Goal: Task Accomplishment & Management: Manage account settings

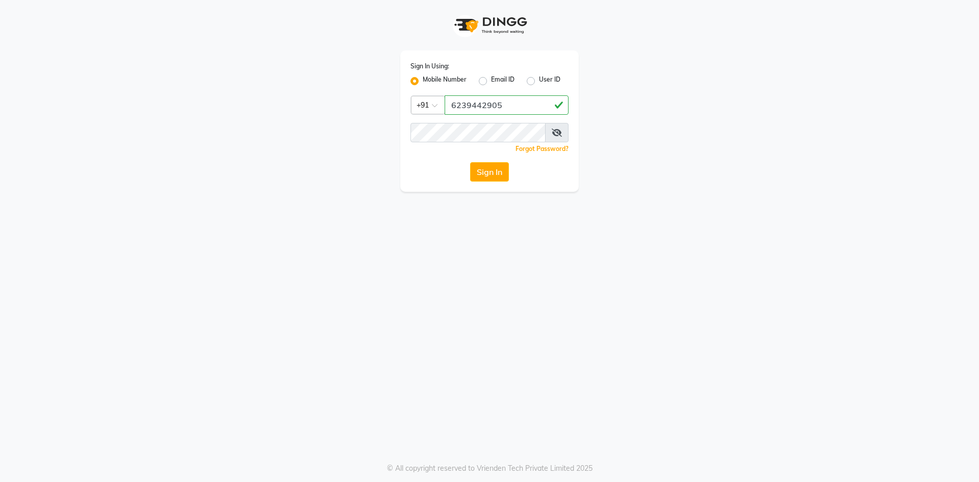
type input "6239442905"
click at [504, 172] on button "Sign In" at bounding box center [489, 171] width 39 height 19
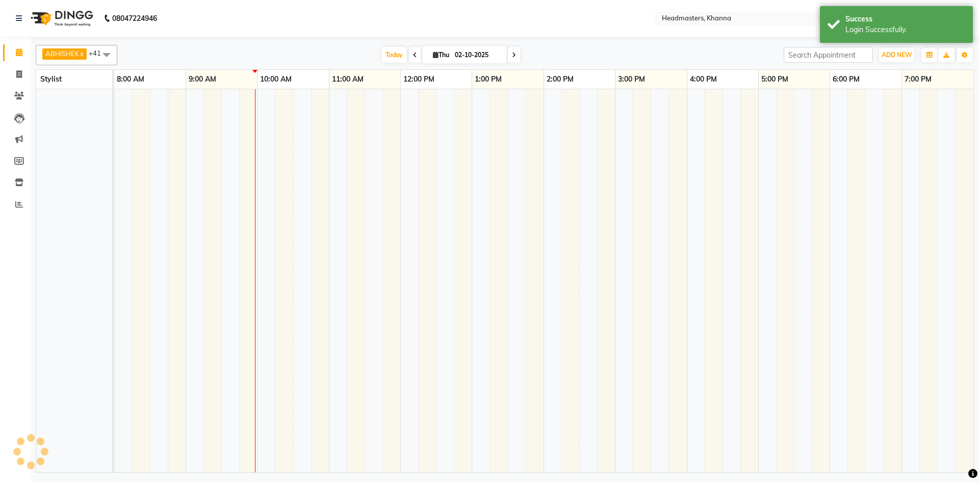
select select "en"
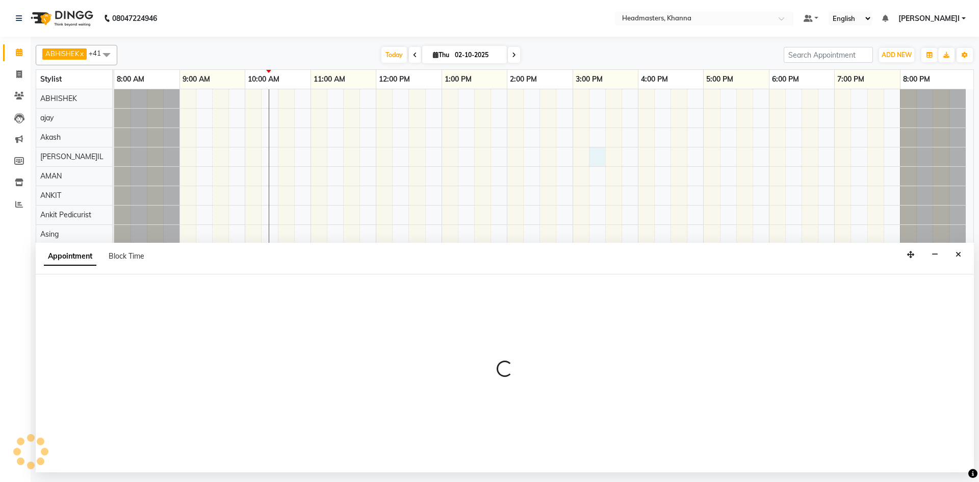
select select "60805"
select select "915"
select select "tentative"
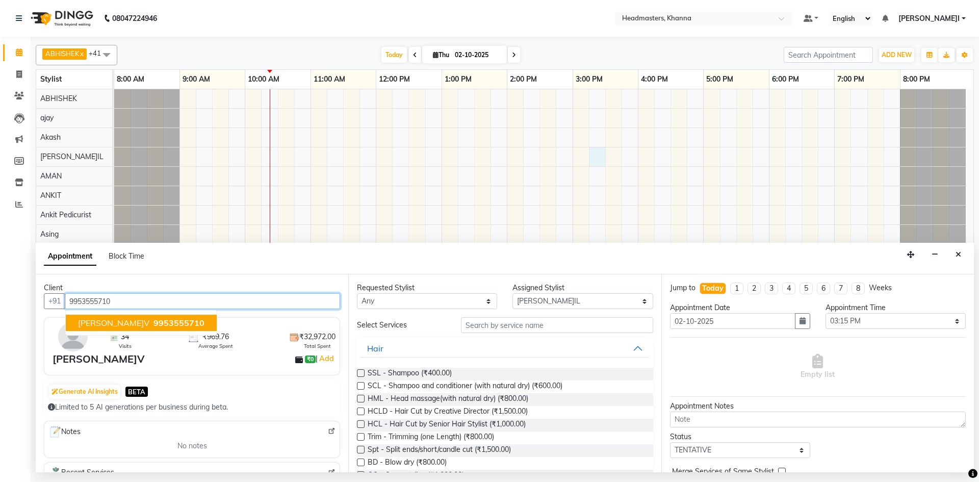
type input "9953555710"
click at [573, 301] on select "Select ABHISHEK ajay Akash AKHIL AMAN AMAN (NAILS) ANKIT Ankit Pedicurist Asing…" at bounding box center [583, 301] width 140 height 16
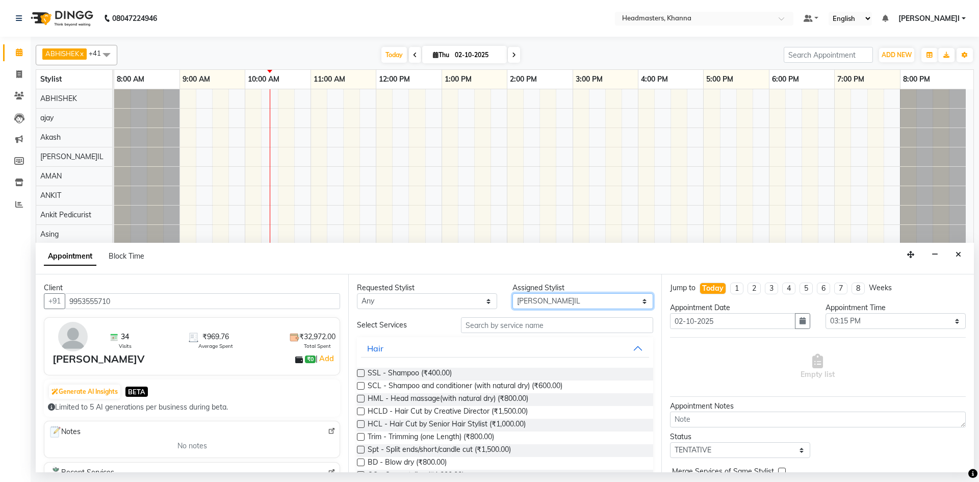
select select "60812"
click at [513, 293] on select "Select ABHISHEK ajay Akash AKHIL AMAN AMAN (NAILS) ANKIT Ankit Pedicurist Asing…" at bounding box center [583, 301] width 140 height 16
click at [529, 327] on div "Requested Stylist Any ABHISHEK ajay Akash AKHIL AMAN AMAN (NAILS) ANKIT Ankit P…" at bounding box center [504, 373] width 313 height 198
drag, startPoint x: 529, startPoint y: 327, endPoint x: 493, endPoint y: 292, distance: 49.8
click at [528, 322] on input "text" at bounding box center [557, 325] width 192 height 16
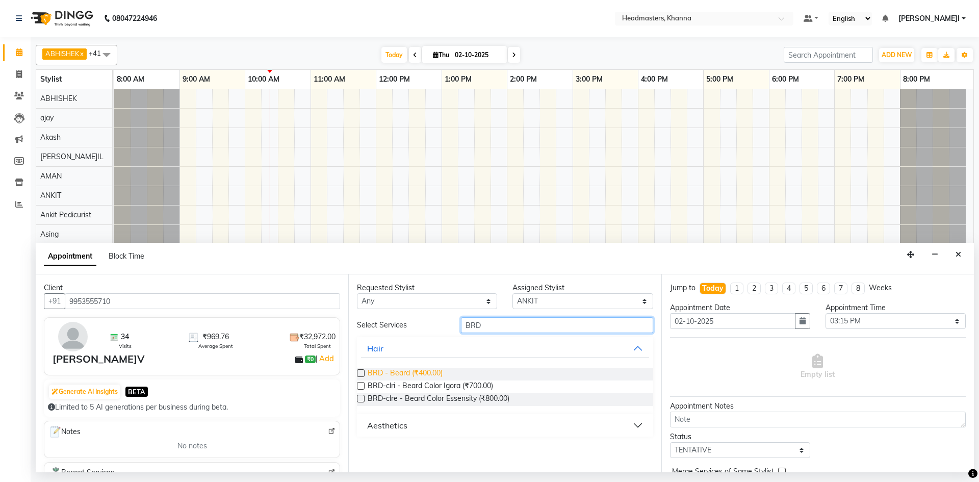
type input "BRD"
click at [399, 375] on span "BRD - Beard (₹400.00)" at bounding box center [405, 374] width 75 height 13
checkbox input "false"
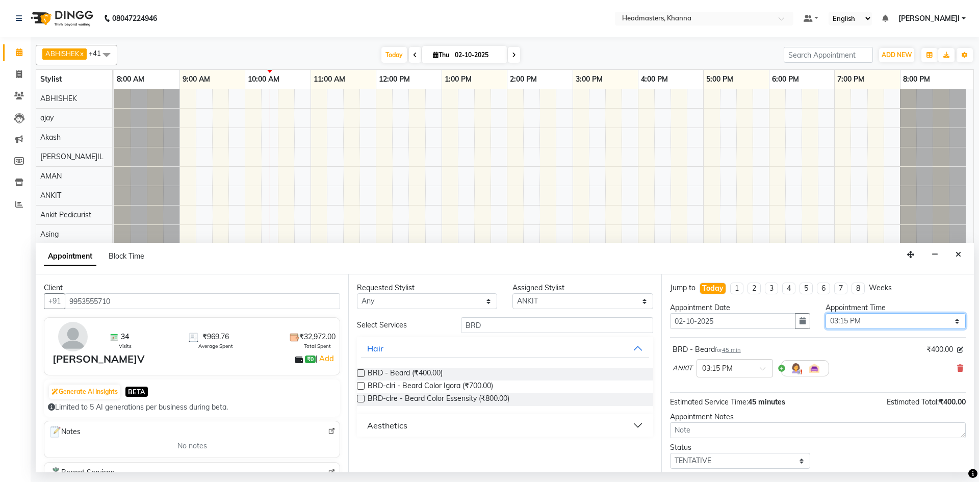
click at [855, 324] on select "Select 09:00 AM 09:15 AM 09:30 AM 09:45 AM 10:00 AM 10:15 AM 10:30 AM 10:45 AM …" at bounding box center [896, 321] width 140 height 16
select select "630"
click at [826, 313] on select "Select 09:00 AM 09:15 AM 09:30 AM 09:45 AM 10:00 AM 10:15 AM 10:30 AM 10:45 AM …" at bounding box center [896, 321] width 140 height 16
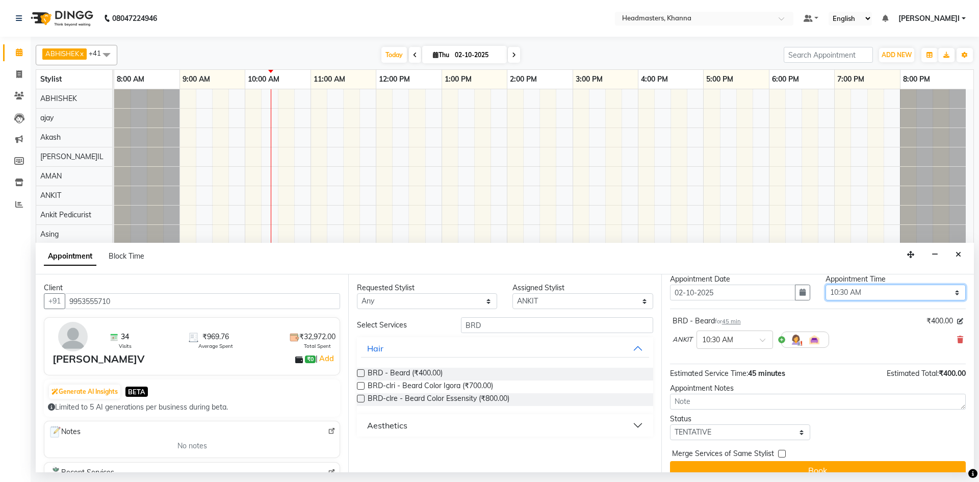
scroll to position [44, 0]
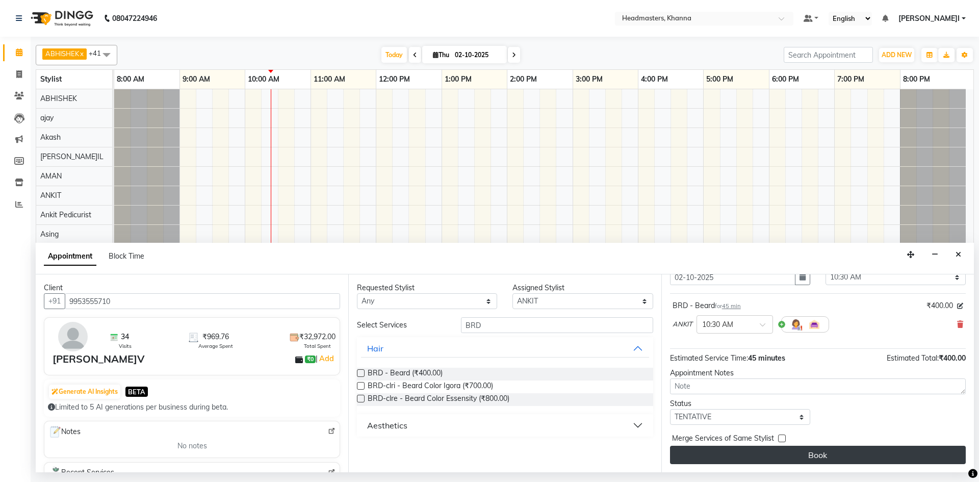
click at [794, 451] on button "Book" at bounding box center [818, 455] width 296 height 18
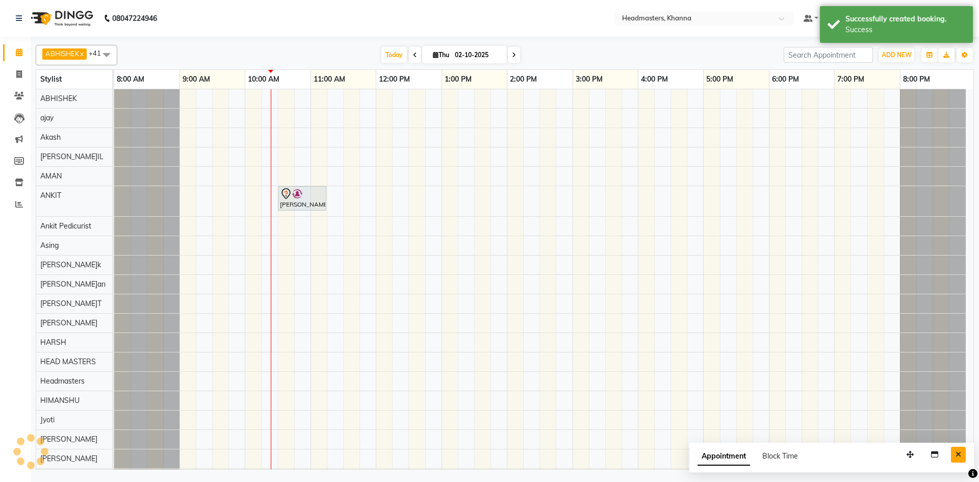
click at [961, 453] on icon "Close" at bounding box center [959, 454] width 6 height 7
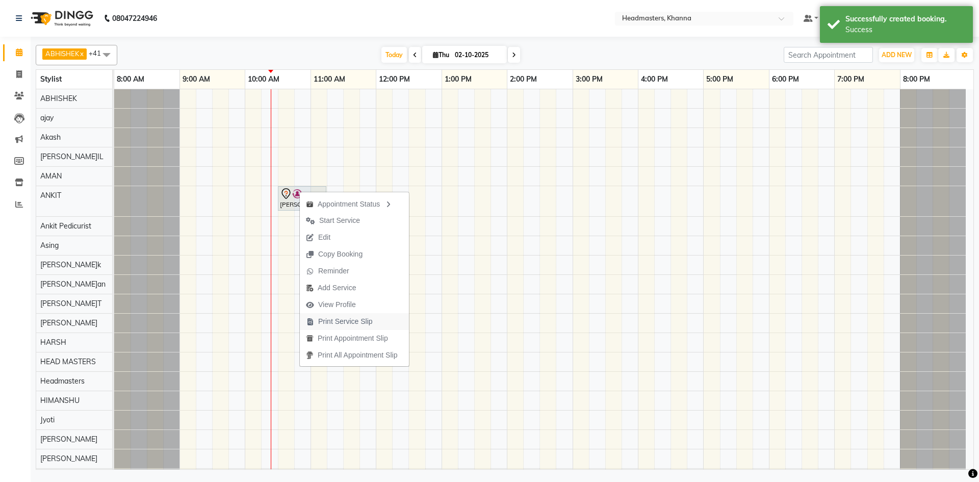
click at [359, 319] on span "Print Service Slip" at bounding box center [345, 321] width 55 height 11
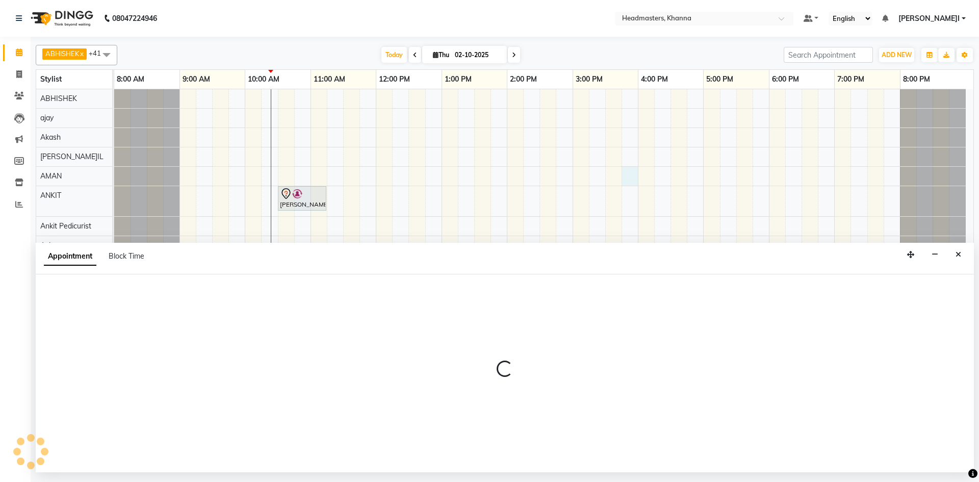
select select "60844"
select select "945"
select select "tentative"
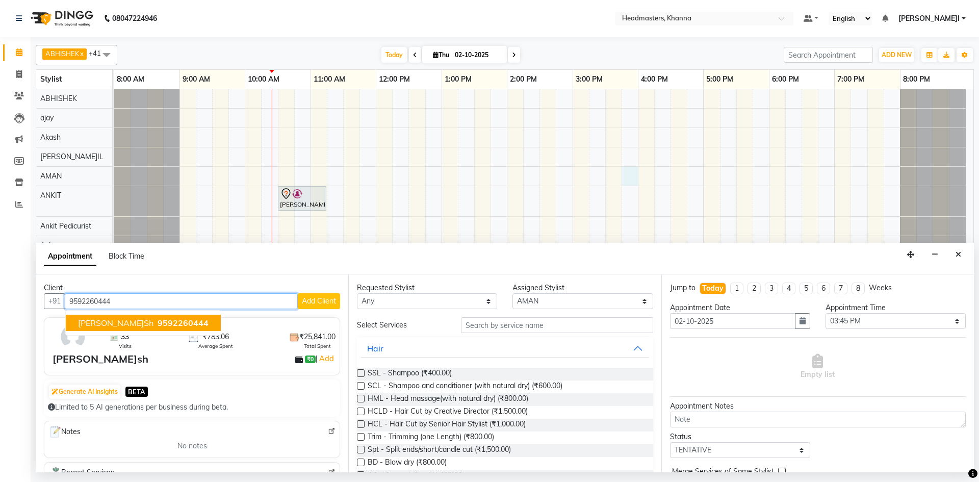
type input "9592260444"
click at [560, 304] on select "Select ABHISHEK ajay Akash AKHIL AMAN AMAN (NAILS) ANKIT Ankit Pedicurist Asing…" at bounding box center [583, 301] width 140 height 16
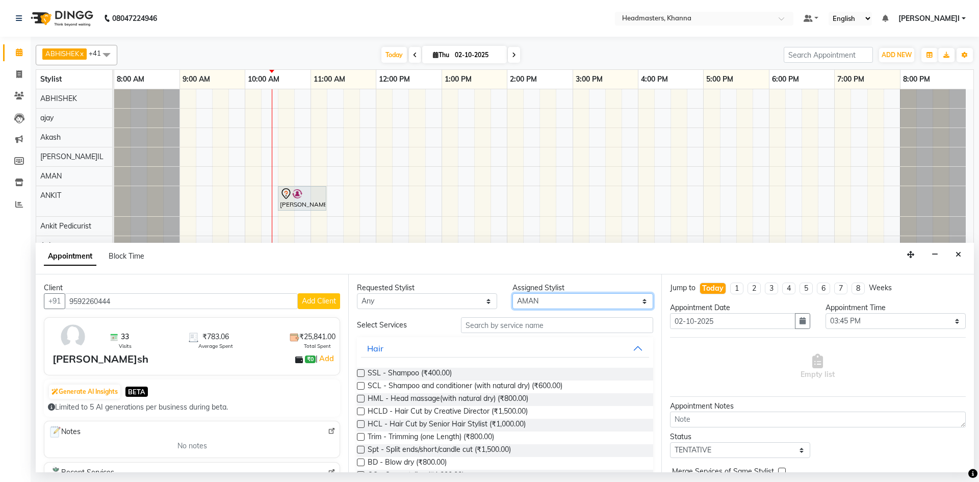
select select "60819"
click at [513, 293] on select "Select ABHISHEK ajay Akash AKHIL AMAN AMAN (NAILS) ANKIT Ankit Pedicurist Asing…" at bounding box center [583, 301] width 140 height 16
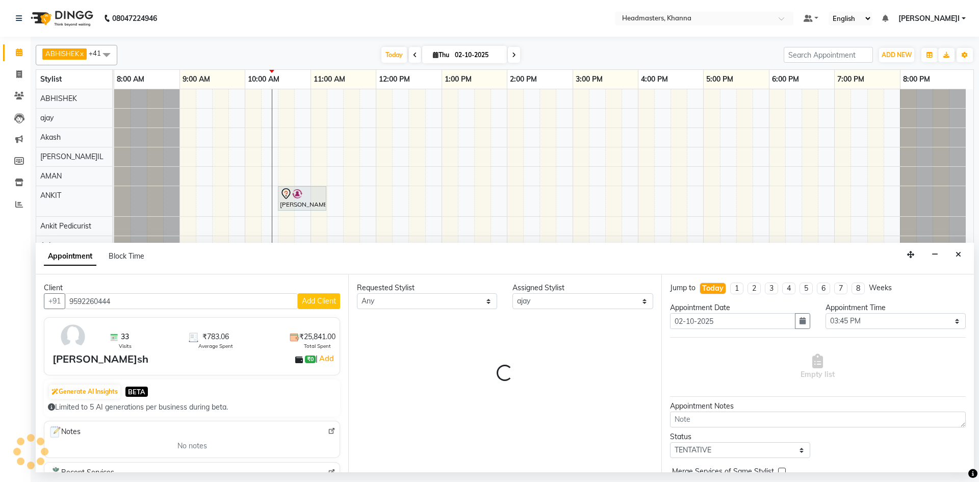
click at [512, 319] on div "Requested Stylist Any ABHISHEK ajay Akash AKHIL AMAN AMAN (NAILS) ANKIT Ankit P…" at bounding box center [504, 373] width 313 height 198
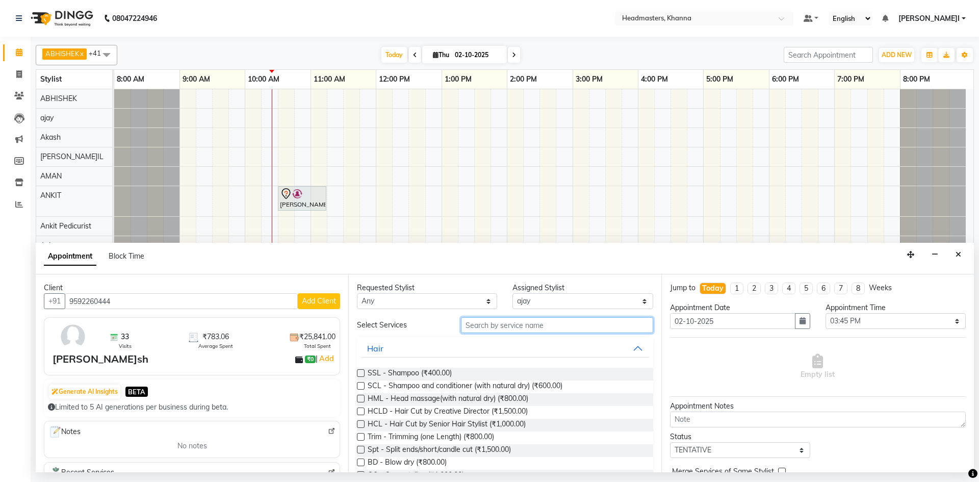
click at [515, 321] on input "text" at bounding box center [557, 325] width 192 height 16
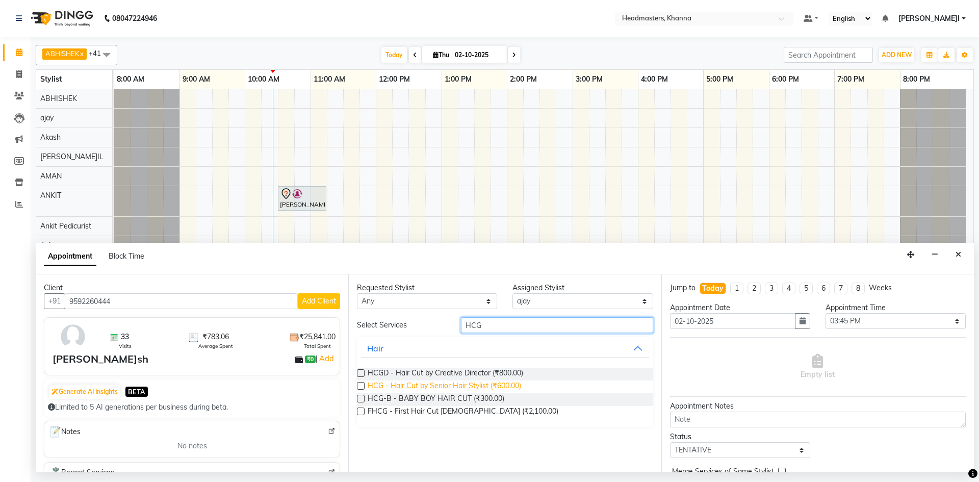
type input "HCG"
click at [449, 384] on span "HCG - Hair Cut by Senior Hair Stylist (₹600.00)" at bounding box center [445, 387] width 154 height 13
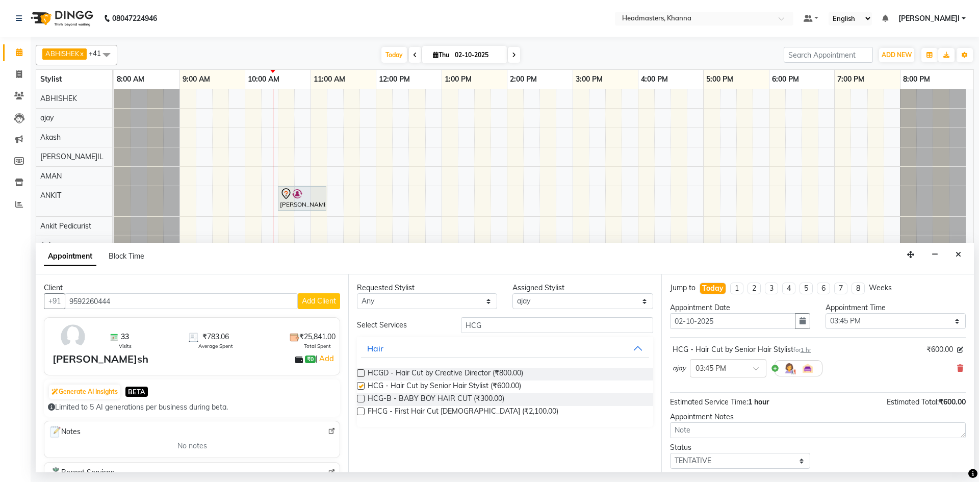
checkbox input "false"
click at [897, 321] on select "Select 09:00 AM 09:15 AM 09:30 AM 09:45 AM 10:00 AM 10:15 AM 10:30 AM 10:45 AM …" at bounding box center [896, 321] width 140 height 16
select select "630"
click at [826, 313] on select "Select 09:00 AM 09:15 AM 09:30 AM 09:45 AM 10:00 AM 10:15 AM 10:30 AM 10:45 AM …" at bounding box center [896, 321] width 140 height 16
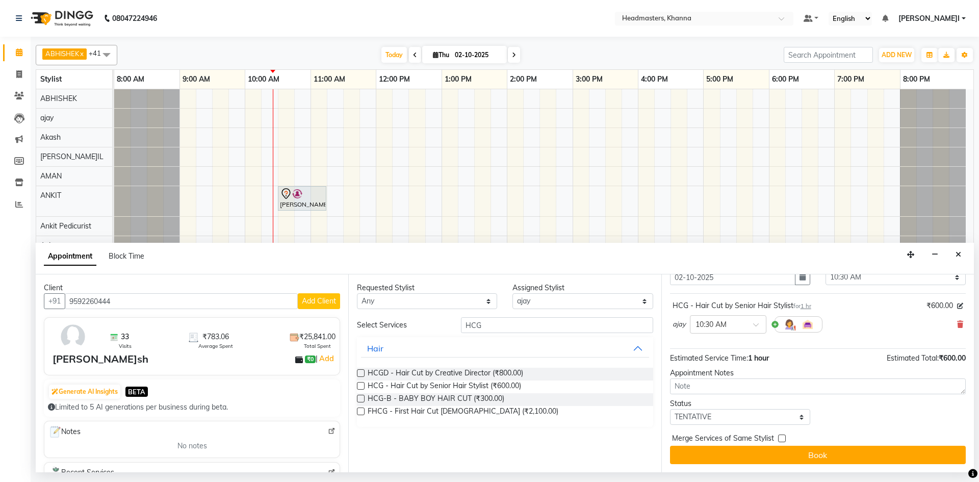
click at [816, 470] on div "Jump to Today 1 2 3 4 5 6 7 8 Weeks Appointment Date 02-10-2025 Appointment Tim…" at bounding box center [818, 373] width 313 height 198
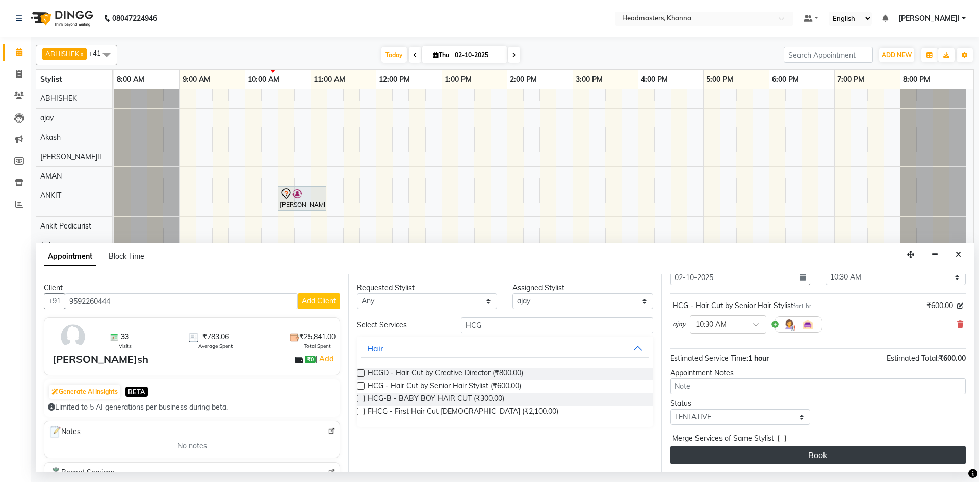
click at [817, 457] on button "Book" at bounding box center [818, 455] width 296 height 18
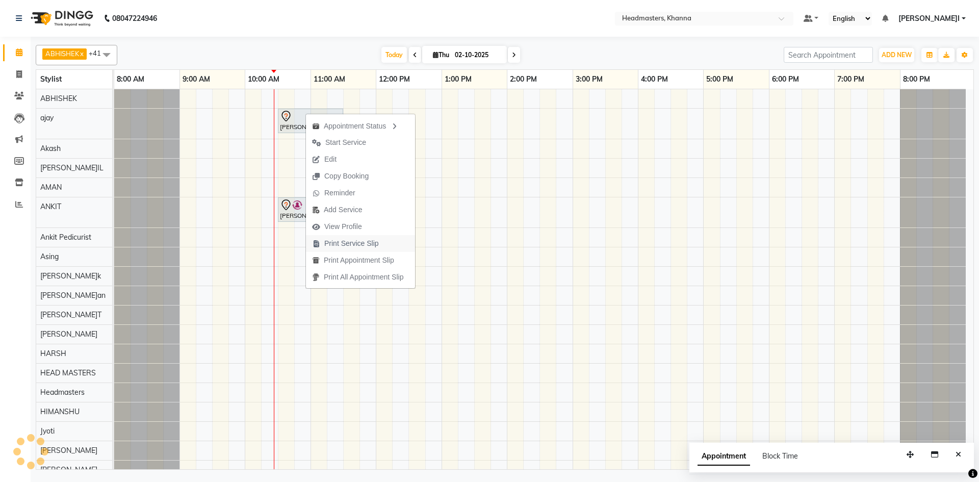
click at [376, 238] on span "Print Service Slip" at bounding box center [351, 243] width 55 height 11
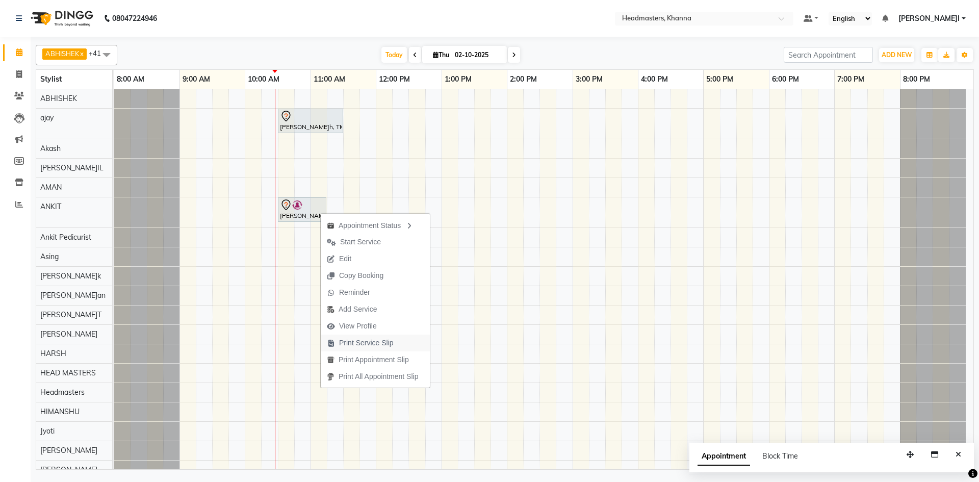
click at [399, 339] on span "Print Service Slip" at bounding box center [360, 343] width 79 height 17
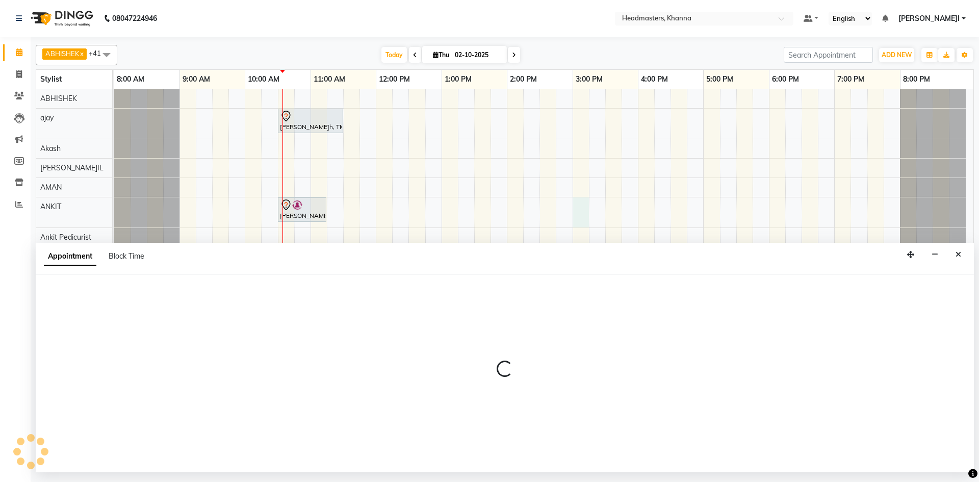
select select "60812"
select select "900"
select select "tentative"
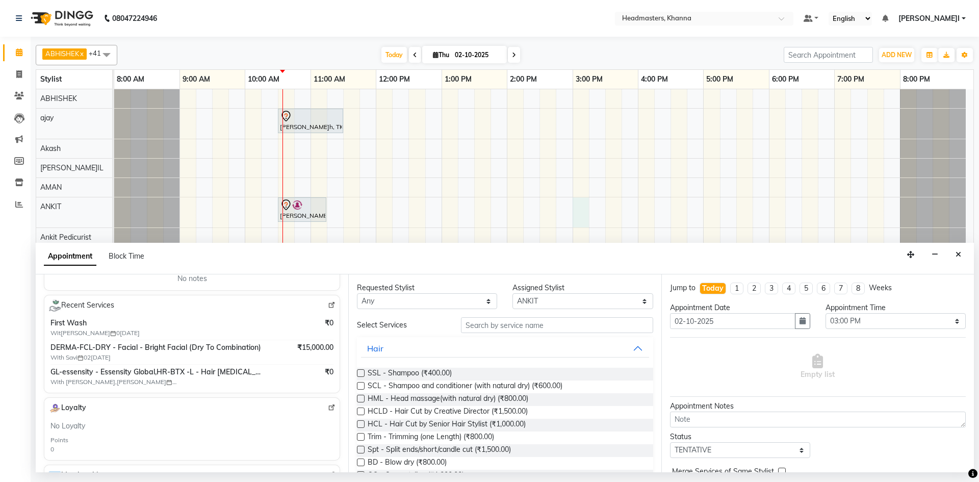
scroll to position [153, 0]
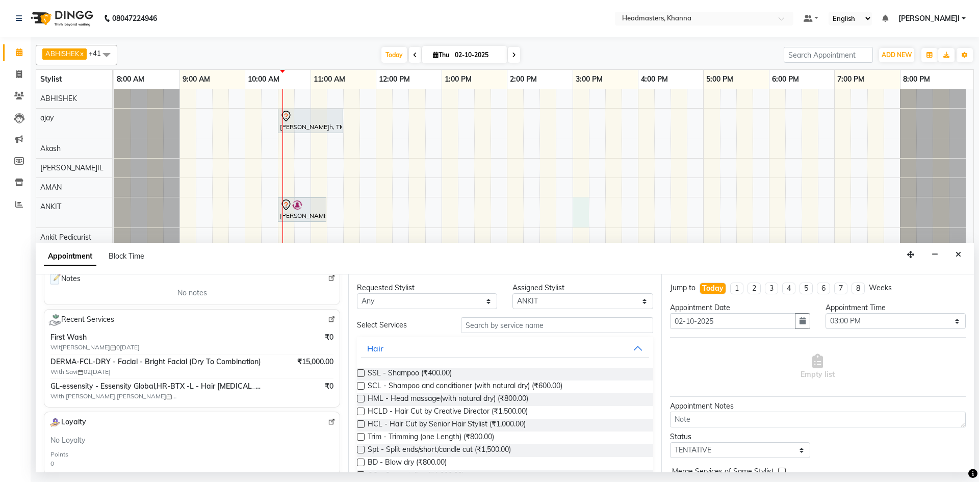
type input "7696446878"
click at [328, 320] on img at bounding box center [332, 320] width 8 height 8
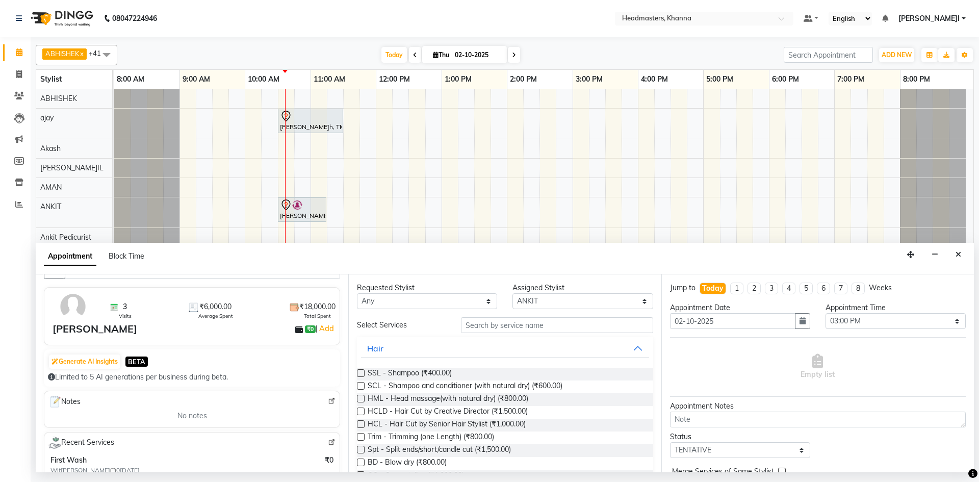
scroll to position [0, 0]
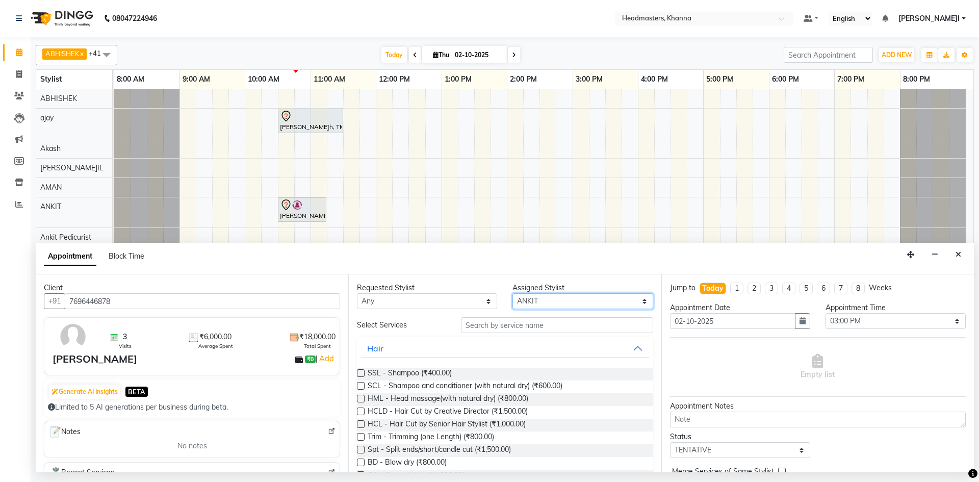
click at [531, 294] on select "Select ABHISHEK ajay Akash AKHIL AMAN AMAN (NAILS) ANKIT Ankit Pedicurist Asing…" at bounding box center [583, 301] width 140 height 16
select select "60807"
click at [513, 293] on select "Select ABHISHEK ajay Akash AKHIL AMAN AMAN (NAILS) ANKIT Ankit Pedicurist Asing…" at bounding box center [583, 301] width 140 height 16
drag, startPoint x: 544, startPoint y: 323, endPoint x: 537, endPoint y: 328, distance: 8.2
click at [537, 328] on input "text" at bounding box center [557, 325] width 192 height 16
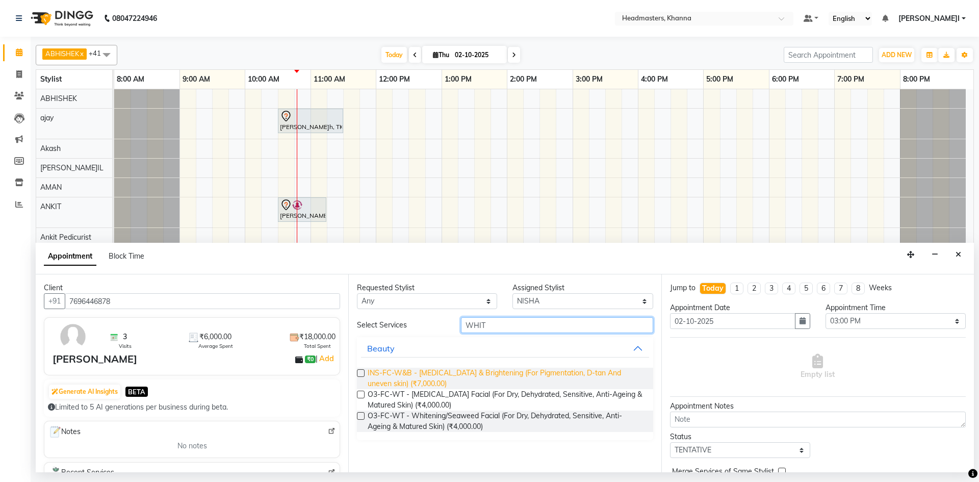
type input "WHIT"
click at [475, 379] on span "INS-FC-W&B - Whitening & Brightening (For Pigmentation, D-tan And uneven skin) …" at bounding box center [506, 378] width 277 height 21
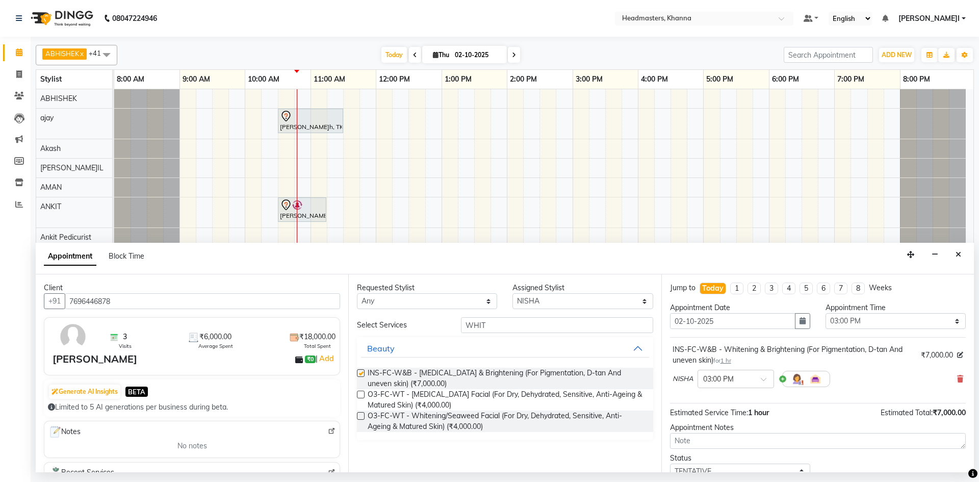
checkbox input "false"
click at [852, 320] on select "Select 09:00 AM 09:15 AM 09:30 AM 09:45 AM 10:00 AM 10:15 AM 10:30 AM 10:45 AM …" at bounding box center [896, 321] width 140 height 16
select select "615"
click at [826, 313] on select "Select 09:00 AM 09:15 AM 09:30 AM 09:45 AM 10:00 AM 10:15 AM 10:30 AM 10:45 AM …" at bounding box center [896, 321] width 140 height 16
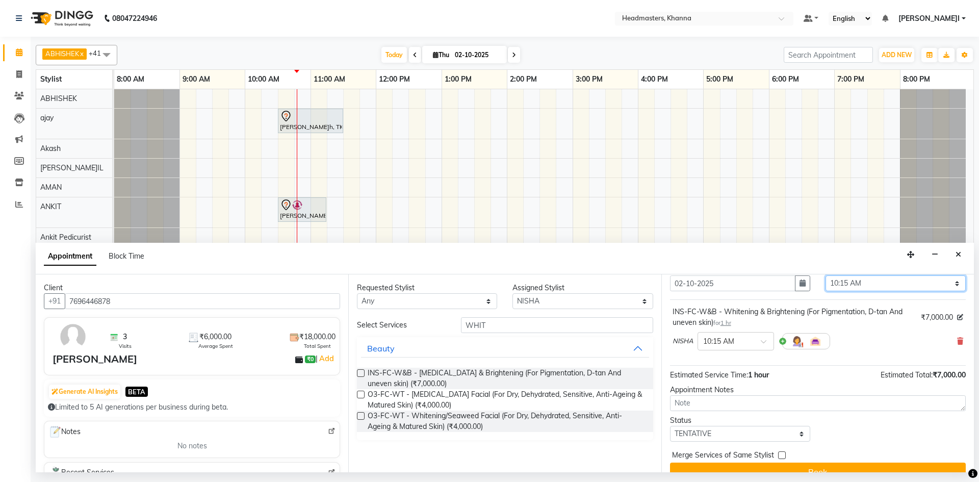
scroll to position [55, 0]
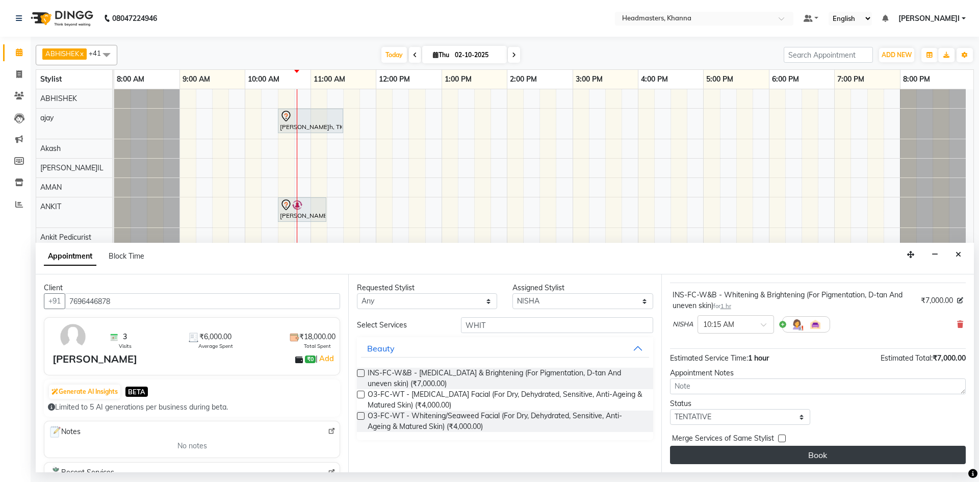
click at [823, 456] on button "Book" at bounding box center [818, 455] width 296 height 18
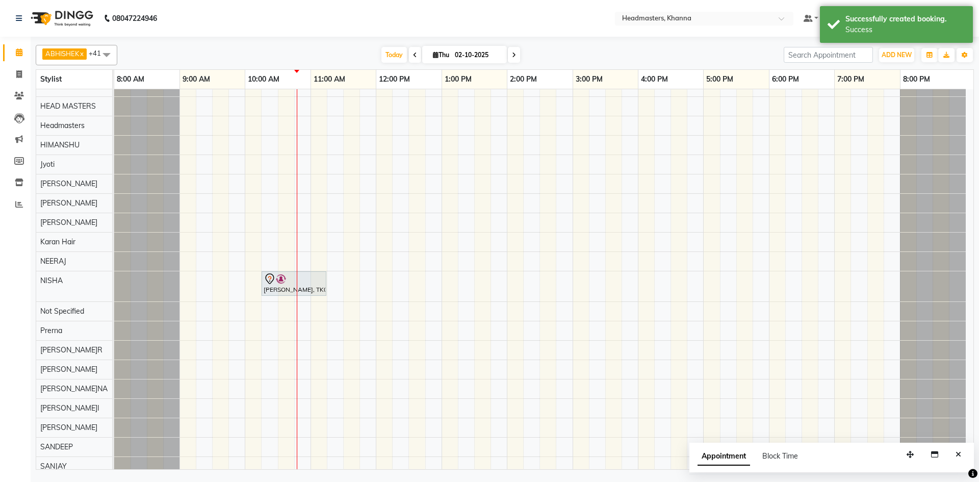
scroll to position [306, 0]
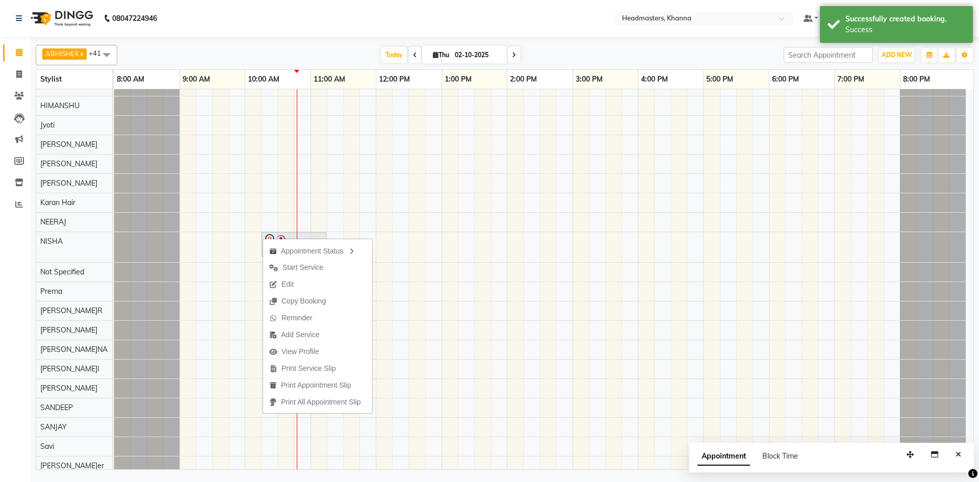
click at [311, 367] on span "Print Service Slip" at bounding box center [309, 368] width 55 height 11
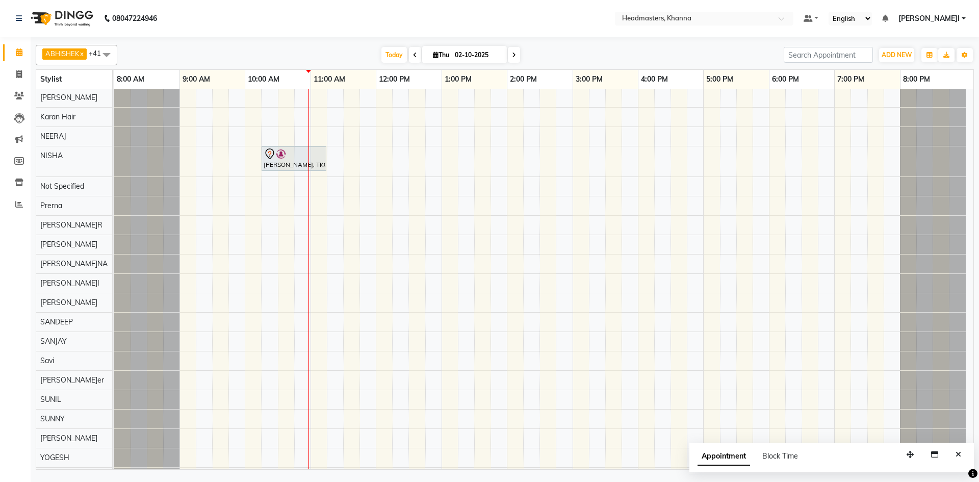
scroll to position [467, 0]
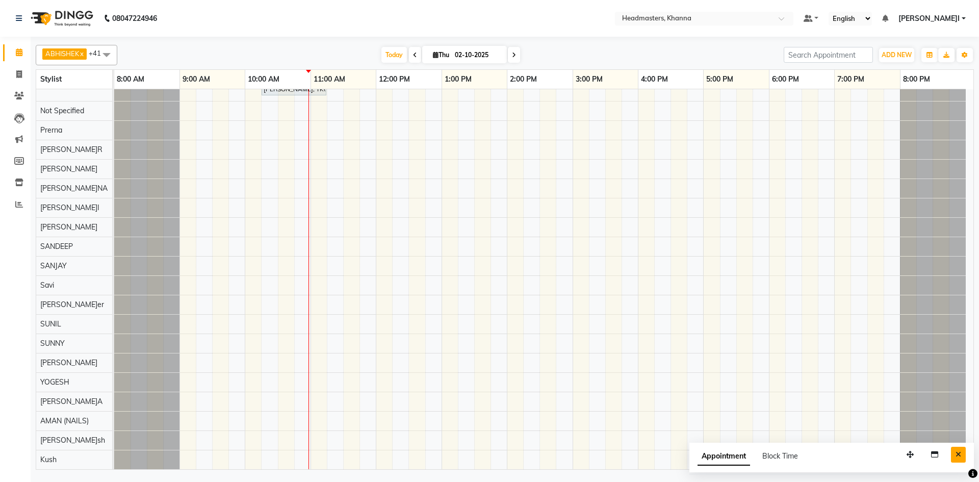
click at [966, 451] on button "Close" at bounding box center [958, 455] width 15 height 16
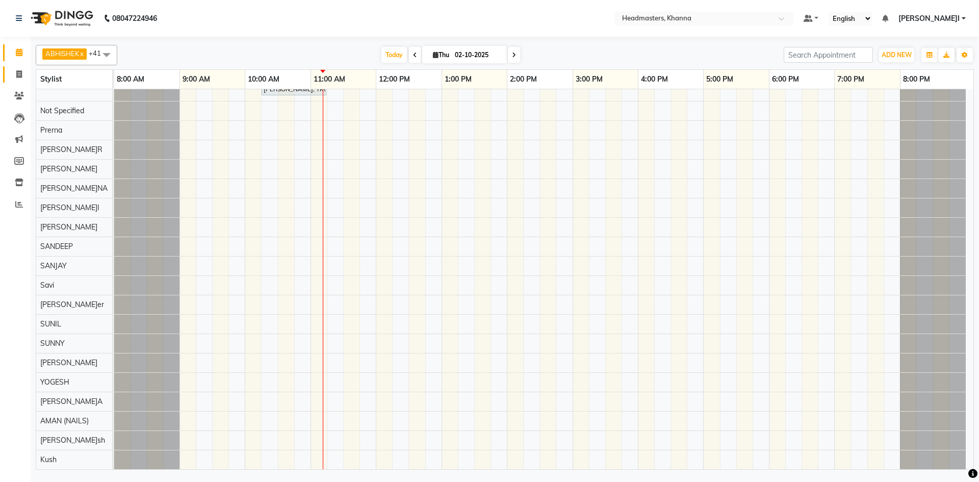
drag, startPoint x: 15, startPoint y: 67, endPoint x: 24, endPoint y: 60, distance: 12.3
click at [15, 67] on link "Invoice" at bounding box center [15, 74] width 24 height 17
select select "service"
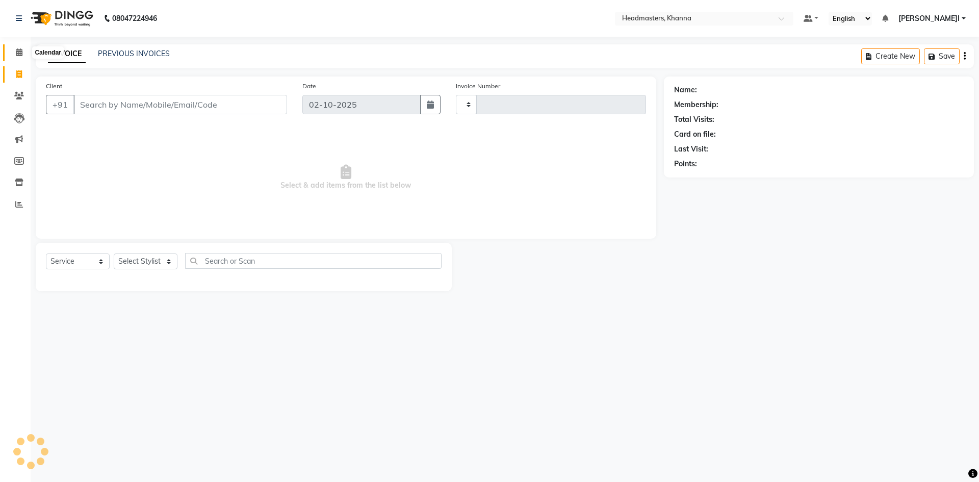
click at [26, 55] on span at bounding box center [19, 53] width 18 height 12
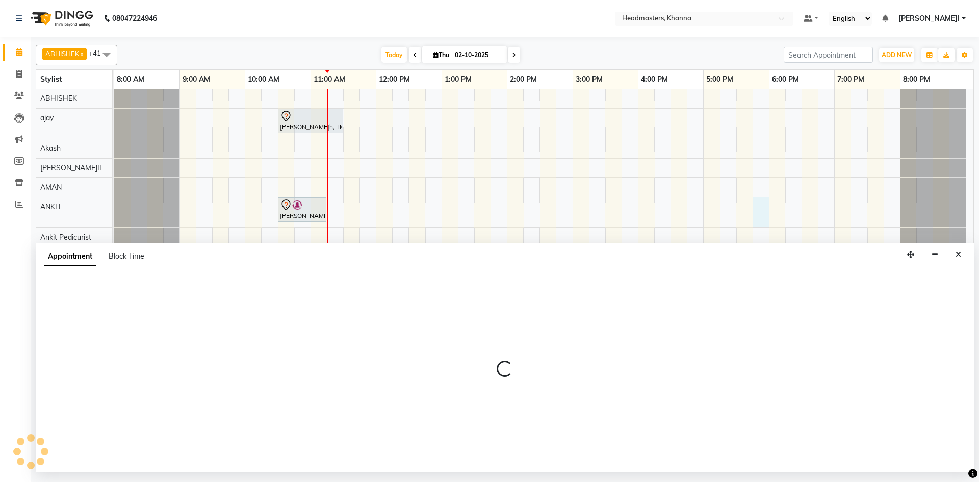
select select "60812"
select select "1065"
select select "tentative"
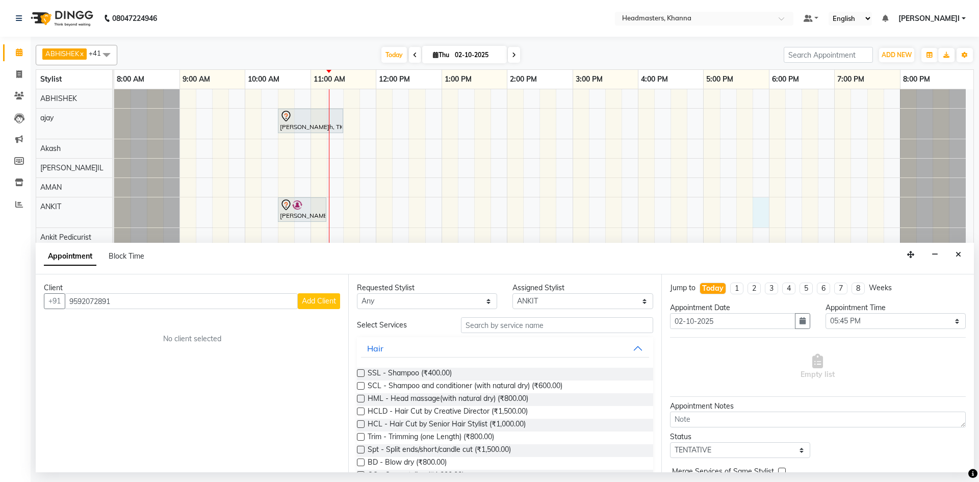
type input "9592072891"
click at [332, 304] on span "Add Client" at bounding box center [319, 300] width 34 height 9
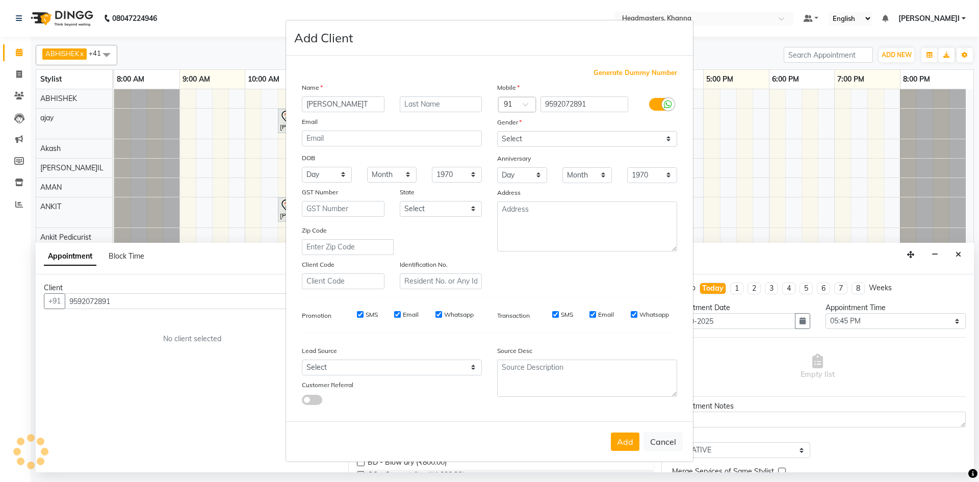
type input "JASPREET"
click at [550, 141] on select "Select [DEMOGRAPHIC_DATA] [DEMOGRAPHIC_DATA] Other Prefer Not To Say" at bounding box center [587, 139] width 180 height 16
select select "[DEMOGRAPHIC_DATA]"
click at [497, 131] on select "Select [DEMOGRAPHIC_DATA] [DEMOGRAPHIC_DATA] Other Prefer Not To Say" at bounding box center [587, 139] width 180 height 16
click at [635, 456] on div "Add Cancel" at bounding box center [489, 441] width 407 height 40
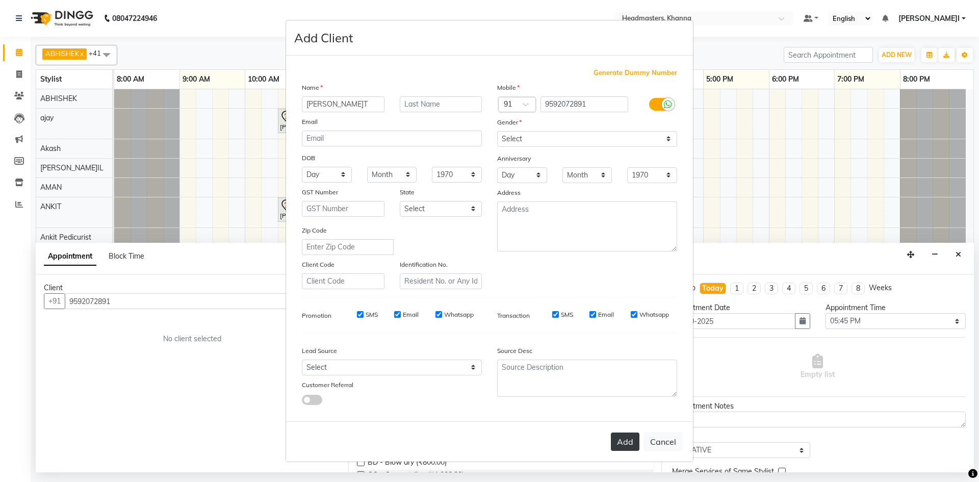
click at [629, 438] on button "Add" at bounding box center [625, 442] width 29 height 18
select select
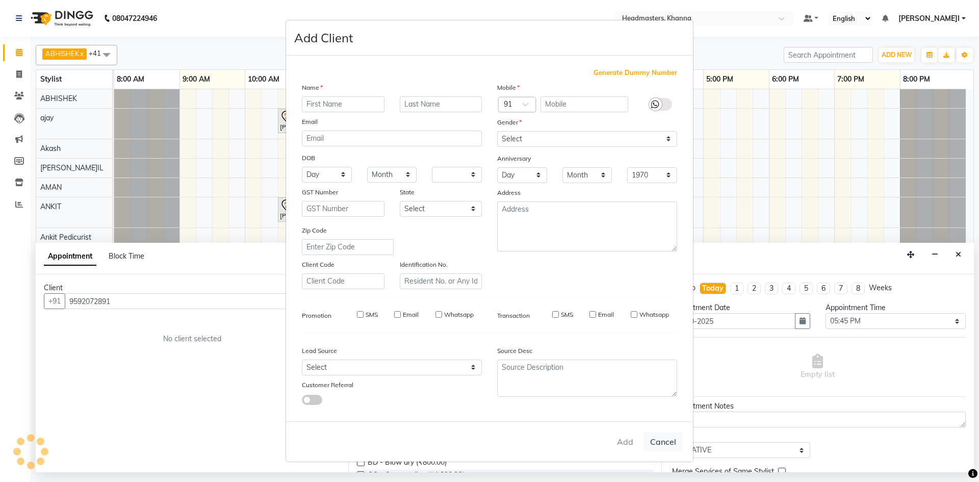
select select
checkbox input "false"
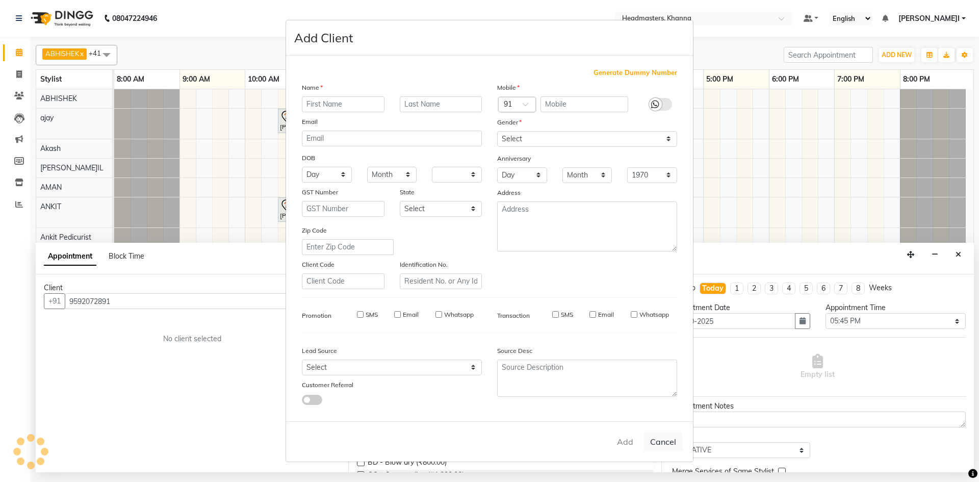
checkbox input "false"
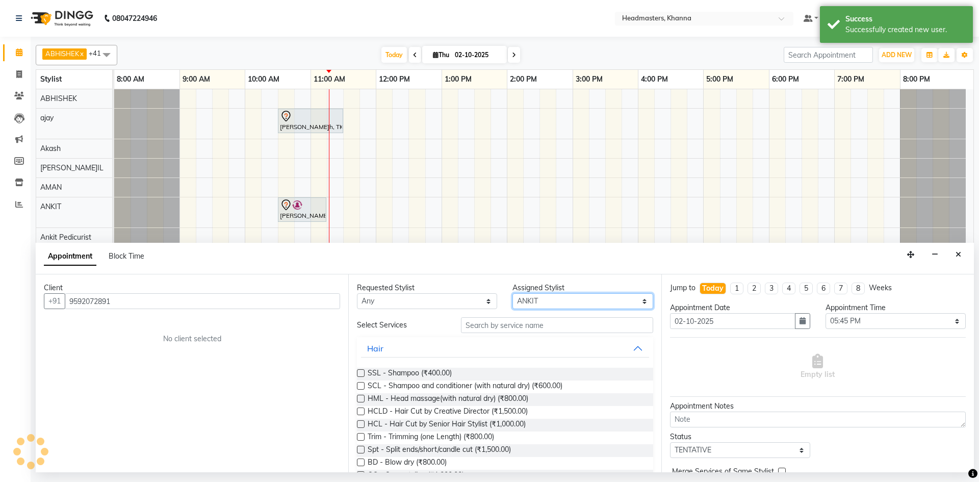
click at [564, 298] on select "Select ABHISHEK ajay Akash AKHIL AMAN AMAN (NAILS) ANKIT Ankit Pedicurist Asing…" at bounding box center [583, 301] width 140 height 16
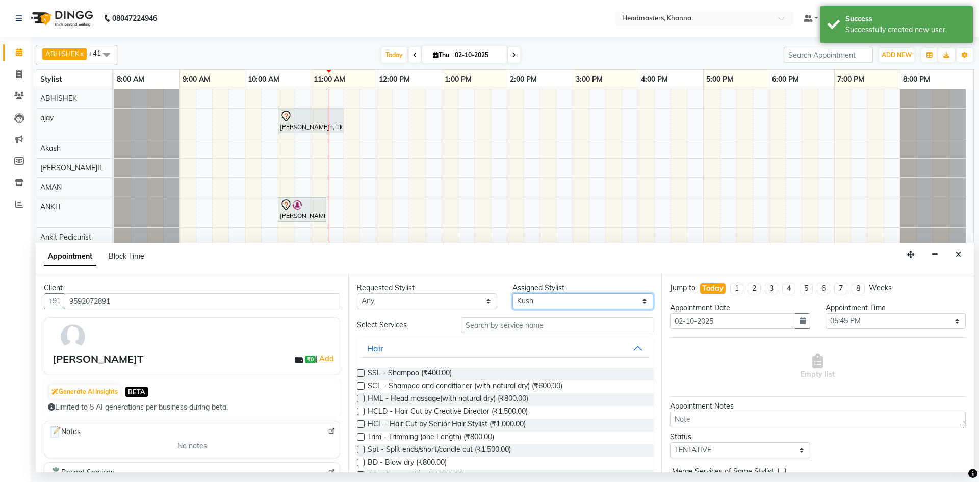
click at [513, 293] on select "Select ABHISHEK ajay Akash AKHIL AMAN AMAN (NAILS) ANKIT Ankit Pedicurist Asing…" at bounding box center [583, 301] width 140 height 16
drag, startPoint x: 542, startPoint y: 300, endPoint x: 545, endPoint y: 294, distance: 7.5
click at [542, 300] on select "Select ABHISHEK ajay Akash AKHIL AMAN AMAN (NAILS) ANKIT Ankit Pedicurist Asing…" at bounding box center [583, 301] width 140 height 16
select select "60855"
click at [513, 293] on select "Select ABHISHEK ajay Akash AKHIL AMAN AMAN (NAILS) ANKIT Ankit Pedicurist Asing…" at bounding box center [583, 301] width 140 height 16
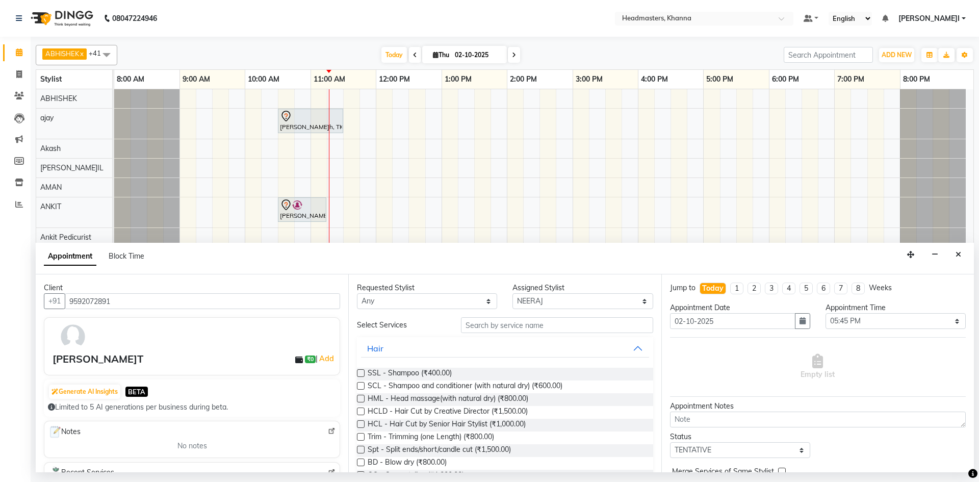
click at [522, 333] on input "text" at bounding box center [557, 325] width 192 height 16
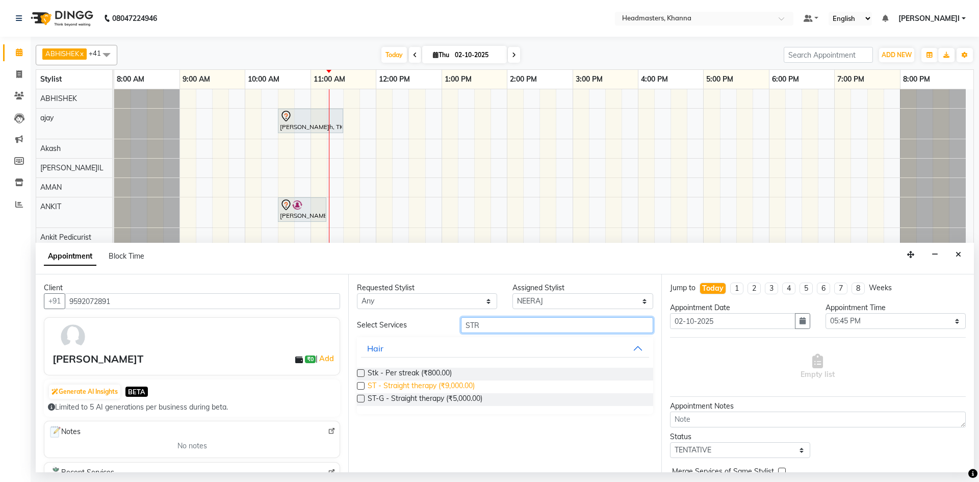
type input "STR"
click at [461, 387] on span "ST - Straight therapy (₹9,000.00)" at bounding box center [421, 387] width 107 height 13
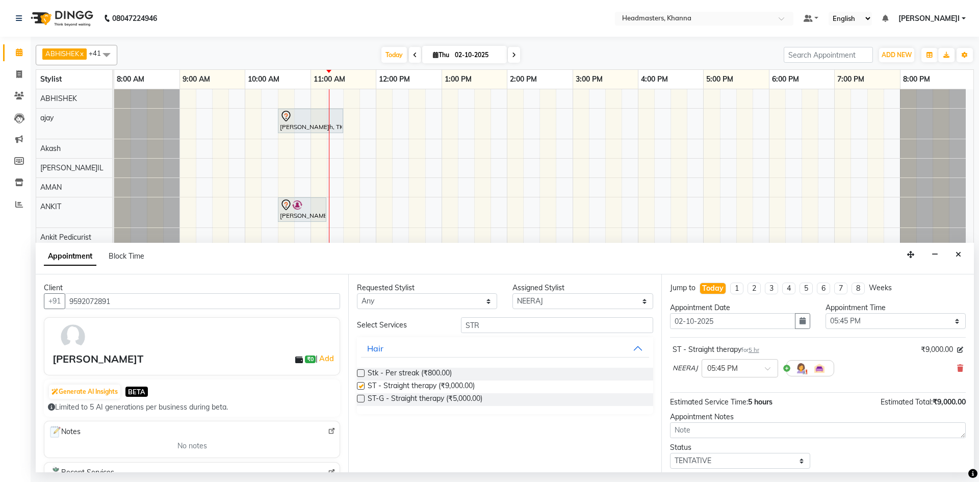
checkbox input "false"
click at [882, 324] on select "Select 09:00 AM 09:15 AM 09:30 AM 09:45 AM 10:00 AM 10:15 AM 10:30 AM 10:45 AM …" at bounding box center [896, 321] width 140 height 16
select select "675"
click at [826, 313] on select "Select 09:00 AM 09:15 AM 09:30 AM 09:45 AM 10:00 AM 10:15 AM 10:30 AM 10:45 AM …" at bounding box center [896, 321] width 140 height 16
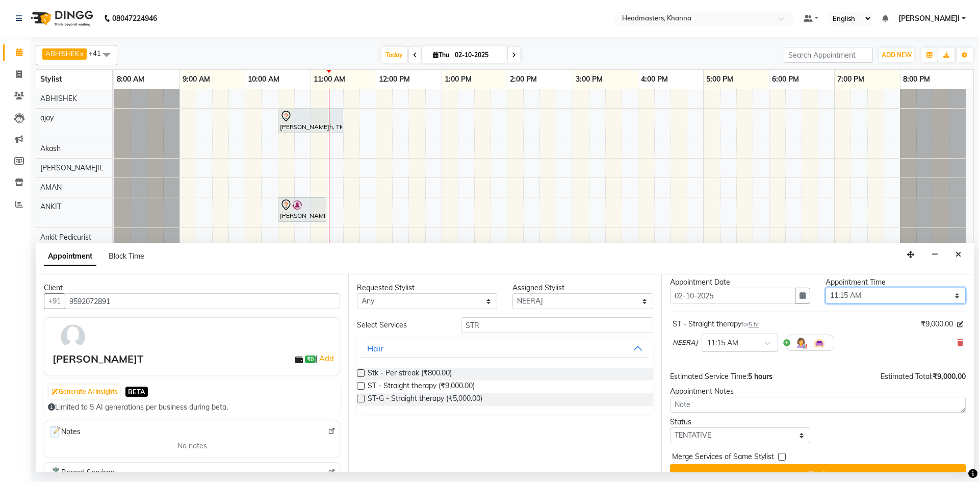
scroll to position [44, 0]
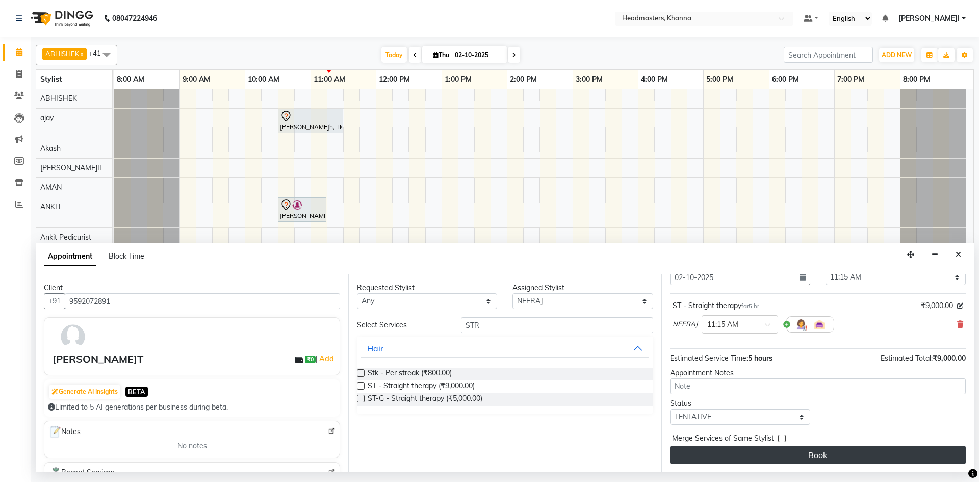
click at [815, 447] on button "Book" at bounding box center [818, 455] width 296 height 18
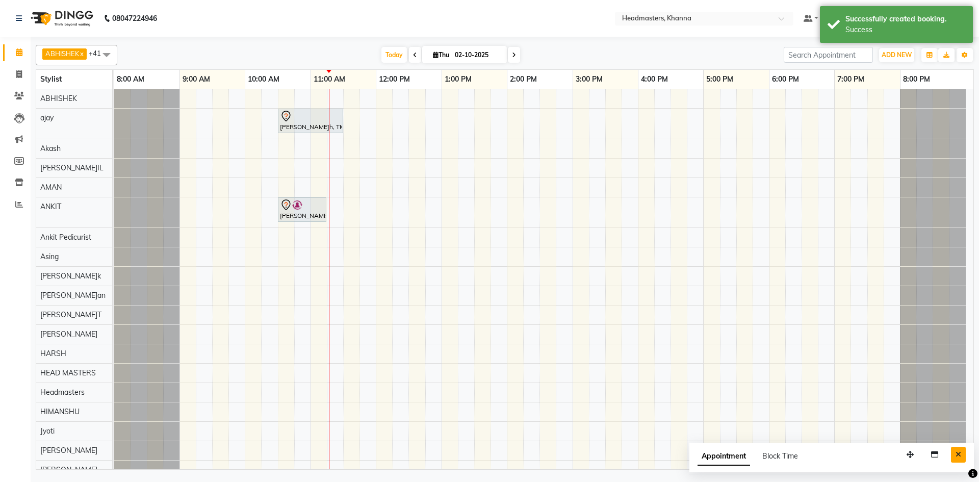
click at [954, 455] on button "Close" at bounding box center [958, 455] width 15 height 16
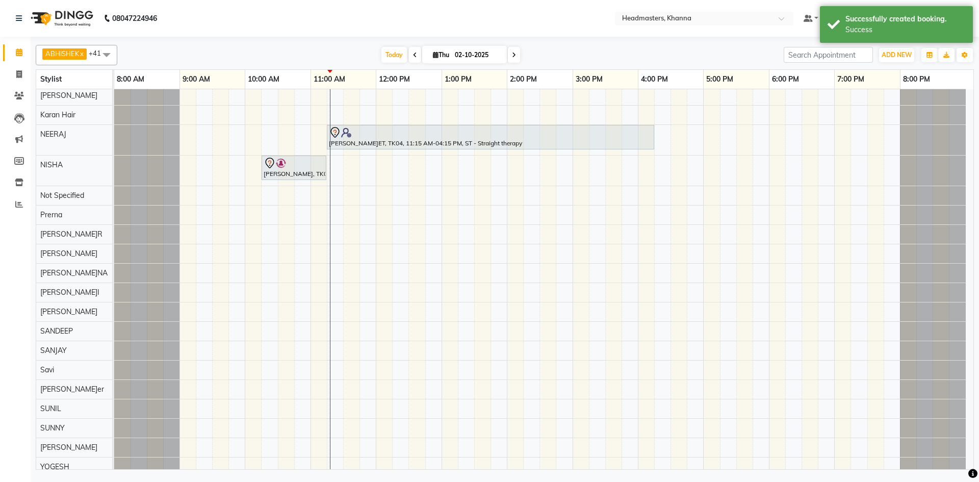
scroll to position [0, 0]
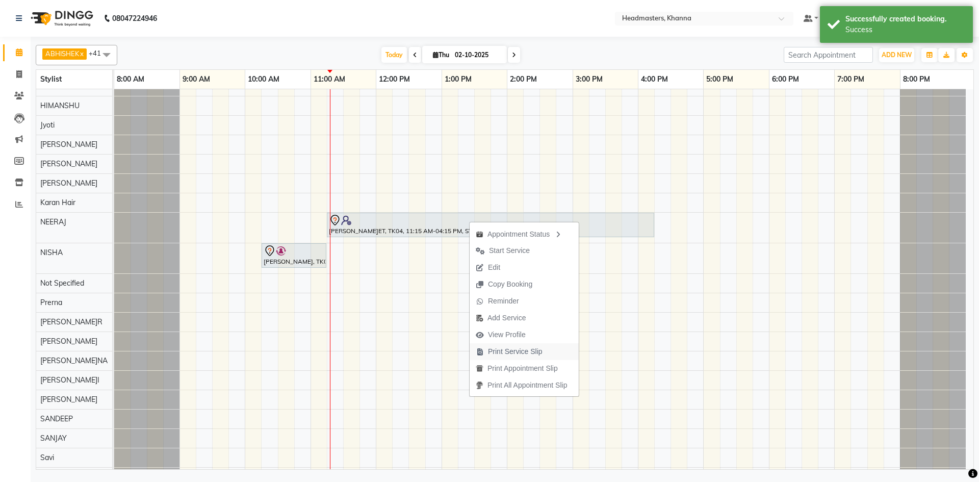
click at [519, 349] on span "Print Service Slip" at bounding box center [515, 351] width 55 height 11
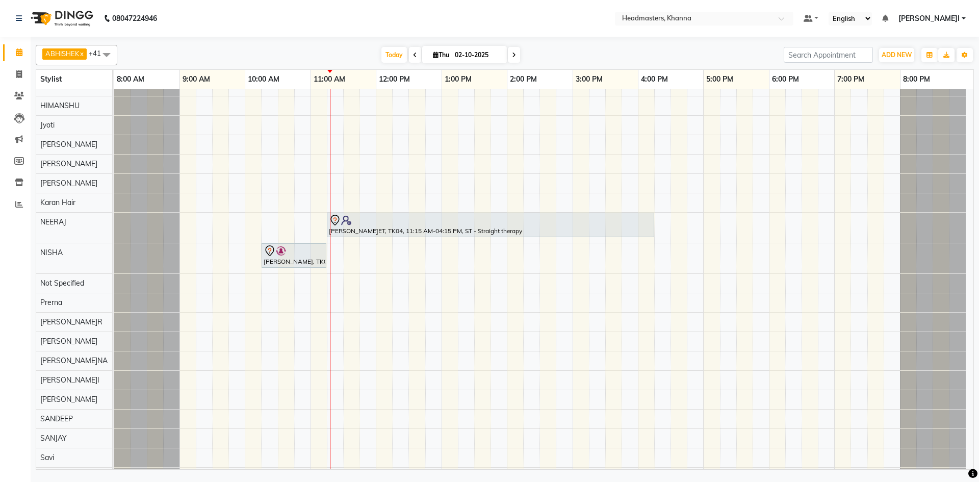
click at [622, 135] on td at bounding box center [630, 212] width 16 height 859
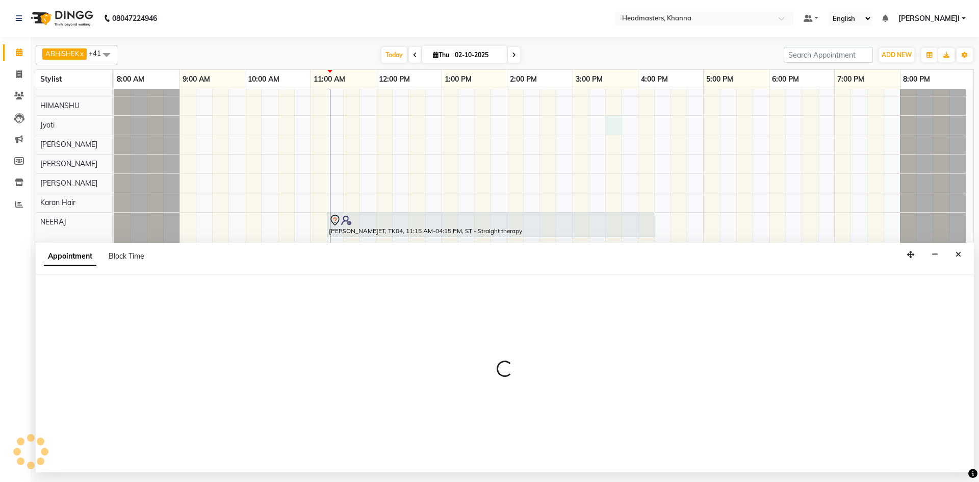
select select "63450"
select select "930"
select select "tentative"
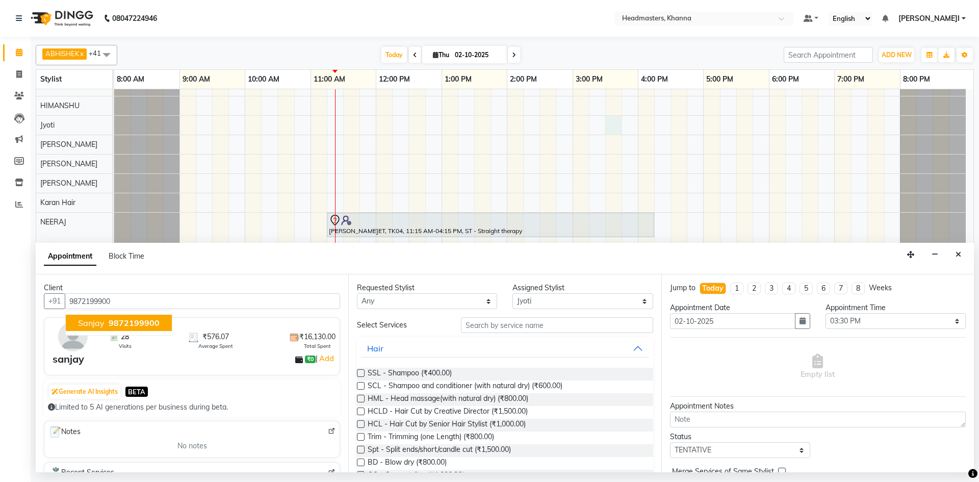
type input "9872199900"
click at [556, 296] on select "Select ABHISHEK ajay Akash AKHIL AMAN AMAN (NAILS) ANKIT Ankit Pedicurist Asing…" at bounding box center [583, 301] width 140 height 16
select select "60812"
click at [513, 293] on select "Select ABHISHEK ajay Akash AKHIL AMAN AMAN (NAILS) ANKIT Ankit Pedicurist Asing…" at bounding box center [583, 301] width 140 height 16
click at [474, 326] on input "text" at bounding box center [557, 325] width 192 height 16
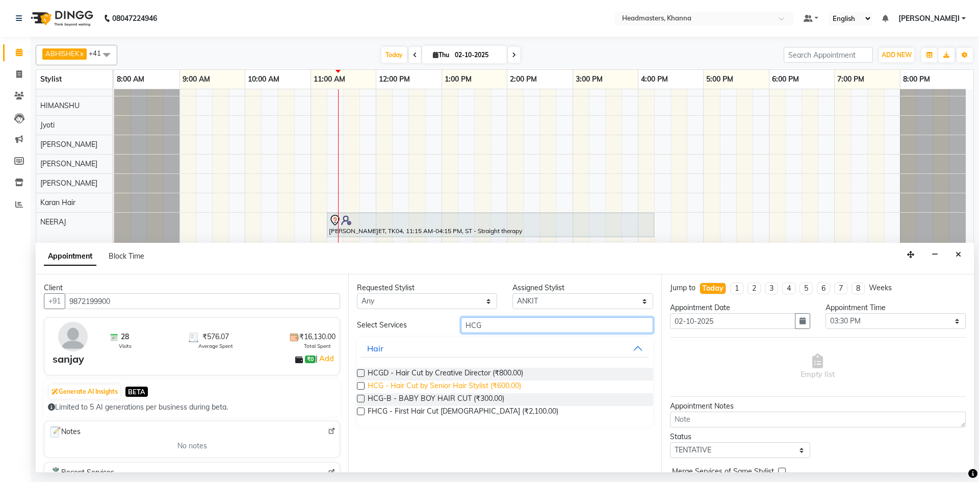
type input "HCG"
drag, startPoint x: 383, startPoint y: 382, endPoint x: 705, endPoint y: 332, distance: 325.8
click at [383, 382] on span "HCG - Hair Cut by Senior Hair Stylist (₹600.00)" at bounding box center [445, 387] width 154 height 13
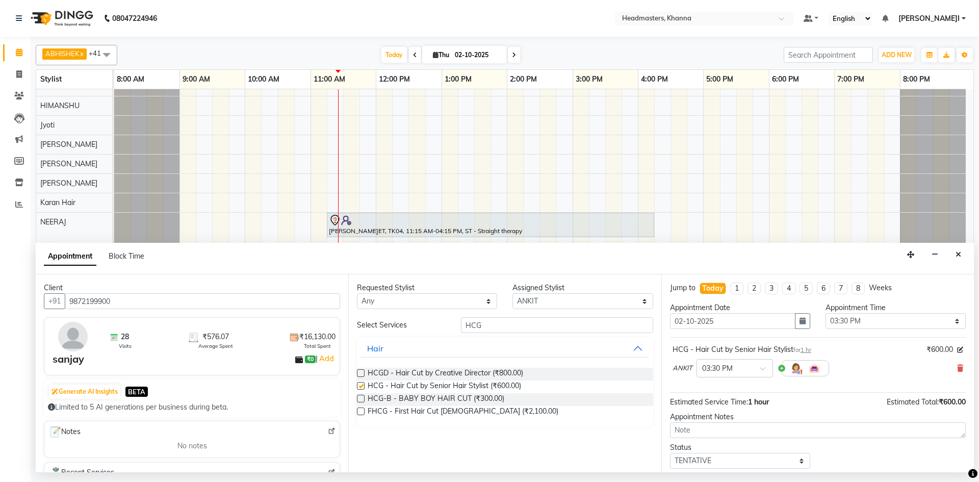
checkbox input "false"
click at [886, 325] on select "Select 09:00 AM 09:15 AM 09:30 AM 09:45 AM 10:00 AM 10:15 AM 10:30 AM 10:45 AM …" at bounding box center [896, 321] width 140 height 16
select select "690"
click at [826, 313] on select "Select 09:00 AM 09:15 AM 09:30 AM 09:45 AM 10:00 AM 10:15 AM 10:30 AM 10:45 AM …" at bounding box center [896, 321] width 140 height 16
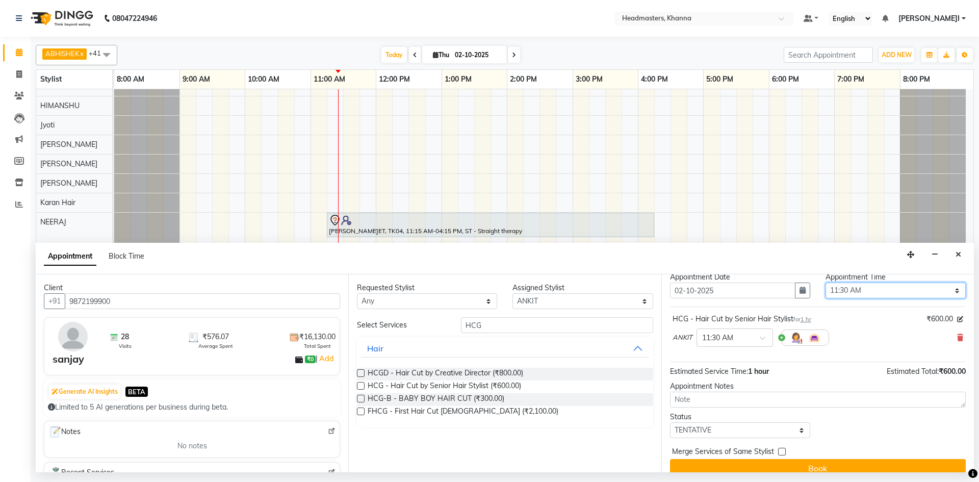
scroll to position [44, 0]
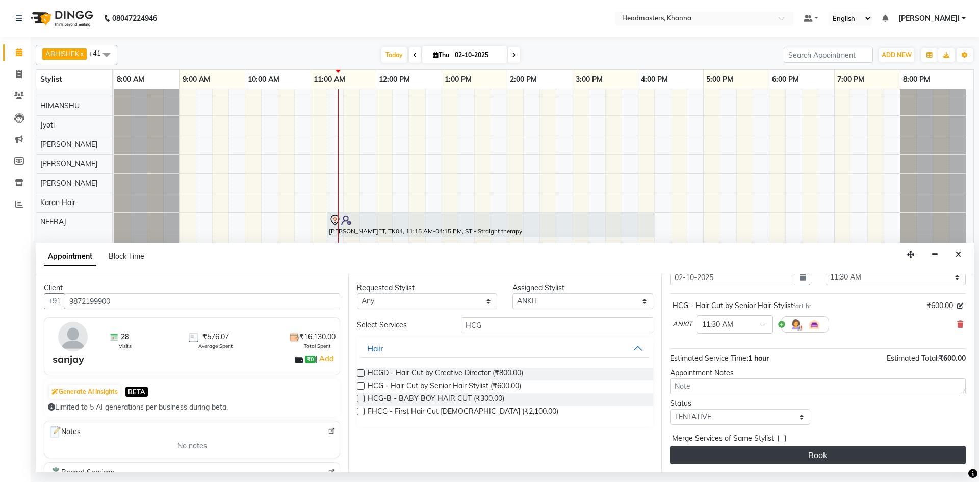
click at [836, 457] on button "Book" at bounding box center [818, 455] width 296 height 18
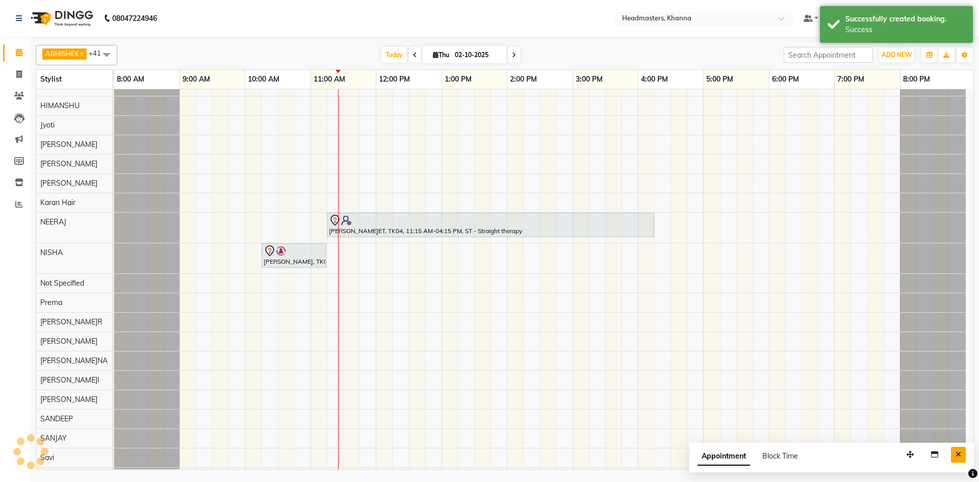
click at [959, 453] on icon "Close" at bounding box center [959, 454] width 6 height 7
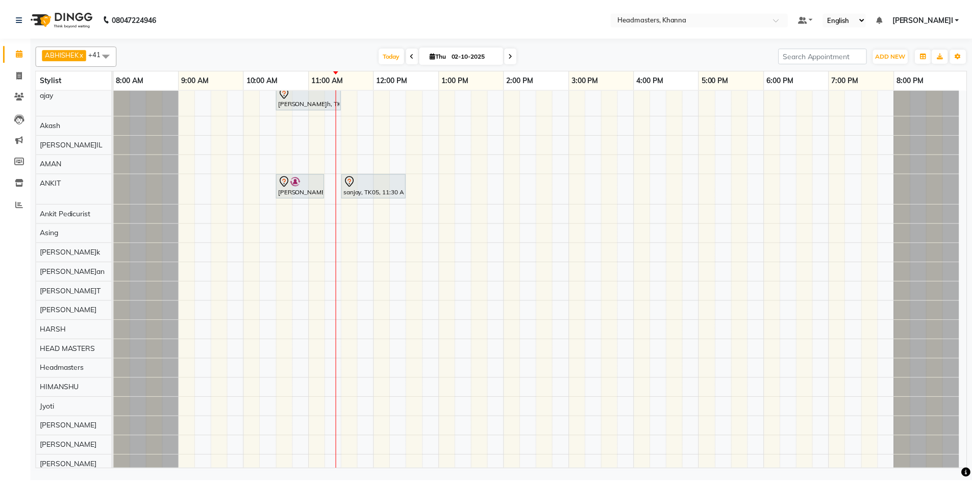
scroll to position [0, 0]
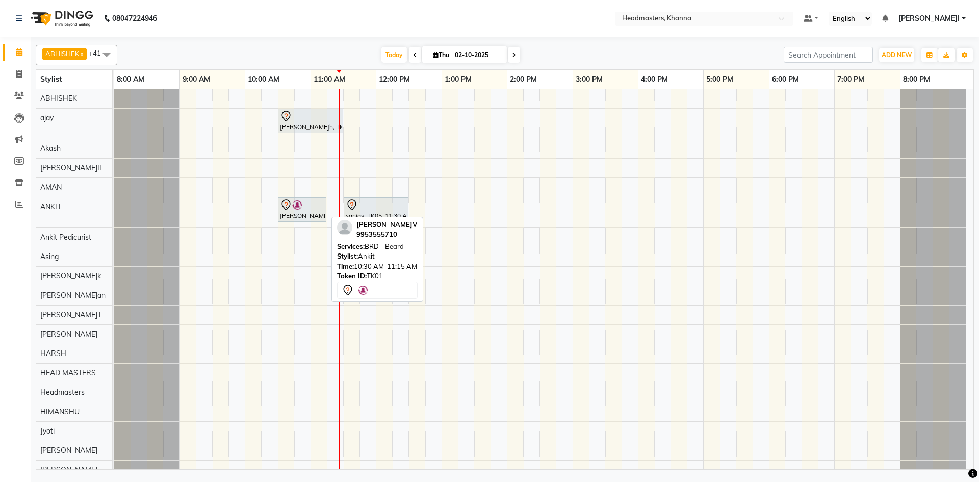
click at [306, 207] on div at bounding box center [302, 205] width 44 height 12
select select "7"
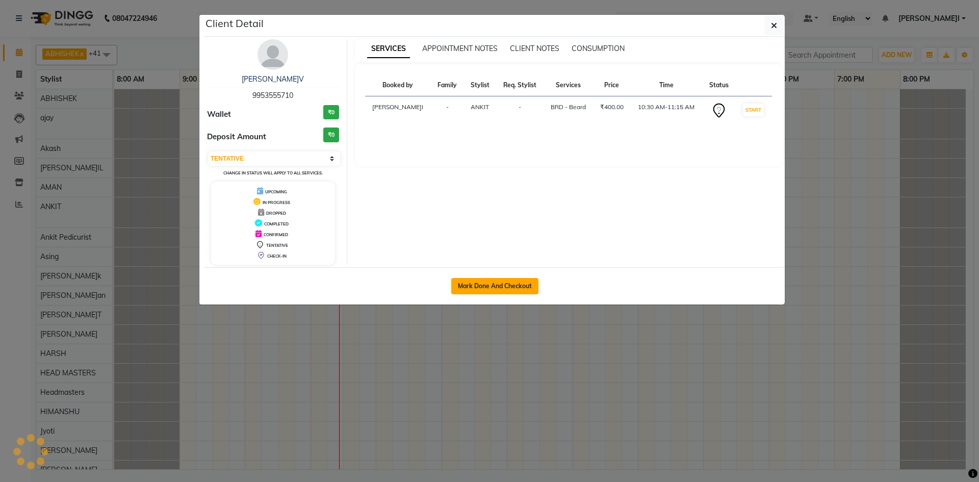
click at [483, 284] on button "Mark Done And Checkout" at bounding box center [494, 286] width 87 height 16
select select "service"
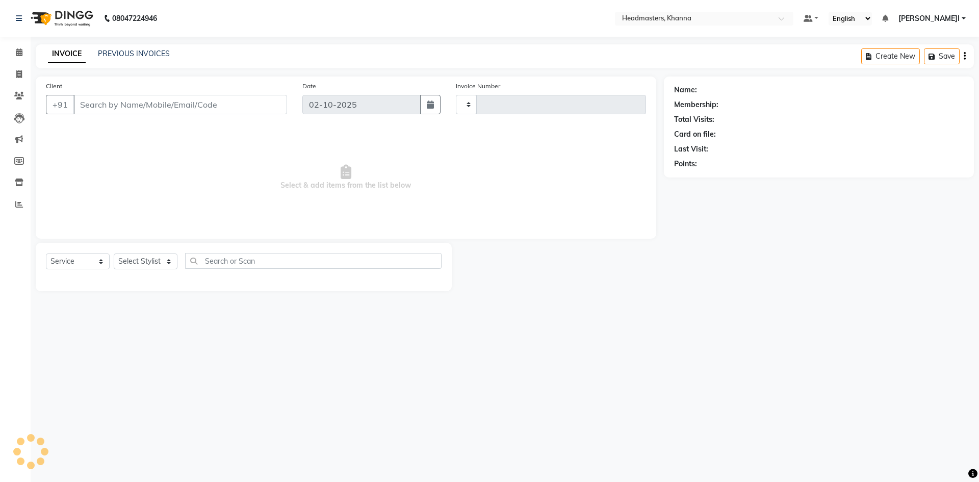
type input "6539"
select select "7138"
type input "9953555710"
select select "60812"
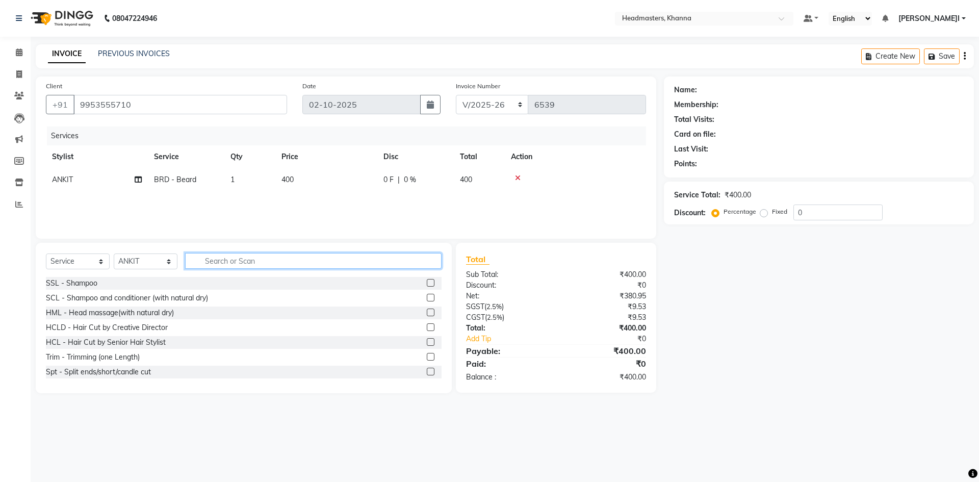
click at [287, 267] on input "text" at bounding box center [313, 261] width 257 height 16
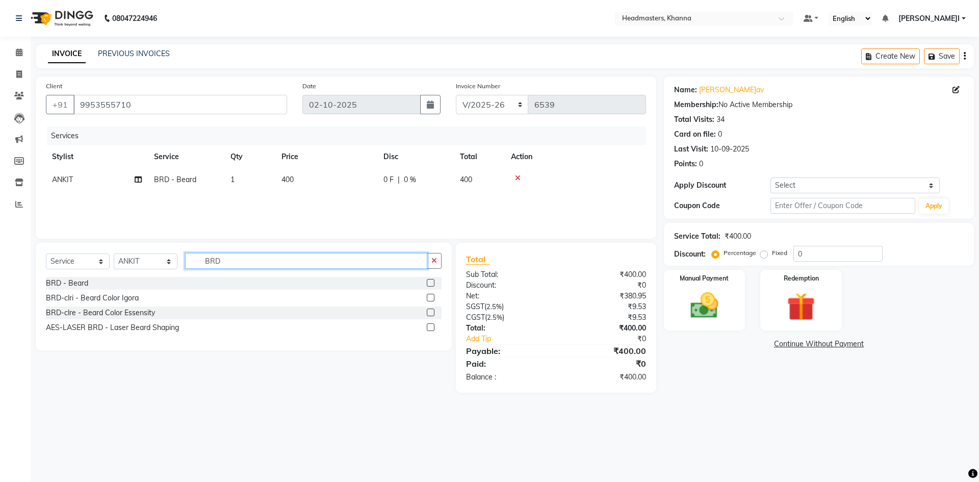
type input "BRD"
click at [428, 284] on label at bounding box center [431, 283] width 8 height 8
click at [428, 284] on input "checkbox" at bounding box center [430, 283] width 7 height 7
checkbox input "false"
click at [516, 198] on icon at bounding box center [518, 200] width 6 height 7
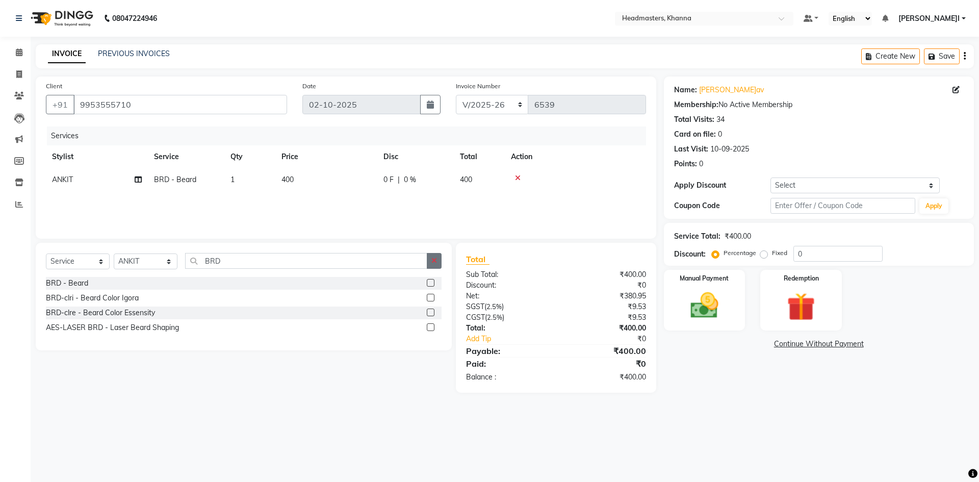
click at [439, 260] on button "button" at bounding box center [434, 261] width 15 height 16
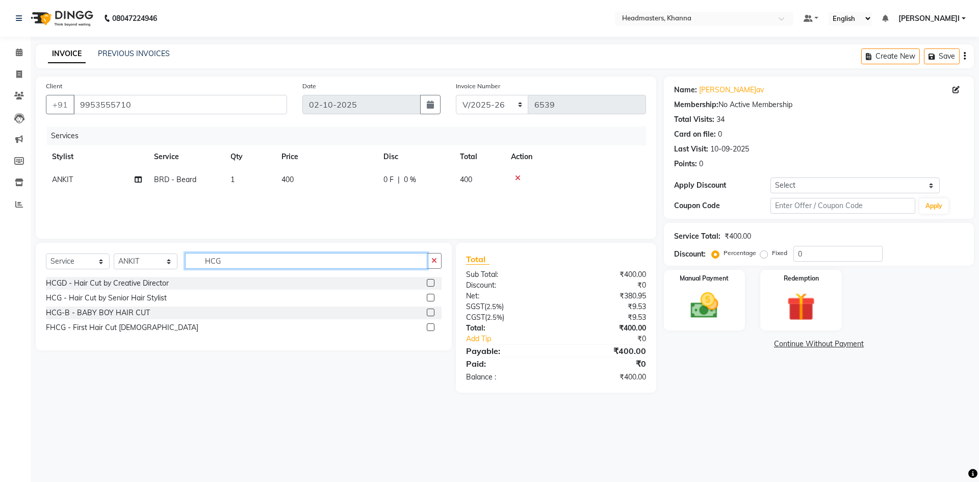
type input "HCG"
click at [433, 295] on label at bounding box center [431, 298] width 8 height 8
click at [433, 295] on input "checkbox" at bounding box center [430, 298] width 7 height 7
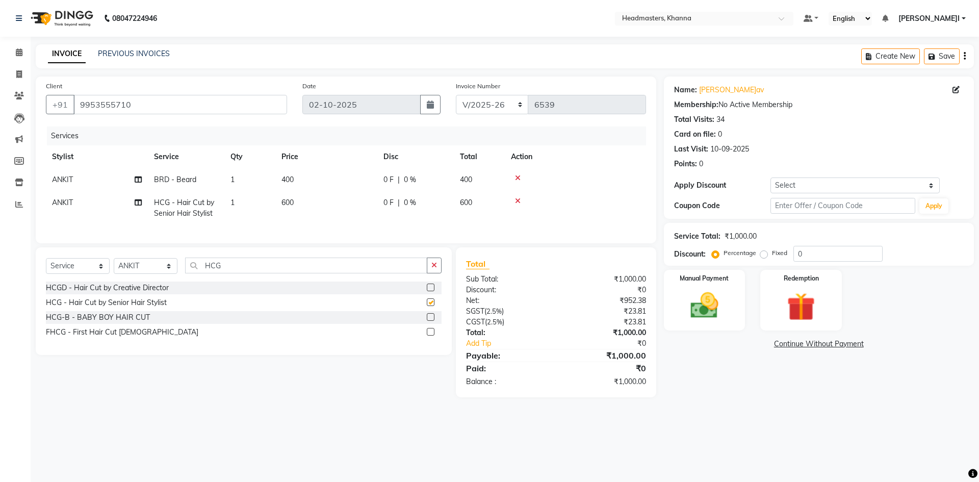
checkbox input "false"
click at [807, 256] on input "0" at bounding box center [838, 254] width 89 height 16
type input "040"
click at [738, 298] on div "Manual Payment" at bounding box center [704, 300] width 85 height 63
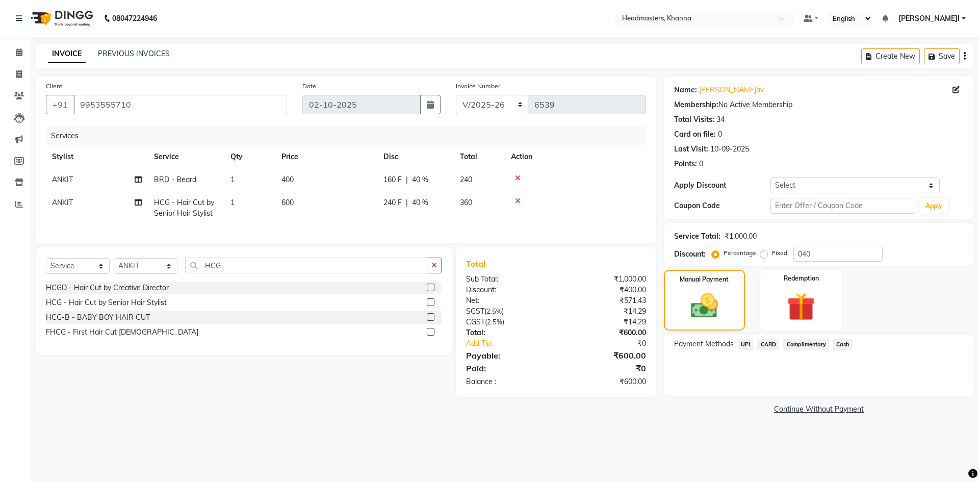
drag, startPoint x: 740, startPoint y: 340, endPoint x: 746, endPoint y: 356, distance: 16.3
click at [740, 341] on span "UPI" at bounding box center [746, 345] width 16 height 12
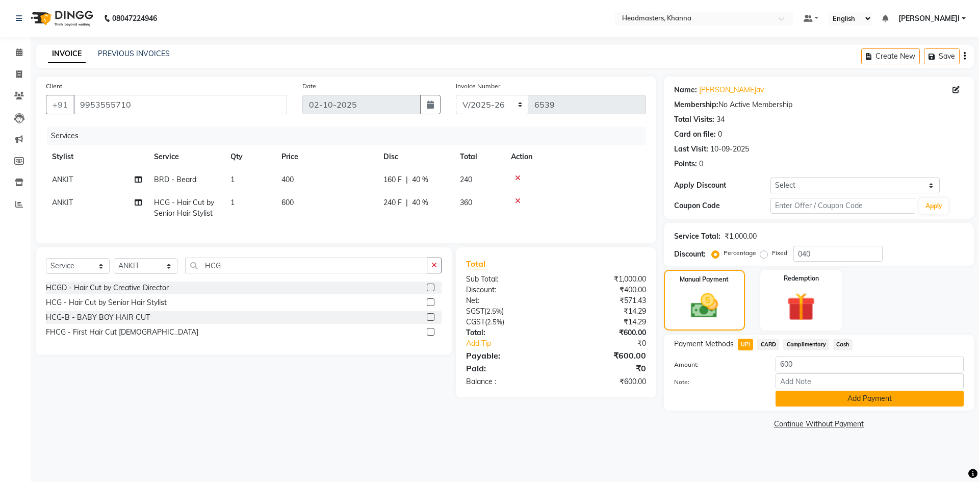
click at [786, 392] on button "Add Payment" at bounding box center [870, 399] width 188 height 16
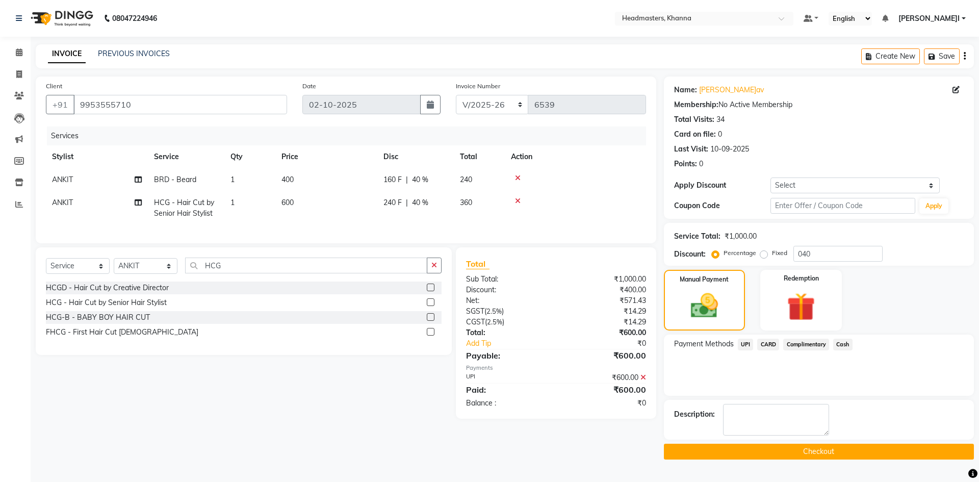
click at [767, 450] on button "Checkout" at bounding box center [819, 452] width 310 height 16
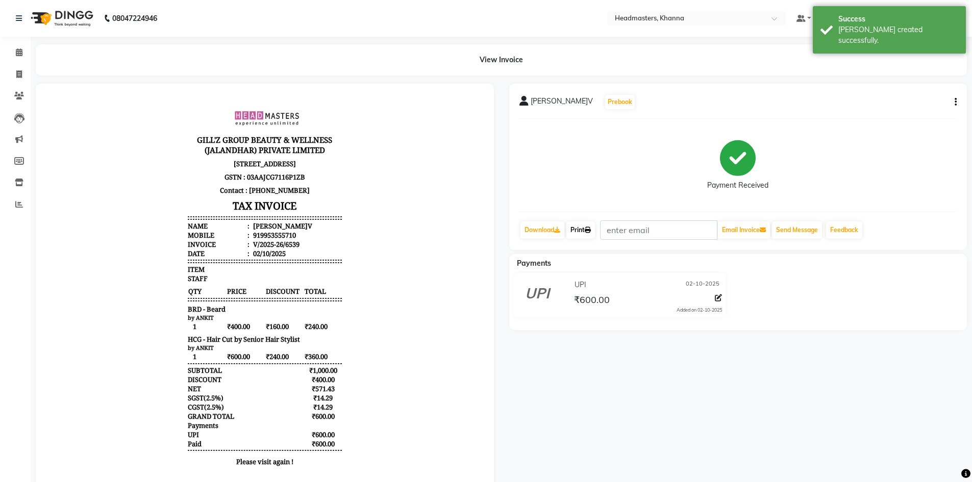
click at [582, 230] on link "Print" at bounding box center [580, 229] width 29 height 17
click at [17, 42] on li "Calendar" at bounding box center [15, 53] width 31 height 22
click at [17, 45] on link "Calendar" at bounding box center [15, 52] width 24 height 17
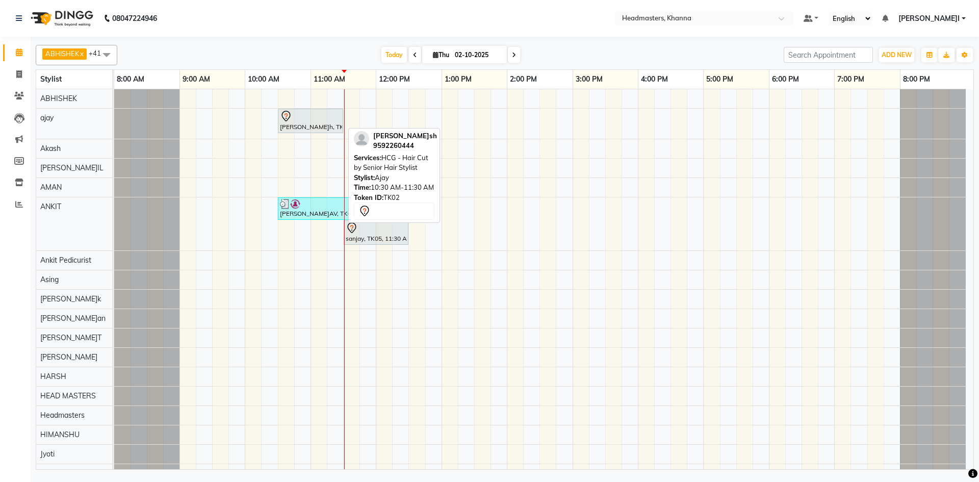
click at [329, 116] on div at bounding box center [310, 116] width 61 height 12
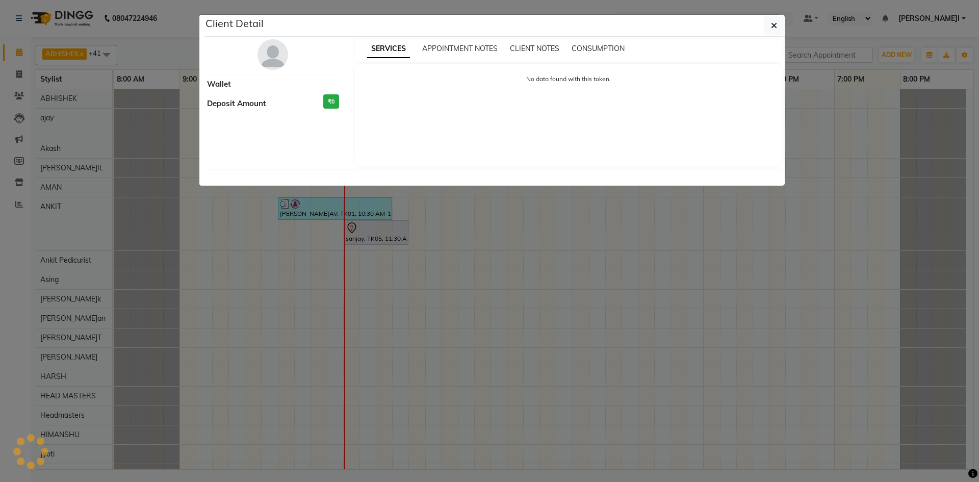
select select "7"
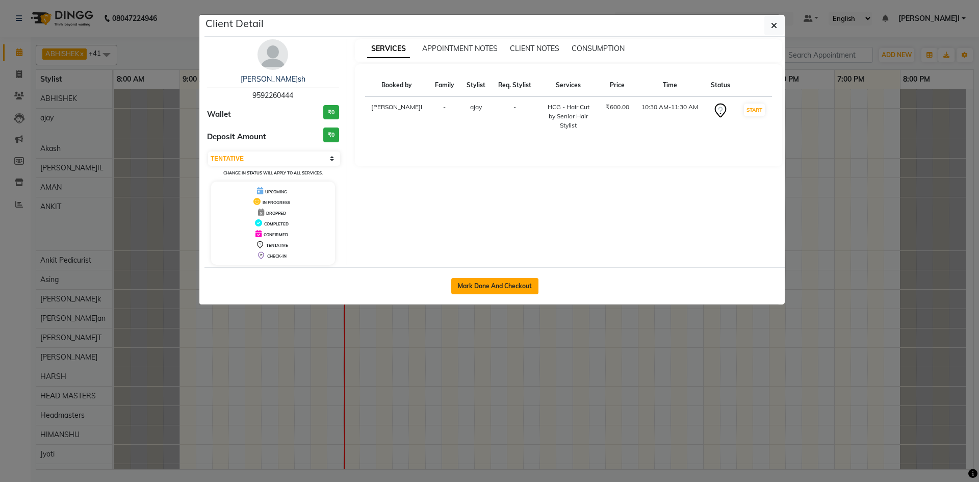
click at [498, 284] on button "Mark Done And Checkout" at bounding box center [494, 286] width 87 height 16
select select "service"
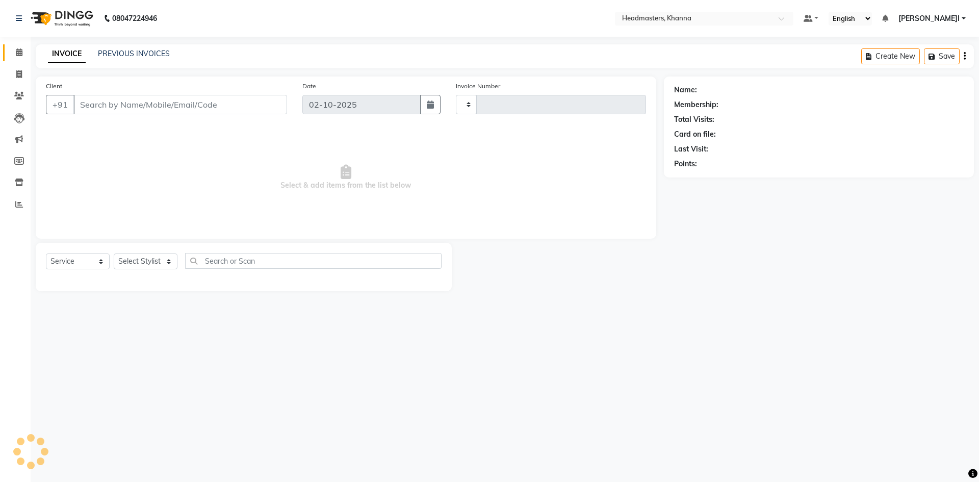
type input "6540"
select select "7138"
type input "9592260444"
select select "60819"
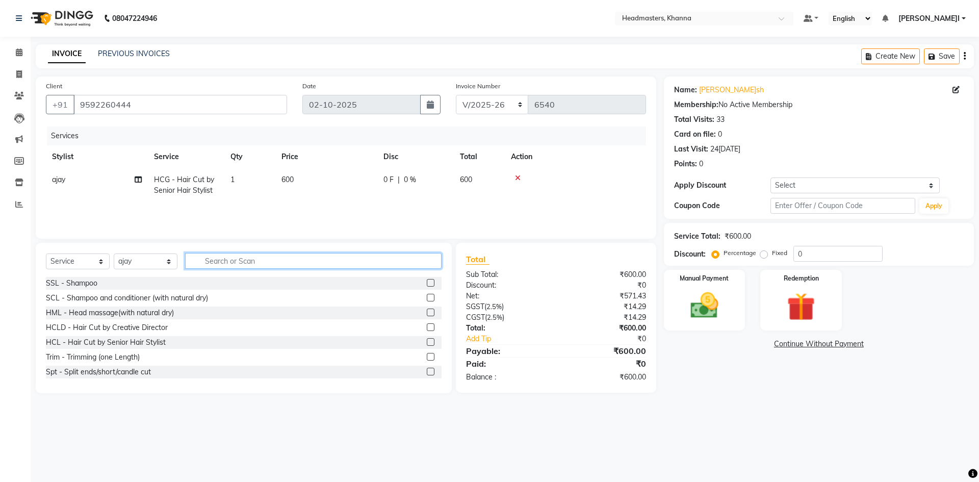
click at [265, 261] on input "text" at bounding box center [313, 261] width 257 height 16
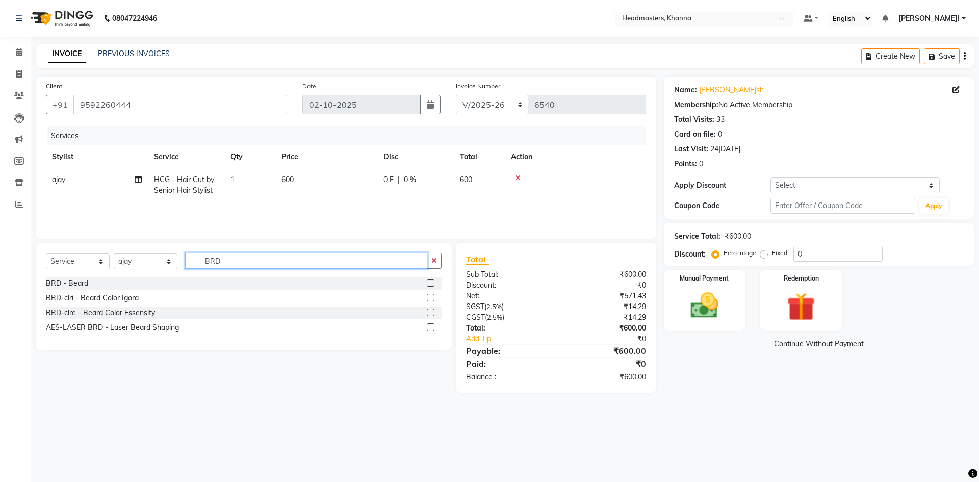
type input "BRD"
click at [430, 283] on label at bounding box center [431, 283] width 8 height 8
click at [430, 283] on input "checkbox" at bounding box center [430, 283] width 7 height 7
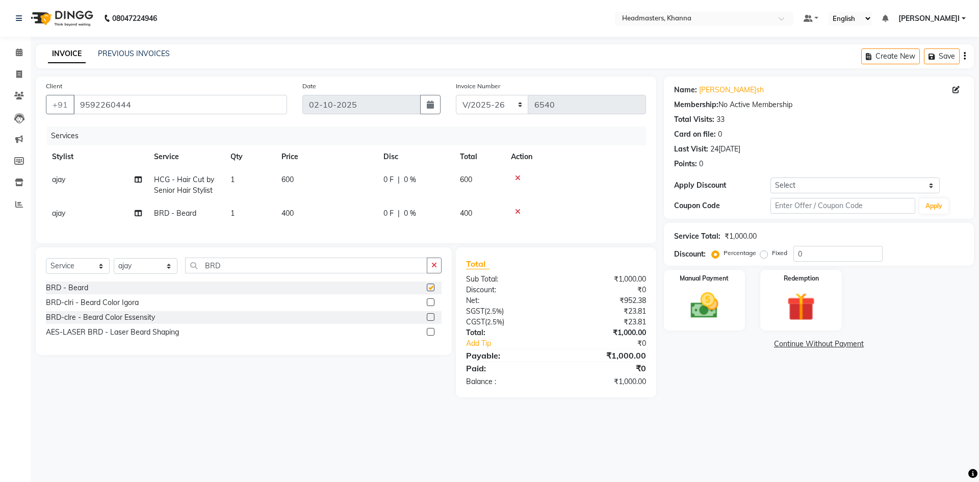
checkbox input "false"
click at [120, 268] on select "Select Stylist ABHISHEK ajay Akash AKHIL AMAN AMAN (NAILS) ANKIT Ankit Pedicuri…" at bounding box center [146, 266] width 64 height 16
select select "63193"
click at [114, 266] on select "Select Stylist ABHISHEK ajay Akash AKHIL AMAN AMAN (NAILS) ANKIT Ankit Pedicuri…" at bounding box center [146, 266] width 64 height 16
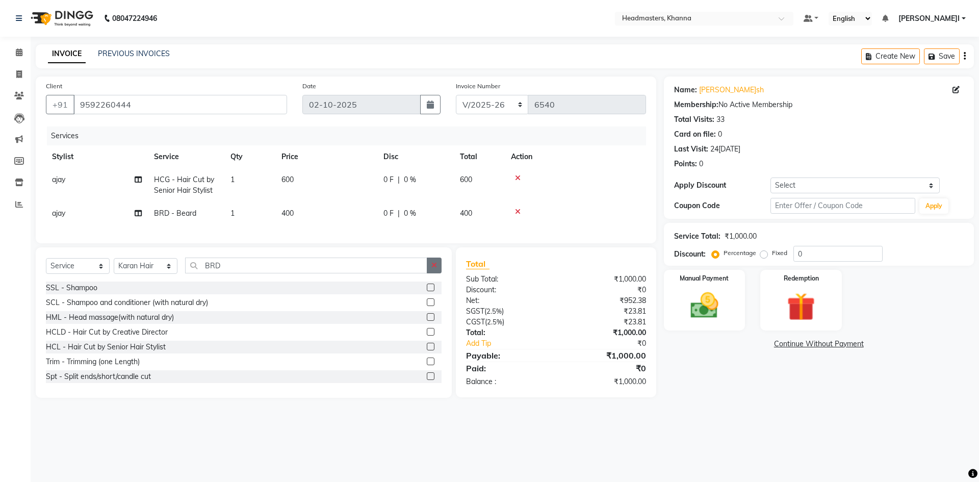
click at [440, 269] on button "button" at bounding box center [434, 266] width 15 height 16
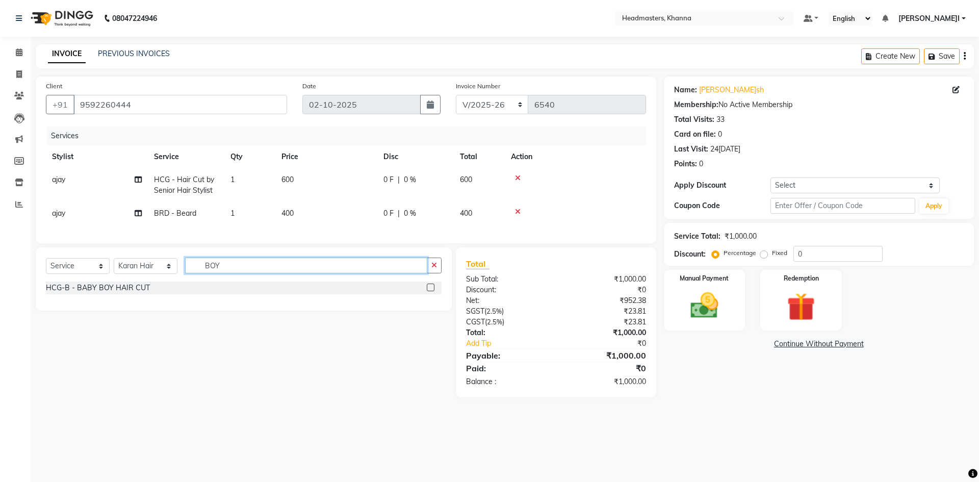
type input "BOY"
click at [430, 291] on label at bounding box center [431, 288] width 8 height 8
click at [430, 291] on input "checkbox" at bounding box center [430, 288] width 7 height 7
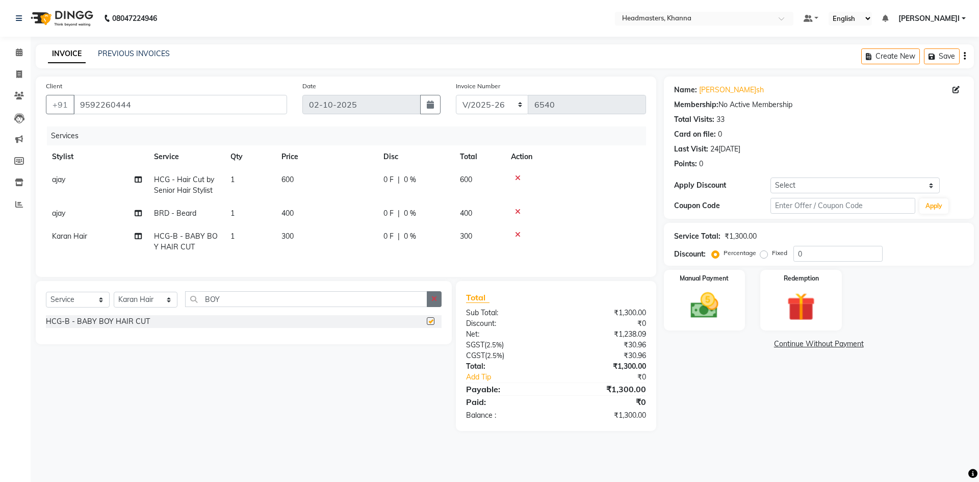
checkbox input "false"
click at [428, 306] on button "button" at bounding box center [434, 299] width 15 height 16
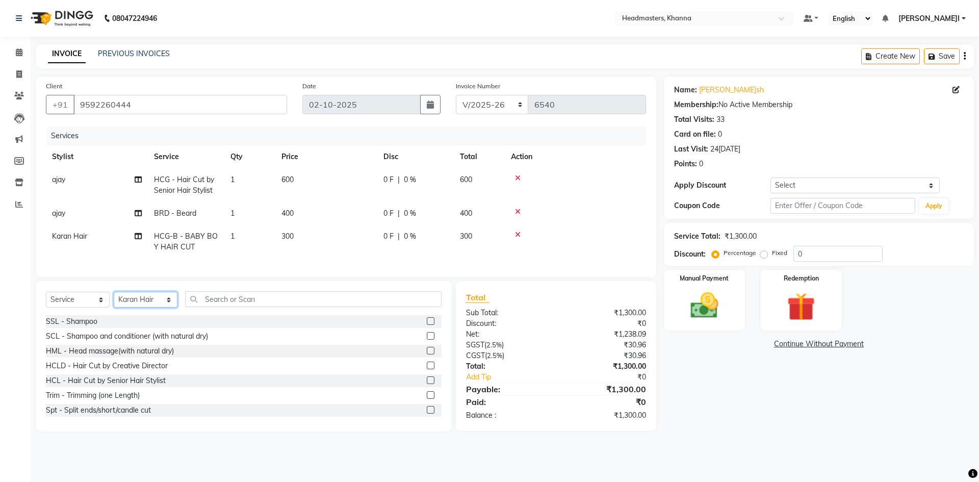
click at [134, 306] on select "Select Stylist ABHISHEK ajay Akash AKHIL AMAN AMAN (NAILS) ANKIT Ankit Pedicuri…" at bounding box center [146, 300] width 64 height 16
select select "60814"
click at [114, 299] on select "Select Stylist ABHISHEK ajay Akash AKHIL AMAN AMAN (NAILS) ANKIT Ankit Pedicuri…" at bounding box center [146, 300] width 64 height 16
click at [227, 298] on div "Select Service Product Membership Package Voucher Prepaid Gift Card Select Styl…" at bounding box center [244, 356] width 416 height 150
click at [222, 307] on input "text" at bounding box center [313, 299] width 257 height 16
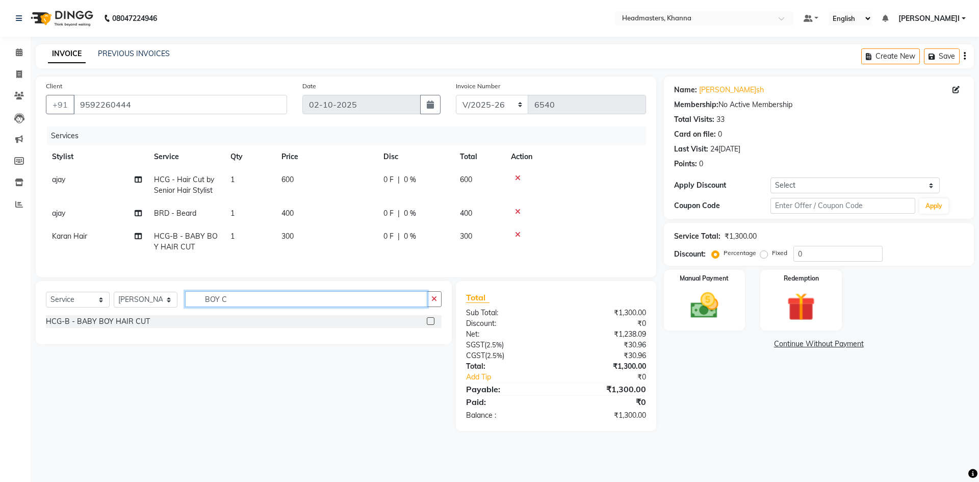
type input "BOY C"
click at [432, 325] on label at bounding box center [431, 321] width 8 height 8
click at [432, 325] on input "checkbox" at bounding box center [430, 321] width 7 height 7
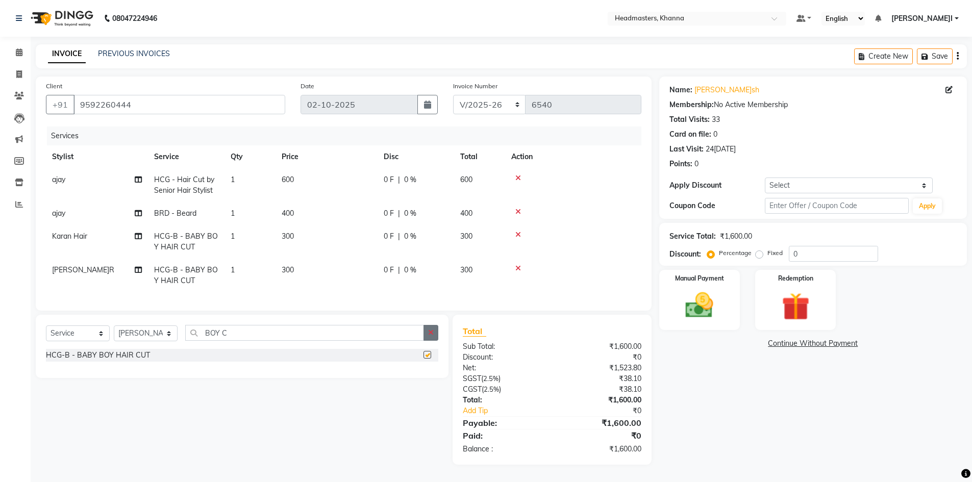
checkbox input "false"
drag, startPoint x: 429, startPoint y: 335, endPoint x: 404, endPoint y: 328, distance: 26.5
click at [425, 334] on button "button" at bounding box center [430, 333] width 15 height 16
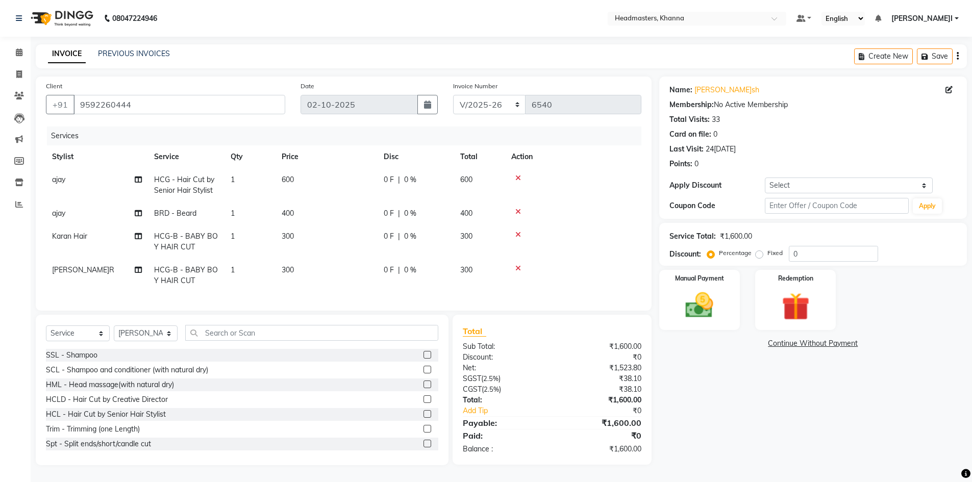
click at [158, 330] on div "Select Service Product Membership Package Voucher Prepaid Gift Card Select Styl…" at bounding box center [242, 390] width 413 height 150
click at [149, 337] on select "Select Stylist ABHISHEK ajay Akash AKHIL AMAN AMAN (NAILS) ANKIT Ankit Pedicuri…" at bounding box center [146, 333] width 64 height 16
click at [142, 341] on select "Select Stylist ABHISHEK ajay Akash AKHIL AMAN AMAN (NAILS) ANKIT Ankit Pedicuri…" at bounding box center [146, 333] width 64 height 16
select select "64064"
click at [114, 333] on select "Select Stylist ABHISHEK ajay Akash AKHIL AMAN AMAN (NAILS) ANKIT Ankit Pedicuri…" at bounding box center [146, 333] width 64 height 16
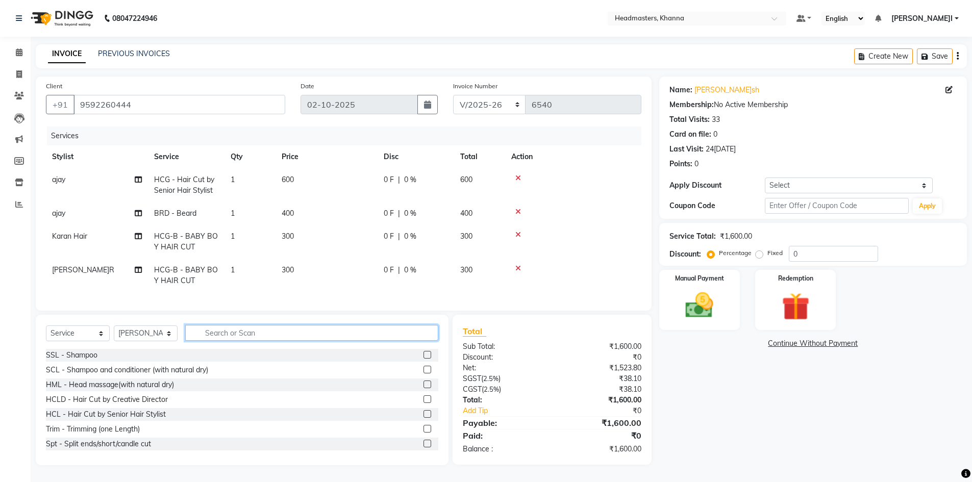
click at [230, 341] on input "text" at bounding box center [311, 333] width 253 height 16
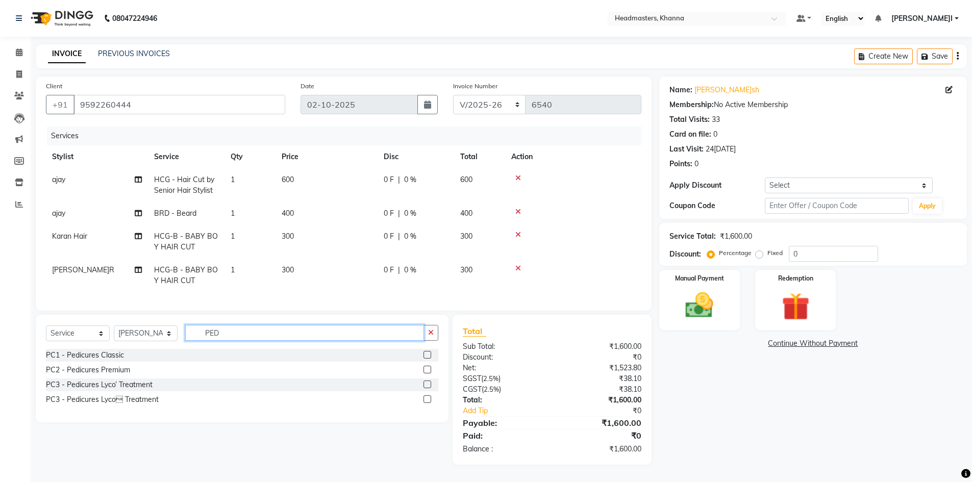
type input "PED"
click at [430, 388] on label at bounding box center [427, 385] width 8 height 8
click at [430, 388] on input "checkbox" at bounding box center [426, 385] width 7 height 7
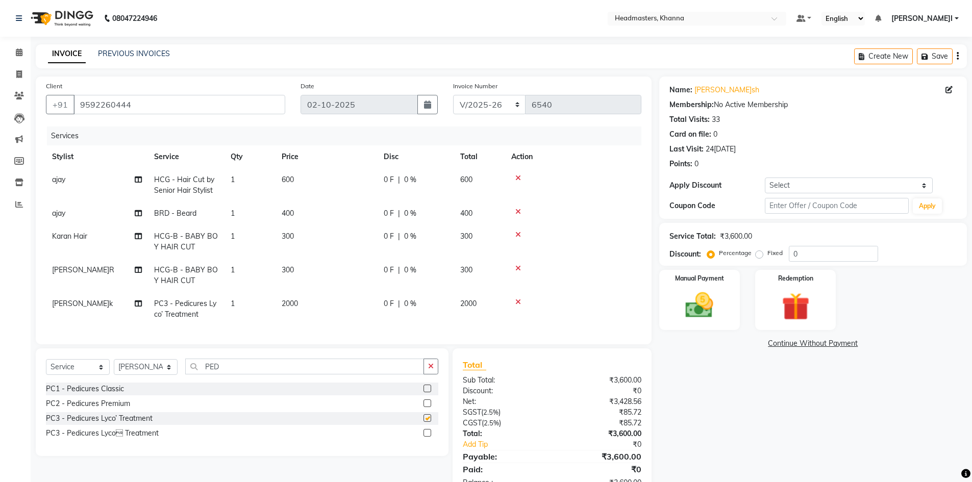
checkbox input "false"
click at [433, 185] on td "0 F | 0 %" at bounding box center [416, 185] width 77 height 34
select select "60819"
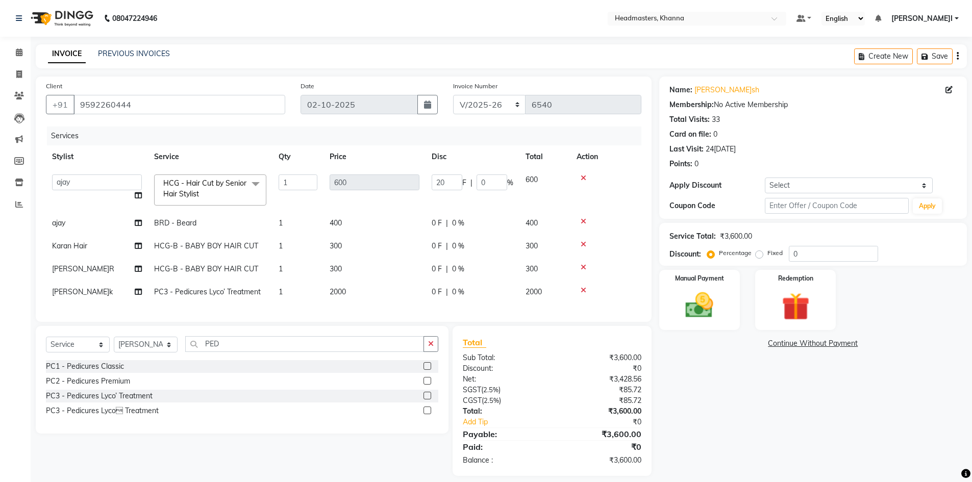
type input "200"
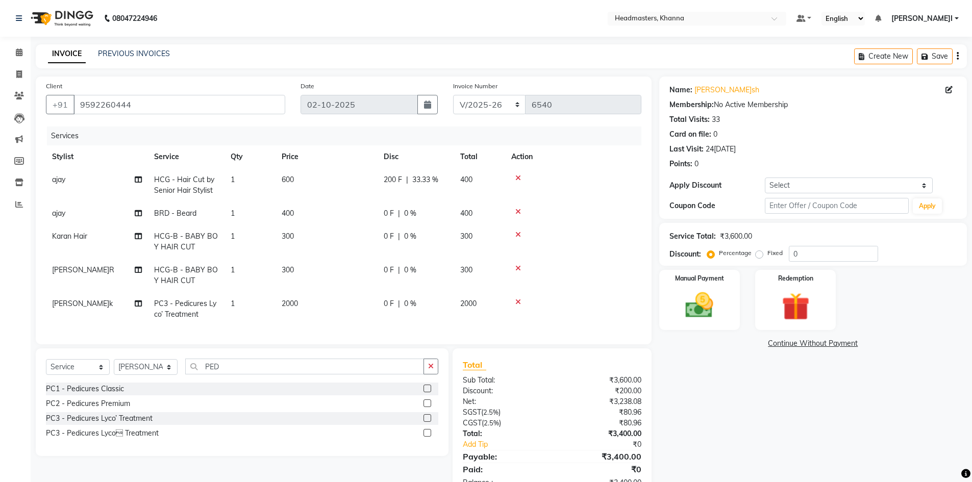
click at [445, 221] on td "0 F | 0 %" at bounding box center [416, 213] width 77 height 23
select select "60819"
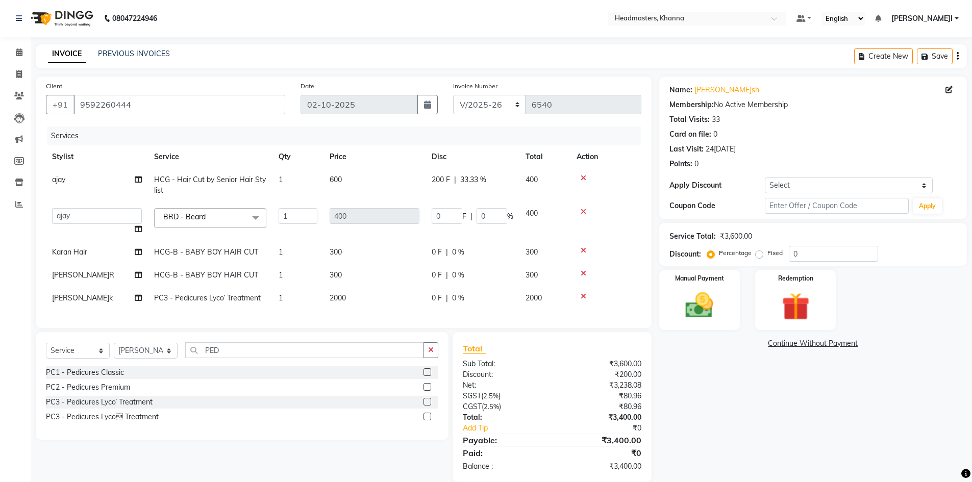
click at [445, 221] on input "0" at bounding box center [447, 216] width 31 height 16
type input "0200"
click at [451, 248] on td "0 F | 0 %" at bounding box center [472, 252] width 94 height 23
select select "63193"
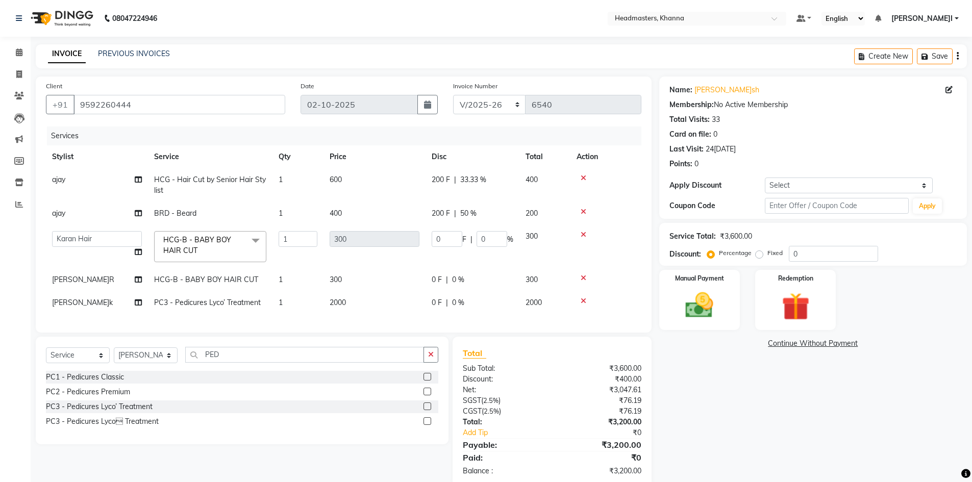
drag, startPoint x: 451, startPoint y: 248, endPoint x: 451, endPoint y: 241, distance: 7.7
click at [451, 247] on td "0 F | 0 %" at bounding box center [472, 246] width 94 height 43
click at [451, 241] on input "0" at bounding box center [447, 239] width 31 height 16
type input "050"
click at [458, 277] on tr "RANVEER HCG-B - BABY BOY HAIR CUT 1 300 0 F | 0 % 300" at bounding box center [343, 279] width 595 height 23
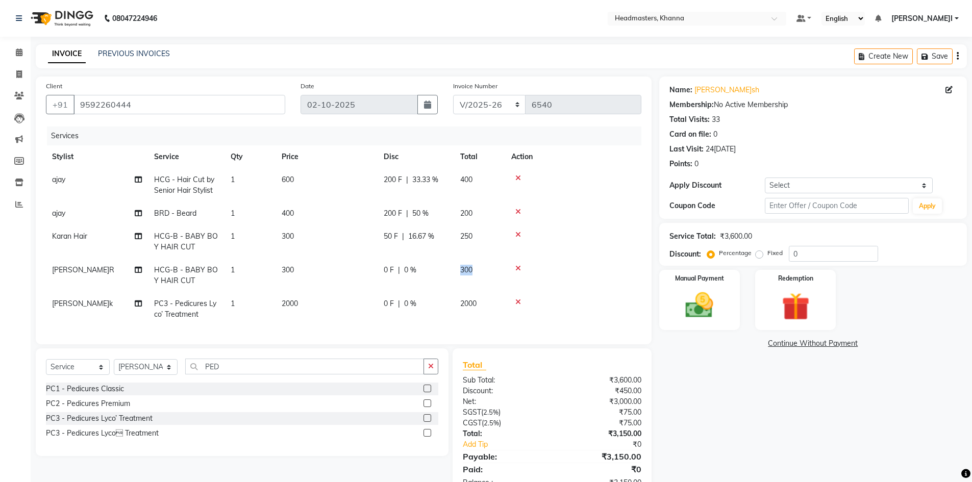
click at [456, 277] on td "300" at bounding box center [479, 276] width 51 height 34
select select "60814"
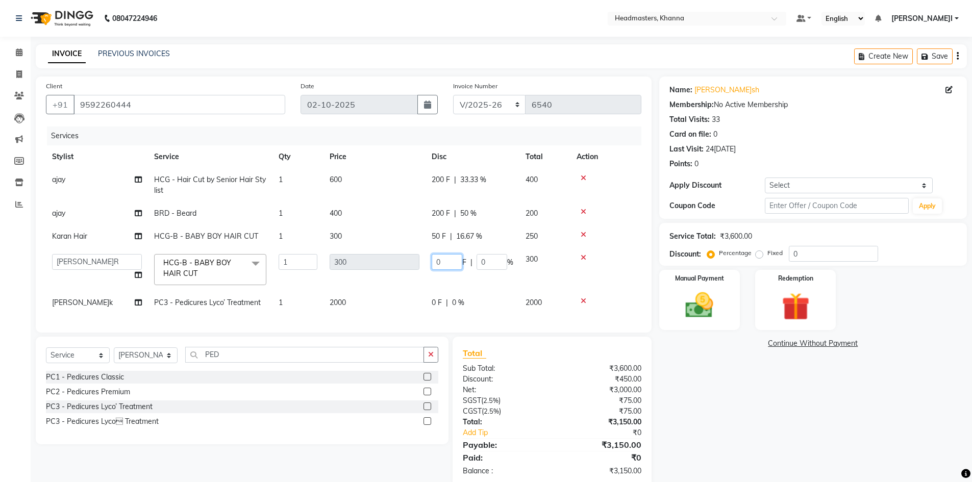
click at [446, 268] on input "0" at bounding box center [447, 262] width 31 height 16
type input "050"
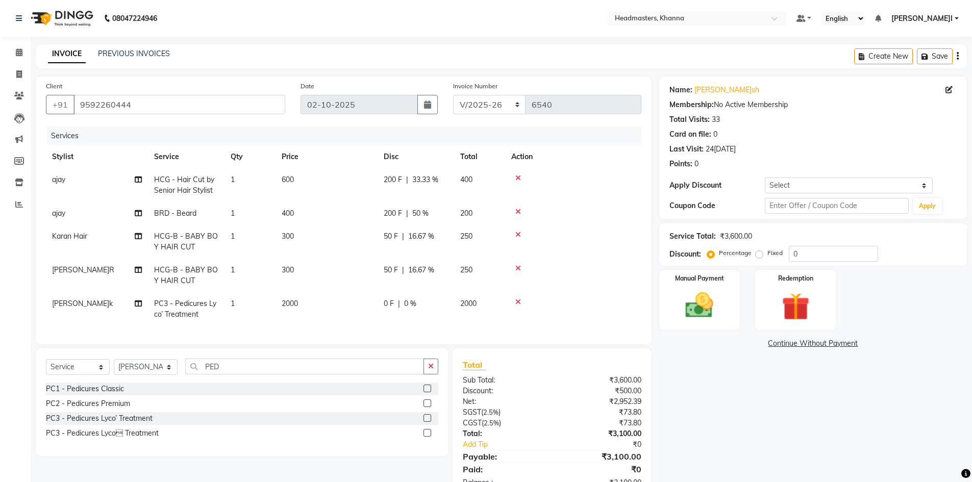
click at [447, 306] on div "0 F | 0 %" at bounding box center [416, 303] width 64 height 11
select select "64064"
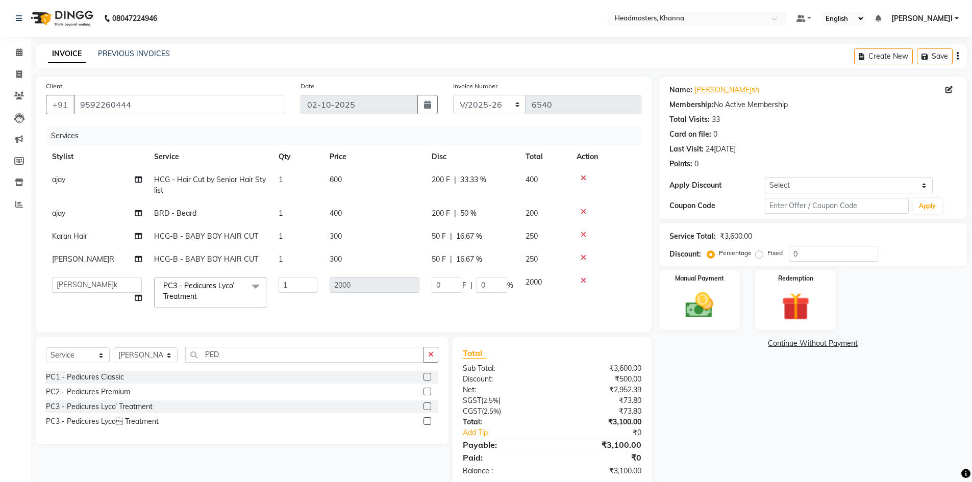
click at [447, 305] on td "0 F | 0 %" at bounding box center [472, 292] width 94 height 43
click at [499, 286] on input "0" at bounding box center [491, 285] width 31 height 16
type input "035"
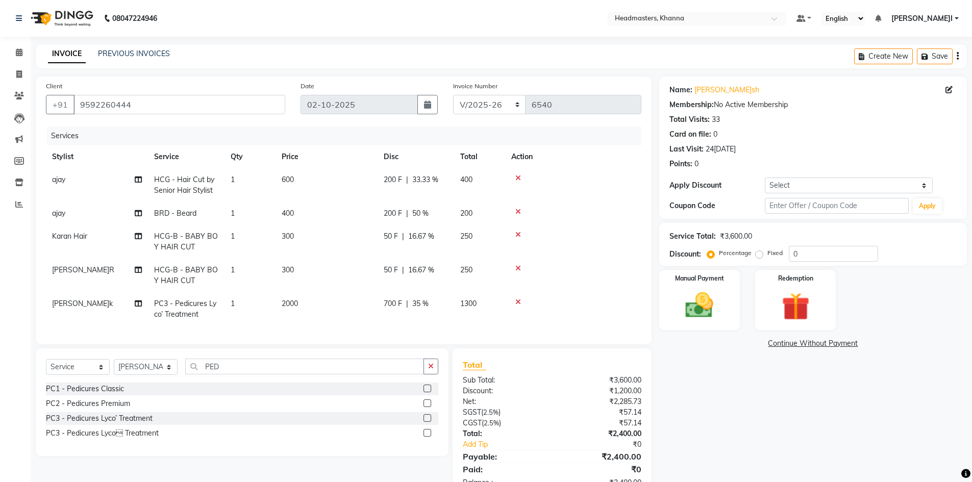
drag, startPoint x: 511, startPoint y: 236, endPoint x: 558, endPoint y: 291, distance: 72.4
click at [511, 237] on tr "Karan Hair HCG-B - BABY BOY HAIR CUT 1 300 50 F | 16.67 % 250" at bounding box center [343, 242] width 595 height 34
click at [705, 310] on img at bounding box center [699, 305] width 47 height 33
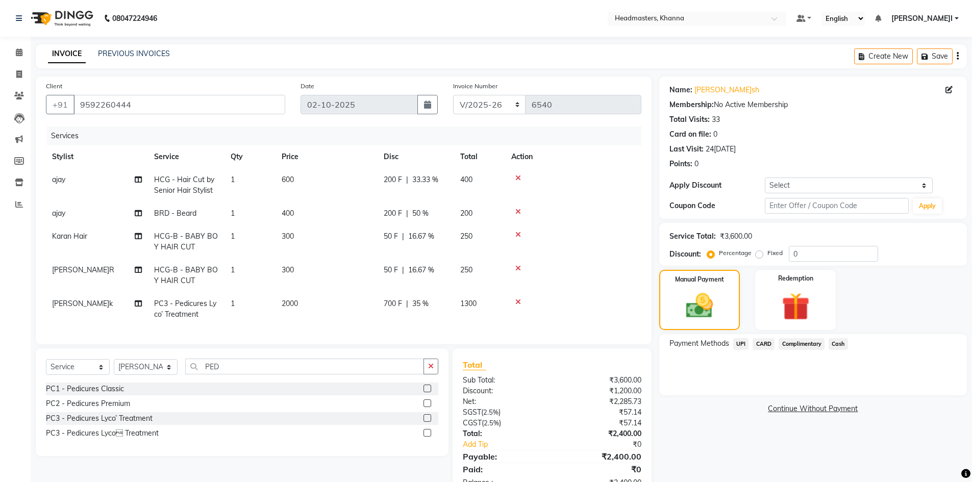
click at [844, 344] on span "Cash" at bounding box center [837, 344] width 19 height 12
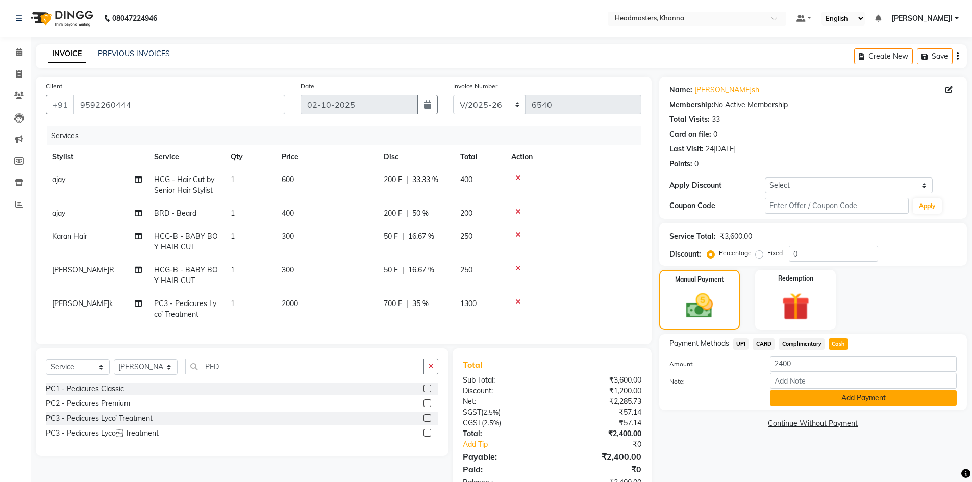
click at [844, 403] on button "Add Payment" at bounding box center [863, 398] width 187 height 16
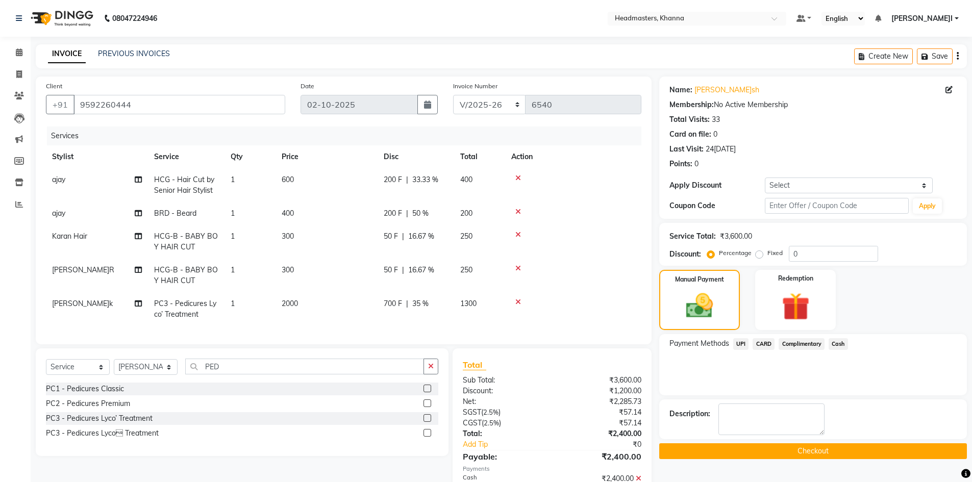
click at [793, 457] on button "Checkout" at bounding box center [813, 451] width 308 height 16
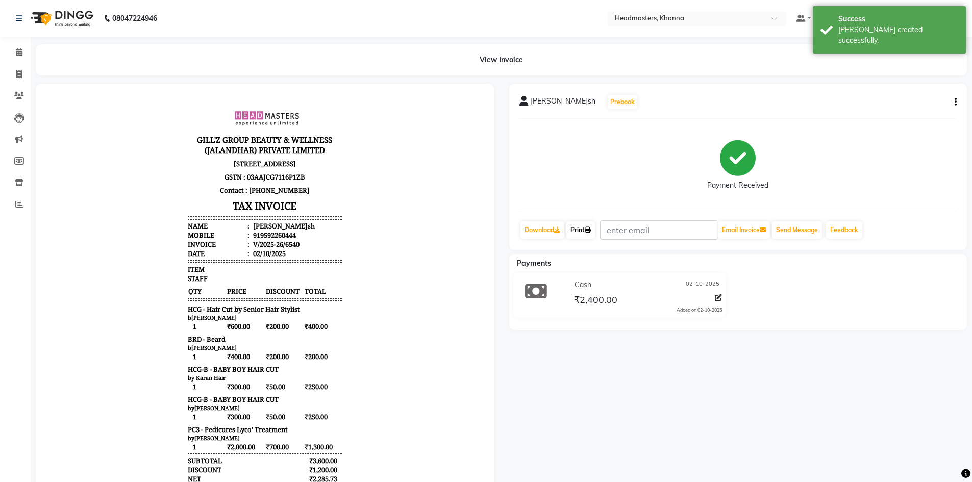
click at [587, 228] on link "Print" at bounding box center [580, 229] width 29 height 17
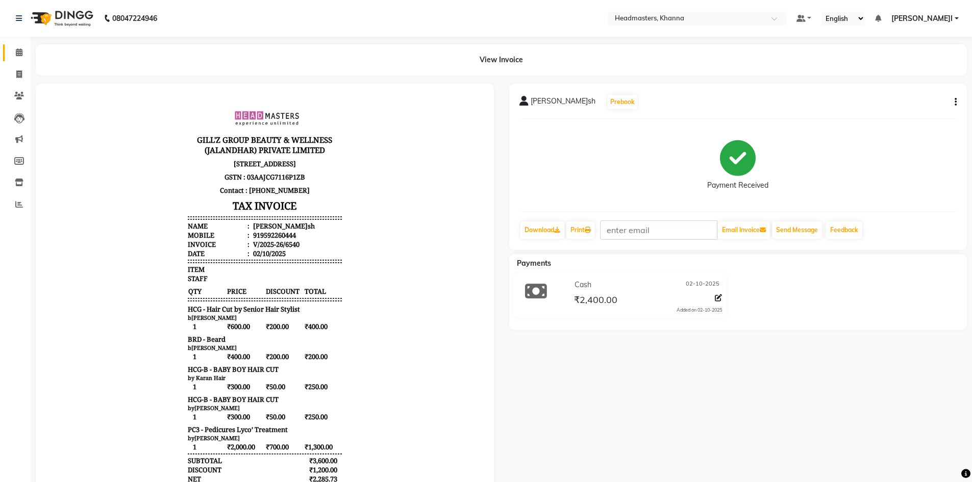
click at [23, 46] on link "Calendar" at bounding box center [15, 52] width 24 height 17
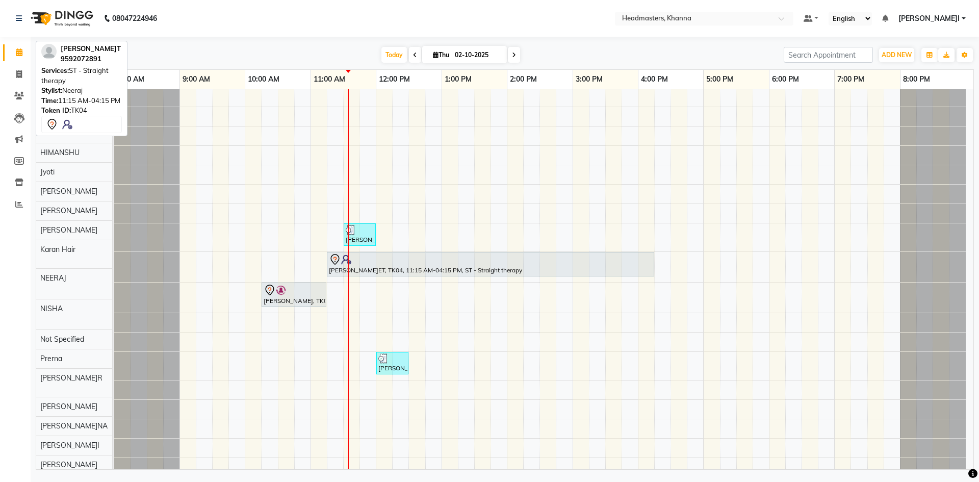
scroll to position [306, 0]
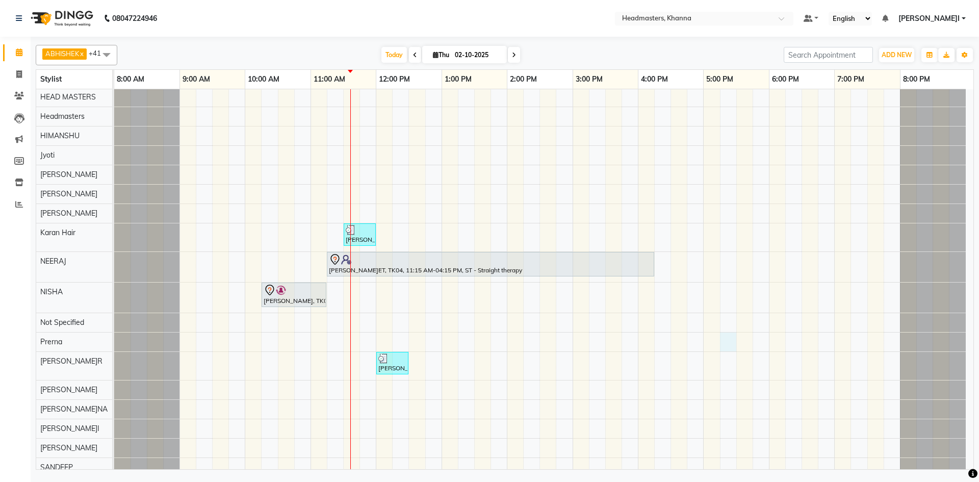
click at [722, 335] on div "aayush, TK02, 10:30 AM-12:15 PM, HCG - Hair Cut by Senior Hair Stylist,BRD - Be…" at bounding box center [544, 236] width 860 height 907
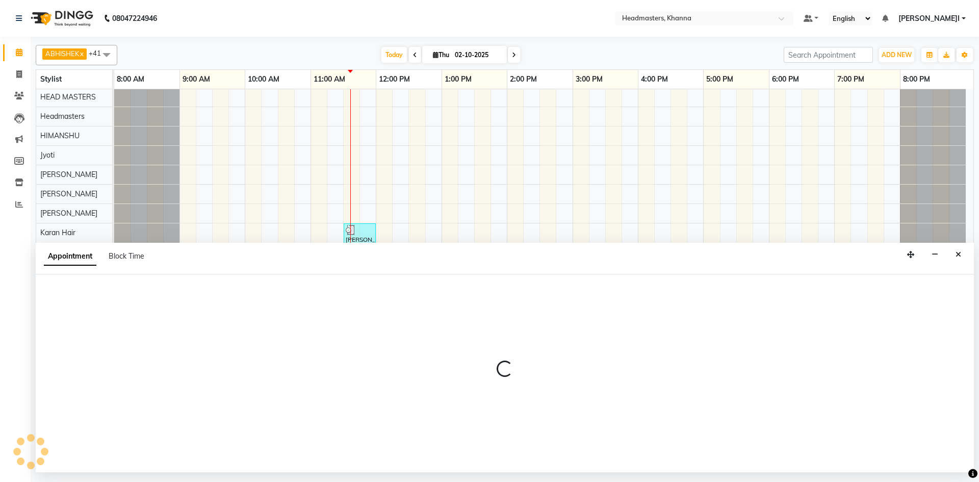
select select "61105"
select select "1035"
select select "tentative"
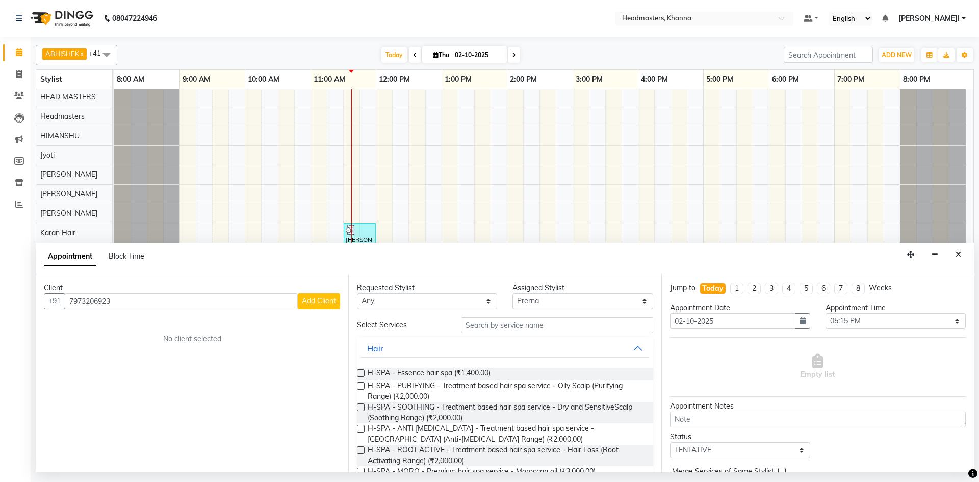
type input "7973206923"
click at [311, 296] on button "Add Client" at bounding box center [319, 301] width 42 height 16
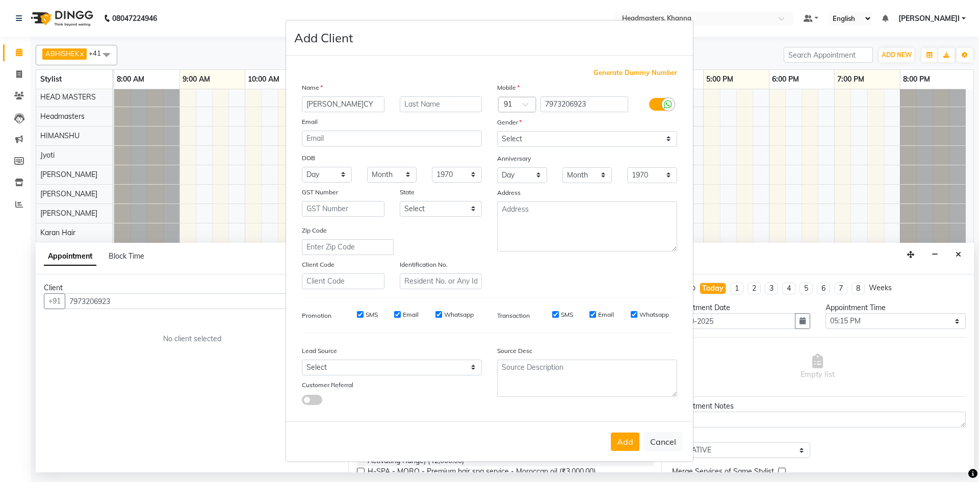
type input "NANCY"
click at [513, 133] on select "Select Male Female Other Prefer Not To Say" at bounding box center [587, 139] width 180 height 16
select select "female"
click at [497, 131] on select "Select Male Female Other Prefer Not To Say" at bounding box center [587, 139] width 180 height 16
click at [630, 445] on button "Add" at bounding box center [625, 442] width 29 height 18
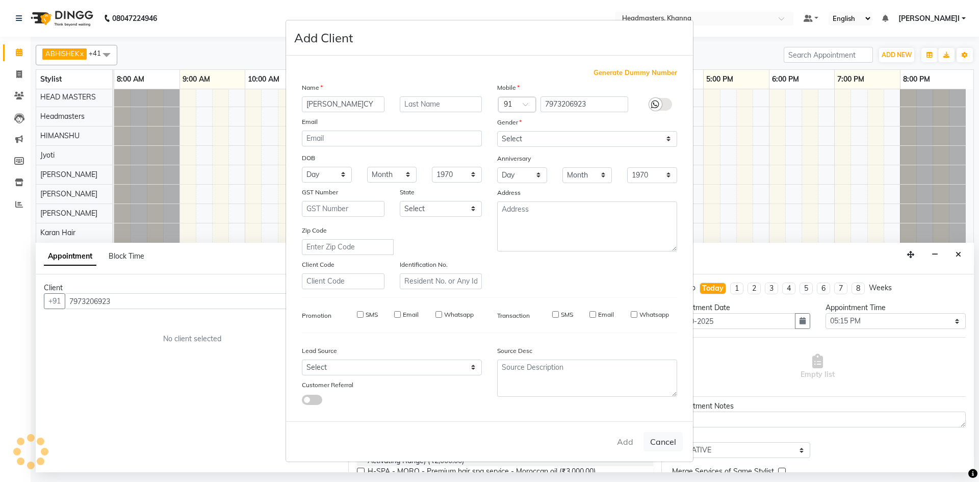
select select
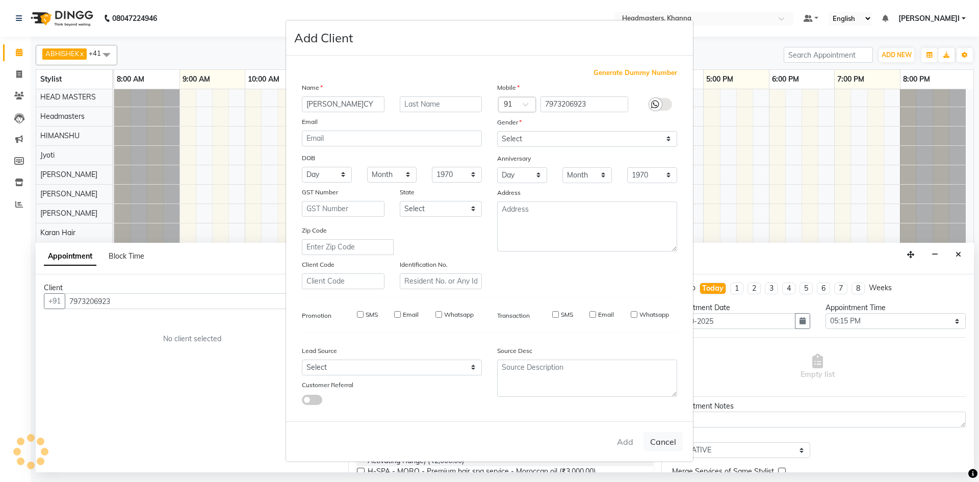
select select
checkbox input "false"
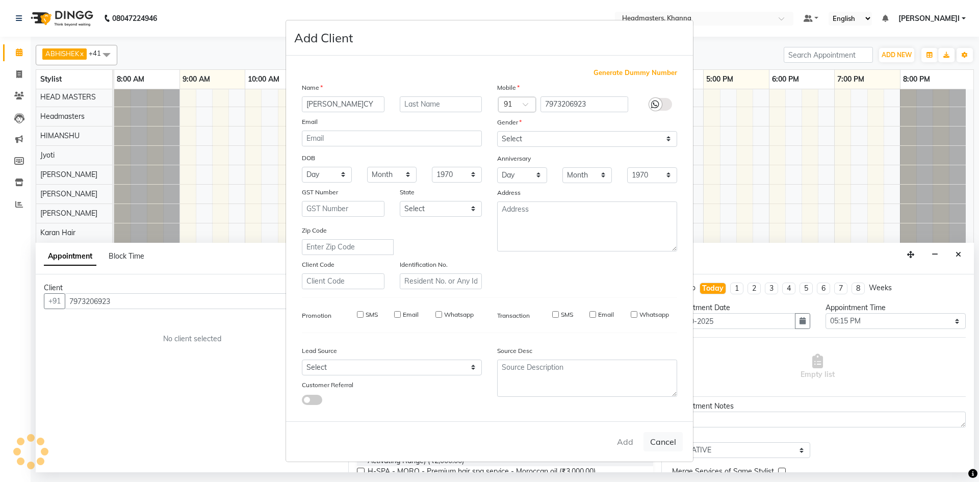
checkbox input "false"
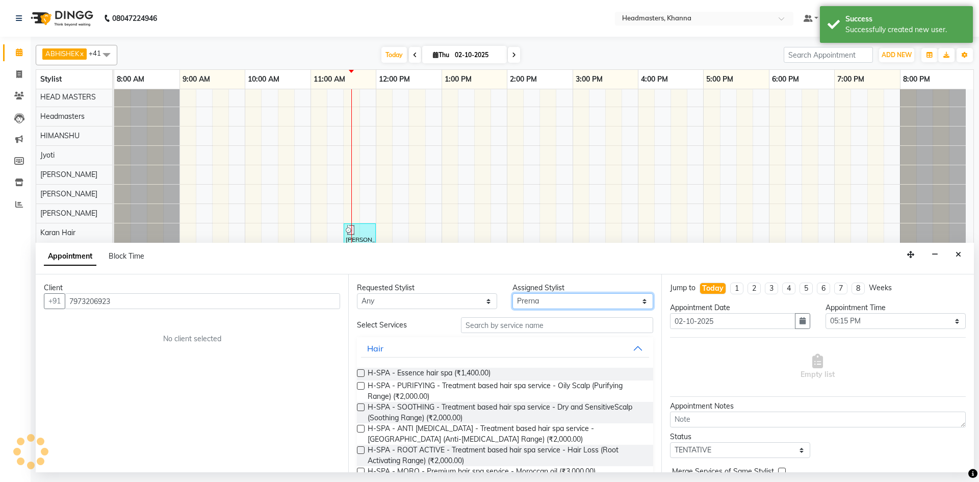
click at [554, 298] on select "Select ABHISHEK ajay Akash AKHIL AMAN AMAN (NAILS) ANKIT Ankit Pedicurist Asing…" at bounding box center [583, 301] width 140 height 16
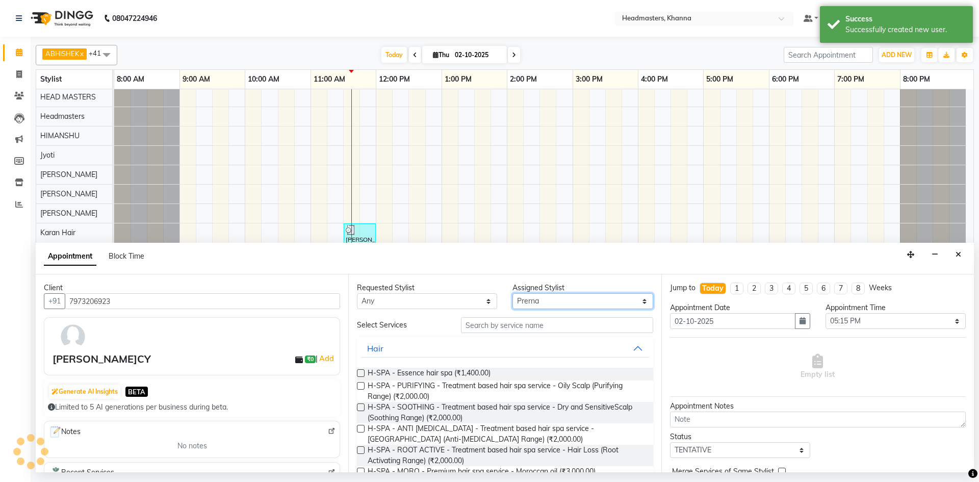
select select "60857"
click at [513, 293] on select "Select ABHISHEK ajay Akash AKHIL AMAN AMAN (NAILS) ANKIT Ankit Pedicurist Asing…" at bounding box center [583, 301] width 140 height 16
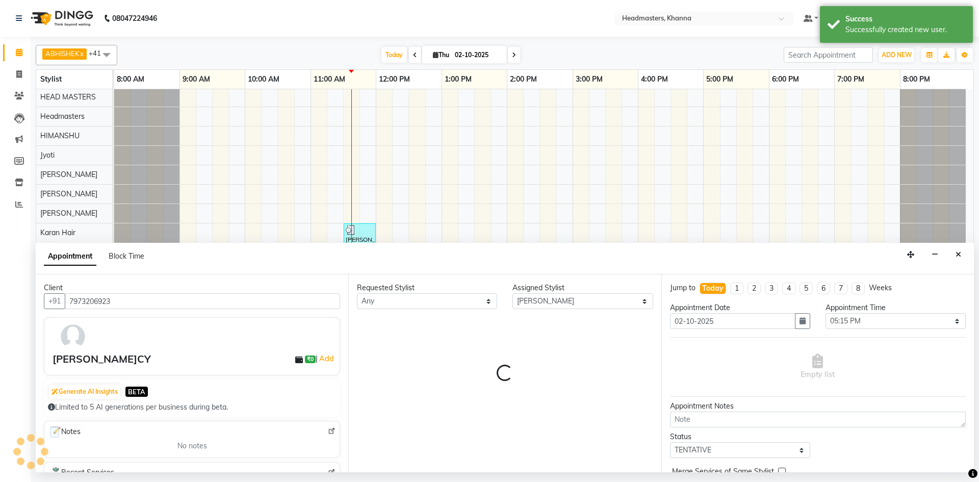
click at [519, 322] on div "Requested Stylist Any ABHISHEK ajay Akash AKHIL AMAN AMAN (NAILS) ANKIT Ankit P…" at bounding box center [504, 373] width 313 height 198
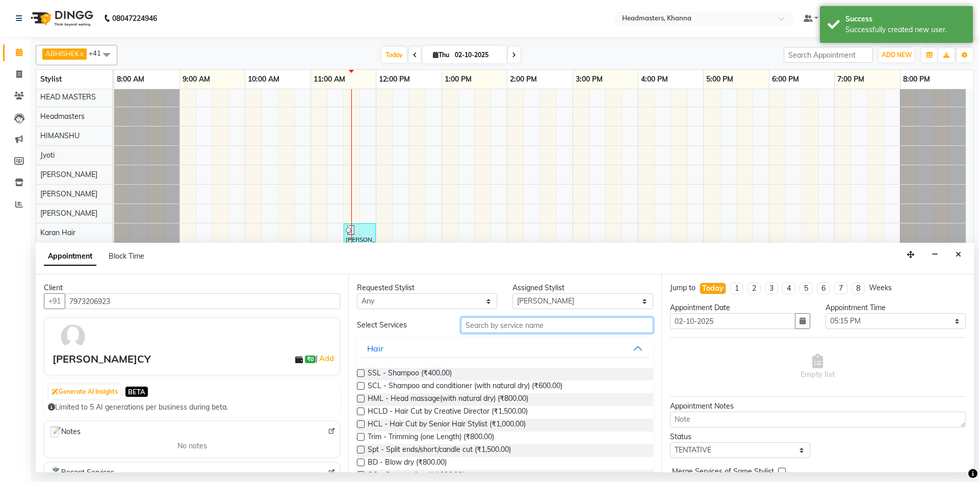
click at [518, 324] on input "text" at bounding box center [557, 325] width 192 height 16
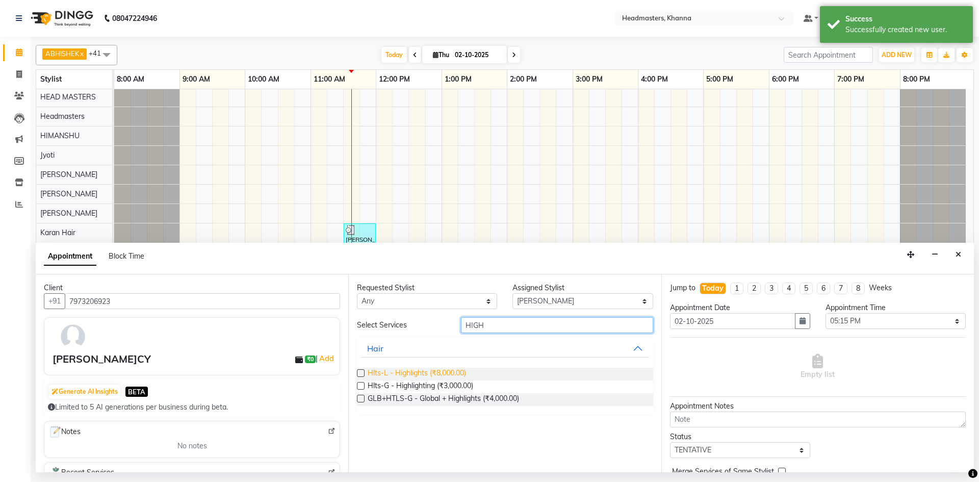
type input "HIGH"
click at [425, 375] on span "Hlts-L - Highlights (₹8,000.00)" at bounding box center [417, 374] width 98 height 13
checkbox input "false"
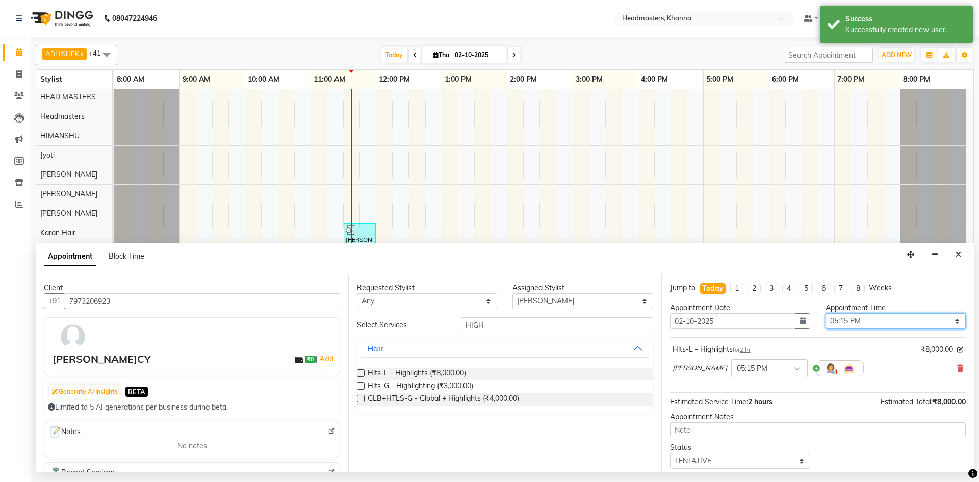
click at [873, 321] on select "Select 09:00 AM 09:15 AM 09:30 AM 09:45 AM 10:00 AM 10:15 AM 10:30 AM 10:45 AM …" at bounding box center [896, 321] width 140 height 16
select select "690"
click at [826, 313] on select "Select 09:00 AM 09:15 AM 09:30 AM 09:45 AM 10:00 AM 10:15 AM 10:30 AM 10:45 AM …" at bounding box center [896, 321] width 140 height 16
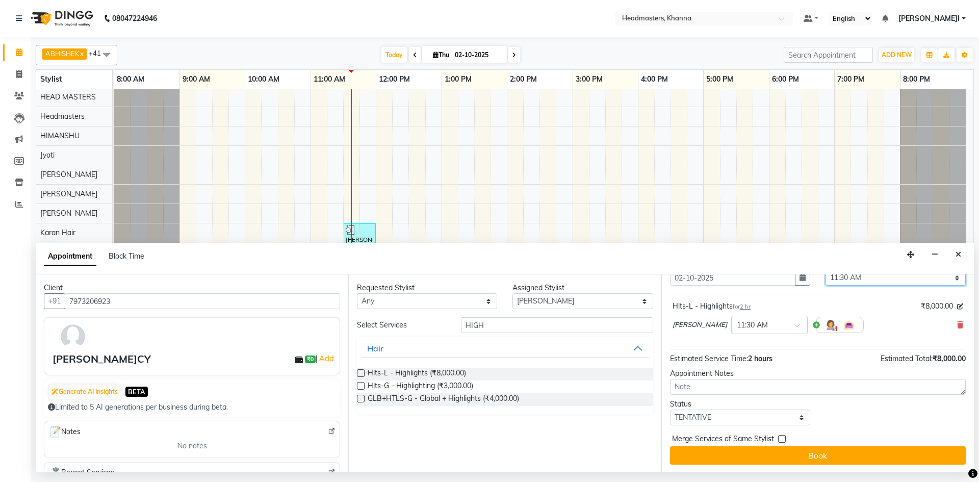
scroll to position [44, 0]
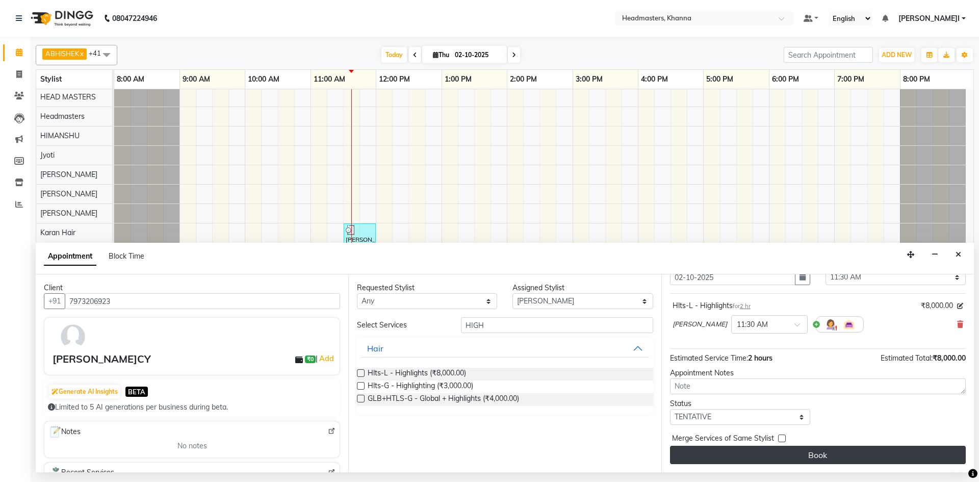
click at [816, 456] on button "Book" at bounding box center [818, 455] width 296 height 18
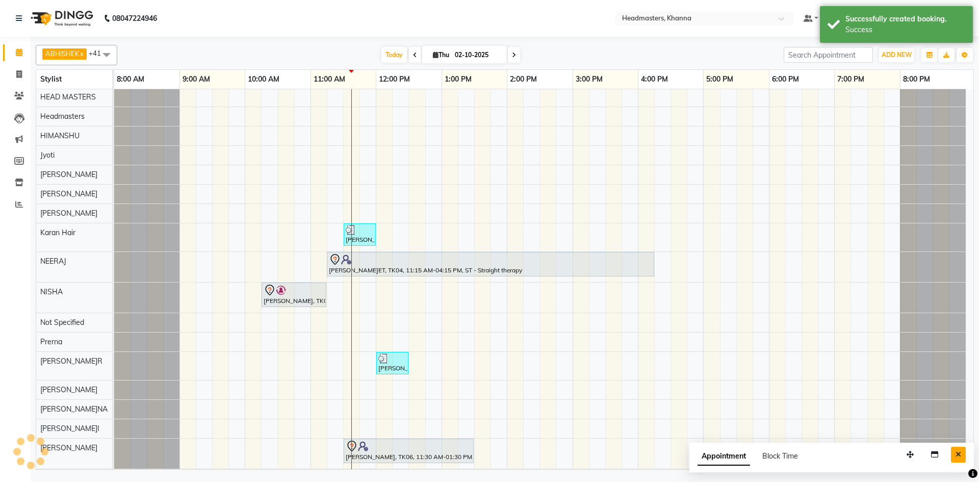
click at [952, 457] on button "Close" at bounding box center [958, 455] width 15 height 16
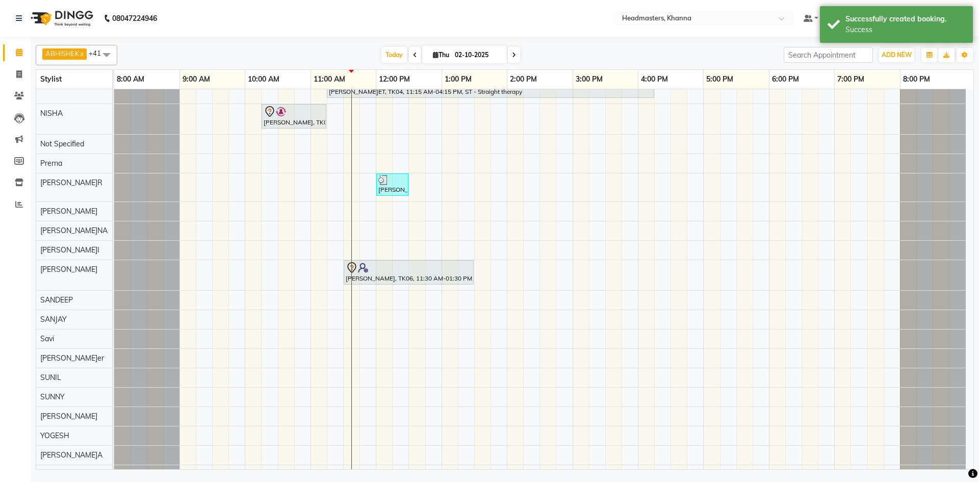
scroll to position [538, 0]
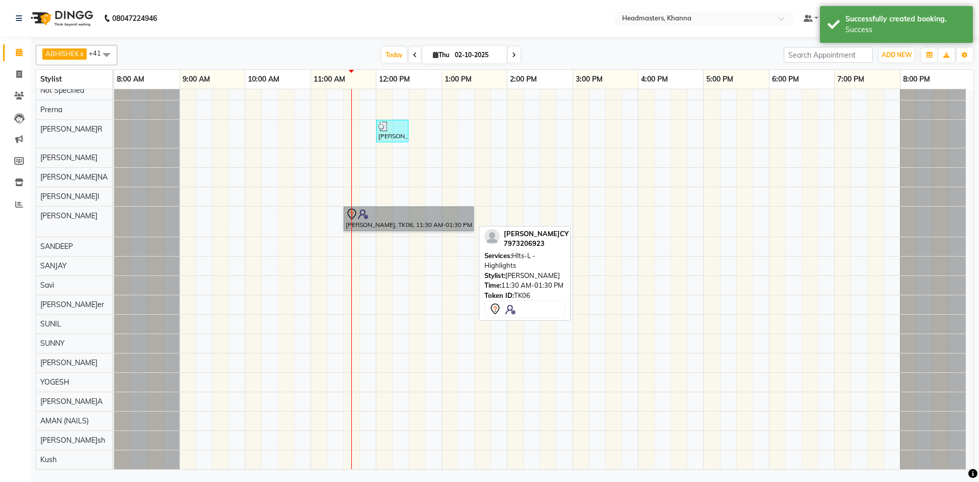
drag, startPoint x: 352, startPoint y: 209, endPoint x: 348, endPoint y: 219, distance: 11.0
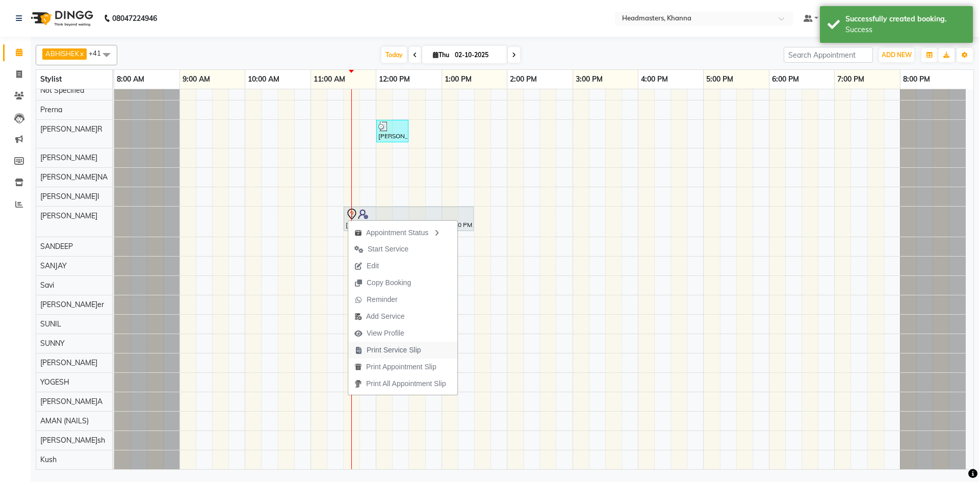
click at [405, 350] on span "Print Service Slip" at bounding box center [394, 350] width 55 height 11
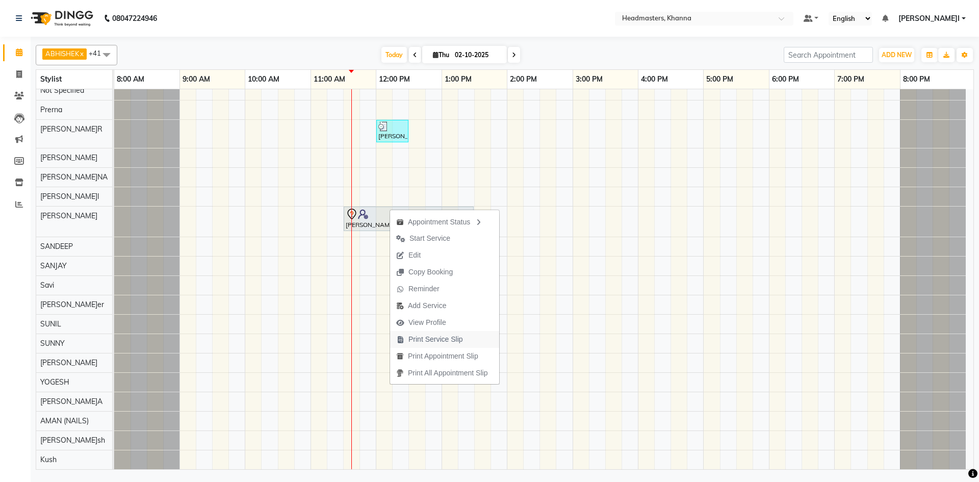
click at [461, 339] on span "Print Service Slip" at bounding box center [436, 339] width 55 height 11
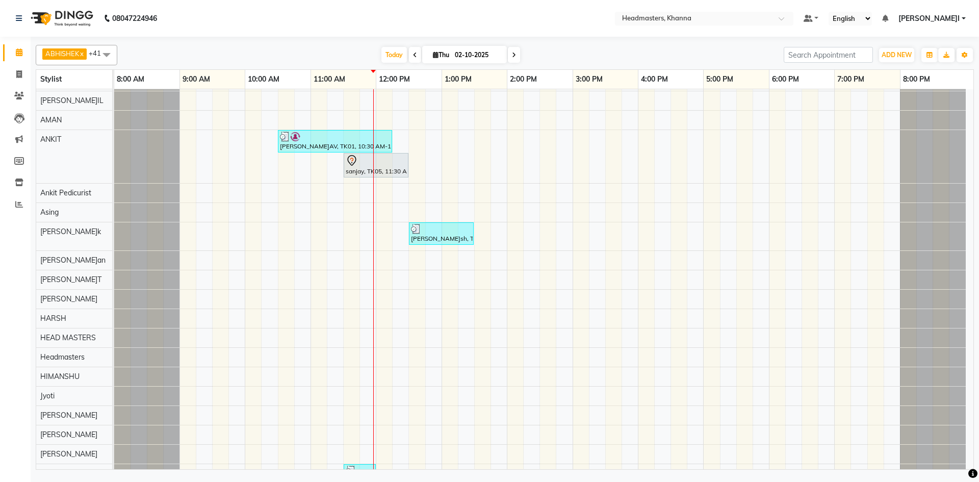
scroll to position [0, 0]
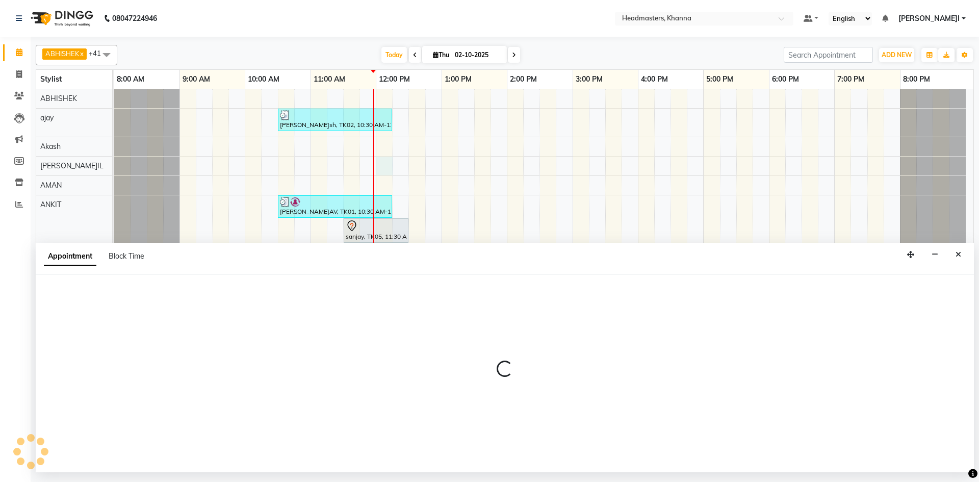
select select "60805"
select select "720"
select select "tentative"
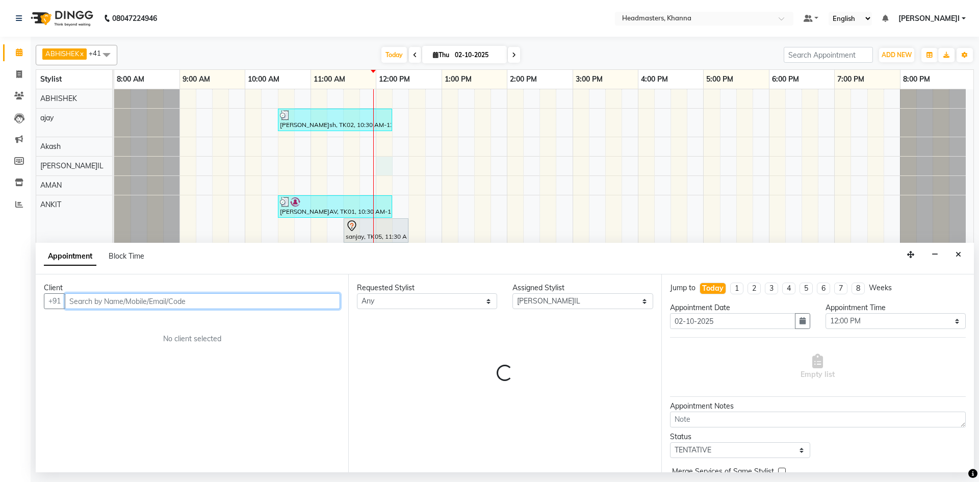
click at [143, 300] on input "text" at bounding box center [202, 301] width 275 height 16
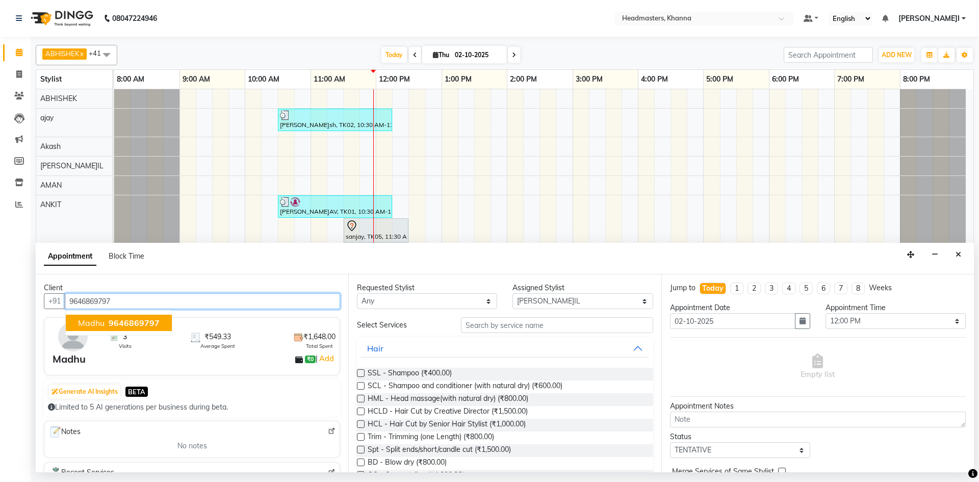
click at [140, 323] on span "9646869797" at bounding box center [134, 323] width 51 height 10
type input "9646869797"
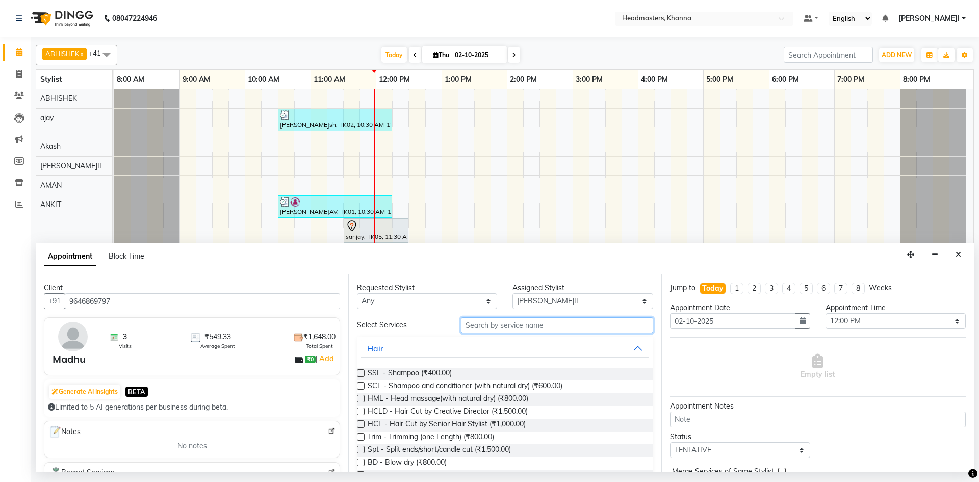
click at [480, 329] on input "text" at bounding box center [557, 325] width 192 height 16
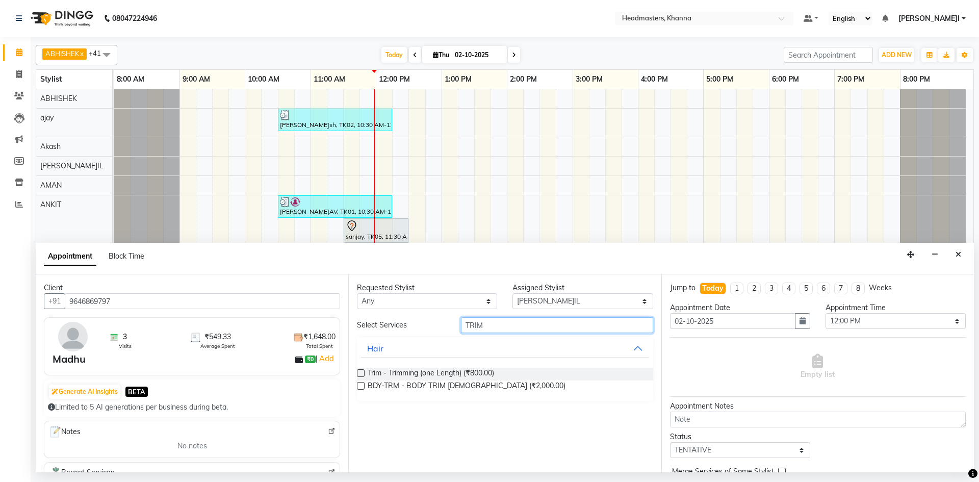
type input "TRIM"
click at [362, 370] on label at bounding box center [361, 373] width 8 height 8
click at [362, 371] on input "checkbox" at bounding box center [360, 374] width 7 height 7
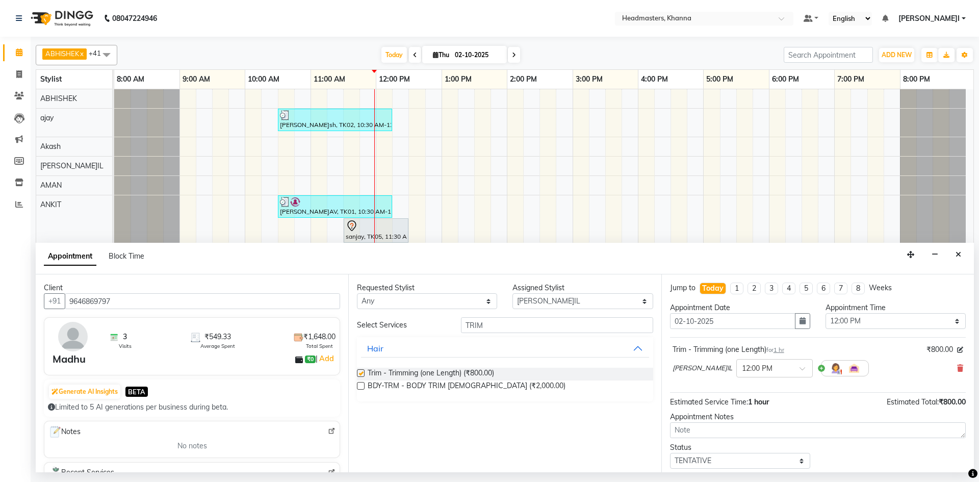
checkbox input "false"
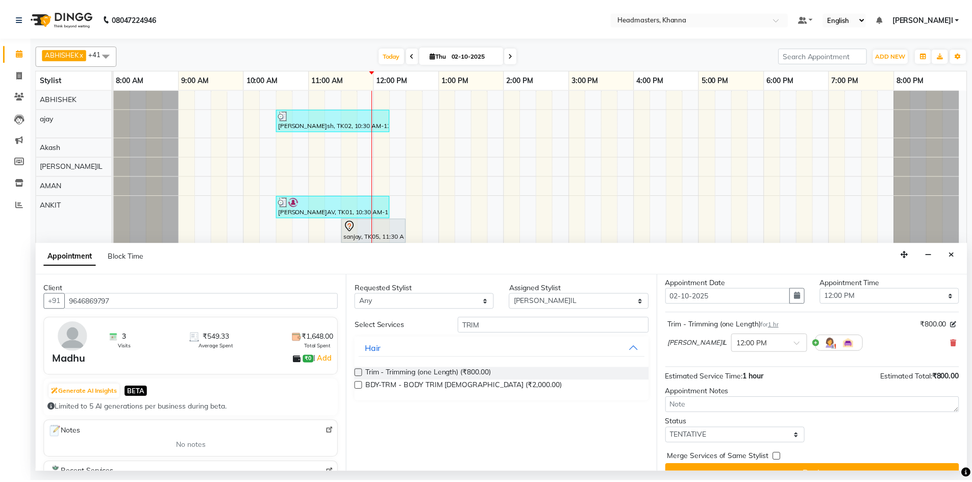
scroll to position [44, 0]
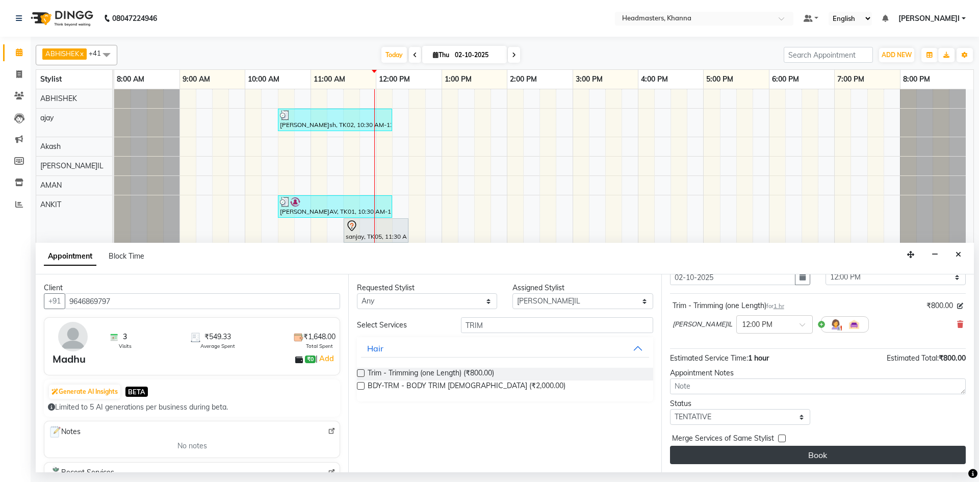
click at [705, 451] on button "Book" at bounding box center [818, 455] width 296 height 18
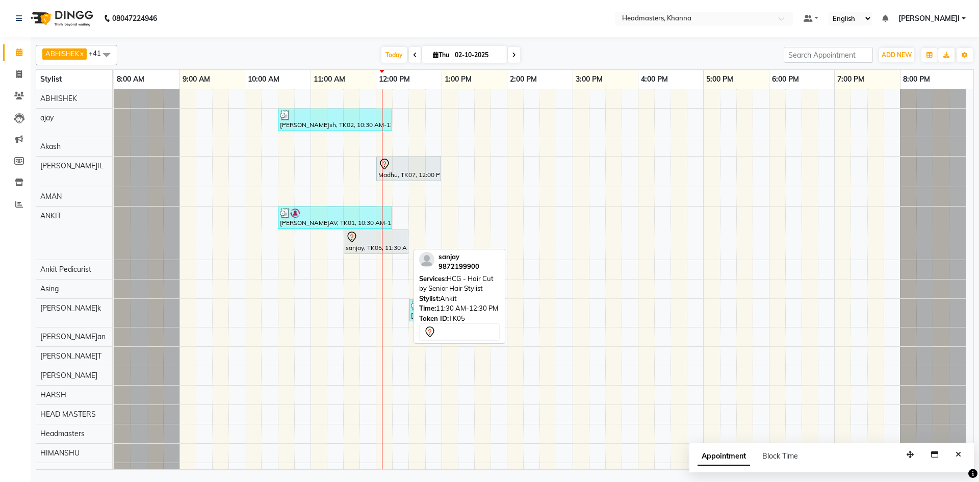
click at [349, 242] on icon at bounding box center [352, 237] width 12 height 12
select select "7"
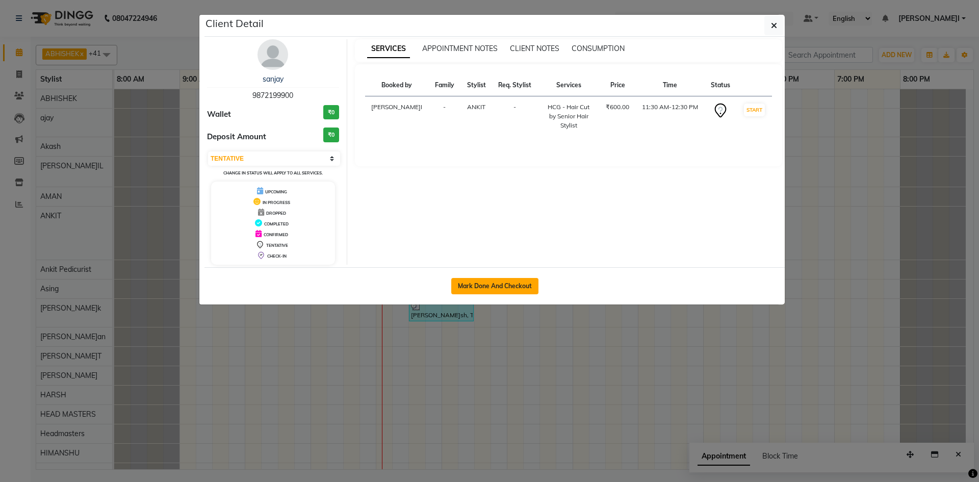
click at [484, 290] on button "Mark Done And Checkout" at bounding box center [494, 286] width 87 height 16
select select "service"
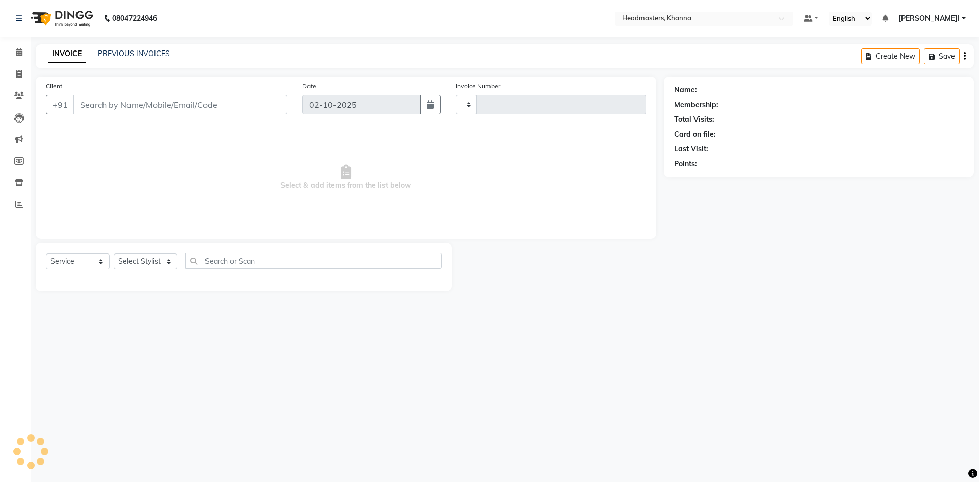
type input "6541"
select select "7138"
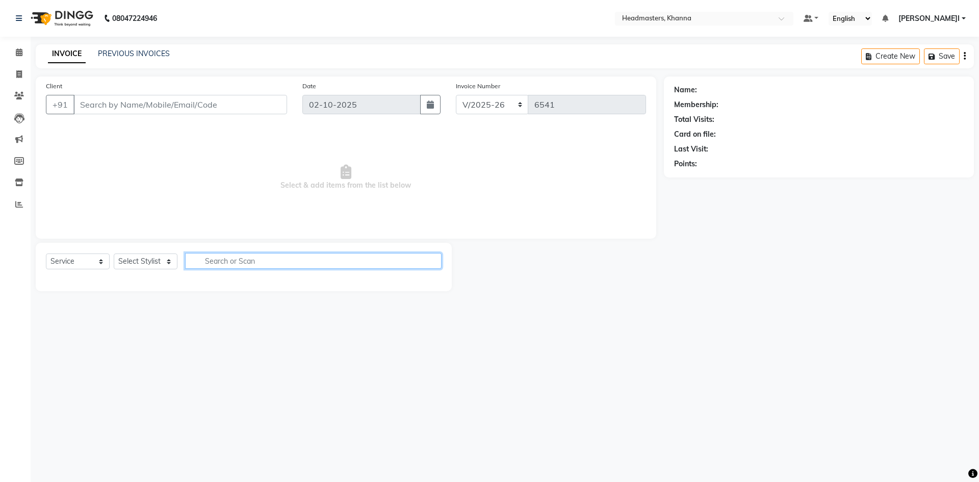
click at [252, 263] on input "text" at bounding box center [313, 261] width 257 height 16
type input "9872199900"
select select "60812"
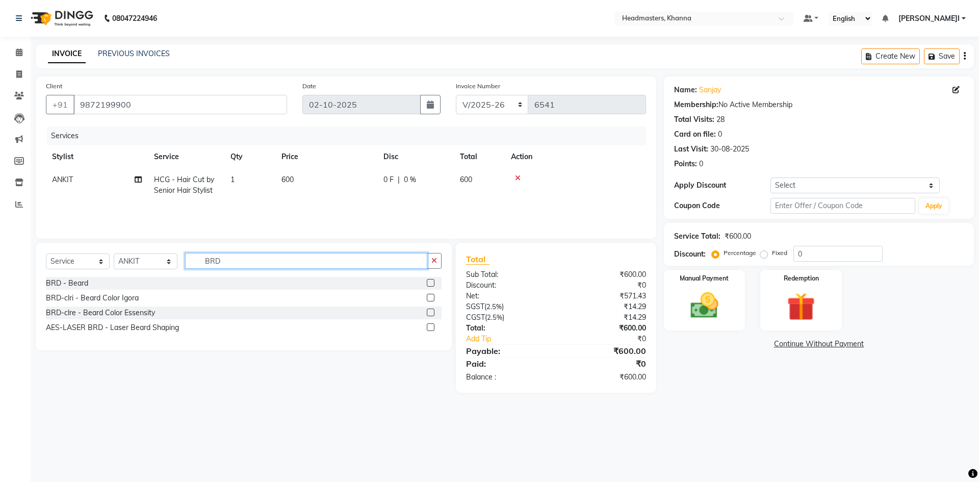
type input "BRD"
click at [430, 282] on label at bounding box center [431, 283] width 8 height 8
click at [430, 282] on input "checkbox" at bounding box center [430, 283] width 7 height 7
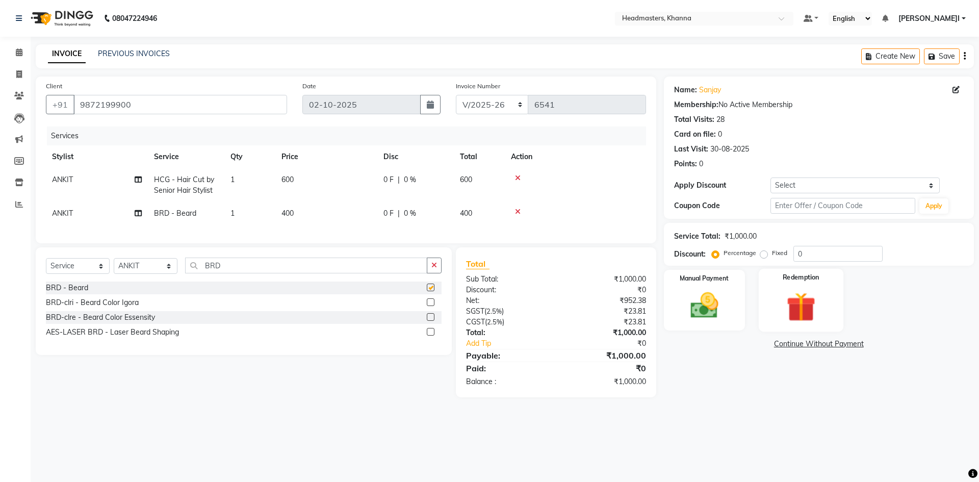
checkbox input "false"
click at [828, 260] on input "0" at bounding box center [838, 254] width 89 height 16
type input "040"
click at [717, 310] on img at bounding box center [704, 306] width 47 height 34
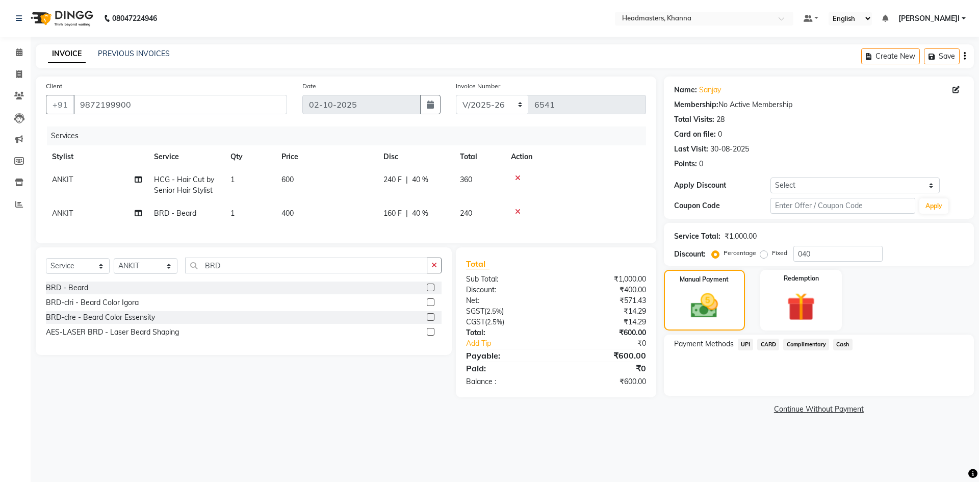
click at [748, 344] on span "UPI" at bounding box center [746, 345] width 16 height 12
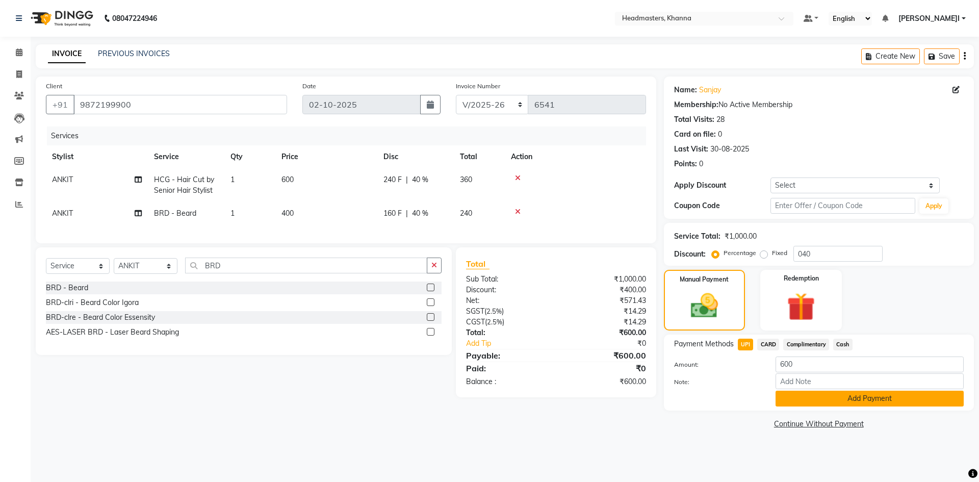
click at [806, 393] on button "Add Payment" at bounding box center [870, 399] width 188 height 16
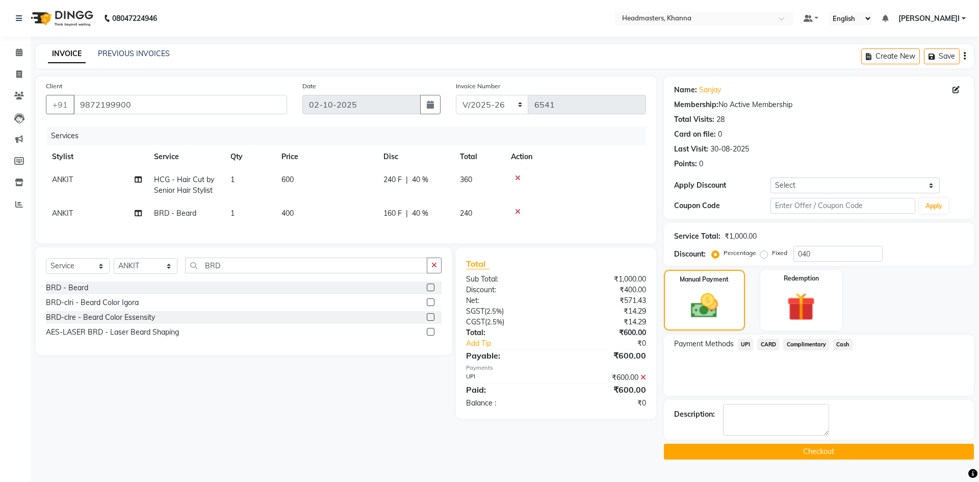
click at [788, 454] on button "Checkout" at bounding box center [819, 452] width 310 height 16
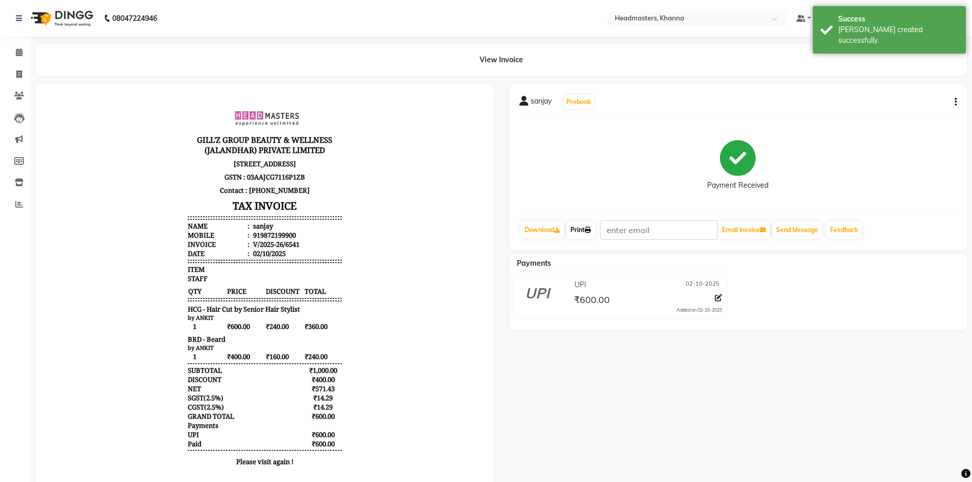
click at [586, 230] on link "Print" at bounding box center [580, 229] width 29 height 17
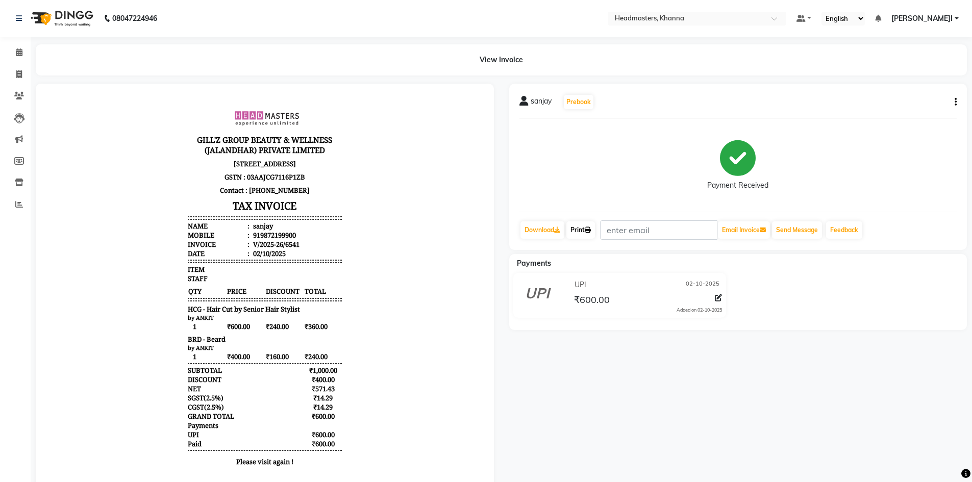
click at [583, 230] on link "Print" at bounding box center [580, 229] width 29 height 17
click at [14, 52] on span at bounding box center [19, 53] width 18 height 12
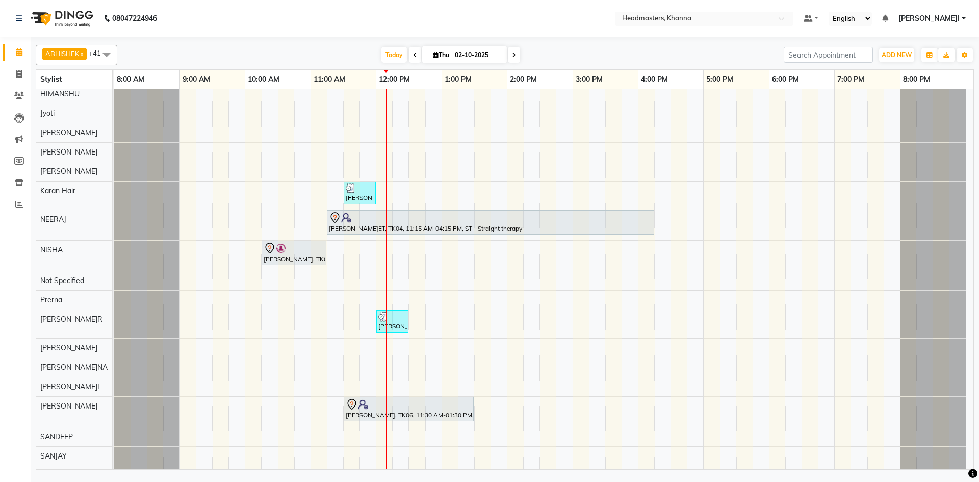
scroll to position [516, 0]
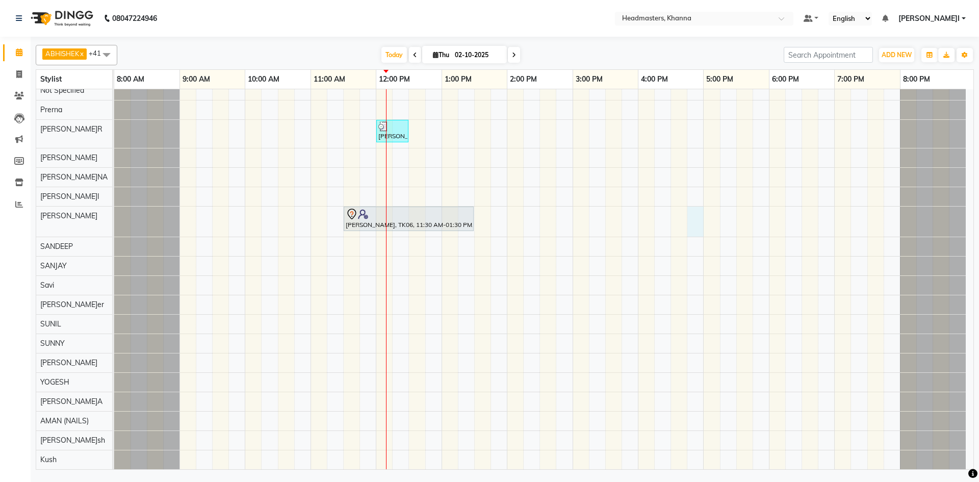
click at [701, 225] on div "aayush, TK02, 10:30 AM-12:15 PM, HCG - Hair Cut by Senior Hair Stylist,BRD - Be…" at bounding box center [544, 5] width 860 height 927
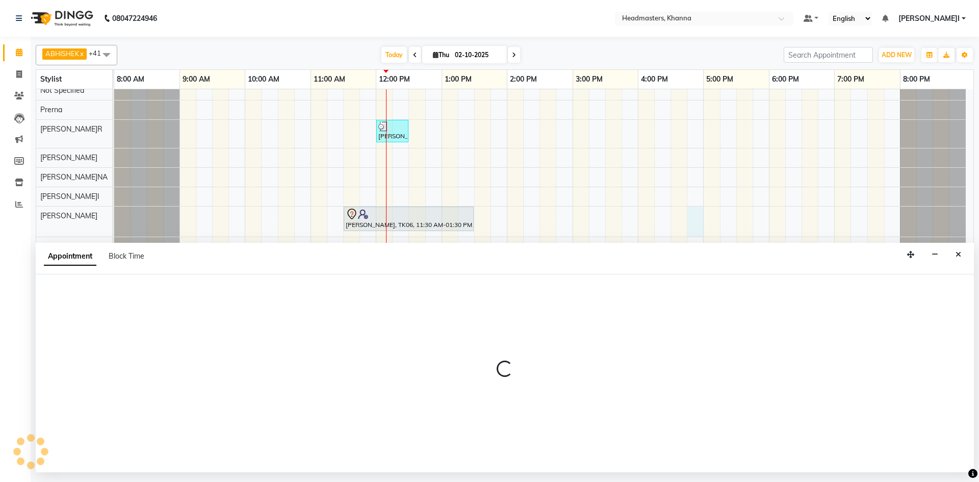
select select "60857"
select select "1005"
select select "tentative"
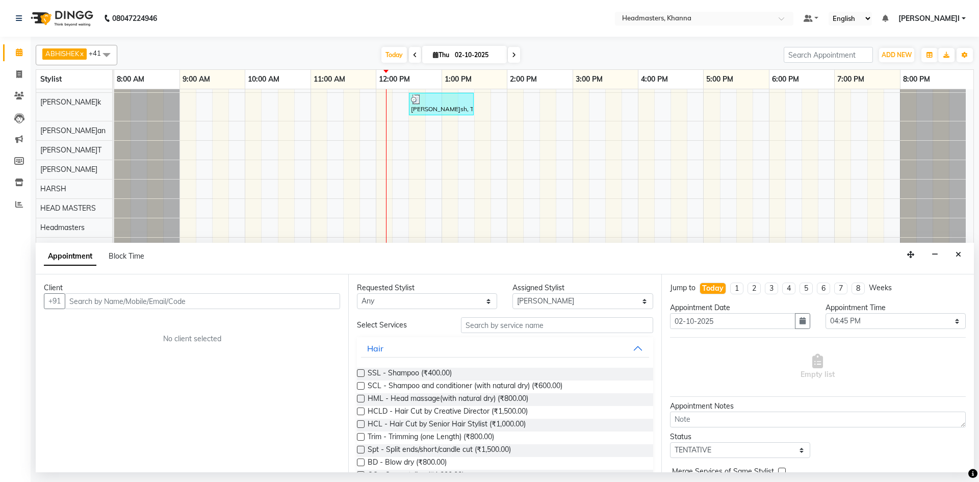
scroll to position [255, 0]
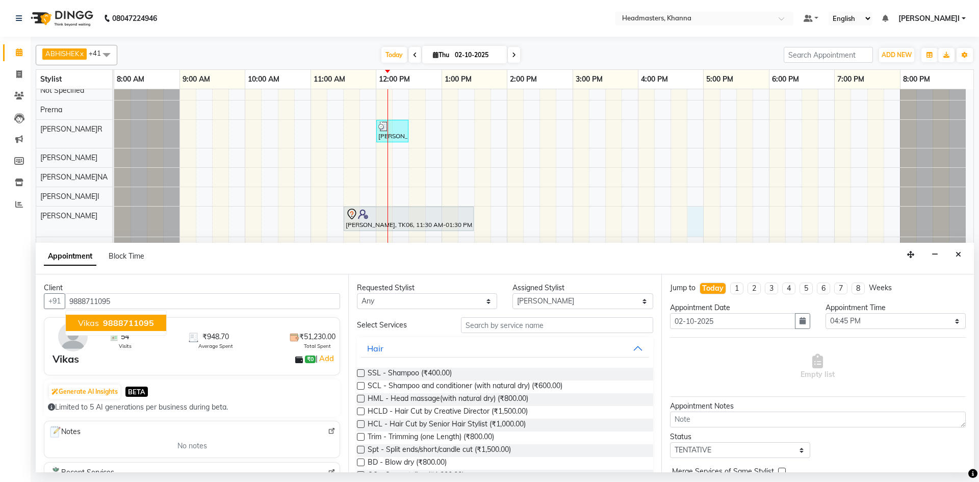
type input "9888711095"
click at [536, 304] on select "Select ABHISHEK ajay Akash AKHIL AMAN AMAN (NAILS) ANKIT Ankit Pedicurist Asing…" at bounding box center [583, 301] width 140 height 16
select select "60819"
click at [513, 293] on select "Select ABHISHEK ajay Akash AKHIL AMAN AMAN (NAILS) ANKIT Ankit Pedicurist Asing…" at bounding box center [583, 301] width 140 height 16
click at [520, 324] on input "text" at bounding box center [557, 325] width 192 height 16
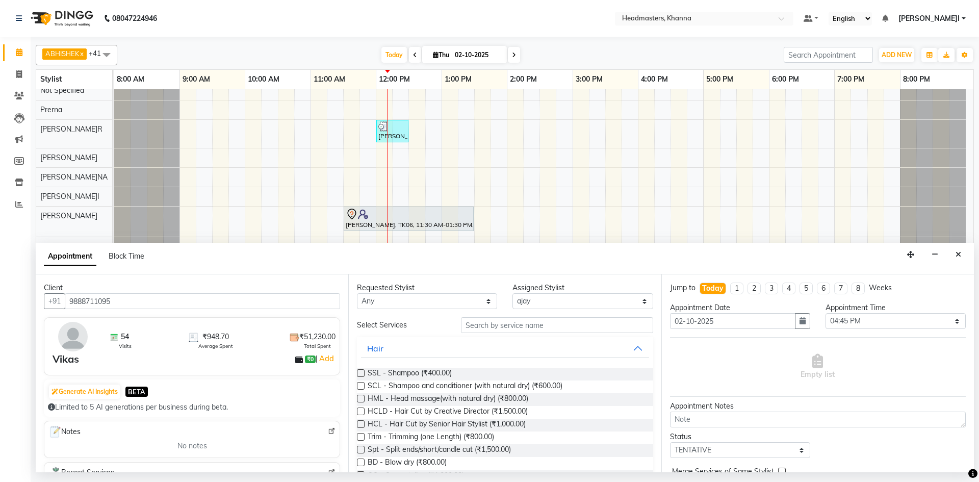
type input "J"
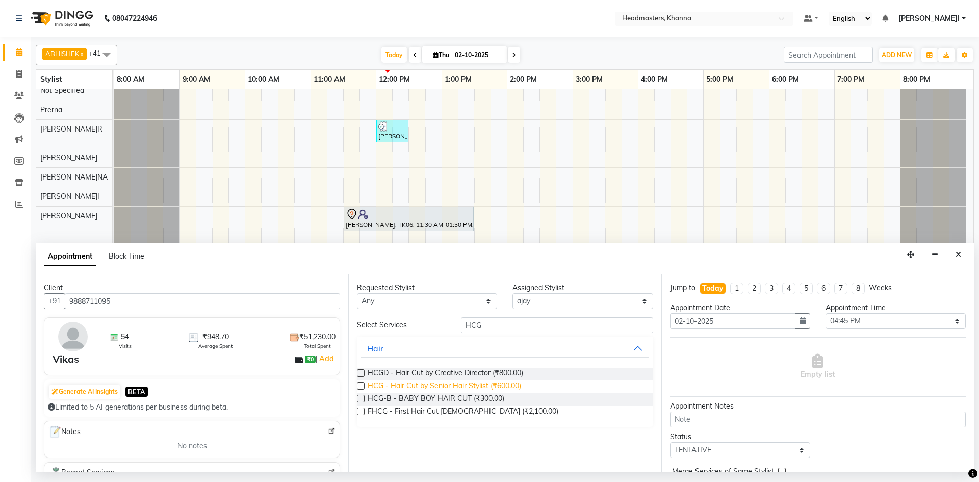
type input "HCG"
click at [406, 386] on span "HCG - Hair Cut by Senior Hair Stylist (₹600.00)" at bounding box center [445, 387] width 154 height 13
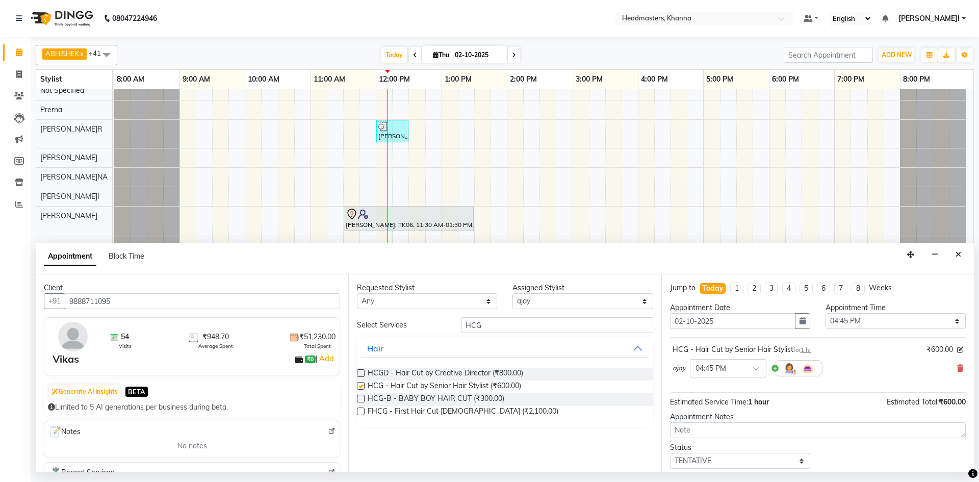
checkbox input "false"
click at [843, 322] on select "Select 09:00 AM 09:15 AM 09:30 AM 09:45 AM 10:00 AM 10:15 AM 10:30 AM 10:45 AM …" at bounding box center [896, 321] width 140 height 16
select select "735"
click at [826, 313] on select "Select 09:00 AM 09:15 AM 09:30 AM 09:45 AM 10:00 AM 10:15 AM 10:30 AM 10:45 AM …" at bounding box center [896, 321] width 140 height 16
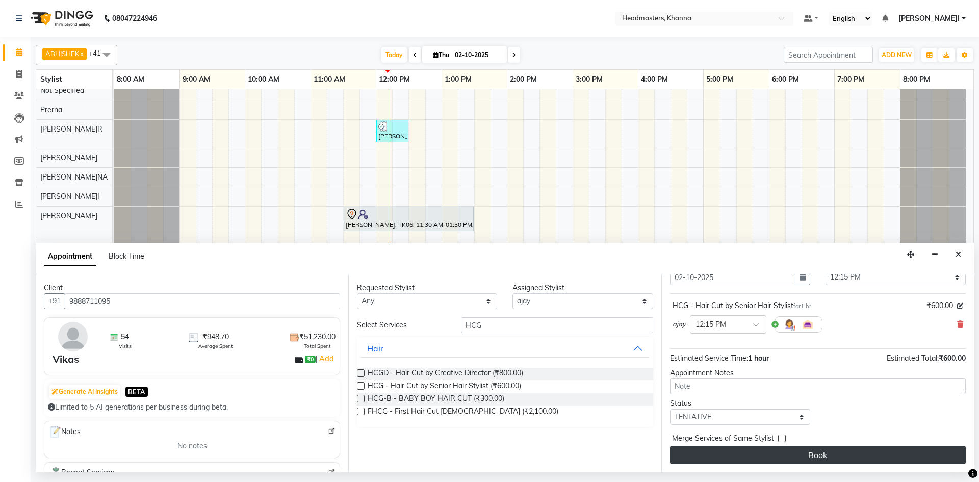
click at [822, 459] on button "Book" at bounding box center [818, 455] width 296 height 18
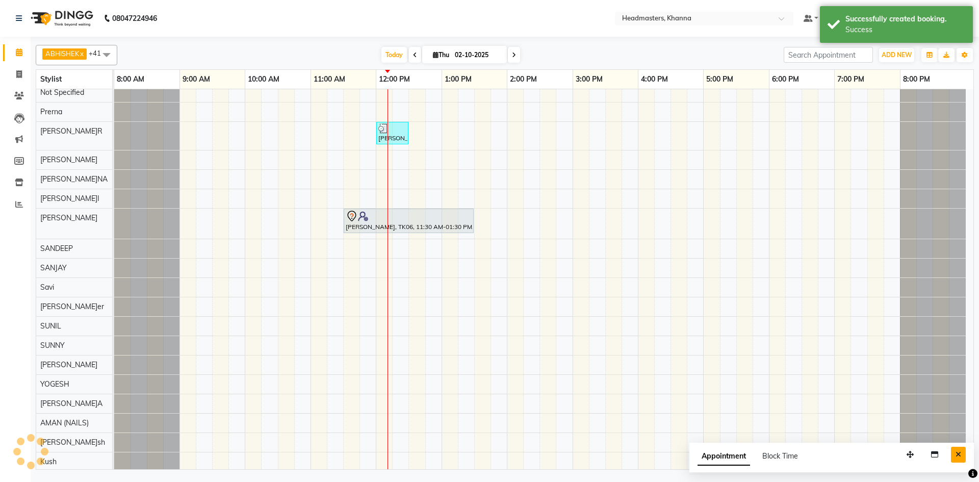
click at [961, 454] on icon "Close" at bounding box center [959, 454] width 6 height 7
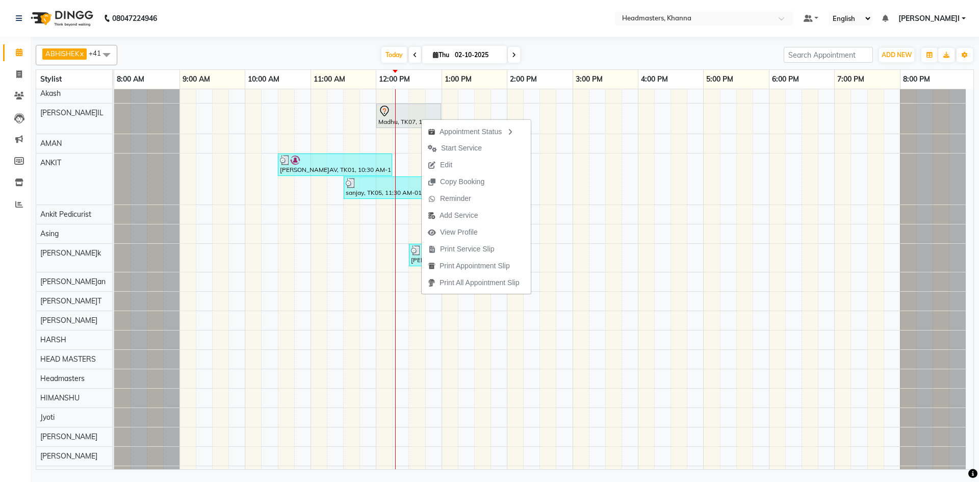
scroll to position [0, 0]
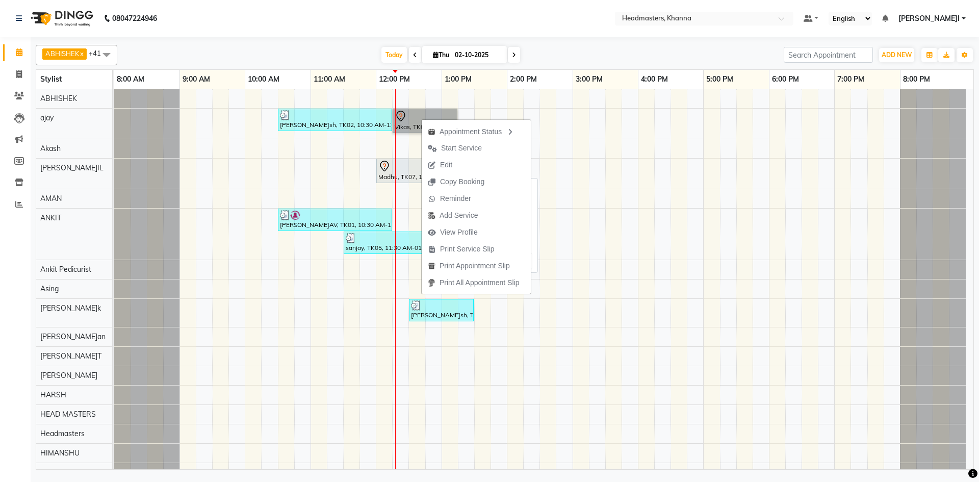
click at [380, 165] on icon at bounding box center [385, 166] width 12 height 12
select select "7"
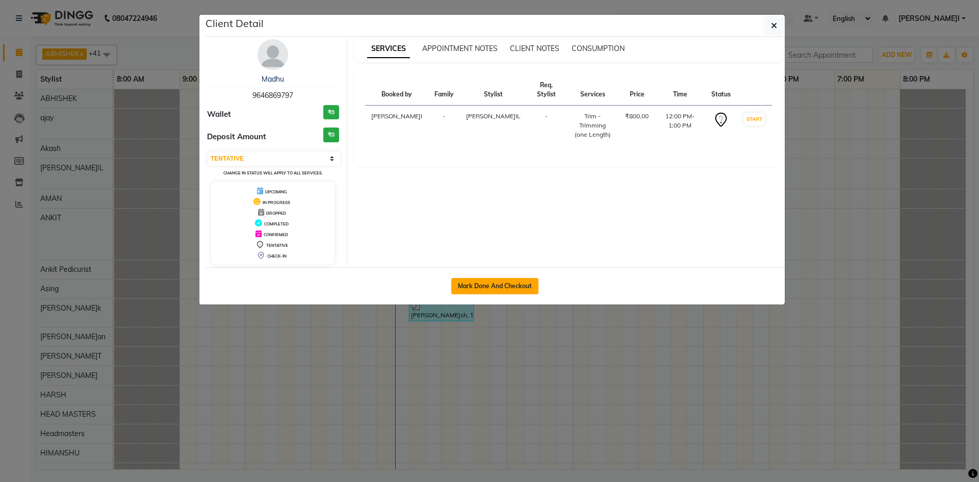
click at [530, 283] on button "Mark Done And Checkout" at bounding box center [494, 286] width 87 height 16
select select "service"
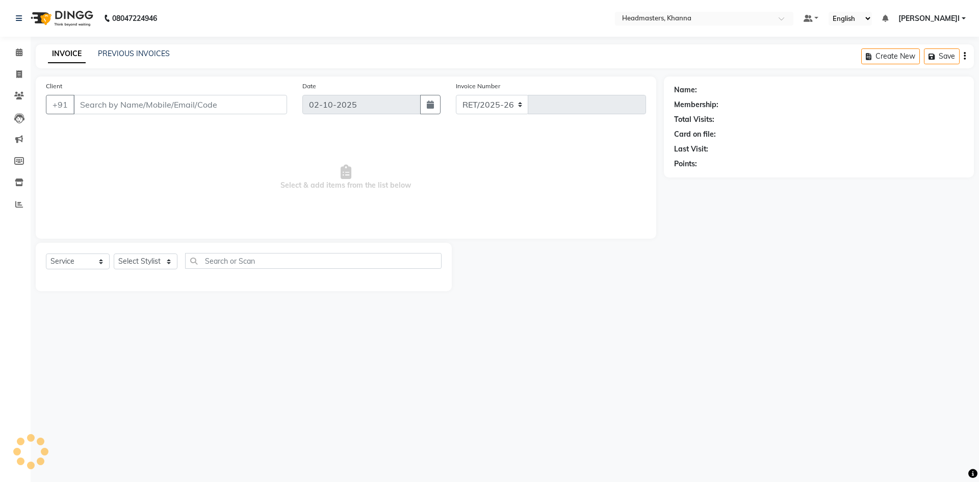
select select "7138"
type input "6542"
type input "9646869797"
select select "60805"
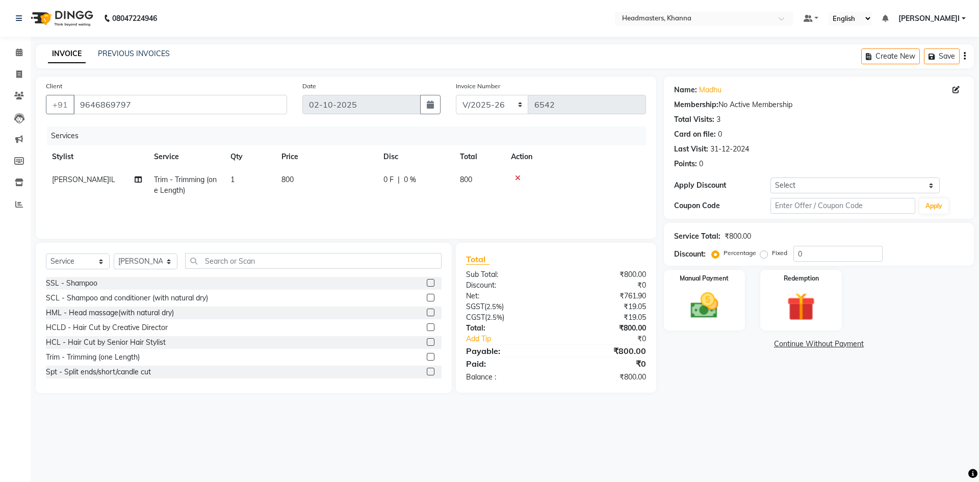
click at [419, 179] on div "0 F | 0 %" at bounding box center [416, 179] width 64 height 11
select select "60805"
click at [419, 179] on td "800" at bounding box center [374, 189] width 102 height 43
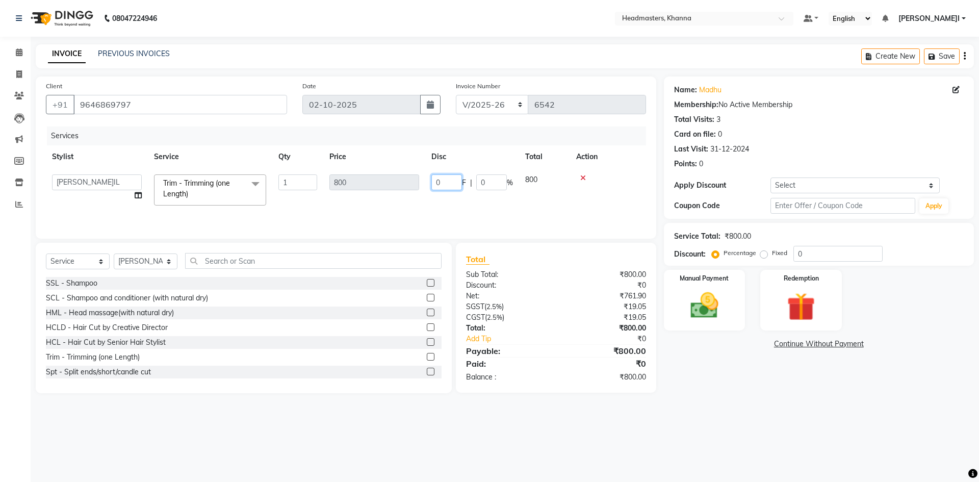
click at [441, 182] on input "0" at bounding box center [447, 182] width 31 height 16
type input "0.300"
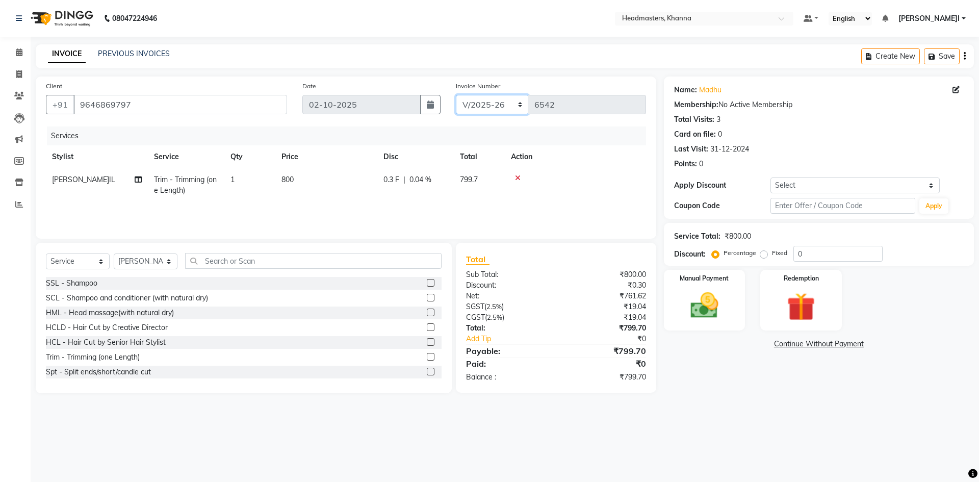
click at [497, 113] on select "RET/2025-26 V/2025-26" at bounding box center [492, 104] width 73 height 19
click at [435, 191] on td "0.3 F | 0.04 %" at bounding box center [416, 185] width 77 height 34
select select "60805"
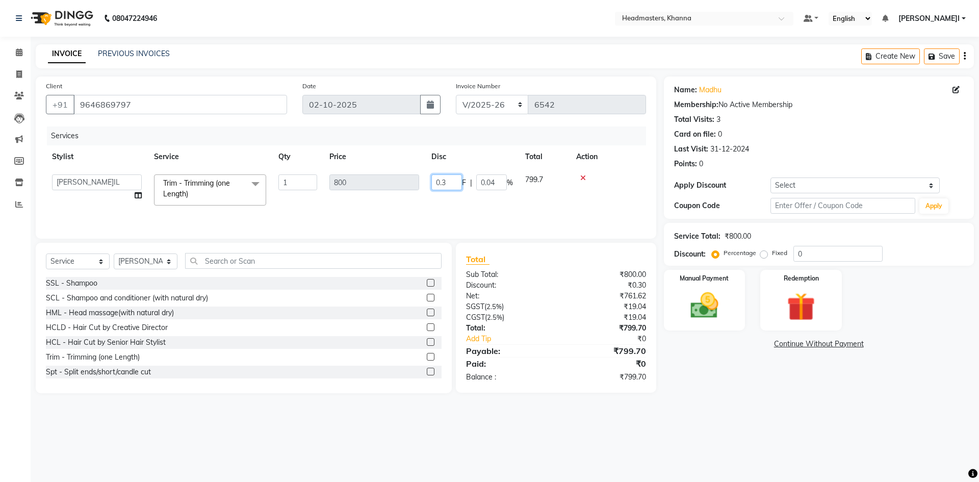
click at [454, 181] on input "0.3" at bounding box center [447, 182] width 31 height 16
type input "0"
type input "300"
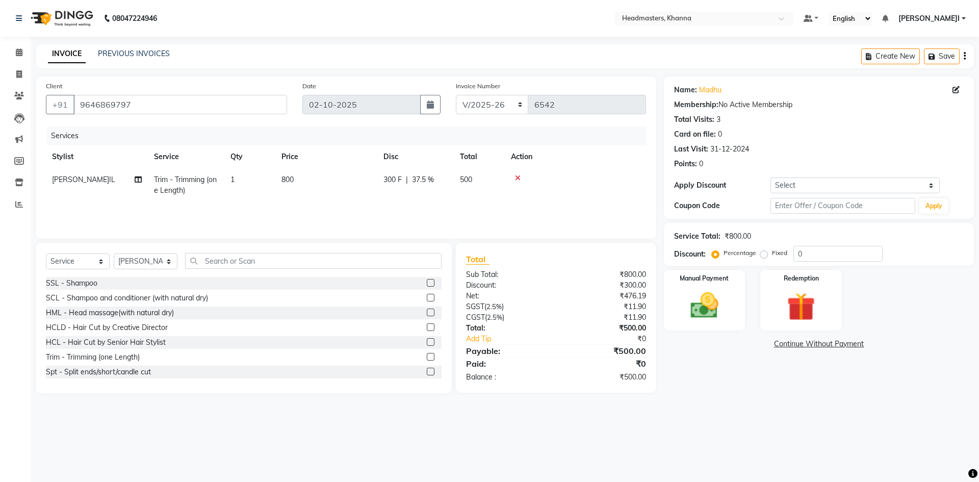
click at [483, 123] on div "Client +91 9646869797 Date 02-10-2025 Invoice Number RET/2025-26 V/2025-26 6542…" at bounding box center [346, 158] width 621 height 162
click at [666, 276] on div "Manual Payment" at bounding box center [704, 300] width 85 height 63
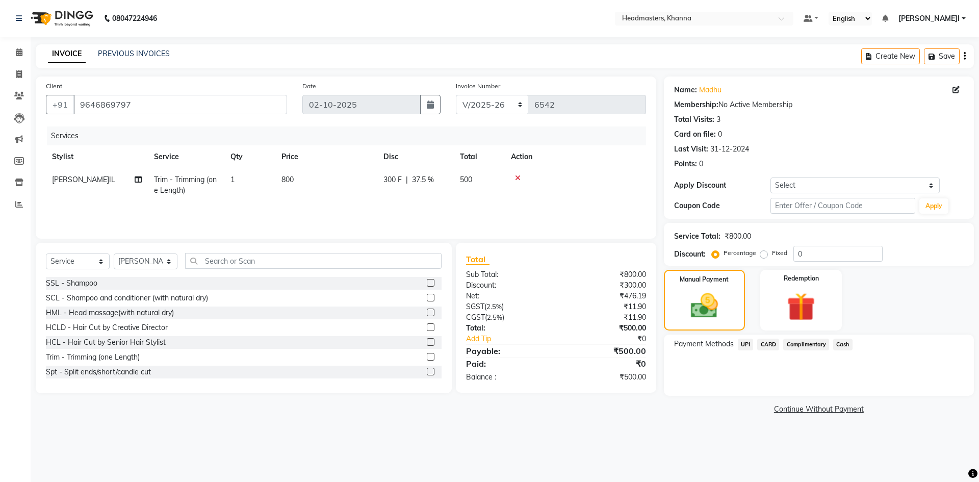
click at [746, 341] on span "UPI" at bounding box center [746, 345] width 16 height 12
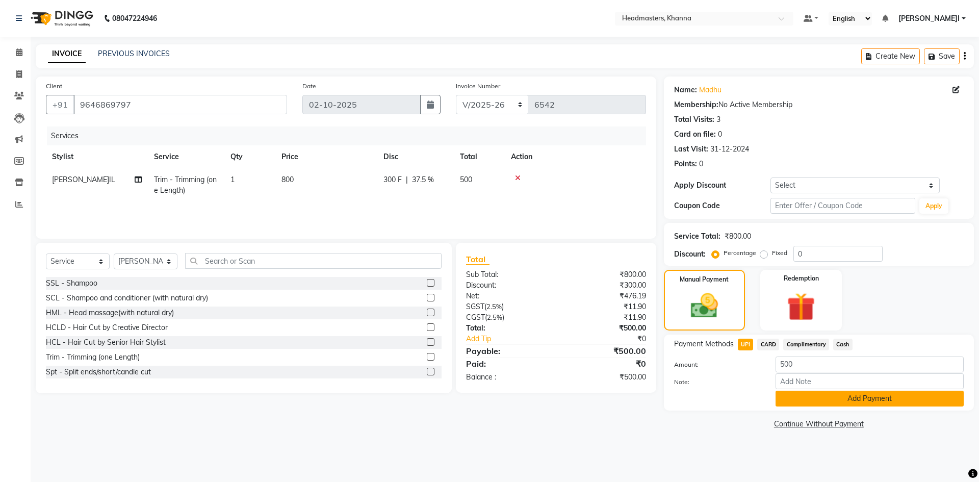
click at [803, 397] on button "Add Payment" at bounding box center [870, 399] width 188 height 16
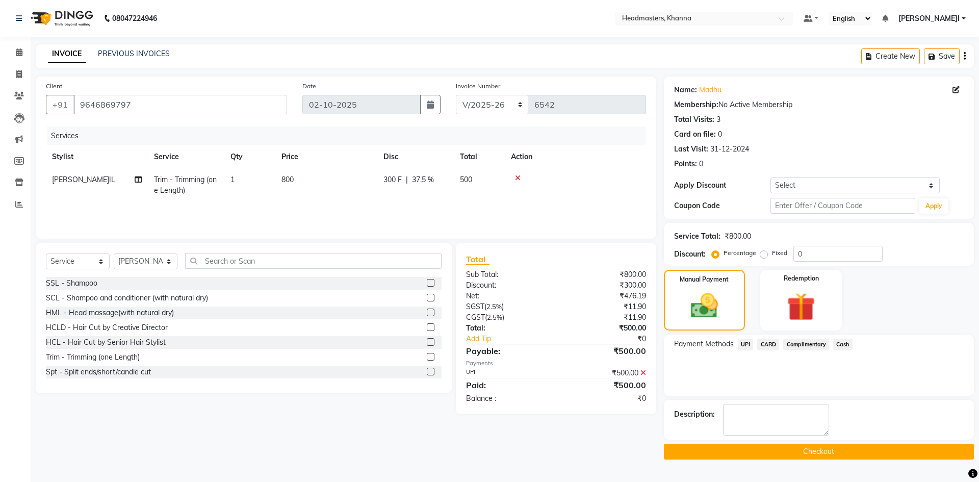
click at [787, 450] on button "Checkout" at bounding box center [819, 452] width 310 height 16
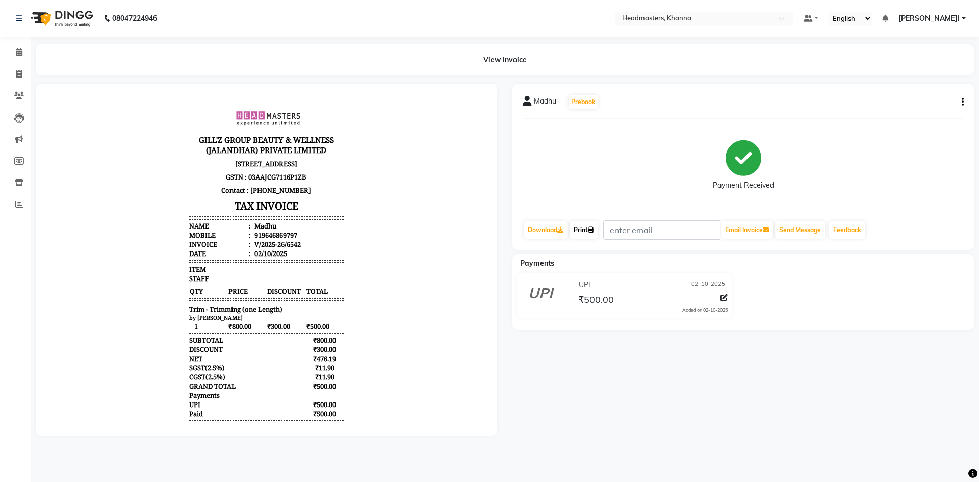
click at [581, 228] on link "Print" at bounding box center [584, 229] width 29 height 17
click at [583, 231] on link "Print" at bounding box center [584, 229] width 29 height 17
click at [19, 54] on icon at bounding box center [19, 52] width 7 height 8
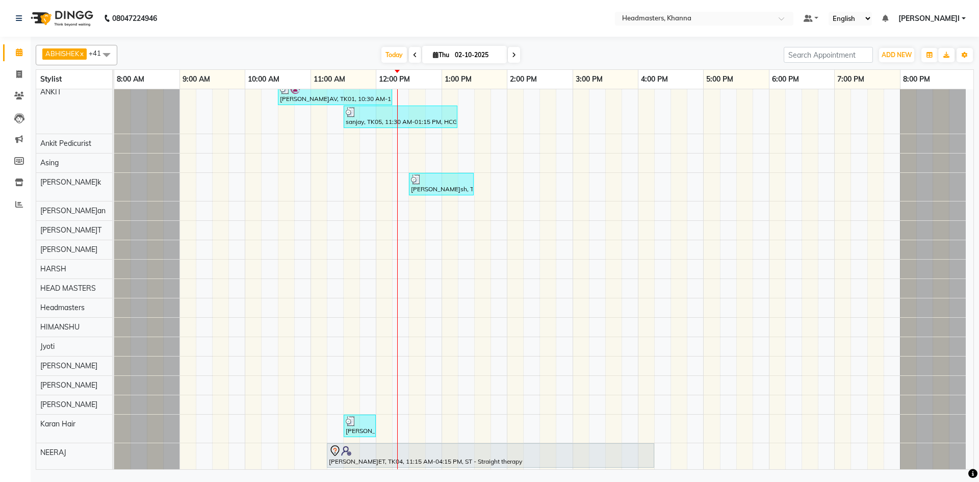
scroll to position [82, 0]
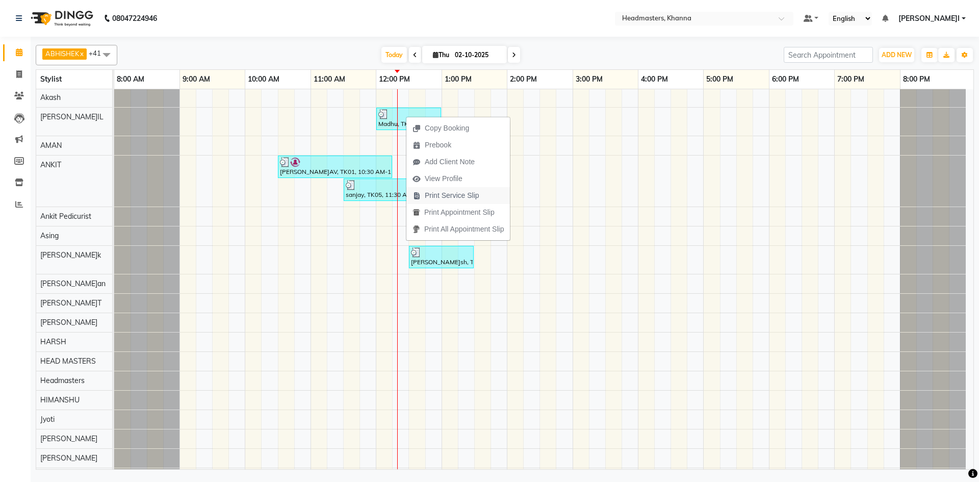
click at [467, 198] on span "Print Service Slip" at bounding box center [452, 195] width 55 height 11
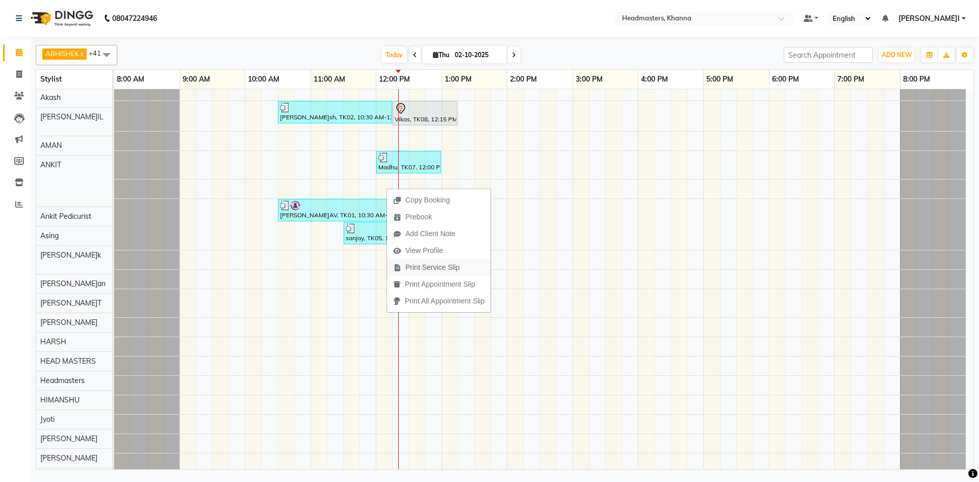
scroll to position [8, 0]
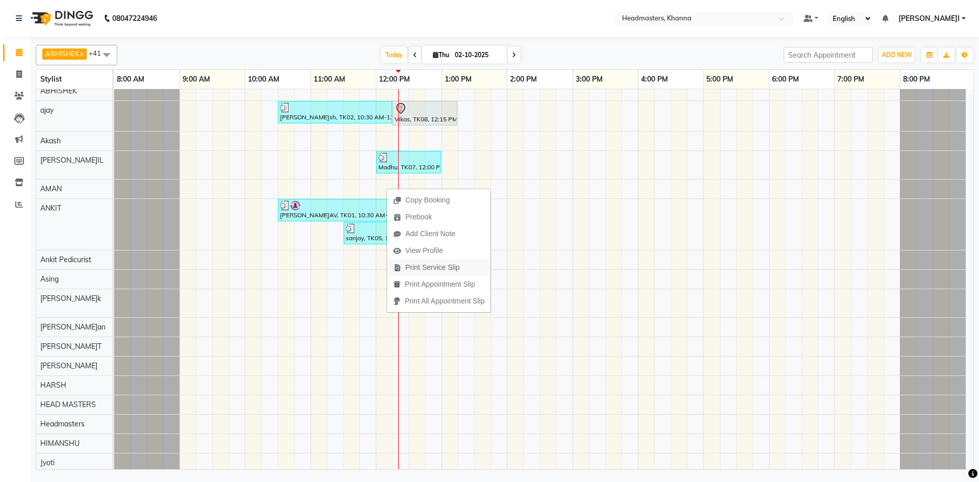
click at [453, 266] on span "Print Service Slip" at bounding box center [433, 267] width 55 height 11
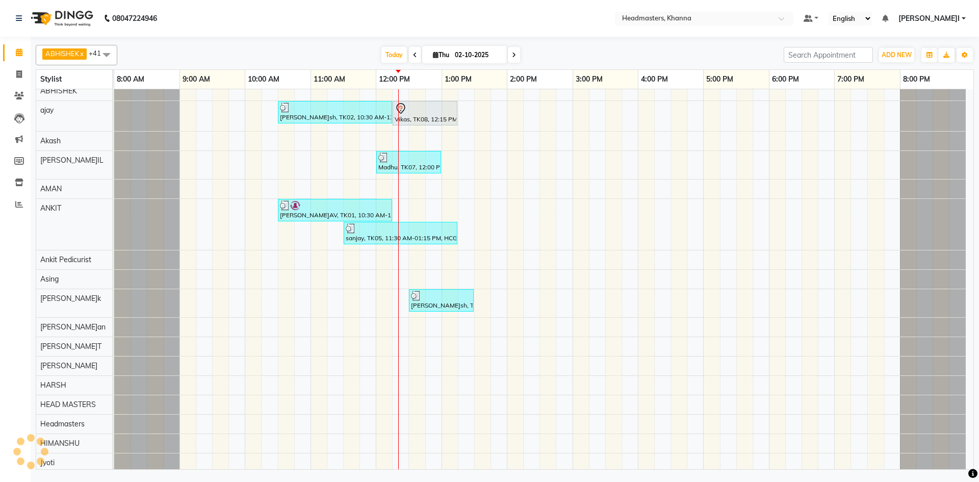
scroll to position [0, 0]
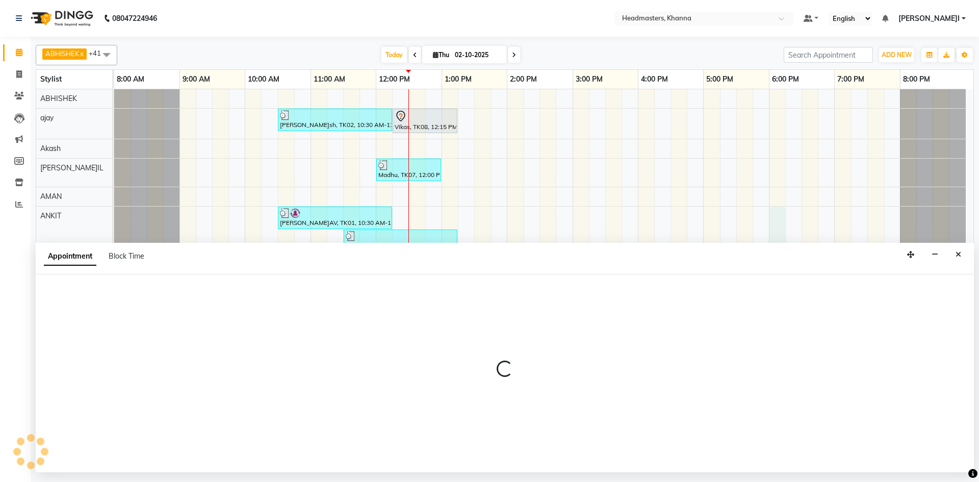
select select "60812"
select select "1080"
select select "tentative"
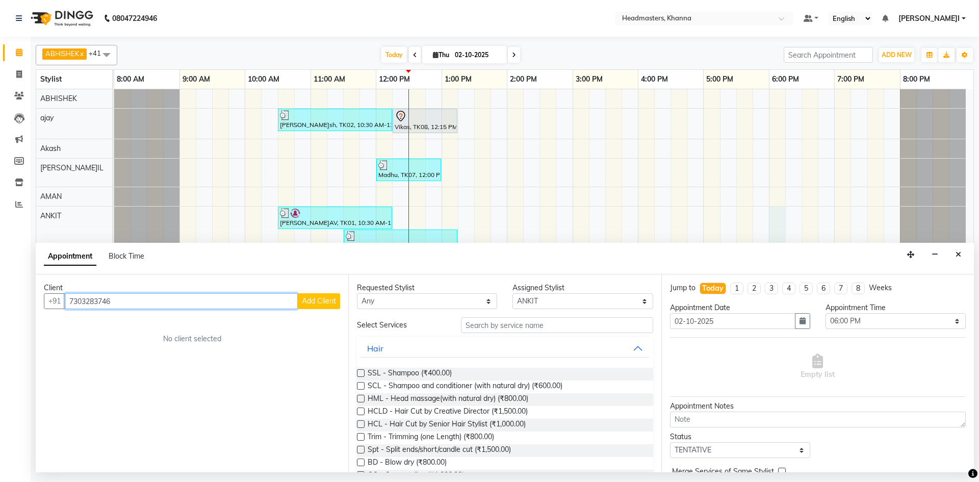
type input "7303283746"
click at [317, 304] on span "Add Client" at bounding box center [319, 300] width 34 height 9
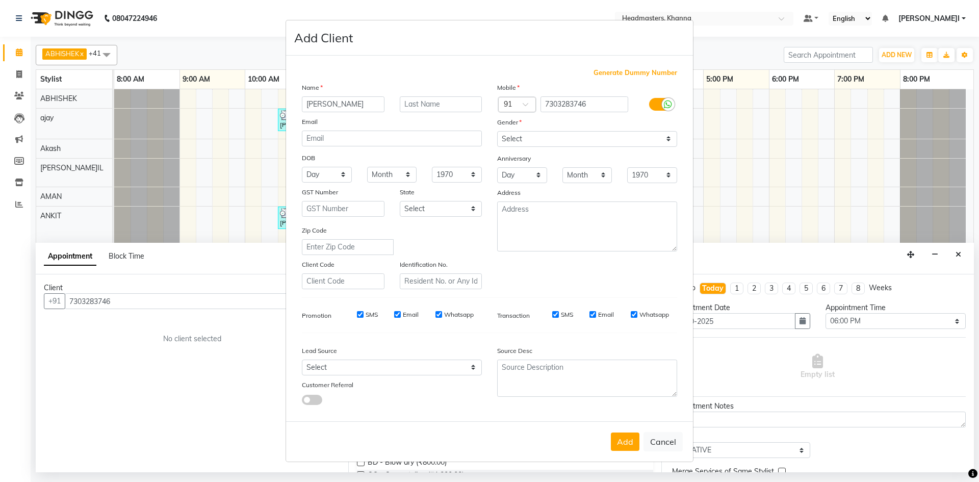
type input "[PERSON_NAME]"
drag, startPoint x: 514, startPoint y: 138, endPoint x: 520, endPoint y: 146, distance: 9.9
click at [514, 138] on select "Select Male Female Other Prefer Not To Say" at bounding box center [587, 139] width 180 height 16
click at [497, 131] on select "Select Male Female Other Prefer Not To Say" at bounding box center [587, 139] width 180 height 16
click at [571, 143] on select "Select Male Female Other Prefer Not To Say" at bounding box center [587, 139] width 180 height 16
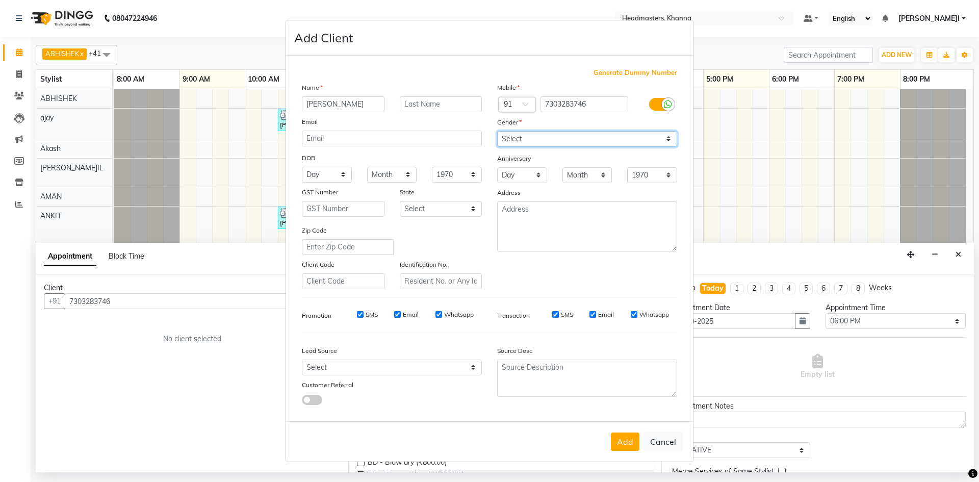
click at [497, 131] on select "Select Male Female Other Prefer Not To Say" at bounding box center [587, 139] width 180 height 16
click at [531, 146] on select "Select Male Female Other Prefer Not To Say" at bounding box center [587, 139] width 180 height 16
select select "male"
click at [497, 131] on select "Select Male Female Other Prefer Not To Say" at bounding box center [587, 139] width 180 height 16
click at [625, 438] on button "Add" at bounding box center [625, 442] width 29 height 18
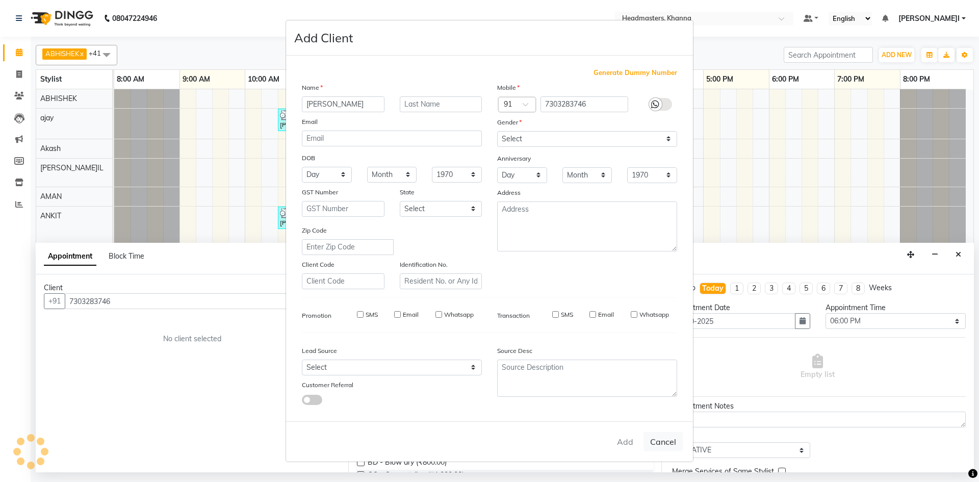
select select
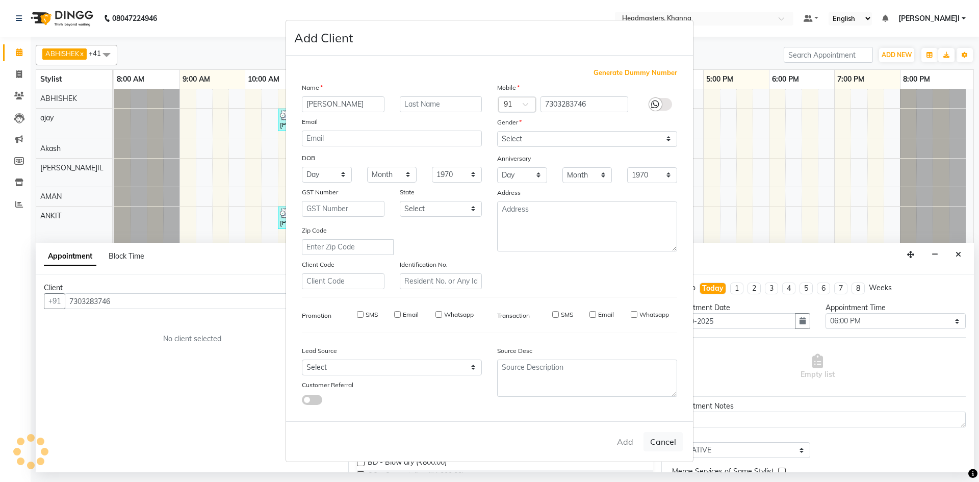
select select
checkbox input "false"
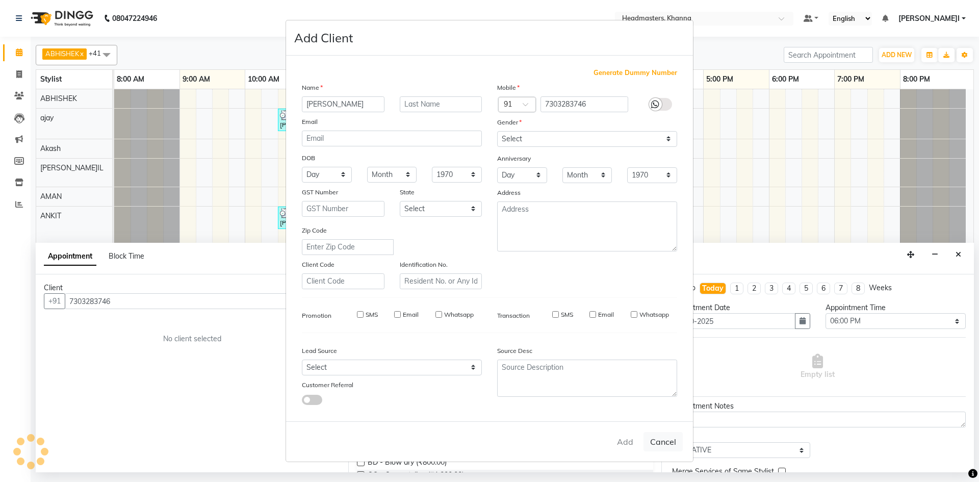
checkbox input "false"
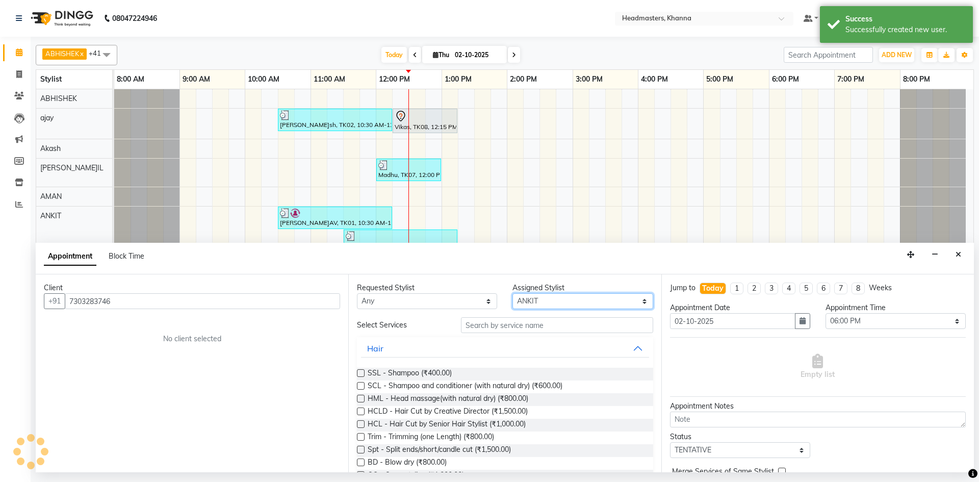
click at [588, 296] on select "Select ABHISHEK ajay Akash AKHIL AMAN AMAN (NAILS) ANKIT Ankit Pedicurist Asing…" at bounding box center [583, 301] width 140 height 16
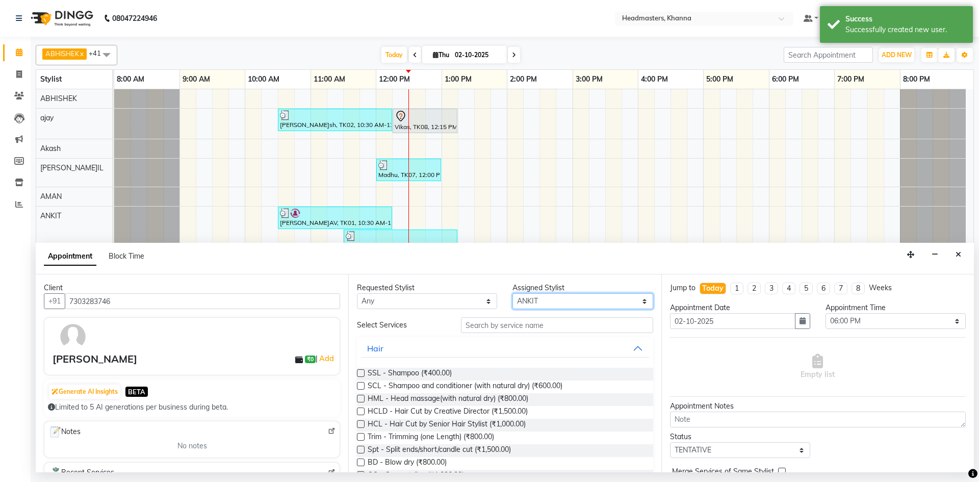
select select "60805"
click at [513, 293] on select "Select ABHISHEK ajay Akash AKHIL AMAN AMAN (NAILS) ANKIT Ankit Pedicurist Asing…" at bounding box center [583, 301] width 140 height 16
click at [540, 321] on input "text" at bounding box center [557, 325] width 192 height 16
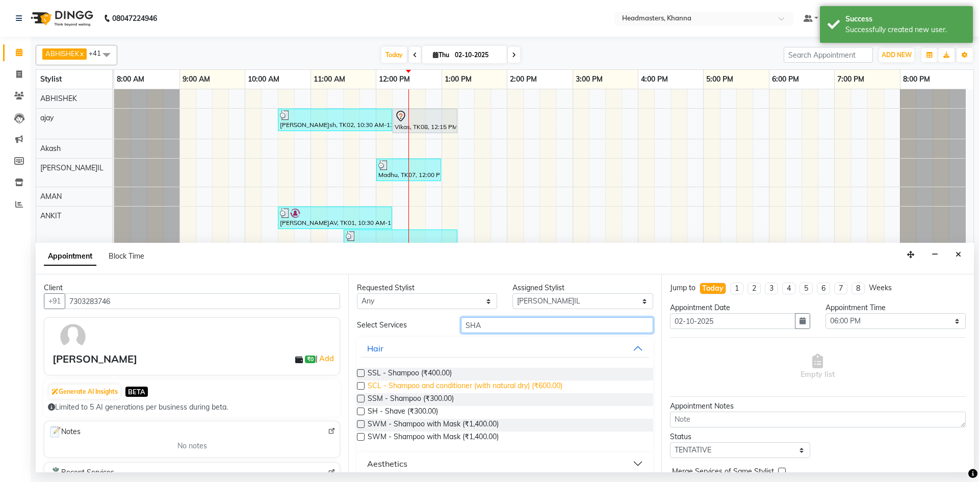
type input "SHA"
drag, startPoint x: 528, startPoint y: 383, endPoint x: 661, endPoint y: 365, distance: 133.8
click at [532, 383] on span "SCL - Shampoo and conditioner (with natural dry) (₹600.00)" at bounding box center [465, 387] width 195 height 13
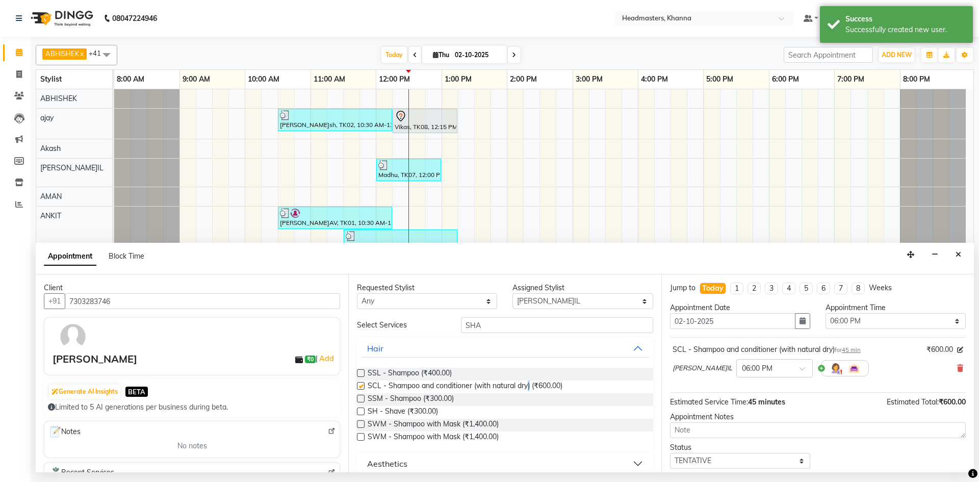
checkbox input "false"
click at [848, 327] on select "Select 09:00 AM 09:15 AM 09:30 AM 09:45 AM 10:00 AM 10:15 AM 10:30 AM 10:45 AM …" at bounding box center [896, 321] width 140 height 16
select select "750"
click at [826, 313] on select "Select 09:00 AM 09:15 AM 09:30 AM 09:45 AM 10:00 AM 10:15 AM 10:30 AM 10:45 AM …" at bounding box center [896, 321] width 140 height 16
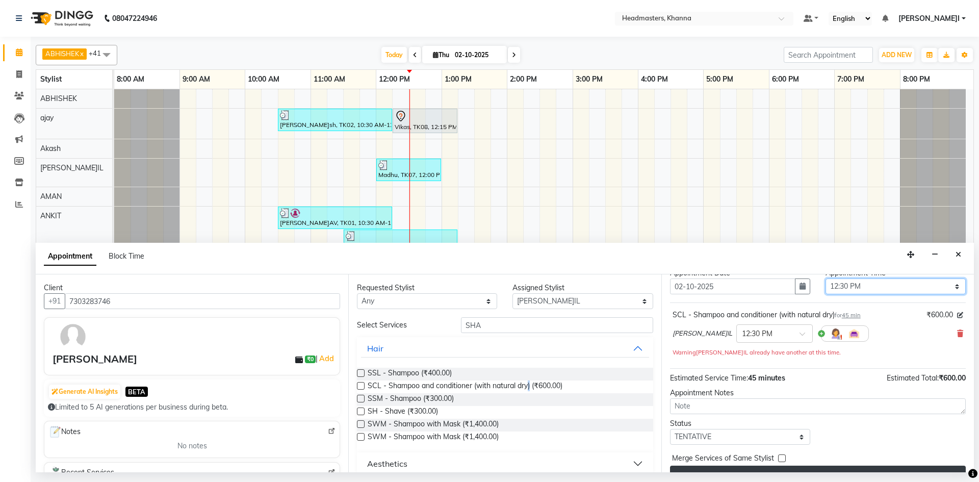
scroll to position [55, 0]
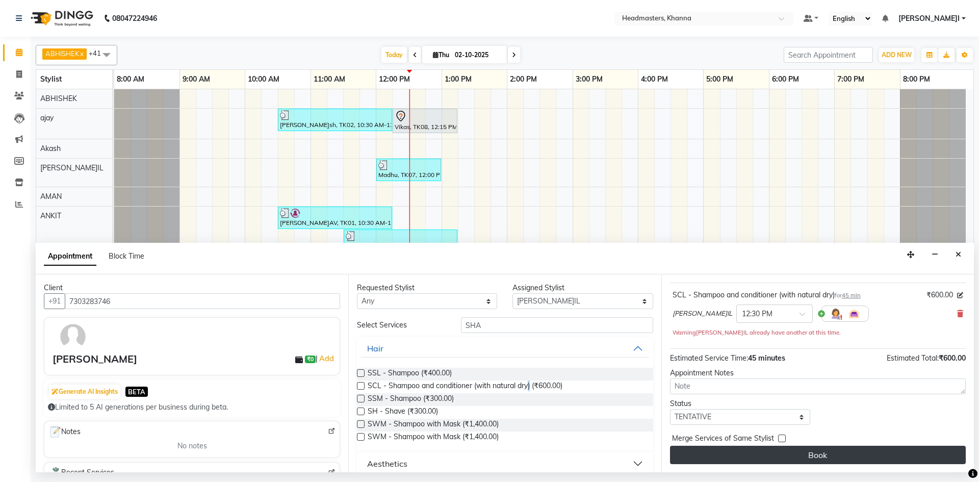
click at [820, 454] on button "Book" at bounding box center [818, 455] width 296 height 18
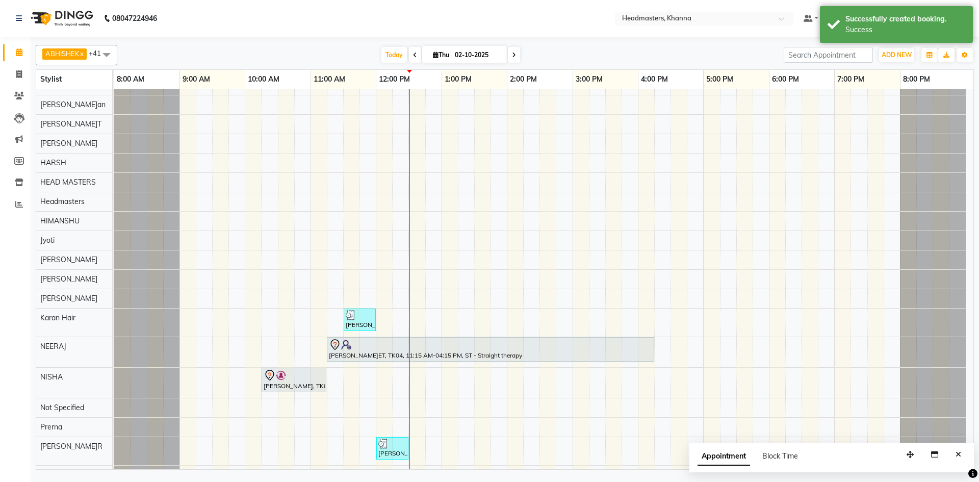
scroll to position [0, 0]
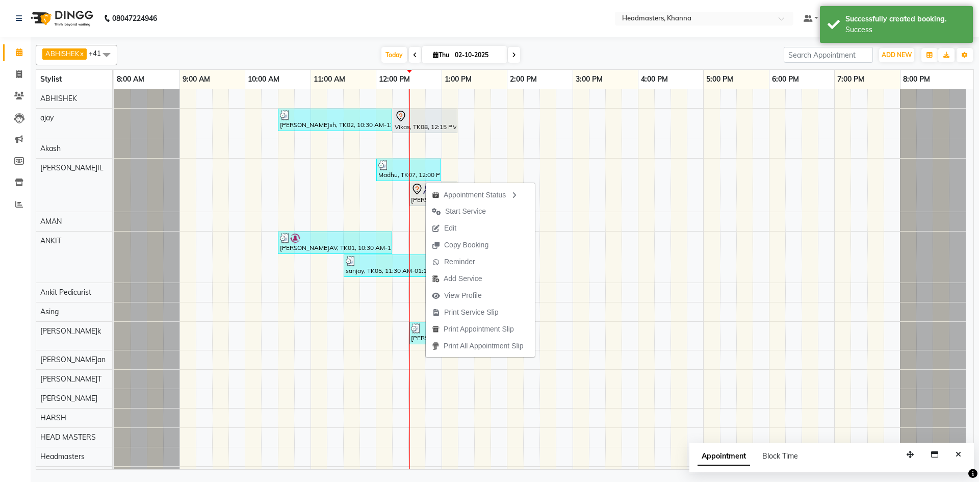
drag, startPoint x: 425, startPoint y: 191, endPoint x: 406, endPoint y: 195, distance: 19.9
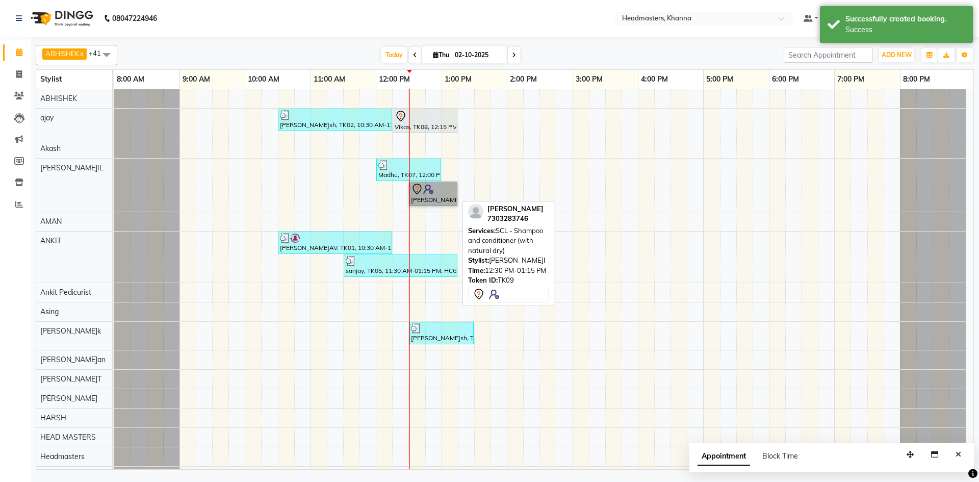
drag, startPoint x: 406, startPoint y: 195, endPoint x: 413, endPoint y: 193, distance: 7.4
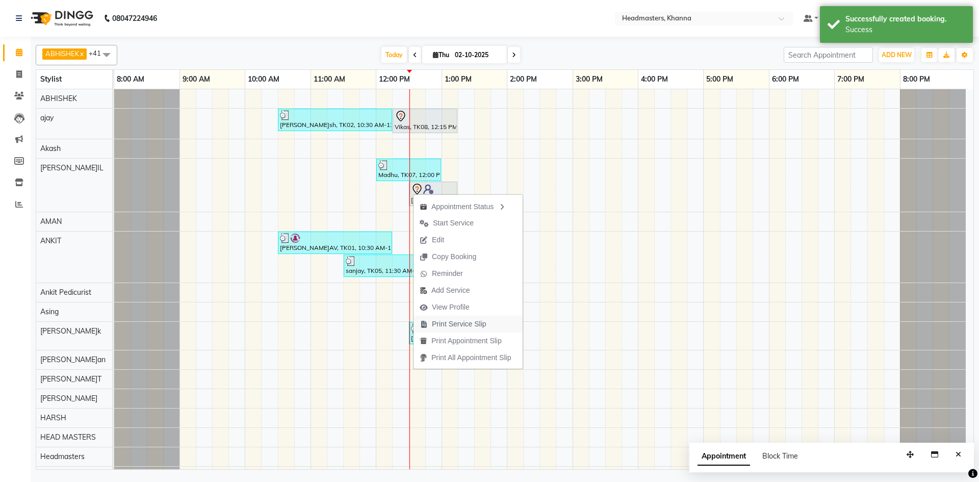
click at [470, 324] on span "Print Service Slip" at bounding box center [459, 324] width 55 height 11
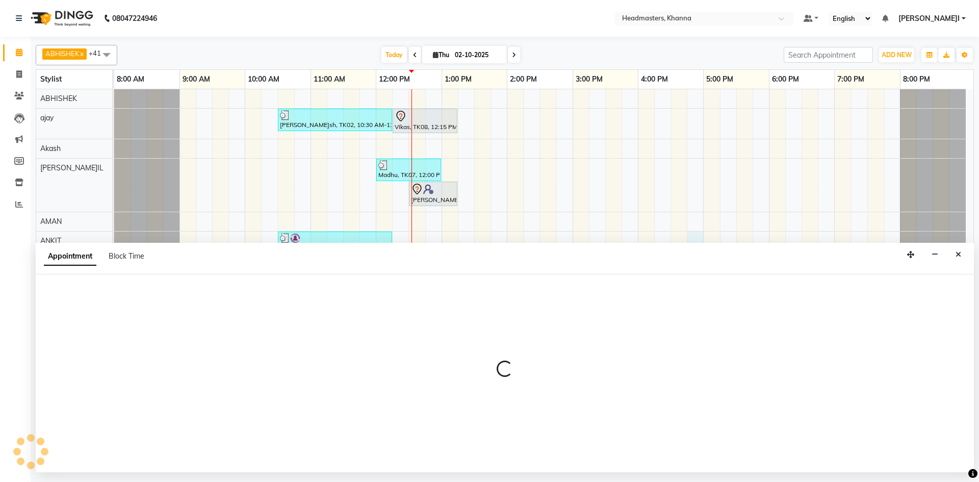
select select "60812"
select select "tentative"
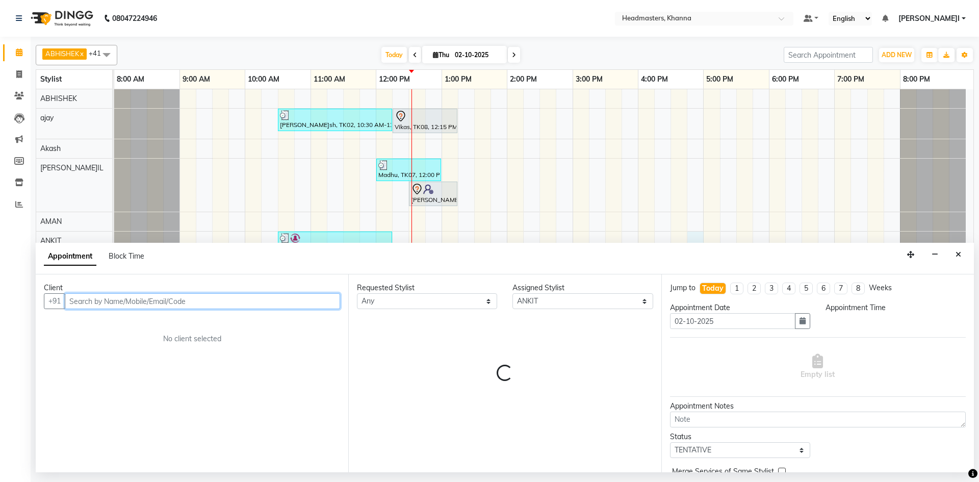
select select "1005"
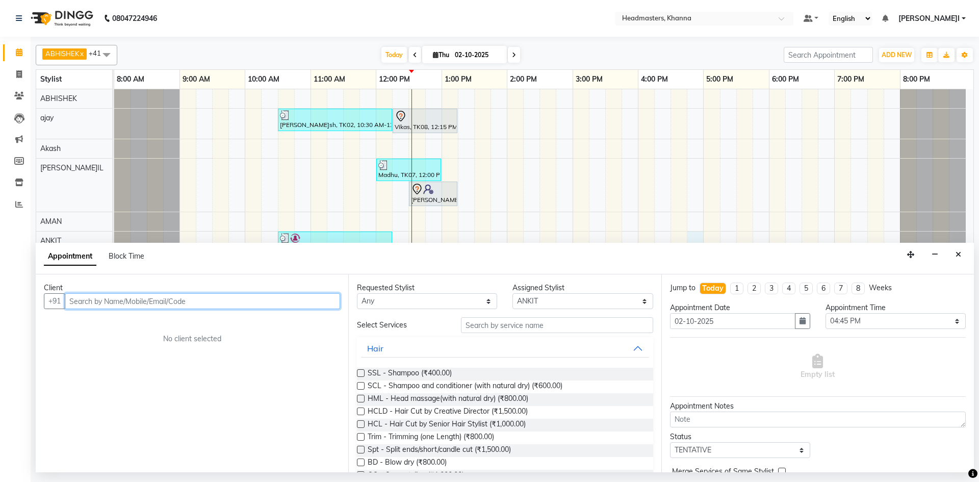
type input "8"
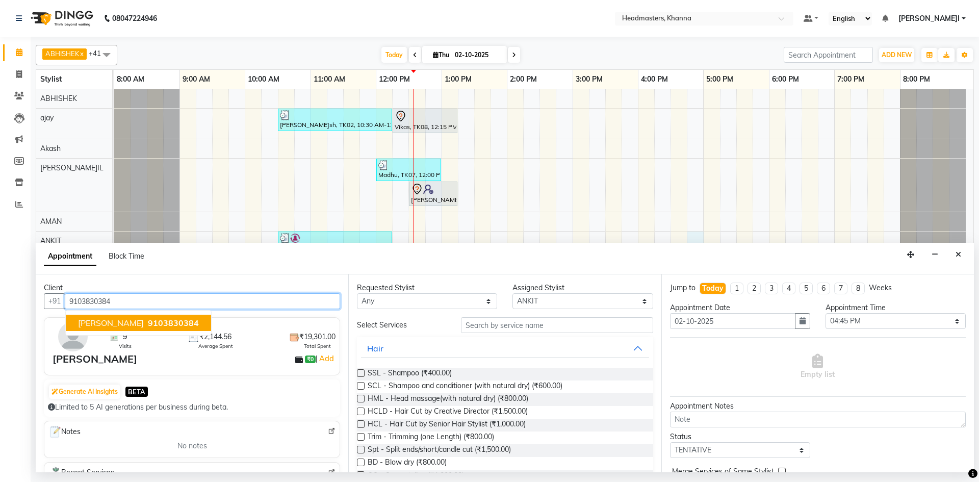
type input "9103830384"
click at [582, 302] on select "Select ABHISHEK ajay Akash AKHIL AMAN AMAN (NAILS) ANKIT Ankit Pedicurist Asing…" at bounding box center [583, 301] width 140 height 16
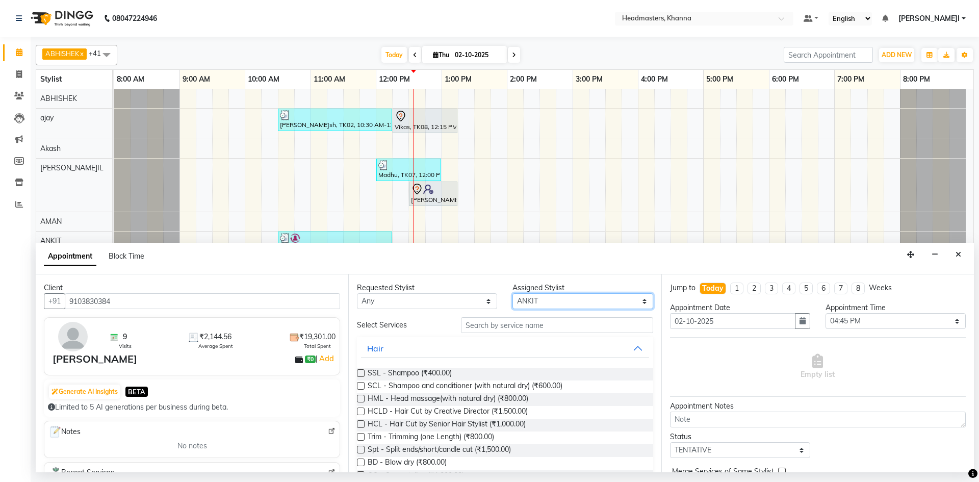
select select "60807"
click at [513, 293] on select "Select ABHISHEK ajay Akash AKHIL AMAN AMAN (NAILS) ANKIT Ankit Pedicurist Asing…" at bounding box center [583, 301] width 140 height 16
click at [523, 320] on input "text" at bounding box center [557, 325] width 192 height 16
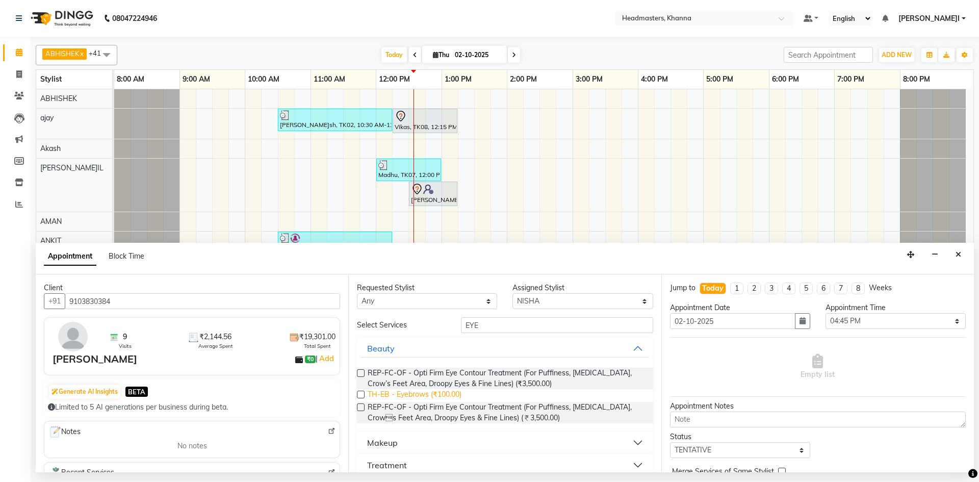
type input "EYE"
click at [420, 400] on span "TH-EB - Eyebrows (₹100.00)" at bounding box center [415, 395] width 94 height 13
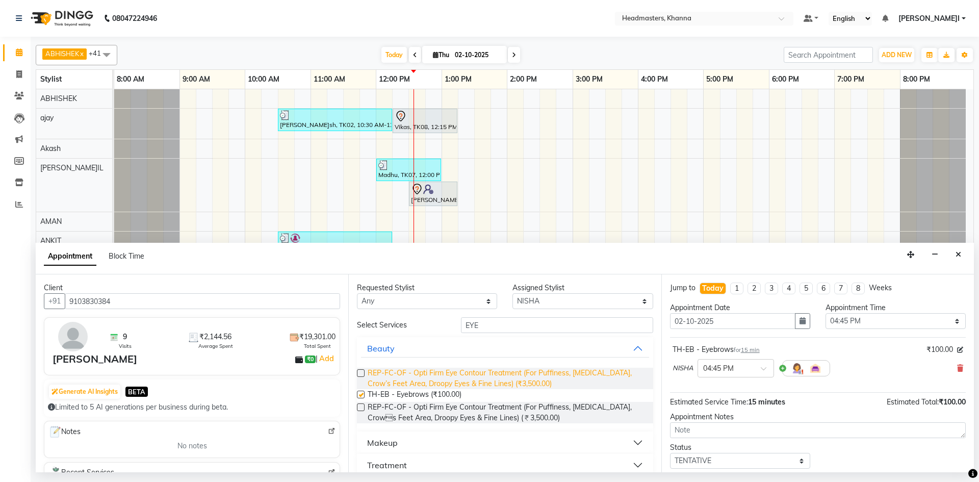
checkbox input "false"
click at [844, 316] on select "Select 09:00 AM 09:15 AM 09:30 AM 09:45 AM 10:00 AM 10:15 AM 10:30 AM 10:45 AM …" at bounding box center [896, 321] width 140 height 16
select select "750"
click at [826, 313] on select "Select 09:00 AM 09:15 AM 09:30 AM 09:45 AM 10:00 AM 10:15 AM 10:30 AM 10:45 AM …" at bounding box center [896, 321] width 140 height 16
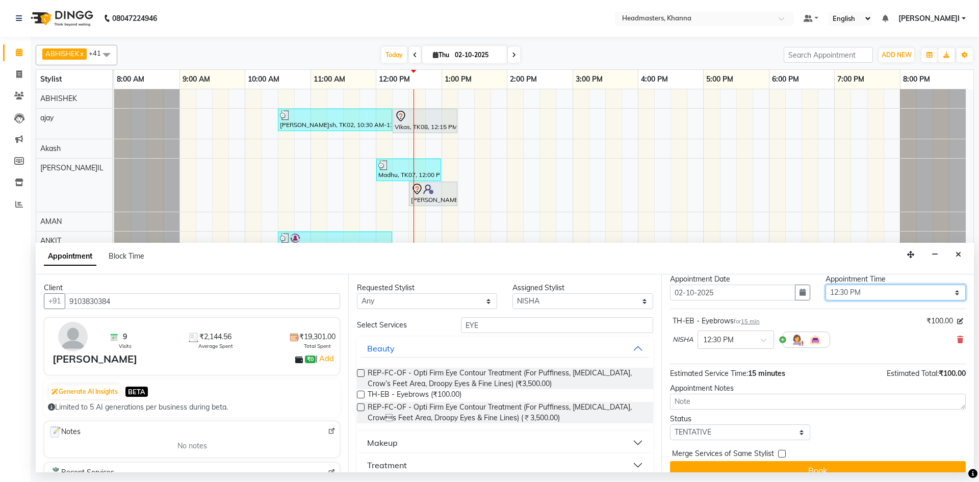
scroll to position [44, 0]
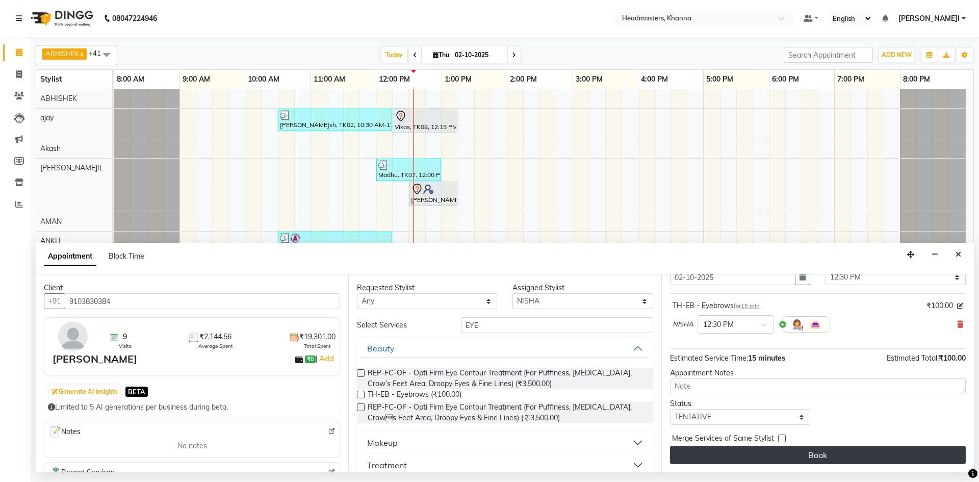
click at [796, 446] on div "Jump to Today 1 2 3 4 5 6 7 8 Weeks Appointment Date 02-10-2025 Appointment Tim…" at bounding box center [818, 373] width 313 height 198
click at [796, 447] on button "Book" at bounding box center [818, 455] width 296 height 18
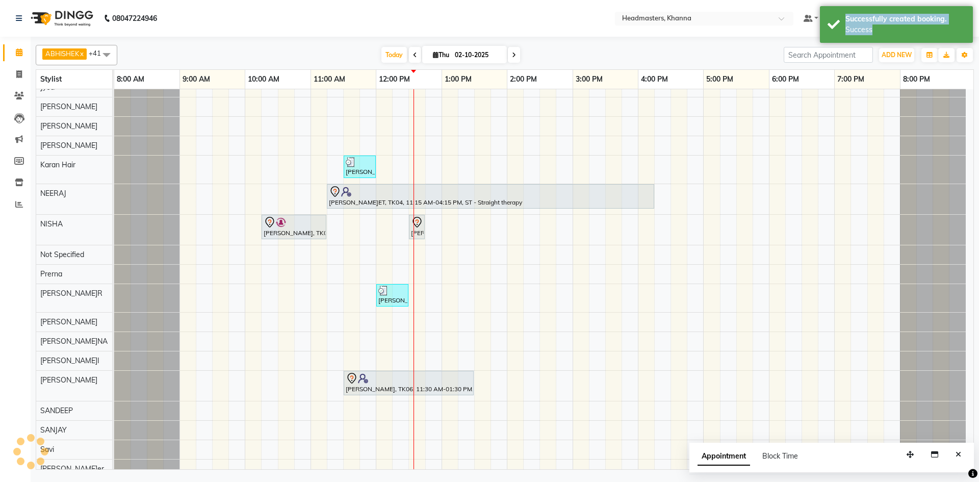
scroll to position [510, 0]
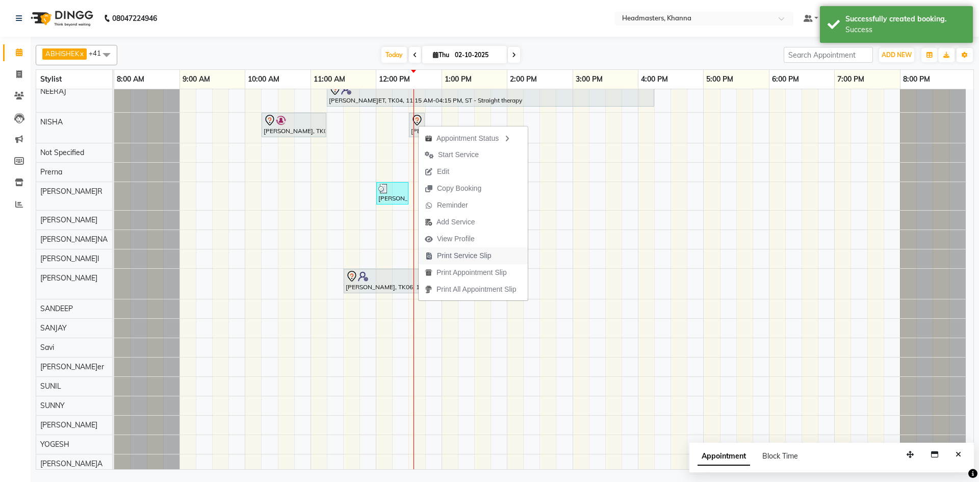
click at [499, 257] on button "Print Service Slip" at bounding box center [473, 255] width 109 height 17
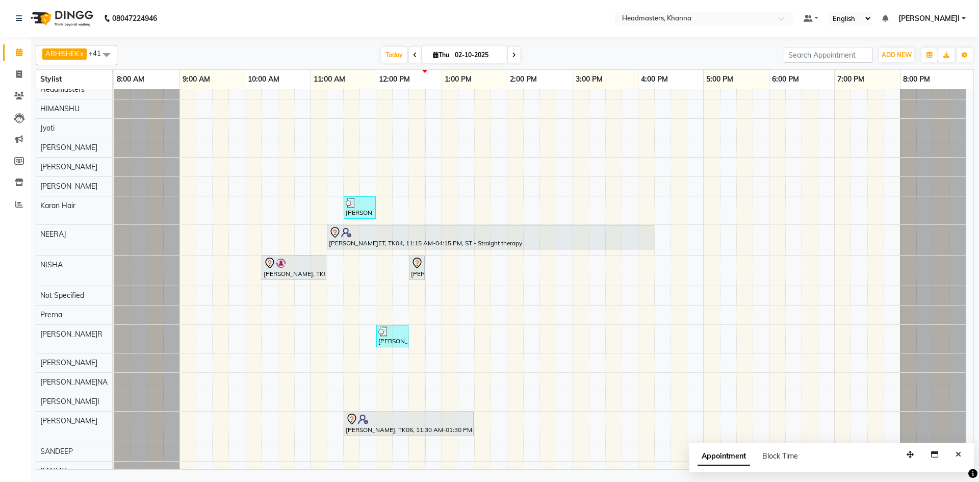
scroll to position [459, 0]
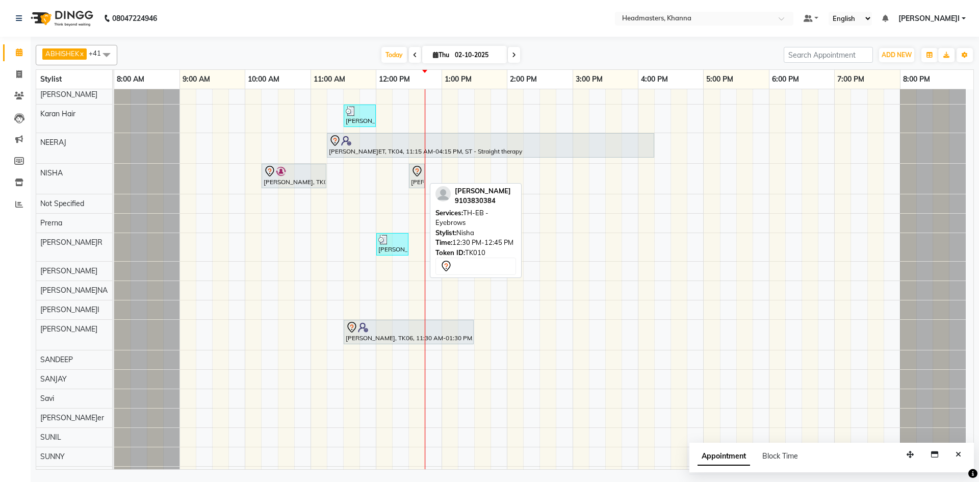
click at [417, 177] on div "[PERSON_NAME], TK10, 12:30 PM-12:45 PM, TH-EB - Eyebrows" at bounding box center [417, 175] width 14 height 21
select select "7"
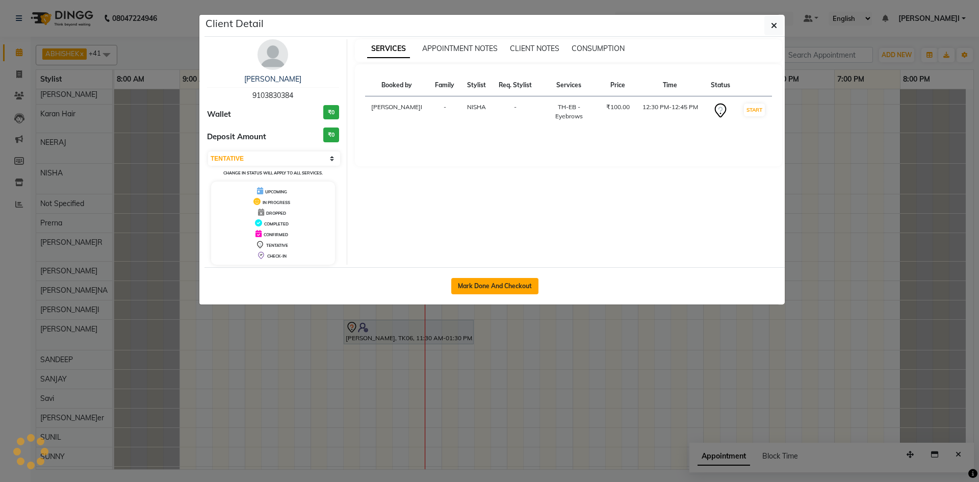
click at [476, 284] on button "Mark Done And Checkout" at bounding box center [494, 286] width 87 height 16
select select "service"
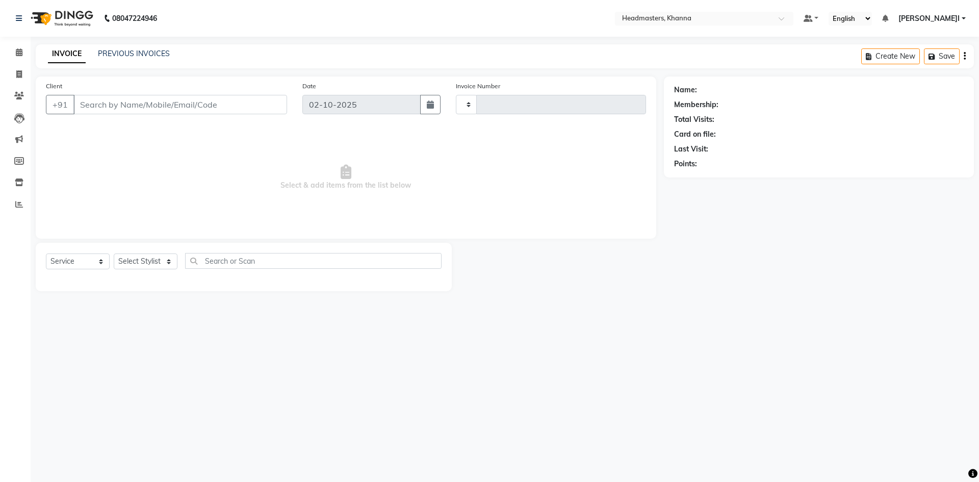
type input "6543"
select select "7138"
type input "9103830384"
select select "60807"
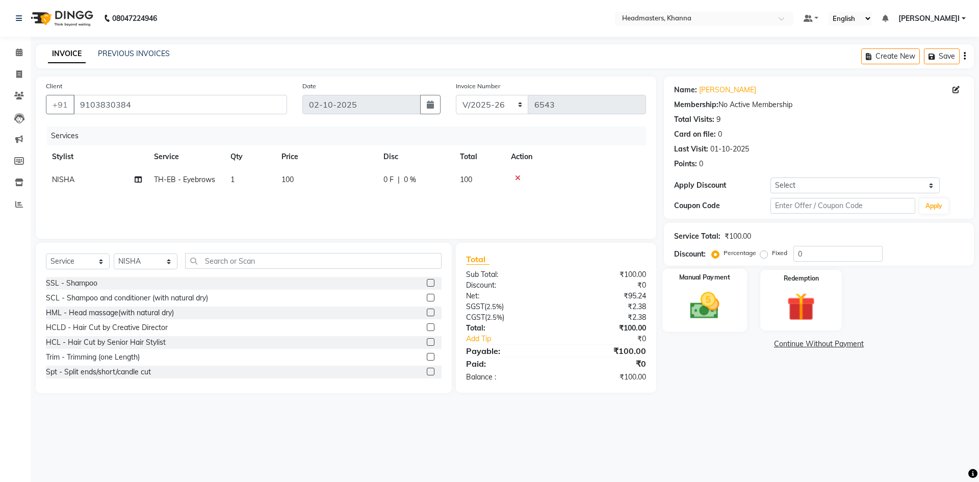
drag, startPoint x: 702, startPoint y: 303, endPoint x: 718, endPoint y: 312, distance: 18.5
click at [702, 303] on img at bounding box center [704, 306] width 47 height 34
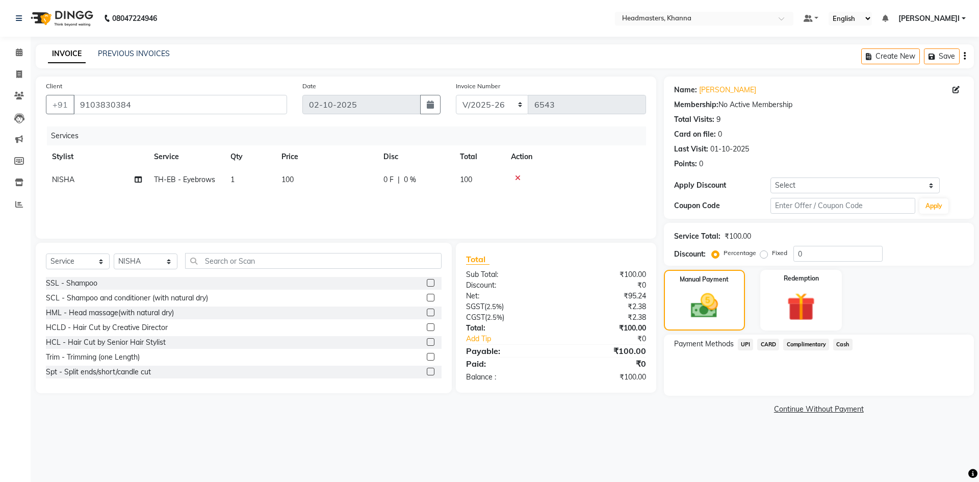
click at [741, 347] on span "UPI" at bounding box center [746, 345] width 16 height 12
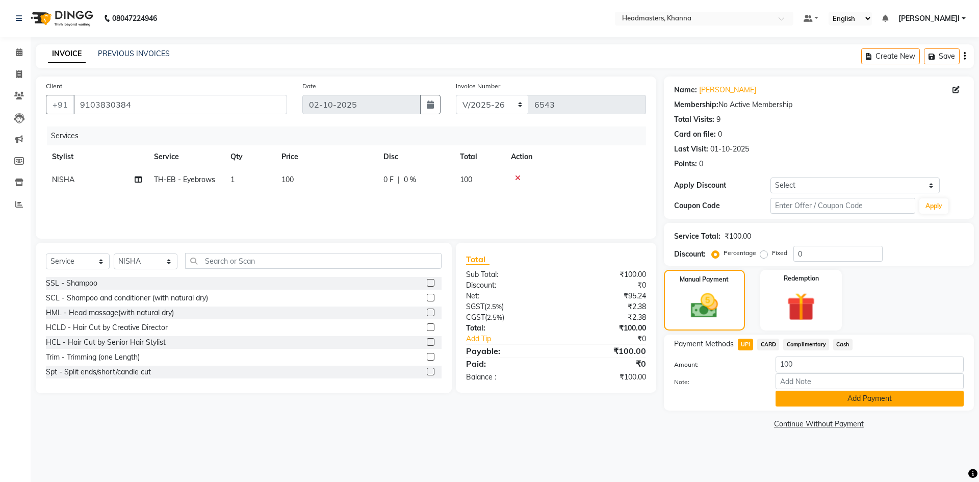
click at [784, 403] on button "Add Payment" at bounding box center [870, 399] width 188 height 16
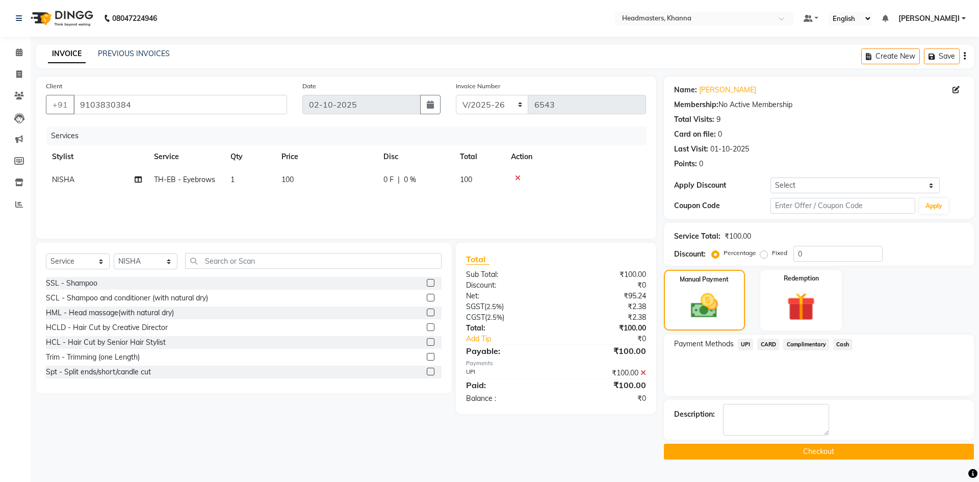
click at [773, 449] on button "Checkout" at bounding box center [819, 452] width 310 height 16
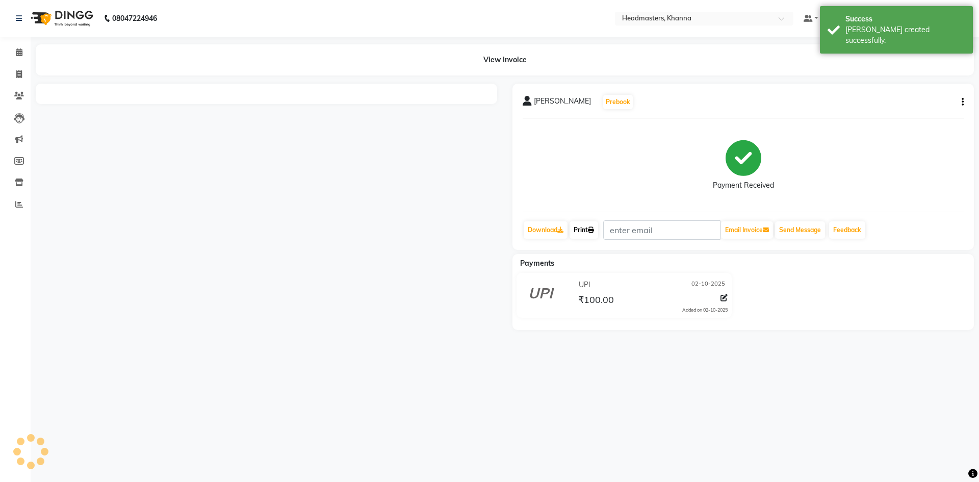
click at [592, 229] on icon at bounding box center [591, 230] width 6 height 6
click at [586, 229] on link "Print" at bounding box center [584, 229] width 29 height 17
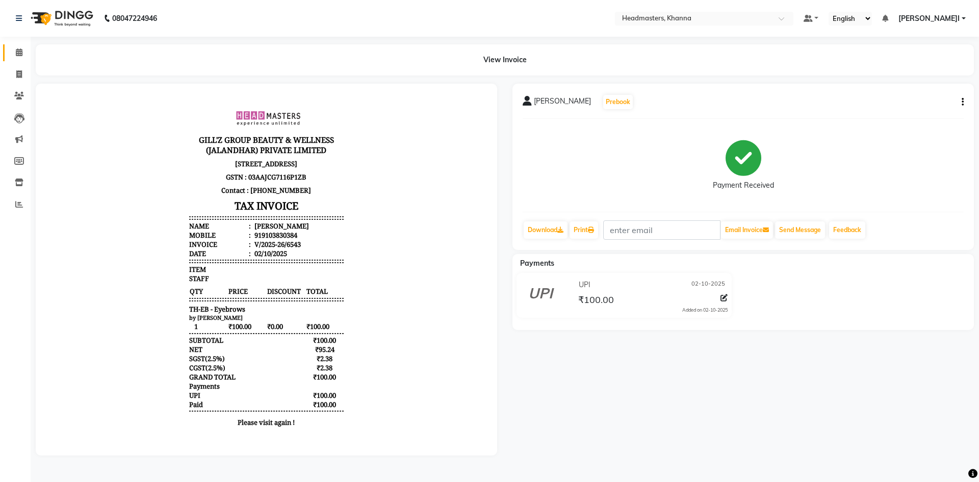
click at [7, 53] on link "Calendar" at bounding box center [15, 52] width 24 height 17
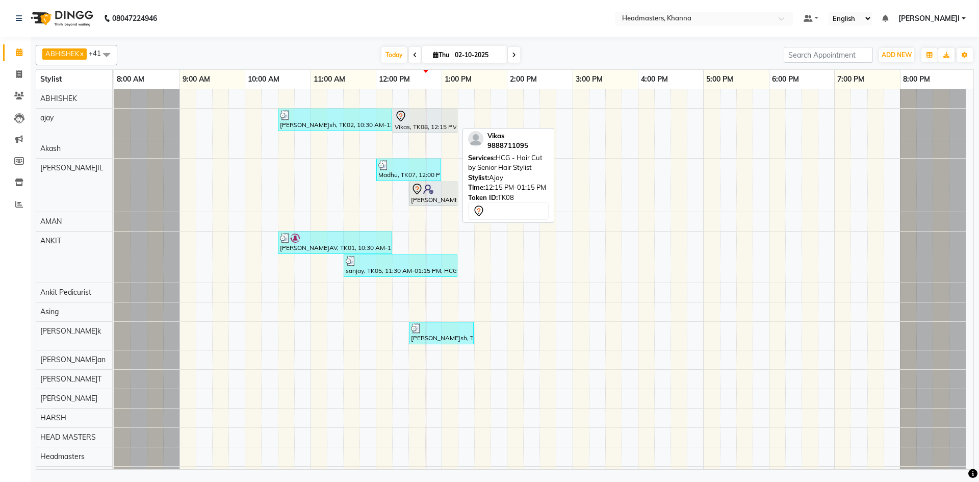
click at [422, 120] on div at bounding box center [425, 116] width 61 height 12
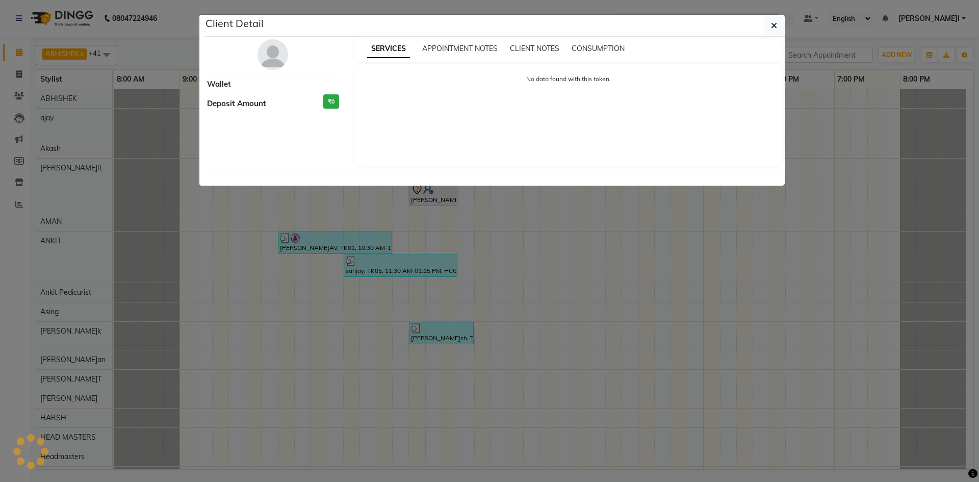
select select "7"
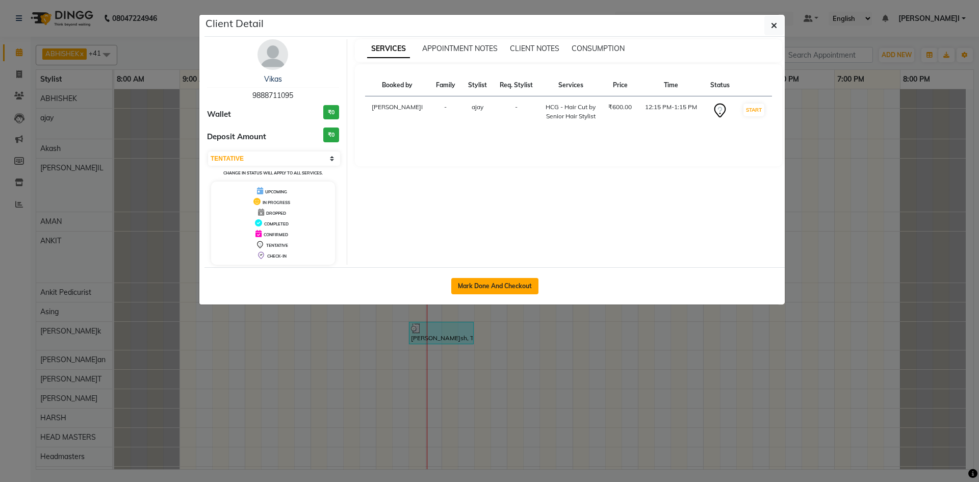
click at [532, 282] on button "Mark Done And Checkout" at bounding box center [494, 286] width 87 height 16
select select "service"
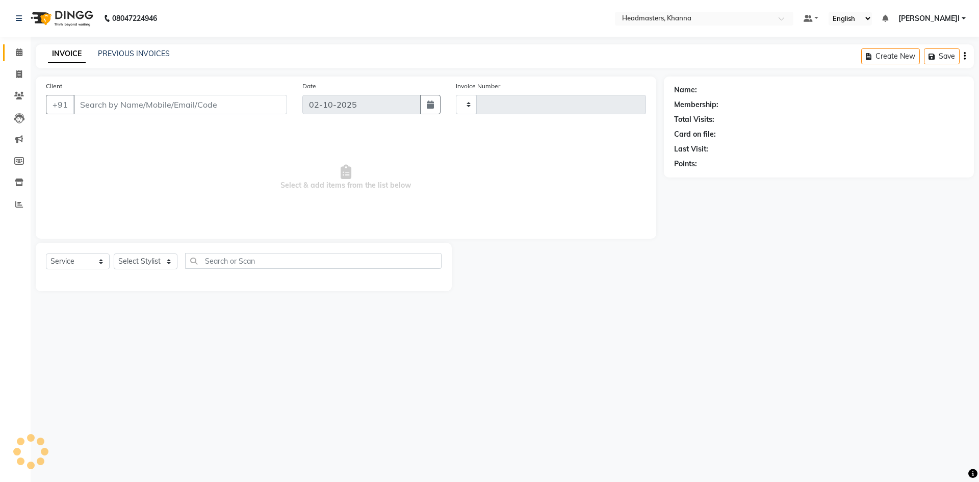
type input "6544"
select select "7138"
type input "9888711095"
select select "60819"
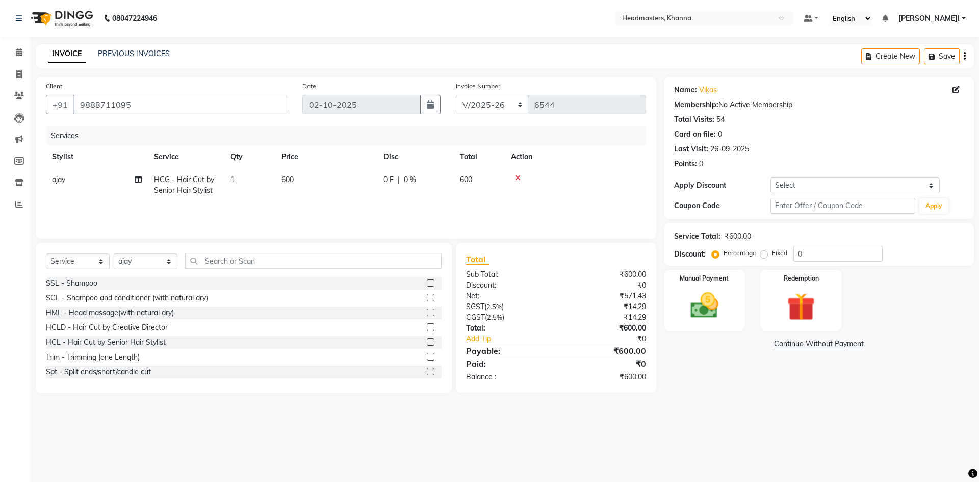
drag, startPoint x: 176, startPoint y: 165, endPoint x: 178, endPoint y: 181, distance: 15.4
click at [176, 170] on table "Stylist Service Qty Price Disc Total Action ajay HCG - Hair Cut by Senior Hair …" at bounding box center [346, 173] width 600 height 57
click at [178, 181] on span "HCG - Hair Cut by Senior Hair Stylist" at bounding box center [184, 185] width 60 height 20
click at [184, 192] on span "HCG - Hair Cut by Senior Hair Stylist" at bounding box center [204, 189] width 83 height 20
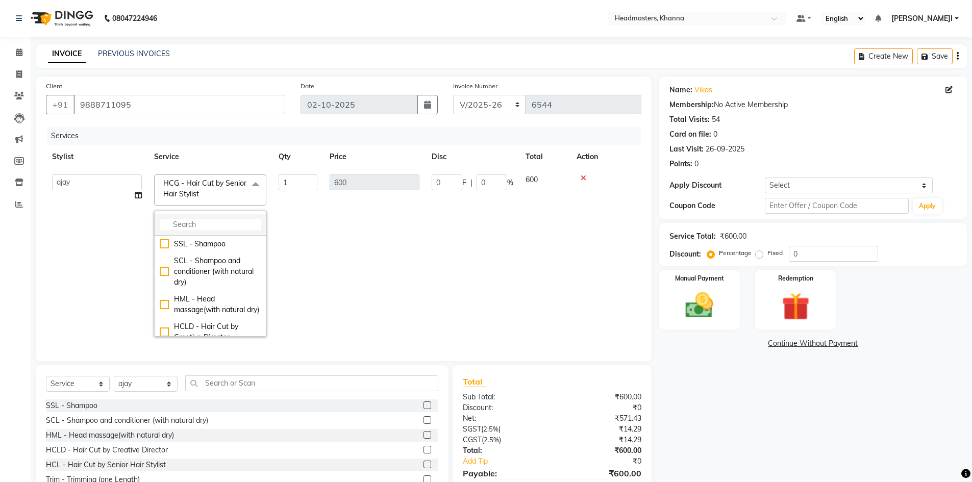
click at [188, 231] on li at bounding box center [210, 224] width 111 height 21
click at [200, 224] on input "multiselect-search" at bounding box center [210, 224] width 101 height 11
drag, startPoint x: 193, startPoint y: 244, endPoint x: 203, endPoint y: 219, distance: 26.5
click at [193, 243] on div "BRD - Beard" at bounding box center [210, 244] width 101 height 11
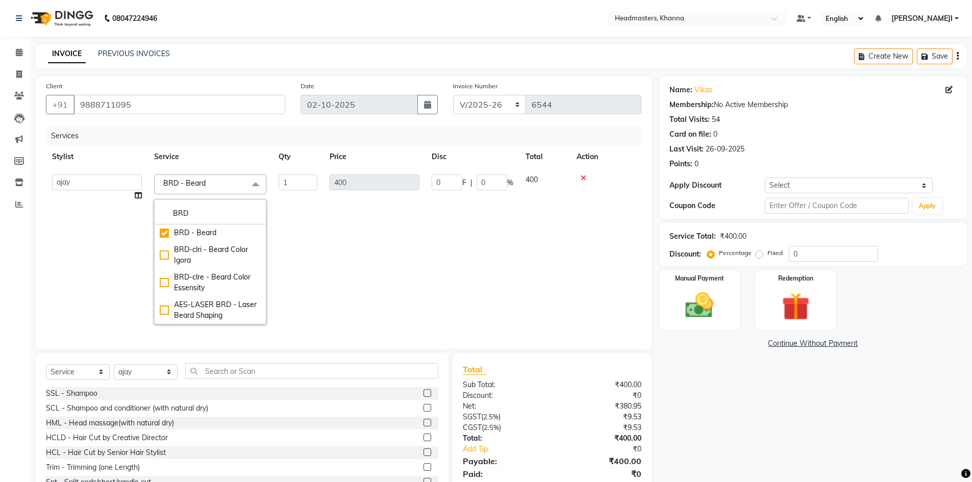
click at [215, 185] on span "BRD - Beard x" at bounding box center [188, 184] width 54 height 13
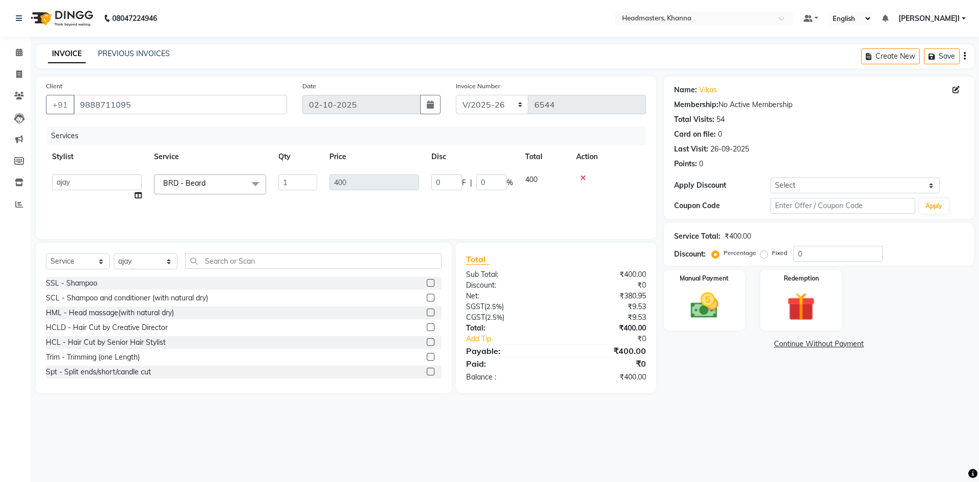
click at [130, 256] on div "Select Service Product Membership Package Voucher Prepaid Gift Card Select Styl…" at bounding box center [244, 318] width 416 height 150
click at [129, 265] on select "Select Stylist ABHISHEK ajay Akash AKHIL AMAN AMAN (NAILS) ANKIT Ankit Pedicuri…" at bounding box center [146, 262] width 64 height 16
click at [114, 254] on select "Select Stylist ABHISHEK ajay Akash AKHIL AMAN AMAN (NAILS) ANKIT Ankit Pedicuri…" at bounding box center [146, 262] width 64 height 16
click at [228, 262] on input "text" at bounding box center [313, 261] width 257 height 16
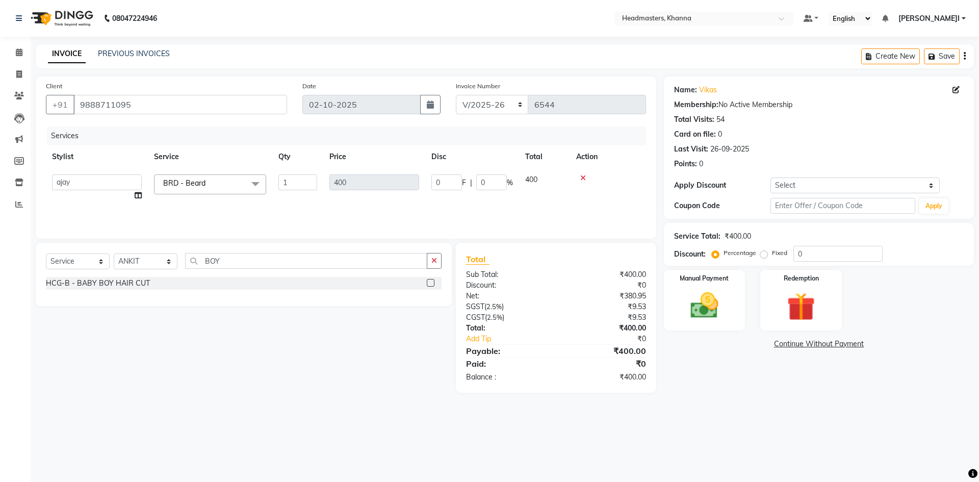
click at [433, 281] on label at bounding box center [431, 283] width 8 height 8
click at [433, 281] on input "checkbox" at bounding box center [430, 283] width 7 height 7
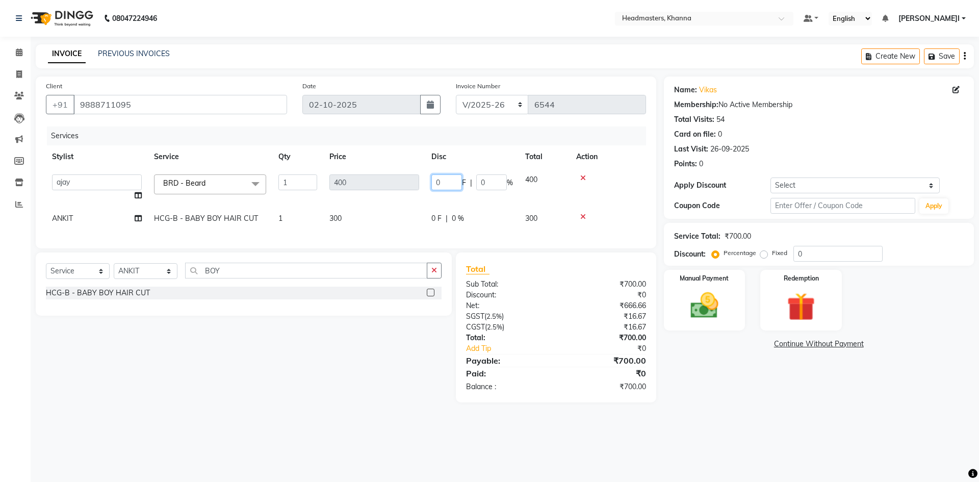
click at [455, 185] on input "0" at bounding box center [447, 182] width 31 height 16
click at [445, 217] on td "0 F | 0 %" at bounding box center [472, 218] width 94 height 23
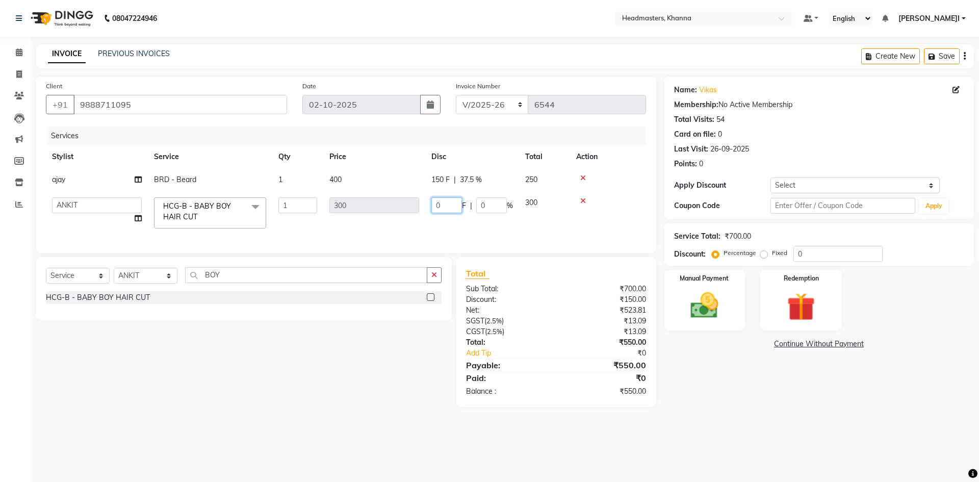
click at [447, 208] on input "0" at bounding box center [447, 205] width 31 height 16
drag, startPoint x: 481, startPoint y: 175, endPoint x: 495, endPoint y: 178, distance: 14.5
click at [482, 175] on tr "ajay BRD - Beard 1 400 150 F | 37.5 % 250" at bounding box center [346, 179] width 600 height 23
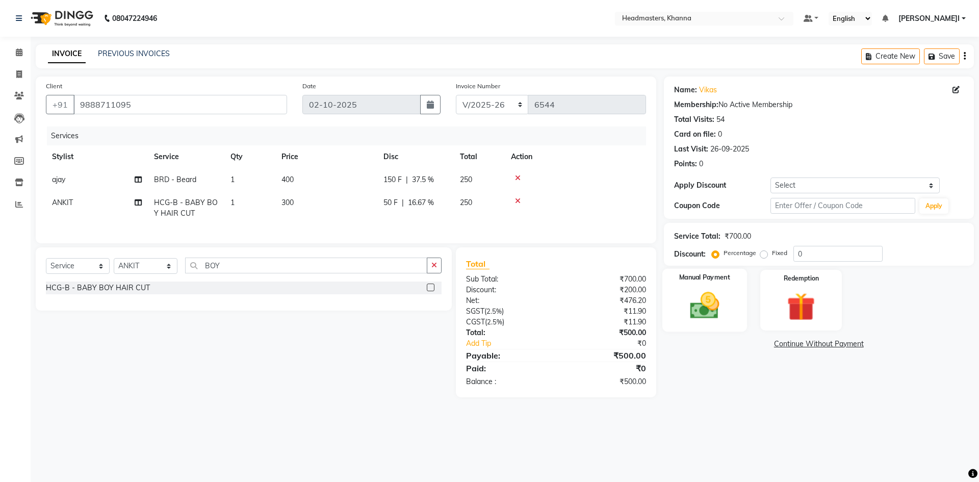
click at [703, 310] on img at bounding box center [704, 306] width 47 height 34
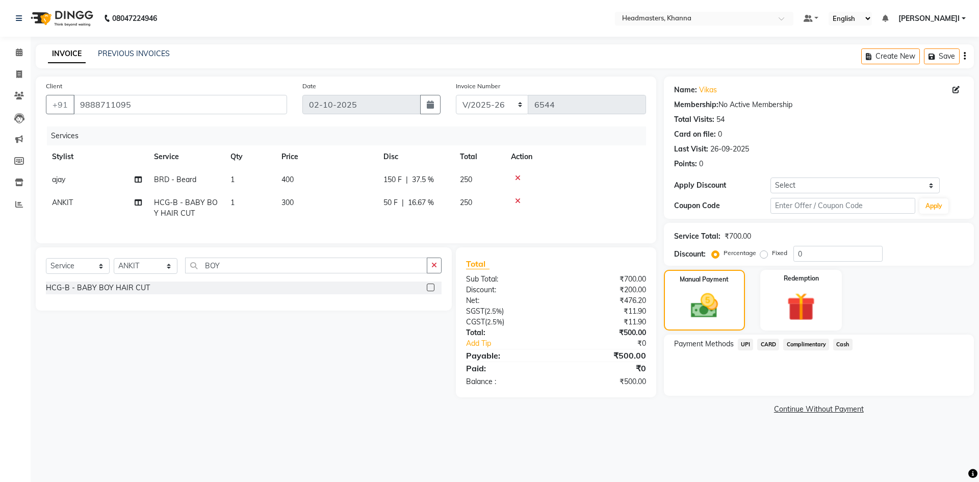
click at [843, 344] on span "Cash" at bounding box center [843, 345] width 19 height 12
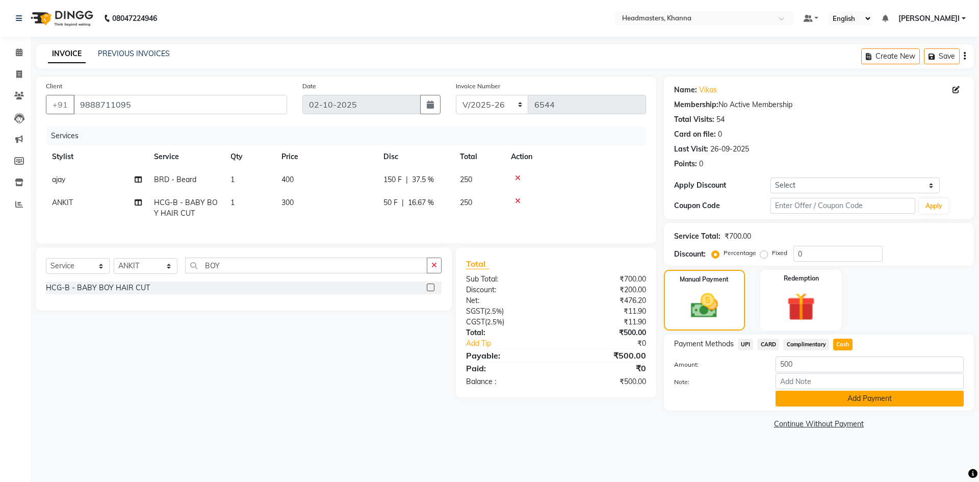
click at [822, 398] on button "Add Payment" at bounding box center [870, 399] width 188 height 16
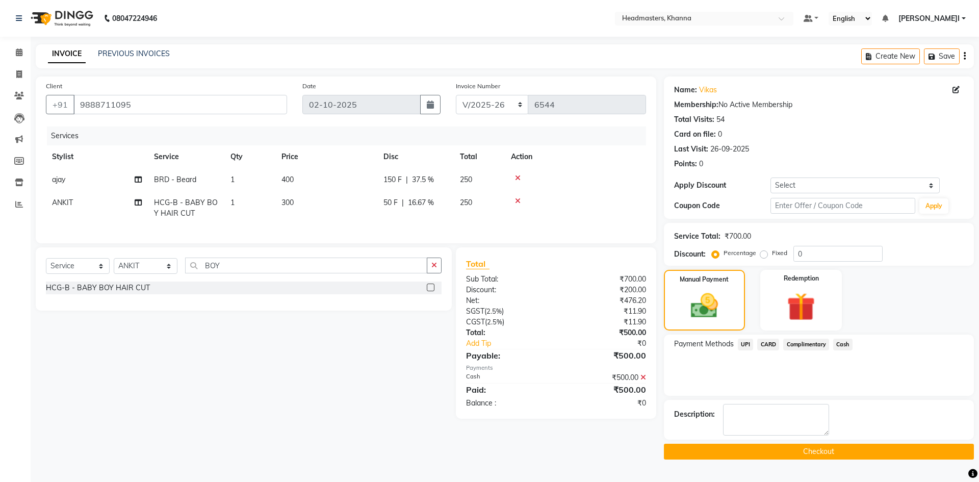
click at [789, 447] on button "Checkout" at bounding box center [819, 452] width 310 height 16
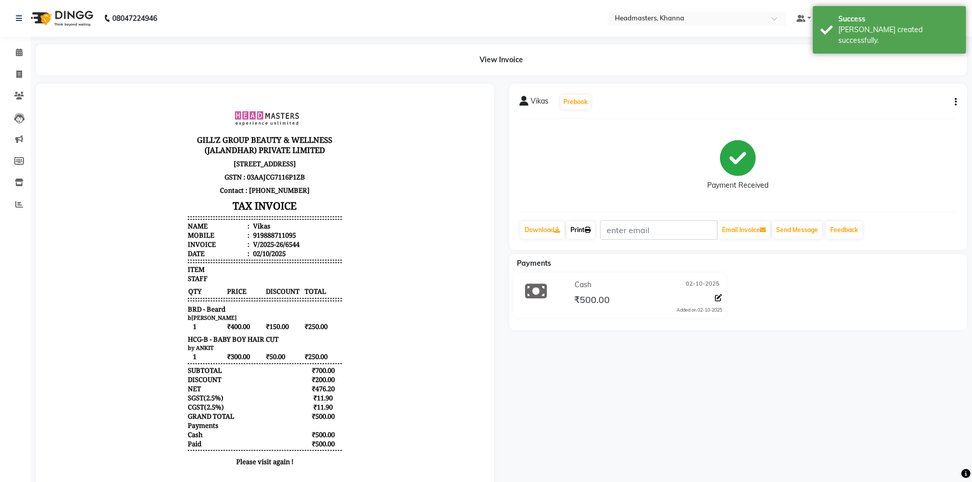
click at [591, 230] on icon at bounding box center [588, 230] width 6 height 6
click at [9, 55] on link "Calendar" at bounding box center [15, 52] width 24 height 17
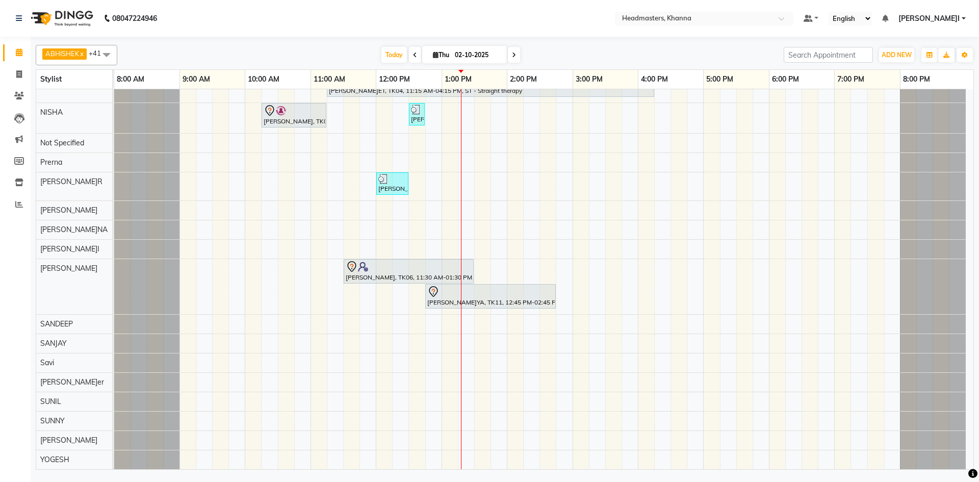
scroll to position [612, 0]
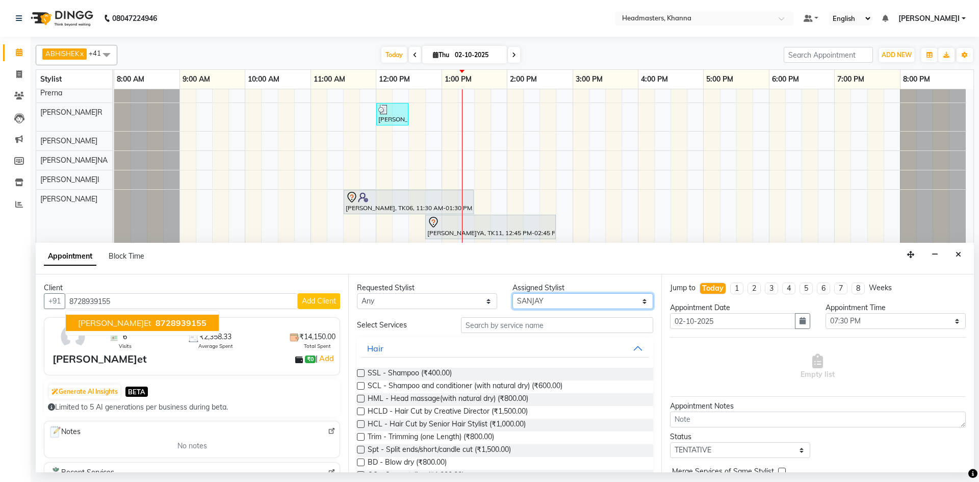
click at [551, 297] on select "Select ABHISHEK ajay Akash AKHIL AMAN AMAN (NAILS) ANKIT Ankit Pedicurist Asing…" at bounding box center [583, 301] width 140 height 16
click at [513, 293] on select "Select ABHISHEK ajay Akash AKHIL AMAN AMAN (NAILS) ANKIT Ankit Pedicurist Asing…" at bounding box center [583, 301] width 140 height 16
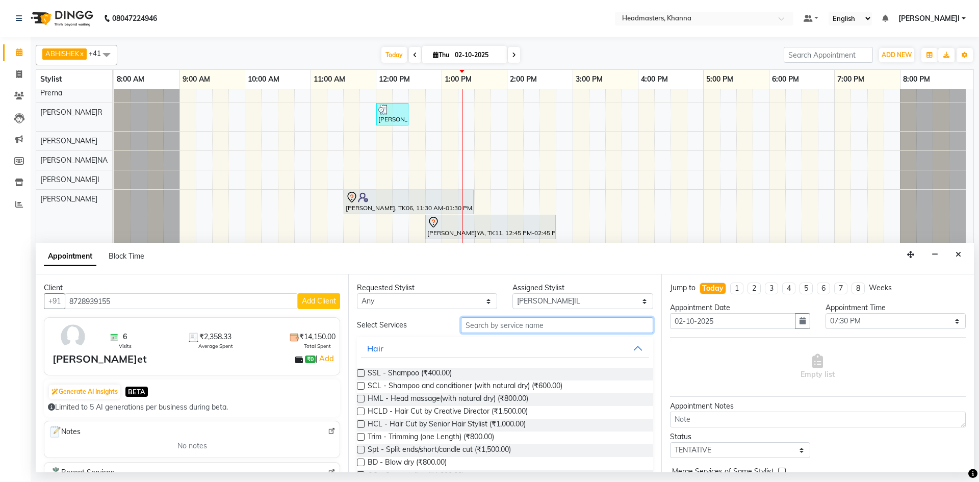
click at [493, 328] on input "text" at bounding box center [557, 325] width 192 height 16
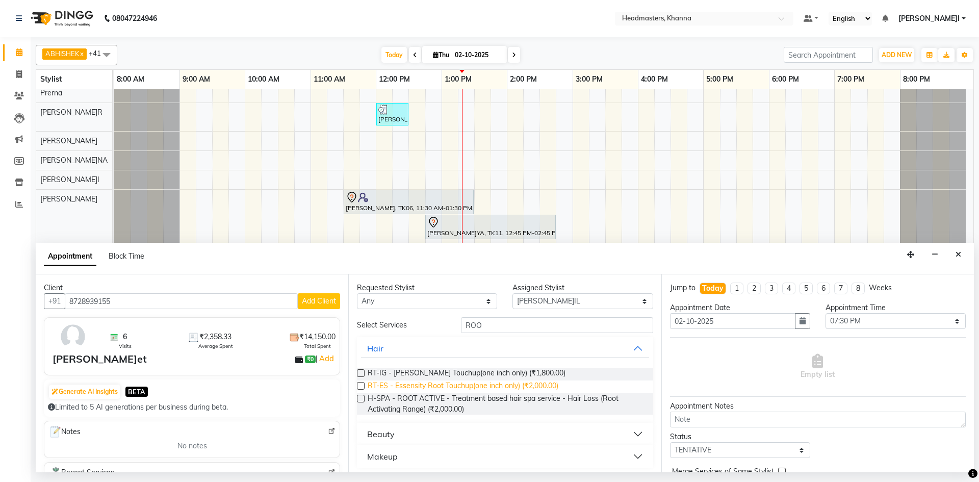
click at [496, 385] on span "RT-ES - Essensity Root Touchup(one inch only) (₹2,000.00)" at bounding box center [463, 387] width 191 height 13
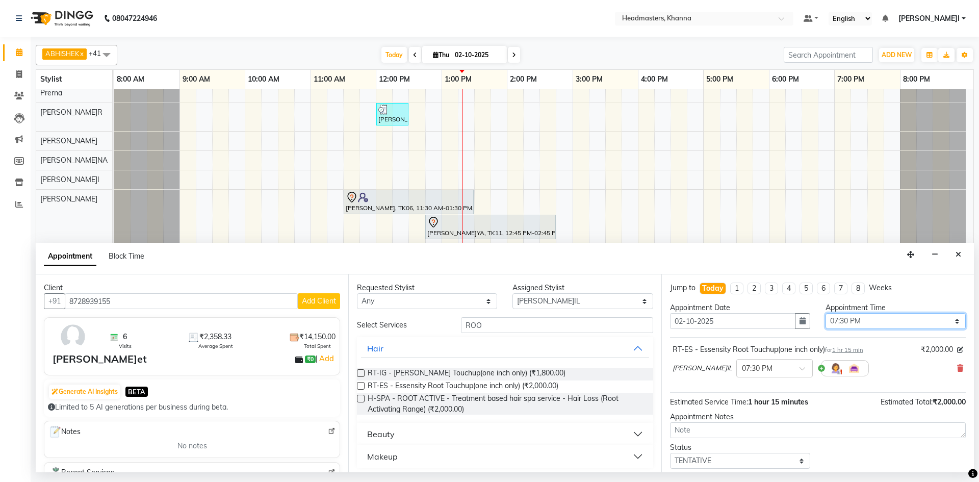
click at [868, 318] on select "Select 09:00 AM 09:15 AM 09:30 AM 09:45 AM 10:00 AM 10:15 AM 10:30 AM 10:45 AM …" at bounding box center [896, 321] width 140 height 16
click at [826, 313] on select "Select 09:00 AM 09:15 AM 09:30 AM 09:45 AM 10:00 AM 10:15 AM 10:30 AM 10:45 AM …" at bounding box center [896, 321] width 140 height 16
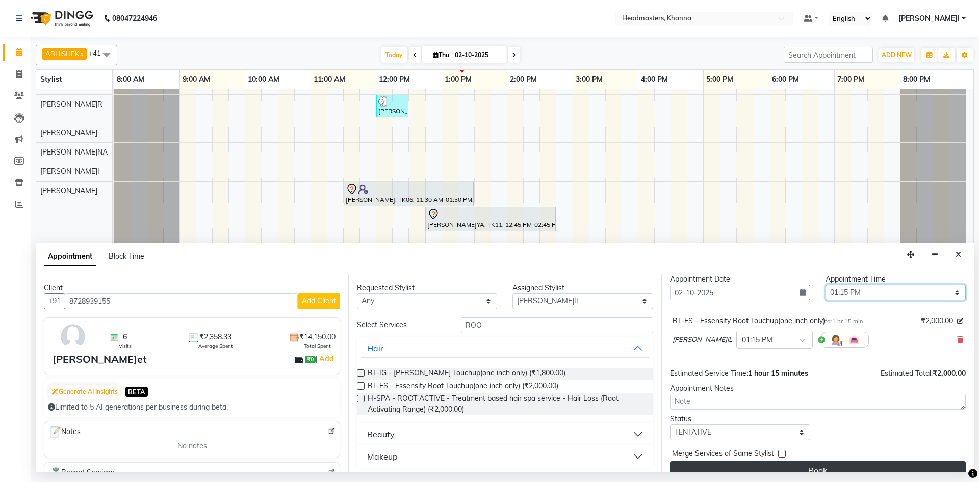
scroll to position [44, 0]
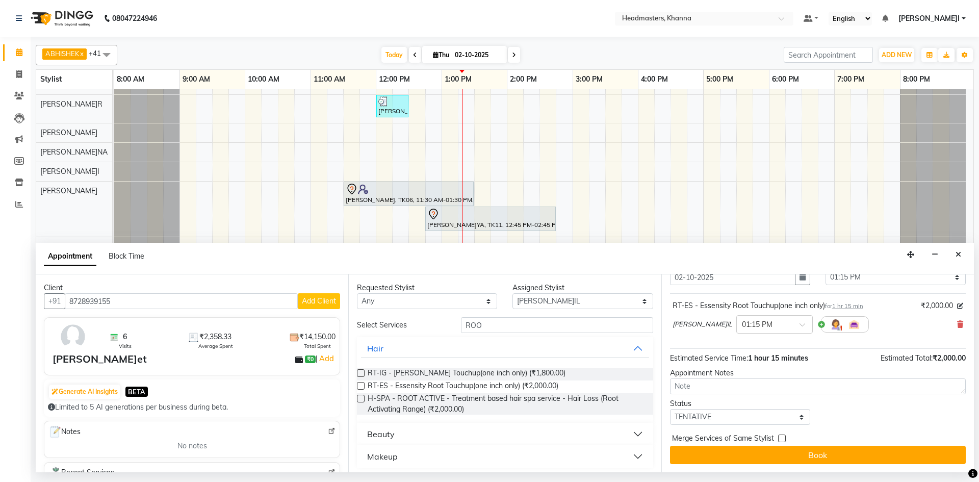
drag, startPoint x: 833, startPoint y: 461, endPoint x: 832, endPoint y: 455, distance: 5.7
click at [833, 459] on button "Book" at bounding box center [818, 455] width 296 height 18
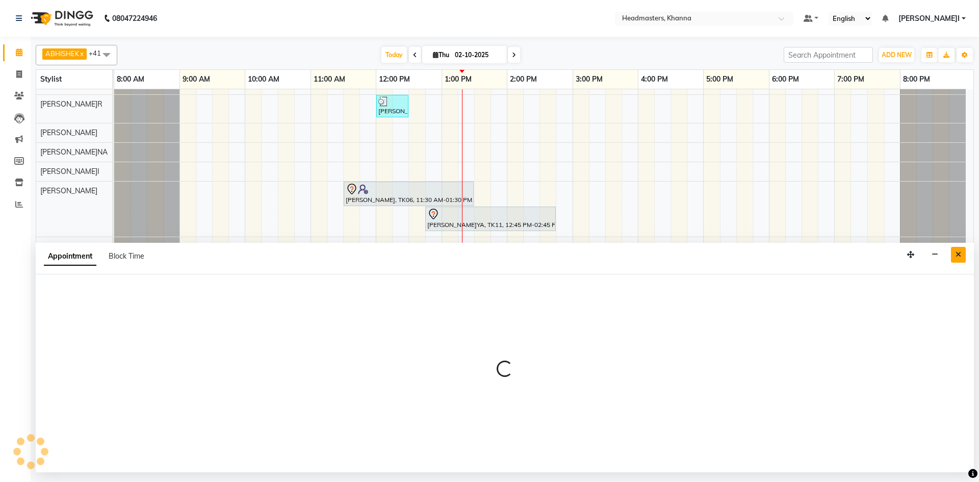
click at [954, 256] on button "Close" at bounding box center [958, 255] width 15 height 16
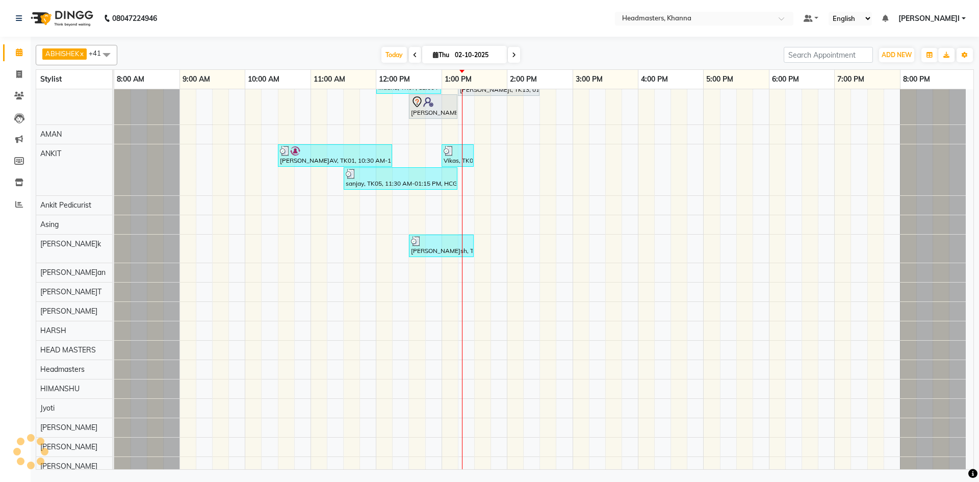
scroll to position [23, 0]
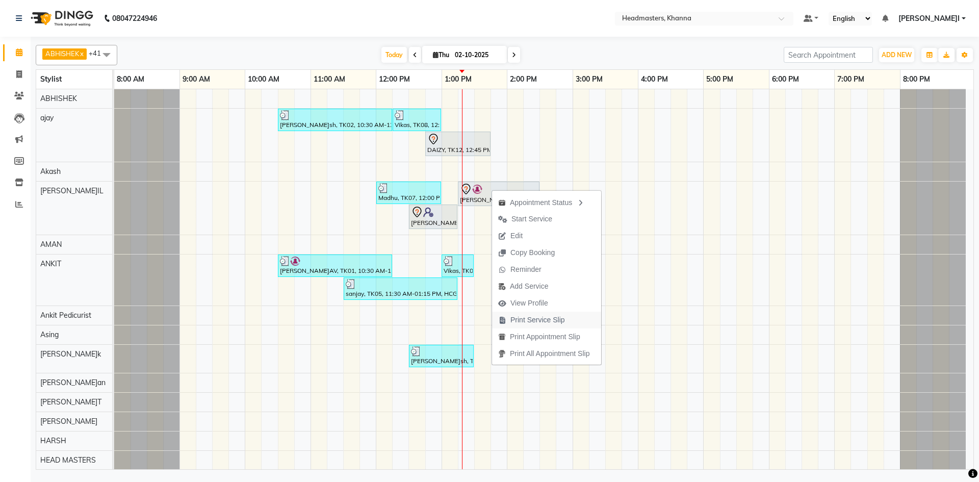
click at [560, 315] on span "Print Service Slip" at bounding box center [538, 320] width 55 height 11
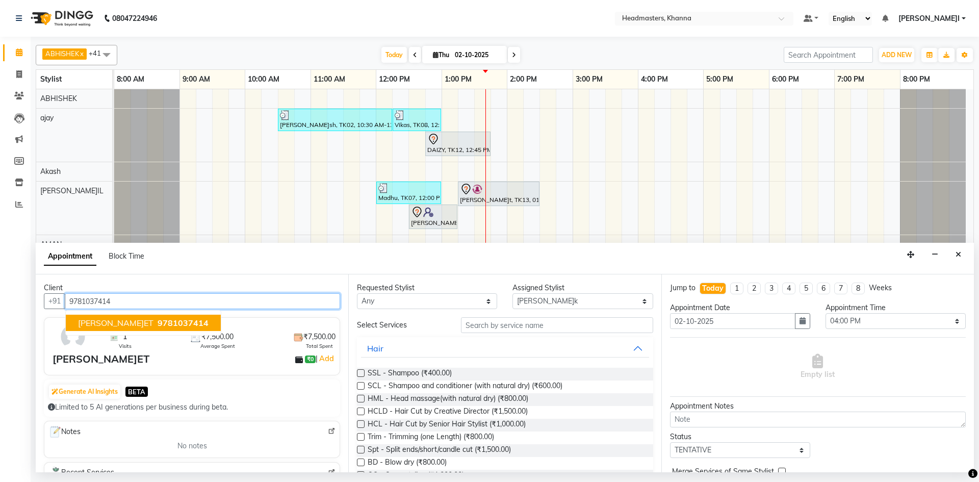
scroll to position [102, 0]
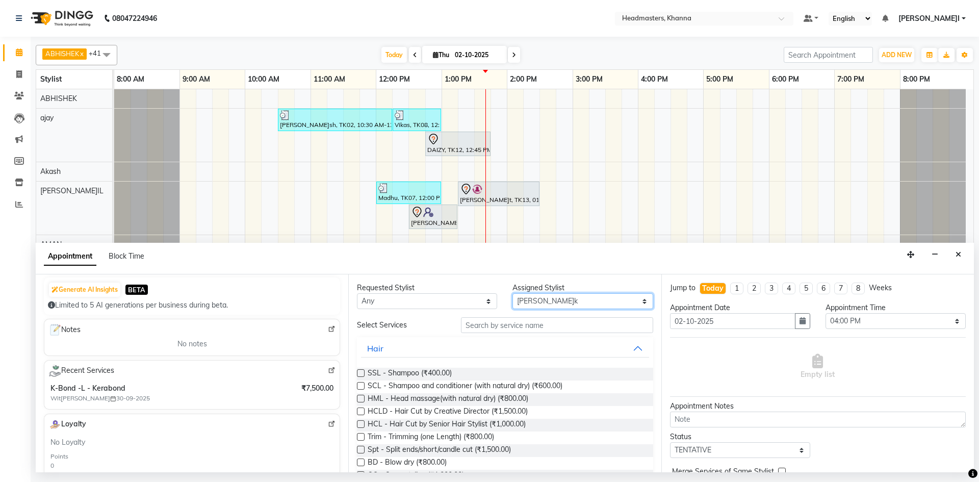
click at [537, 299] on select "Select ABHISHEK ajay Akash AKHIL AMAN AMAN (NAILS) ANKIT Ankit Pedicurist Asing…" at bounding box center [583, 301] width 140 height 16
click at [513, 293] on select "Select ABHISHEK ajay Akash AKHIL AMAN AMAN (NAILS) ANKIT Ankit Pedicurist Asing…" at bounding box center [583, 301] width 140 height 16
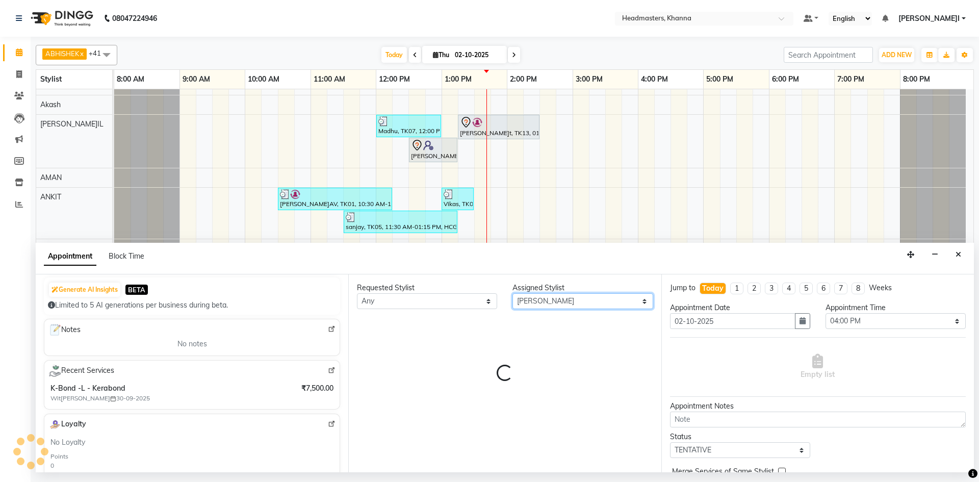
scroll to position [153, 0]
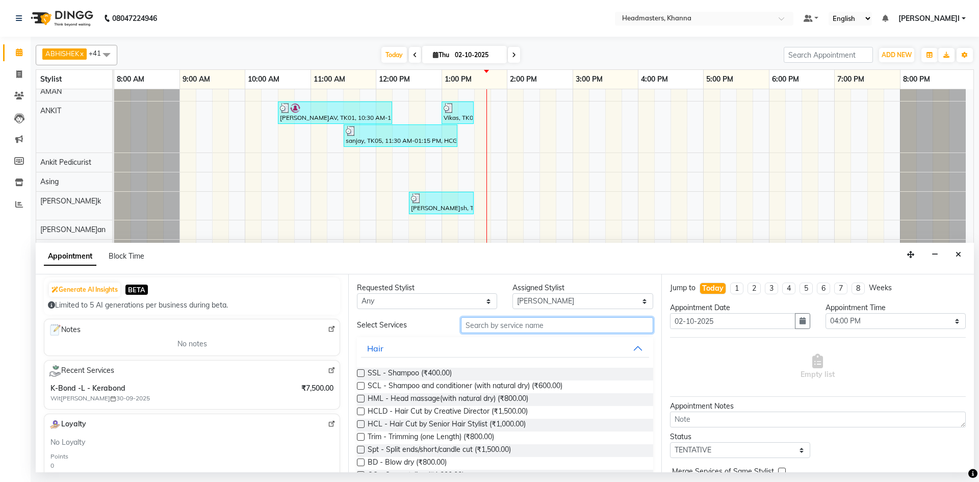
click at [518, 325] on input "text" at bounding box center [557, 325] width 192 height 16
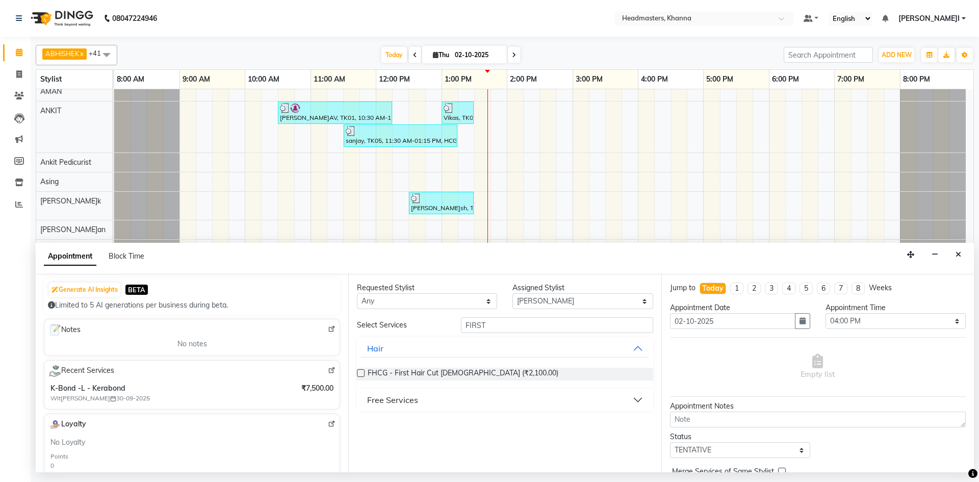
click at [378, 399] on div "Free Services" at bounding box center [392, 400] width 51 height 12
click at [386, 420] on span "First Wash (₹0)" at bounding box center [393, 425] width 51 height 13
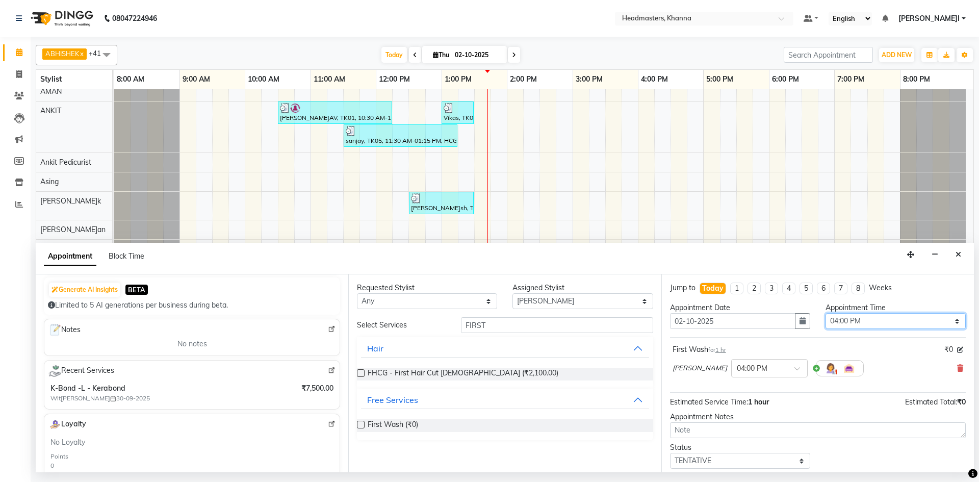
click at [874, 326] on select "Select 09:00 AM 09:15 AM 09:30 AM 09:45 AM 10:00 AM 10:15 AM 10:30 AM 10:45 AM …" at bounding box center [896, 321] width 140 height 16
click at [826, 313] on select "Select 09:00 AM 09:15 AM 09:30 AM 09:45 AM 10:00 AM 10:15 AM 10:30 AM 10:45 AM …" at bounding box center [896, 321] width 140 height 16
click at [896, 330] on div "Appointment Time Select 09:00 AM 09:15 AM 09:30 AM 09:45 AM 10:00 AM 10:15 AM 1…" at bounding box center [896, 320] width 156 height 35
click at [857, 309] on div "Appointment Time" at bounding box center [896, 308] width 140 height 11
click at [854, 317] on select "Select 09:00 AM 09:15 AM 09:30 AM 09:45 AM 10:00 AM 10:15 AM 10:30 AM 10:45 AM …" at bounding box center [896, 321] width 140 height 16
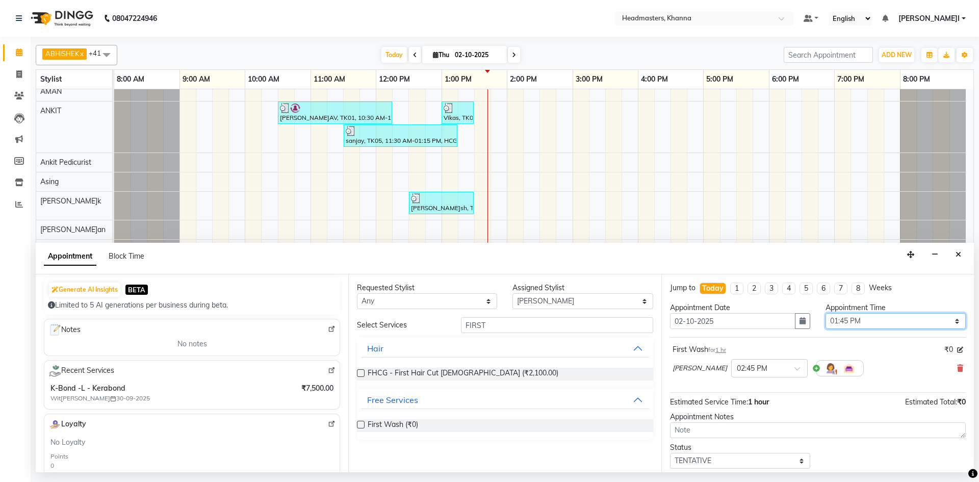
click at [826, 313] on select "Select 09:00 AM 09:15 AM 09:30 AM 09:45 AM 10:00 AM 10:15 AM 10:30 AM 10:45 AM …" at bounding box center [896, 321] width 140 height 16
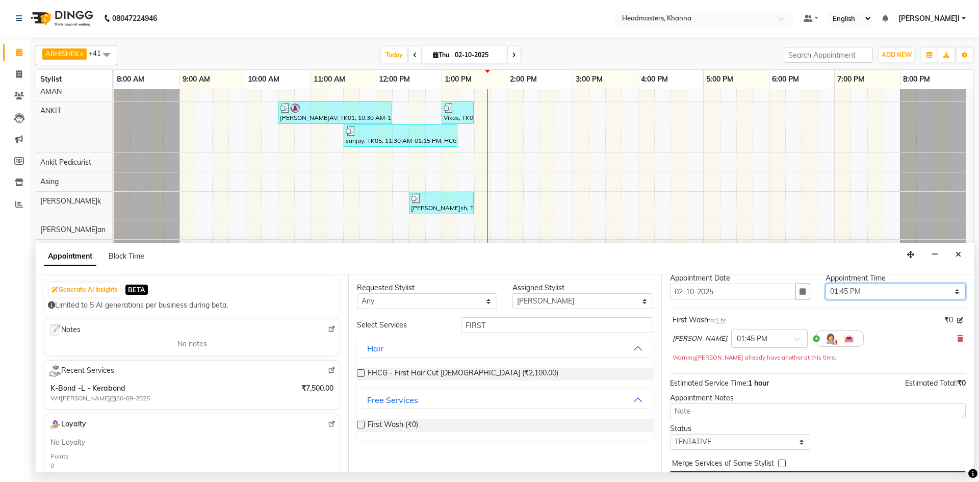
scroll to position [55, 0]
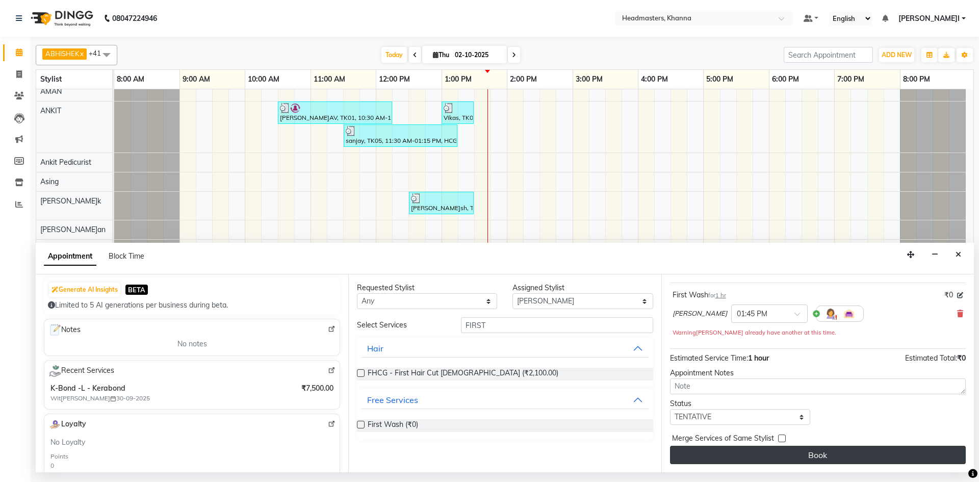
click at [792, 458] on button "Book" at bounding box center [818, 455] width 296 height 18
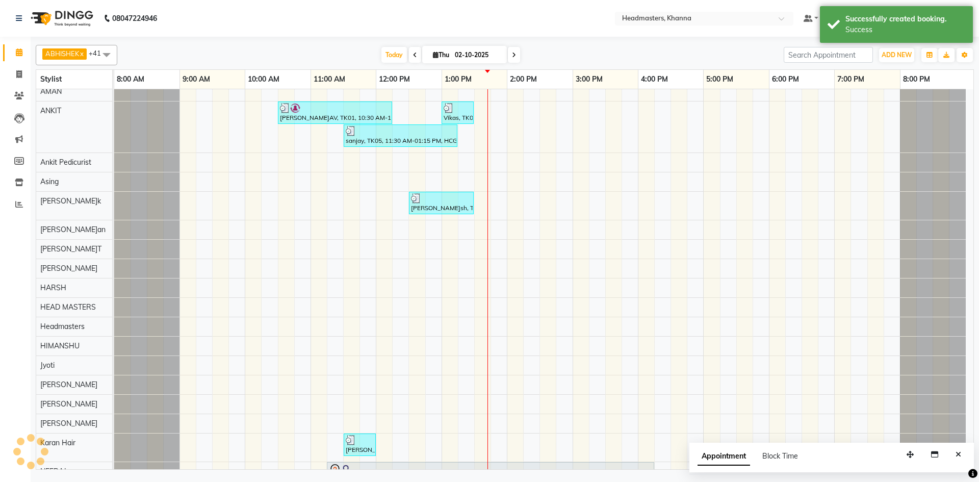
drag, startPoint x: 959, startPoint y: 458, endPoint x: 911, endPoint y: 436, distance: 52.7
click at [958, 457] on icon "Close" at bounding box center [959, 454] width 6 height 7
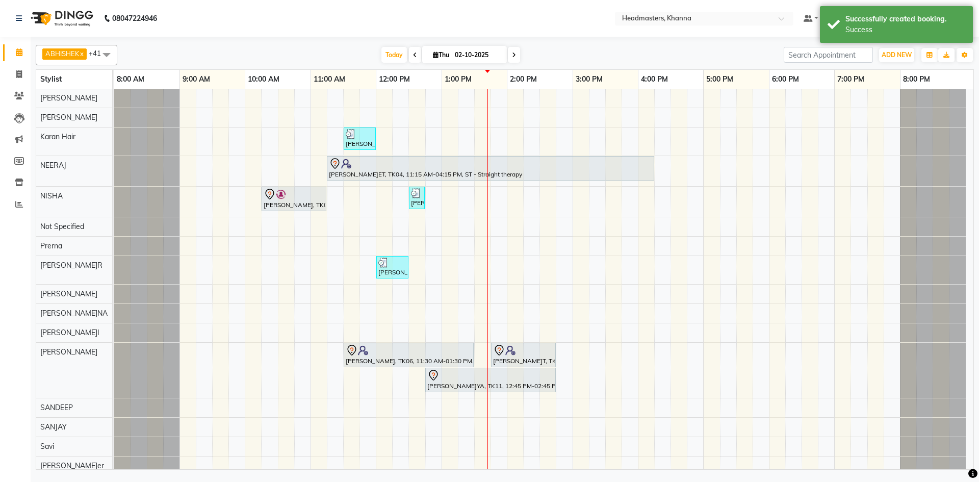
scroll to position [620, 0]
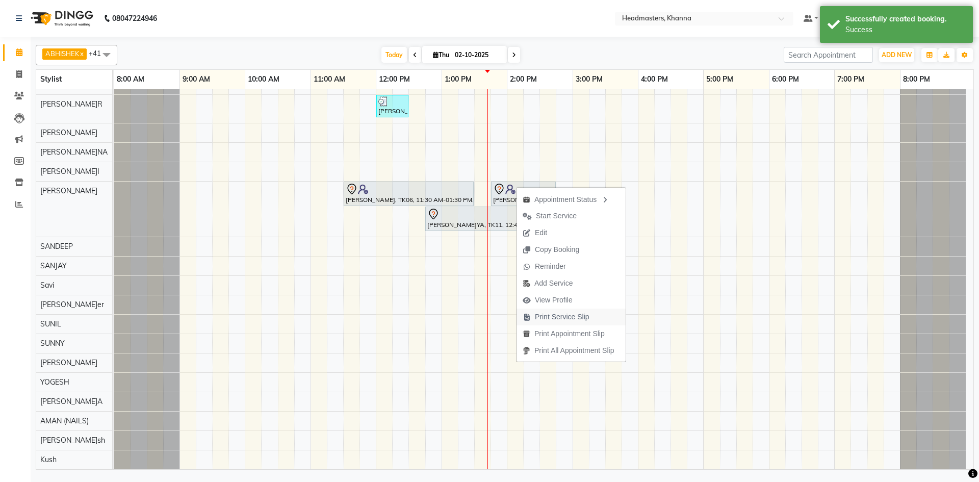
click at [585, 315] on span "Print Service Slip" at bounding box center [562, 317] width 55 height 11
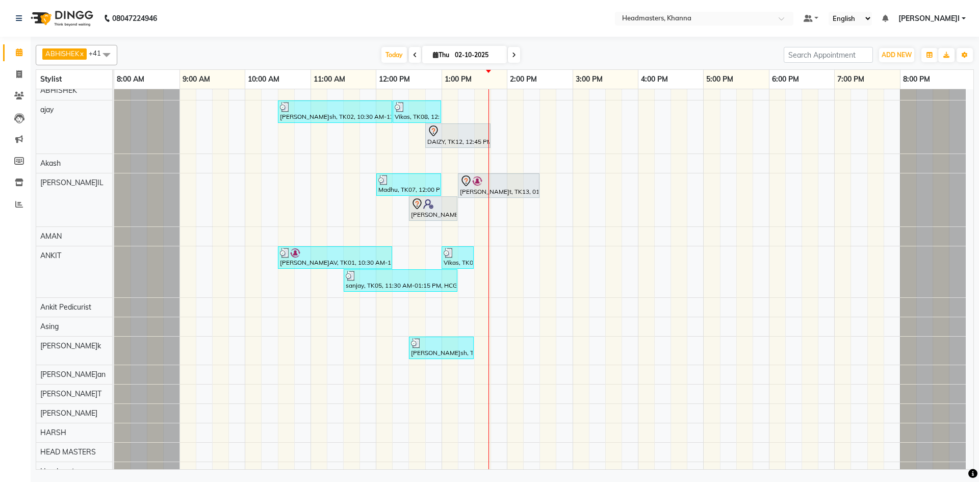
scroll to position [3, 0]
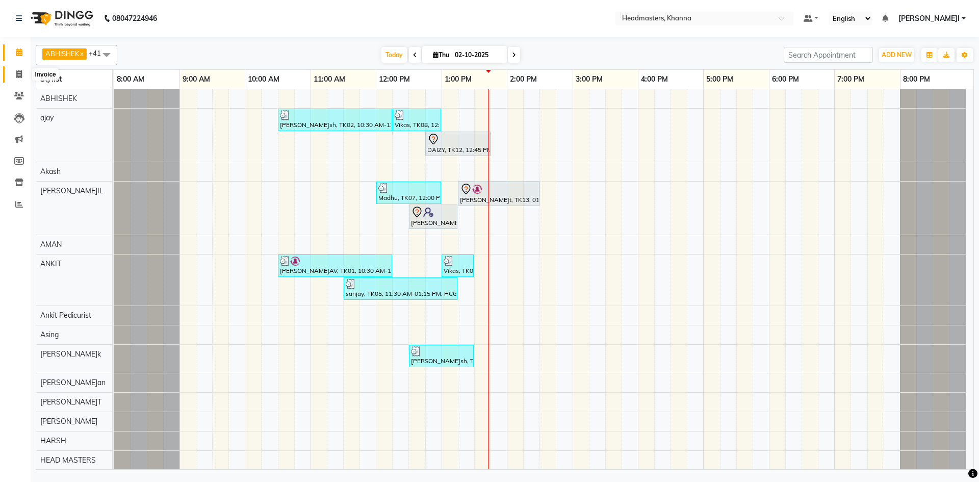
click at [17, 77] on icon at bounding box center [19, 74] width 6 height 8
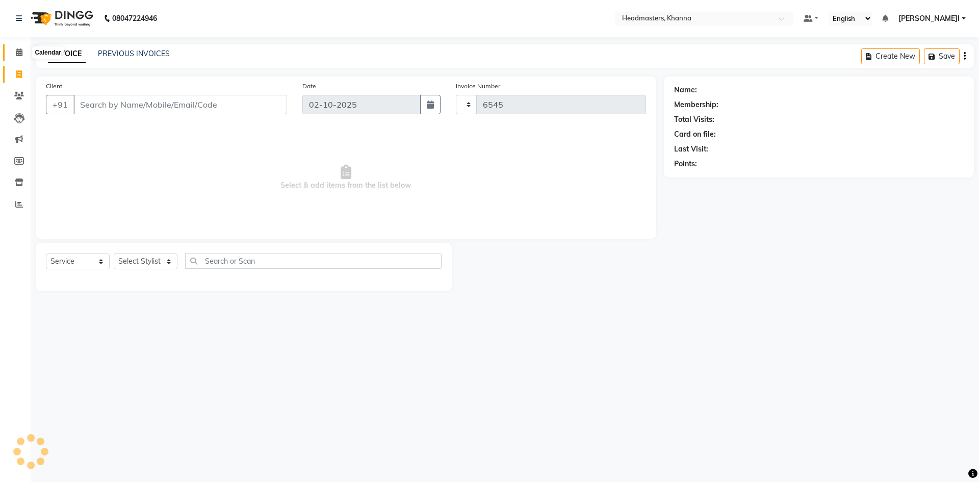
click at [20, 53] on icon at bounding box center [19, 52] width 7 height 8
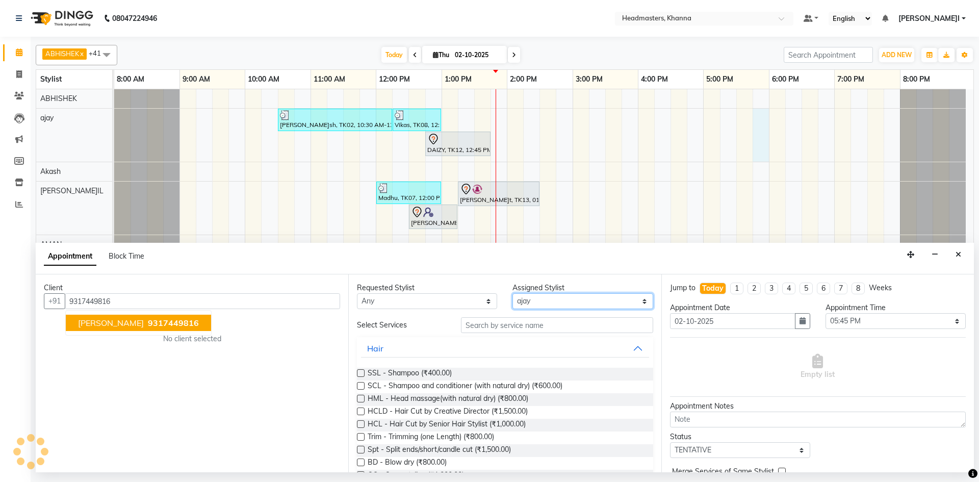
click at [559, 296] on select "Select ABHISHEK ajay Akash AKHIL AMAN AMAN (NAILS) ANKIT Ankit Pedicurist Asing…" at bounding box center [583, 301] width 140 height 16
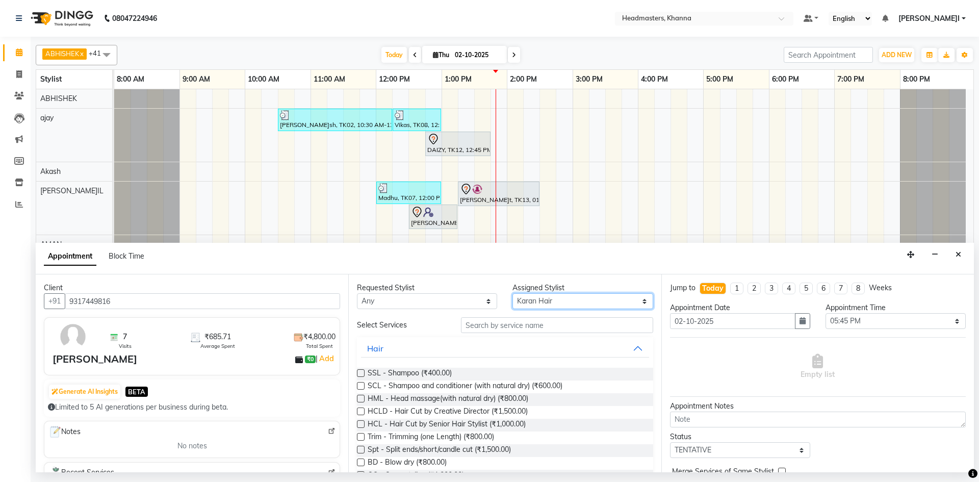
click at [513, 293] on select "Select ABHISHEK ajay Akash AKHIL AMAN AMAN (NAILS) ANKIT Ankit Pedicurist Asing…" at bounding box center [583, 301] width 140 height 16
click at [511, 317] on input "text" at bounding box center [557, 325] width 192 height 16
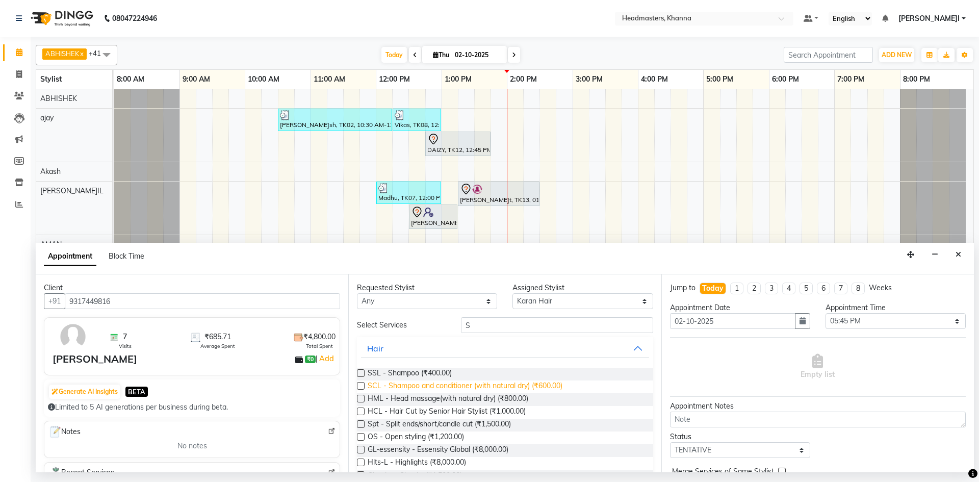
drag, startPoint x: 460, startPoint y: 390, endPoint x: 479, endPoint y: 384, distance: 19.4
click at [460, 390] on span "SCL - Shampoo and conditioner (with natural dry) (₹600.00)" at bounding box center [465, 387] width 195 height 13
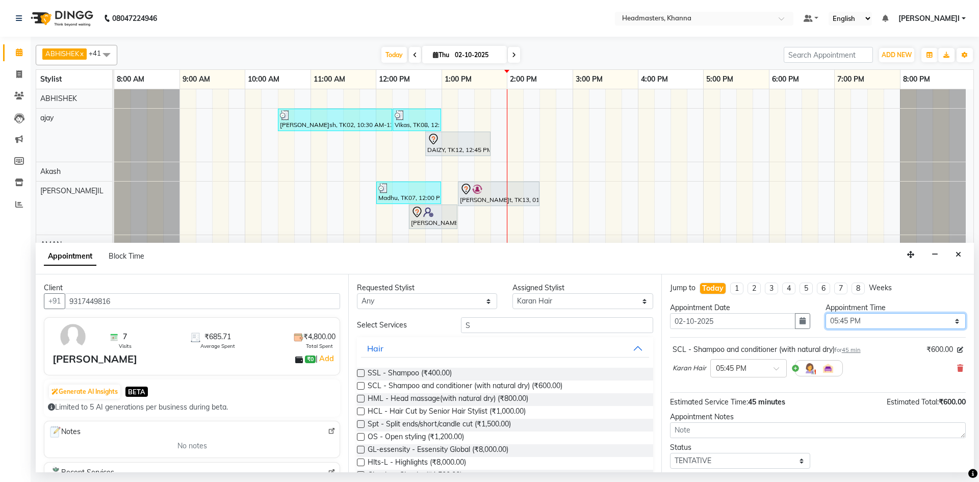
click at [860, 321] on select "Select 09:00 AM 09:15 AM 09:30 AM 09:45 AM 10:00 AM 10:15 AM 10:30 AM 10:45 AM …" at bounding box center [896, 321] width 140 height 16
click at [826, 313] on select "Select 09:00 AM 09:15 AM 09:30 AM 09:45 AM 10:00 AM 10:15 AM 10:30 AM 10:45 AM …" at bounding box center [896, 321] width 140 height 16
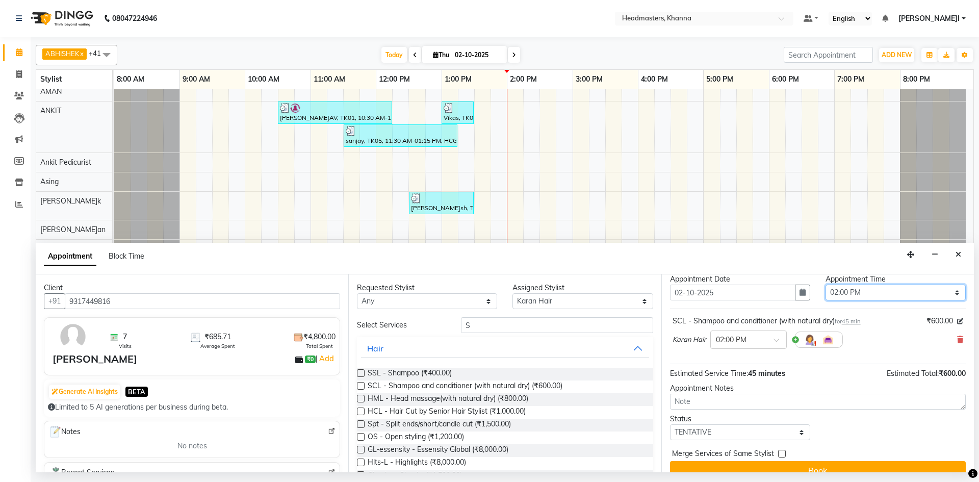
scroll to position [44, 0]
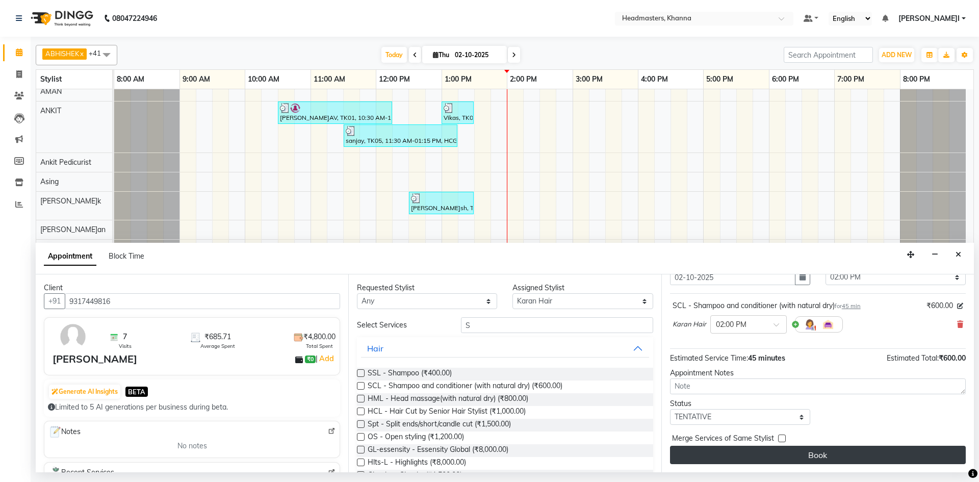
click at [830, 451] on button "Book" at bounding box center [818, 455] width 296 height 18
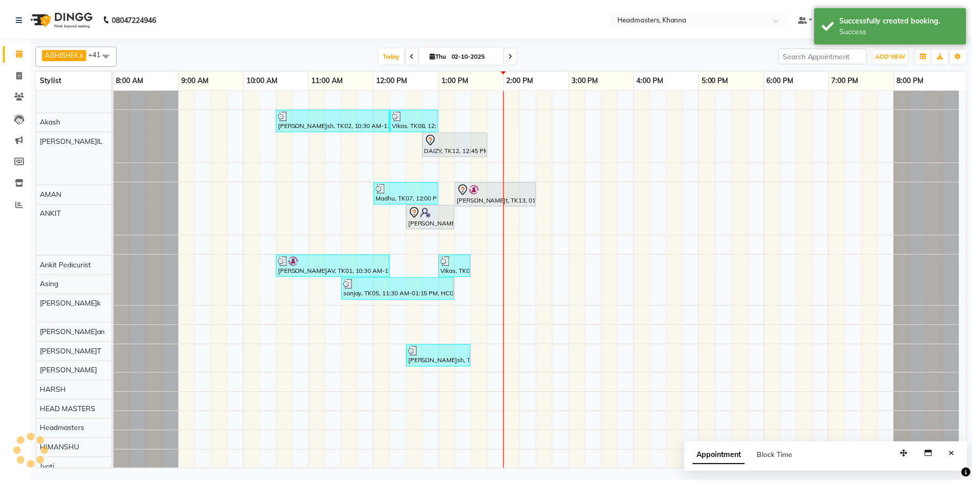
scroll to position [0, 0]
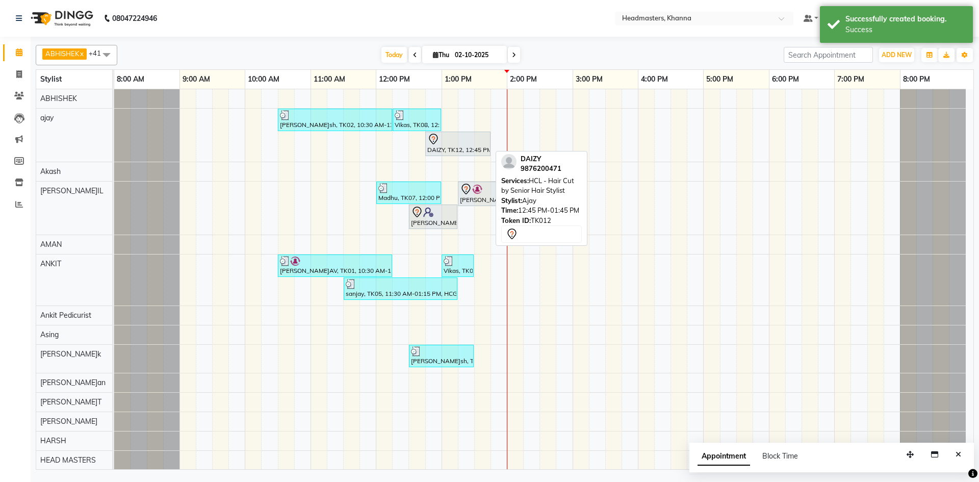
click at [450, 141] on div at bounding box center [458, 139] width 61 height 12
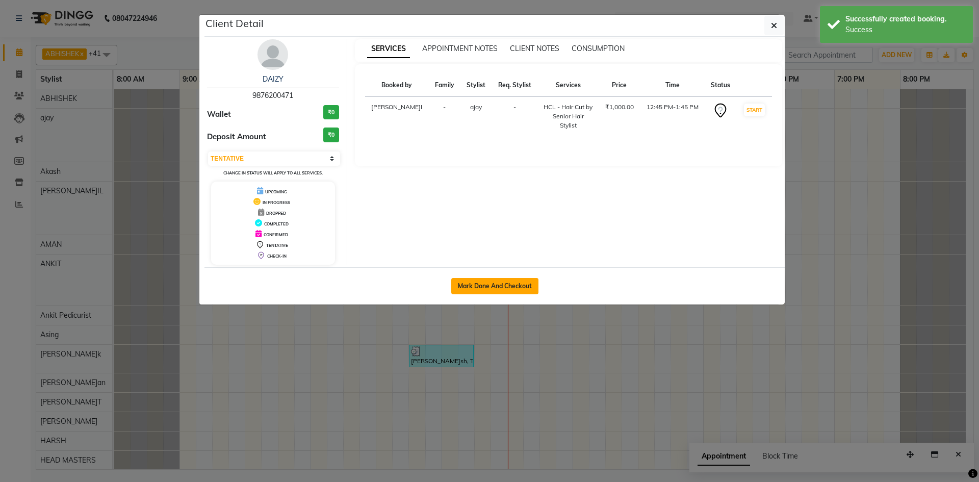
click at [508, 280] on button "Mark Done And Checkout" at bounding box center [494, 286] width 87 height 16
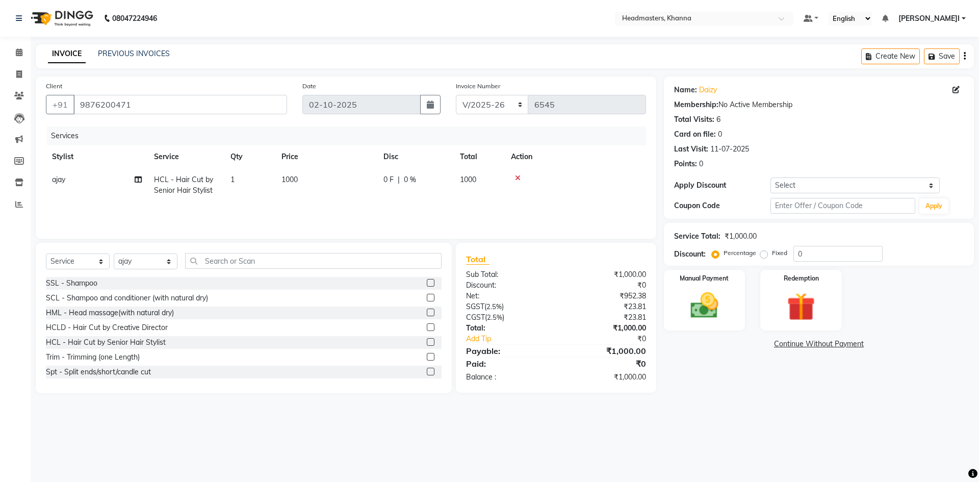
click at [194, 192] on span "HCL - Hair Cut by Senior Hair Stylist" at bounding box center [183, 185] width 59 height 20
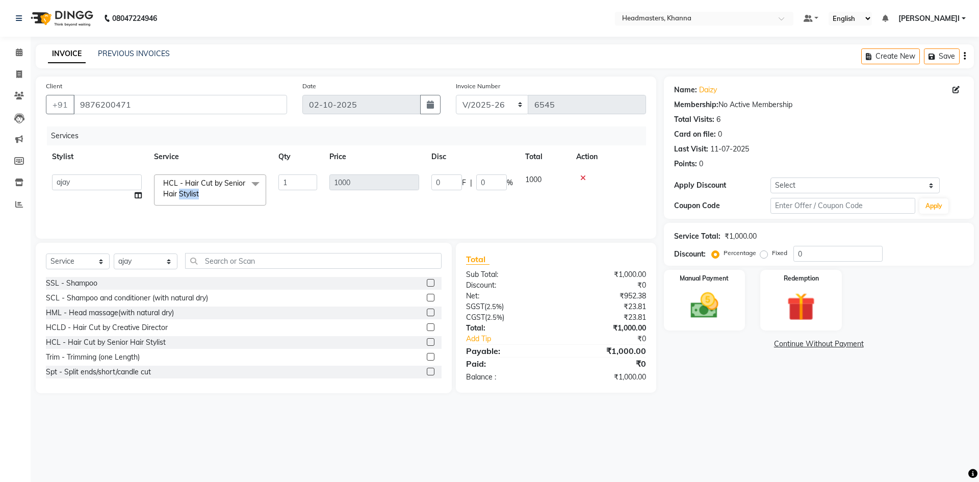
click at [195, 192] on span "HCL - Hair Cut by Senior Hair Stylist" at bounding box center [204, 189] width 82 height 20
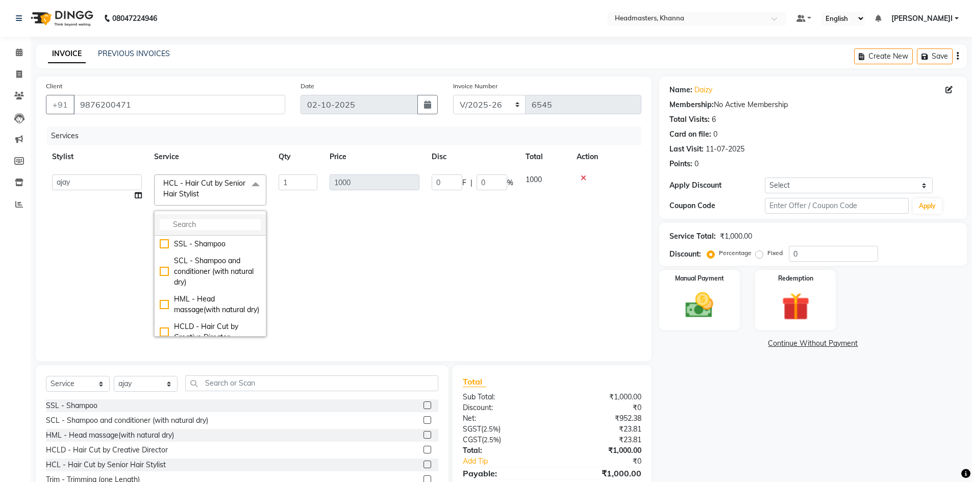
drag, startPoint x: 206, startPoint y: 218, endPoint x: 205, endPoint y: 225, distance: 7.2
click at [205, 225] on li at bounding box center [210, 224] width 111 height 21
click at [205, 225] on input "multiselect-search" at bounding box center [210, 224] width 101 height 11
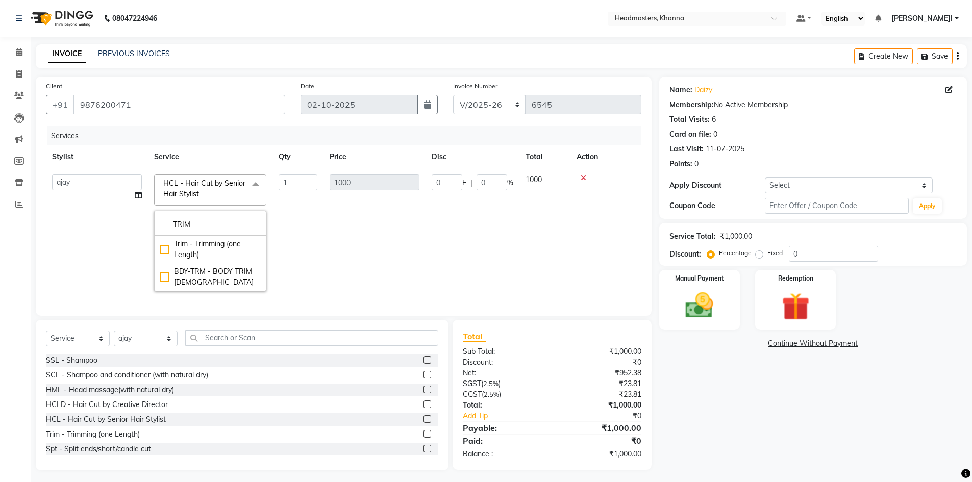
drag, startPoint x: 210, startPoint y: 241, endPoint x: 214, endPoint y: 203, distance: 37.9
click at [210, 239] on div "Trim - Trimming (one Length)" at bounding box center [210, 249] width 101 height 21
click at [213, 191] on span "Trim - Trimming (one Length) x" at bounding box center [206, 189] width 90 height 22
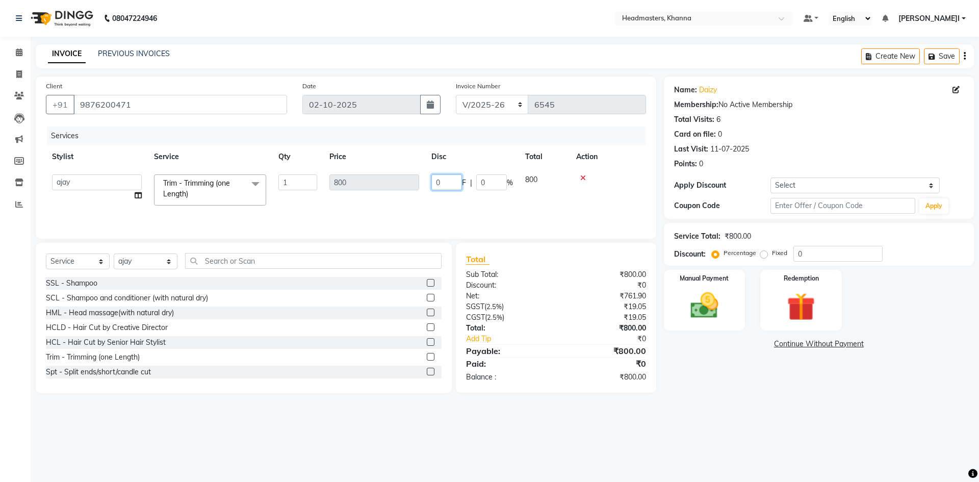
click at [450, 180] on input "0" at bounding box center [447, 182] width 31 height 16
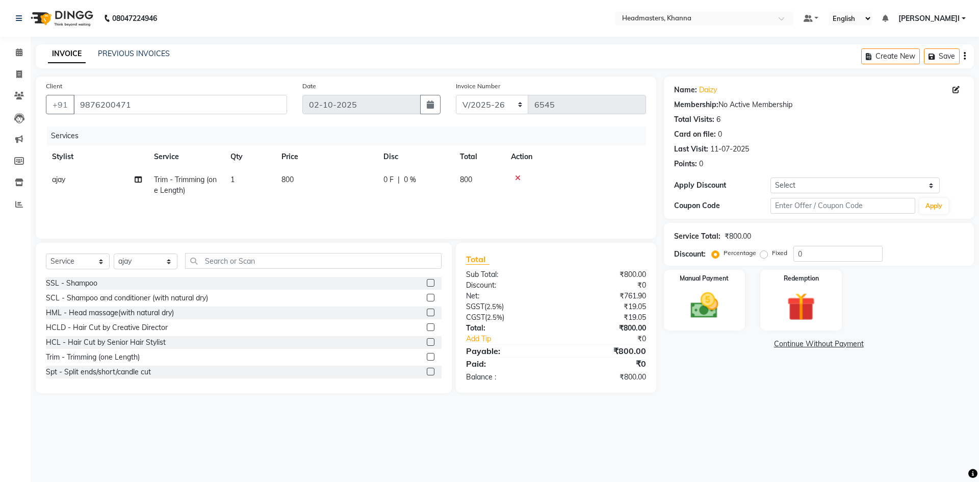
click at [293, 180] on span "800" at bounding box center [288, 179] width 12 height 9
click at [293, 180] on input "1" at bounding box center [298, 182] width 39 height 16
click at [338, 153] on th "Price" at bounding box center [326, 156] width 102 height 23
click at [400, 186] on td "0 F | 0 %" at bounding box center [416, 185] width 77 height 34
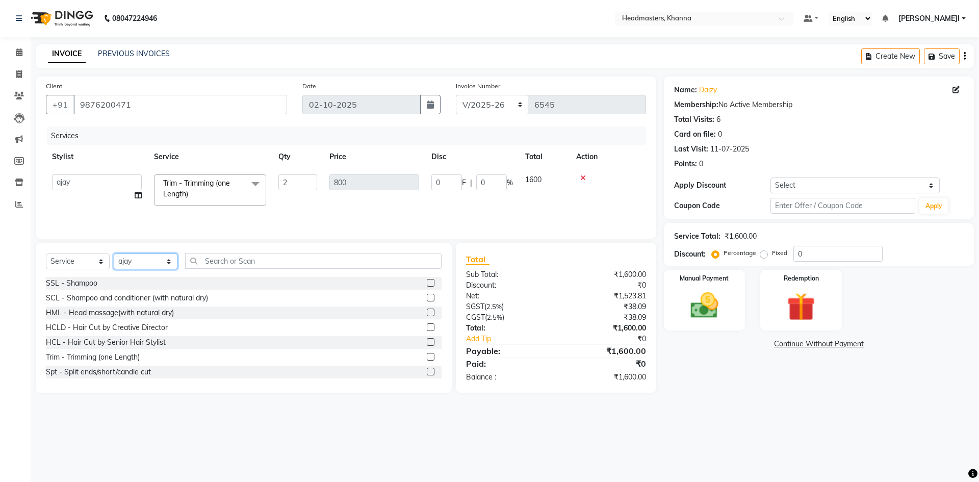
click at [144, 256] on select "Select Stylist ABHISHEK ajay Akash AKHIL AMAN AMAN (NAILS) ANKIT Ankit Pedicuri…" at bounding box center [146, 262] width 64 height 16
click at [114, 254] on select "Select Stylist ABHISHEK ajay Akash AKHIL AMAN AMAN (NAILS) ANKIT Ankit Pedicuri…" at bounding box center [146, 262] width 64 height 16
click at [234, 253] on input "text" at bounding box center [313, 261] width 257 height 16
click at [427, 299] on label at bounding box center [431, 298] width 8 height 8
click at [427, 299] on input "checkbox" at bounding box center [430, 298] width 7 height 7
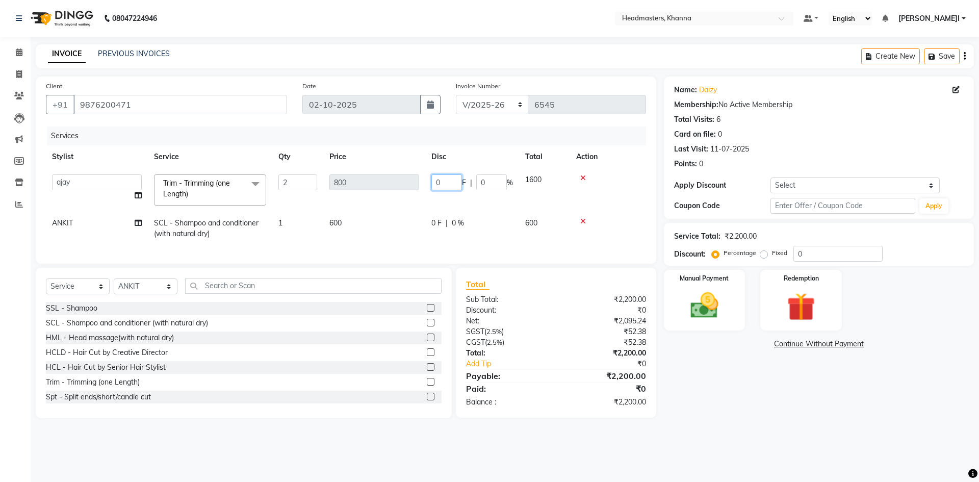
click at [451, 183] on input "0" at bounding box center [447, 182] width 31 height 16
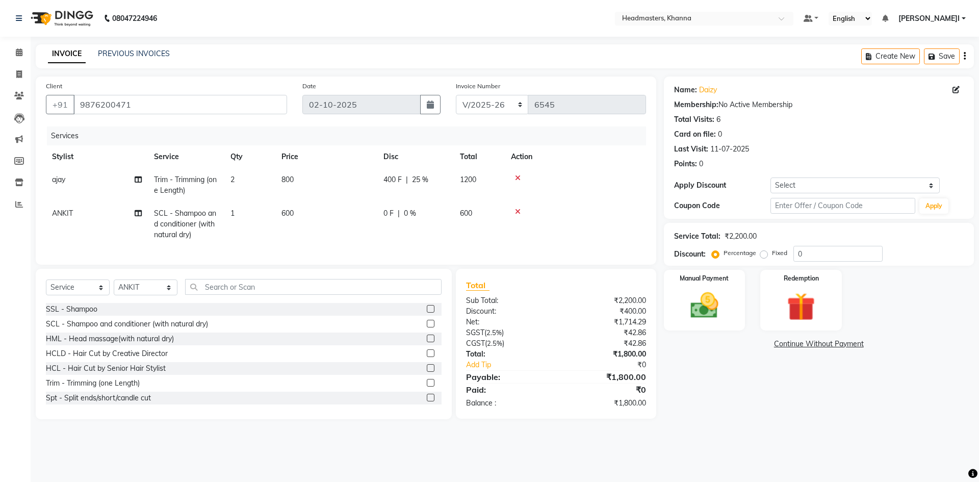
drag, startPoint x: 465, startPoint y: 159, endPoint x: 628, endPoint y: 241, distance: 182.5
click at [475, 168] on tr "Stylist Service Qty Price Disc Total Action" at bounding box center [346, 156] width 600 height 23
drag, startPoint x: 683, startPoint y: 280, endPoint x: 685, endPoint y: 290, distance: 10.4
click at [682, 281] on label "Manual Payment" at bounding box center [705, 278] width 51 height 10
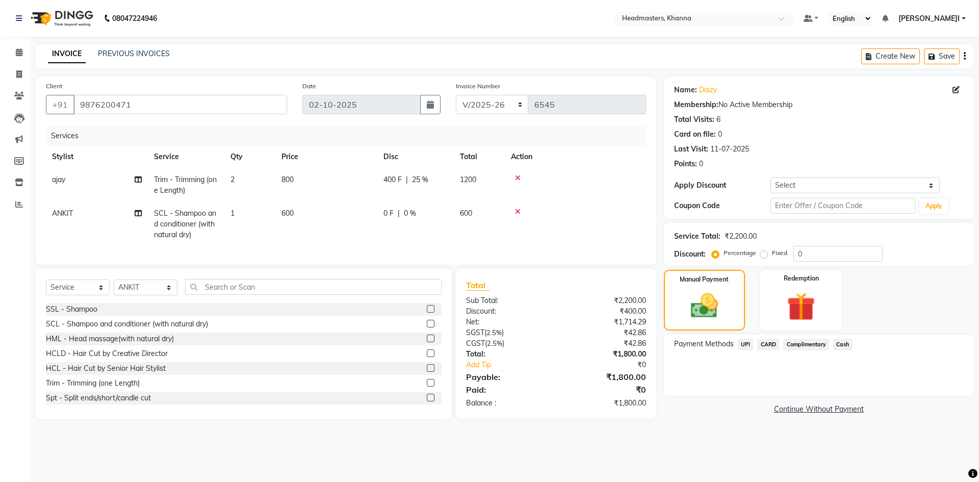
click at [836, 343] on span "Cash" at bounding box center [843, 345] width 19 height 12
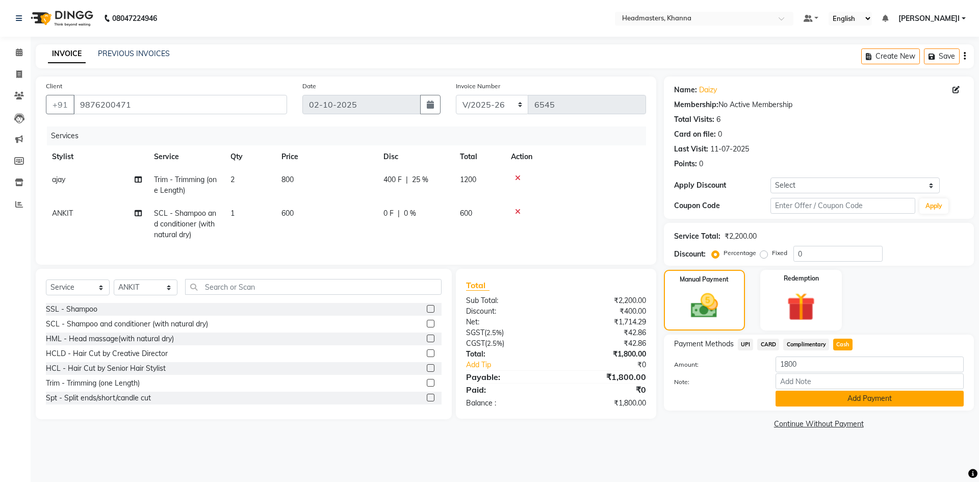
click at [830, 394] on button "Add Payment" at bounding box center [870, 399] width 188 height 16
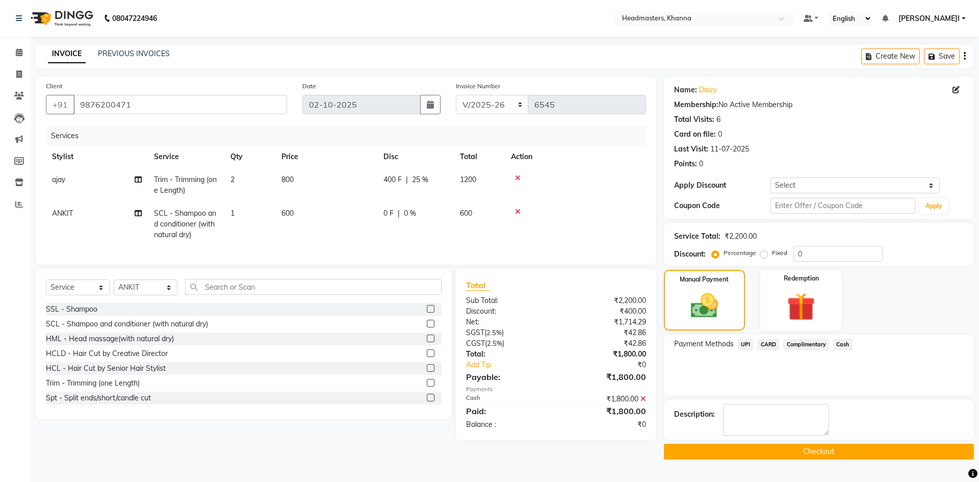
click at [763, 443] on div "Name: Daizy Membership: No Active Membership Total Visits: 6 Card on file: 0 La…" at bounding box center [823, 268] width 318 height 383
click at [757, 450] on button "Checkout" at bounding box center [819, 452] width 310 height 16
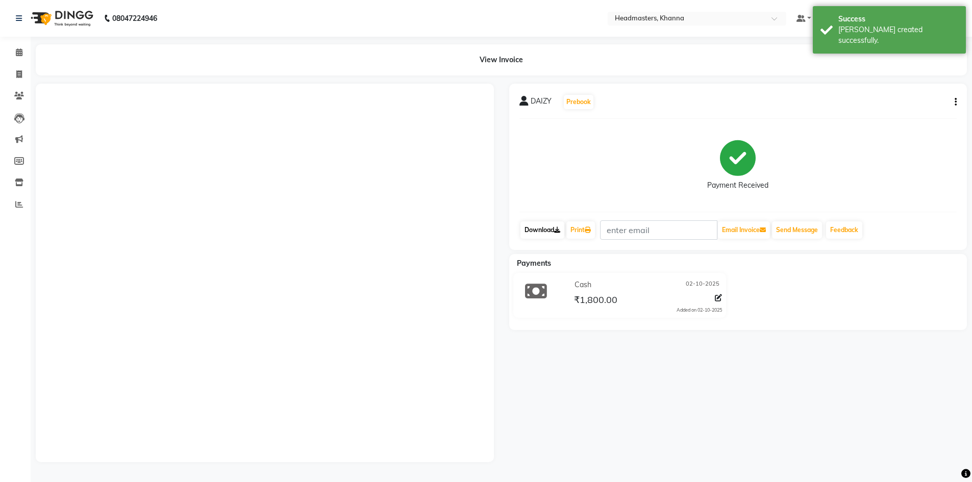
click at [564, 232] on link "Download" at bounding box center [542, 229] width 44 height 17
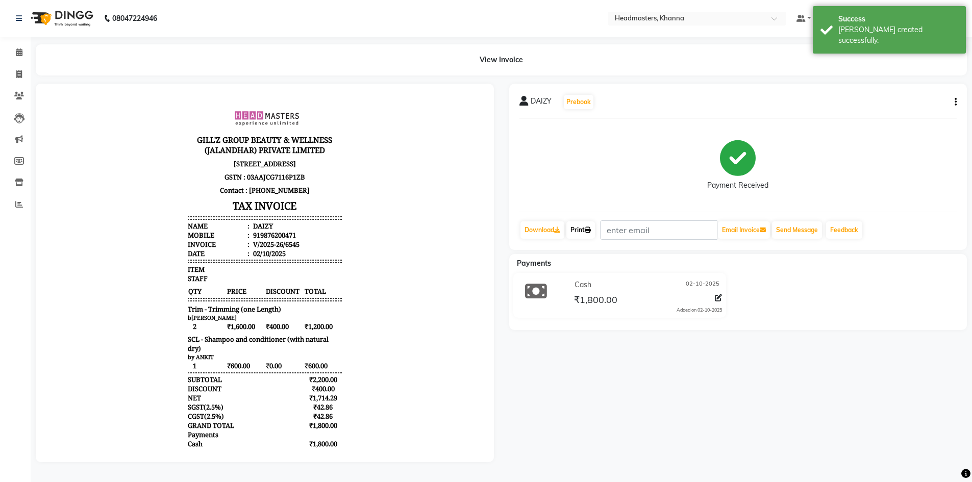
click at [584, 231] on link "Print" at bounding box center [580, 229] width 29 height 17
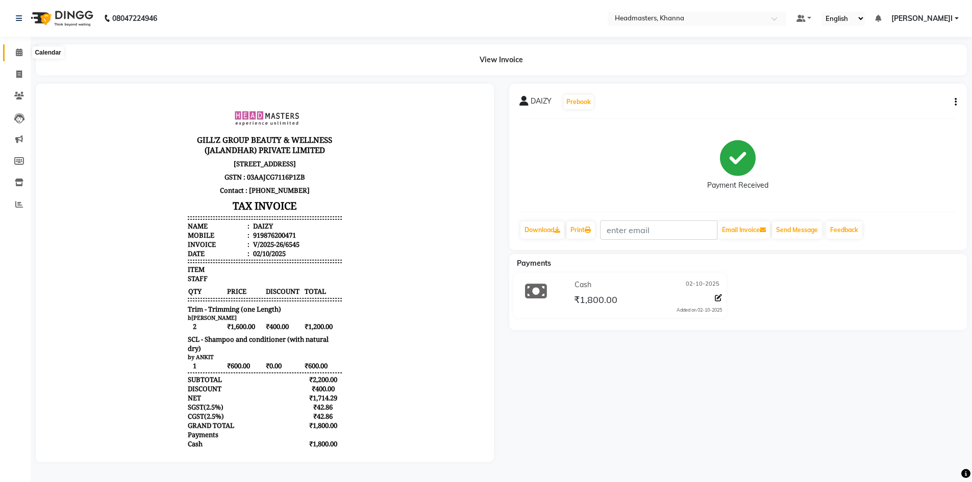
click at [24, 52] on span at bounding box center [19, 53] width 18 height 12
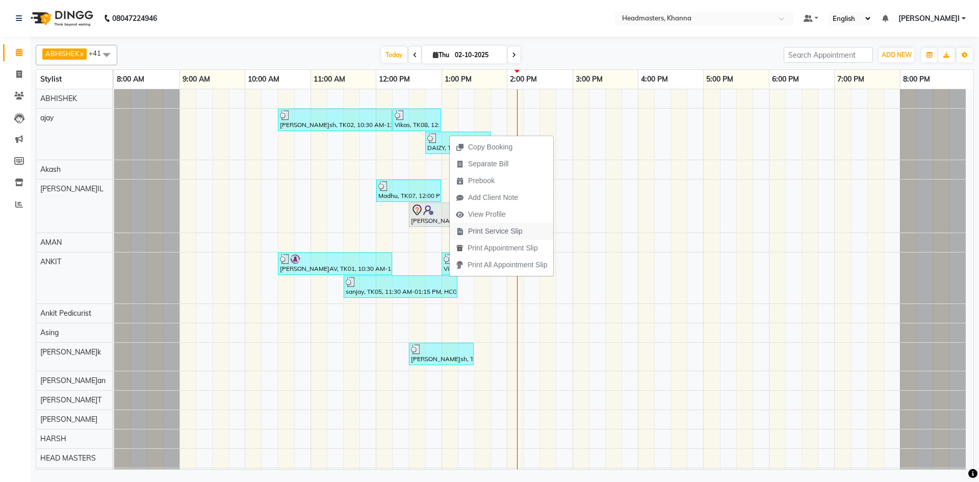
click at [493, 232] on span "Print Service Slip" at bounding box center [495, 231] width 55 height 11
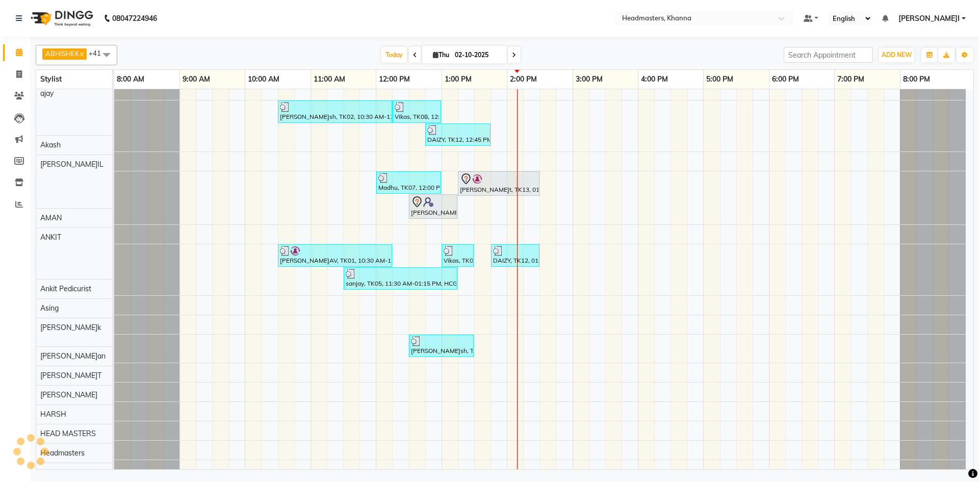
scroll to position [8, 0]
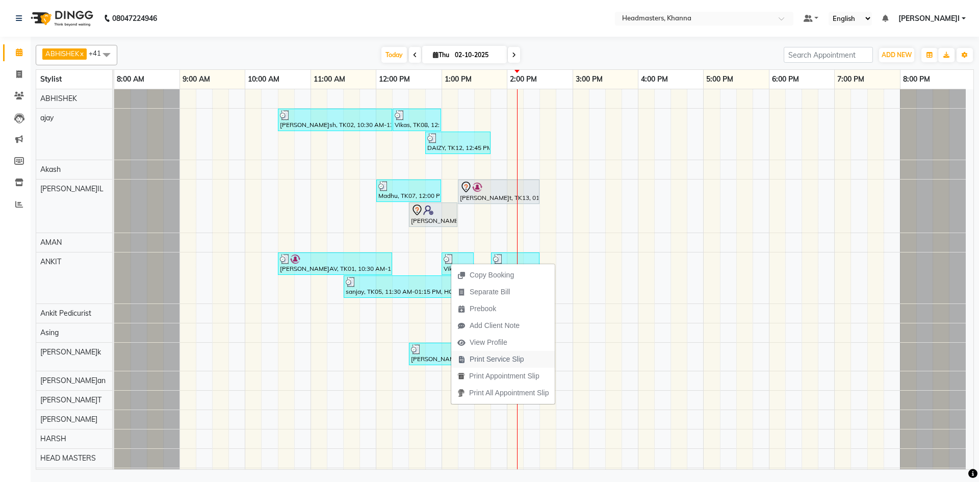
click at [507, 356] on span "Print Service Slip" at bounding box center [497, 359] width 55 height 11
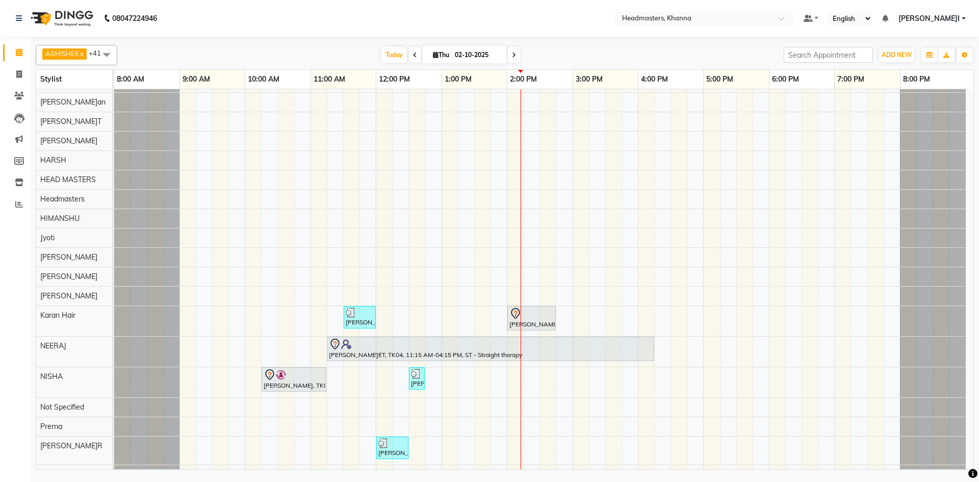
scroll to position [357, 0]
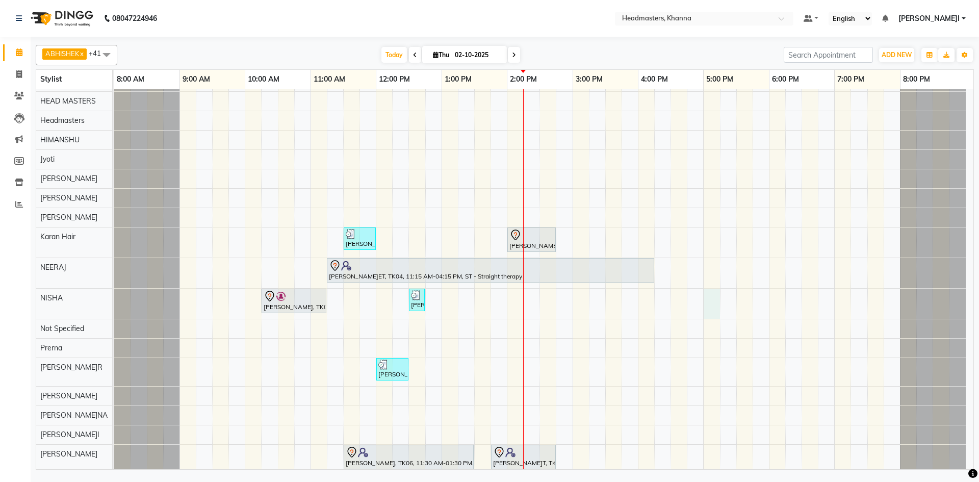
click at [706, 319] on td at bounding box center [712, 232] width 16 height 1000
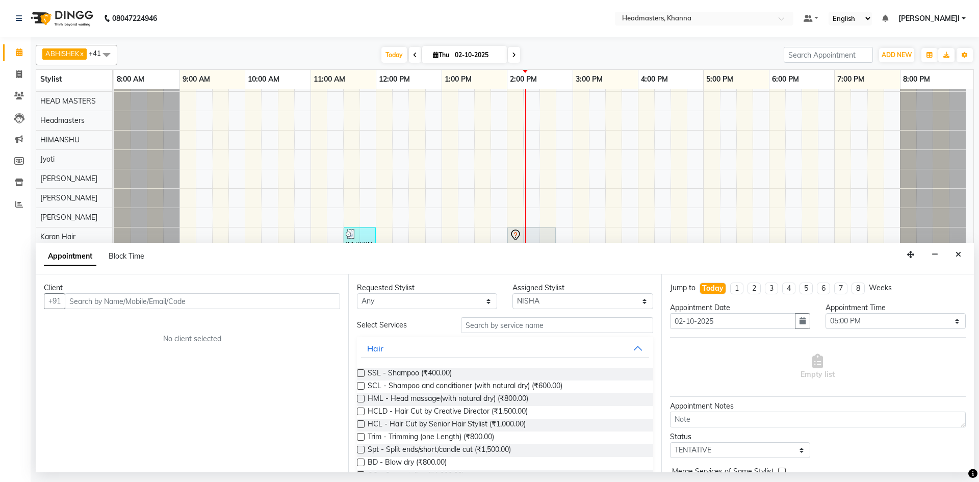
click at [972, 259] on div "Appointment Block Time" at bounding box center [505, 259] width 939 height 32
click at [954, 249] on button "Close" at bounding box center [958, 255] width 15 height 16
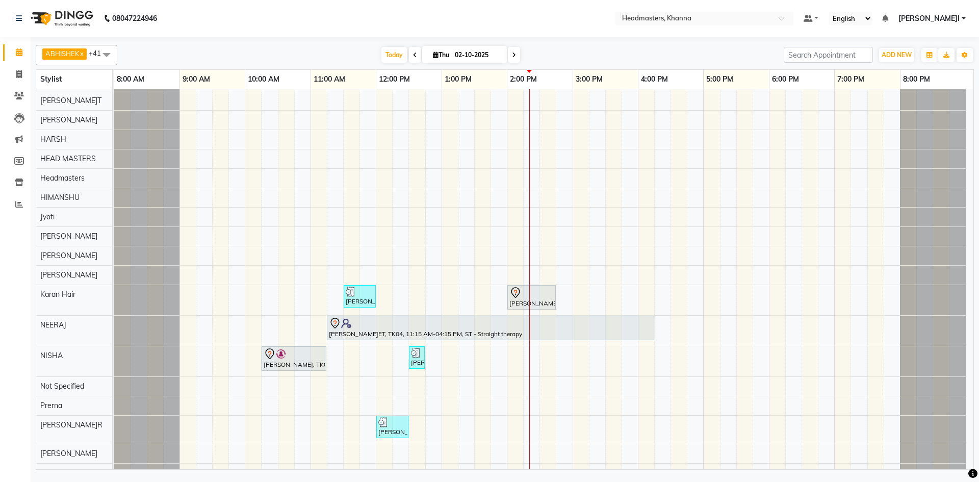
scroll to position [110, 0]
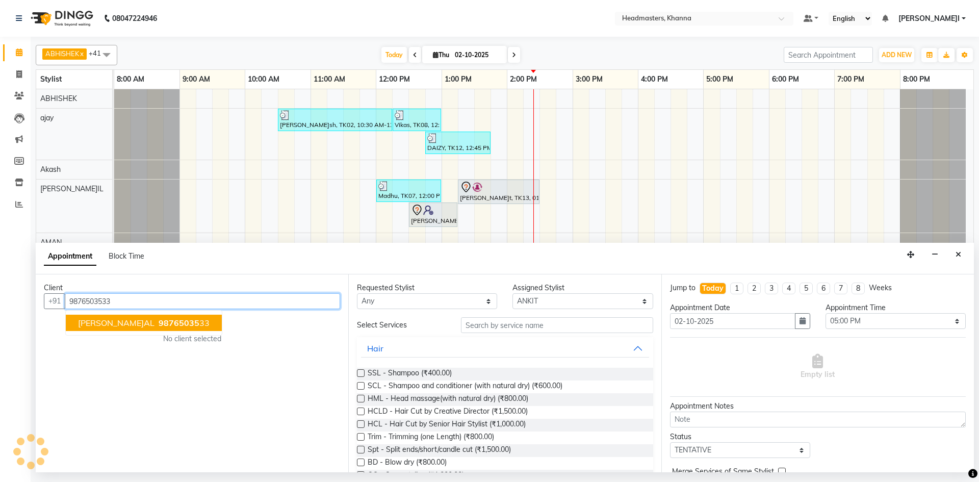
click at [157, 325] on ngb-highlight "98765035 33" at bounding box center [183, 323] width 53 height 10
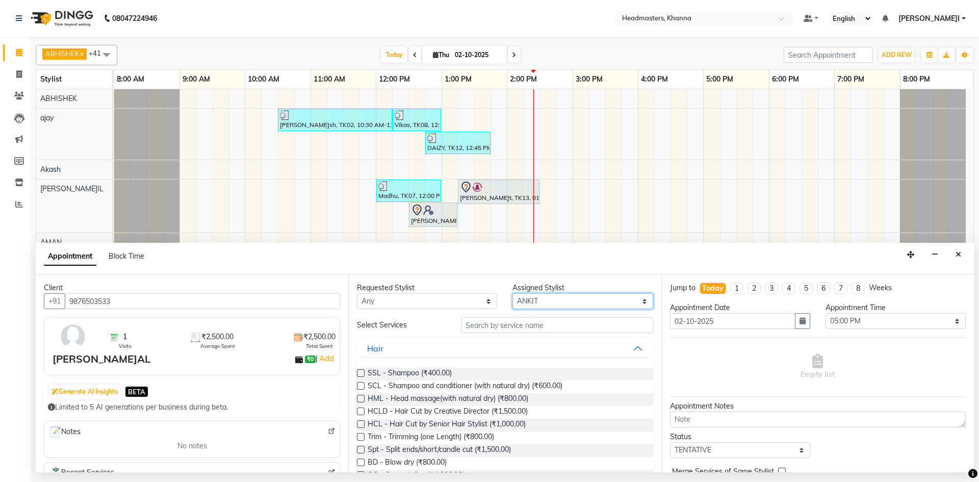
click at [569, 298] on select "Select ABHISHEK ajay Akash AKHIL AMAN AMAN (NAILS) ANKIT Ankit Pedicurist Asing…" at bounding box center [583, 301] width 140 height 16
click at [513, 293] on select "Select ABHISHEK ajay Akash AKHIL AMAN AMAN (NAILS) ANKIT Ankit Pedicurist Asing…" at bounding box center [583, 301] width 140 height 16
click at [520, 326] on input "text" at bounding box center [557, 325] width 192 height 16
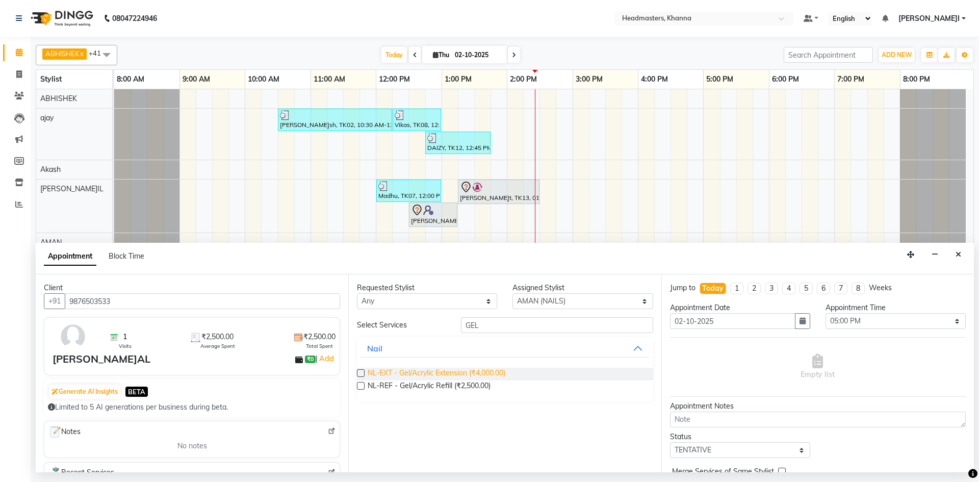
click at [445, 374] on span "NL-EXT - Gel/Acrylic Extension (₹4,000.00)" at bounding box center [437, 374] width 138 height 13
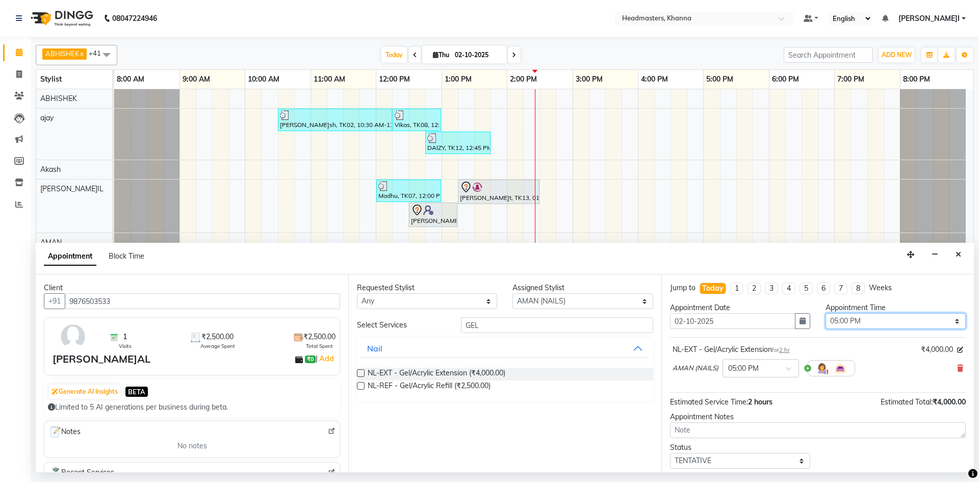
click at [850, 320] on select "Select 09:00 AM 09:15 AM 09:30 AM 09:45 AM 10:00 AM 10:15 AM 10:30 AM 10:45 AM …" at bounding box center [896, 321] width 140 height 16
click at [826, 313] on select "Select 09:00 AM 09:15 AM 09:30 AM 09:45 AM 10:00 AM 10:15 AM 10:30 AM 10:45 AM …" at bounding box center [896, 321] width 140 height 16
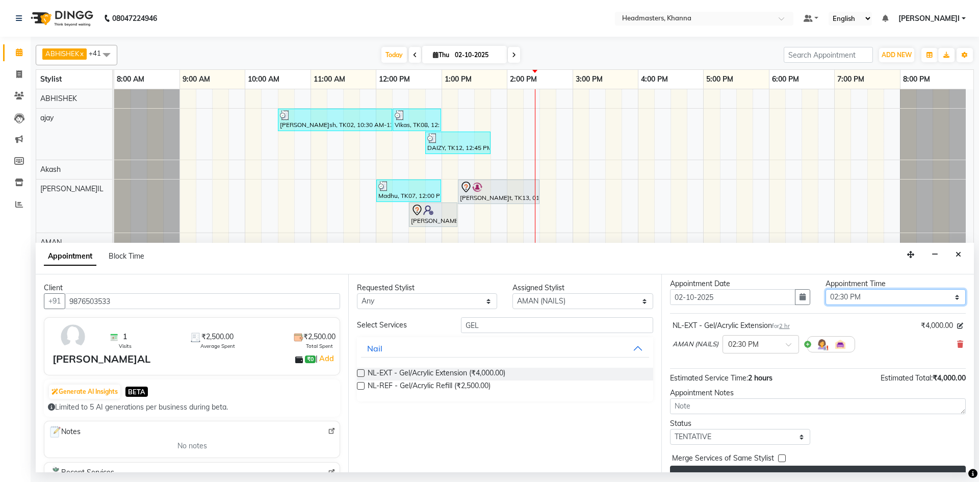
scroll to position [44, 0]
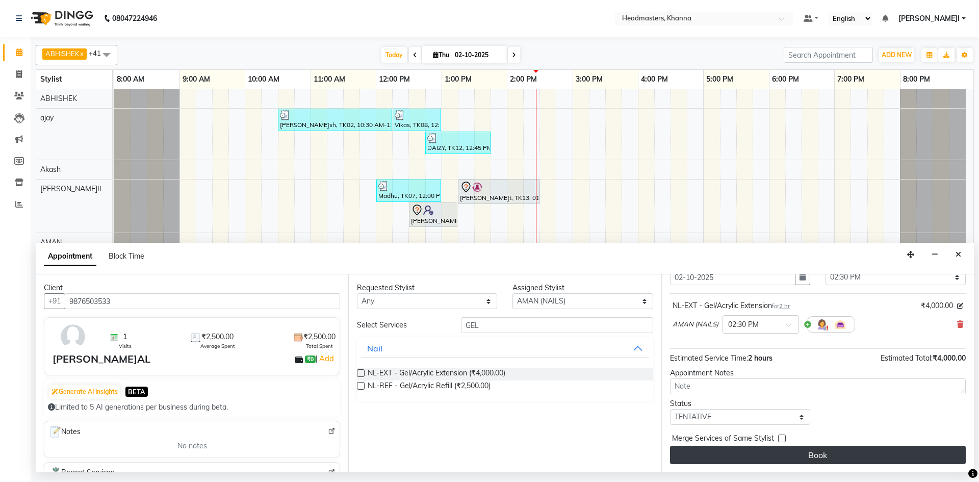
click at [786, 459] on button "Book" at bounding box center [818, 455] width 296 height 18
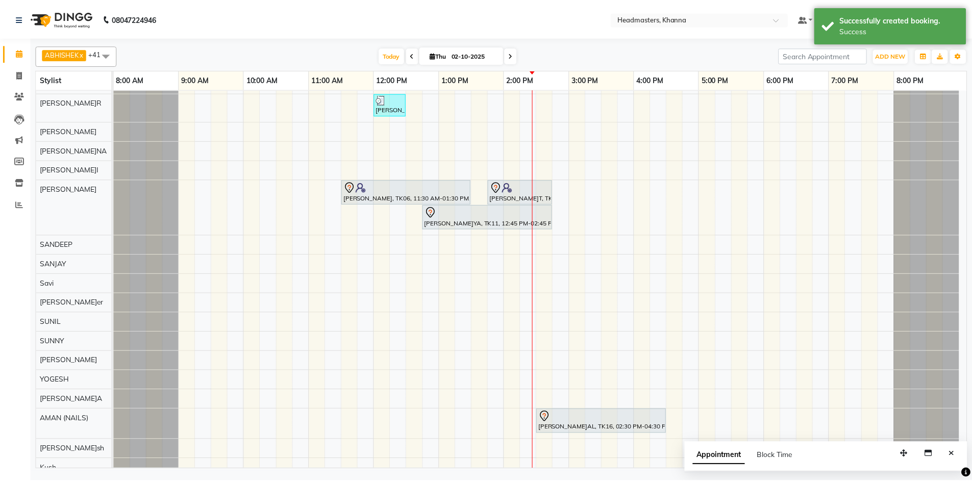
scroll to position [632, 0]
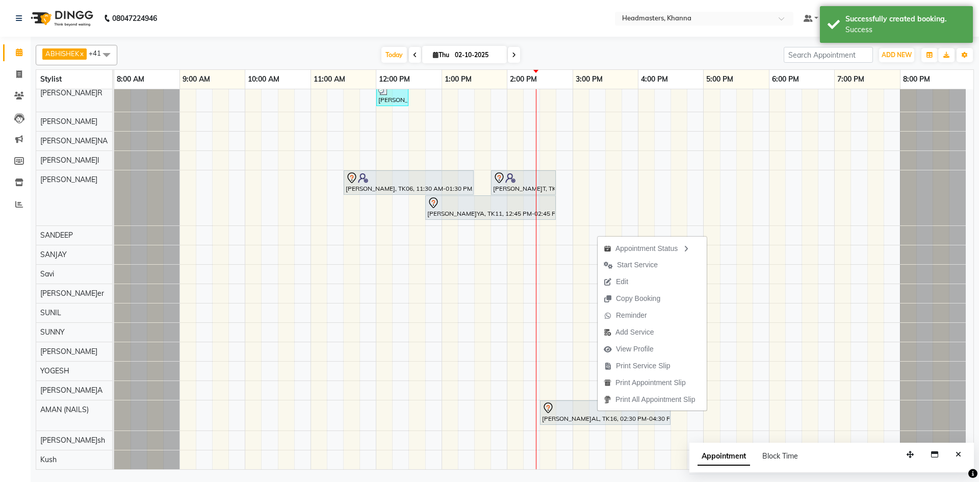
click at [648, 360] on span "Print Service Slip" at bounding box center [637, 366] width 79 height 17
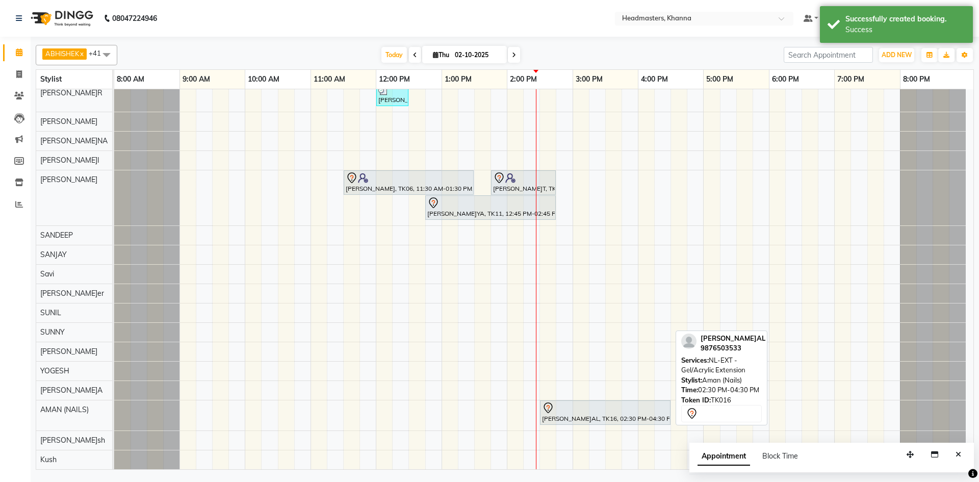
click at [571, 413] on div at bounding box center [605, 408] width 127 height 12
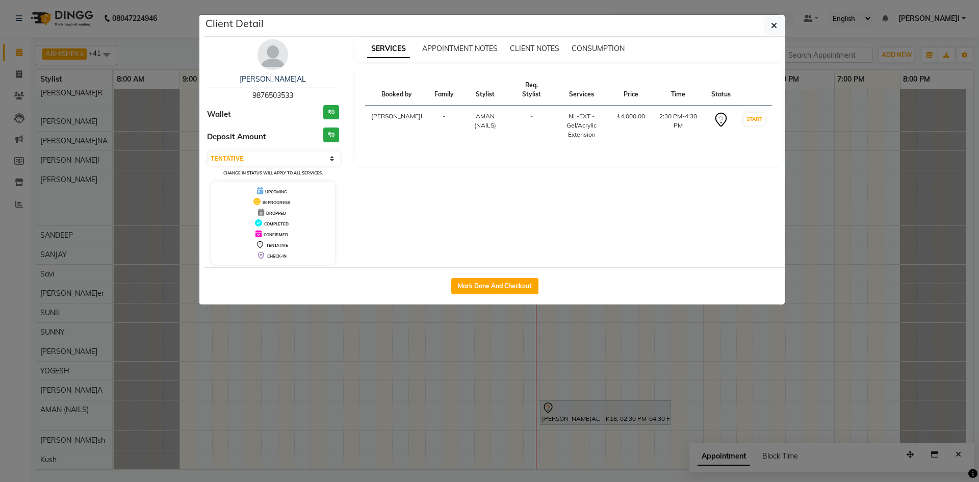
drag, startPoint x: 476, startPoint y: 287, endPoint x: 467, endPoint y: 319, distance: 33.3
click at [481, 288] on button "Mark Done And Checkout" at bounding box center [494, 286] width 87 height 16
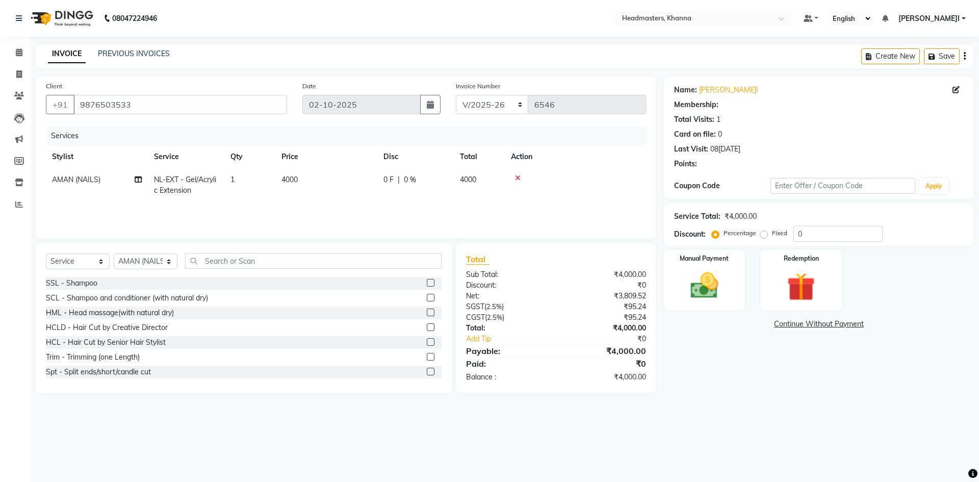
click at [447, 185] on td "0 F | 0 %" at bounding box center [416, 185] width 77 height 34
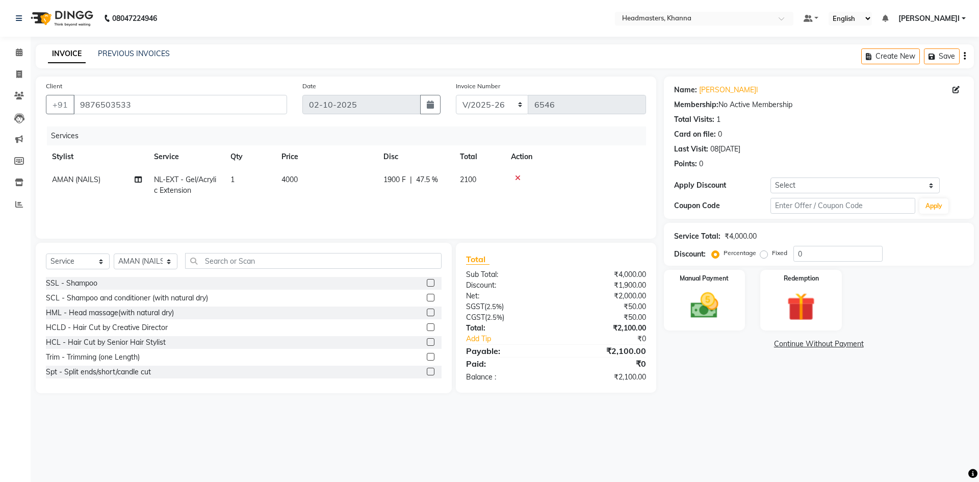
drag, startPoint x: 483, startPoint y: 134, endPoint x: 508, endPoint y: 166, distance: 40.7
click at [483, 136] on div "Services" at bounding box center [350, 136] width 607 height 19
click at [737, 290] on div "Manual Payment" at bounding box center [704, 300] width 85 height 63
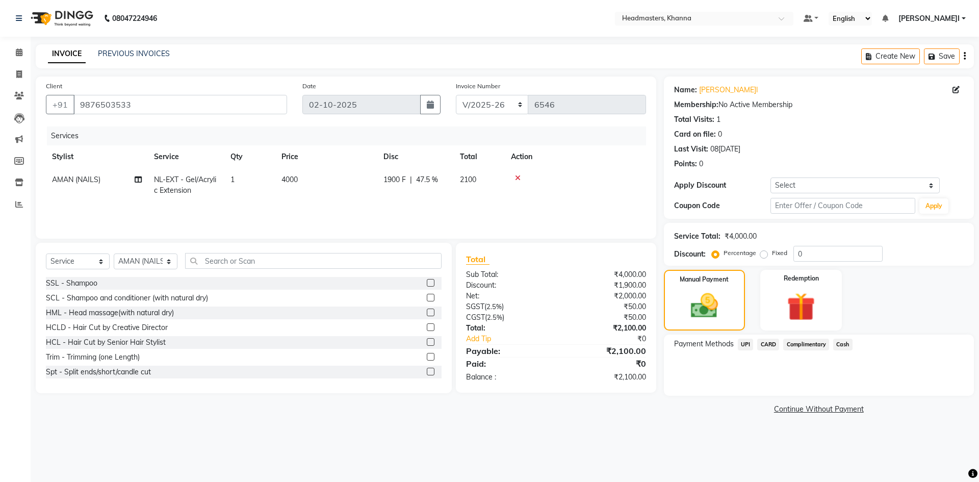
click at [751, 345] on span "UPI" at bounding box center [746, 345] width 16 height 12
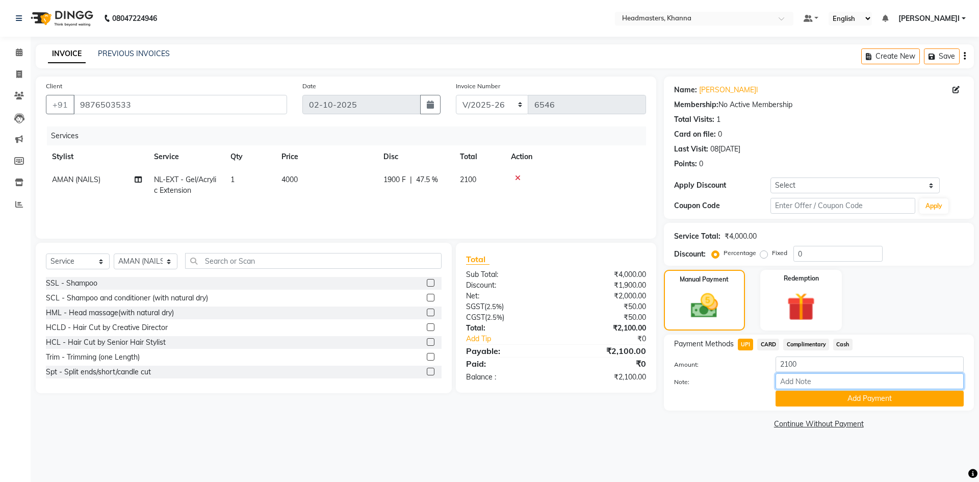
click at [782, 389] on input "Note:" at bounding box center [870, 381] width 188 height 16
click at [780, 398] on button "Add Payment" at bounding box center [870, 399] width 188 height 16
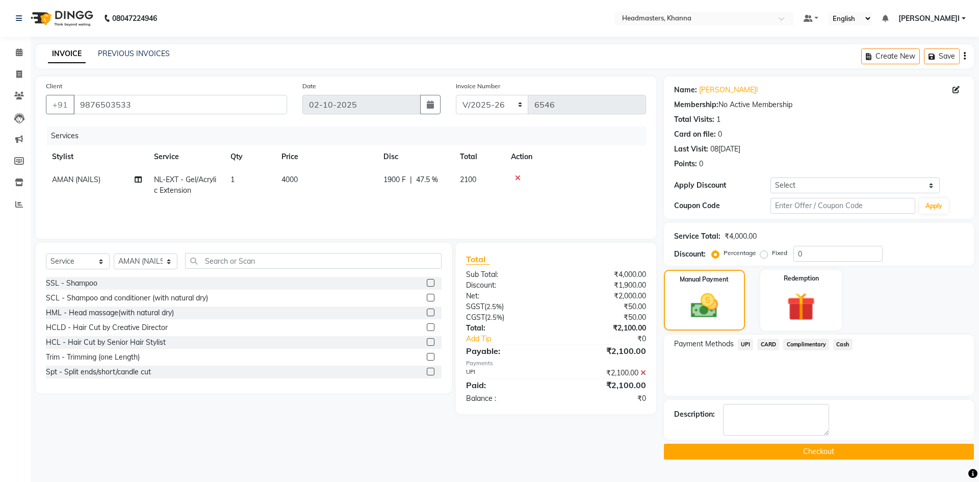
click at [782, 445] on button "Checkout" at bounding box center [819, 452] width 310 height 16
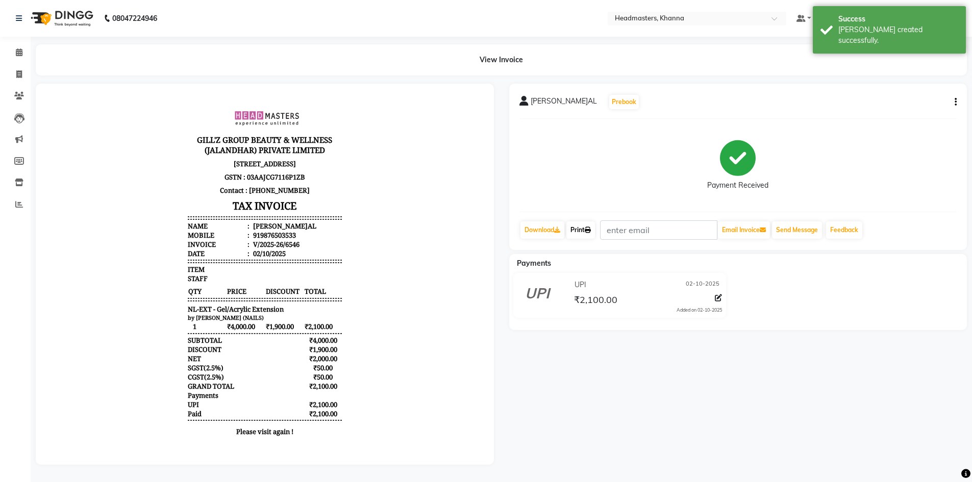
click at [586, 229] on link "Print" at bounding box center [580, 229] width 29 height 17
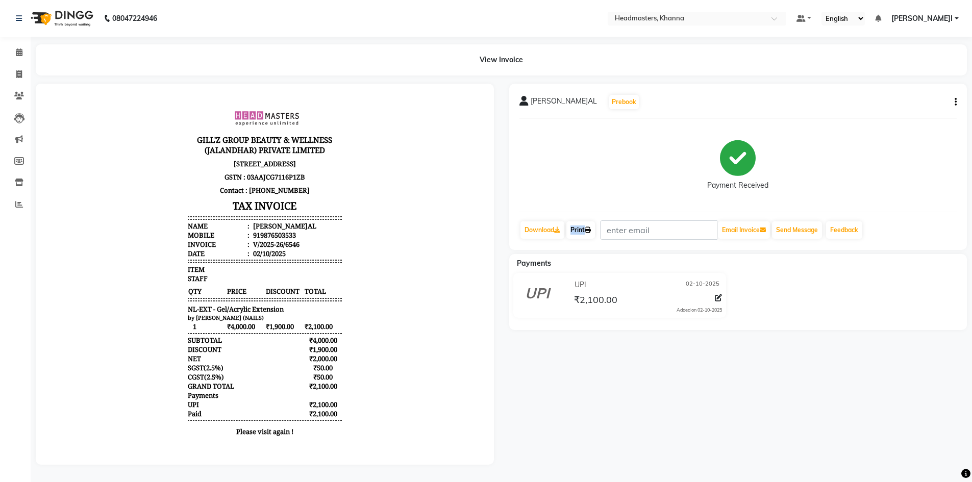
drag, startPoint x: 590, startPoint y: 219, endPoint x: 588, endPoint y: 226, distance: 6.9
click at [588, 224] on div "KOMAL Prebook Payment Received Download Print Email Invoice Send Message Feedba…" at bounding box center [738, 167] width 458 height 166
click at [588, 226] on link "Print" at bounding box center [580, 229] width 29 height 17
click at [15, 55] on span at bounding box center [19, 53] width 18 height 12
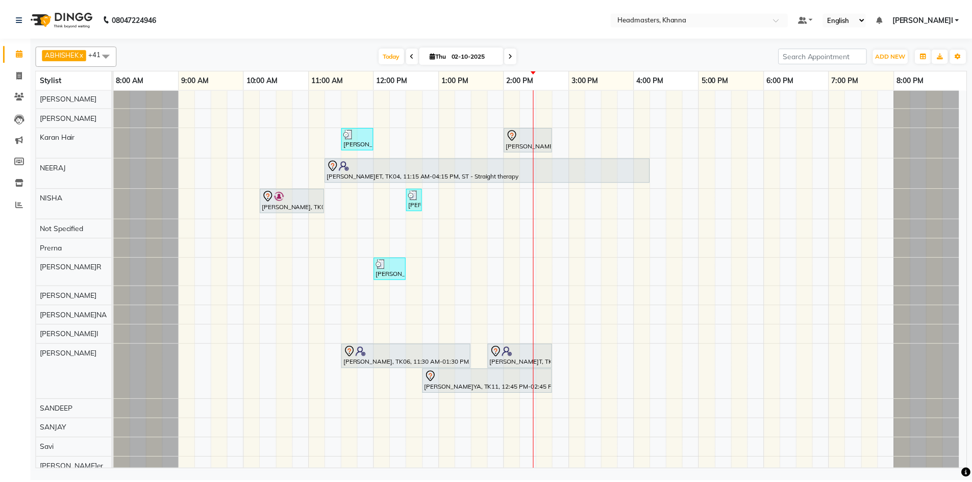
scroll to position [425, 0]
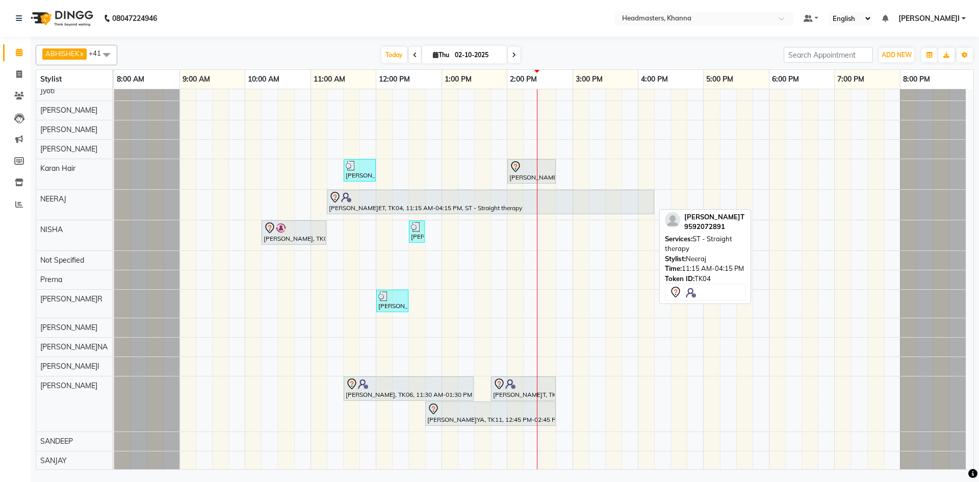
click at [429, 198] on div at bounding box center [490, 197] width 323 height 12
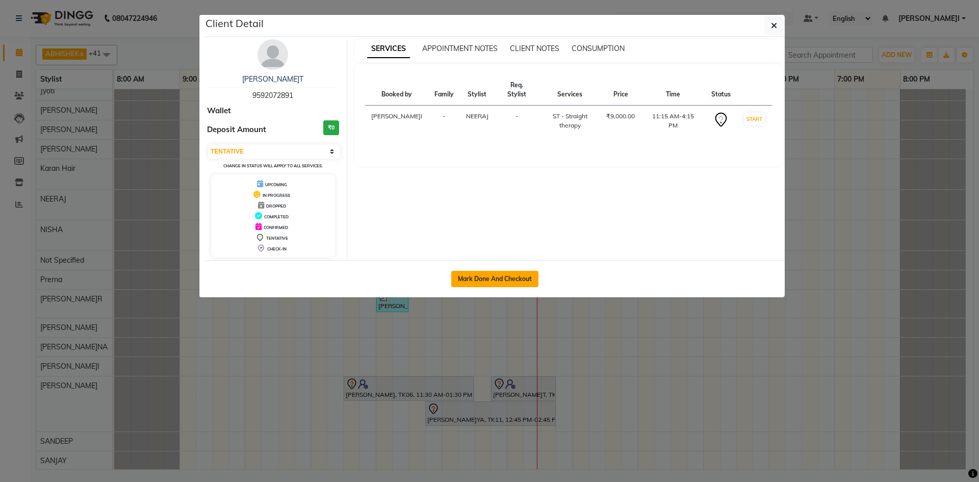
click at [488, 280] on button "Mark Done And Checkout" at bounding box center [494, 279] width 87 height 16
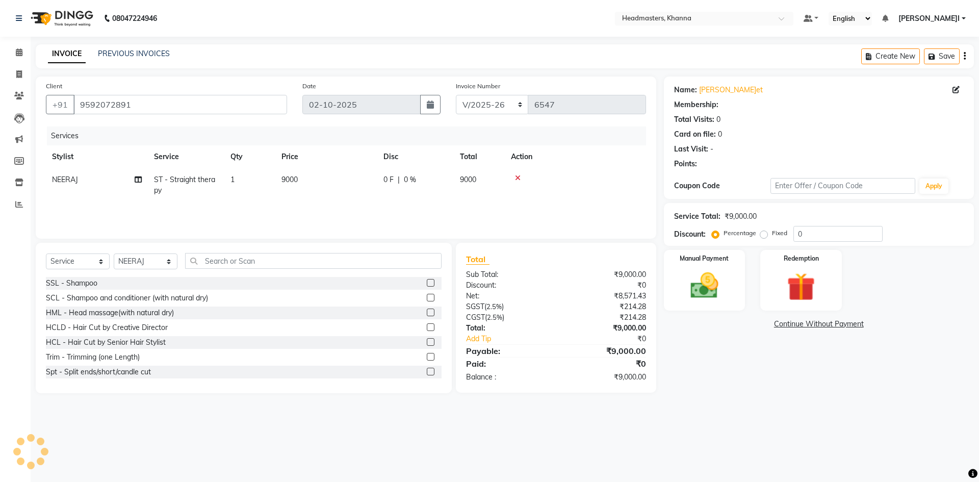
click at [447, 184] on div "0 F | 0 %" at bounding box center [416, 179] width 64 height 11
click at [447, 183] on input "0" at bounding box center [447, 182] width 31 height 16
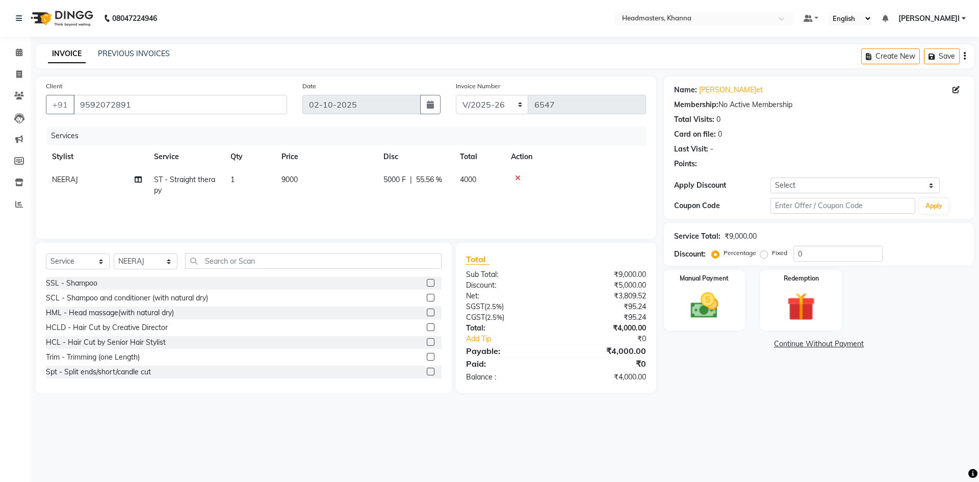
click at [484, 150] on tr "Stylist Service Qty Price Disc Total Action" at bounding box center [346, 156] width 600 height 23
drag, startPoint x: 679, startPoint y: 264, endPoint x: 703, endPoint y: 289, distance: 35.0
click at [684, 267] on div "Name: Jaspreet Membership: No Active Membership Total Visits: 0 Card on file: 0…" at bounding box center [823, 235] width 318 height 317
drag, startPoint x: 705, startPoint y: 290, endPoint x: 730, endPoint y: 320, distance: 39.5
click at [705, 290] on img at bounding box center [704, 306] width 47 height 34
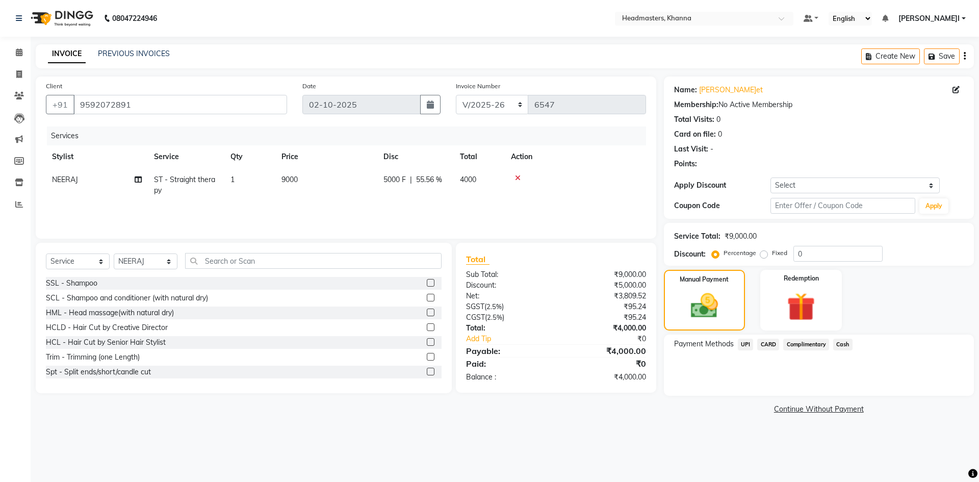
click at [776, 344] on span "CARD" at bounding box center [769, 345] width 22 height 12
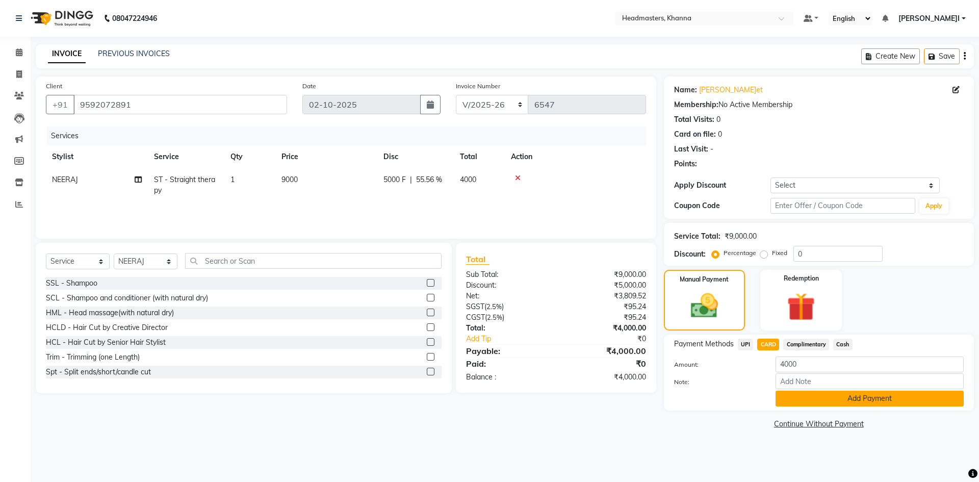
click at [805, 399] on button "Add Payment" at bounding box center [870, 399] width 188 height 16
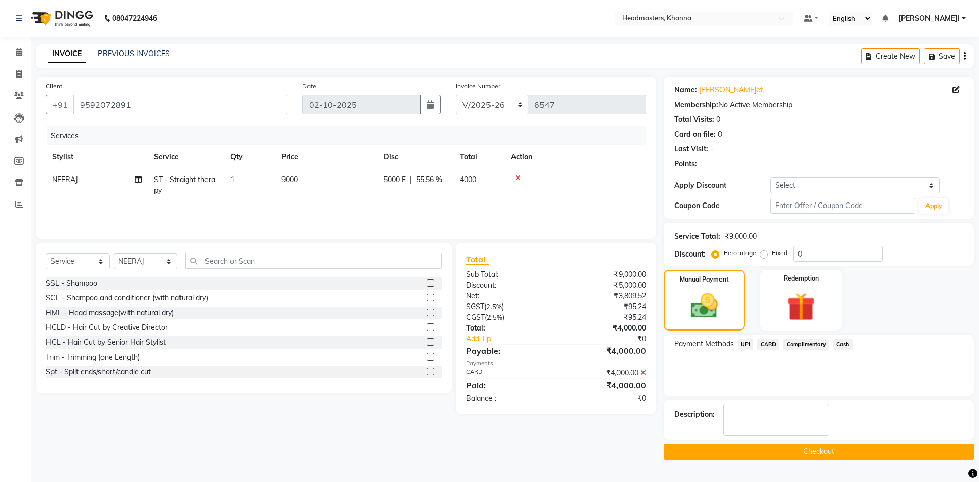
click at [769, 452] on button "Checkout" at bounding box center [819, 452] width 310 height 16
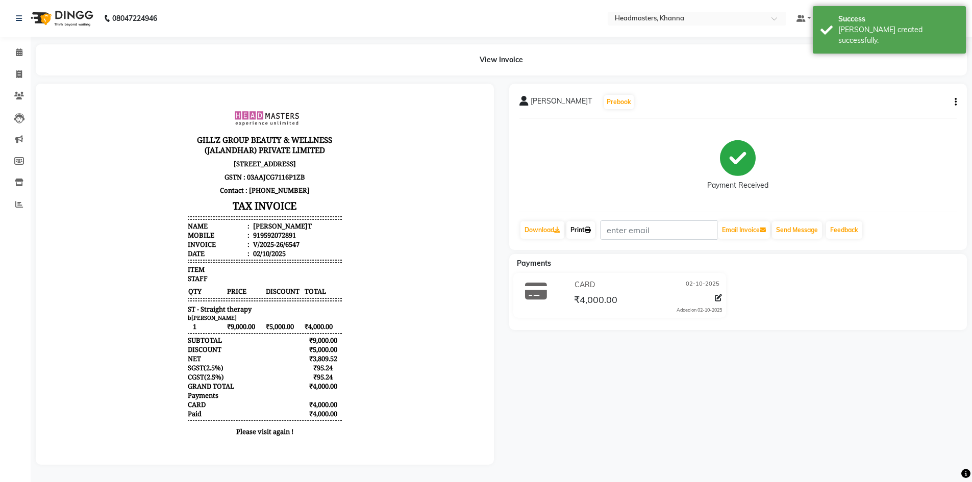
click at [585, 230] on link "Print" at bounding box center [580, 229] width 29 height 17
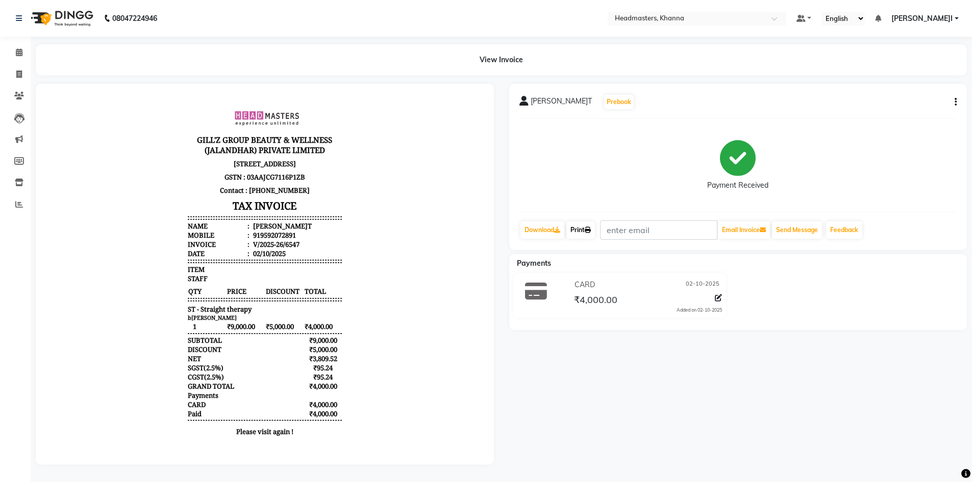
click at [585, 230] on link "Print" at bounding box center [580, 229] width 29 height 17
click at [15, 47] on span at bounding box center [19, 53] width 18 height 12
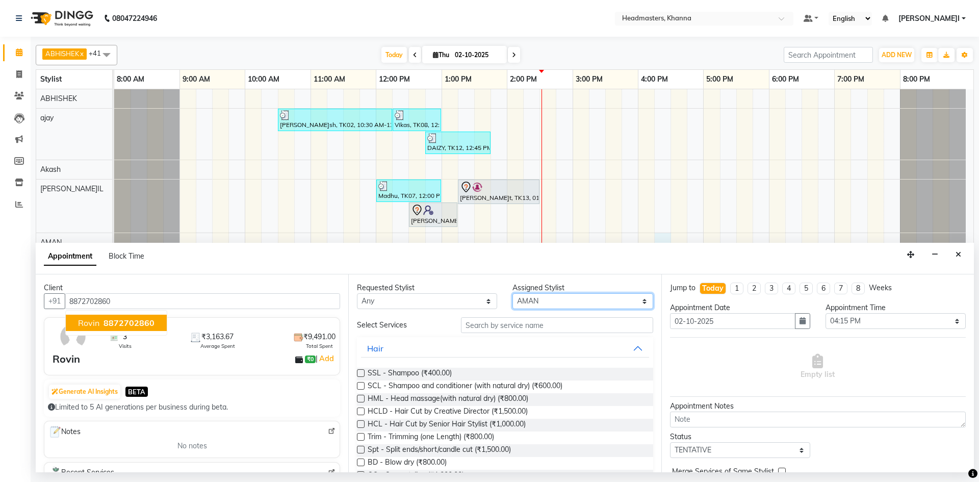
click at [553, 294] on select "Select ABHISHEK ajay Akash AKHIL AMAN AMAN (NAILS) ANKIT Ankit Pedicurist Asing…" at bounding box center [583, 301] width 140 height 16
click at [513, 293] on select "Select ABHISHEK ajay Akash AKHIL AMAN AMAN (NAILS) ANKIT Ankit Pedicurist Asing…" at bounding box center [583, 301] width 140 height 16
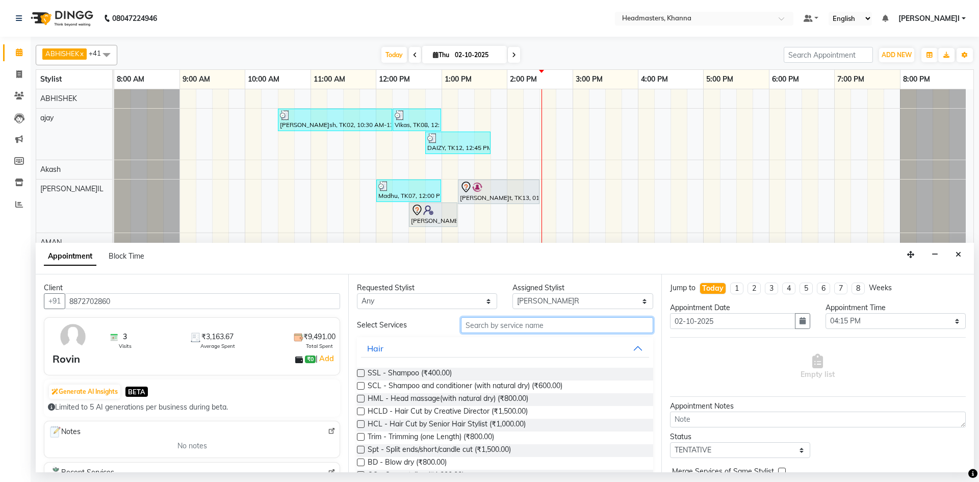
click at [525, 331] on input "text" at bounding box center [557, 325] width 192 height 16
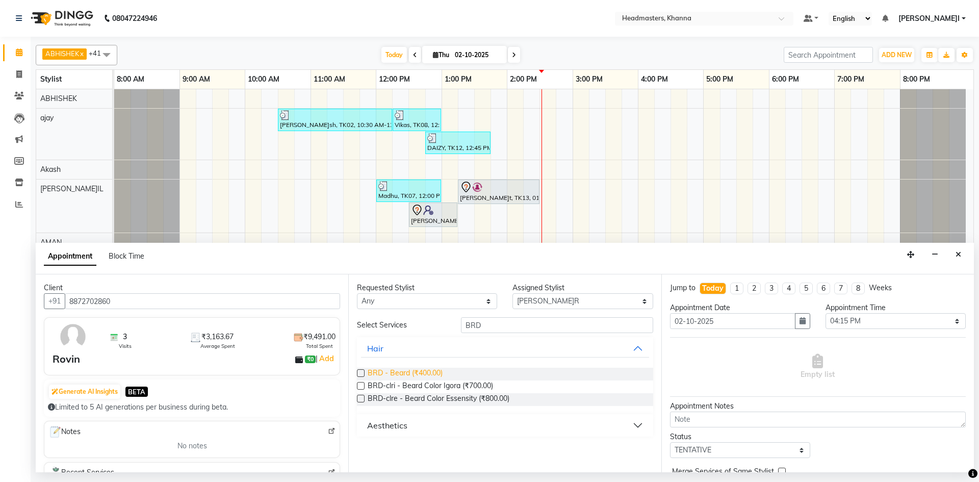
click at [404, 376] on span "BRD - Beard (₹400.00)" at bounding box center [405, 374] width 75 height 13
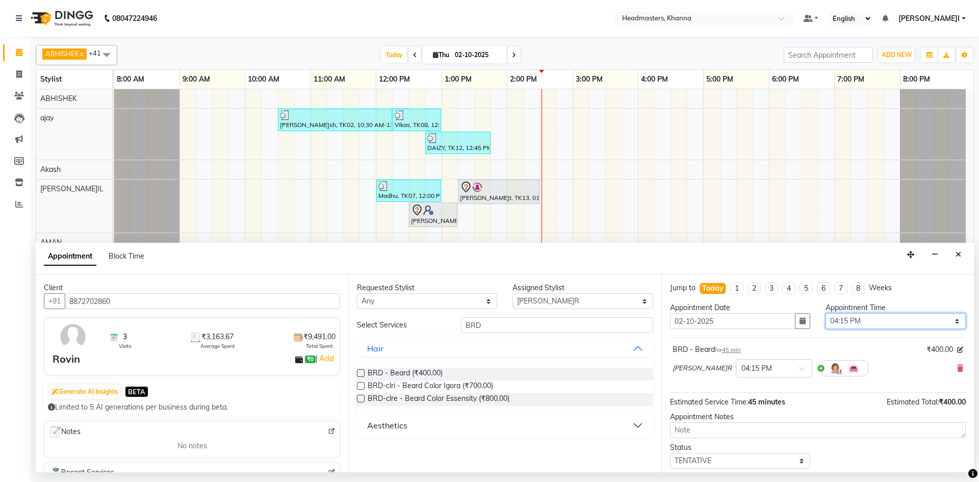
click at [867, 325] on select "Select 09:00 AM 09:15 AM 09:30 AM 09:45 AM 10:00 AM 10:15 AM 10:30 AM 10:45 AM …" at bounding box center [896, 321] width 140 height 16
click at [826, 313] on select "Select 09:00 AM 09:15 AM 09:30 AM 09:45 AM 10:00 AM 10:15 AM 10:30 AM 10:45 AM …" at bounding box center [896, 321] width 140 height 16
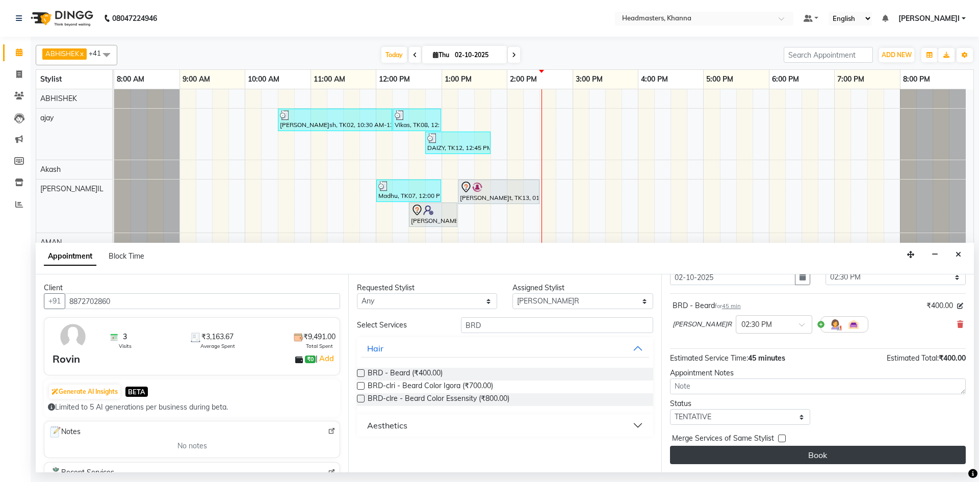
click at [774, 449] on button "Book" at bounding box center [818, 455] width 296 height 18
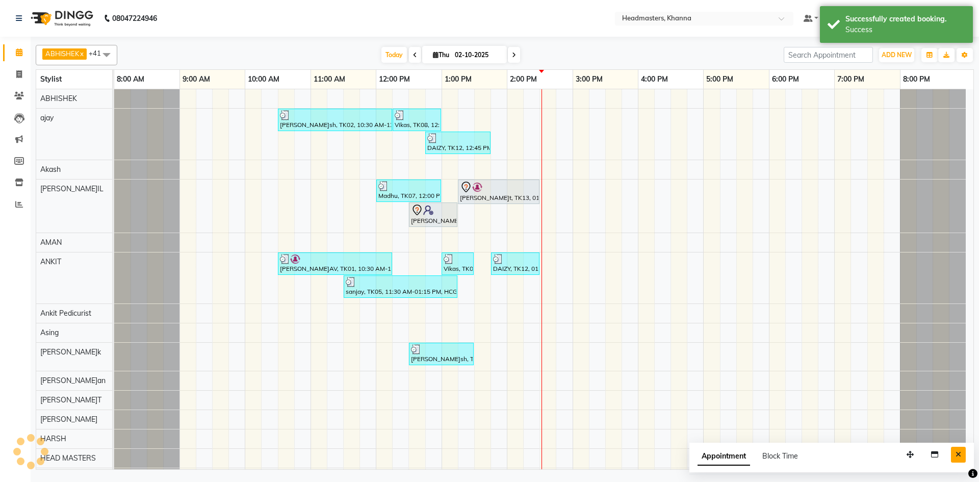
click at [953, 451] on button "Close" at bounding box center [958, 455] width 15 height 16
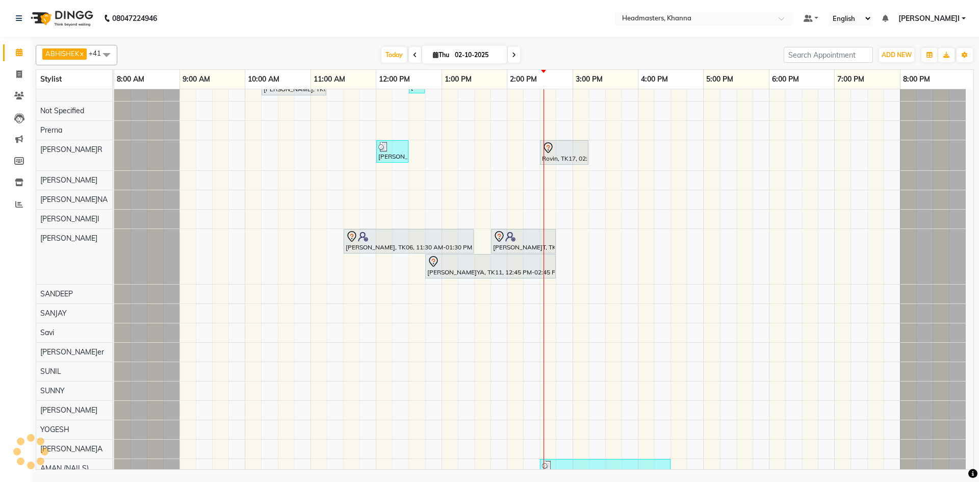
scroll to position [630, 0]
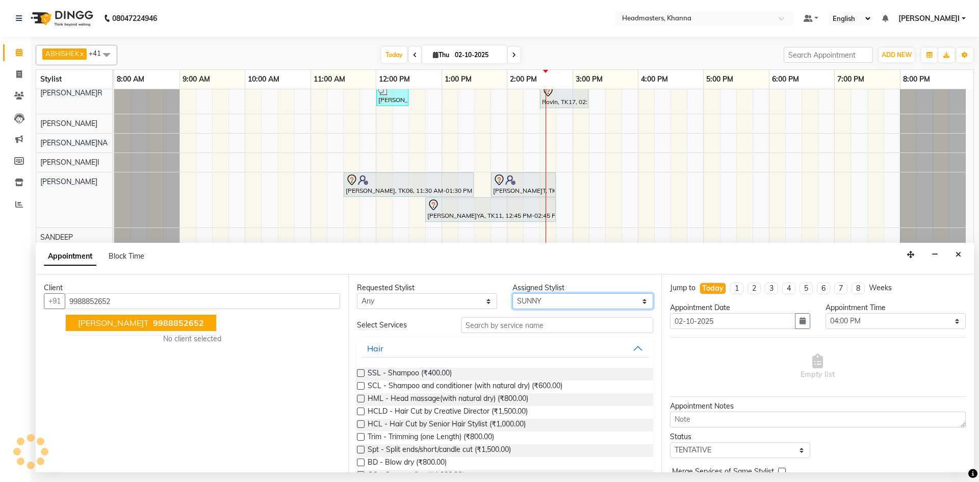
click at [562, 300] on select "Select ABHISHEK ajay Akash AKHIL AMAN AMAN (NAILS) ANKIT Ankit Pedicurist Asing…" at bounding box center [583, 301] width 140 height 16
click at [513, 293] on select "Select ABHISHEK ajay Akash AKHIL AMAN AMAN (NAILS) ANKIT Ankit Pedicurist Asing…" at bounding box center [583, 301] width 140 height 16
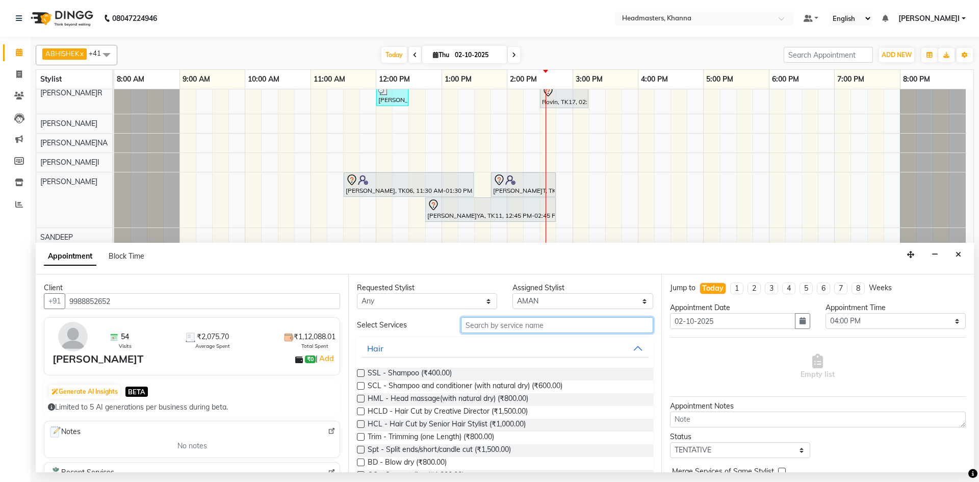
click at [483, 324] on input "text" at bounding box center [557, 325] width 192 height 16
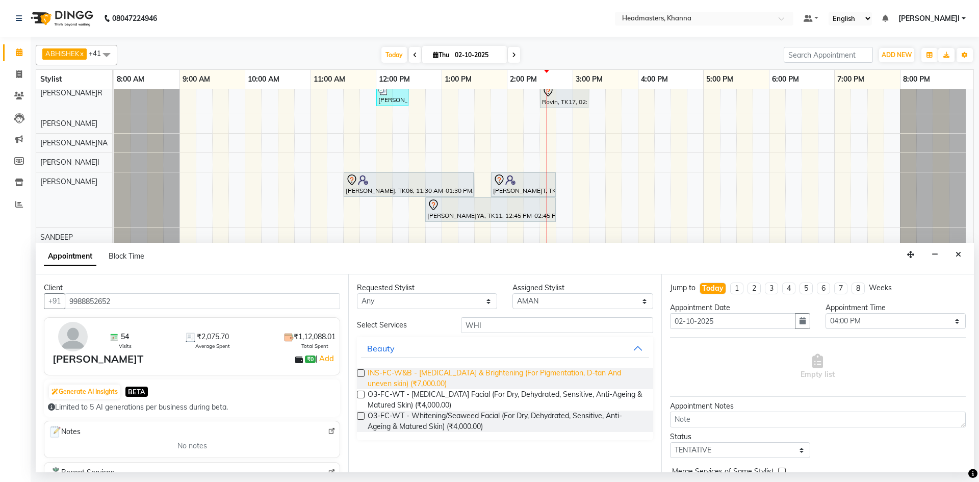
click at [443, 375] on span "INS-FC-W&B - Whitening & Brightening (For Pigmentation, D-tan And uneven skin) …" at bounding box center [506, 378] width 277 height 21
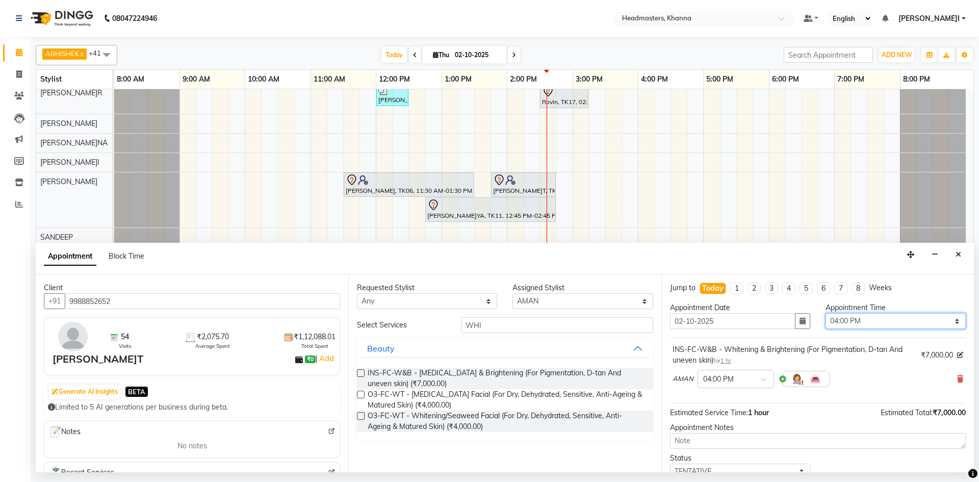
click at [865, 322] on select "Select 09:00 AM 09:15 AM 09:30 AM 09:45 AM 10:00 AM 10:15 AM 10:30 AM 10:45 AM …" at bounding box center [896, 321] width 140 height 16
click at [826, 313] on select "Select 09:00 AM 09:15 AM 09:30 AM 09:45 AM 10:00 AM 10:15 AM 10:30 AM 10:45 AM …" at bounding box center [896, 321] width 140 height 16
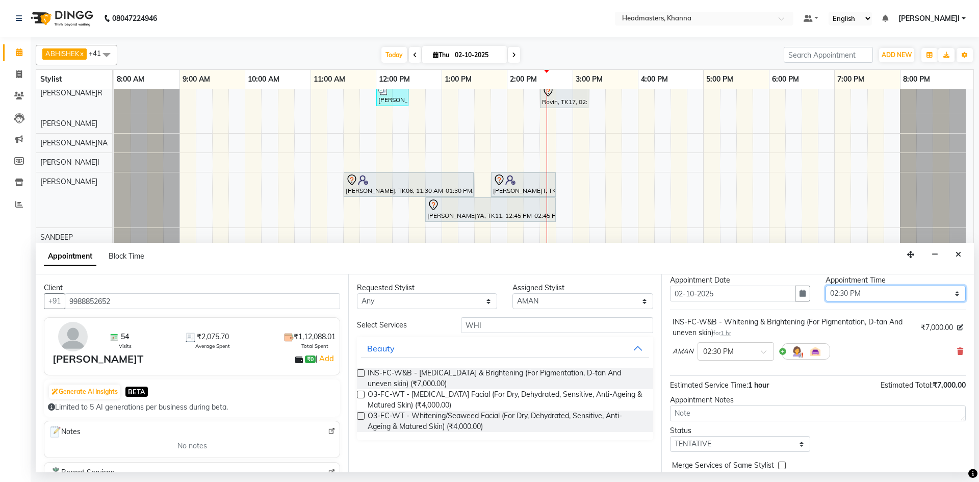
scroll to position [55, 0]
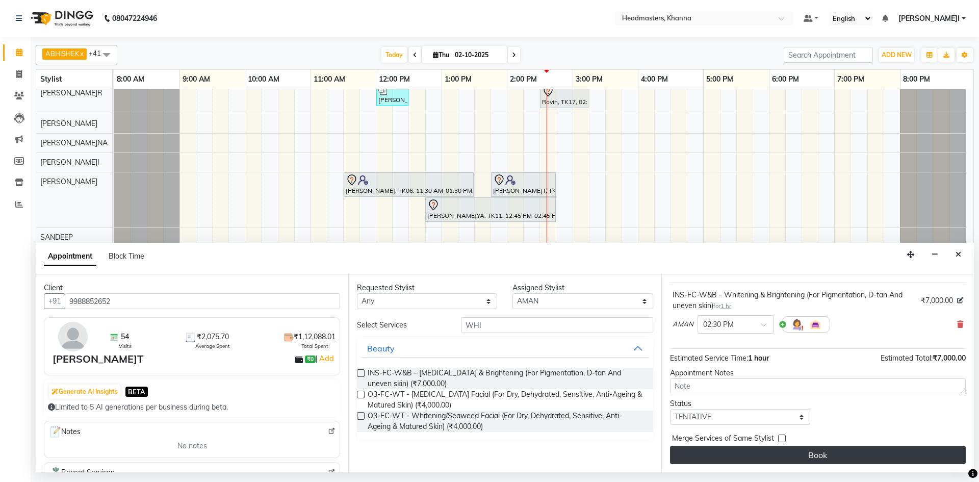
click at [868, 448] on button "Book" at bounding box center [818, 455] width 296 height 18
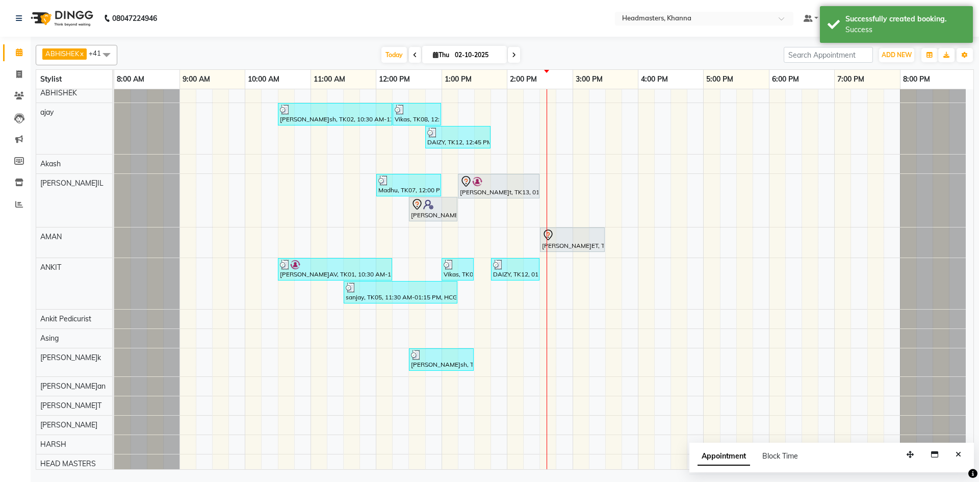
scroll to position [0, 0]
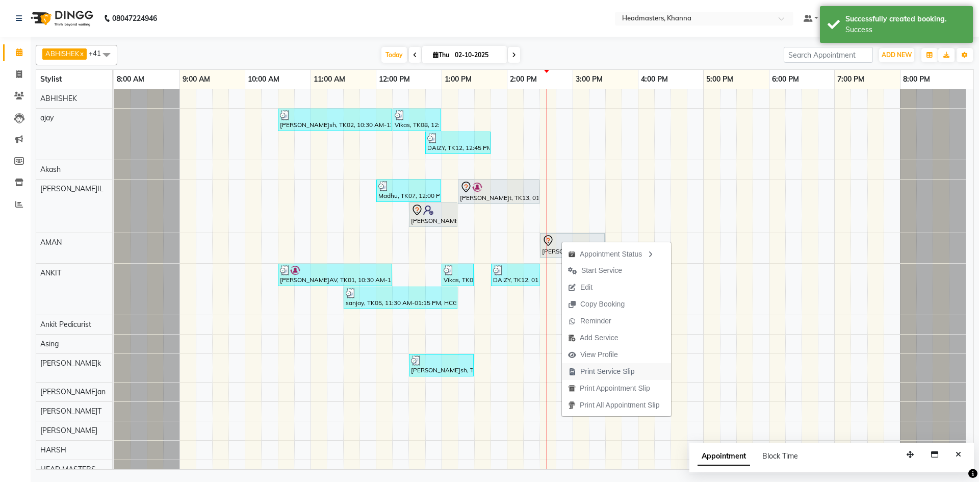
click at [611, 374] on span "Print Service Slip" at bounding box center [608, 371] width 55 height 11
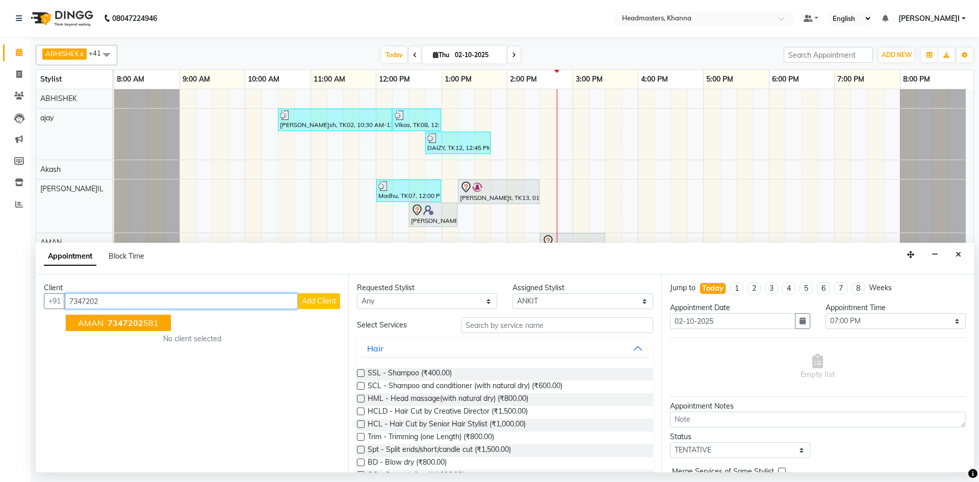
click at [132, 328] on button "AMAN 7347202 581" at bounding box center [118, 323] width 105 height 16
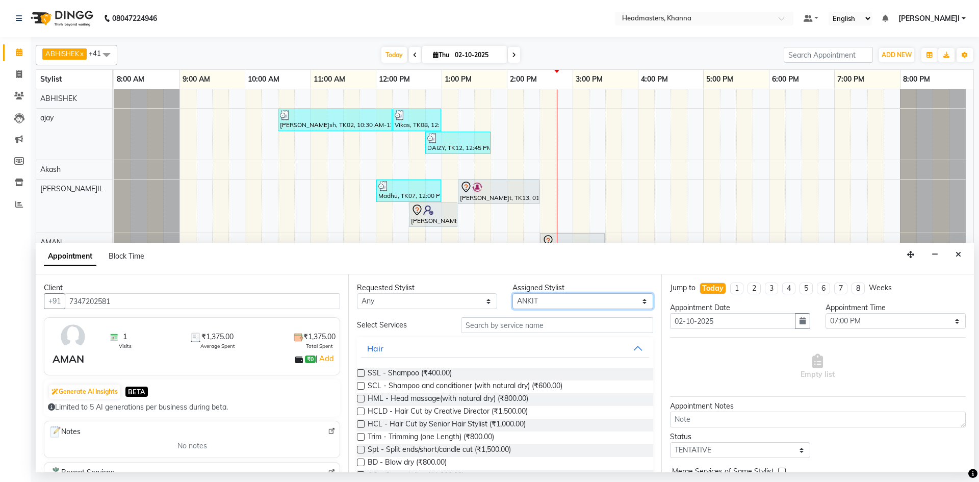
drag, startPoint x: 538, startPoint y: 305, endPoint x: 535, endPoint y: 296, distance: 9.0
click at [538, 305] on select "Select ABHISHEK ajay Akash AKHIL AMAN AMAN (NAILS) ANKIT Ankit Pedicurist Asing…" at bounding box center [583, 301] width 140 height 16
click at [513, 293] on select "Select ABHISHEK ajay Akash AKHIL AMAN AMAN (NAILS) ANKIT Ankit Pedicurist Asing…" at bounding box center [583, 301] width 140 height 16
click at [522, 322] on input "text" at bounding box center [557, 325] width 192 height 16
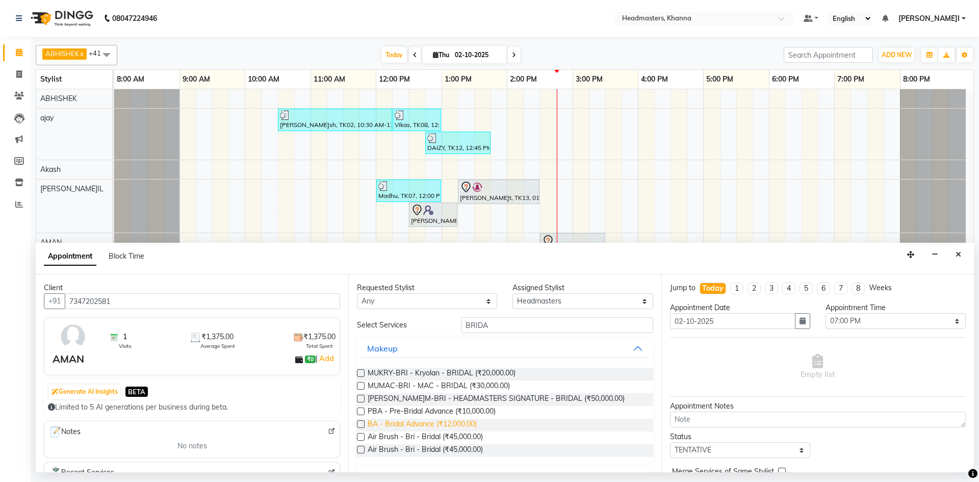
click at [471, 421] on span "BA - Bridal Advance (₹12,000.00)" at bounding box center [422, 425] width 109 height 13
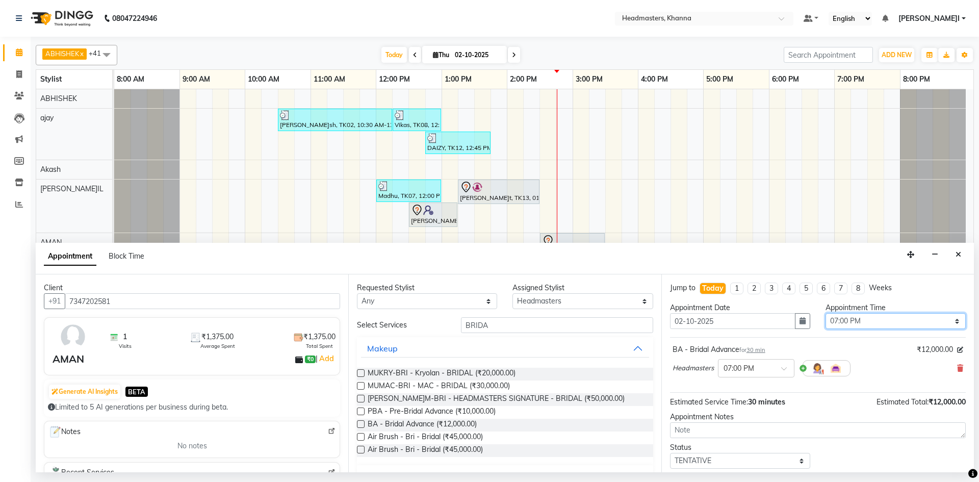
click at [881, 316] on select "Select 09:00 AM 09:15 AM 09:30 AM 09:45 AM 10:00 AM 10:15 AM 10:30 AM 10:45 AM …" at bounding box center [896, 321] width 140 height 16
click at [826, 313] on select "Select 09:00 AM 09:15 AM 09:30 AM 09:45 AM 10:00 AM 10:15 AM 10:30 AM 10:45 AM …" at bounding box center [896, 321] width 140 height 16
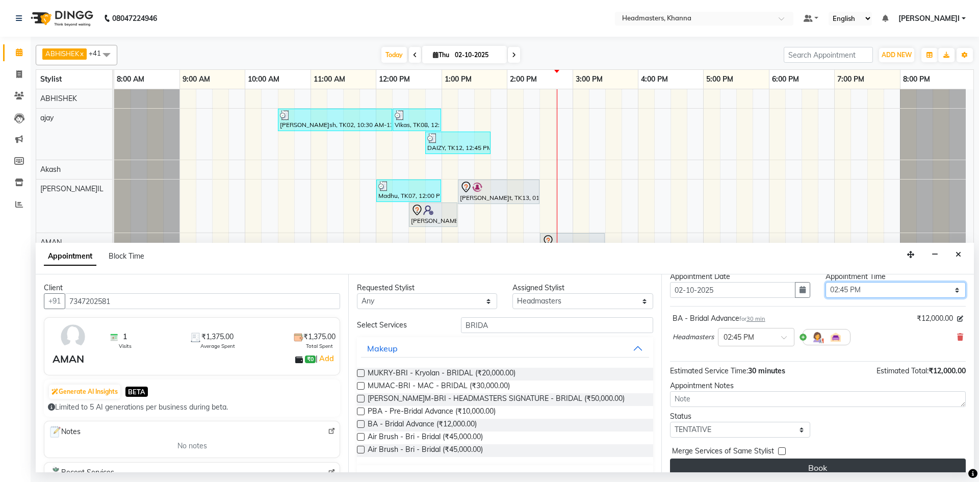
scroll to position [44, 0]
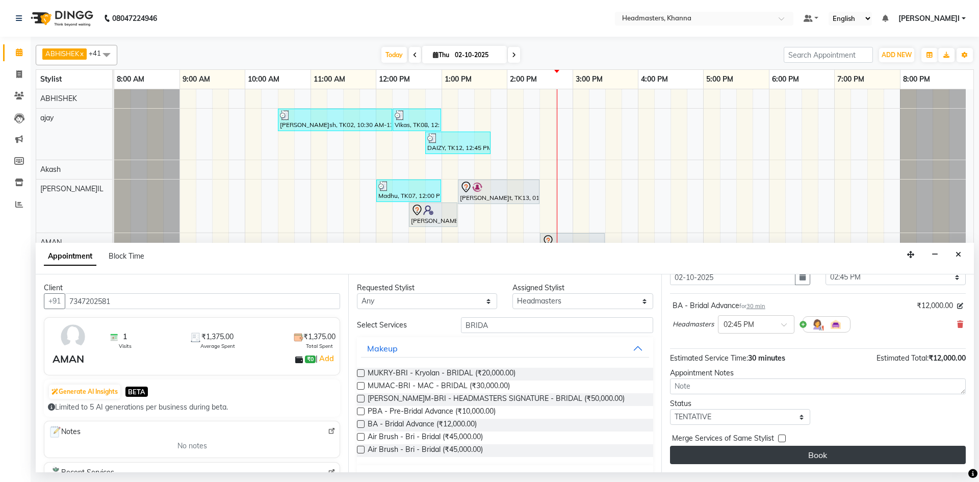
click at [798, 450] on button "Book" at bounding box center [818, 455] width 296 height 18
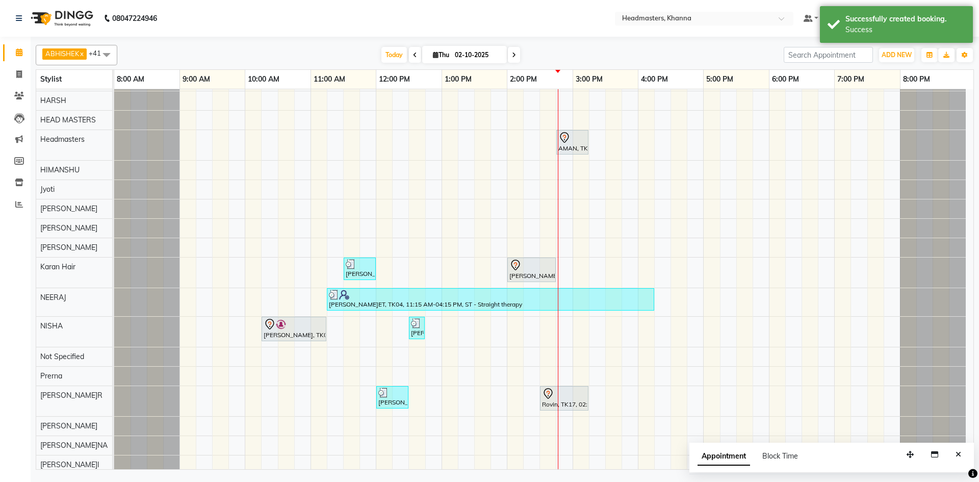
scroll to position [357, 0]
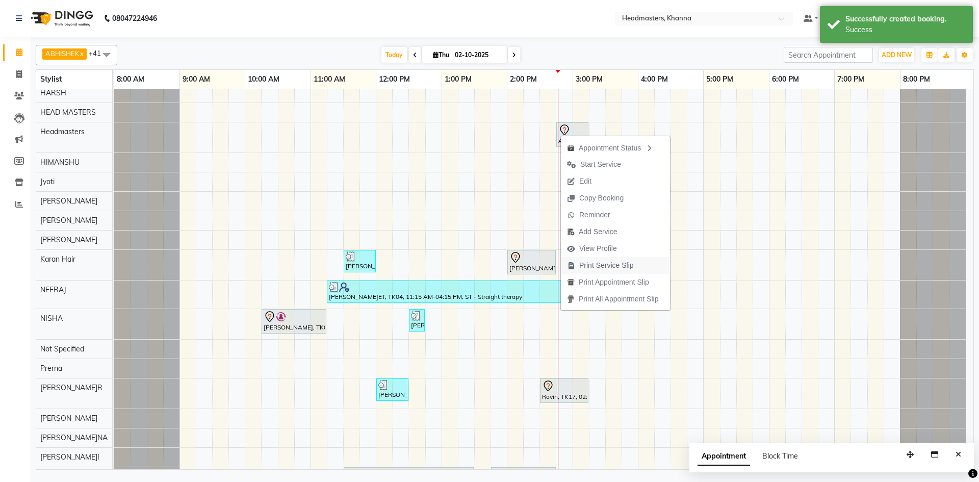
click at [613, 260] on span "Print Service Slip" at bounding box center [600, 265] width 79 height 17
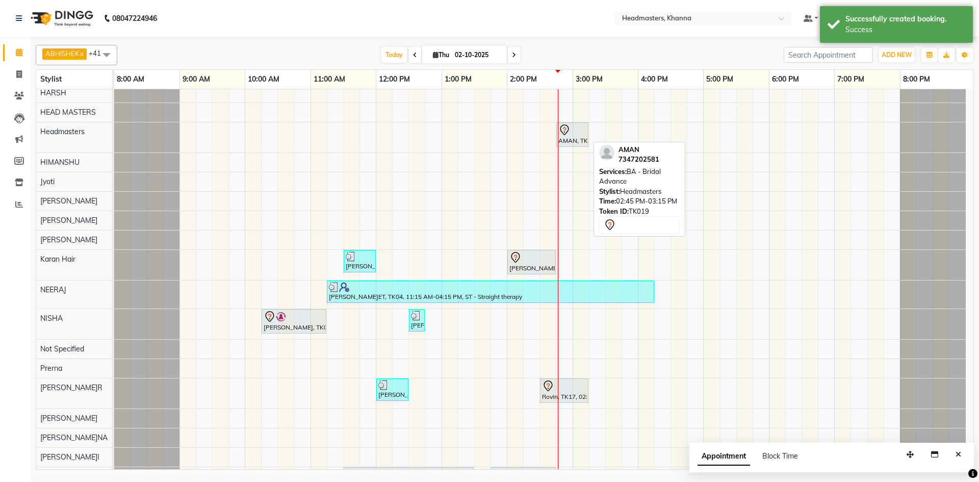
click at [577, 134] on div at bounding box center [573, 130] width 28 height 12
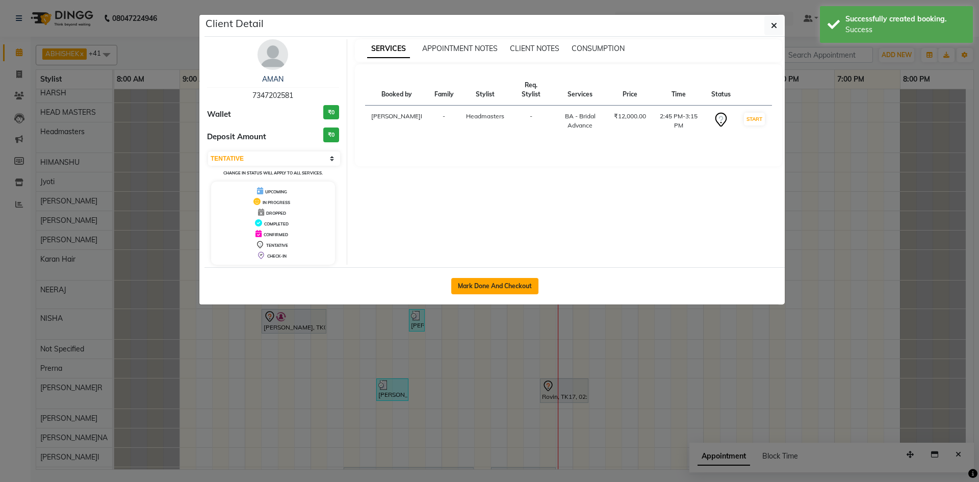
click at [509, 285] on button "Mark Done And Checkout" at bounding box center [494, 286] width 87 height 16
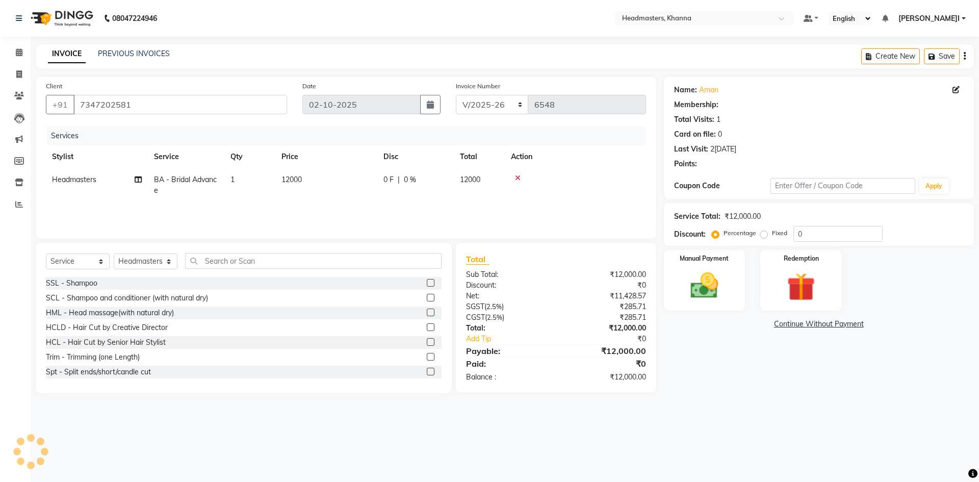
click at [430, 175] on div "0 F | 0 %" at bounding box center [416, 179] width 64 height 11
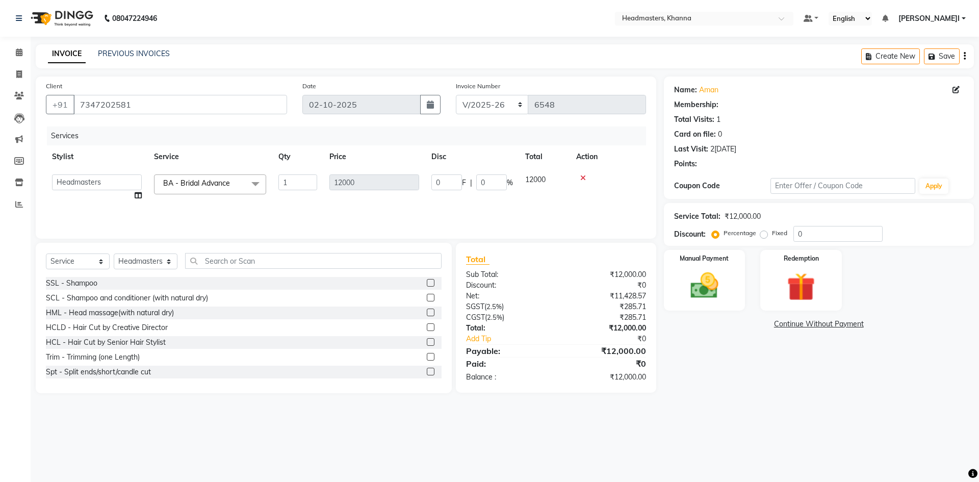
click at [430, 175] on td "0 F | 0 %" at bounding box center [472, 187] width 94 height 39
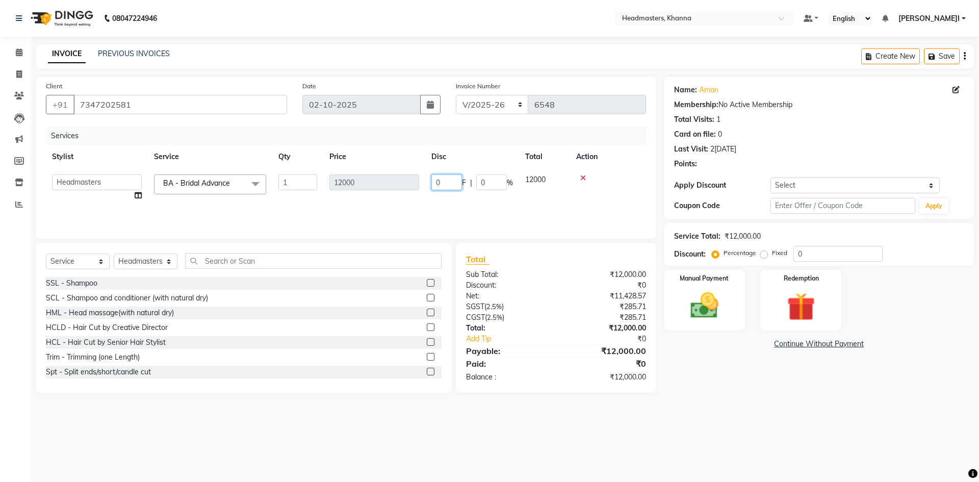
click at [454, 182] on input "0" at bounding box center [447, 182] width 31 height 16
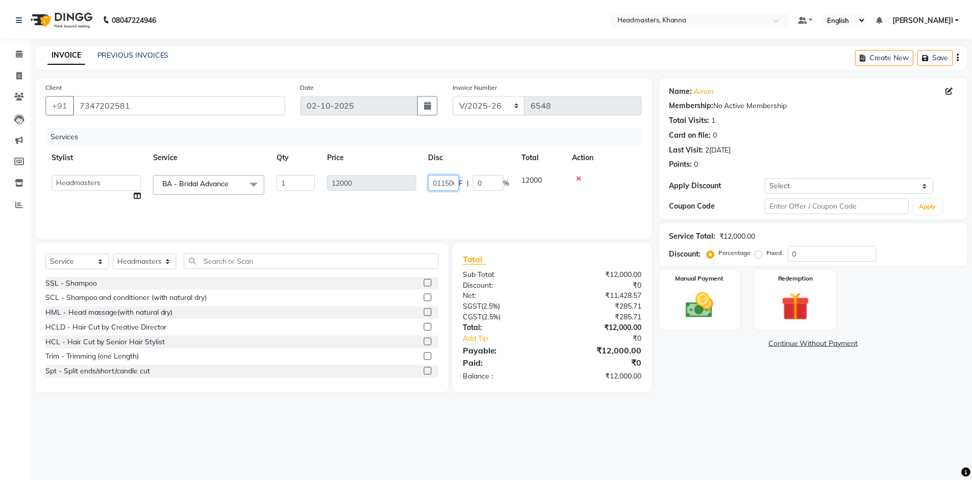
scroll to position [0, 4]
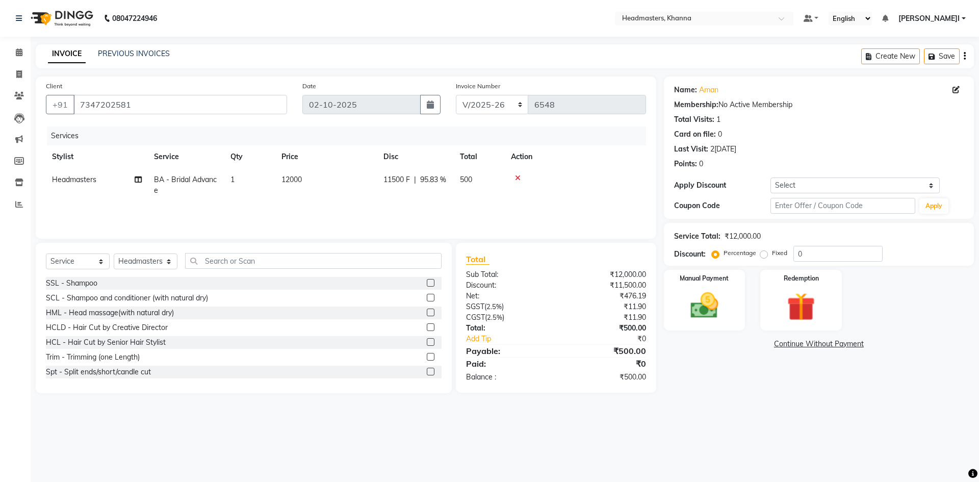
click at [491, 150] on tr "Stylist Service Qty Price Disc Total Action" at bounding box center [346, 156] width 600 height 23
drag, startPoint x: 691, startPoint y: 296, endPoint x: 699, endPoint y: 297, distance: 7.7
click at [691, 296] on img at bounding box center [704, 306] width 47 height 34
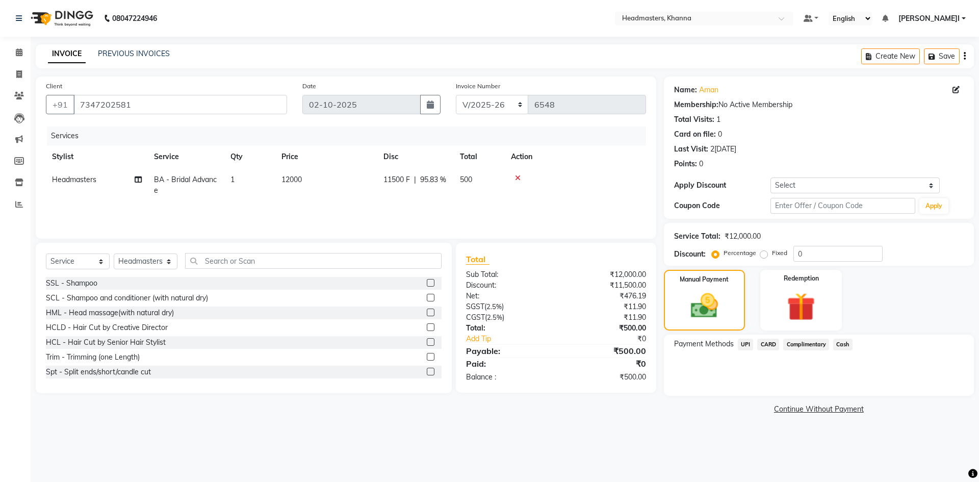
click at [848, 342] on span "Cash" at bounding box center [843, 345] width 19 height 12
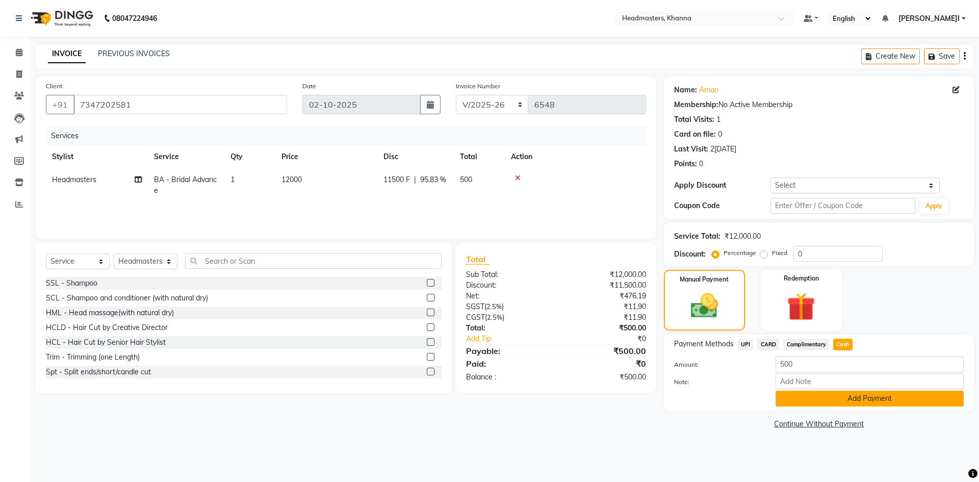
click at [827, 398] on button "Add Payment" at bounding box center [870, 399] width 188 height 16
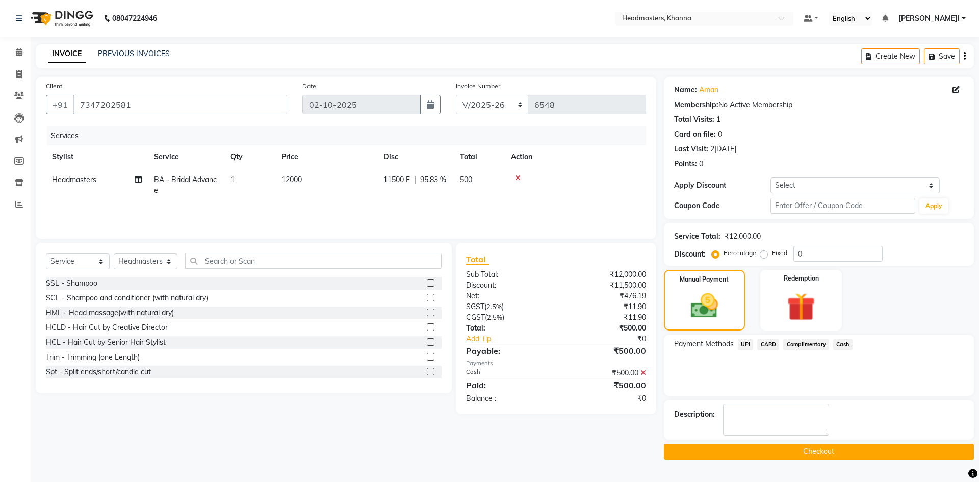
click at [814, 451] on button "Checkout" at bounding box center [819, 452] width 310 height 16
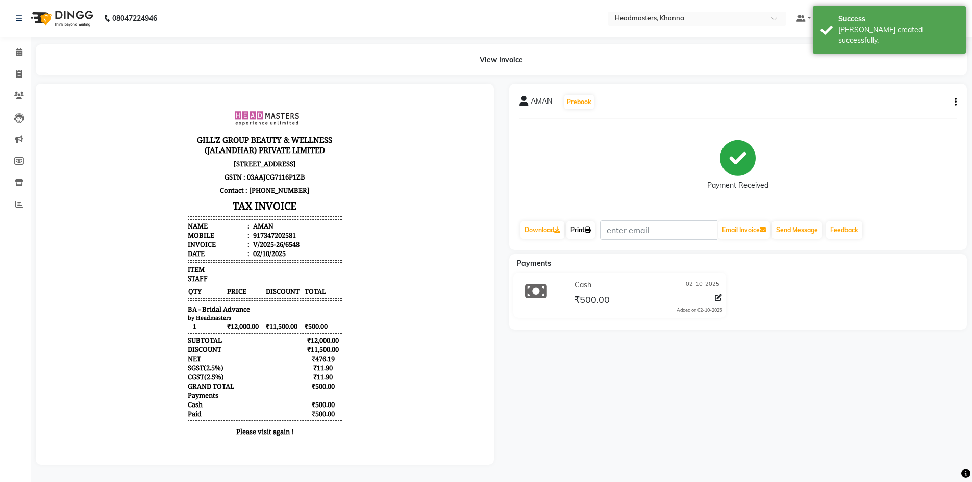
click at [590, 231] on icon at bounding box center [588, 230] width 6 height 6
click at [587, 227] on link "Print" at bounding box center [580, 229] width 29 height 17
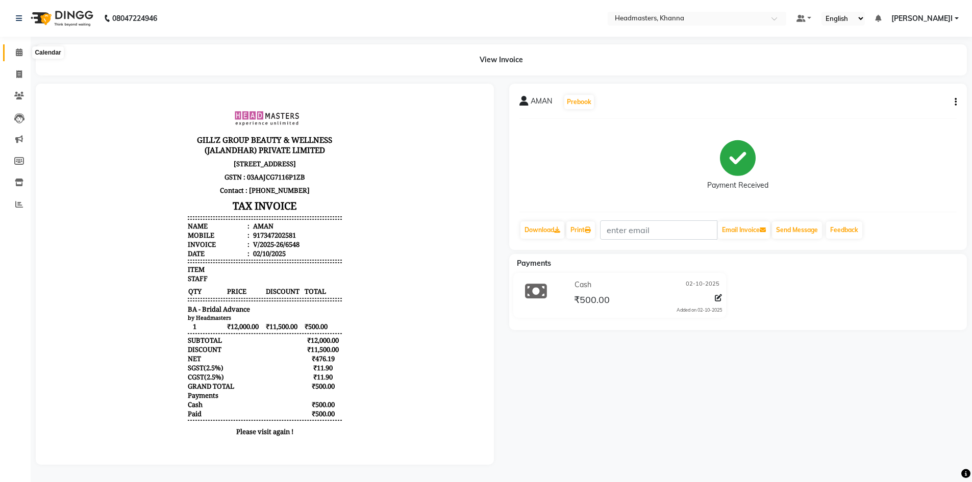
click at [16, 49] on icon at bounding box center [19, 52] width 7 height 8
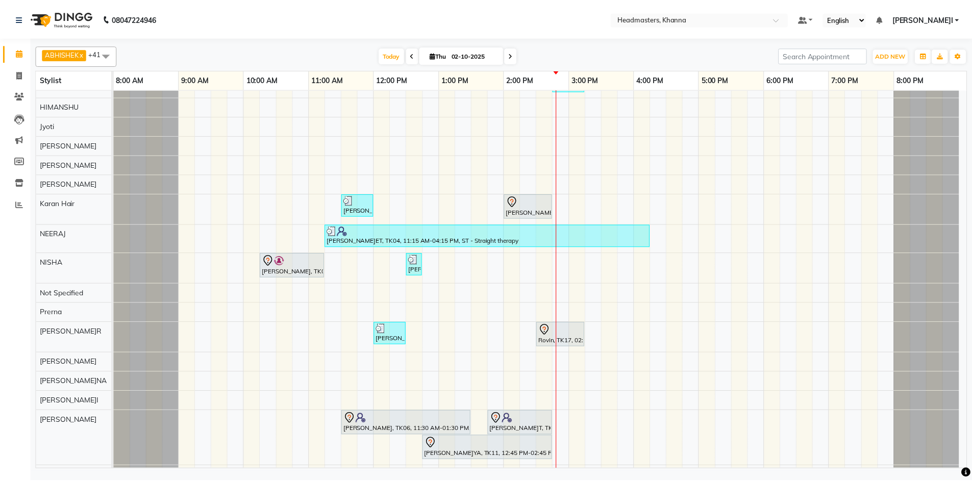
scroll to position [459, 0]
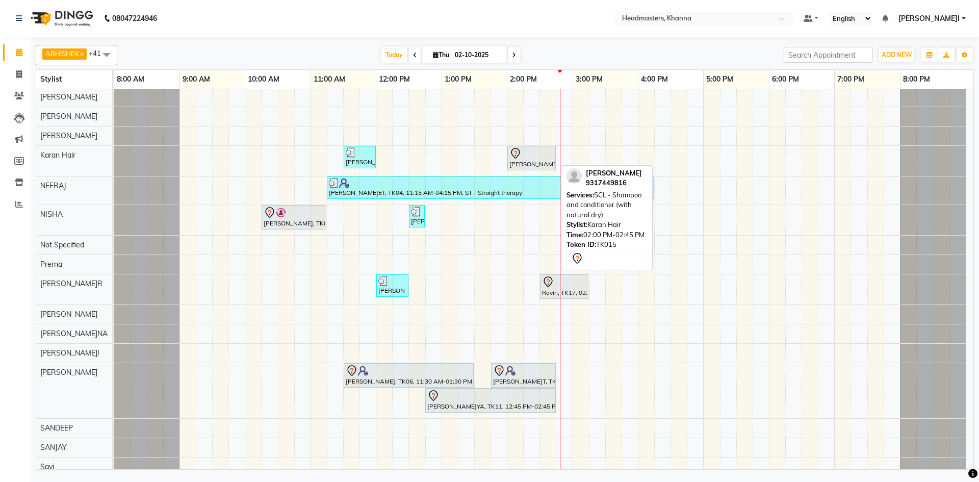
click at [525, 155] on div at bounding box center [532, 153] width 44 height 12
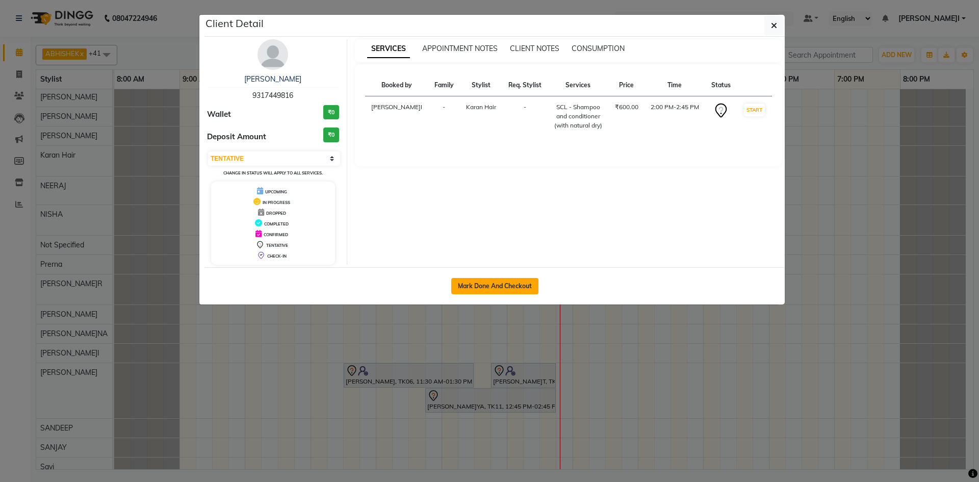
click at [479, 292] on button "Mark Done And Checkout" at bounding box center [494, 286] width 87 height 16
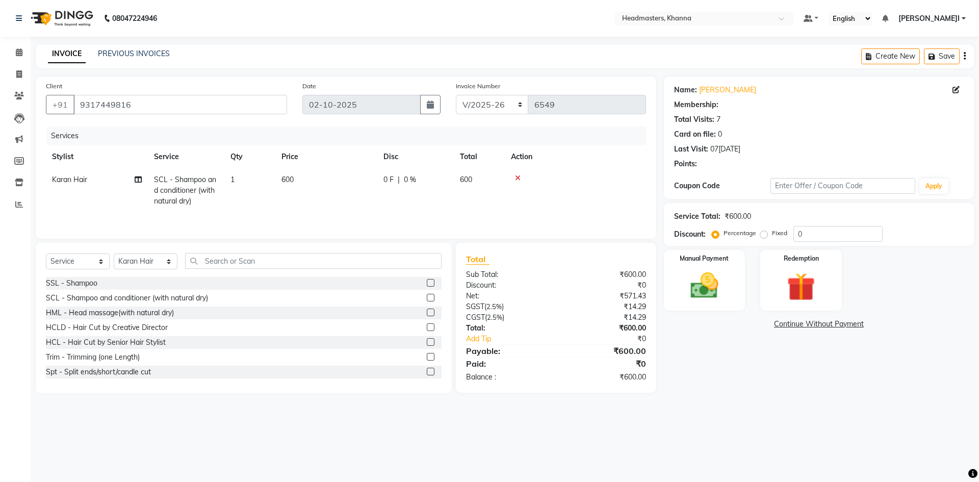
click at [442, 177] on div "0 F | 0 %" at bounding box center [416, 179] width 64 height 11
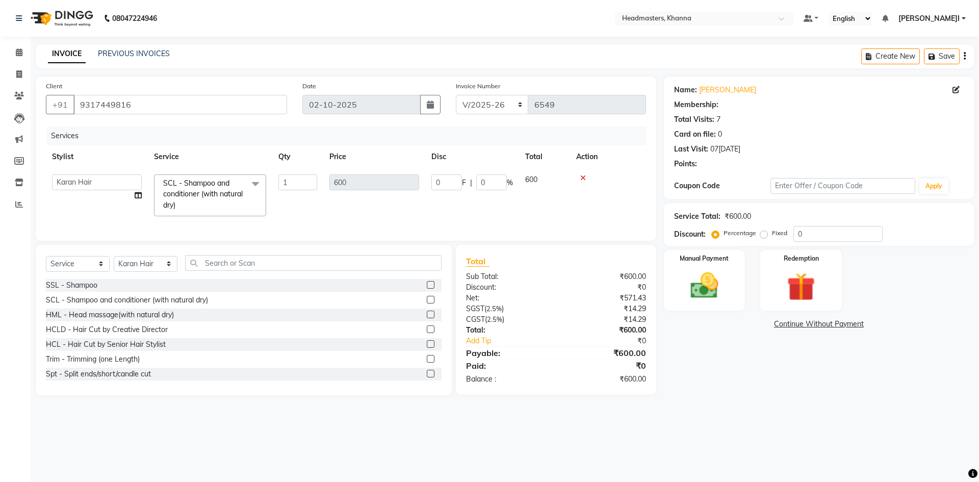
click at [442, 177] on input "0" at bounding box center [447, 182] width 31 height 16
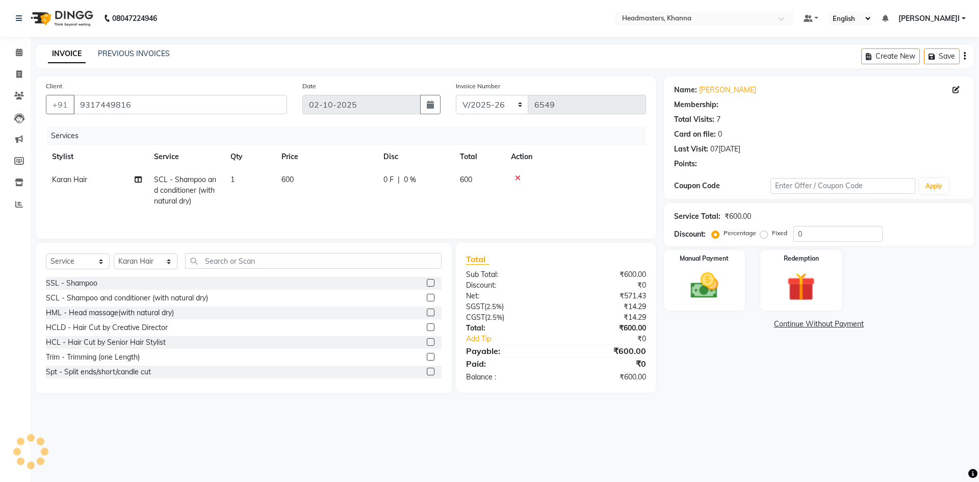
click at [184, 187] on span "SCL - Shampoo and conditioner (with natural dry)" at bounding box center [185, 190] width 62 height 31
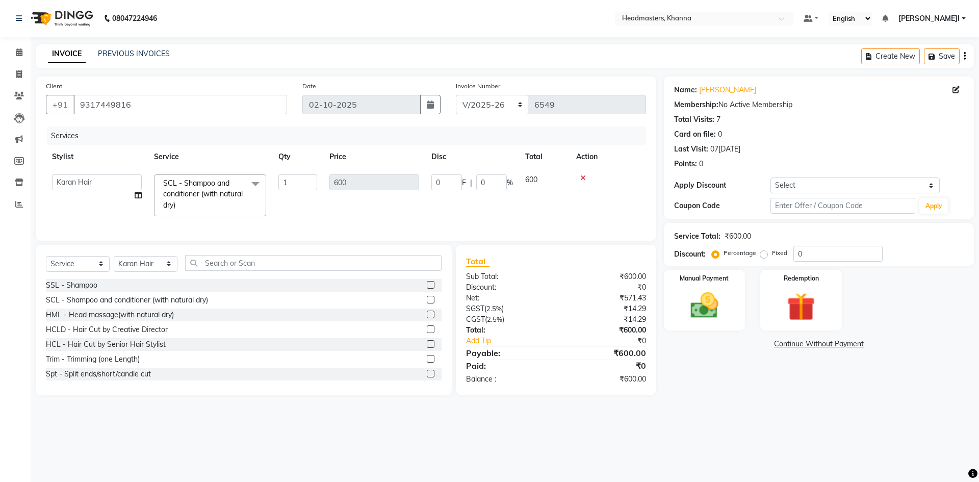
click at [197, 196] on span "SCL - Shampoo and conditioner (with natural dry)" at bounding box center [203, 194] width 80 height 31
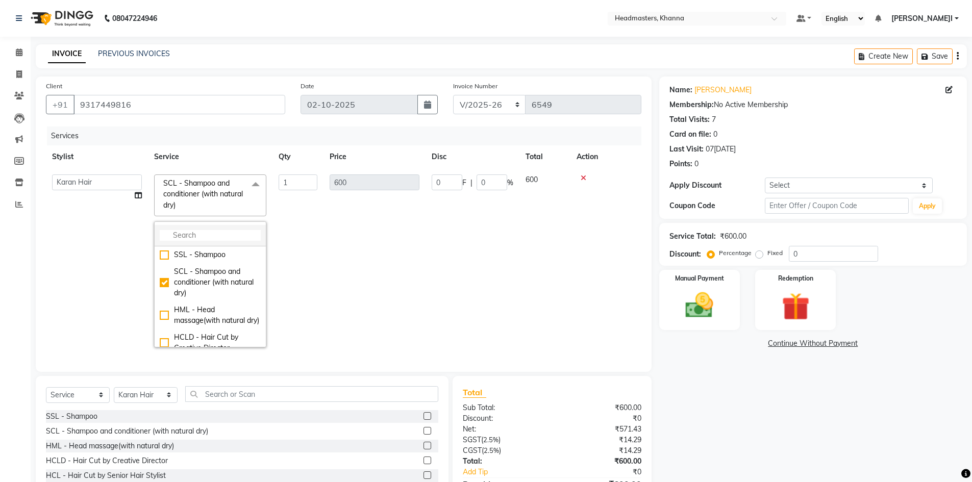
drag, startPoint x: 199, startPoint y: 223, endPoint x: 198, endPoint y: 231, distance: 7.7
click at [200, 230] on div "SSL - Shampoo SCL - Shampoo and conditioner (with natural dry) HML - Head massa…" at bounding box center [210, 284] width 112 height 126
click at [199, 230] on li at bounding box center [210, 235] width 111 height 21
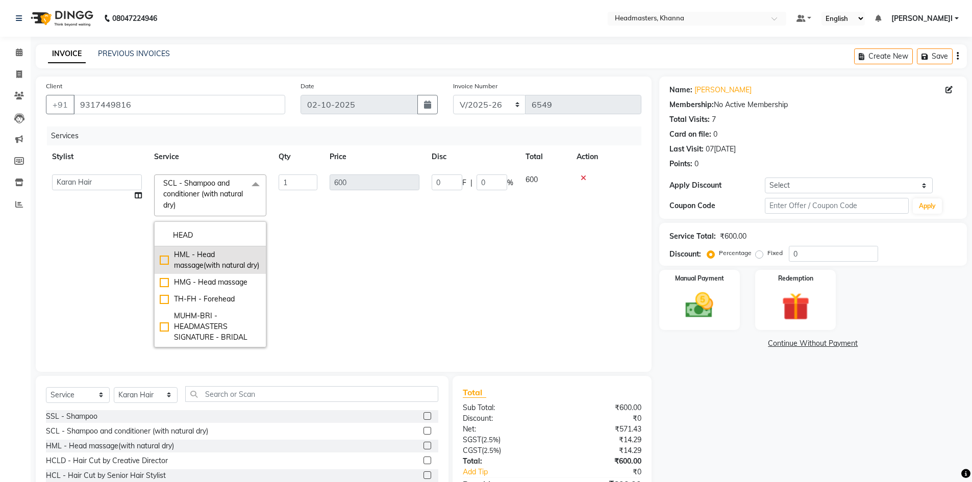
click at [210, 270] on div "HML - Head massage(with natural dry)" at bounding box center [210, 259] width 101 height 21
click at [212, 288] on div "HMG - Head massage" at bounding box center [210, 282] width 101 height 11
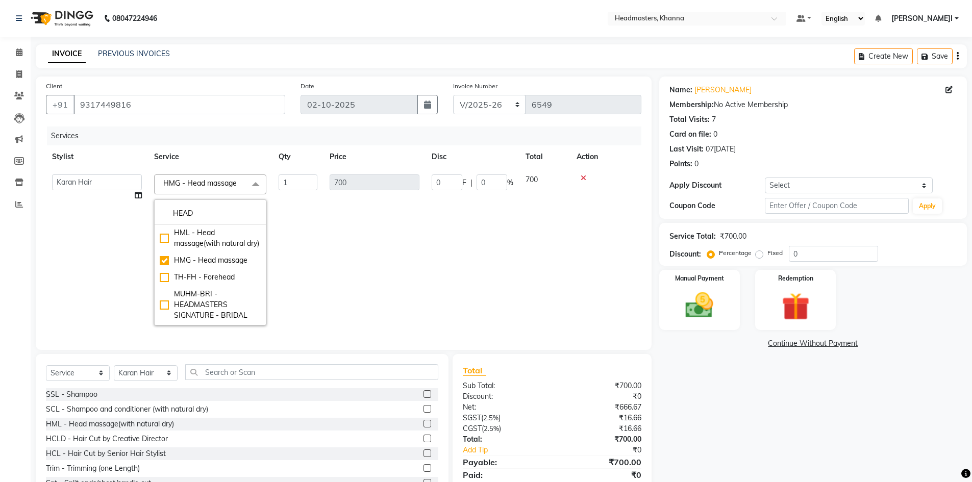
click at [218, 181] on span "HMG - Head massage" at bounding box center [199, 183] width 73 height 9
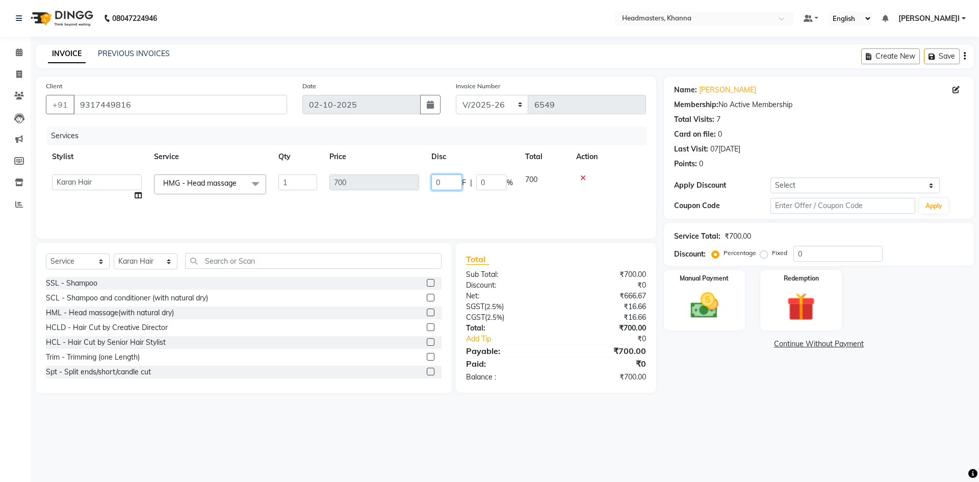
click at [453, 184] on input "0" at bounding box center [447, 182] width 31 height 16
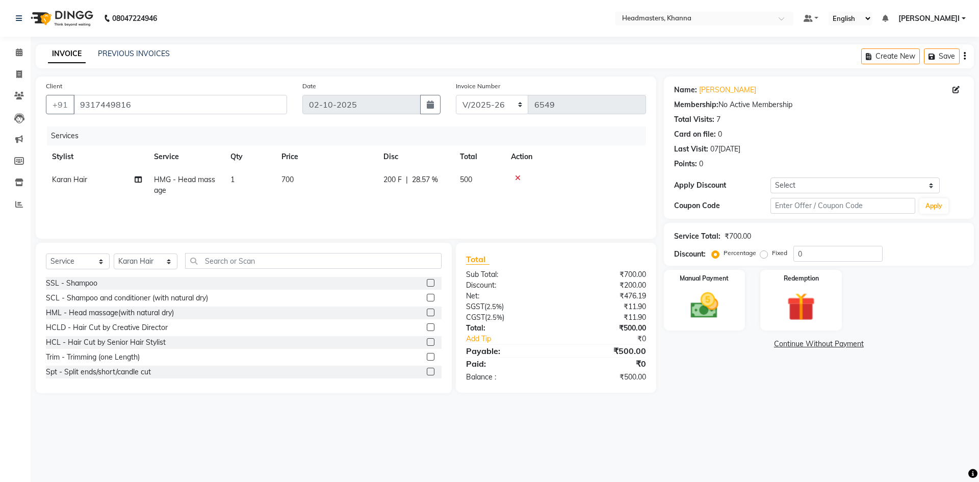
click at [488, 138] on div "Services" at bounding box center [350, 136] width 607 height 19
click at [722, 311] on img at bounding box center [704, 306] width 47 height 34
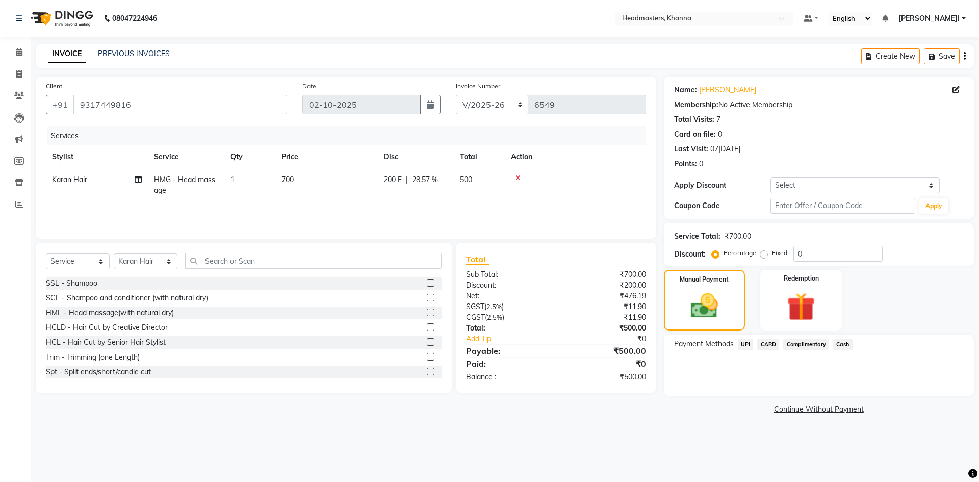
click at [832, 342] on div "Cash" at bounding box center [841, 346] width 23 height 14
click at [845, 347] on span "Cash" at bounding box center [843, 345] width 19 height 12
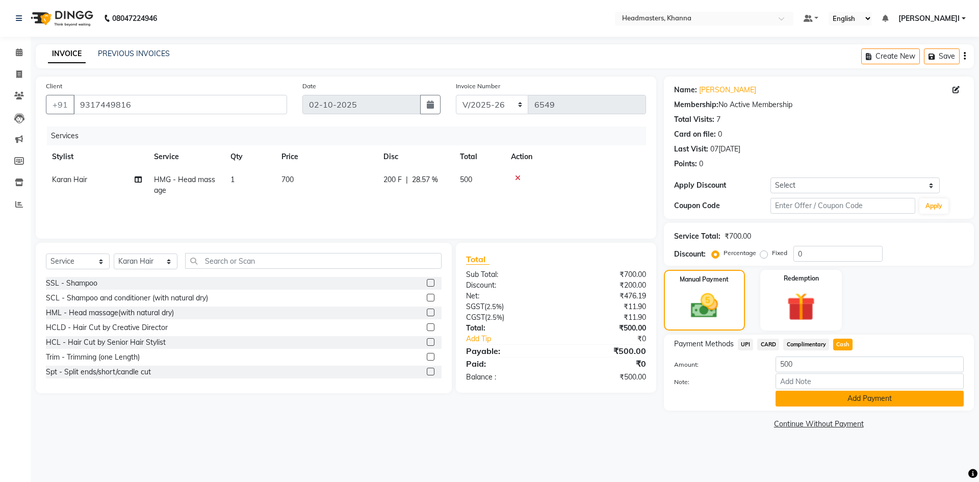
click at [815, 394] on button "Add Payment" at bounding box center [870, 399] width 188 height 16
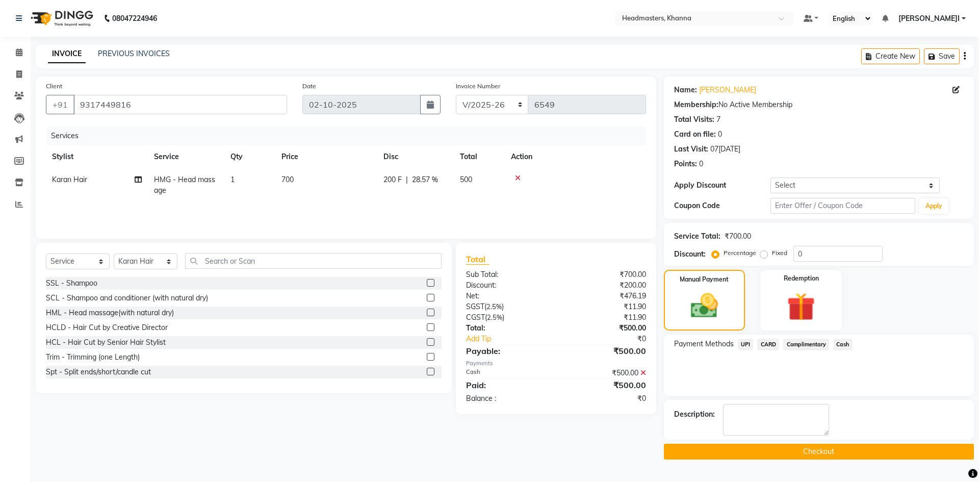
click at [759, 455] on button "Checkout" at bounding box center [819, 452] width 310 height 16
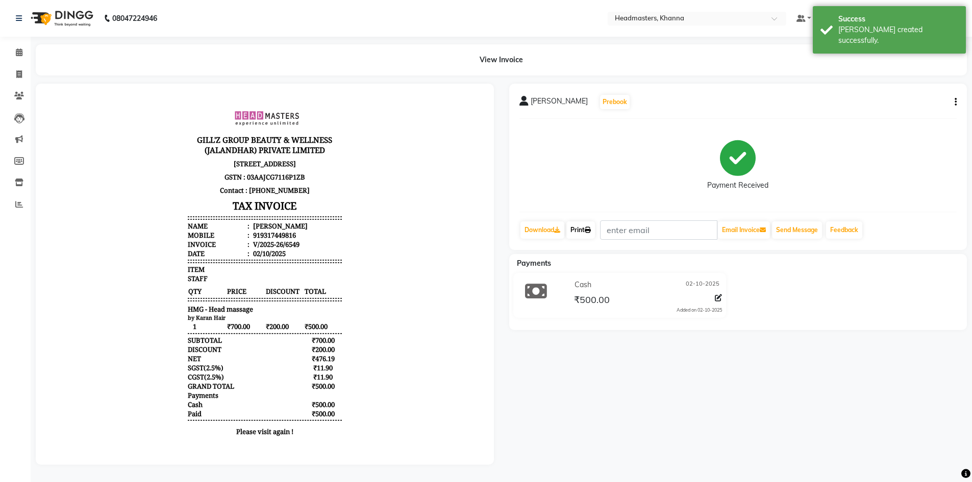
click at [581, 227] on link "Print" at bounding box center [580, 229] width 29 height 17
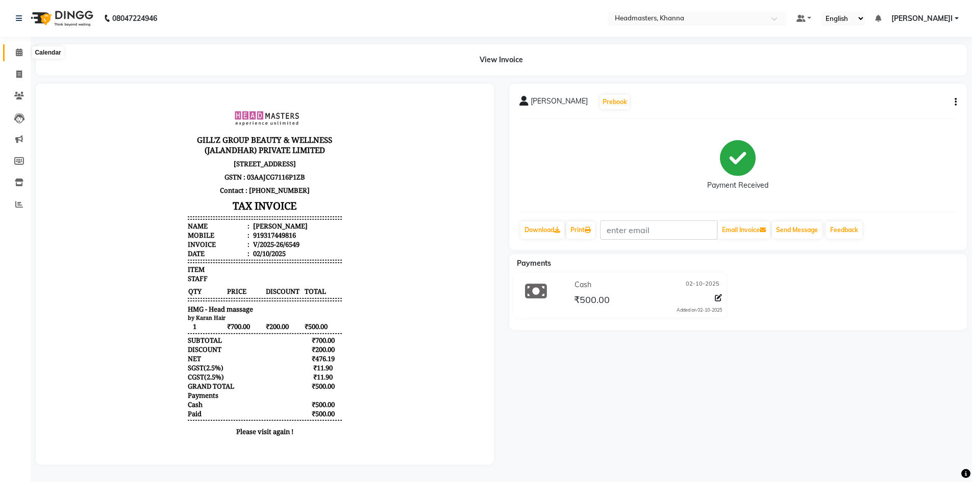
click at [14, 49] on span at bounding box center [19, 53] width 18 height 12
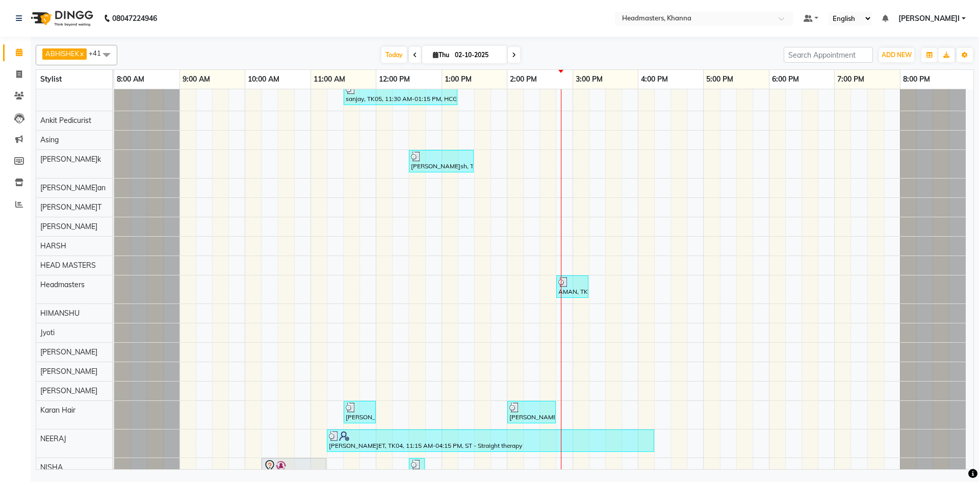
scroll to position [459, 0]
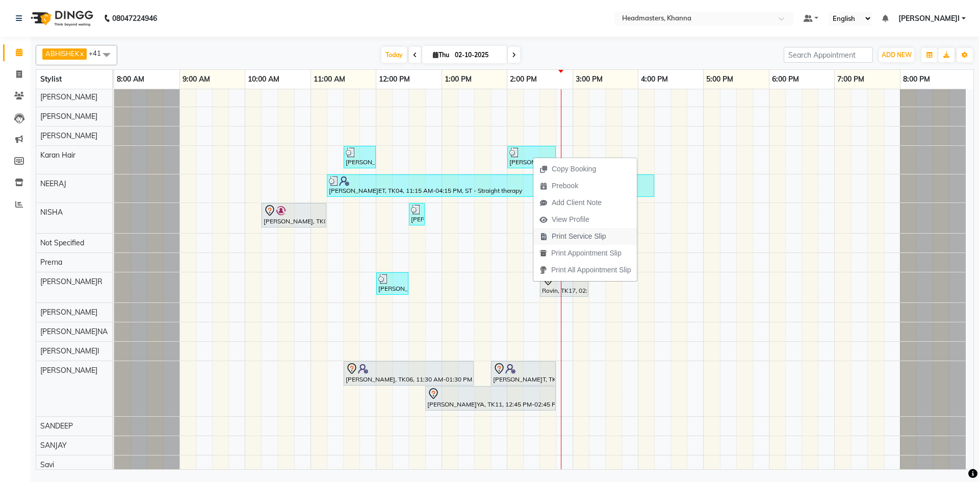
click at [580, 233] on span "Print Service Slip" at bounding box center [579, 236] width 55 height 11
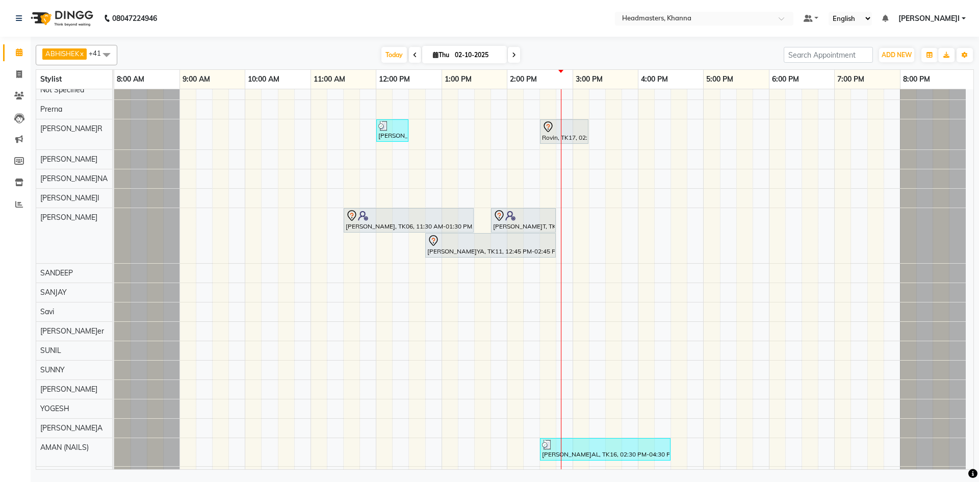
scroll to position [635, 0]
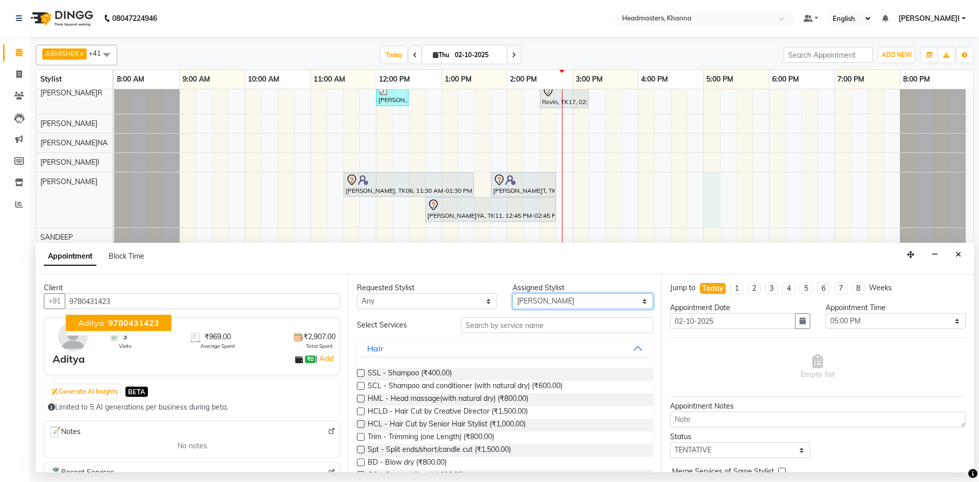
click at [562, 297] on select "Select ABHISHEK ajay Akash AKHIL AMAN AMAN (NAILS) ANKIT Ankit Pedicurist Asing…" at bounding box center [583, 301] width 140 height 16
click at [513, 293] on select "Select ABHISHEK ajay Akash AKHIL AMAN AMAN (NAILS) ANKIT Ankit Pedicurist Asing…" at bounding box center [583, 301] width 140 height 16
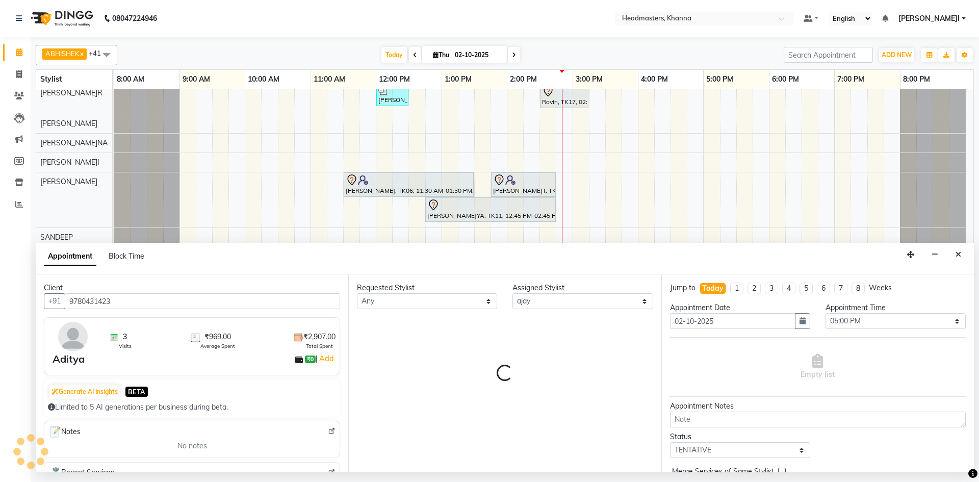
click at [506, 329] on div "Requested Stylist Any ABHISHEK ajay Akash AKHIL AMAN AMAN (NAILS) ANKIT Ankit P…" at bounding box center [504, 373] width 313 height 198
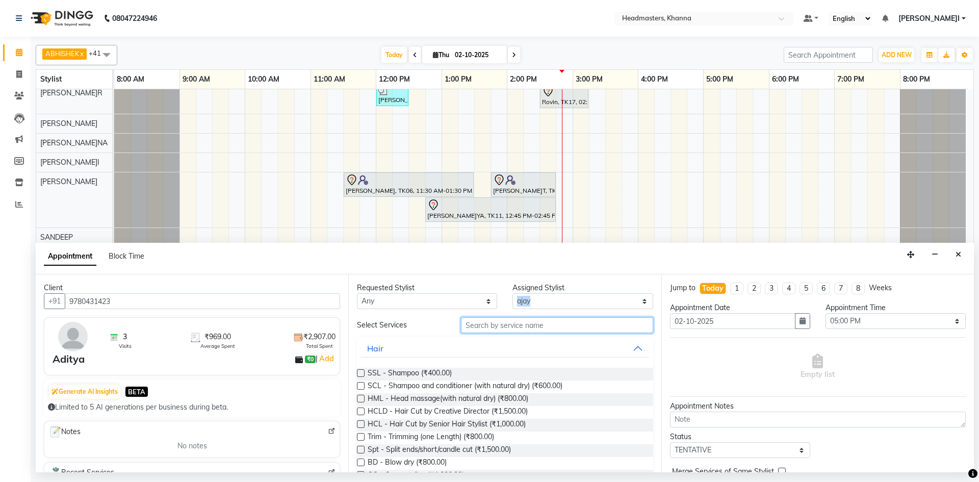
click at [506, 329] on input "text" at bounding box center [557, 325] width 192 height 16
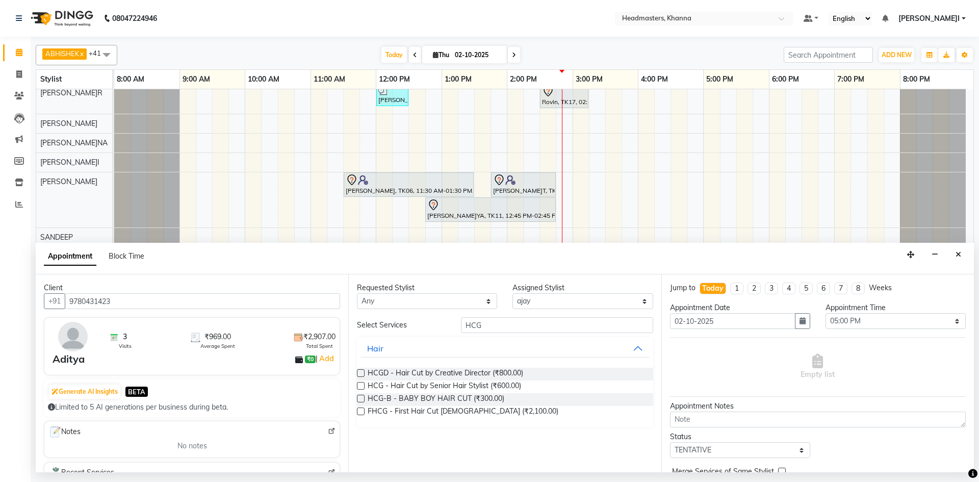
drag, startPoint x: 496, startPoint y: 386, endPoint x: 650, endPoint y: 356, distance: 157.0
click at [502, 384] on span "HCG - Hair Cut by Senior Hair Stylist (₹600.00)" at bounding box center [445, 387] width 154 height 13
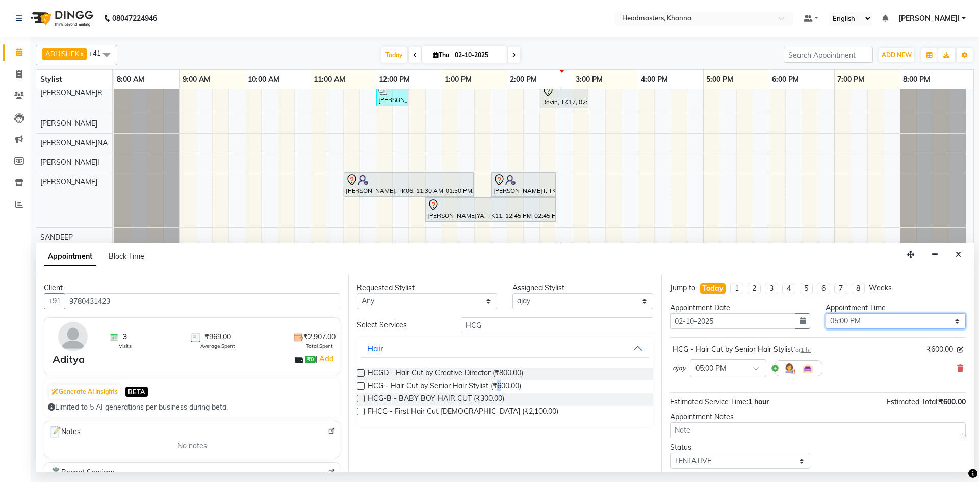
click at [859, 318] on select "Select 09:00 AM 09:15 AM 09:30 AM 09:45 AM 10:00 AM 10:15 AM 10:30 AM 10:45 AM …" at bounding box center [896, 321] width 140 height 16
click at [826, 313] on select "Select 09:00 AM 09:15 AM 09:30 AM 09:45 AM 10:00 AM 10:15 AM 10:30 AM 10:45 AM …" at bounding box center [896, 321] width 140 height 16
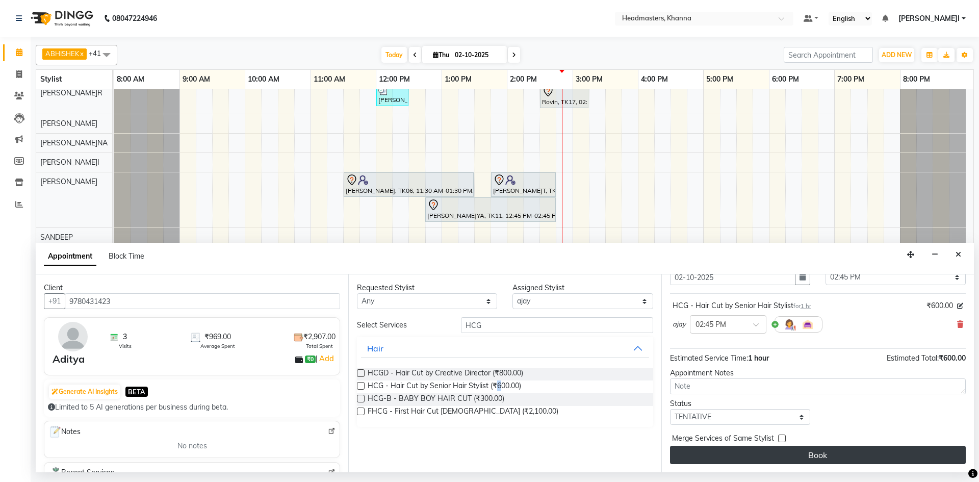
click at [812, 450] on button "Book" at bounding box center [818, 455] width 296 height 18
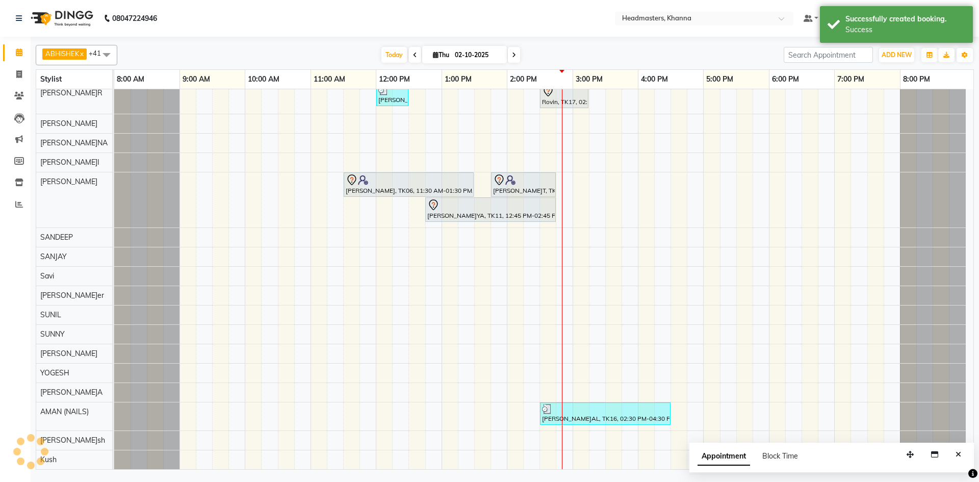
click at [959, 459] on button "Close" at bounding box center [958, 455] width 15 height 16
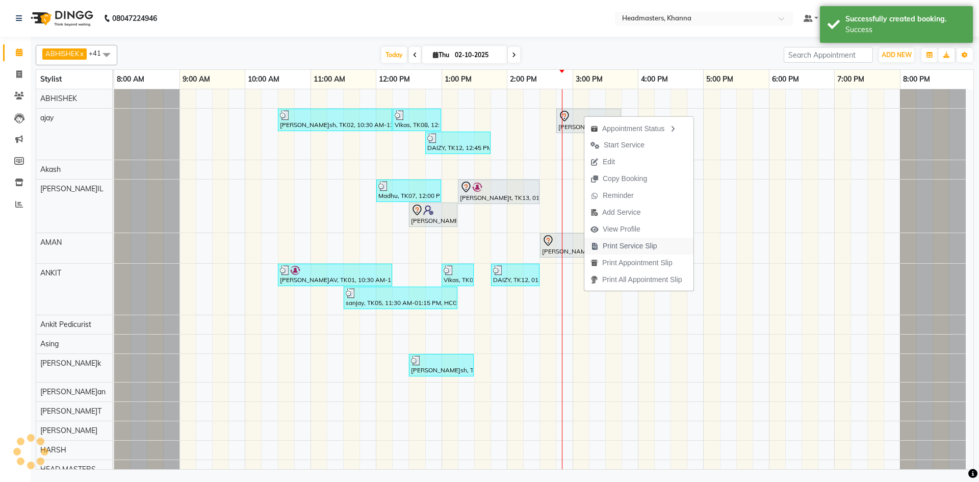
click at [638, 246] on span "Print Service Slip" at bounding box center [630, 246] width 55 height 11
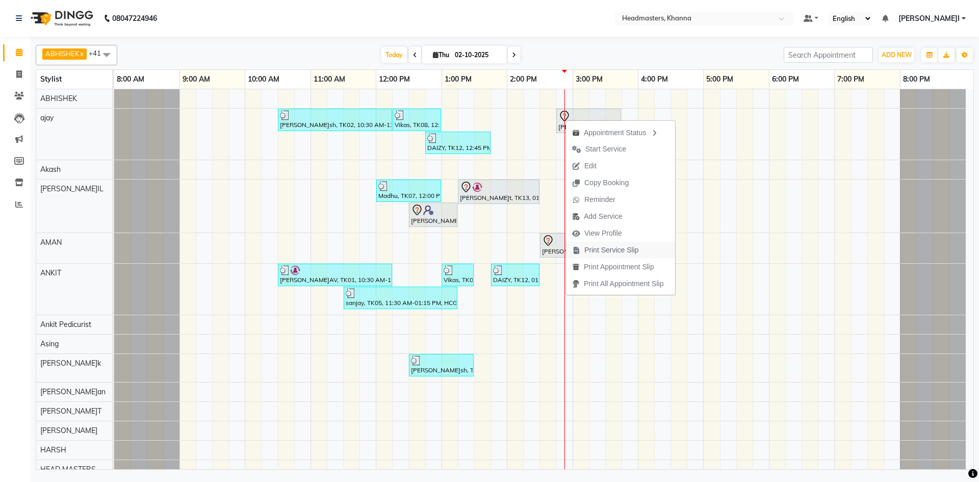
click at [624, 246] on span "Print Service Slip" at bounding box center [612, 250] width 55 height 11
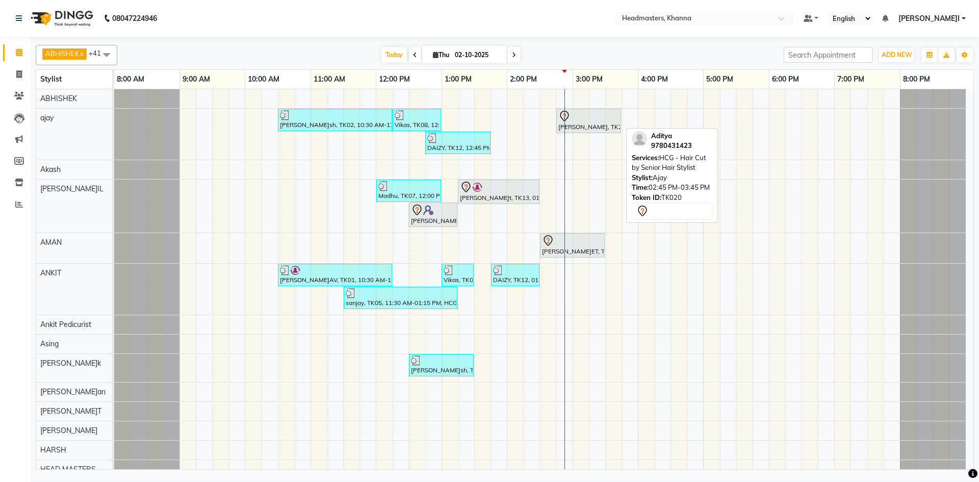
click at [592, 125] on div "Aditya, TK20, 02:45 PM-03:45 PM, HCG - Hair Cut by Senior Hair Stylist" at bounding box center [589, 120] width 63 height 21
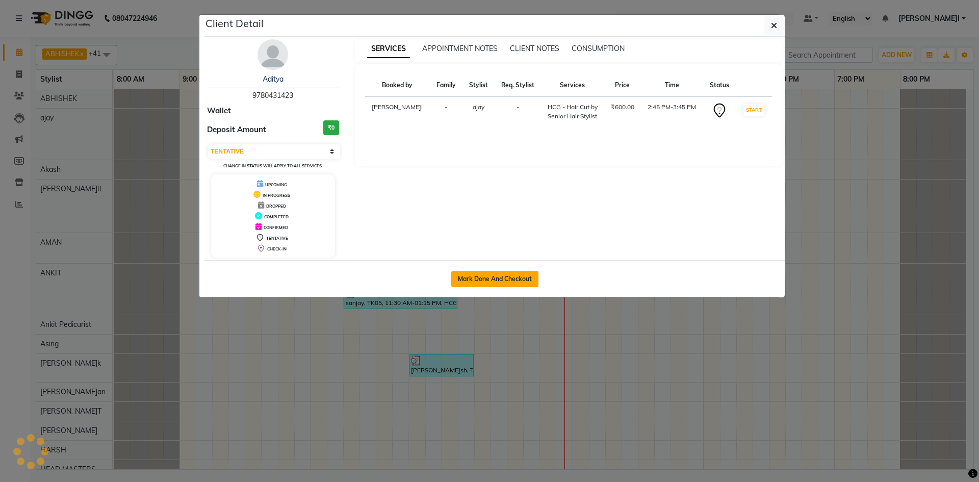
click at [487, 279] on button "Mark Done And Checkout" at bounding box center [494, 279] width 87 height 16
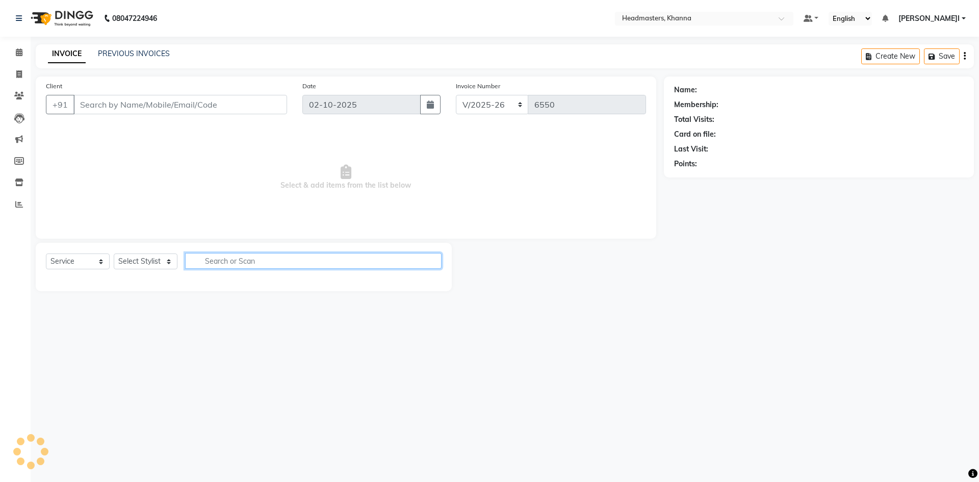
click at [225, 254] on input "text" at bounding box center [313, 261] width 257 height 16
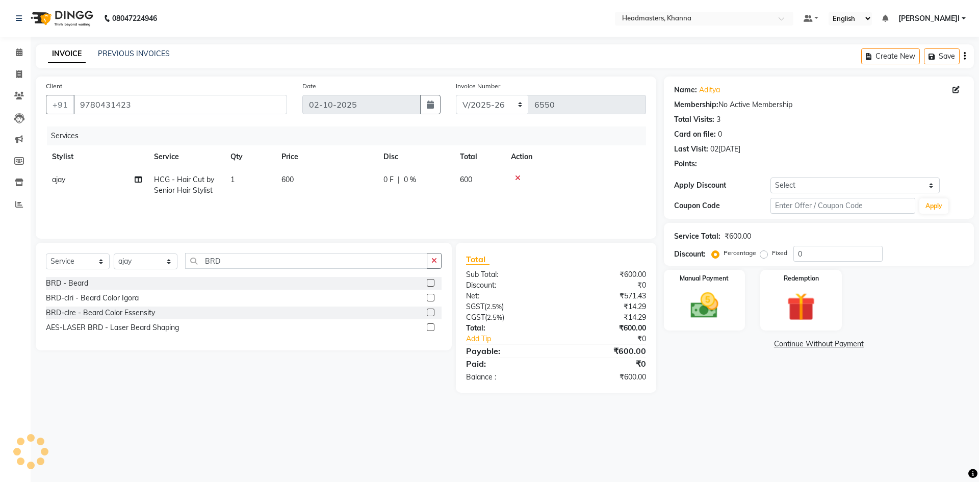
click at [428, 282] on label at bounding box center [431, 283] width 8 height 8
click at [428, 282] on input "checkbox" at bounding box center [430, 283] width 7 height 7
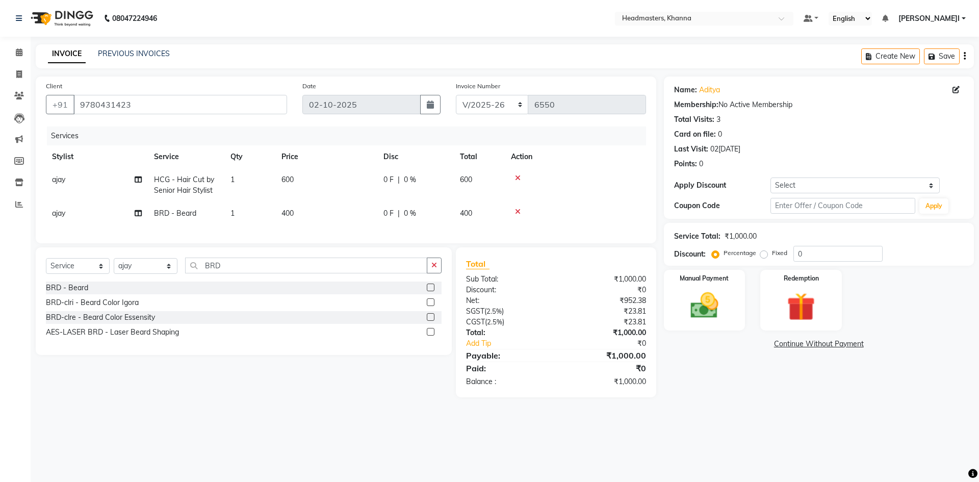
click at [826, 244] on div "Service Total: ₹1,000.00 Discount: Percentage Fixed 0" at bounding box center [819, 244] width 290 height 35
click at [824, 251] on input "0" at bounding box center [838, 254] width 89 height 16
click at [720, 300] on img at bounding box center [704, 306] width 47 height 34
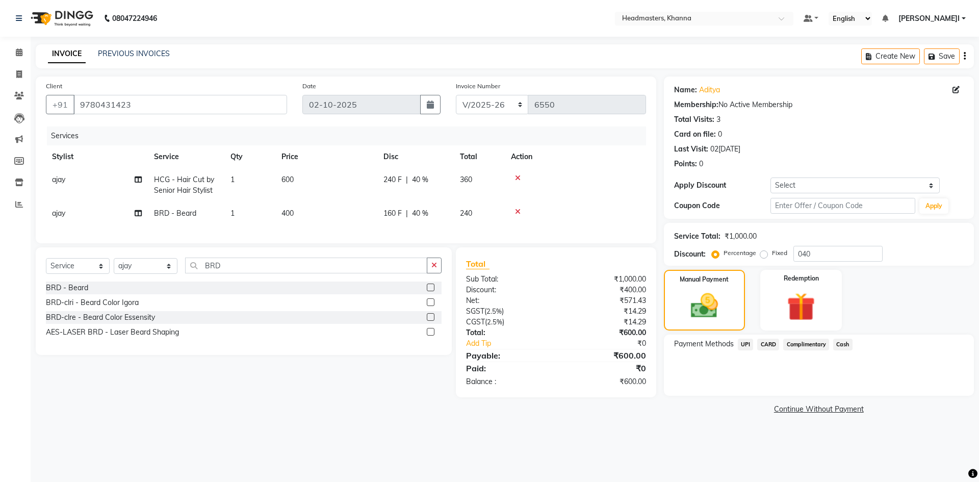
click at [840, 346] on span "Cash" at bounding box center [843, 345] width 19 height 12
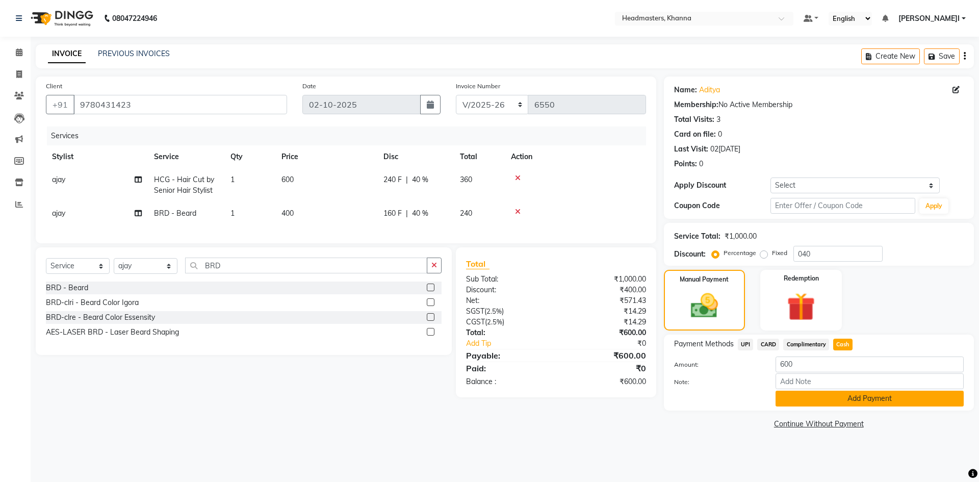
click at [818, 397] on button "Add Payment" at bounding box center [870, 399] width 188 height 16
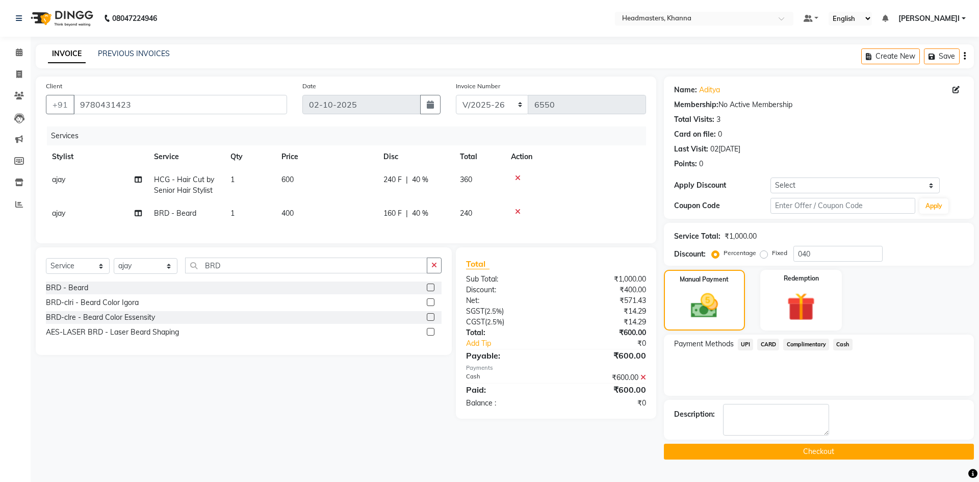
click at [756, 449] on button "Checkout" at bounding box center [819, 452] width 310 height 16
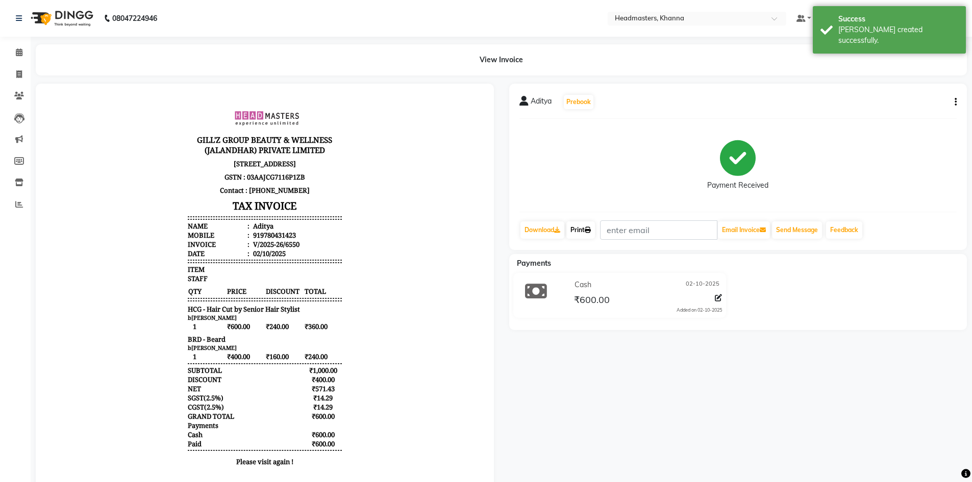
click at [588, 228] on icon at bounding box center [588, 230] width 6 height 6
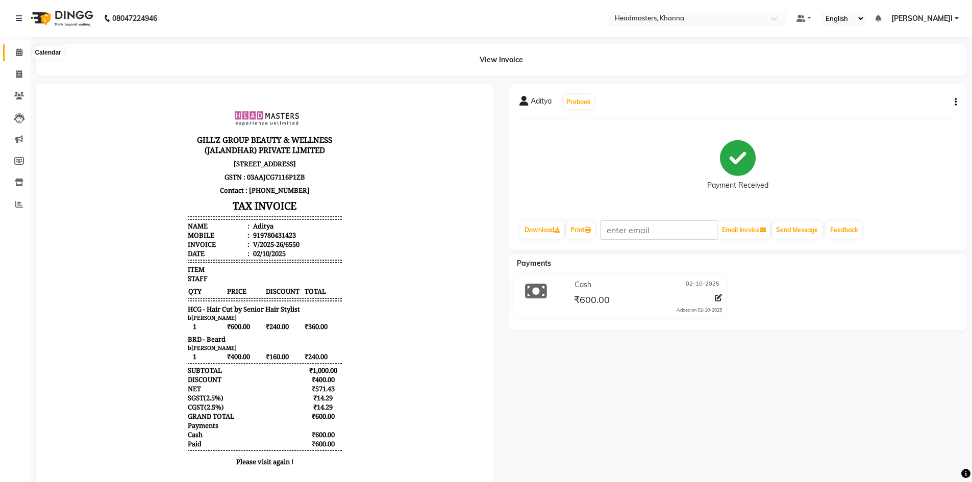
click at [11, 57] on span at bounding box center [19, 53] width 18 height 12
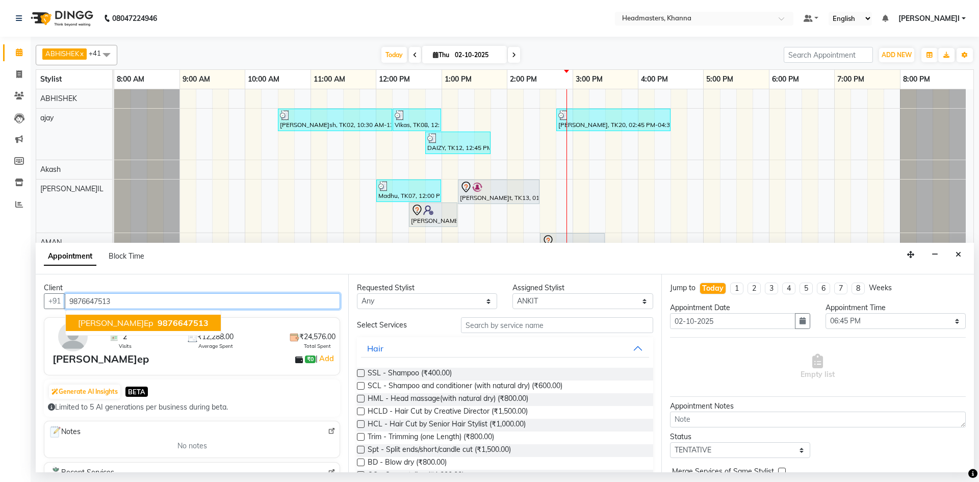
click at [162, 325] on span "9876647513" at bounding box center [183, 323] width 51 height 10
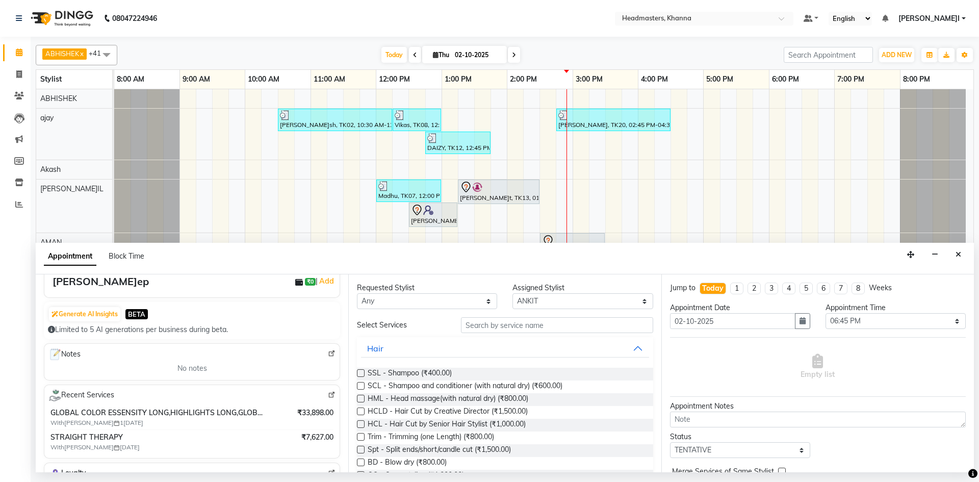
scroll to position [153, 0]
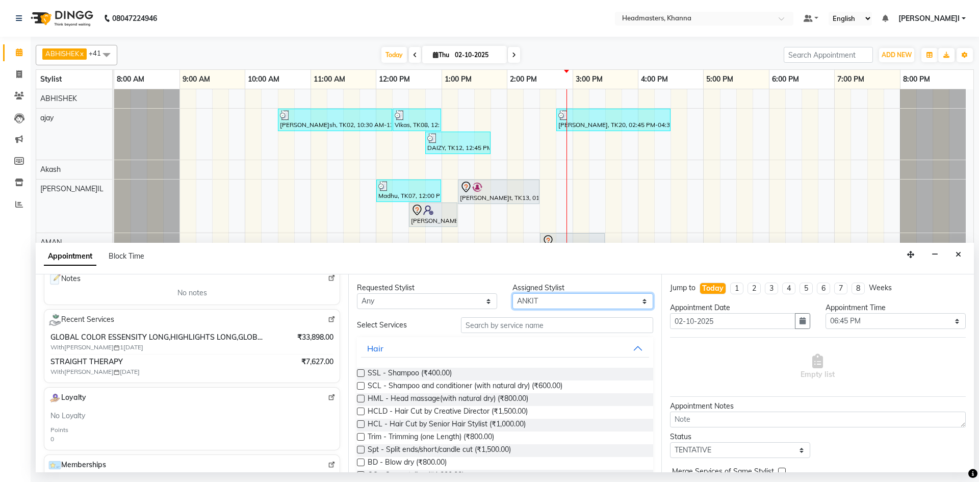
click at [559, 306] on select "Select ABHISHEK ajay Akash AKHIL AMAN AMAN (NAILS) ANKIT Ankit Pedicurist Asing…" at bounding box center [583, 301] width 140 height 16
click at [513, 293] on select "Select ABHISHEK ajay Akash AKHIL AMAN AMAN (NAILS) ANKIT Ankit Pedicurist Asing…" at bounding box center [583, 301] width 140 height 16
click at [496, 319] on input "text" at bounding box center [557, 325] width 192 height 16
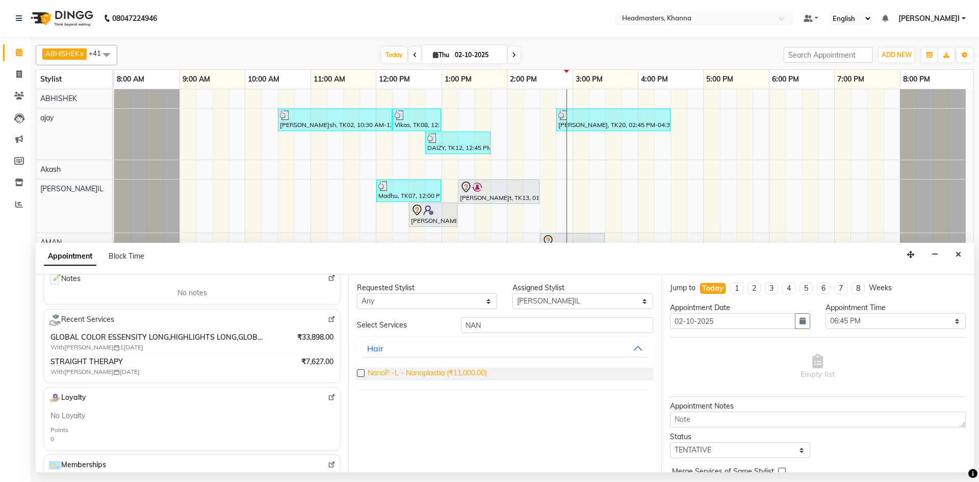
click at [457, 375] on span "NanoP -L - Nanoplastia (₹11,000.00)" at bounding box center [427, 374] width 119 height 13
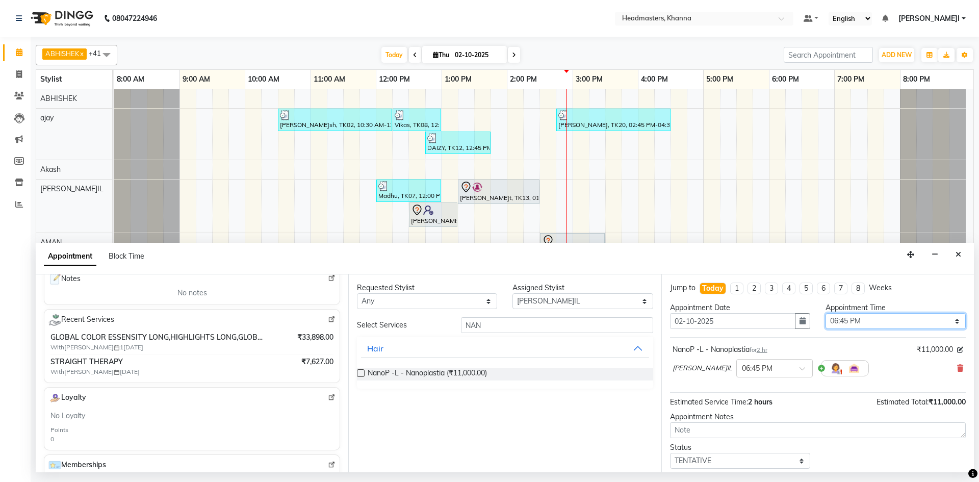
click at [862, 327] on select "Select 09:00 AM 09:15 AM 09:30 AM 09:45 AM 10:00 AM 10:15 AM 10:30 AM 10:45 AM …" at bounding box center [896, 321] width 140 height 16
click at [826, 313] on select "Select 09:00 AM 09:15 AM 09:30 AM 09:45 AM 10:00 AM 10:15 AM 10:30 AM 10:45 AM …" at bounding box center [896, 321] width 140 height 16
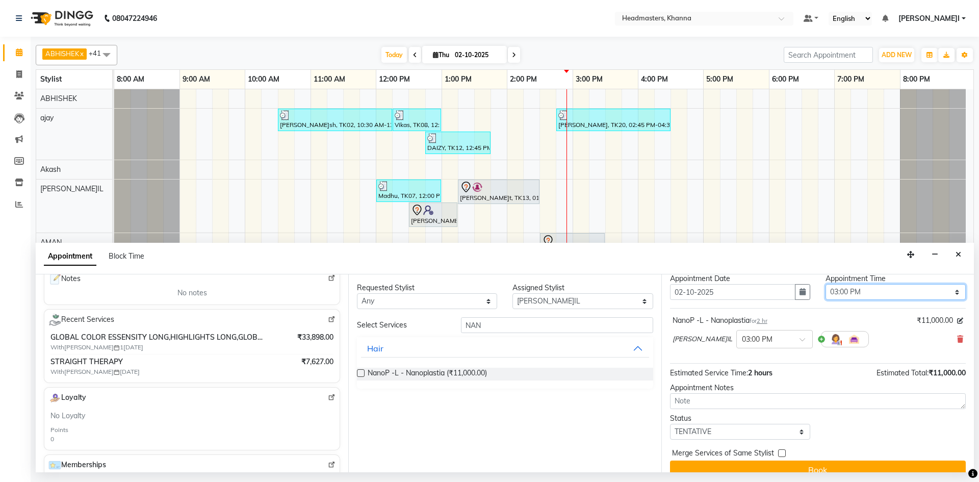
scroll to position [44, 0]
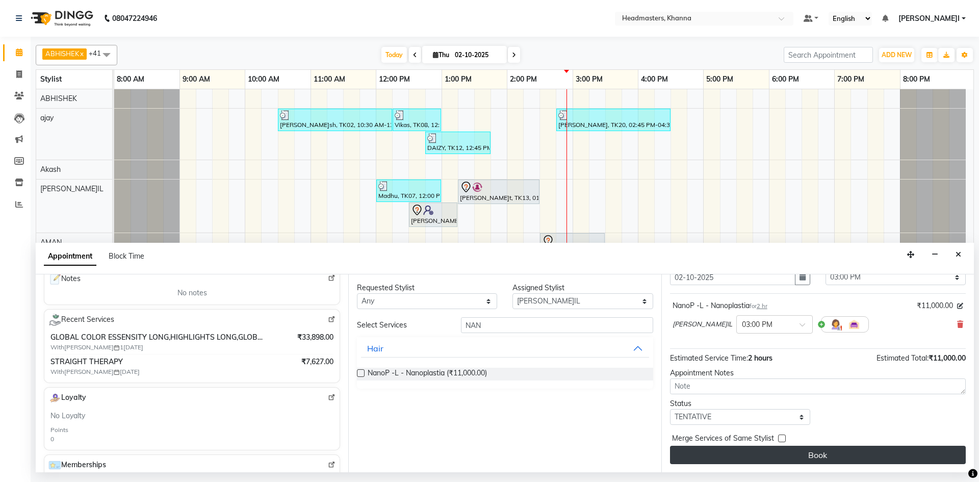
click at [813, 461] on button "Book" at bounding box center [818, 455] width 296 height 18
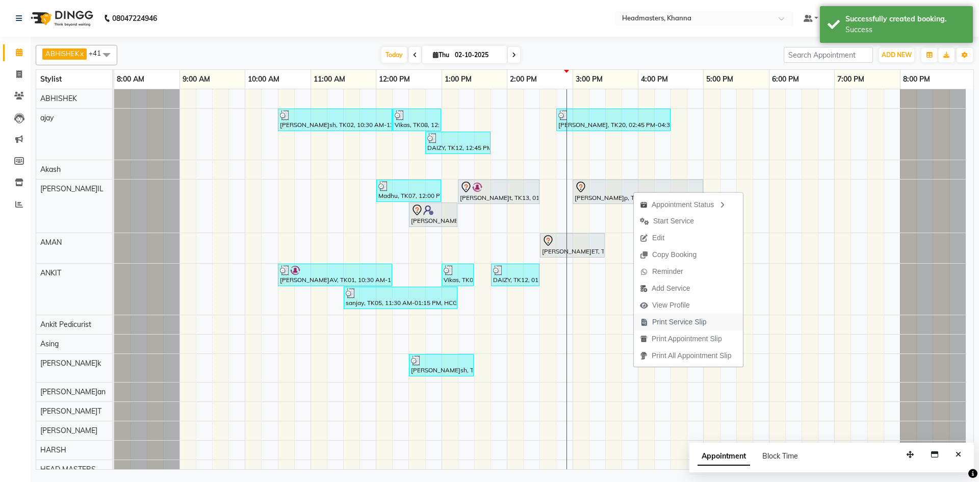
click at [690, 317] on span "Print Service Slip" at bounding box center [679, 322] width 55 height 11
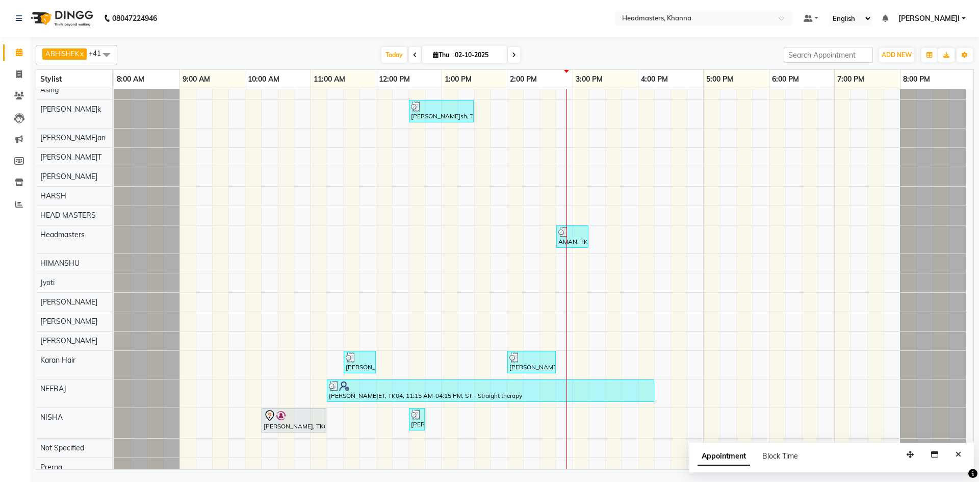
scroll to position [357, 0]
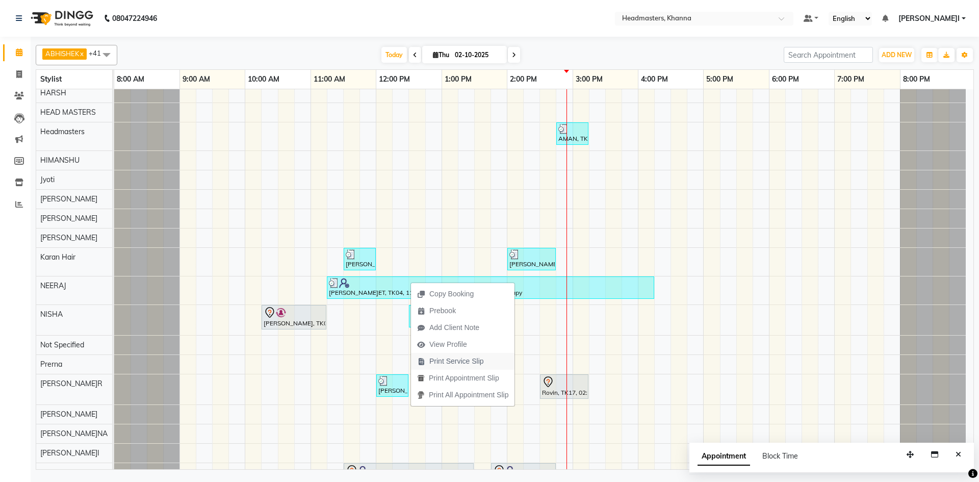
click at [487, 363] on span "Print Service Slip" at bounding box center [450, 361] width 79 height 17
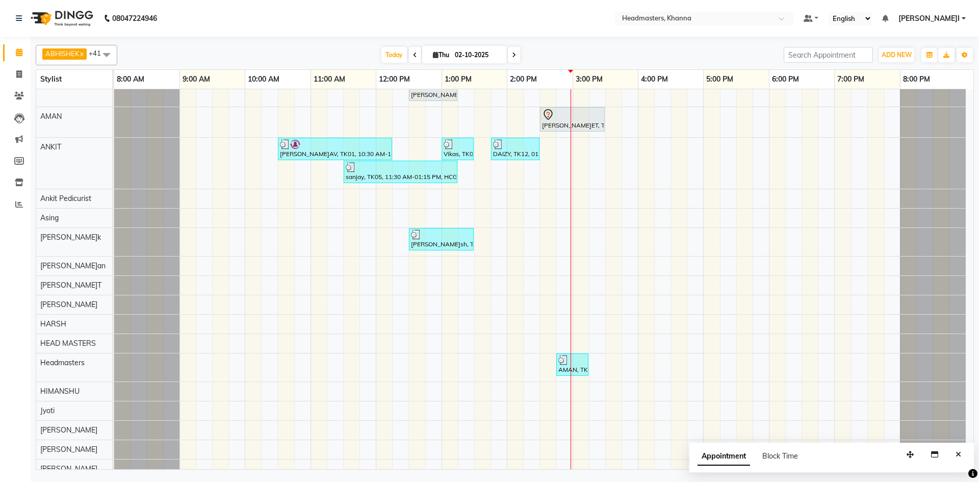
scroll to position [0, 0]
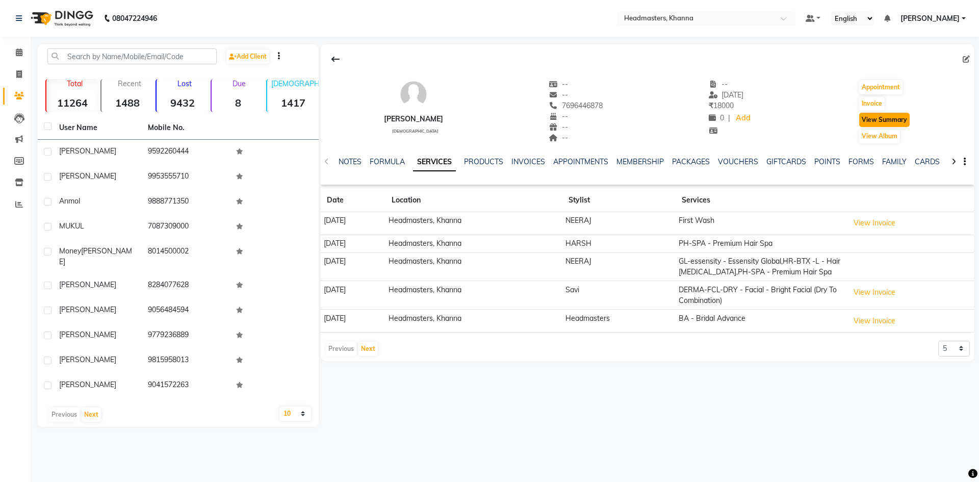
click at [890, 115] on button "View Summary" at bounding box center [885, 120] width 51 height 14
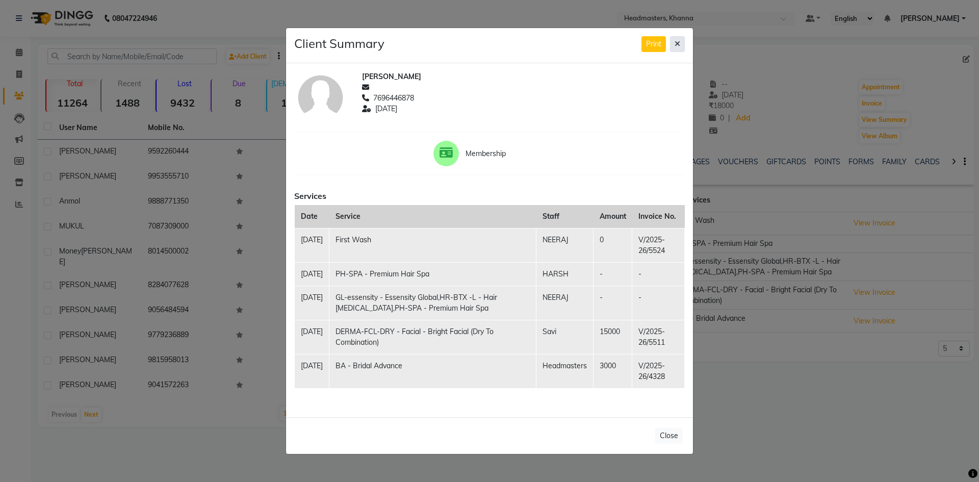
click at [677, 45] on button at bounding box center [677, 44] width 15 height 16
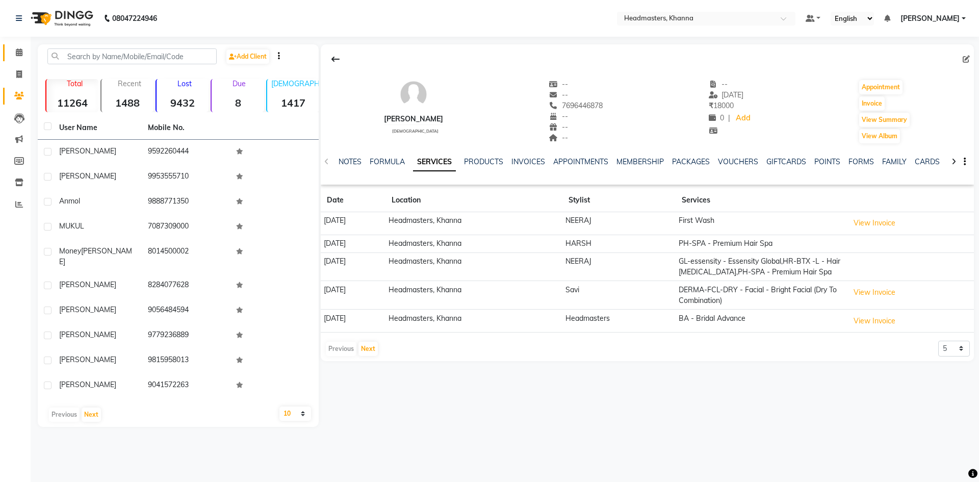
click at [19, 46] on link "Calendar" at bounding box center [15, 52] width 24 height 17
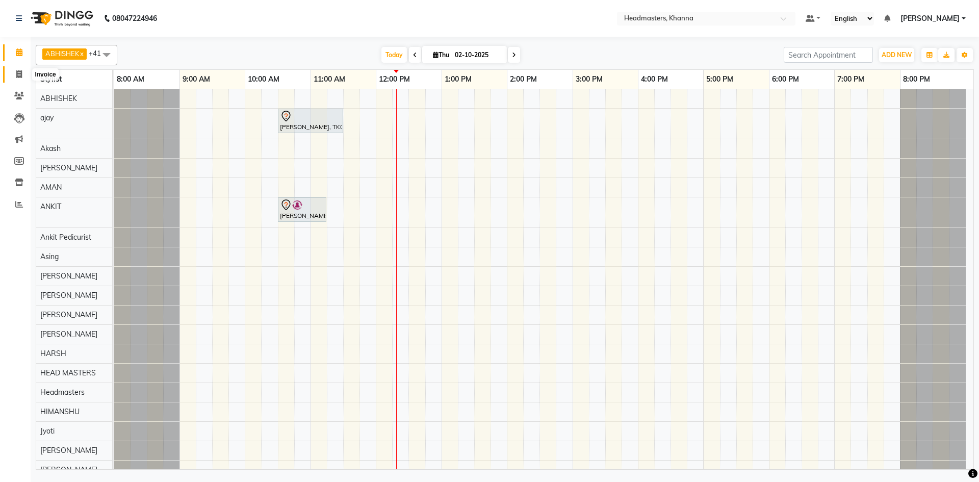
drag, startPoint x: 0, startPoint y: 0, endPoint x: 14, endPoint y: 57, distance: 58.9
click at [22, 77] on icon at bounding box center [19, 74] width 6 height 8
select select "service"
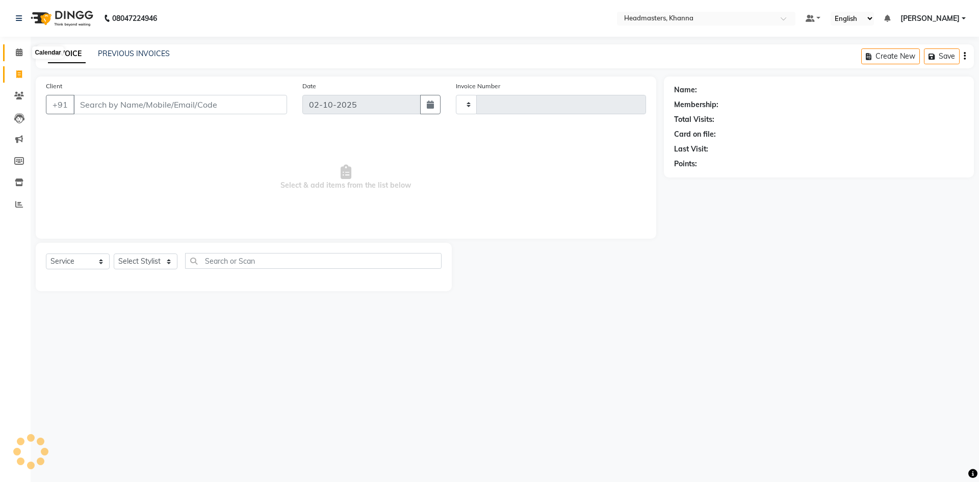
click at [14, 56] on span at bounding box center [19, 53] width 18 height 12
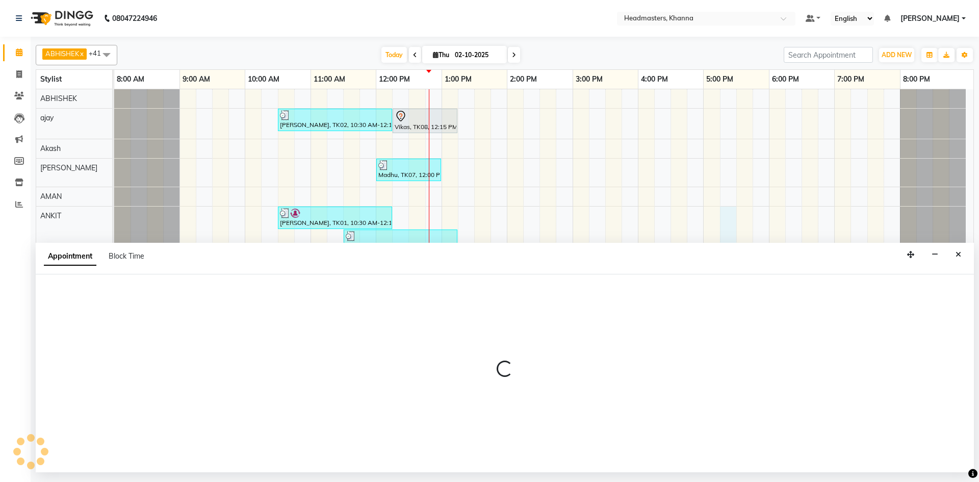
select select "60812"
select select "1035"
select select "tentative"
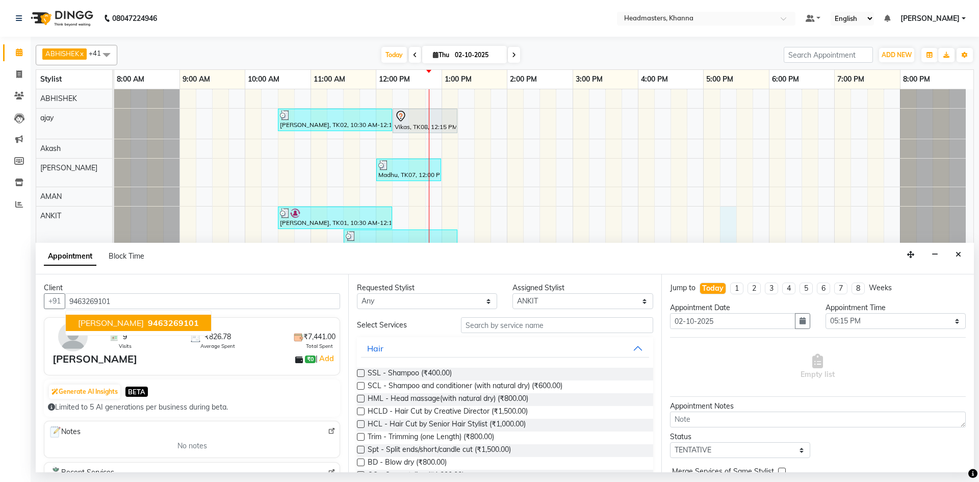
type input "9463269101"
click at [546, 299] on select "Select ABHISHEK ajay Akash AKHIL AMAN AMAN (NAILS) ANKIT Ankit Pedicurist Asing…" at bounding box center [583, 301] width 140 height 16
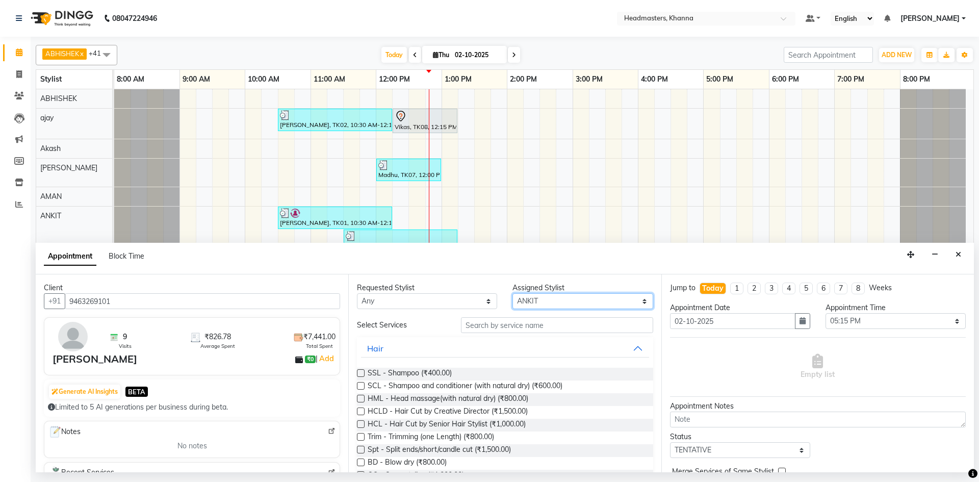
select select "60857"
click at [513, 293] on select "Select ABHISHEK ajay Akash AKHIL AMAN AMAN (NAILS) ANKIT Ankit Pedicurist Asing…" at bounding box center [583, 301] width 140 height 16
click at [487, 320] on input "text" at bounding box center [557, 325] width 192 height 16
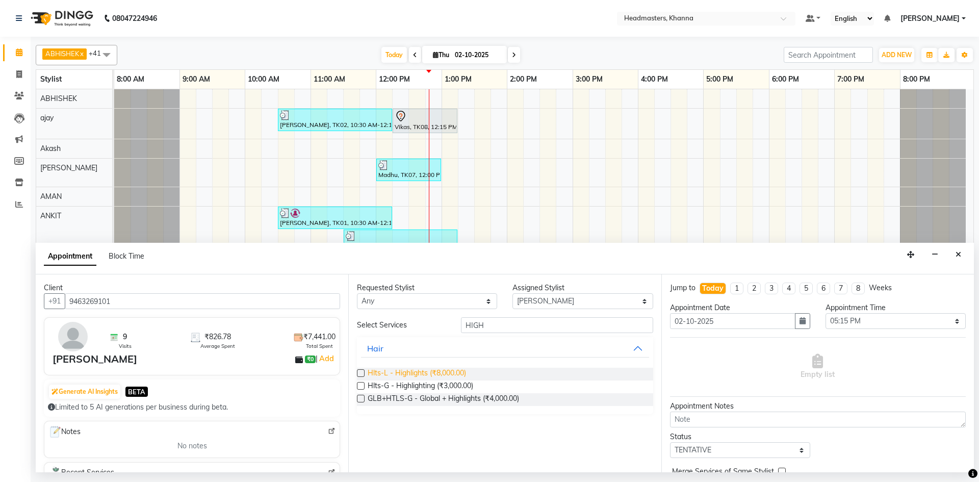
type input "HIGH"
drag, startPoint x: 407, startPoint y: 371, endPoint x: 514, endPoint y: 363, distance: 108.0
click at [409, 371] on span "Hlts-L - Highlights (₹8,000.00)" at bounding box center [417, 374] width 98 height 13
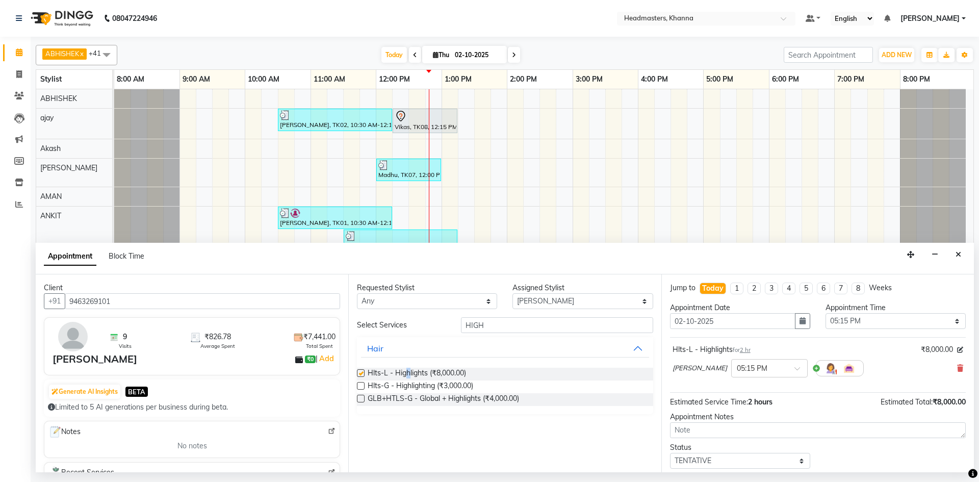
checkbox input "false"
click at [857, 319] on select "Select 09:00 AM 09:15 AM 09:30 AM 09:45 AM 10:00 AM 10:15 AM 10:30 AM 10:45 AM …" at bounding box center [896, 321] width 140 height 16
select select "765"
click at [826, 313] on select "Select 09:00 AM 09:15 AM 09:30 AM 09:45 AM 10:00 AM 10:15 AM 10:30 AM 10:45 AM …" at bounding box center [896, 321] width 140 height 16
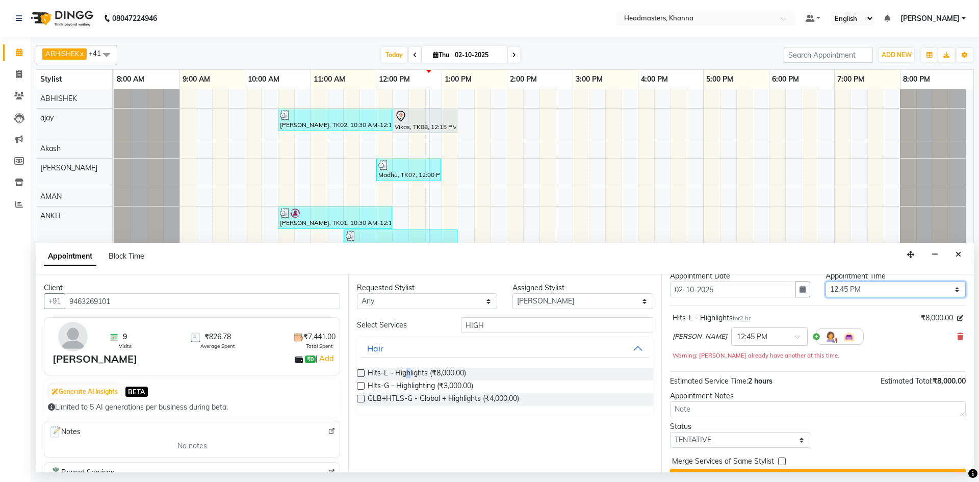
scroll to position [55, 0]
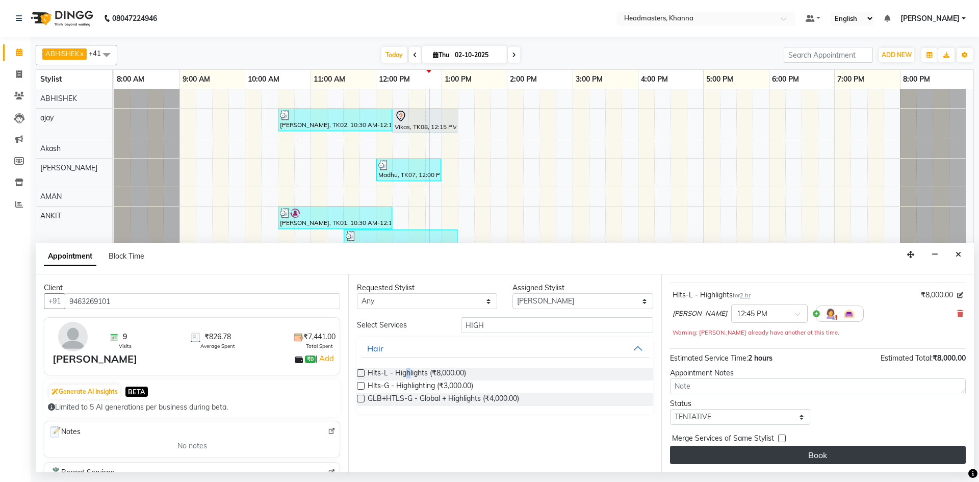
click at [835, 449] on button "Book" at bounding box center [818, 455] width 296 height 18
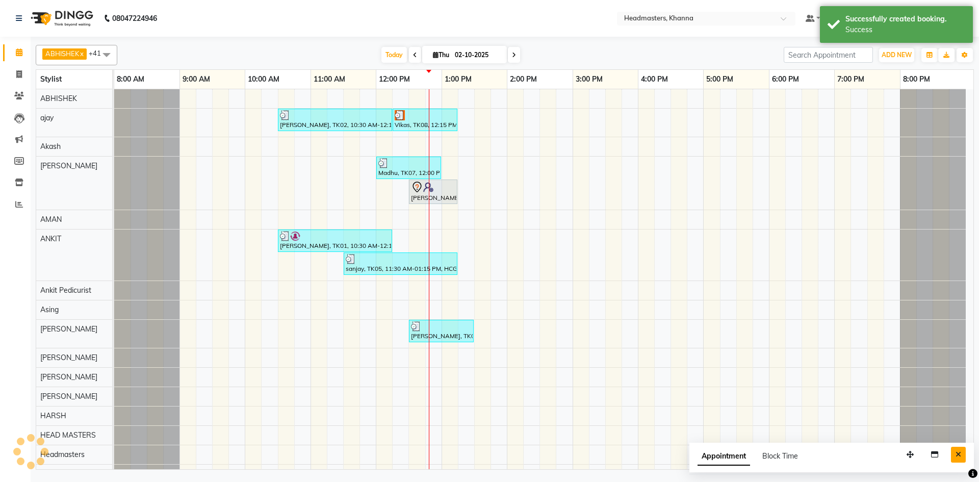
click at [959, 451] on icon "Close" at bounding box center [959, 454] width 6 height 7
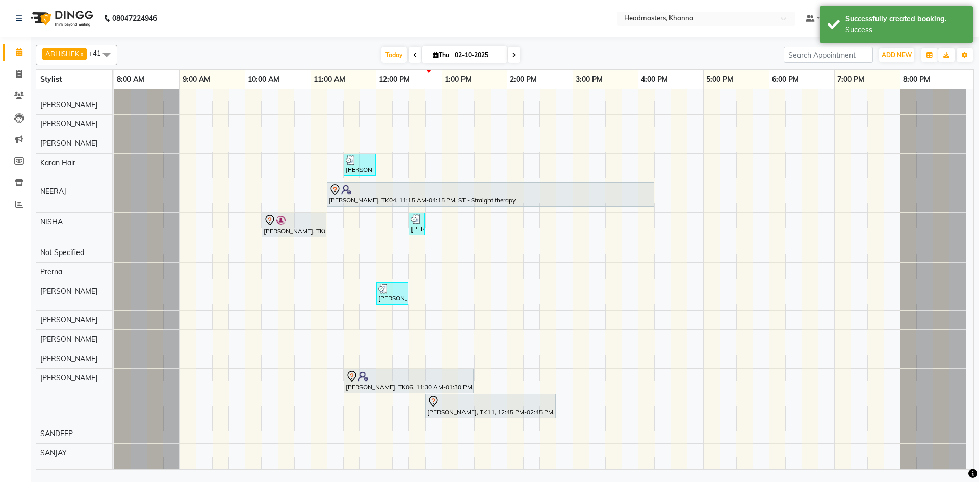
scroll to position [561, 0]
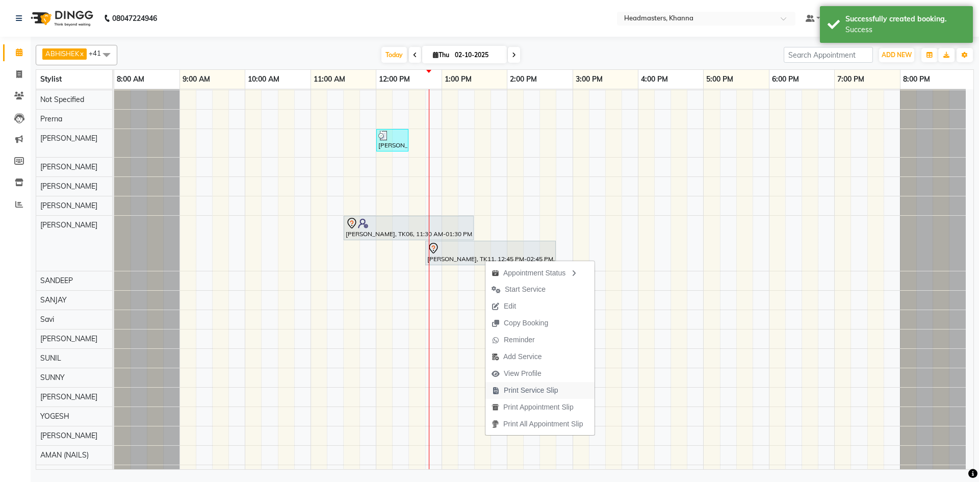
click at [543, 386] on span "Print Service Slip" at bounding box center [531, 390] width 55 height 11
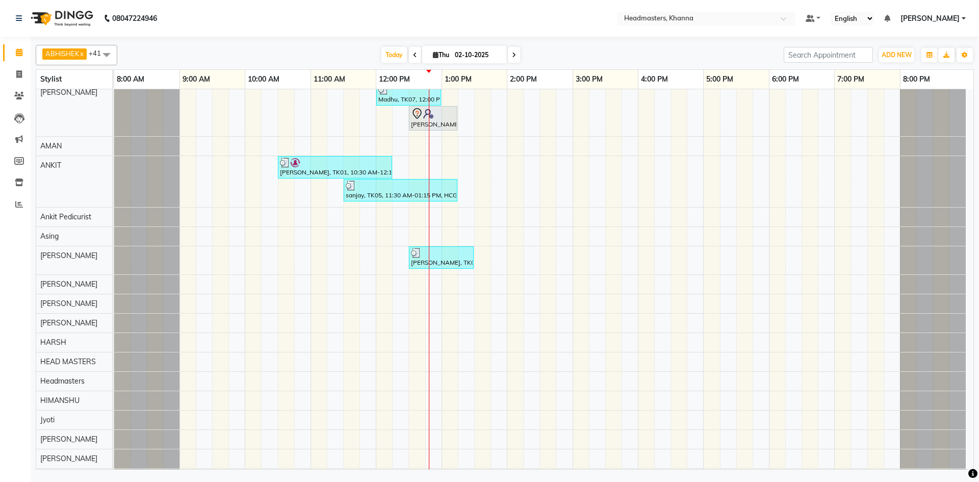
scroll to position [0, 0]
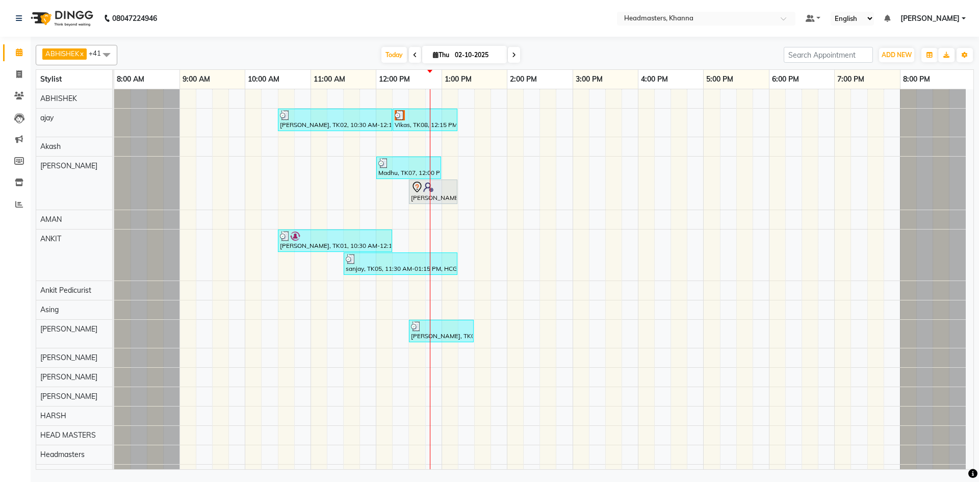
select select "60798"
select select "tentative"
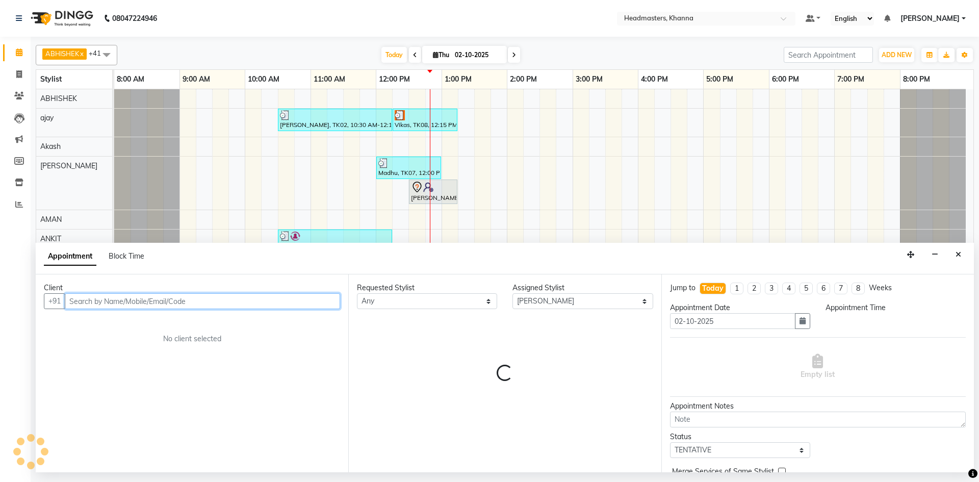
select select "990"
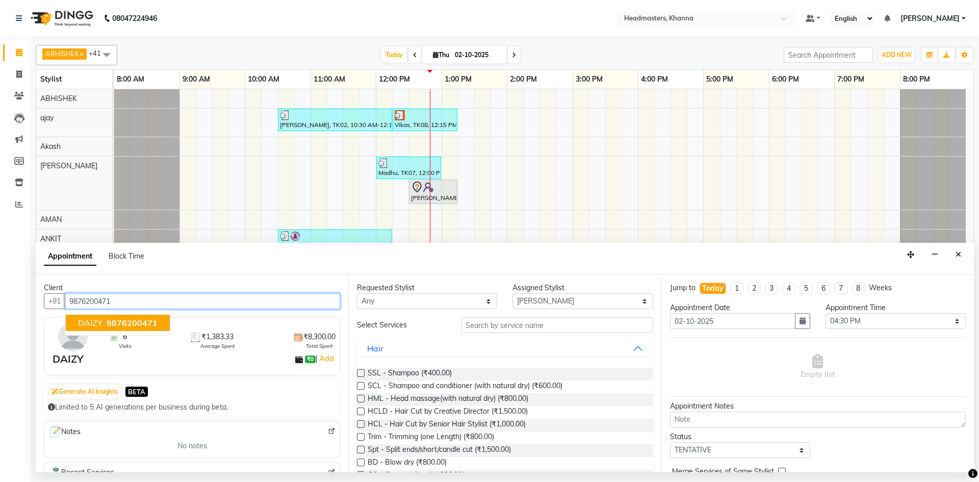
type input "9876200471"
click at [556, 303] on select "Select ABHISHEK ajay Akash AKHIL AMAN AMAN (NAILS) ANKIT Ankit Pedicurist Asing…" at bounding box center [583, 301] width 140 height 16
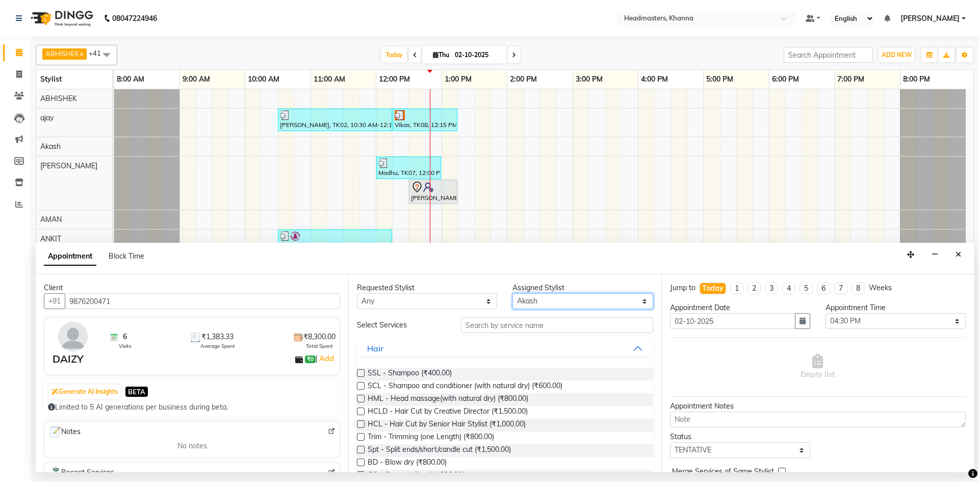
click at [513, 293] on select "Select ABHISHEK ajay Akash AKHIL AMAN AMAN (NAILS) ANKIT Ankit Pedicurist Asing…" at bounding box center [583, 301] width 140 height 16
click at [536, 291] on div "Assigned Stylist" at bounding box center [583, 288] width 140 height 11
click at [535, 292] on div "Assigned Stylist Select ABHISHEK ajay Akash AKHIL AMAN AMAN (NAILS) ANKIT Ankit…" at bounding box center [583, 296] width 156 height 27
select select "60819"
click at [513, 293] on select "Select ABHISHEK ajay Akash AKHIL AMAN AMAN (NAILS) ANKIT Ankit Pedicurist Asing…" at bounding box center [583, 301] width 140 height 16
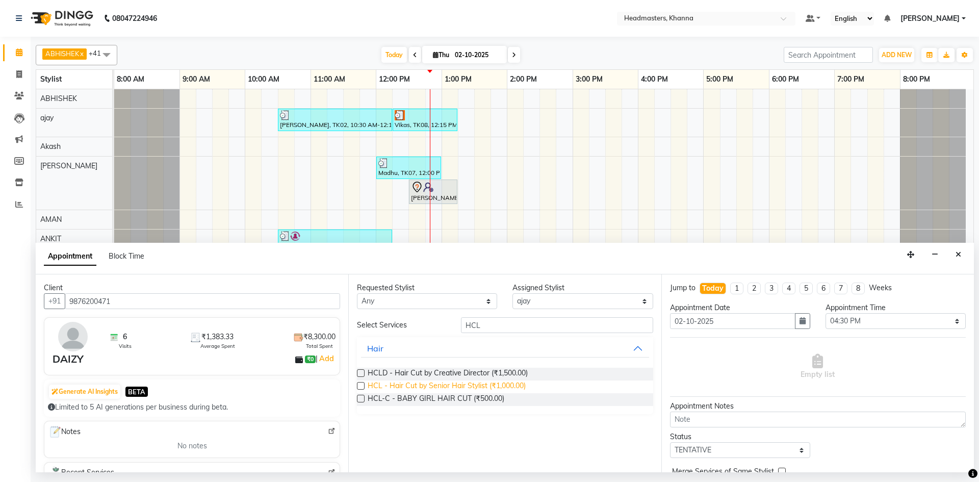
type input "HCL"
click at [499, 389] on span "HCL - Hair Cut by Senior Hair Stylist (₹1,000.00)" at bounding box center [447, 387] width 158 height 13
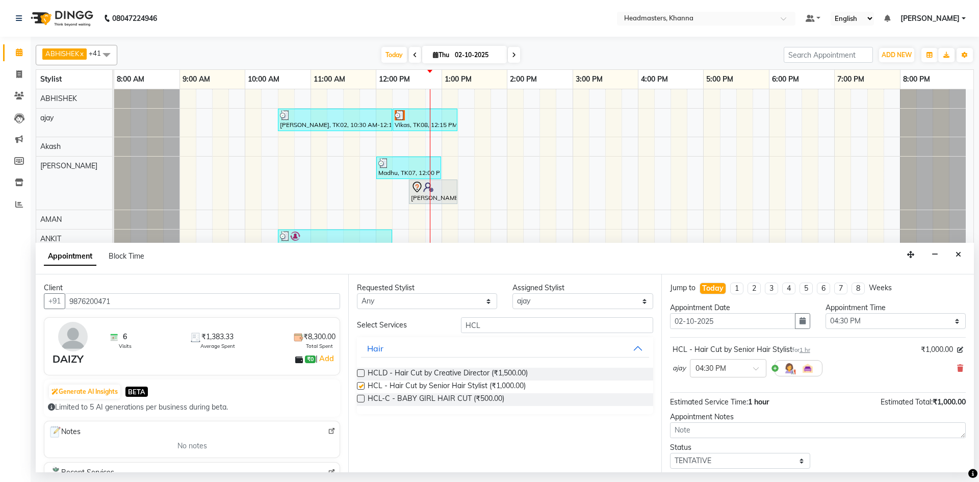
checkbox input "false"
click at [874, 326] on select "Select 09:00 AM 09:15 AM 09:30 AM 09:45 AM 10:00 AM 10:15 AM 10:30 AM 10:45 AM …" at bounding box center [896, 321] width 140 height 16
select select "765"
click at [826, 313] on select "Select 09:00 AM 09:15 AM 09:30 AM 09:45 AM 10:00 AM 10:15 AM 10:30 AM 10:45 AM …" at bounding box center [896, 321] width 140 height 16
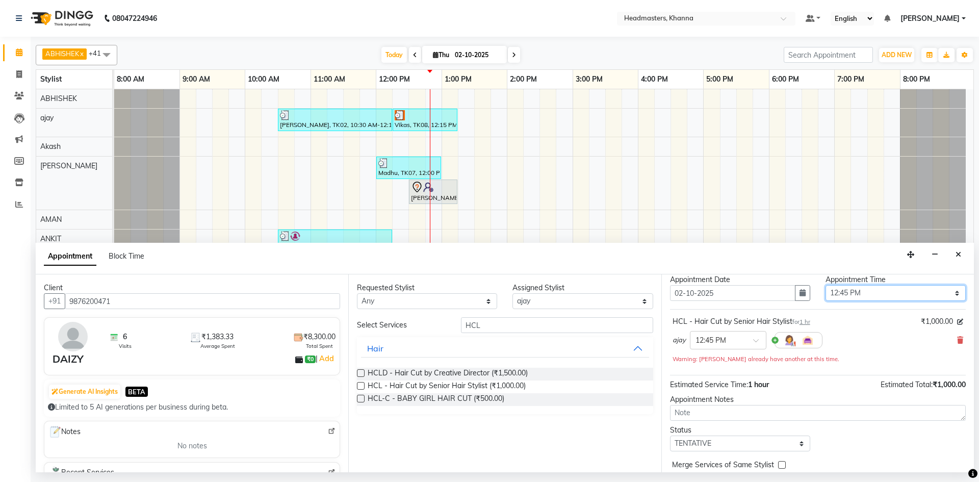
scroll to position [55, 0]
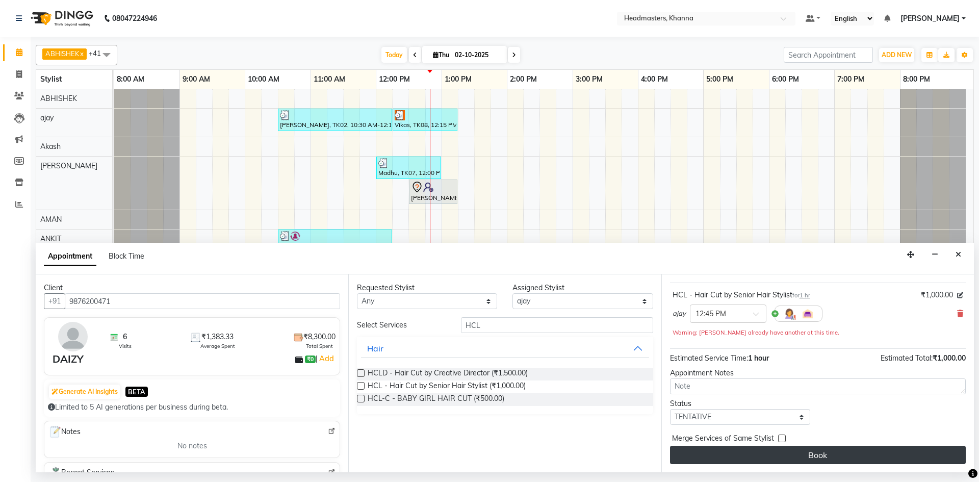
click at [787, 452] on button "Book" at bounding box center [818, 455] width 296 height 18
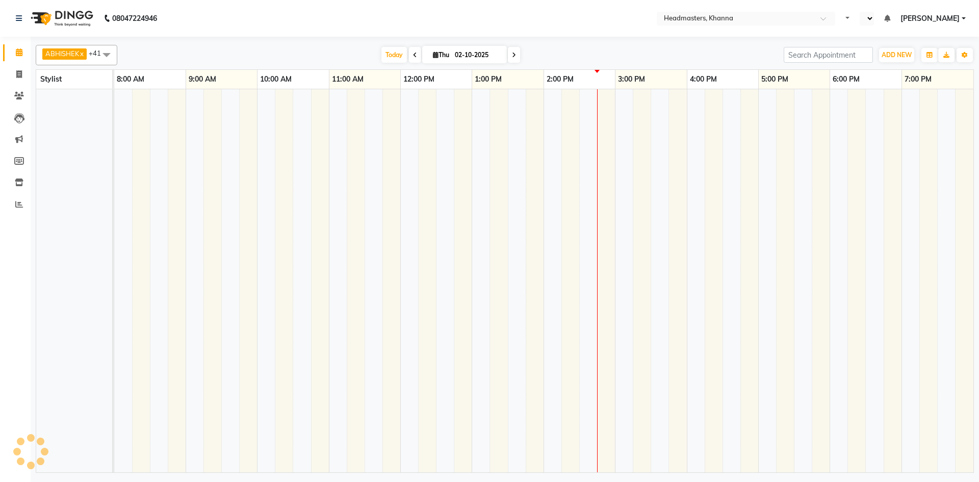
select select "en"
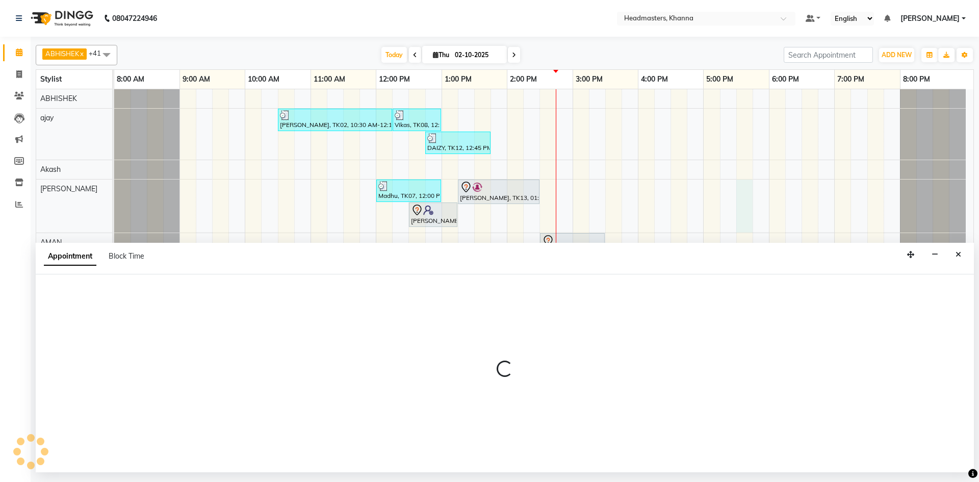
select select "60805"
select select "1050"
select select "tentative"
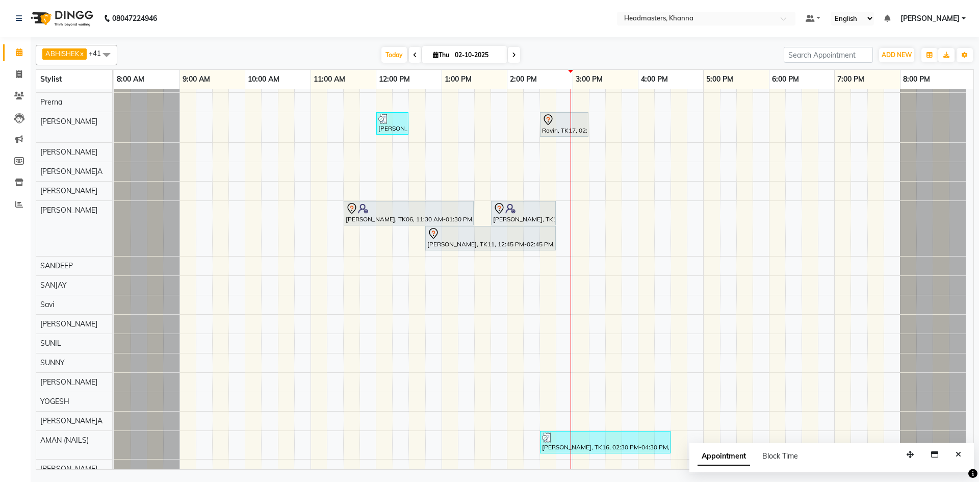
scroll to position [648, 0]
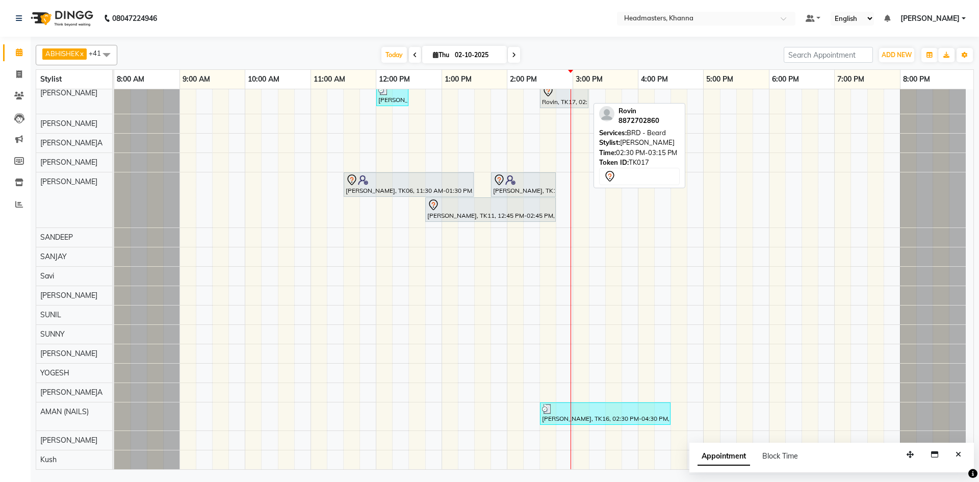
click at [561, 99] on div "Rovin, TK17, 02:30 PM-03:15 PM, BRD - [PERSON_NAME]" at bounding box center [564, 95] width 46 height 21
select select "7"
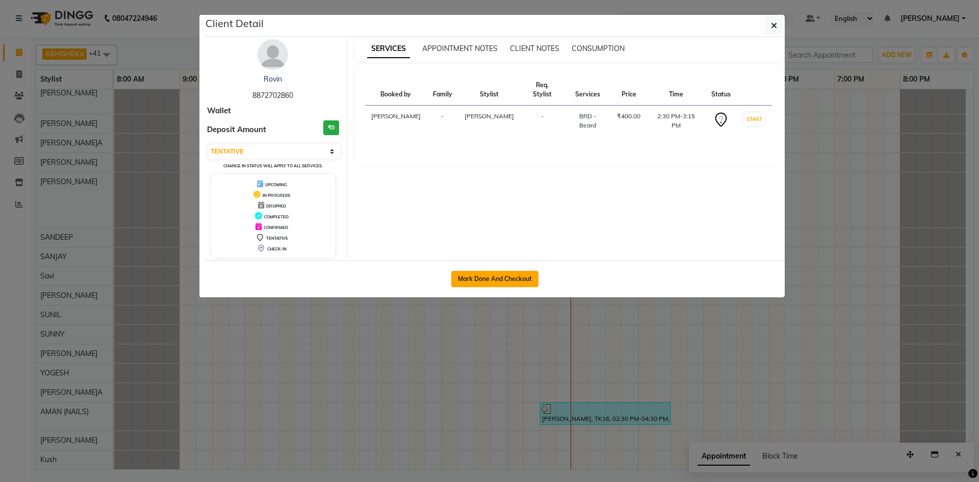
click at [491, 275] on button "Mark Done And Checkout" at bounding box center [494, 279] width 87 height 16
select select "service"
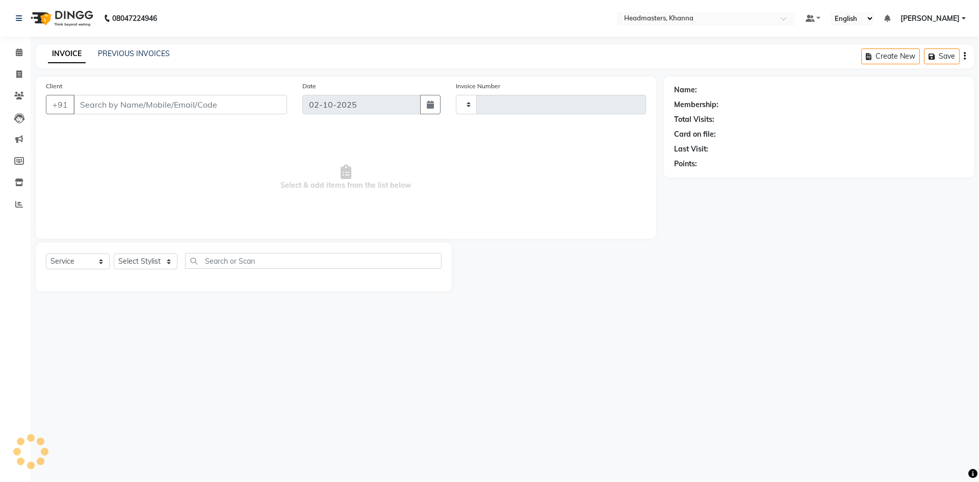
type input "6551"
select select "7138"
type input "8872702860"
select select "60814"
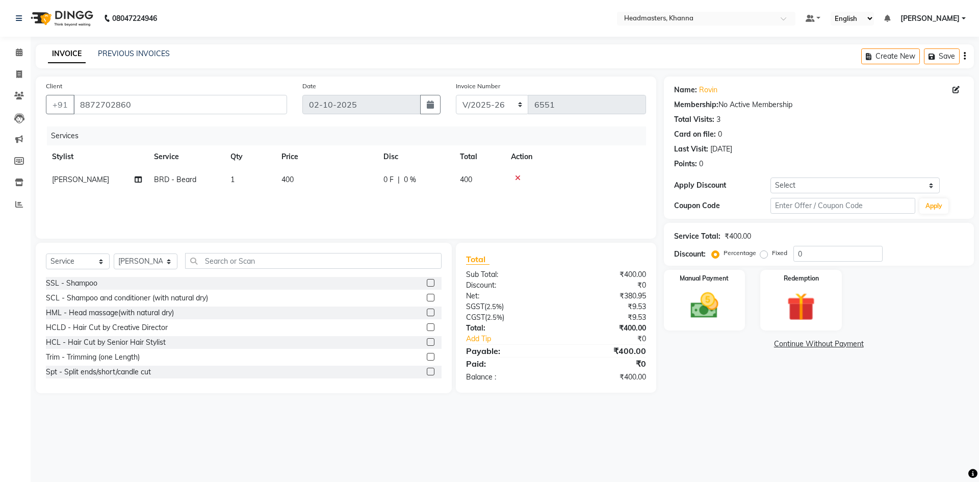
click at [433, 184] on div "0 F | 0 %" at bounding box center [416, 179] width 64 height 11
select select "60814"
type input "150"
click at [498, 162] on tr "Stylist Service Qty Price Disc Total Action" at bounding box center [346, 156] width 600 height 23
click at [727, 319] on img at bounding box center [704, 306] width 47 height 34
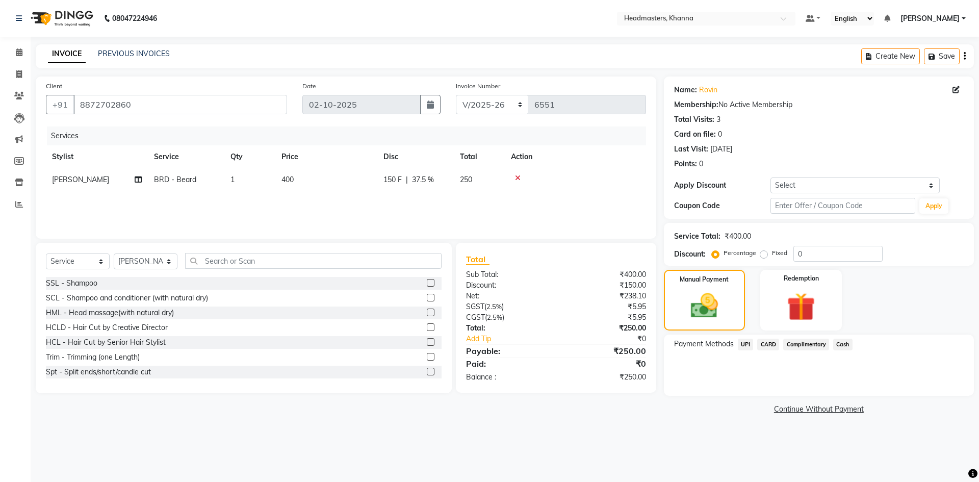
click at [741, 344] on span "UPI" at bounding box center [746, 345] width 16 height 12
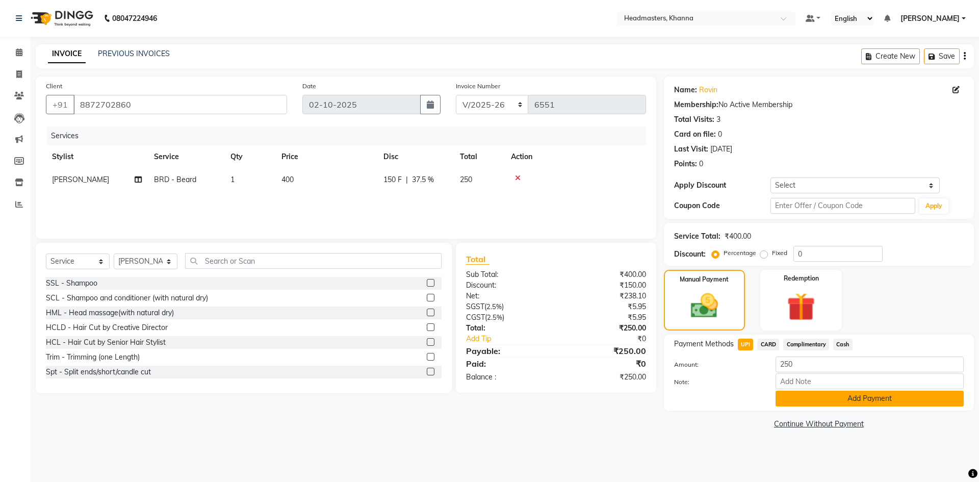
click at [818, 399] on button "Add Payment" at bounding box center [870, 399] width 188 height 16
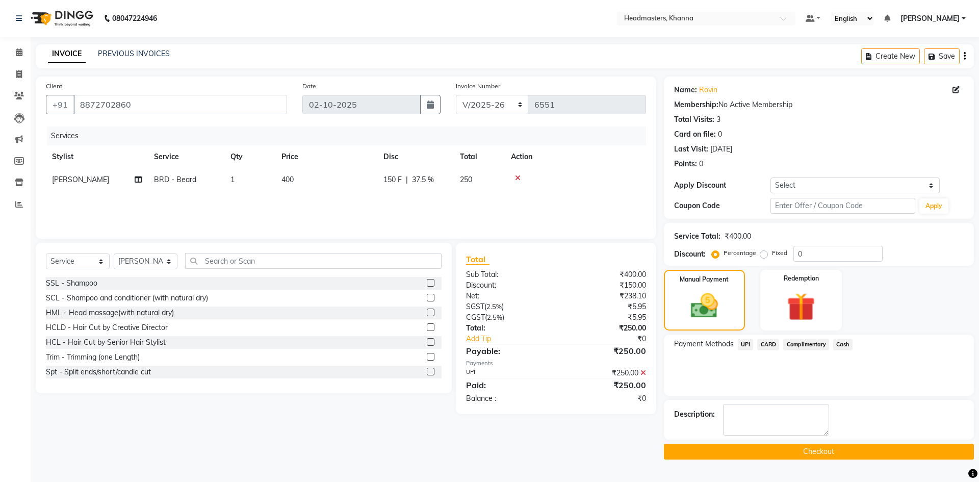
click at [794, 447] on button "Checkout" at bounding box center [819, 452] width 310 height 16
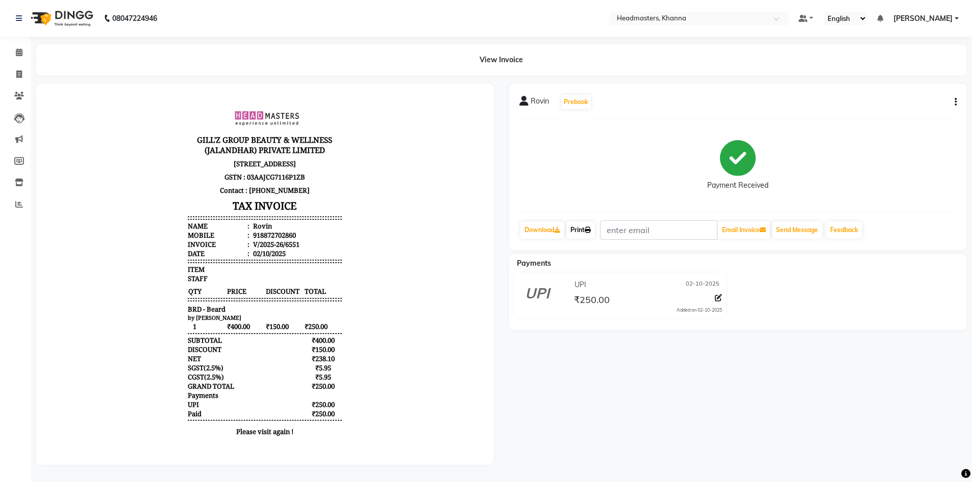
click at [584, 231] on link "Print" at bounding box center [580, 229] width 29 height 17
click at [14, 52] on span at bounding box center [19, 53] width 18 height 12
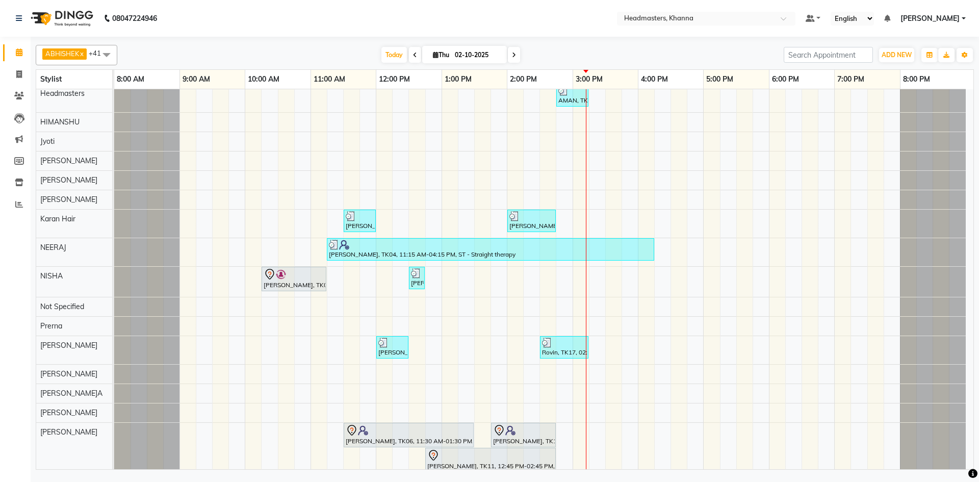
scroll to position [391, 0]
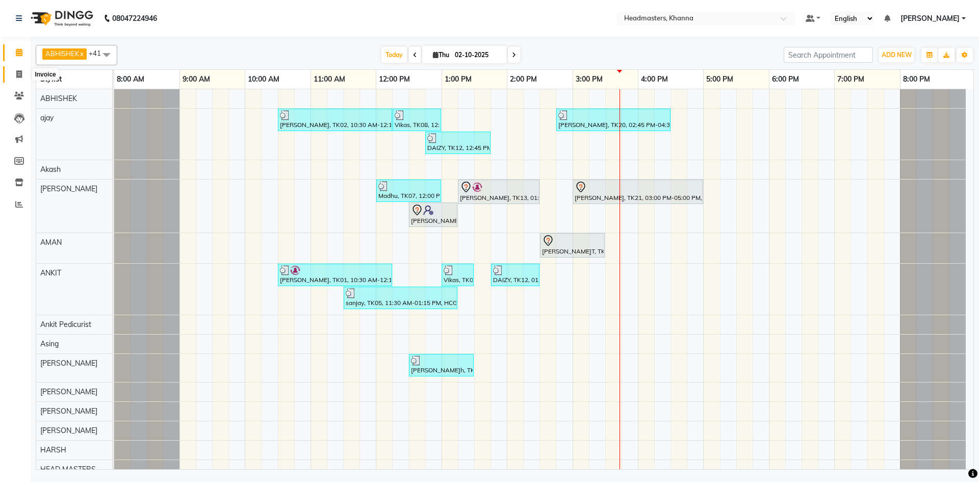
click at [19, 74] on icon at bounding box center [19, 74] width 6 height 8
select select "service"
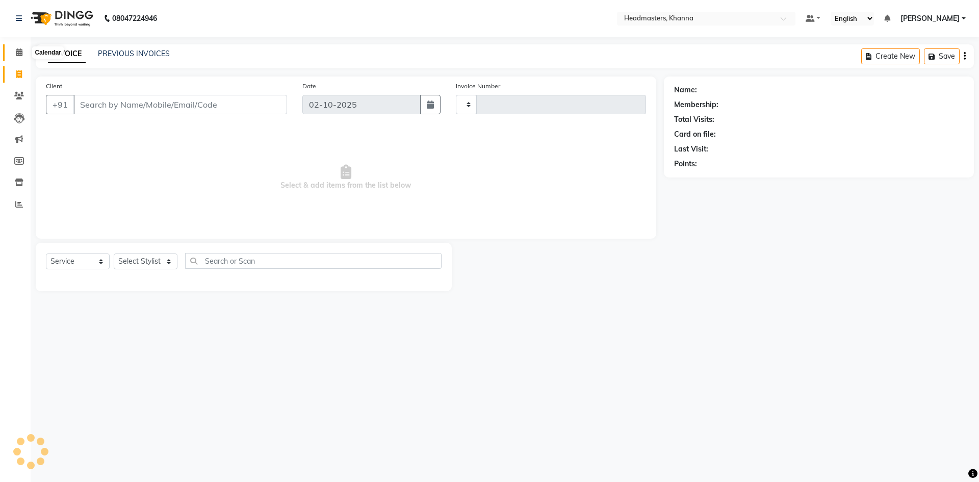
type input "6552"
click at [19, 50] on icon at bounding box center [19, 52] width 7 height 8
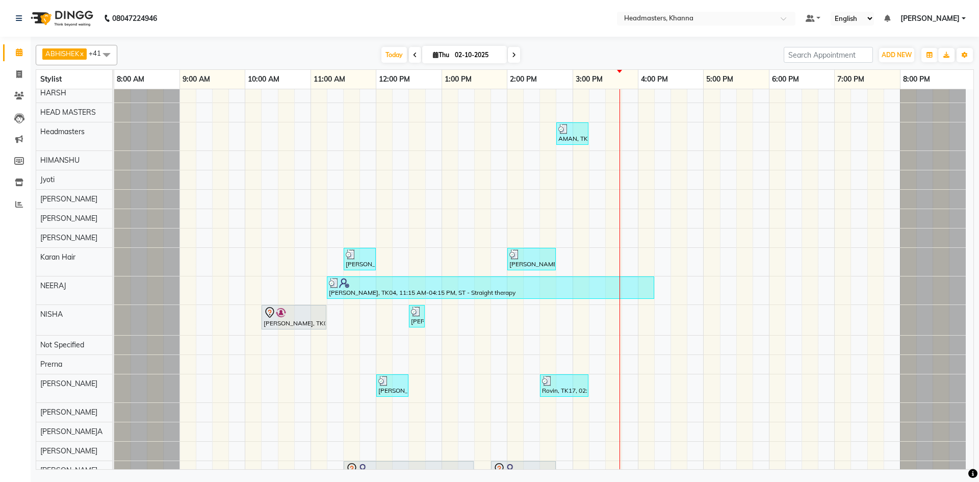
scroll to position [561, 0]
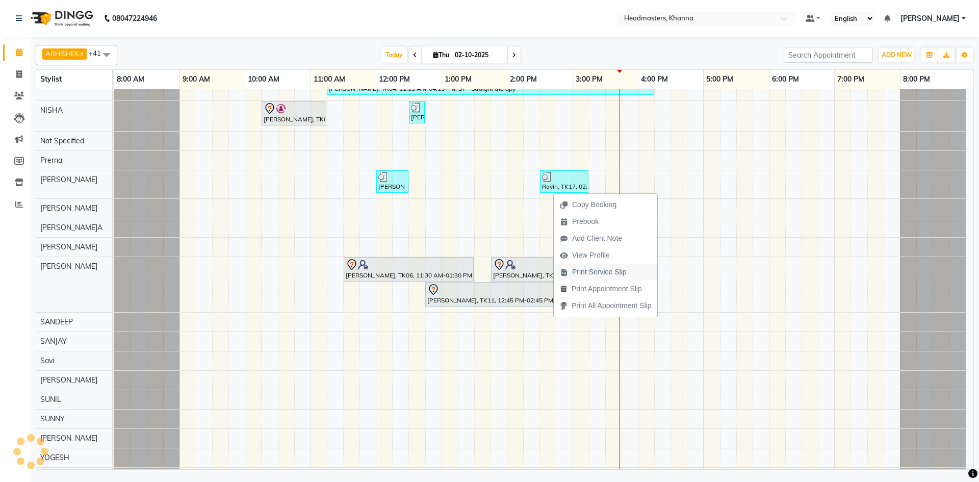
click at [587, 270] on span "Print Service Slip" at bounding box center [599, 272] width 55 height 11
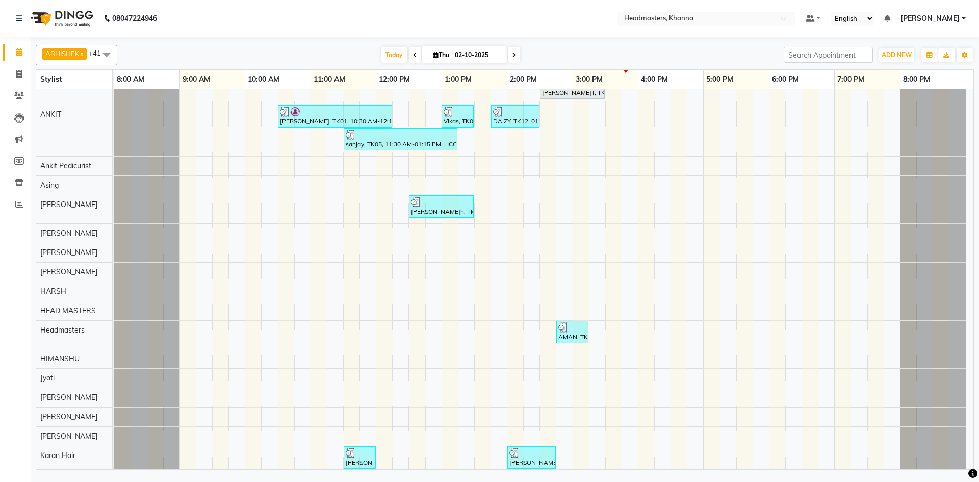
scroll to position [153, 0]
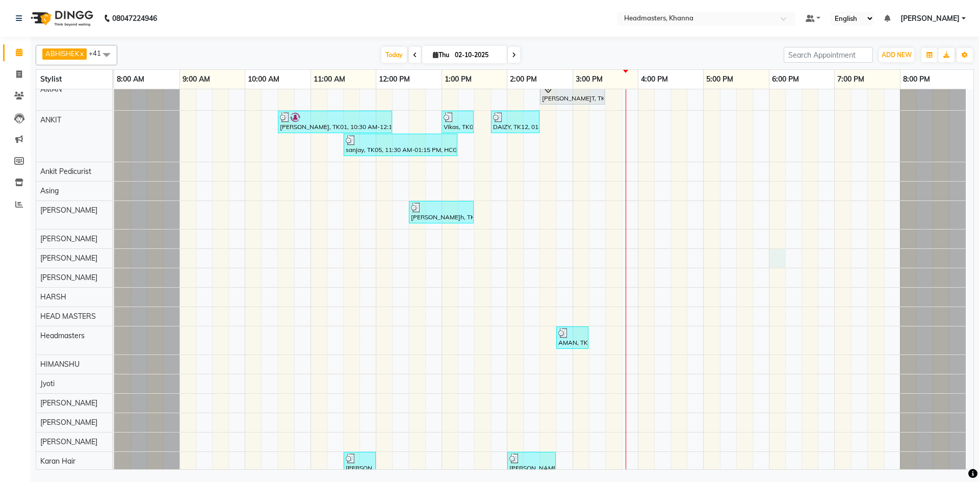
click at [775, 262] on div "[PERSON_NAME]h, TK02, 10:30 AM-12:15 PM, HCG - Hair Cut by Senior Hair Stylist,…" at bounding box center [544, 449] width 860 height 1026
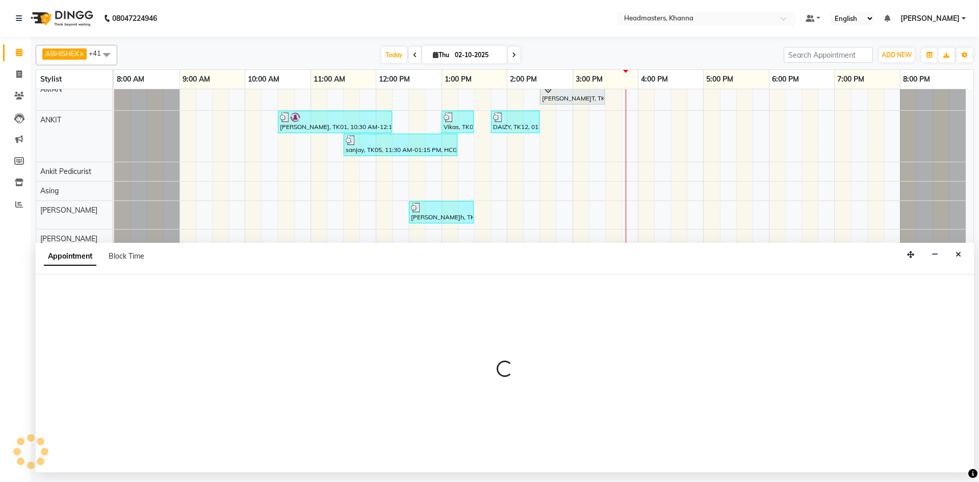
select select "60798"
select select "1080"
select select "tentative"
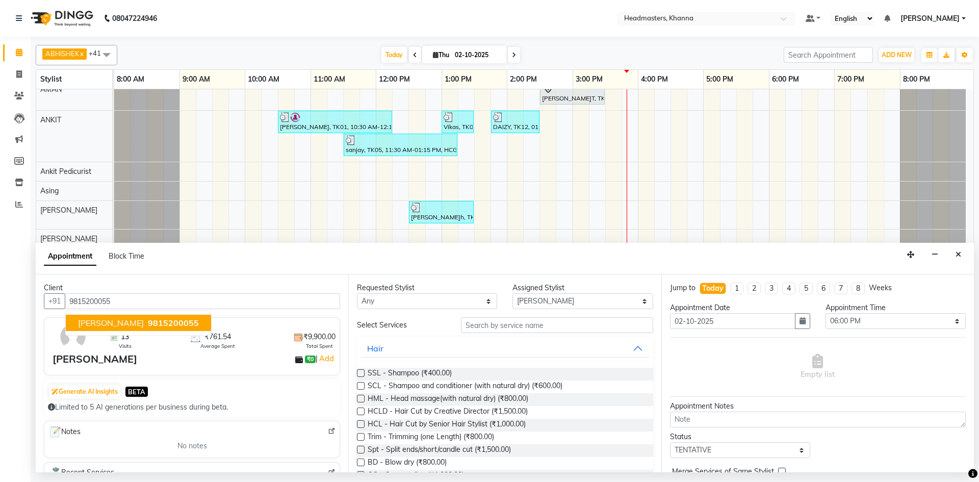
type input "9815200055"
drag, startPoint x: 553, startPoint y: 306, endPoint x: 554, endPoint y: 296, distance: 9.7
click at [554, 306] on select "Select ABHISHEK[PERSON_NAME]y Akash[PERSON_NAME]N[PERSON_NAME]N (NAILS) ANKIT A…" at bounding box center [583, 301] width 140 height 16
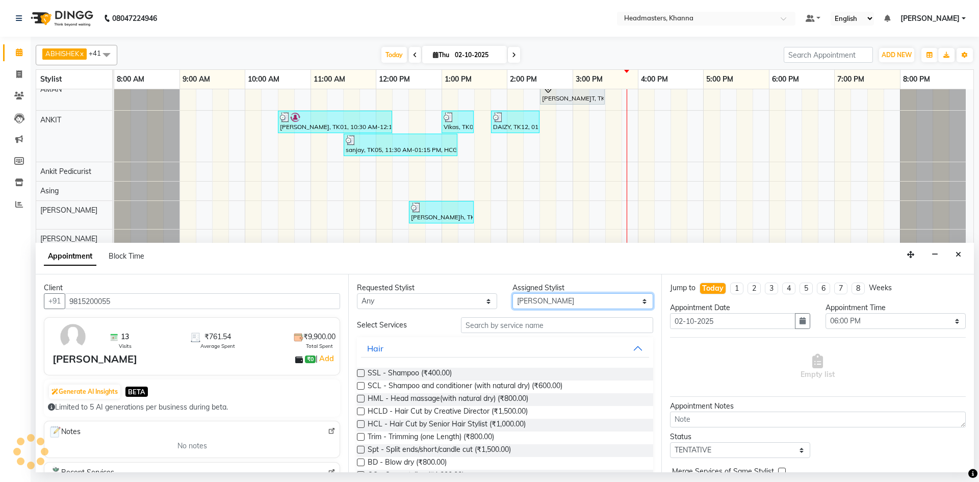
select select "63193"
click at [513, 293] on select "Select ABHISHEK[PERSON_NAME]y Akash[PERSON_NAME]N[PERSON_NAME]N (NAILS) ANKIT A…" at bounding box center [583, 301] width 140 height 16
click at [495, 330] on input "text" at bounding box center [557, 325] width 192 height 16
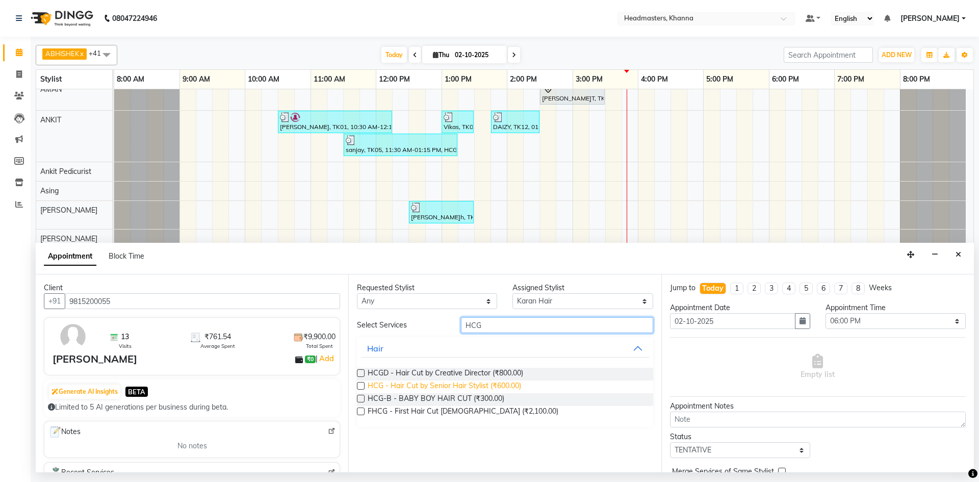
type input "HCG"
click at [395, 385] on span "HCG - Hair Cut by Senior Hair Stylist (₹600.00)" at bounding box center [445, 387] width 154 height 13
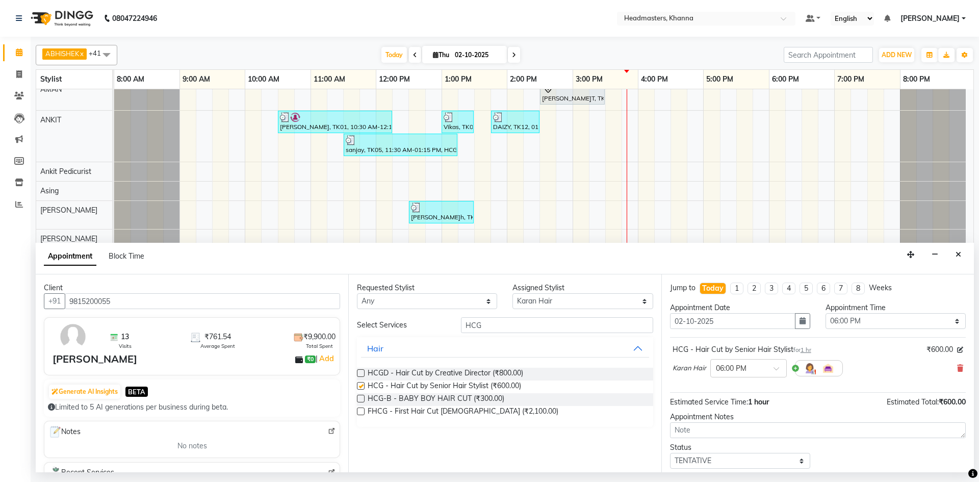
checkbox input "false"
click at [904, 320] on select "Select 09:00 AM 09:15 AM 09:30 AM 09:45 AM 10:00 AM 10:15 AM 10:30 AM 10:45 AM …" at bounding box center [896, 321] width 140 height 16
select select "960"
click at [826, 313] on select "Select 09:00 AM 09:15 AM 09:30 AM 09:45 AM 10:00 AM 10:15 AM 10:30 AM 10:45 AM …" at bounding box center [896, 321] width 140 height 16
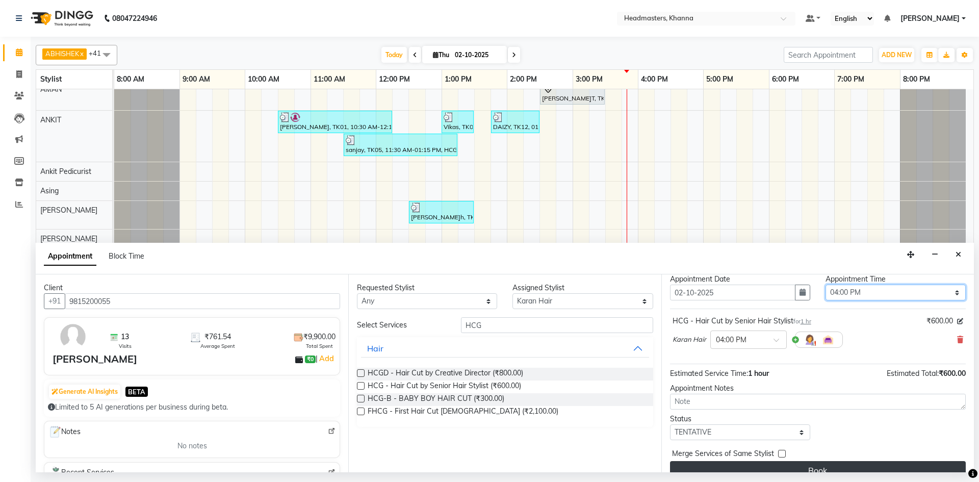
scroll to position [44, 0]
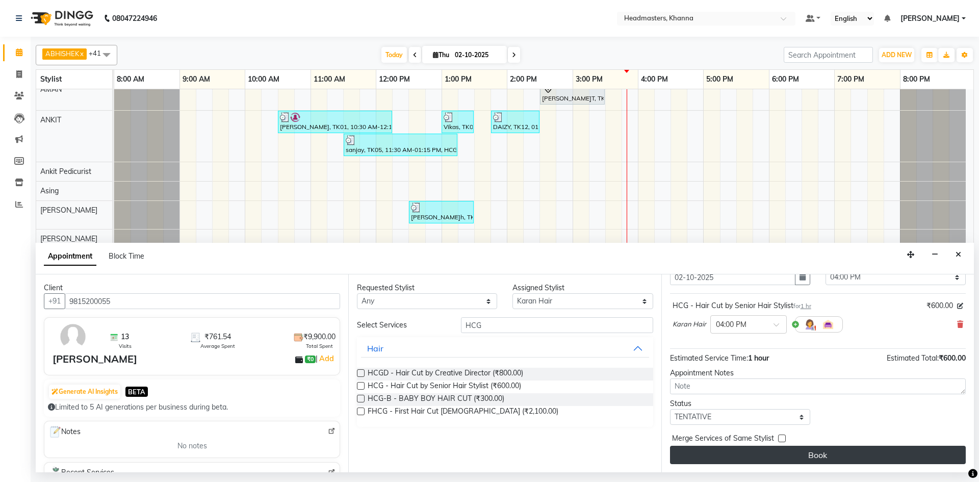
click at [806, 462] on button "Book" at bounding box center [818, 455] width 296 height 18
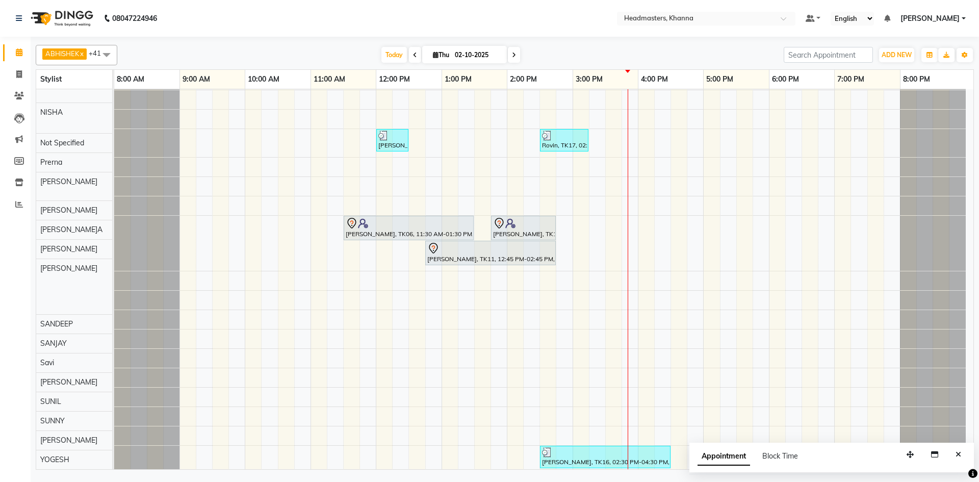
scroll to position [605, 0]
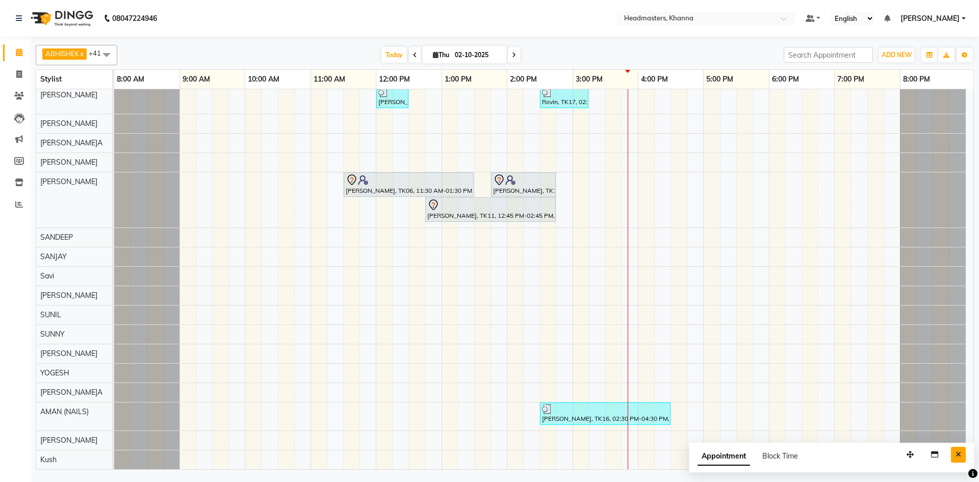
click at [963, 450] on button "Close" at bounding box center [958, 455] width 15 height 16
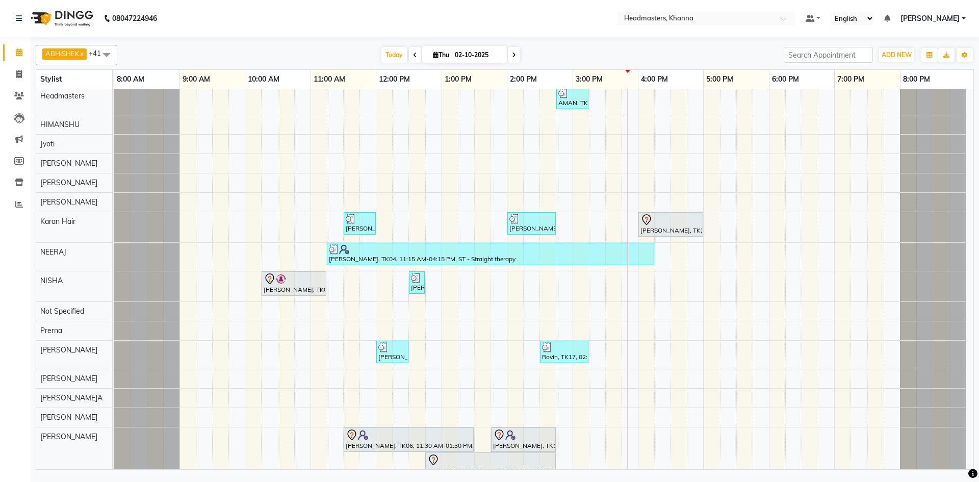
scroll to position [87, 0]
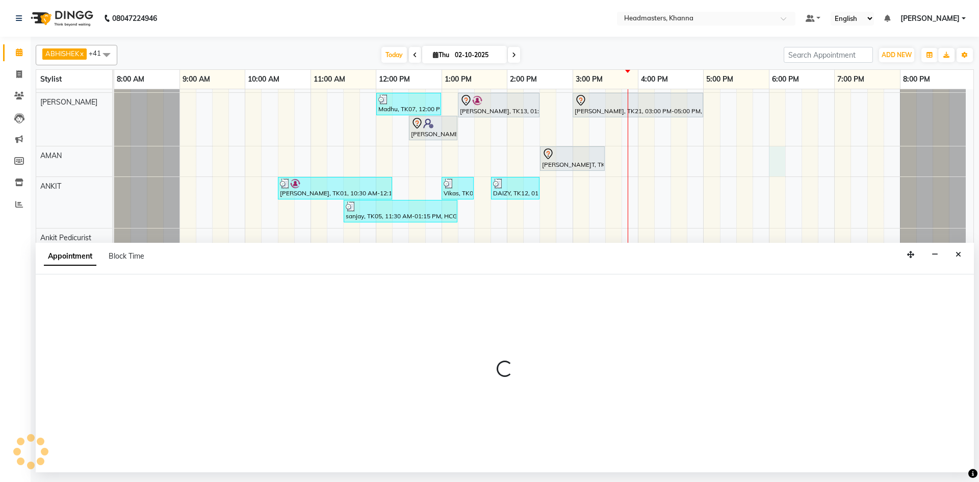
select select "60844"
select select "1080"
select select "tentative"
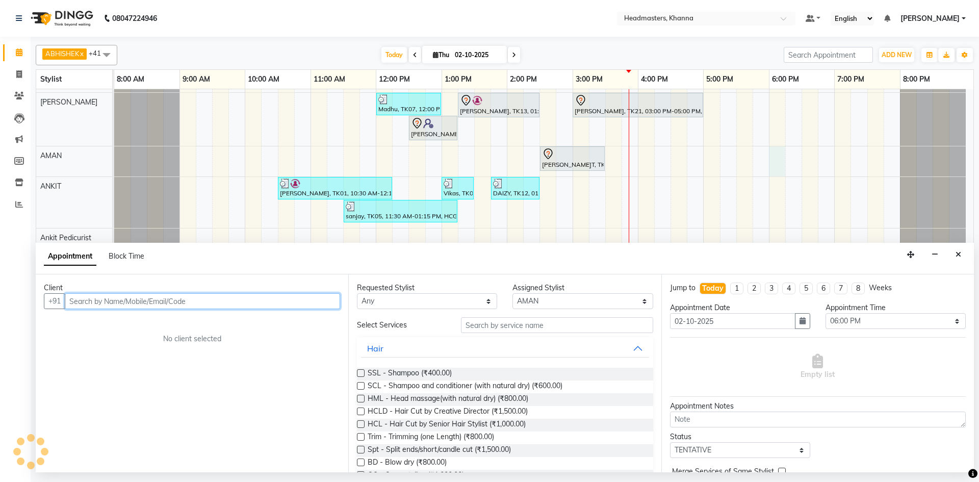
scroll to position [0, 0]
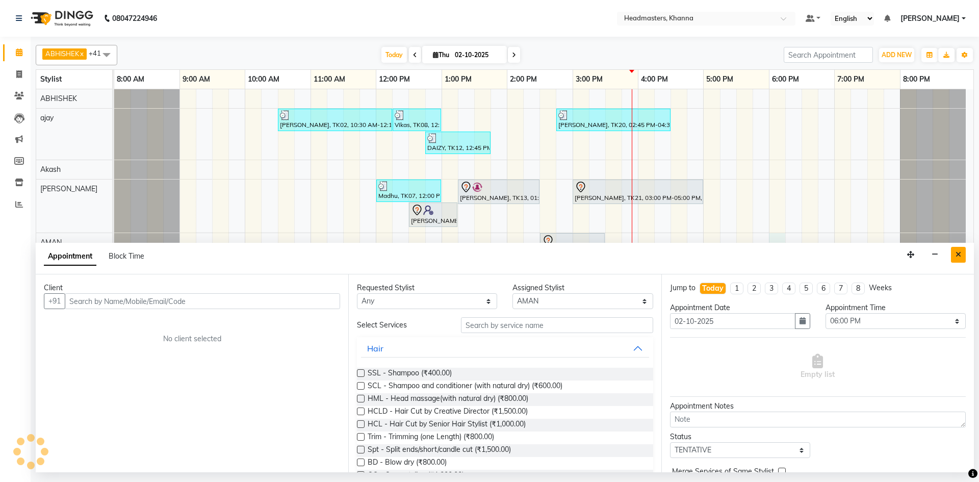
click at [955, 260] on button "Close" at bounding box center [958, 255] width 15 height 16
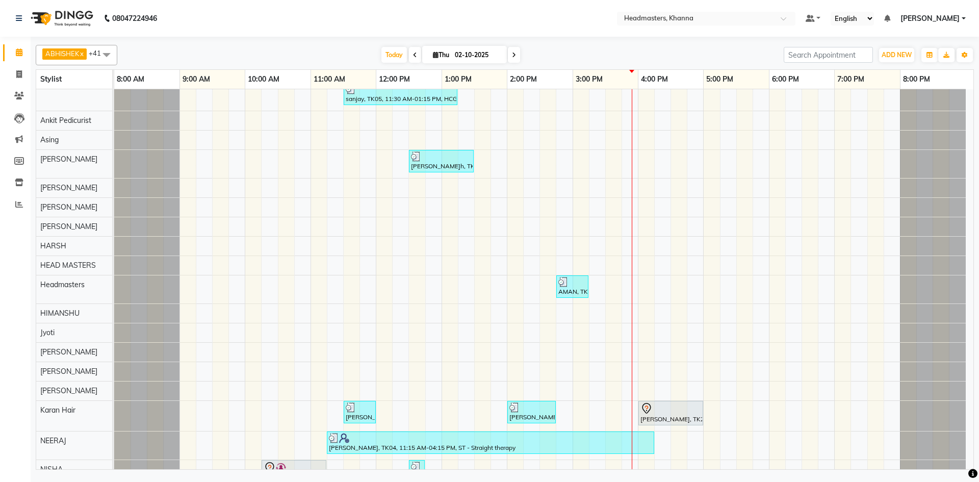
scroll to position [408, 0]
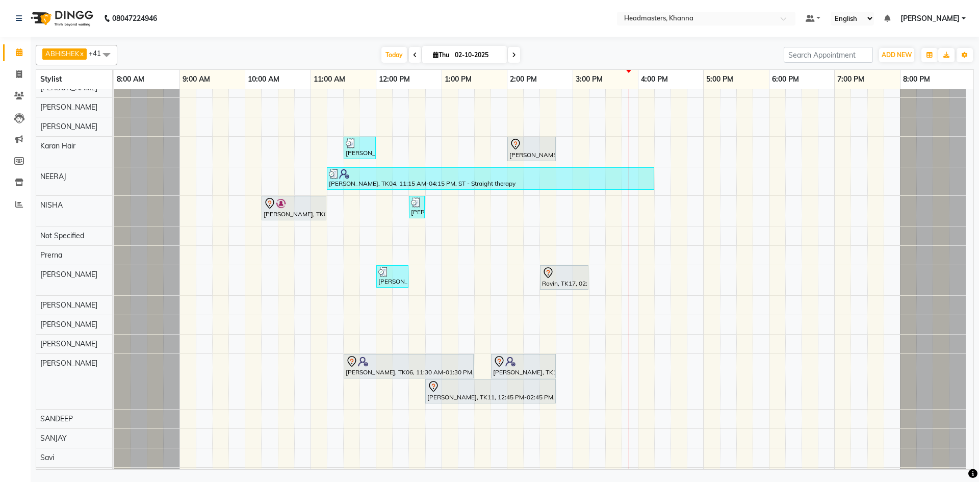
scroll to position [612, 0]
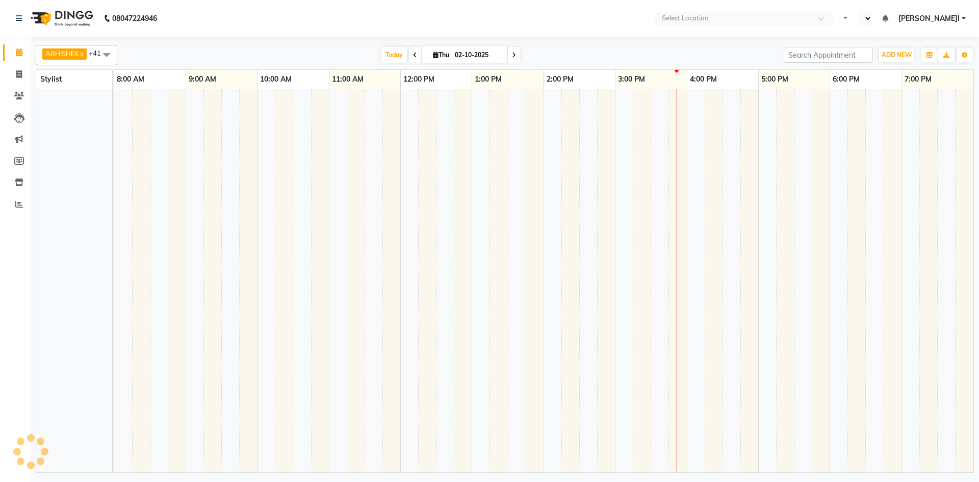
select select "en"
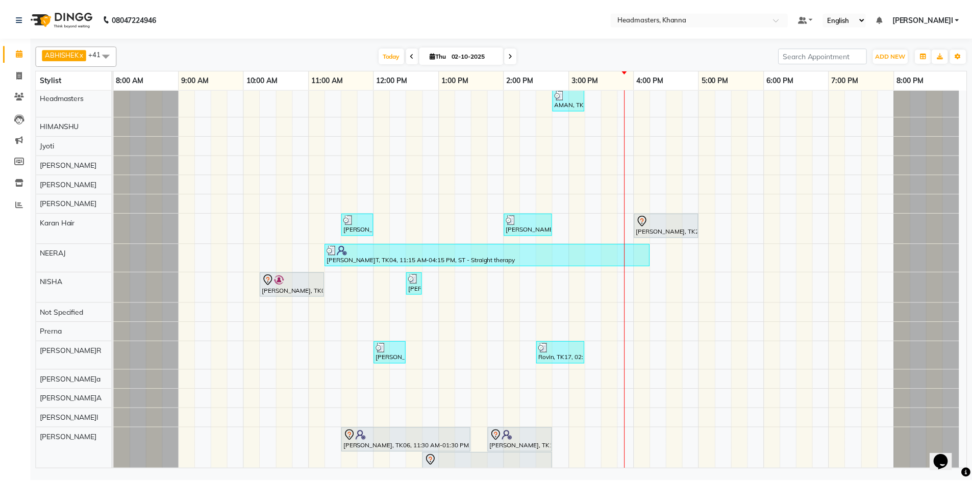
scroll to position [459, 0]
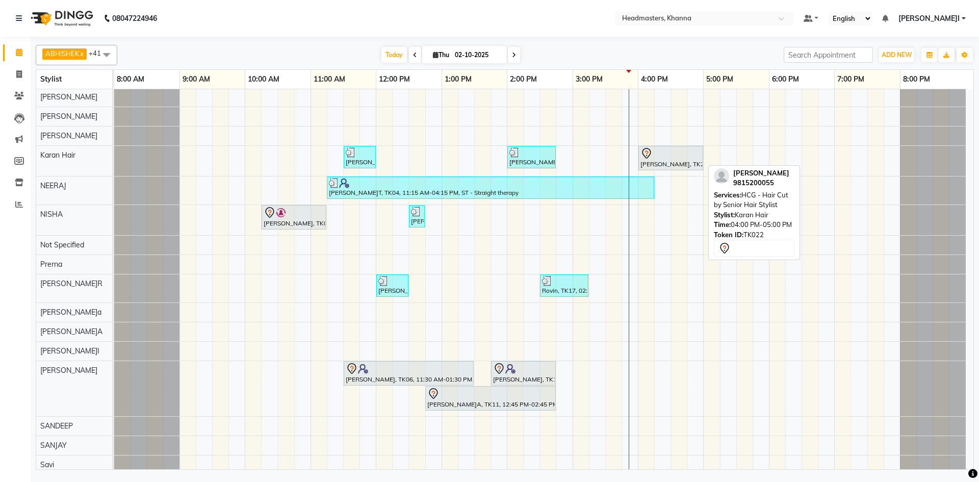
click at [689, 156] on div at bounding box center [671, 153] width 61 height 12
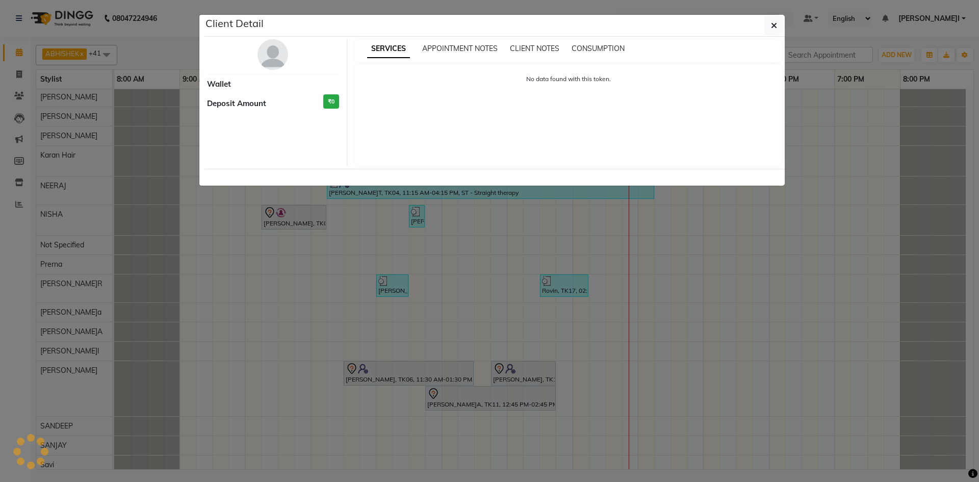
select select "7"
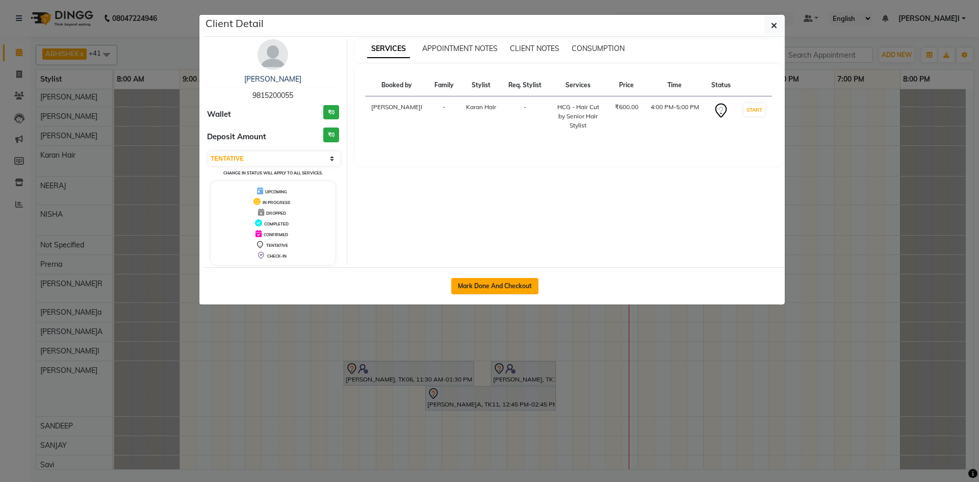
click at [507, 290] on button "Mark Done And Checkout" at bounding box center [494, 286] width 87 height 16
select select "service"
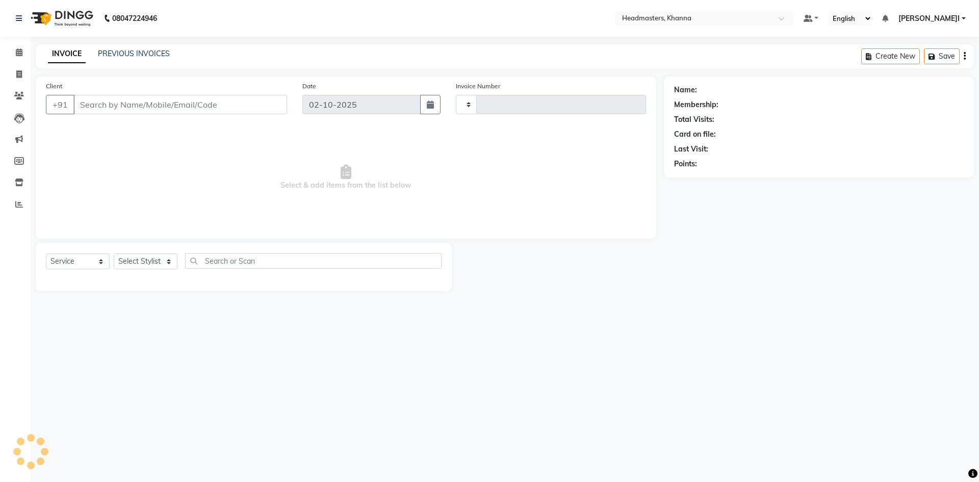
type input "6552"
select select "7138"
type input "9815200055"
select select "63193"
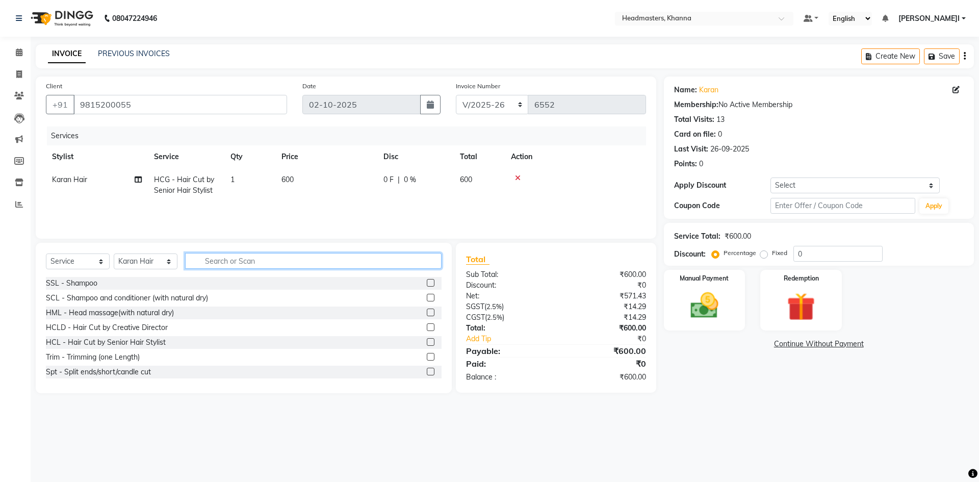
click at [236, 260] on input "text" at bounding box center [313, 261] width 257 height 16
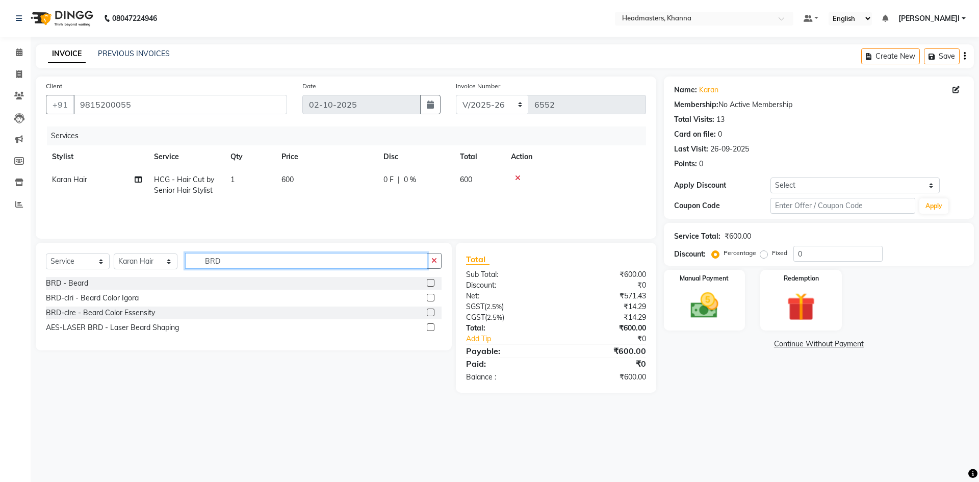
type input "BRD"
click at [430, 284] on label at bounding box center [431, 283] width 8 height 8
click at [430, 284] on input "checkbox" at bounding box center [430, 283] width 7 height 7
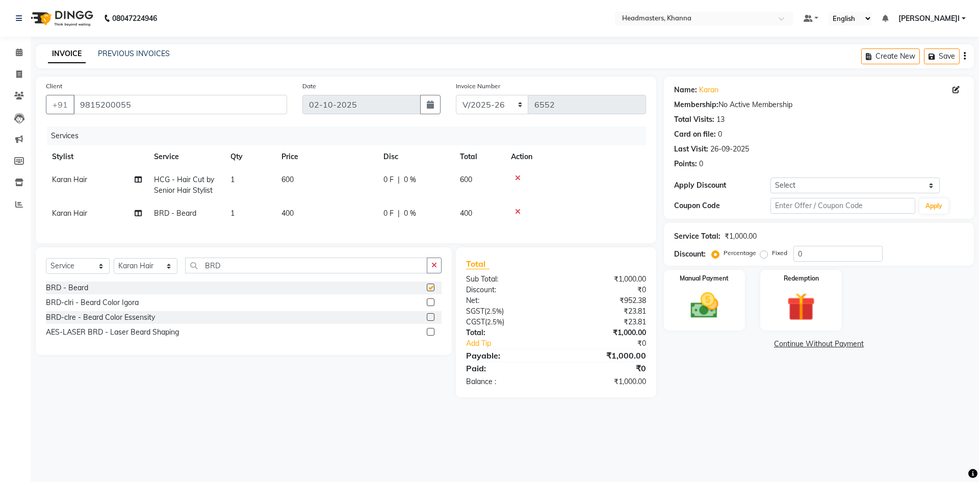
checkbox input "false"
click at [843, 252] on input "0" at bounding box center [838, 254] width 89 height 16
type input "030"
click at [717, 298] on img at bounding box center [704, 306] width 47 height 34
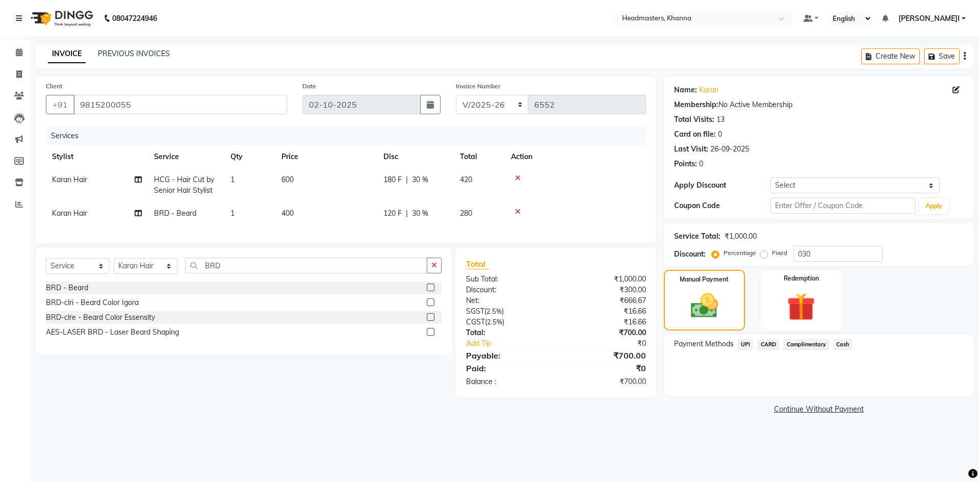
drag, startPoint x: 836, startPoint y: 341, endPoint x: 837, endPoint y: 352, distance: 10.8
click at [837, 342] on span "Cash" at bounding box center [843, 345] width 19 height 12
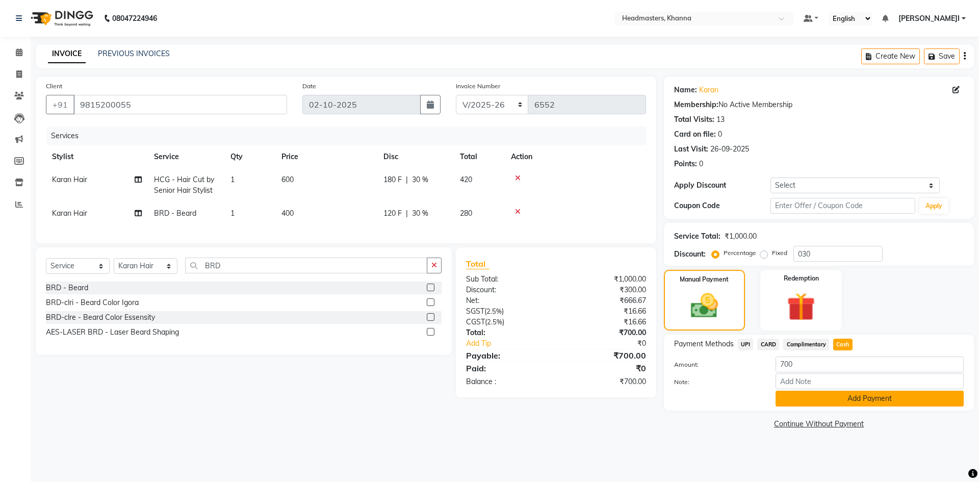
click at [849, 396] on button "Add Payment" at bounding box center [870, 399] width 188 height 16
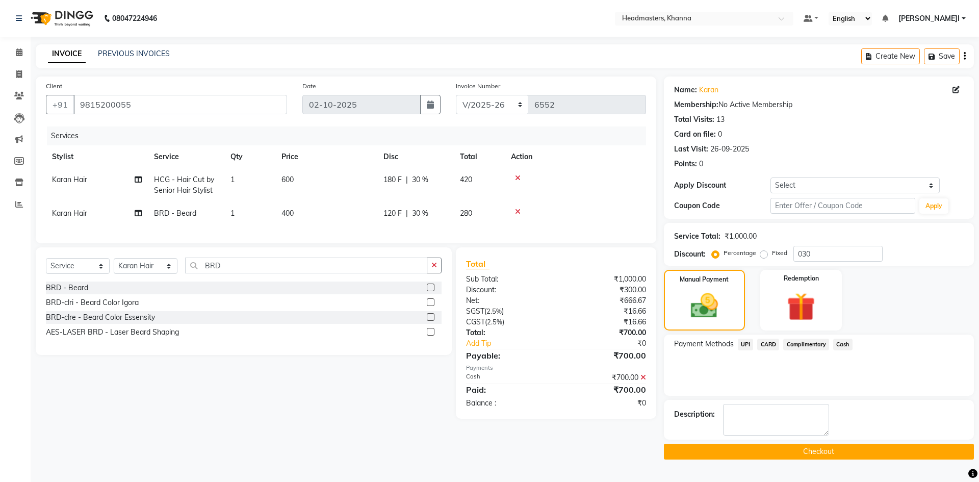
click at [798, 455] on button "Checkout" at bounding box center [819, 452] width 310 height 16
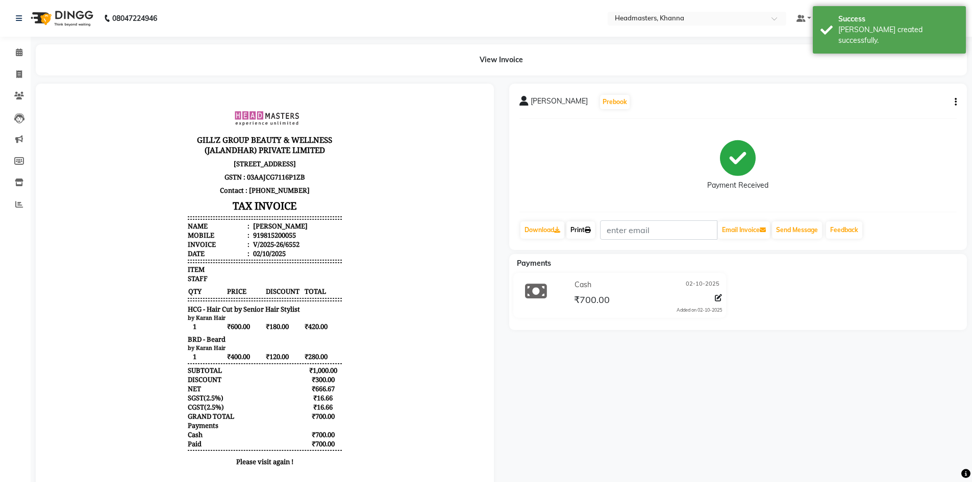
click at [584, 226] on link "Print" at bounding box center [580, 229] width 29 height 17
click at [10, 48] on link "Calendar" at bounding box center [15, 52] width 24 height 17
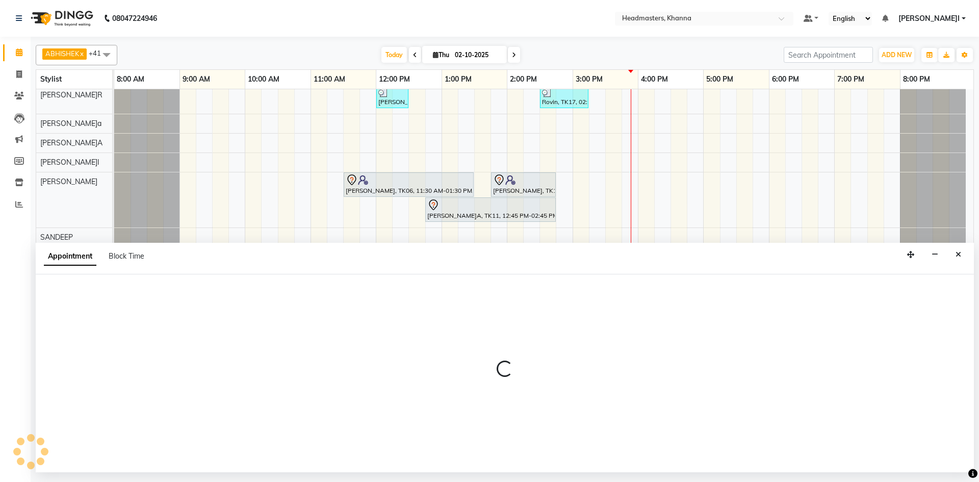
select select "60808"
select select "1005"
select select "tentative"
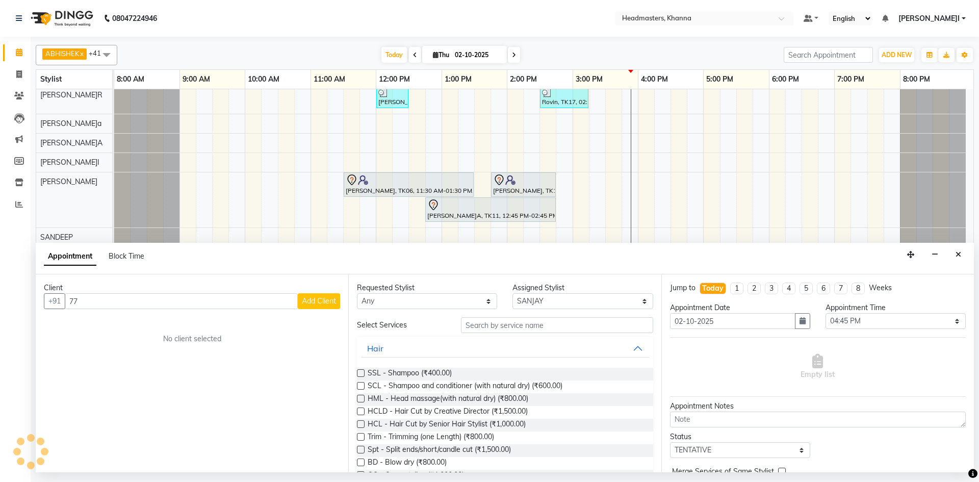
type input "7"
type input "B"
type input "9"
type input "7717634862"
click at [951, 247] on div "Appointment Block Time" at bounding box center [505, 259] width 939 height 32
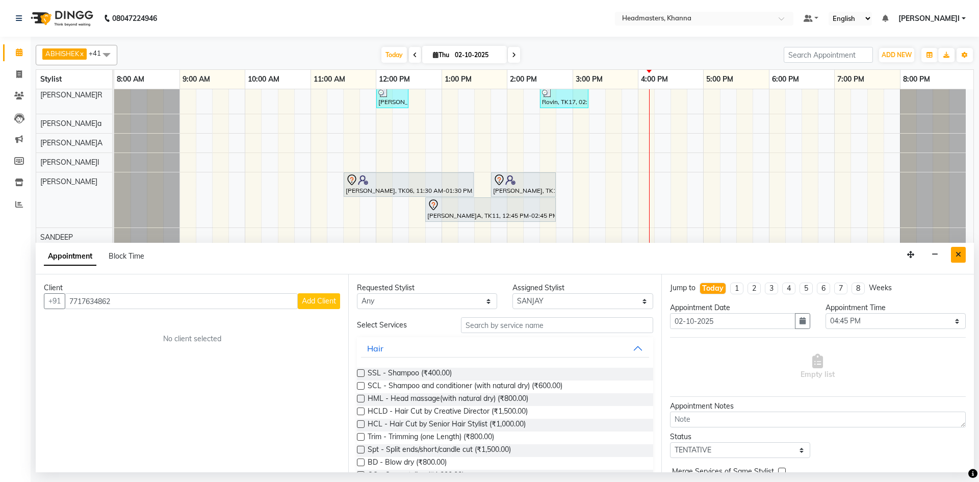
click at [961, 252] on icon "Close" at bounding box center [959, 254] width 6 height 7
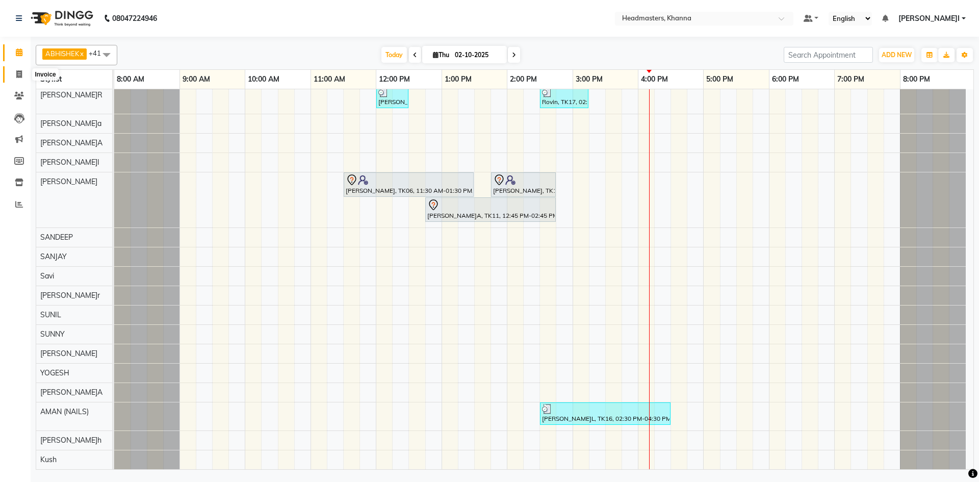
click at [18, 74] on icon at bounding box center [19, 74] width 6 height 8
select select "service"
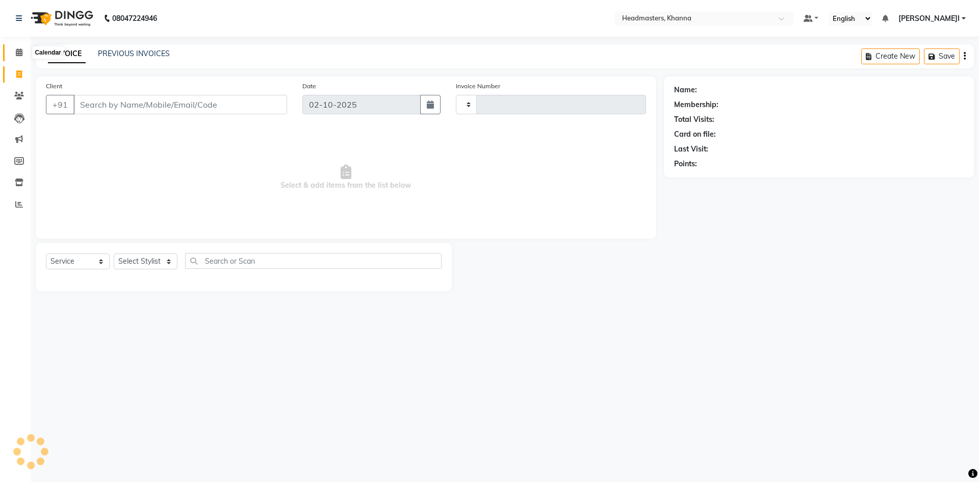
type input "6554"
click at [16, 56] on icon at bounding box center [19, 52] width 7 height 8
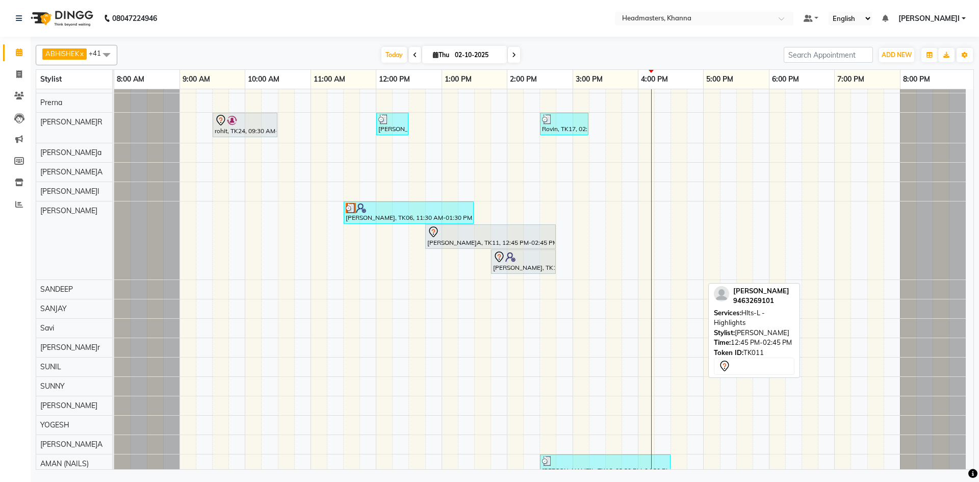
scroll to position [569, 0]
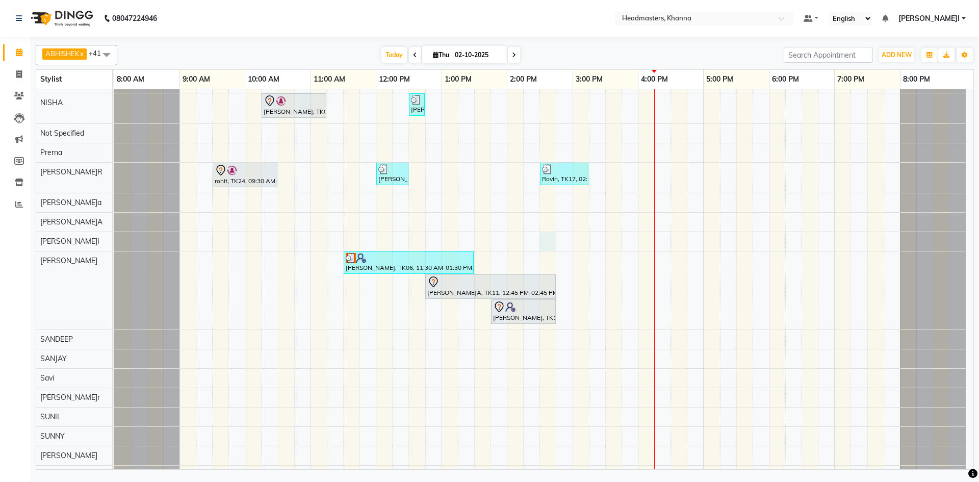
click at [546, 237] on div "aayush, TK02, 10:30 AM-12:15 PM, HCG - Hair Cut by Senior Hair Stylist,BRD - Be…" at bounding box center [544, 45] width 860 height 1051
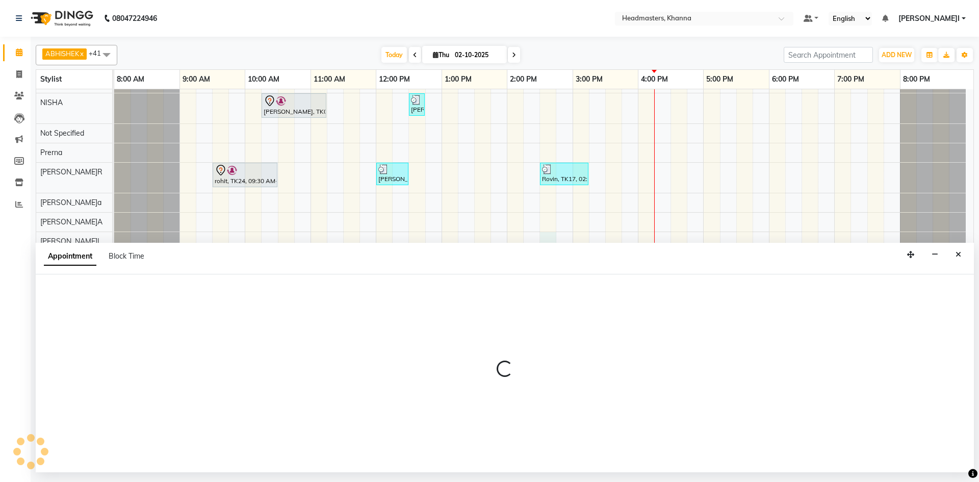
select select "60830"
select select "870"
select select "tentative"
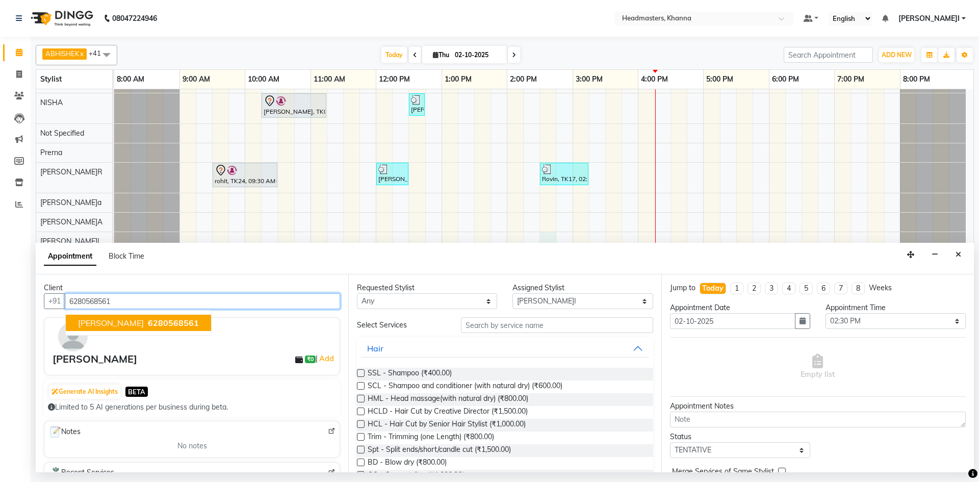
type input "6280568561"
drag, startPoint x: 574, startPoint y: 300, endPoint x: 573, endPoint y: 293, distance: 6.7
click at [574, 300] on select "Select ABHISHEK [PERSON_NAME] Akash [PERSON_NAME] [PERSON_NAME] (NAILS) ANKIT A…" at bounding box center [583, 301] width 140 height 16
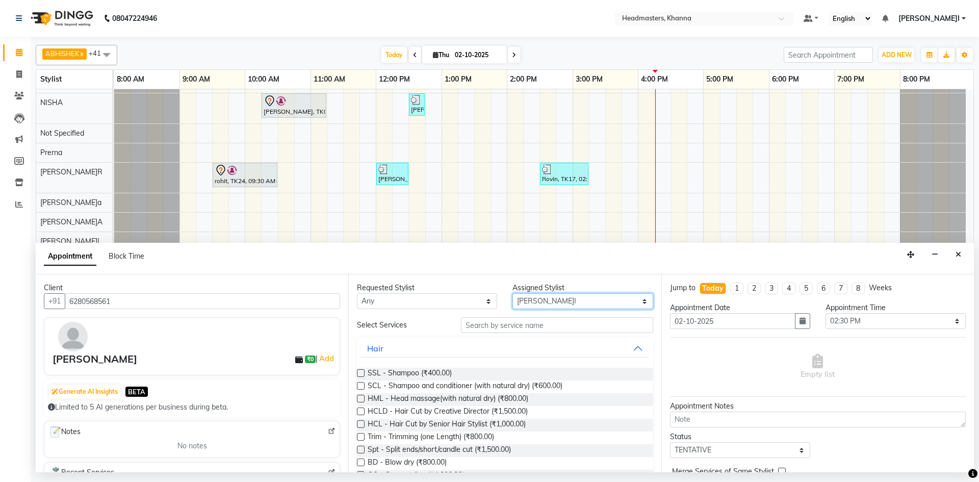
select select "60857"
click at [513, 293] on select "Select ABHISHEK [PERSON_NAME] Akash [PERSON_NAME] [PERSON_NAME] (NAILS) ANKIT A…" at bounding box center [583, 301] width 140 height 16
drag, startPoint x: 468, startPoint y: 330, endPoint x: 462, endPoint y: 328, distance: 5.8
click at [467, 330] on input "text" at bounding box center [557, 325] width 192 height 16
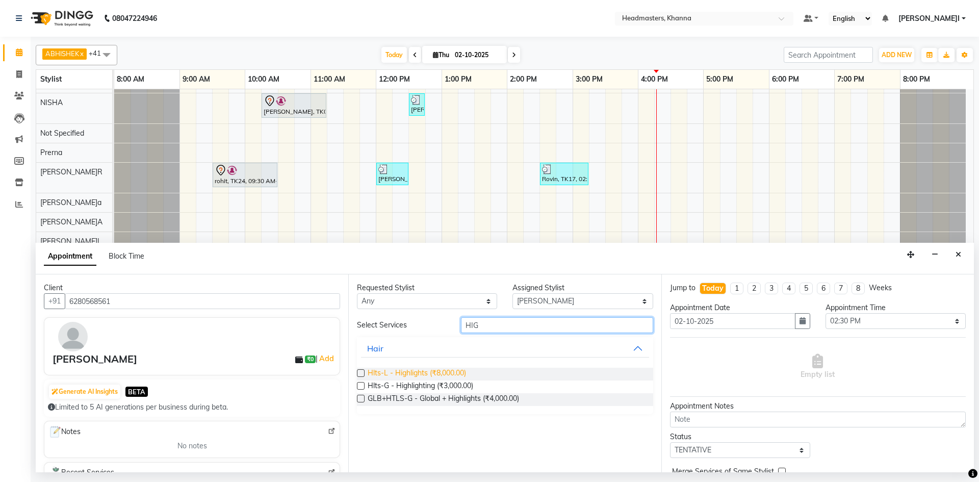
type input "HIG"
click at [441, 372] on span "Hlts-L - Highlights (₹8,000.00)" at bounding box center [417, 374] width 98 height 13
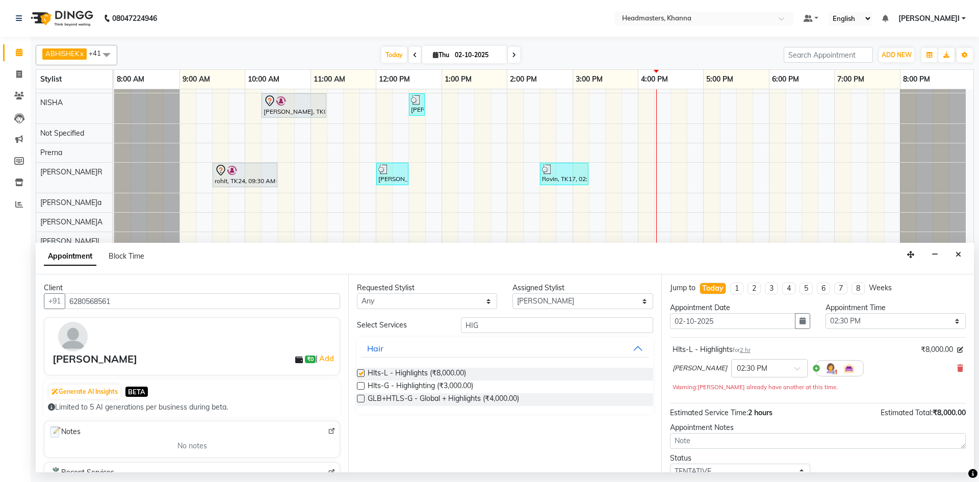
checkbox input "false"
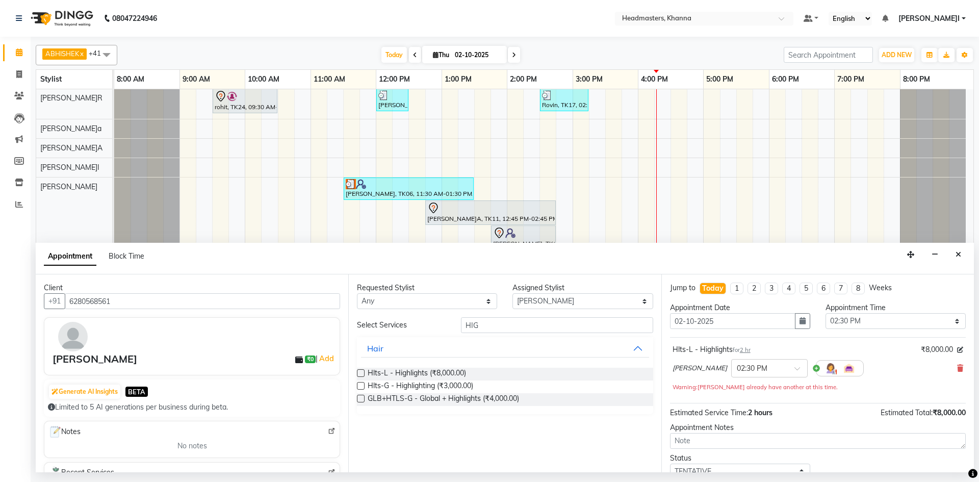
scroll to position [671, 0]
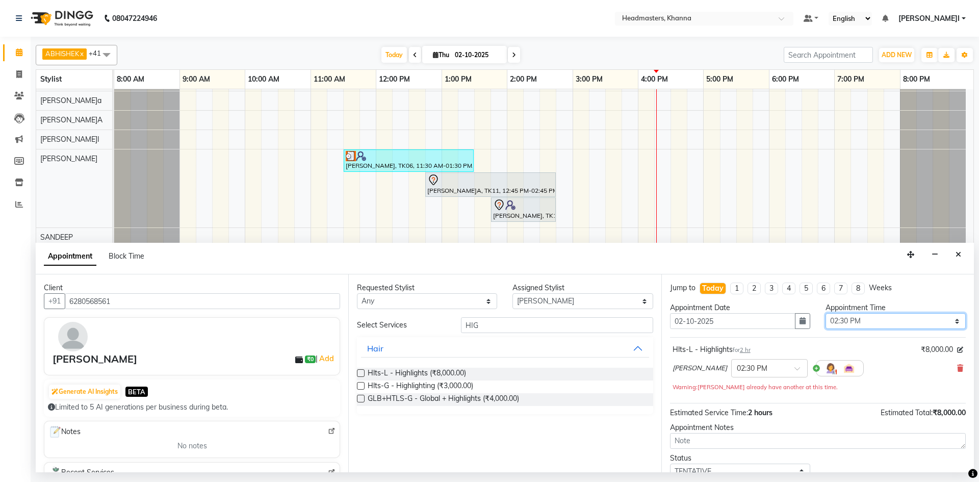
click at [851, 326] on select "Select 09:00 AM 09:15 AM 09:30 AM 09:45 AM 10:00 AM 10:15 AM 10:30 AM 10:45 AM …" at bounding box center [896, 321] width 140 height 16
select select "975"
click at [826, 313] on select "Select 09:00 AM 09:15 AM 09:30 AM 09:45 AM 10:00 AM 10:15 AM 10:30 AM 10:45 AM …" at bounding box center [896, 321] width 140 height 16
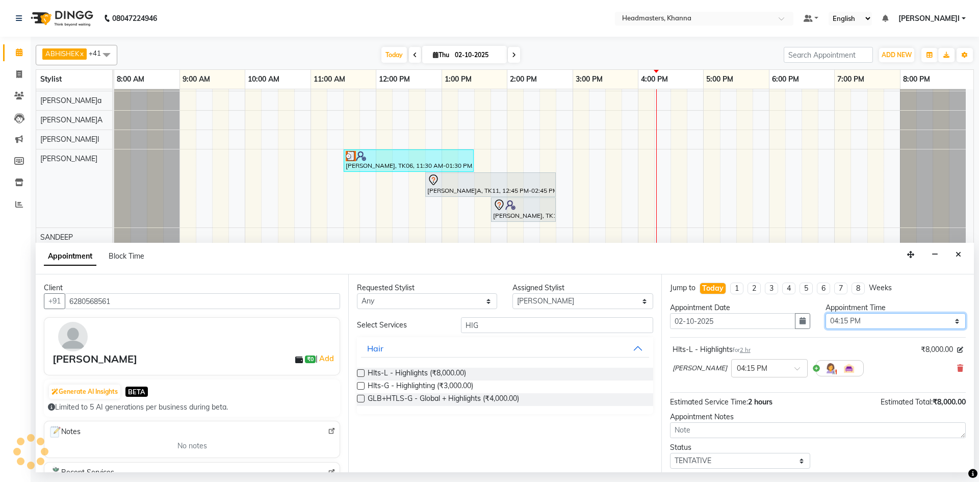
scroll to position [44, 0]
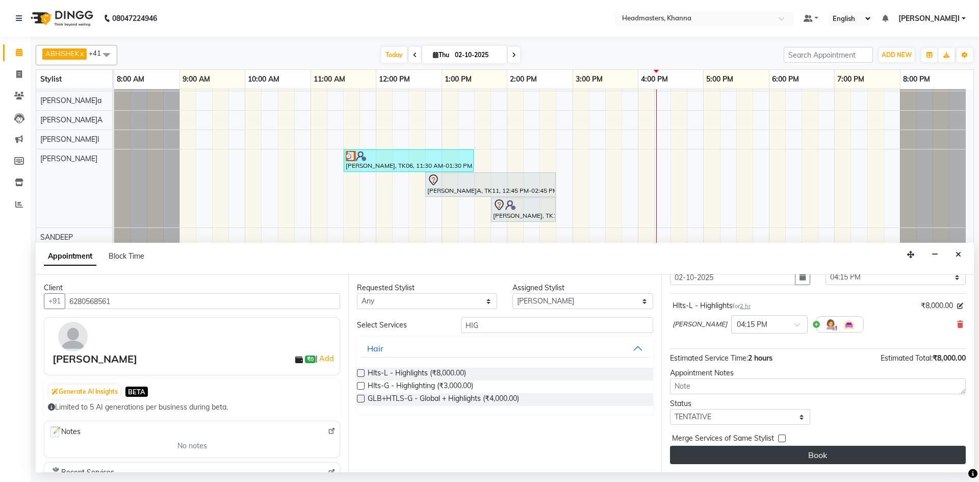
click at [825, 458] on button "Book" at bounding box center [818, 455] width 296 height 18
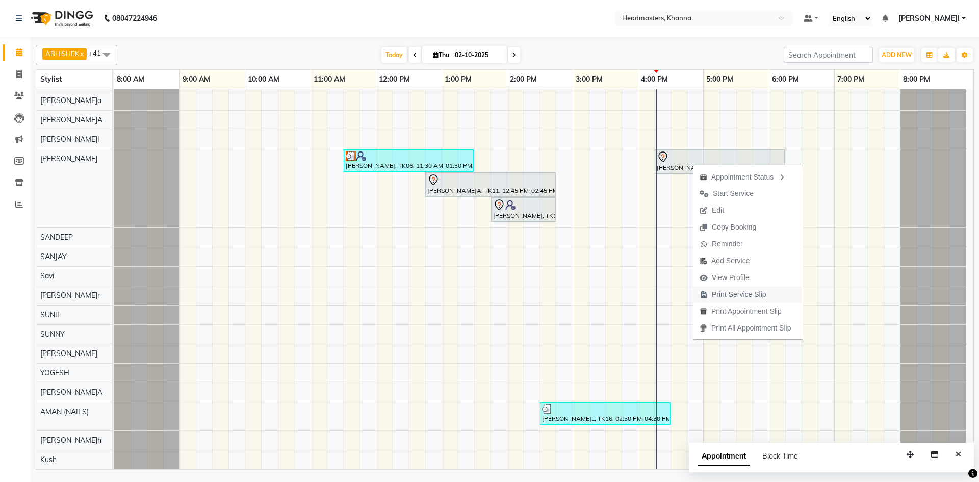
click at [760, 293] on span "Print Service Slip" at bounding box center [739, 294] width 55 height 11
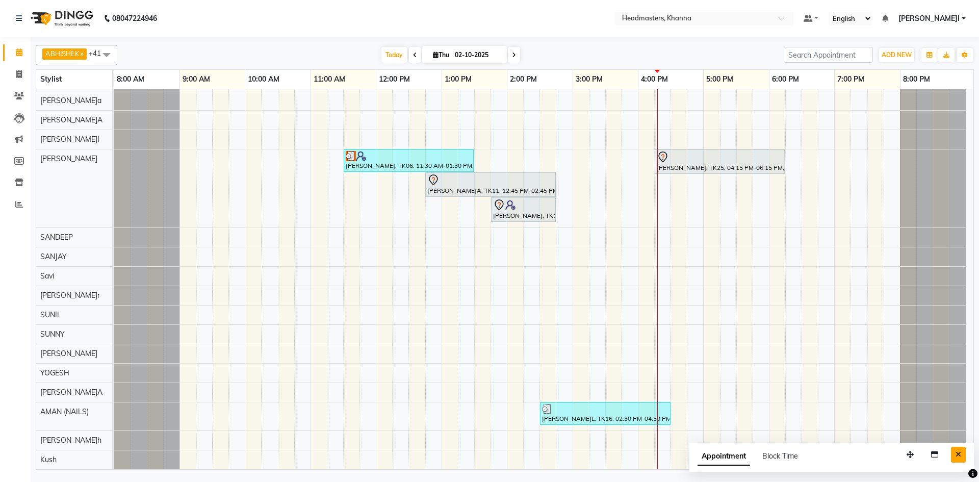
click at [951, 454] on button "Close" at bounding box center [958, 455] width 15 height 16
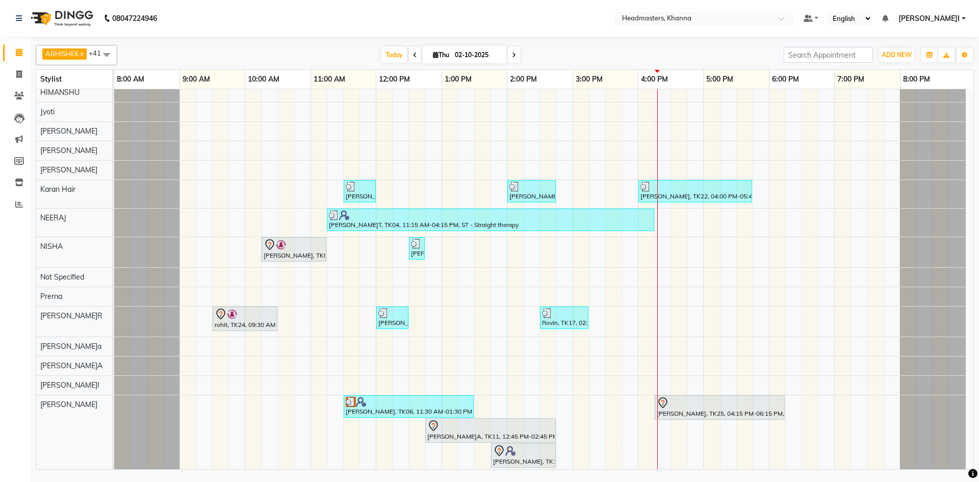
scroll to position [416, 0]
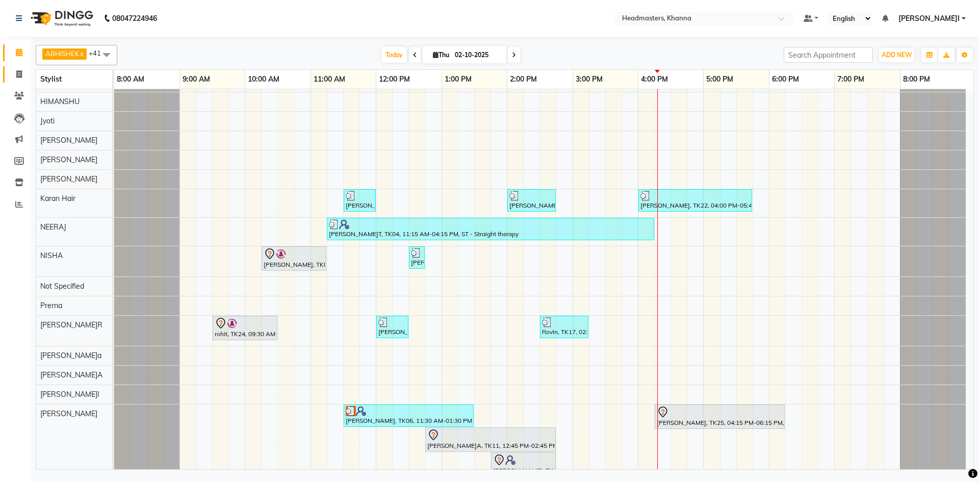
click at [14, 66] on link "Invoice" at bounding box center [15, 74] width 24 height 17
select select "service"
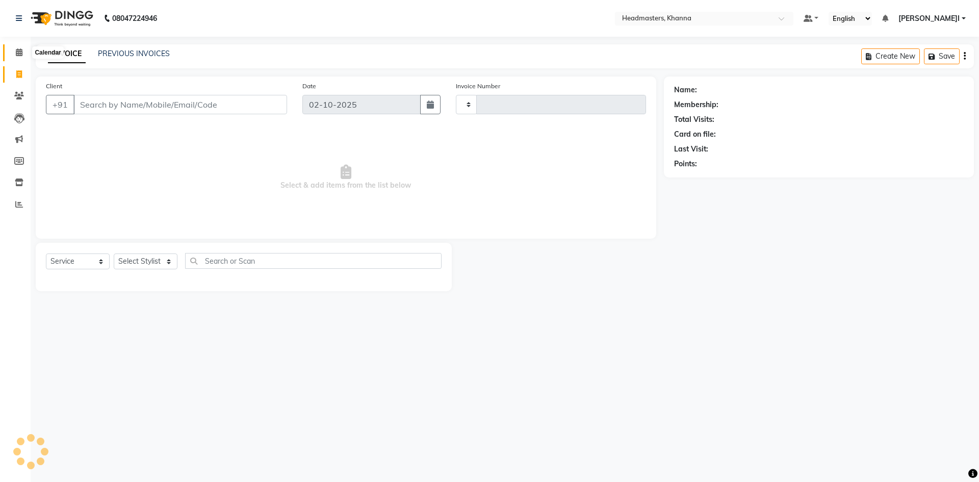
click at [17, 54] on icon at bounding box center [19, 52] width 7 height 8
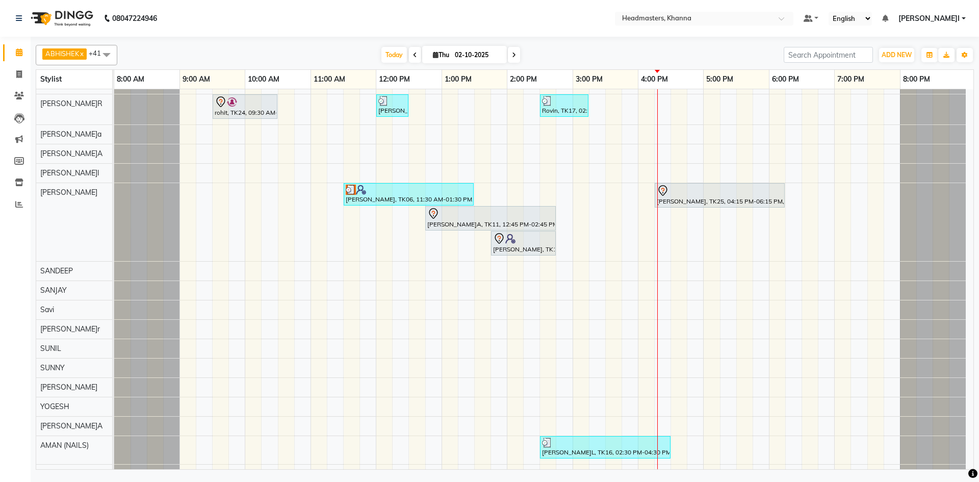
scroll to position [671, 0]
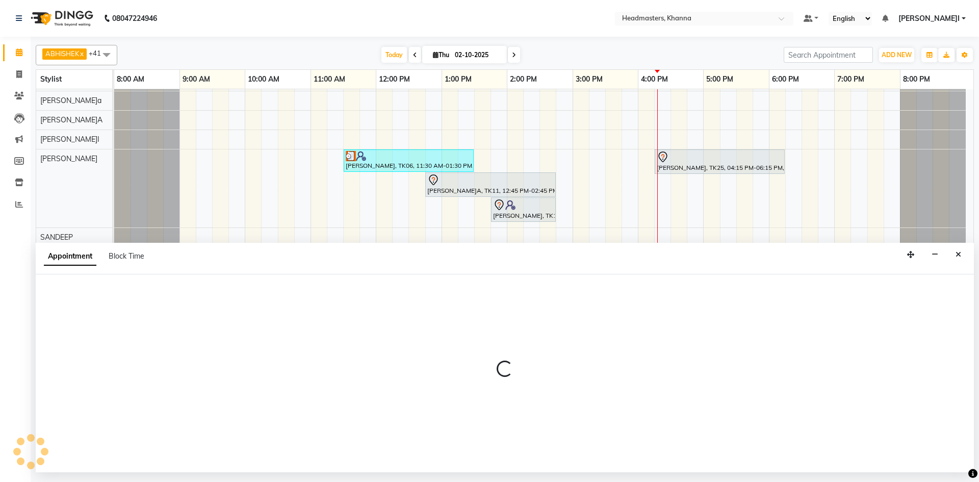
select select "60839"
select select "1050"
select select "tentative"
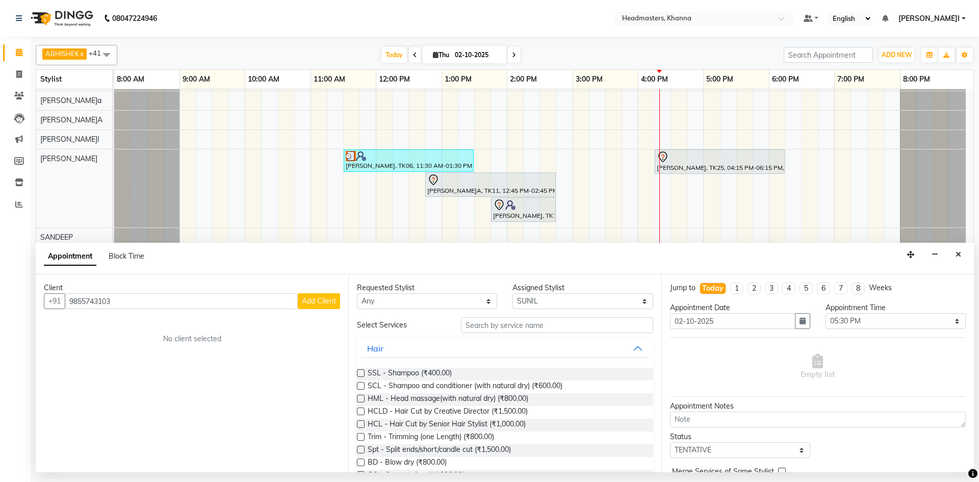
type input "9855743103"
click at [327, 293] on div "Client" at bounding box center [192, 288] width 296 height 11
click at [324, 298] on span "Add Client" at bounding box center [319, 300] width 34 height 9
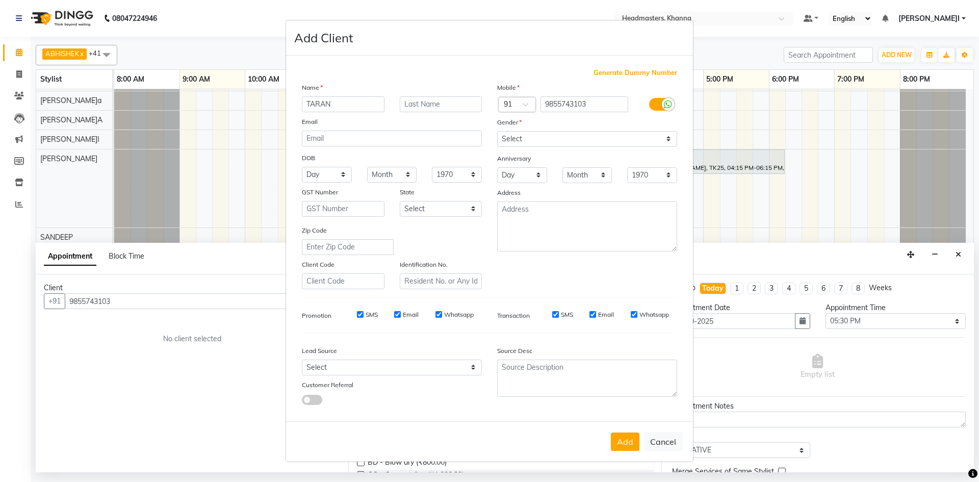
type input "TARAN"
drag, startPoint x: 527, startPoint y: 130, endPoint x: 527, endPoint y: 141, distance: 10.7
click at [527, 137] on div "Mobile Country Code × 91 9855743103 Gender Select Male Female Other Prefer Not …" at bounding box center [587, 185] width 195 height 207
click at [527, 141] on select "Select Male Female Other Prefer Not To Say" at bounding box center [587, 139] width 180 height 16
select select "female"
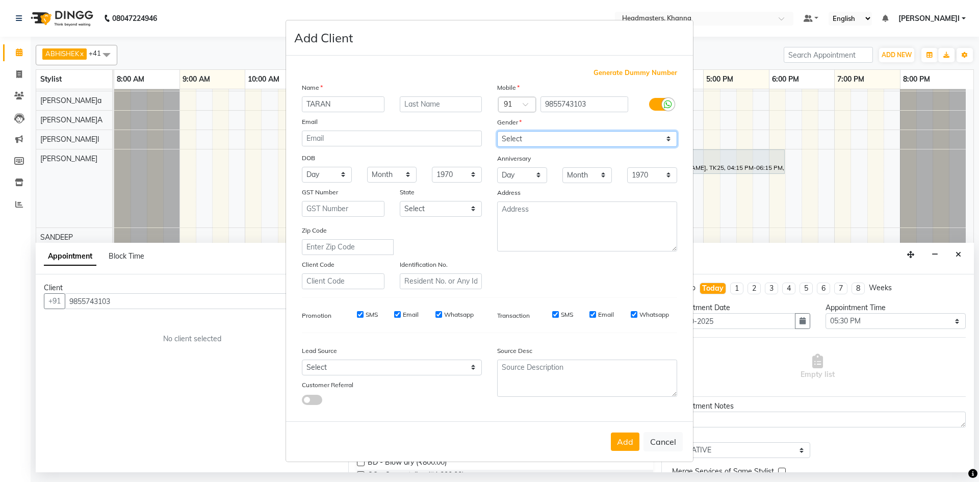
click at [497, 131] on select "Select Male Female Other Prefer Not To Say" at bounding box center [587, 139] width 180 height 16
click at [622, 440] on button "Add" at bounding box center [625, 442] width 29 height 18
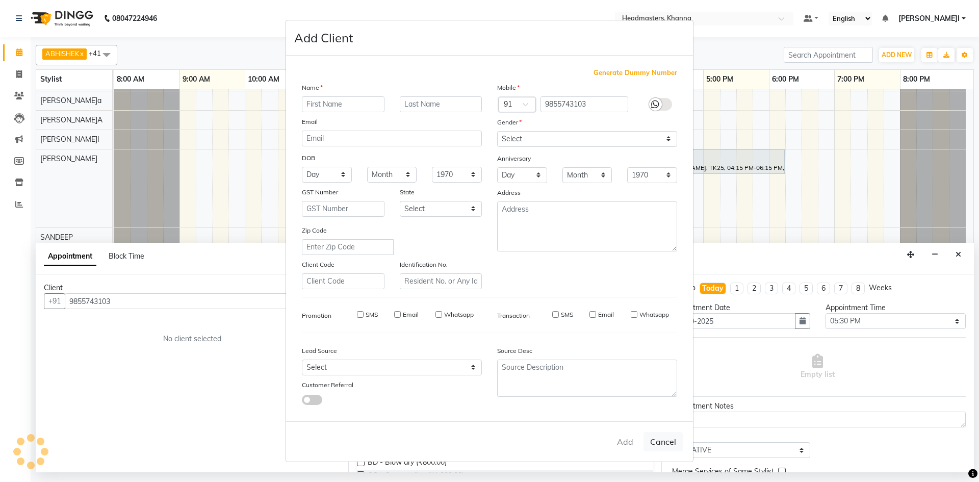
select select
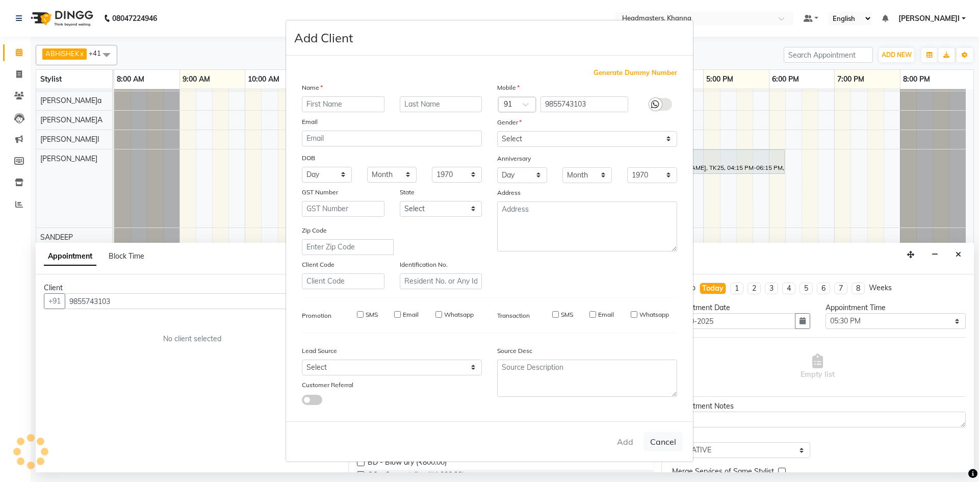
select select
checkbox input "false"
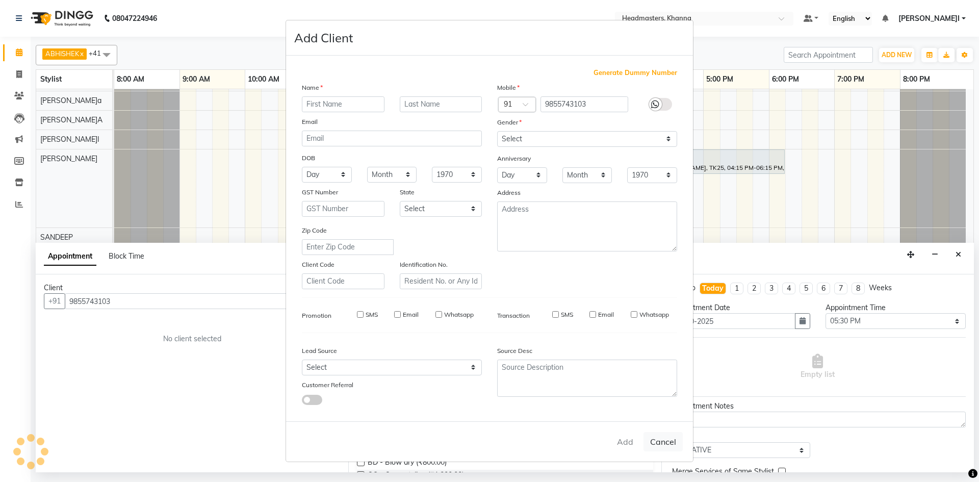
checkbox input "false"
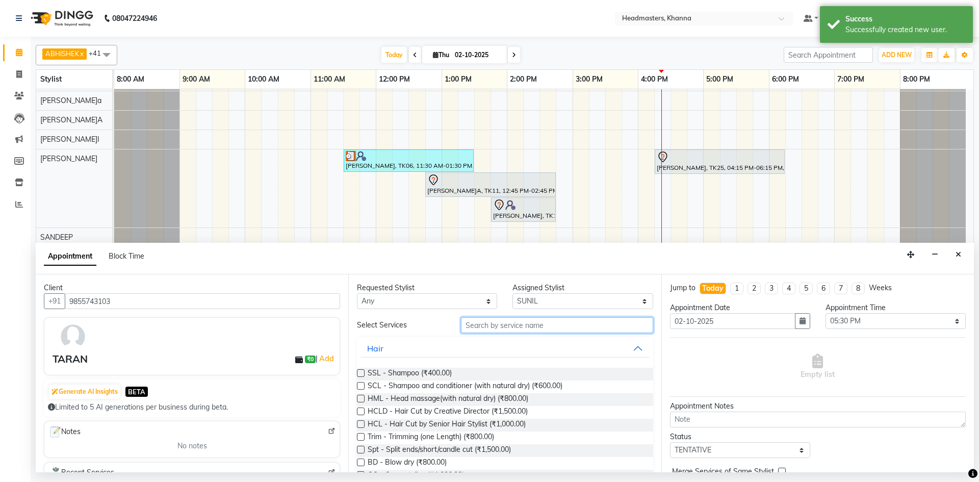
drag, startPoint x: 544, startPoint y: 326, endPoint x: 542, endPoint y: 321, distance: 5.3
click at [543, 326] on input "text" at bounding box center [557, 325] width 192 height 16
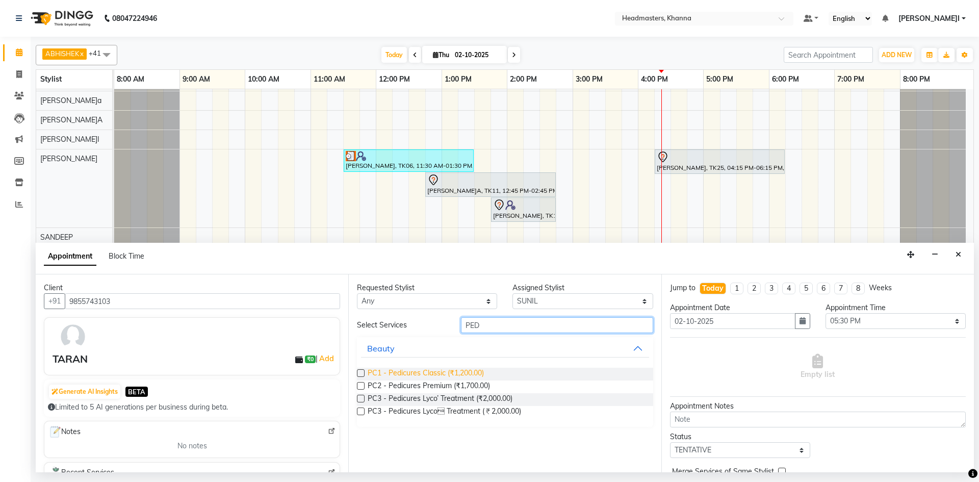
type input "PED"
click at [451, 375] on span "PC1 - Pedicures Classic (₹1,200.00)" at bounding box center [426, 374] width 116 height 13
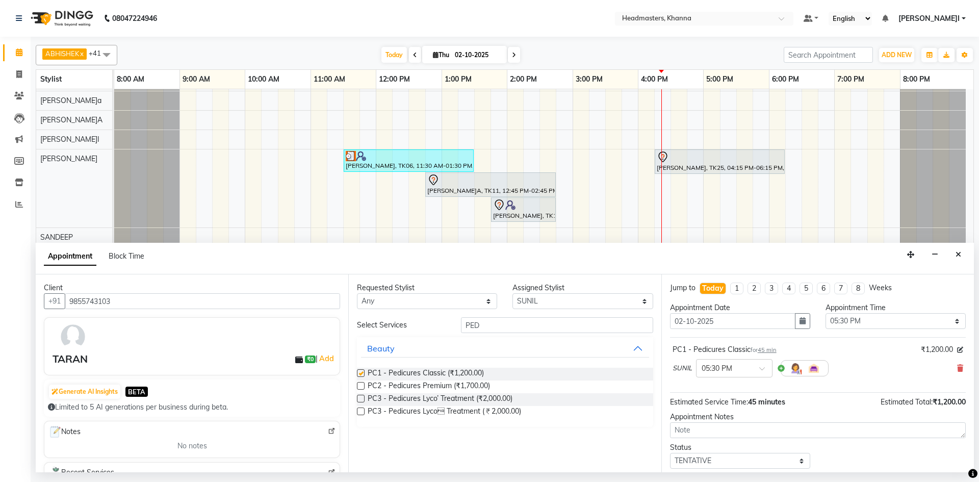
checkbox input "false"
click at [866, 321] on select "Select 09:00 AM 09:15 AM 09:30 AM 09:45 AM 10:00 AM 10:15 AM 10:30 AM 10:45 AM …" at bounding box center [896, 321] width 140 height 16
select select "990"
click at [826, 313] on select "Select 09:00 AM 09:15 AM 09:30 AM 09:45 AM 10:00 AM 10:15 AM 10:30 AM 10:45 AM …" at bounding box center [896, 321] width 140 height 16
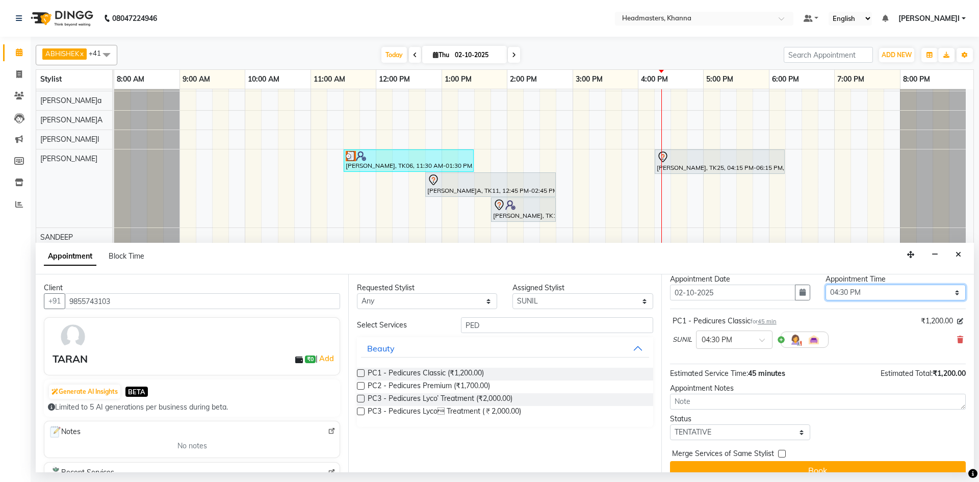
scroll to position [44, 0]
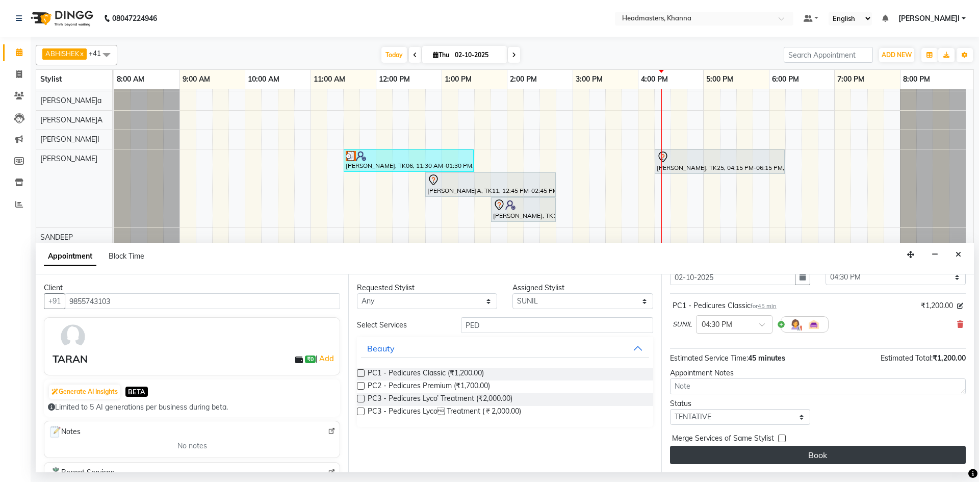
click at [812, 446] on button "Book" at bounding box center [818, 455] width 296 height 18
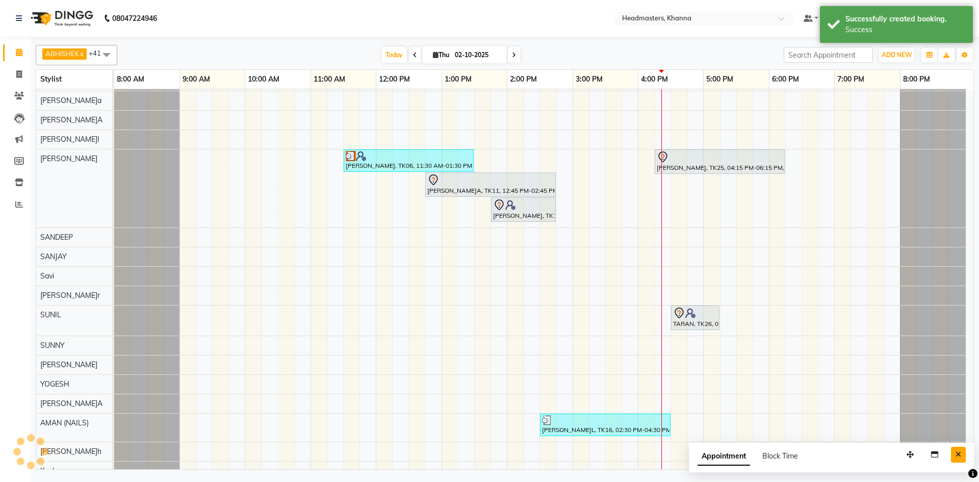
click at [964, 456] on button "Close" at bounding box center [958, 455] width 15 height 16
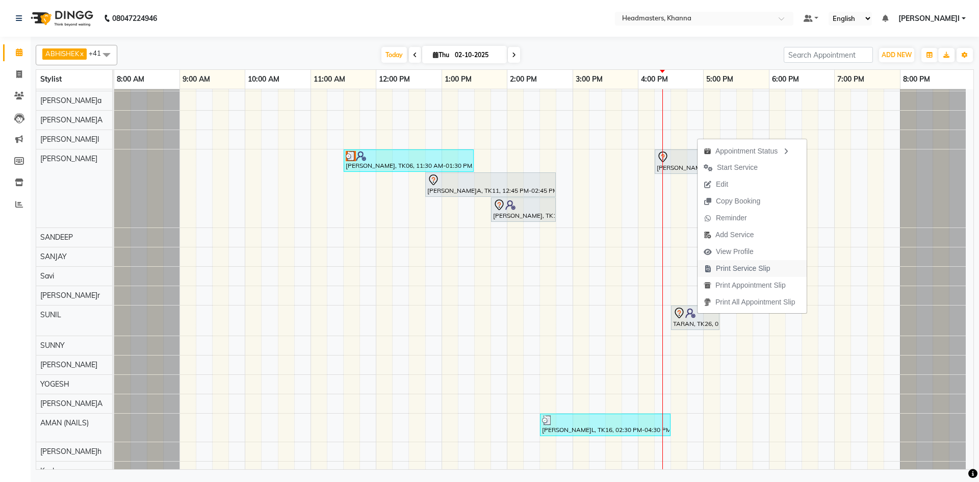
click at [728, 262] on span "Print Service Slip" at bounding box center [737, 268] width 79 height 17
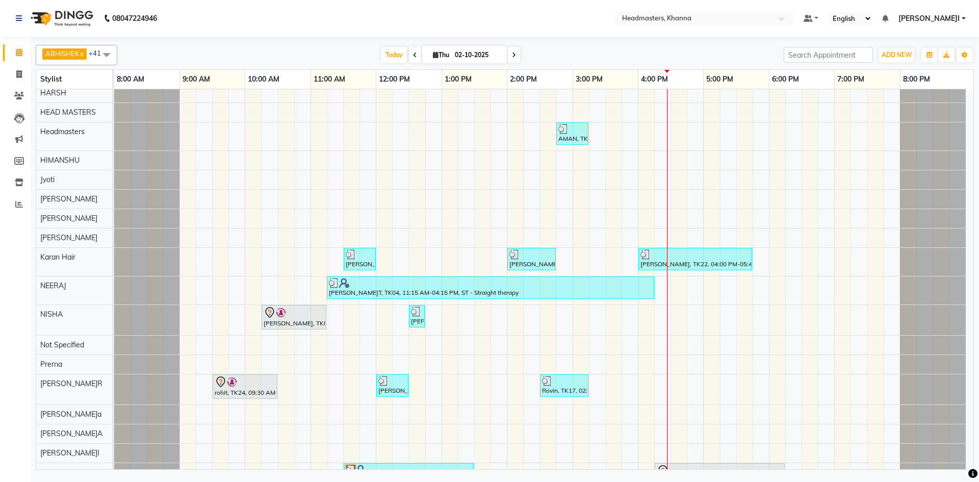
scroll to position [605, 0]
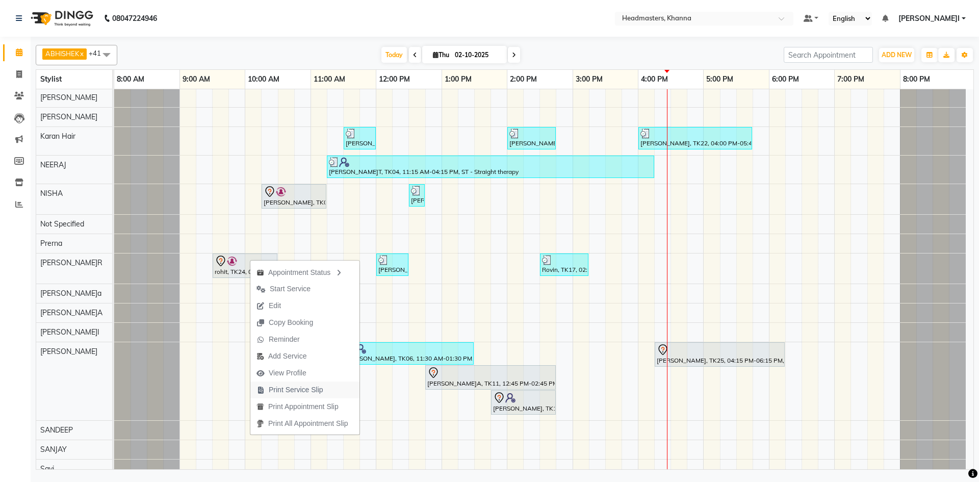
click at [319, 387] on span "Print Service Slip" at bounding box center [296, 390] width 55 height 11
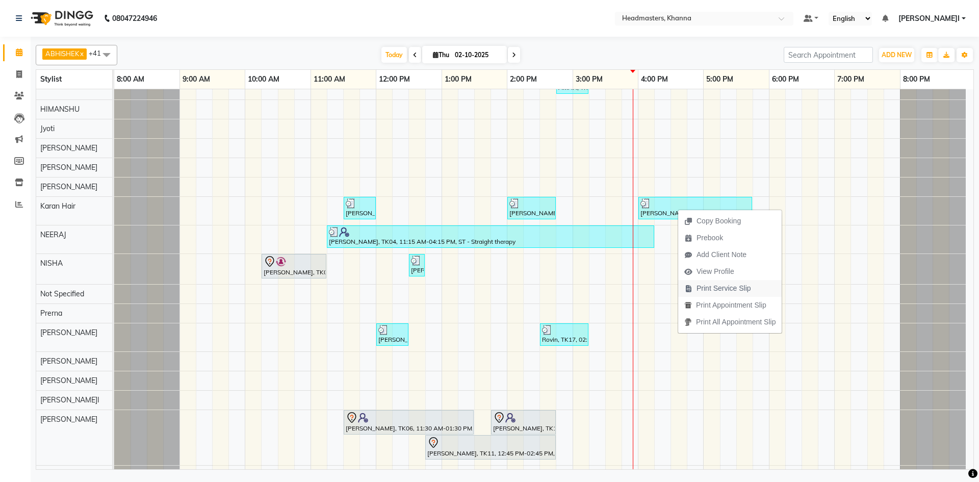
click at [741, 285] on span "Print Service Slip" at bounding box center [724, 288] width 55 height 11
click at [748, 283] on span "Print Service Slip" at bounding box center [740, 284] width 55 height 11
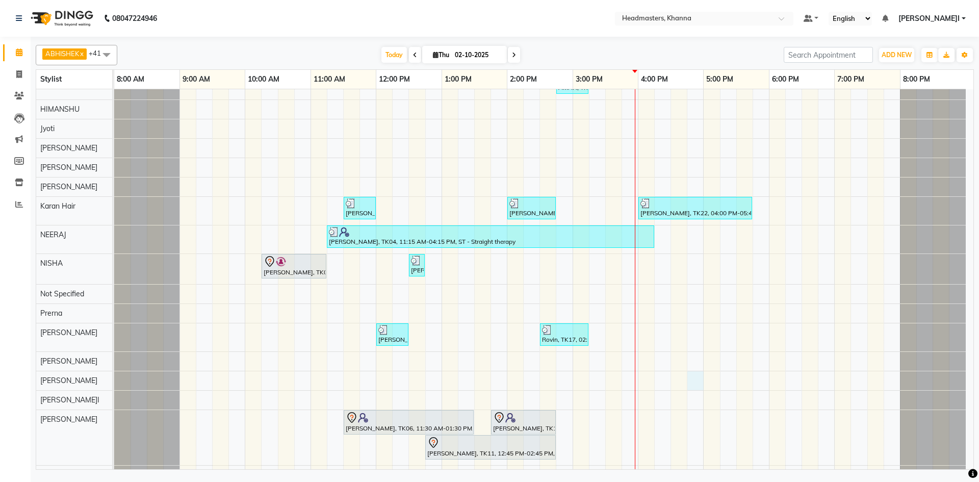
click at [699, 376] on div "[PERSON_NAME], TK02, 10:30 AM-12:15 PM, HCG - Hair Cut by Senior Hair Stylist,B…" at bounding box center [544, 194] width 860 height 1026
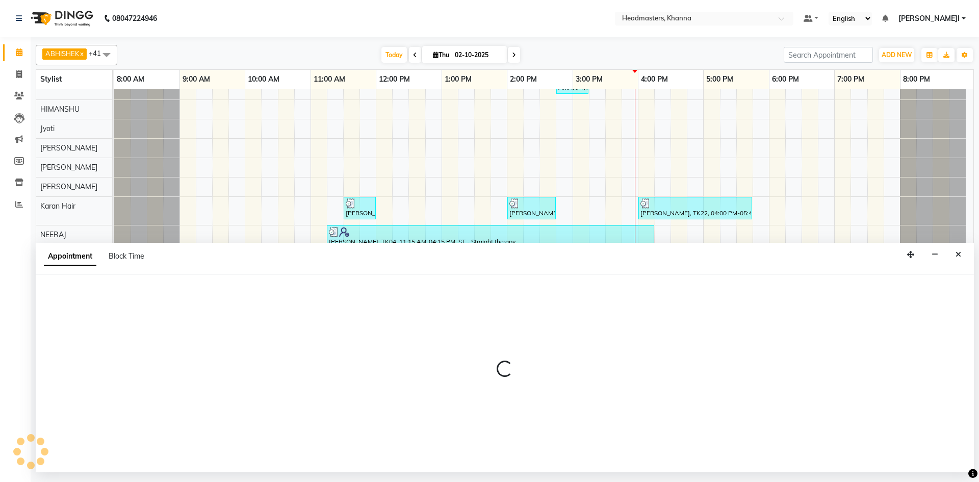
select select "60831"
select select "tentative"
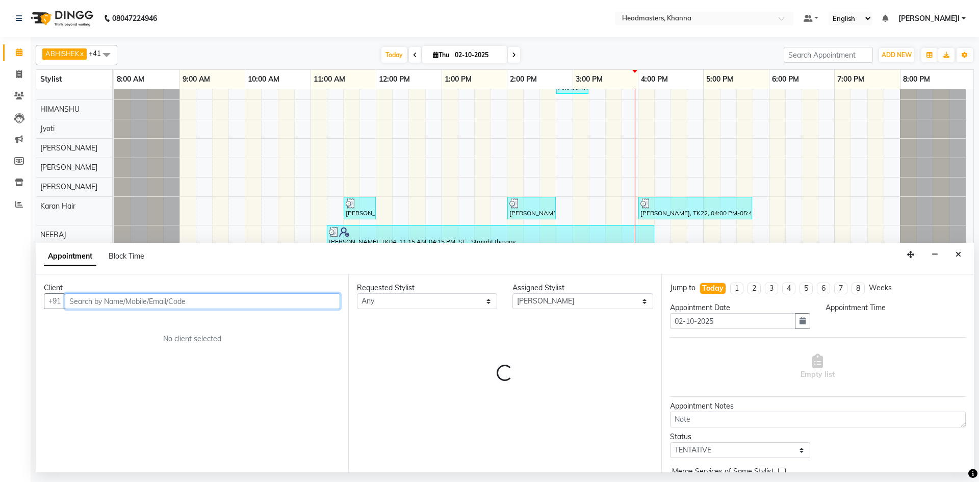
select select "1005"
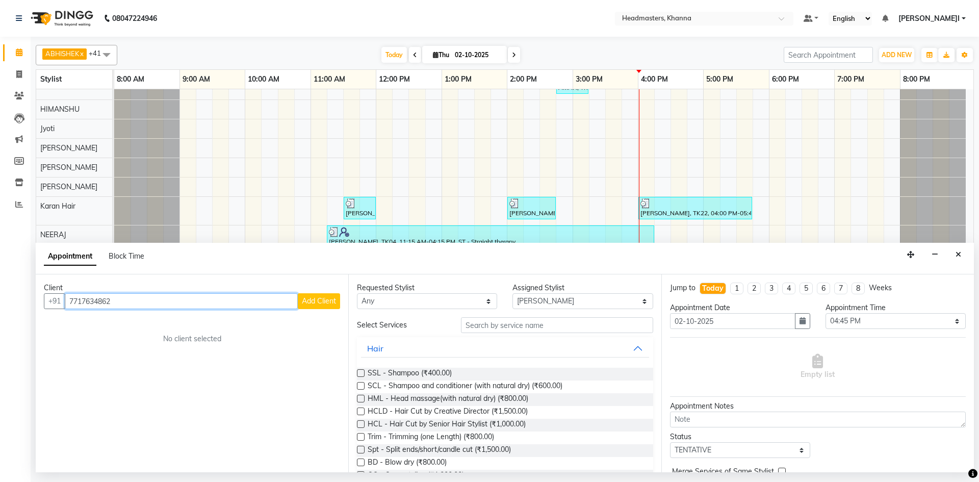
click at [297, 299] on input "7717634862" at bounding box center [181, 301] width 233 height 16
type input "7717634862"
click at [315, 300] on span "Add Client" at bounding box center [319, 300] width 34 height 9
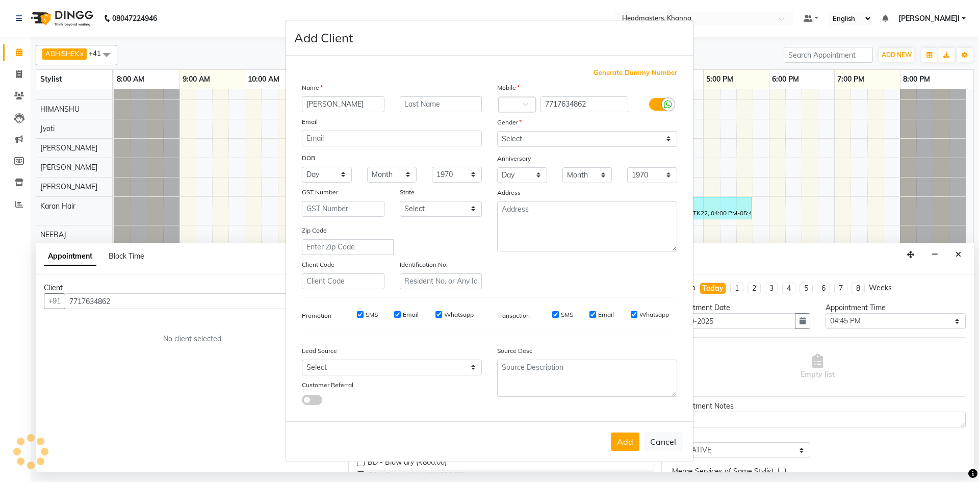
type input "[PERSON_NAME]"
click at [525, 138] on select "Select Male Female Other Prefer Not To Say" at bounding box center [587, 139] width 180 height 16
select select "male"
click at [497, 131] on select "Select Male Female Other Prefer Not To Say" at bounding box center [587, 139] width 180 height 16
click at [638, 445] on button "Add" at bounding box center [625, 442] width 29 height 18
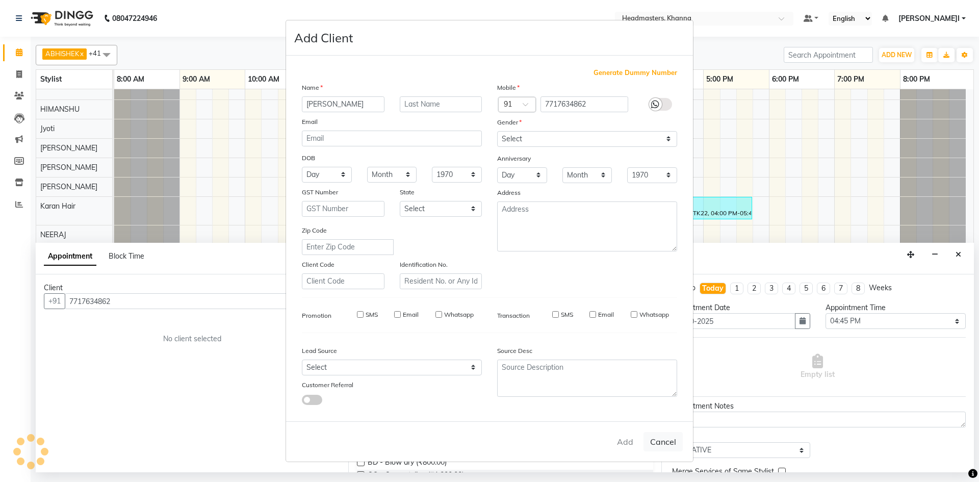
select select
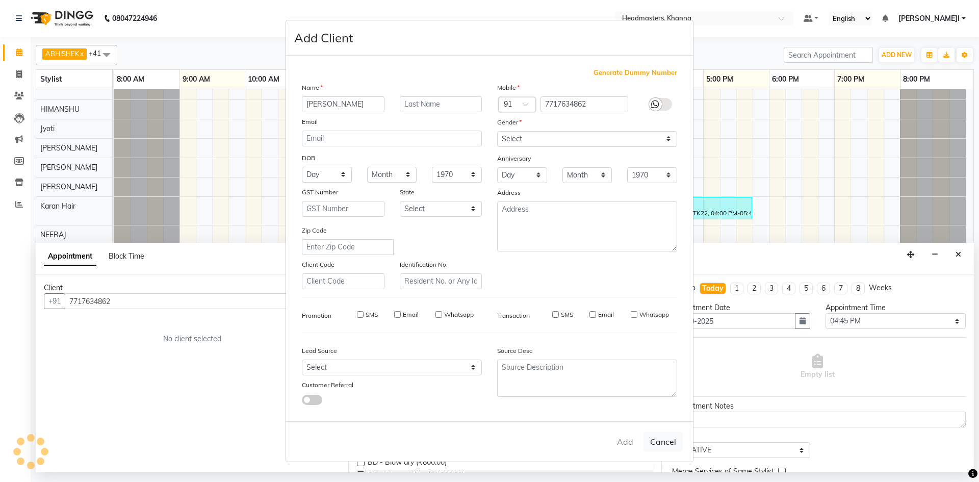
select select
checkbox input "false"
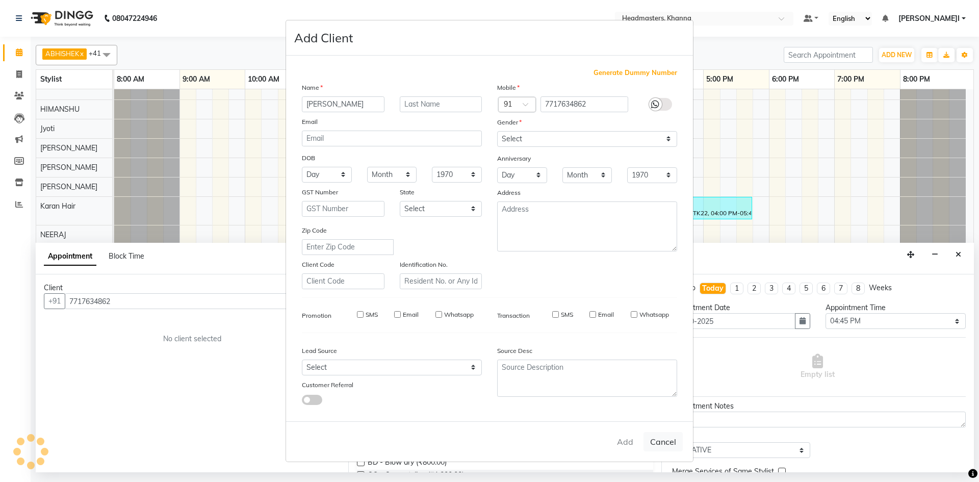
checkbox input "false"
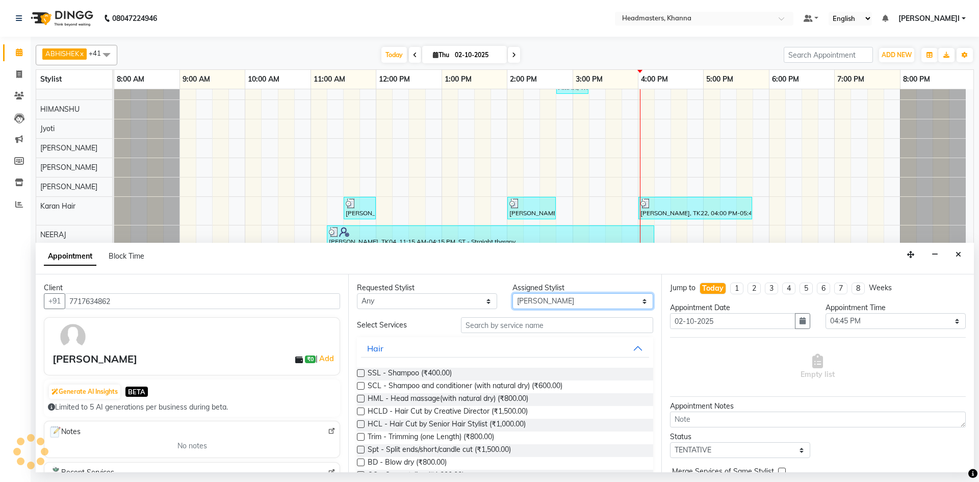
click at [563, 301] on select "Select ABHISHEK [PERSON_NAME] Akash [PERSON_NAME] [PERSON_NAME] (NAILS) ANKIT A…" at bounding box center [583, 301] width 140 height 16
select select "60812"
click at [513, 293] on select "Select ABHISHEK [PERSON_NAME] Akash [PERSON_NAME] [PERSON_NAME] (NAILS) ANKIT A…" at bounding box center [583, 301] width 140 height 16
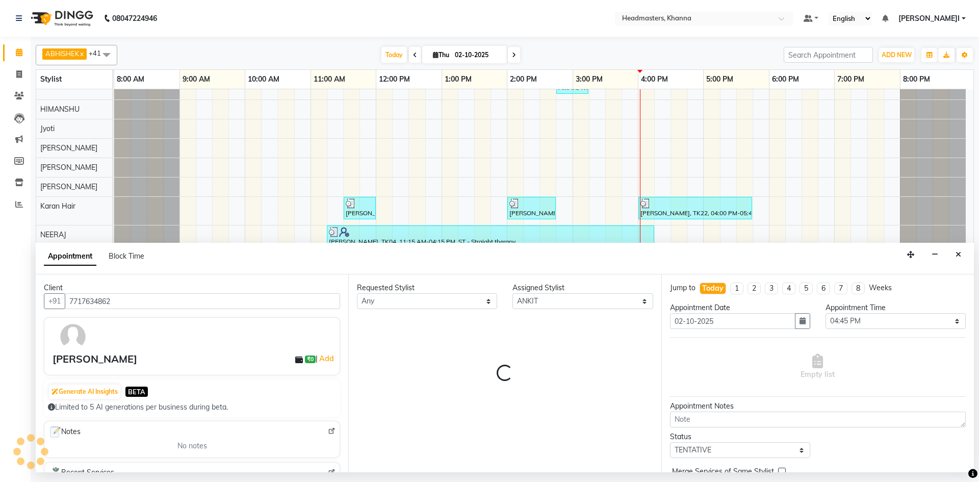
click at [517, 330] on div "Requested Stylist Any ABHISHEK ajay Akash AKHIL AMAN AMAN (NAILS) ANKIT Ankit P…" at bounding box center [504, 373] width 313 height 198
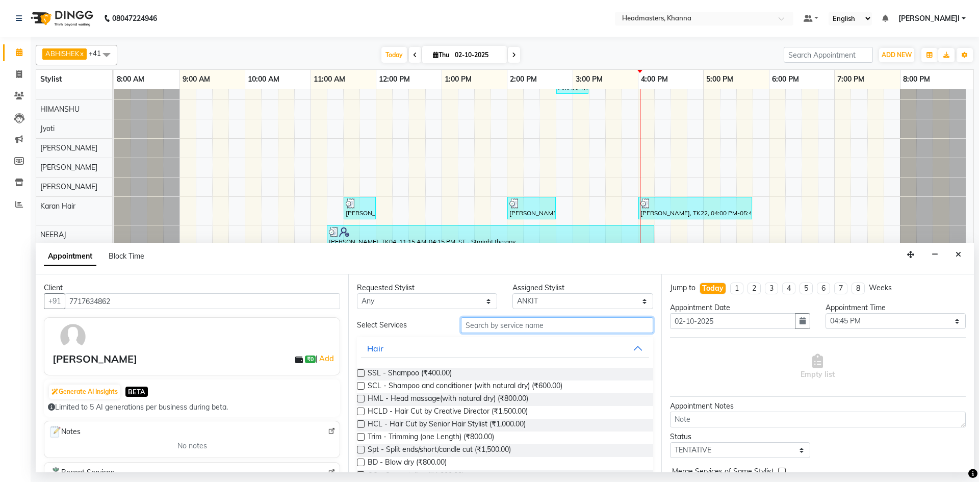
click at [517, 330] on input "text" at bounding box center [557, 325] width 192 height 16
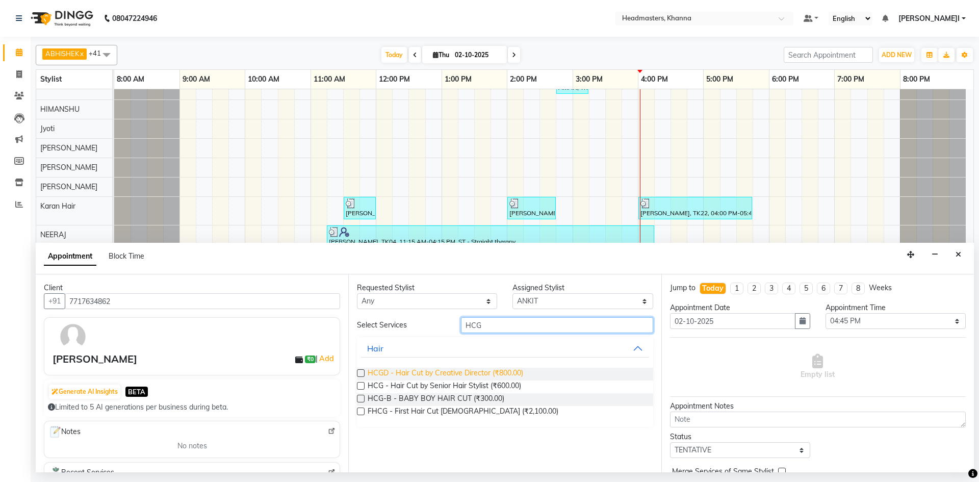
type input "HCG"
click at [440, 380] on span "HCGD - Hair Cut by Creative Director (₹800.00)" at bounding box center [446, 374] width 156 height 13
checkbox input "false"
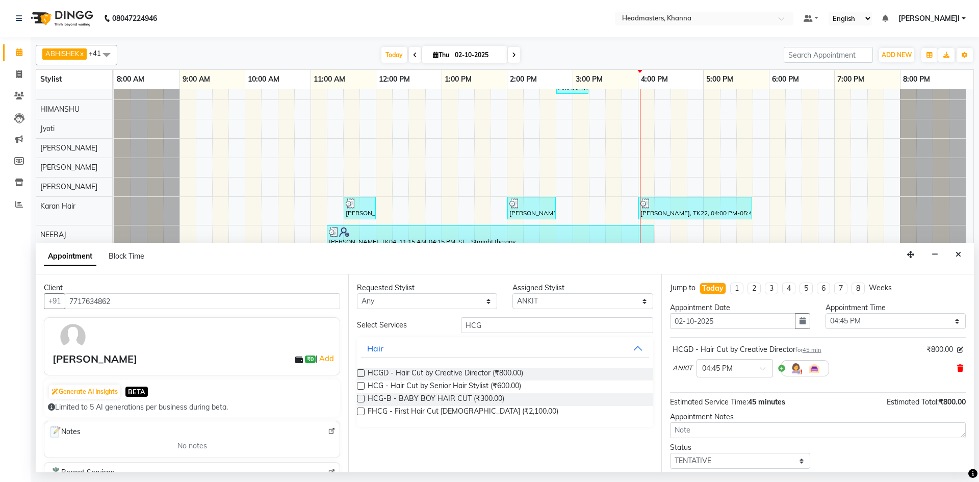
click at [958, 369] on icon at bounding box center [961, 368] width 6 height 7
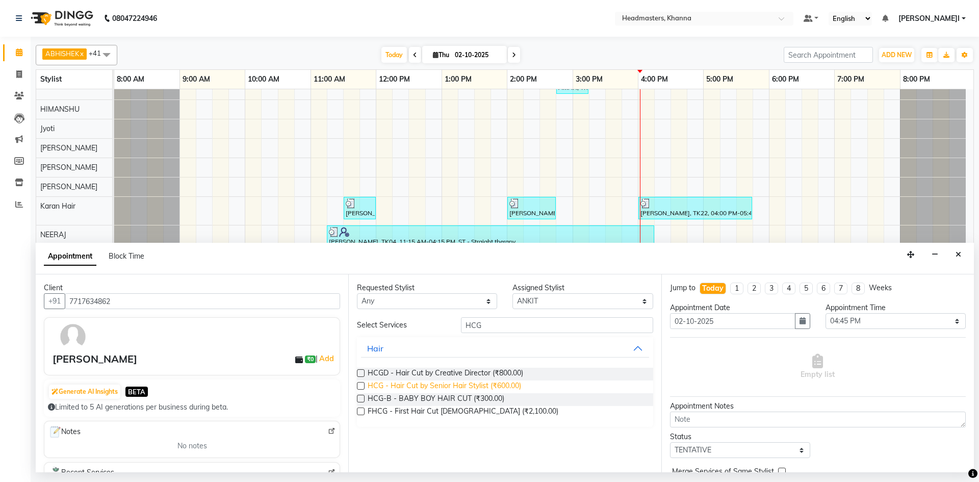
click at [474, 385] on span "HCG - Hair Cut by Senior Hair Stylist (₹600.00)" at bounding box center [445, 387] width 154 height 13
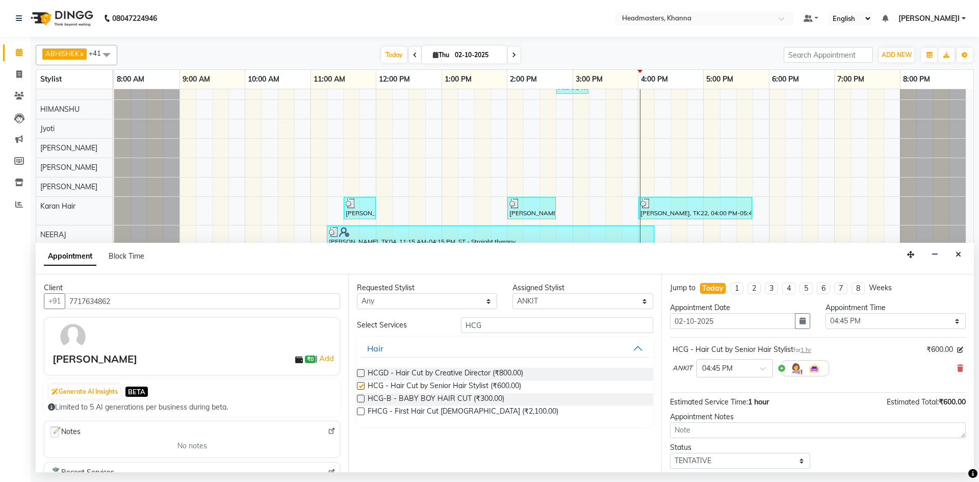
checkbox input "false"
click at [849, 313] on select "Select 09:00 AM 09:15 AM 09:30 AM 09:45 AM 10:00 AM 10:15 AM 10:30 AM 10:45 AM …" at bounding box center [896, 321] width 140 height 16
click at [826, 313] on select "Select 09:00 AM 09:15 AM 09:30 AM 09:45 AM 10:00 AM 10:15 AM 10:30 AM 10:45 AM …" at bounding box center [896, 321] width 140 height 16
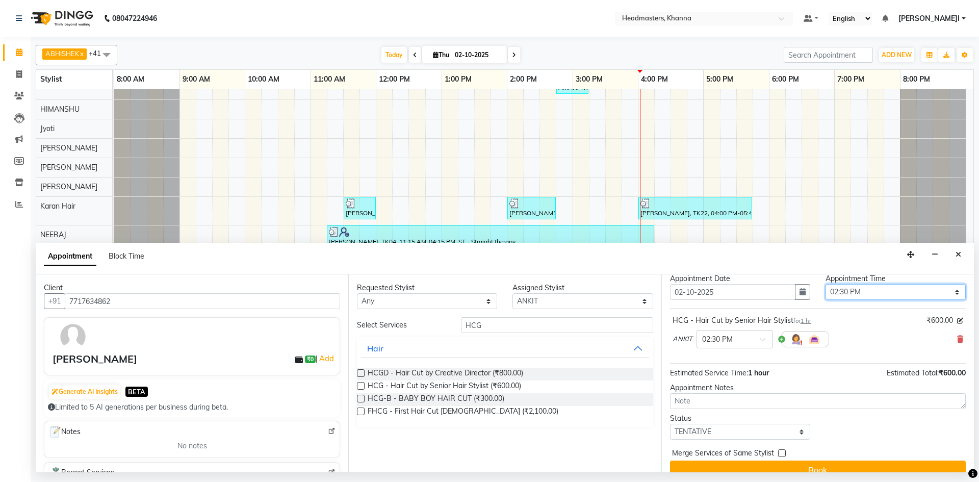
scroll to position [44, 0]
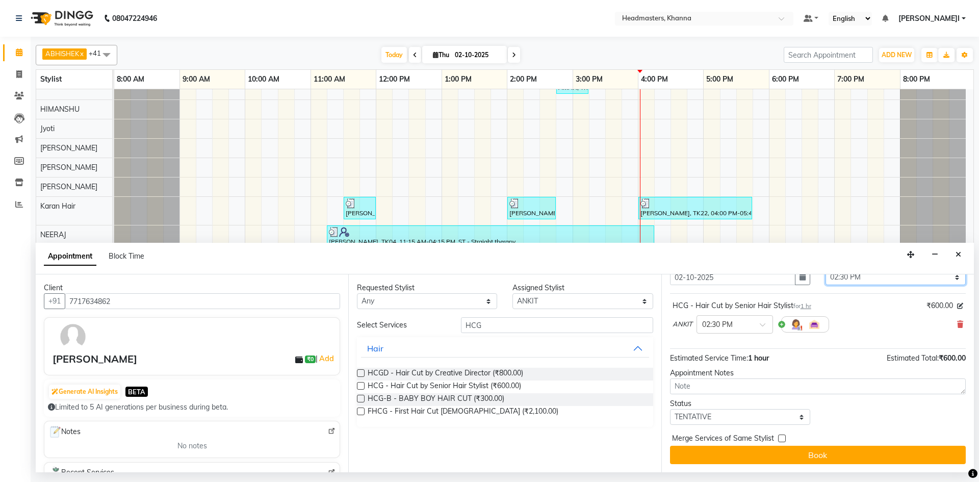
click at [861, 276] on select "Select 09:00 AM 09:15 AM 09:30 AM 09:45 AM 10:00 AM 10:15 AM 10:30 AM 10:45 AM …" at bounding box center [896, 277] width 140 height 16
select select "960"
click at [826, 269] on select "Select 09:00 AM 09:15 AM 09:30 AM 09:45 AM 10:00 AM 10:15 AM 10:30 AM 10:45 AM …" at bounding box center [896, 277] width 140 height 16
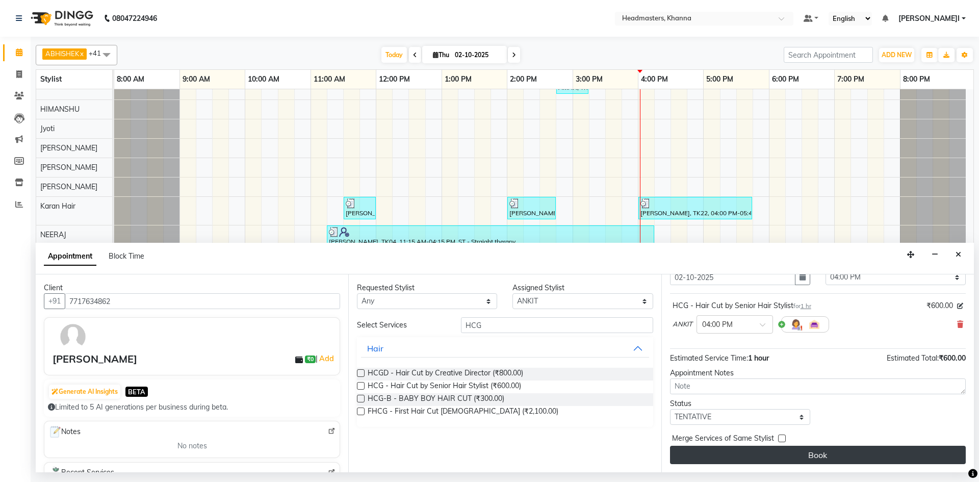
click at [853, 451] on button "Book" at bounding box center [818, 455] width 296 height 18
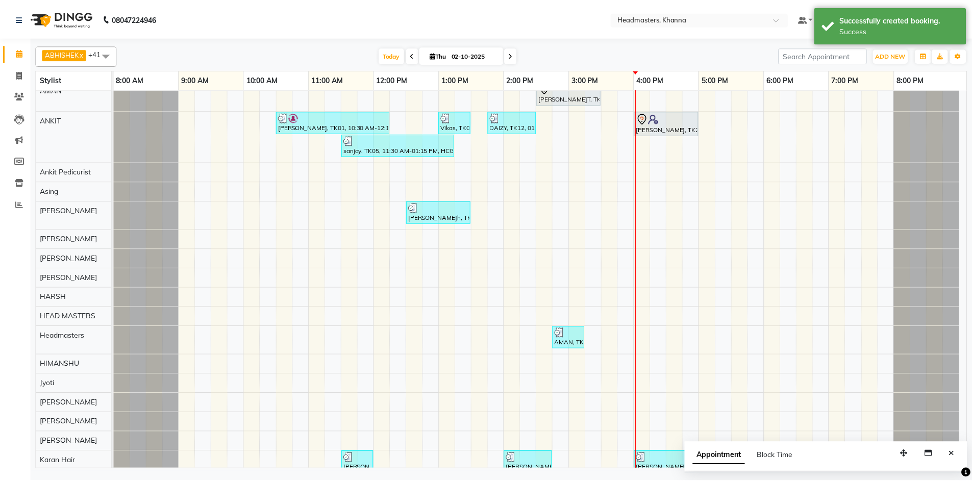
scroll to position [0, 0]
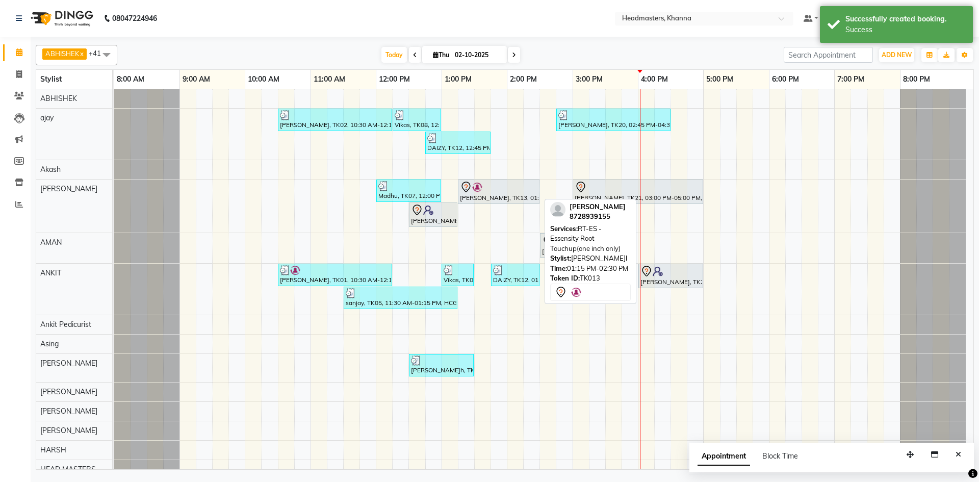
click at [497, 187] on div at bounding box center [499, 187] width 78 height 12
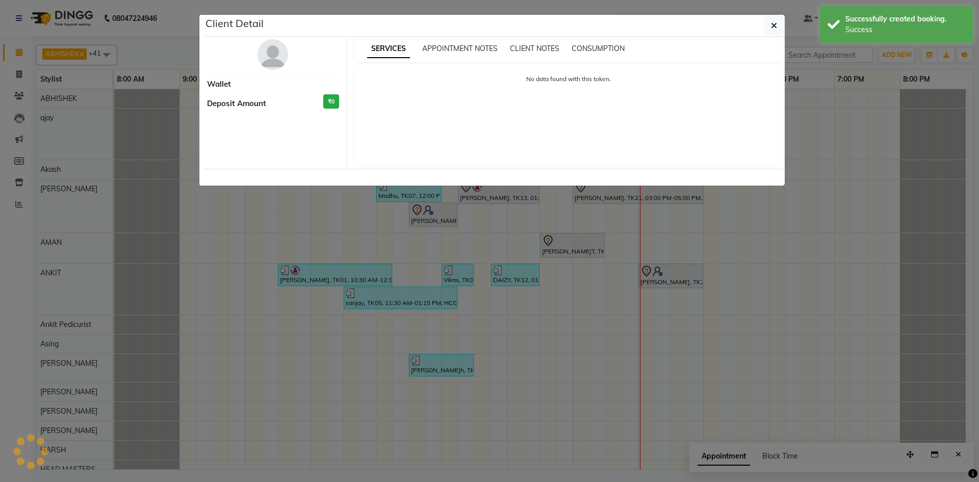
select select "7"
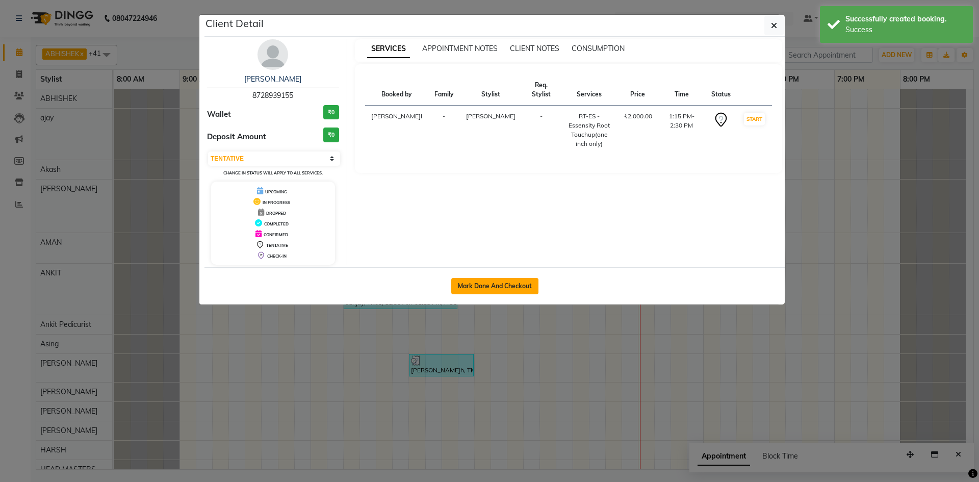
click at [498, 287] on button "Mark Done And Checkout" at bounding box center [494, 286] width 87 height 16
select select "service"
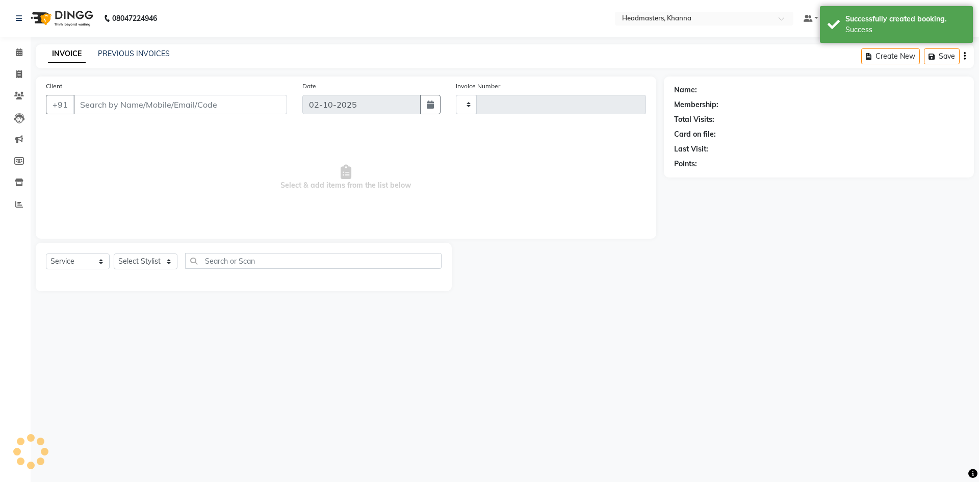
type input "6553"
select select "7138"
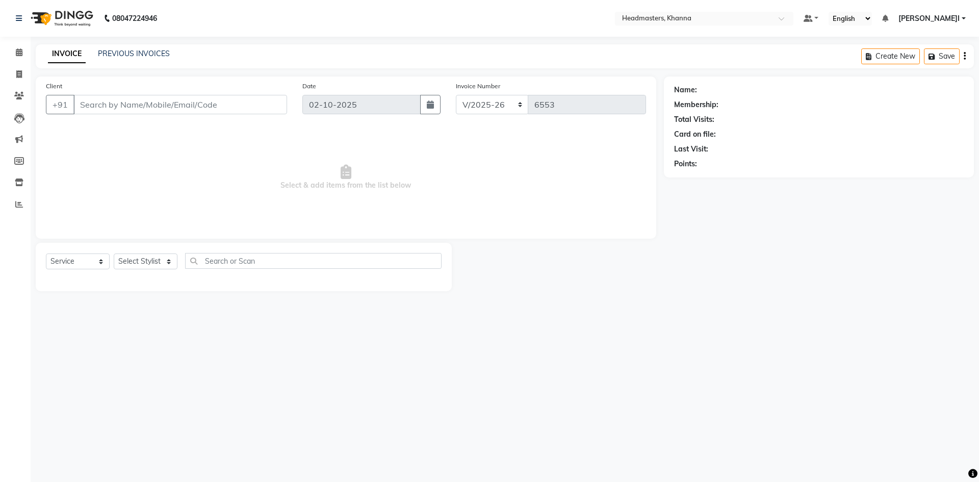
type input "8728939155"
select select "60805"
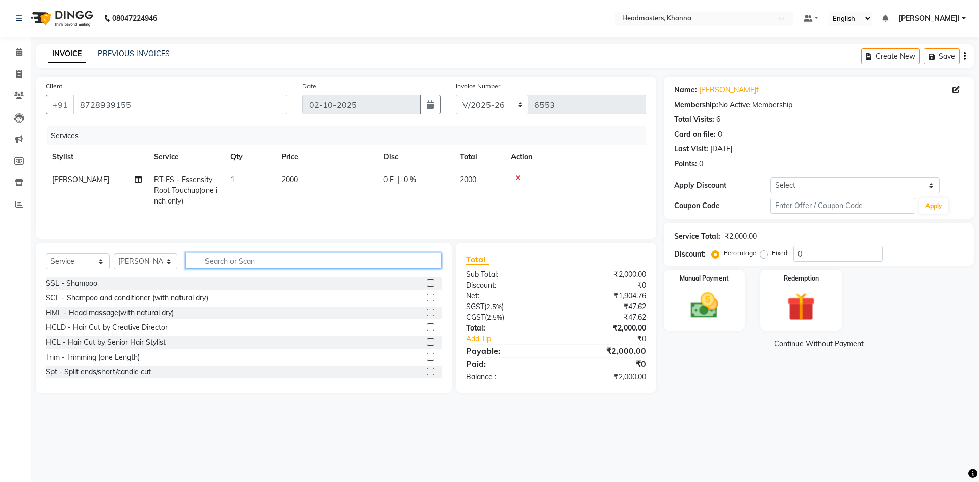
click at [242, 256] on input "text" at bounding box center [313, 261] width 257 height 16
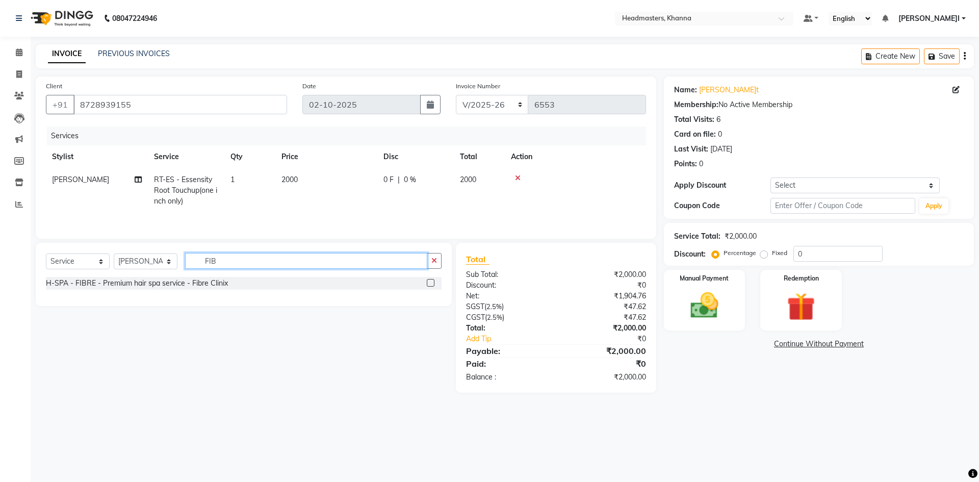
type input "FIB"
click at [431, 281] on label at bounding box center [431, 283] width 8 height 8
click at [431, 281] on input "checkbox" at bounding box center [430, 283] width 7 height 7
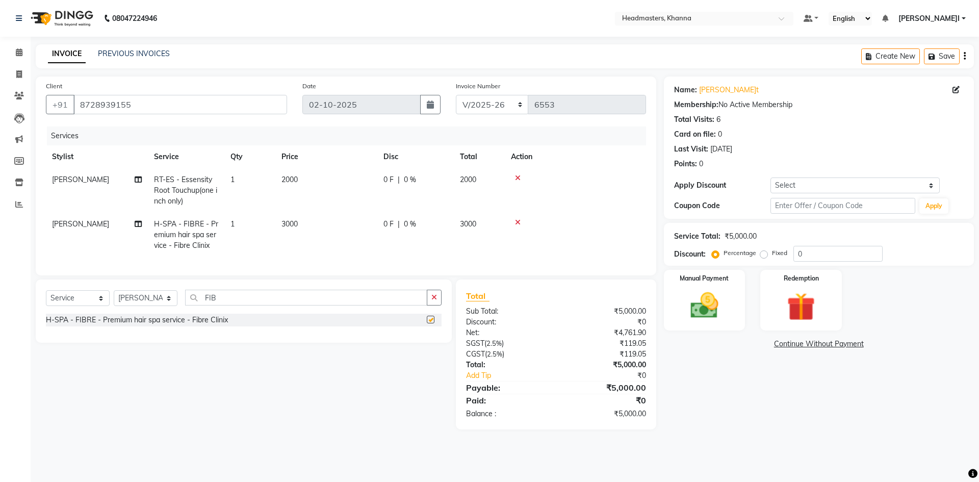
checkbox input "false"
click at [447, 174] on div "0 F | 0 %" at bounding box center [416, 179] width 64 height 11
select select "60805"
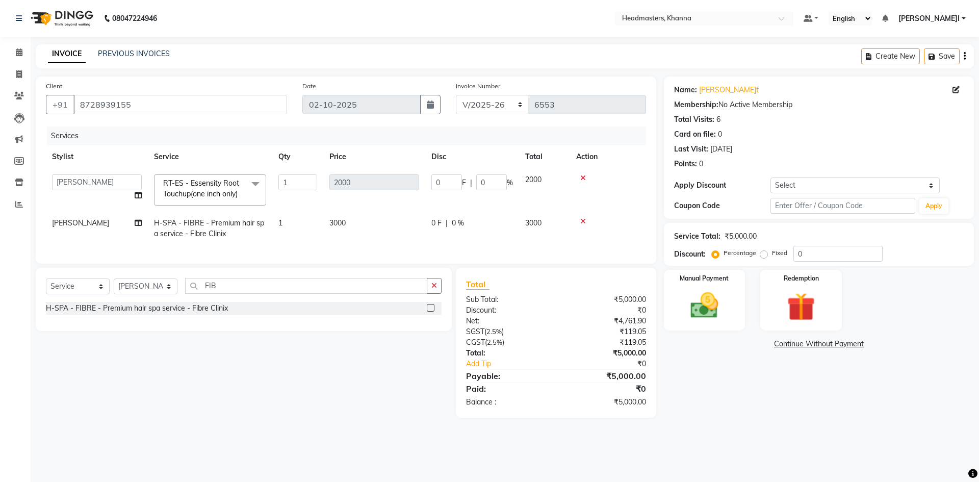
click at [447, 174] on input "0" at bounding box center [447, 182] width 31 height 16
type input "01000"
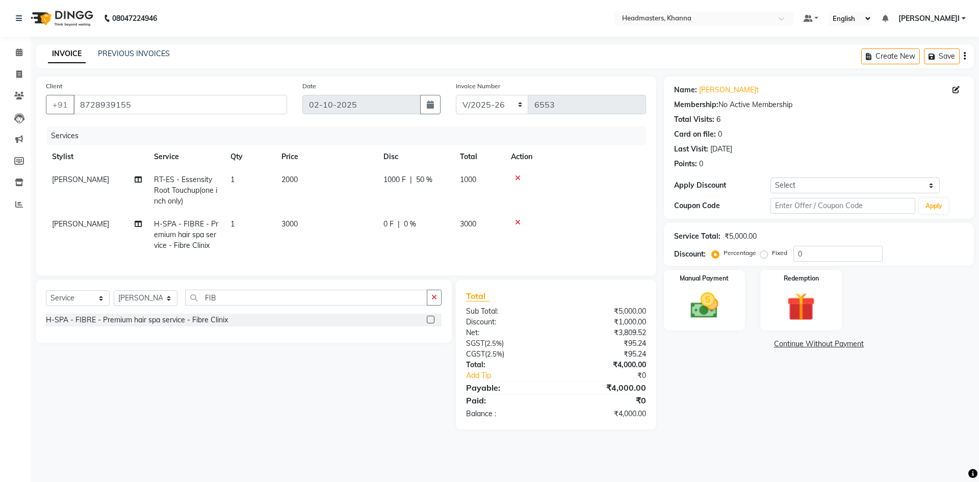
click at [448, 214] on td "0 F | 0 %" at bounding box center [416, 235] width 77 height 44
select select "60805"
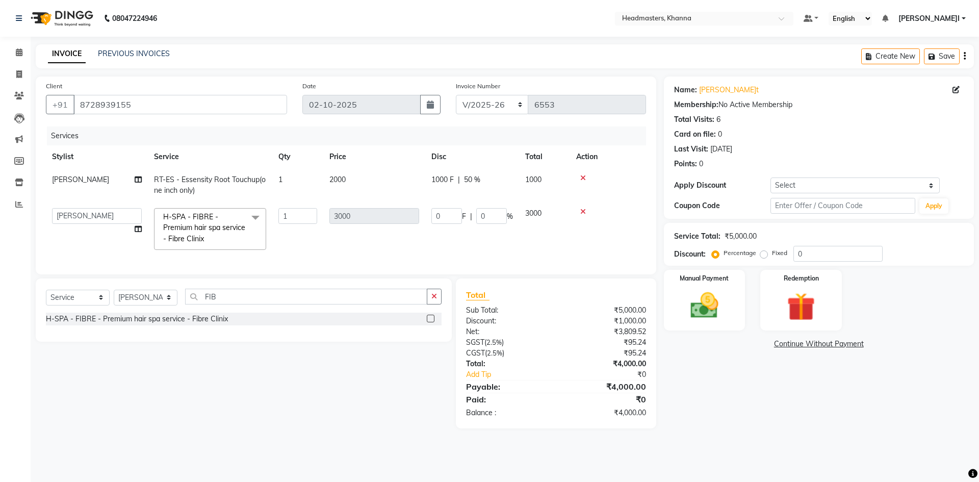
click at [448, 214] on input "0" at bounding box center [447, 216] width 31 height 16
type input "01000"
click at [549, 187] on tr "AKHIL RT-ES - Essensity Root Touchup(one inch only) 1 2000 1000 F | 50 % 1000" at bounding box center [346, 185] width 600 height 34
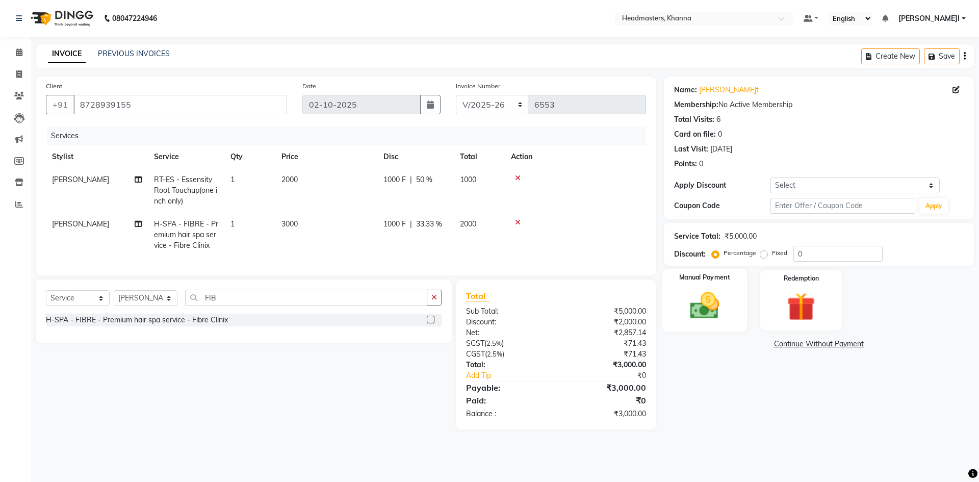
click at [703, 296] on img at bounding box center [704, 306] width 47 height 34
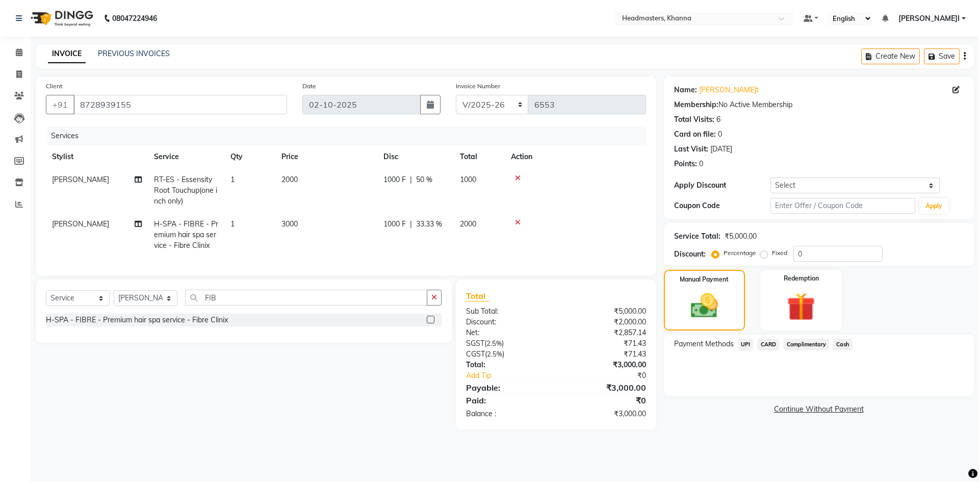
click at [744, 349] on span "UPI" at bounding box center [746, 345] width 16 height 12
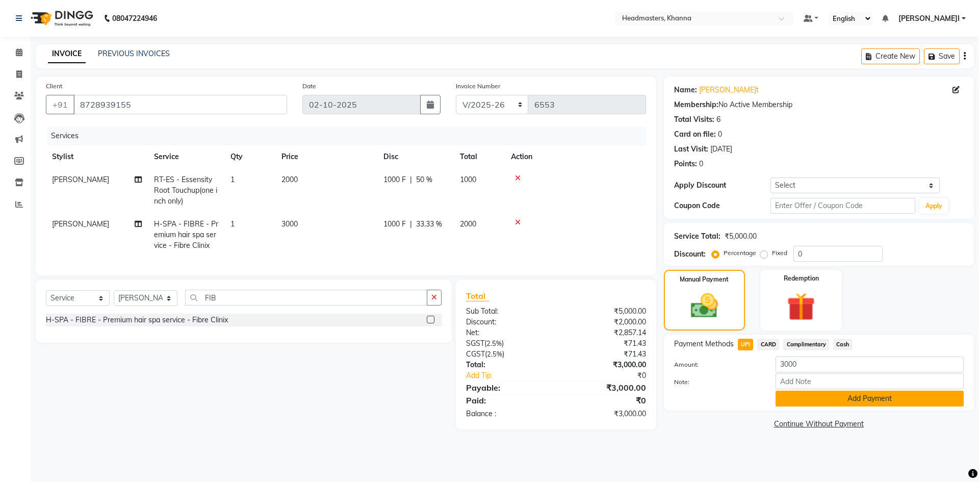
click at [790, 400] on button "Add Payment" at bounding box center [870, 399] width 188 height 16
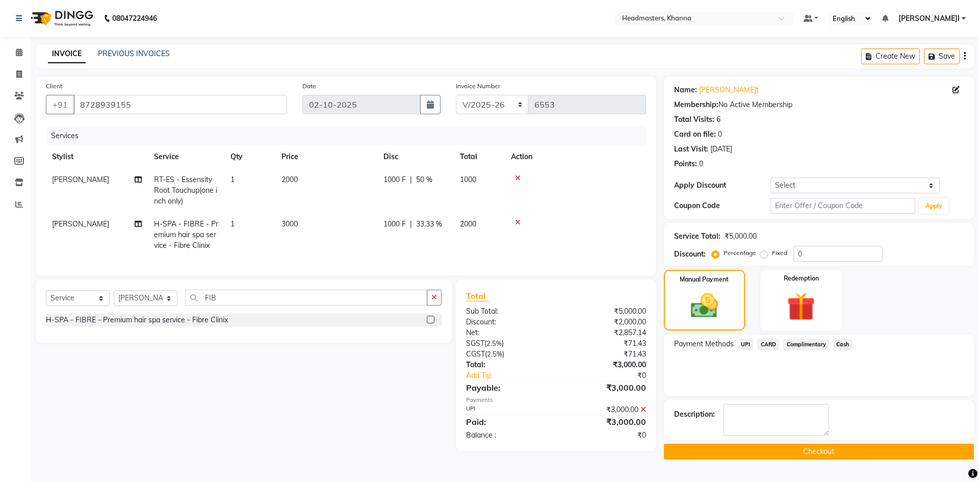
click at [762, 451] on button "Checkout" at bounding box center [819, 452] width 310 height 16
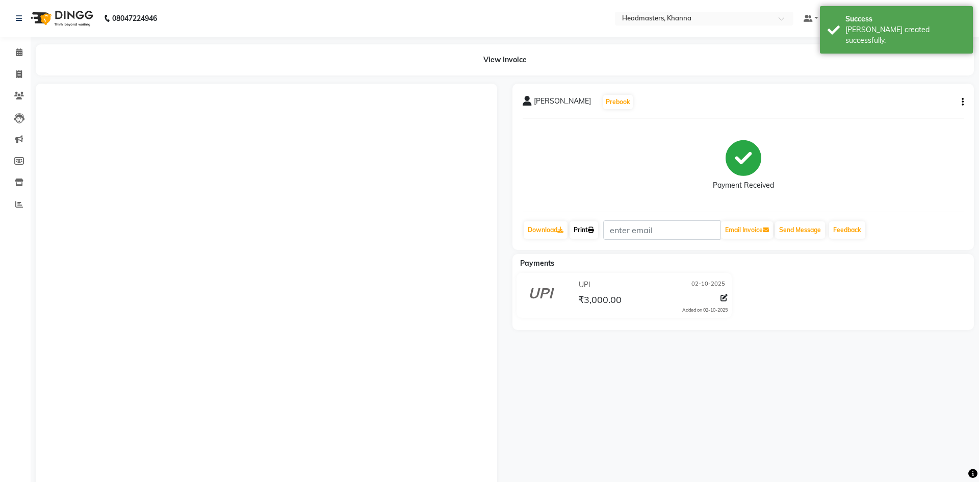
click at [590, 234] on link "Print" at bounding box center [584, 229] width 29 height 17
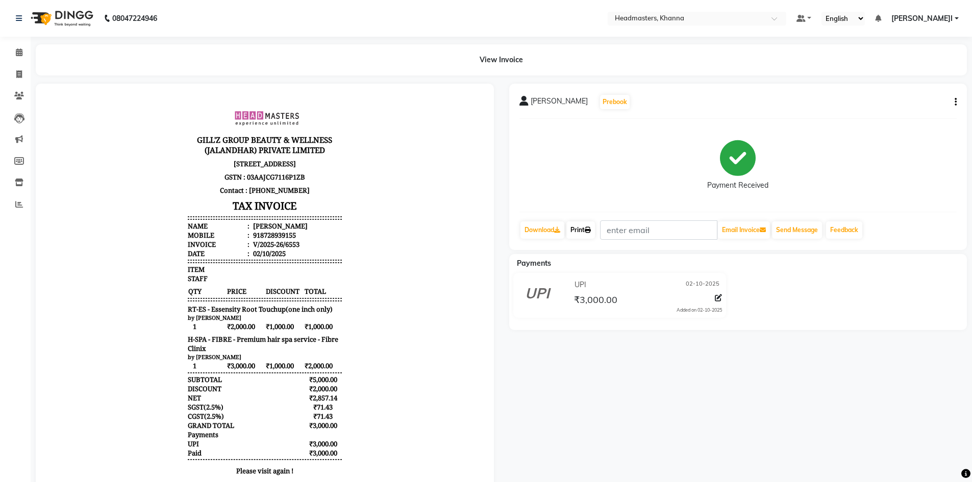
click at [581, 226] on link "Print" at bounding box center [580, 229] width 29 height 17
click at [20, 55] on icon at bounding box center [19, 52] width 7 height 8
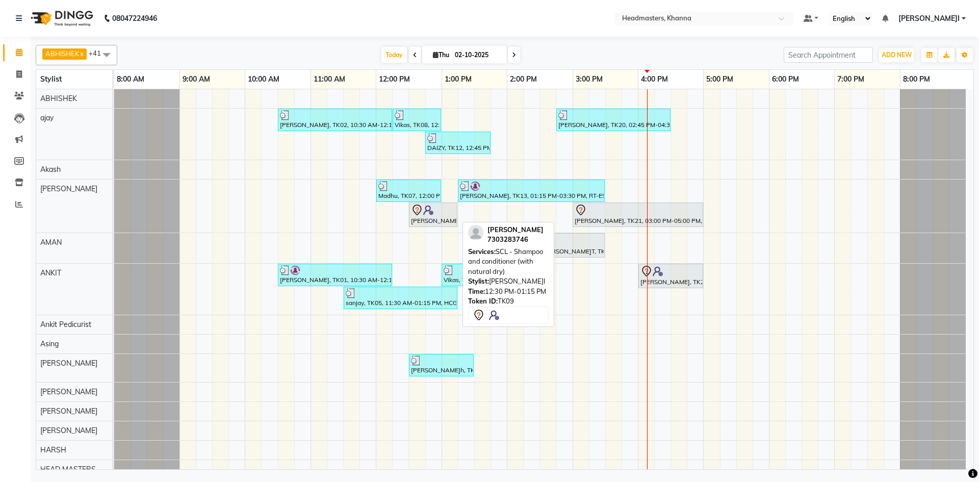
click at [430, 203] on link "KARAN, TK09, 12:30 PM-01:15 PM, SCL - Shampoo and conditioner (with natural dry)" at bounding box center [433, 215] width 48 height 24
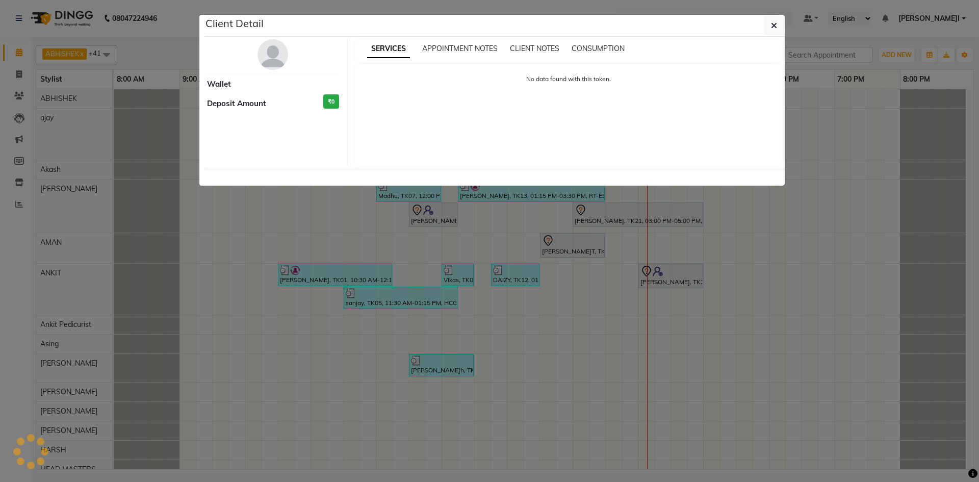
select select "7"
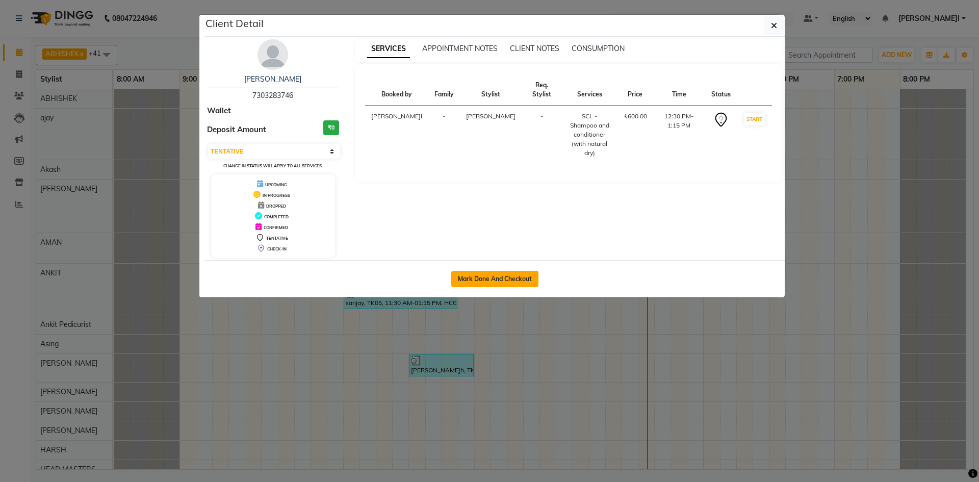
click at [494, 279] on button "Mark Done And Checkout" at bounding box center [494, 279] width 87 height 16
select select "service"
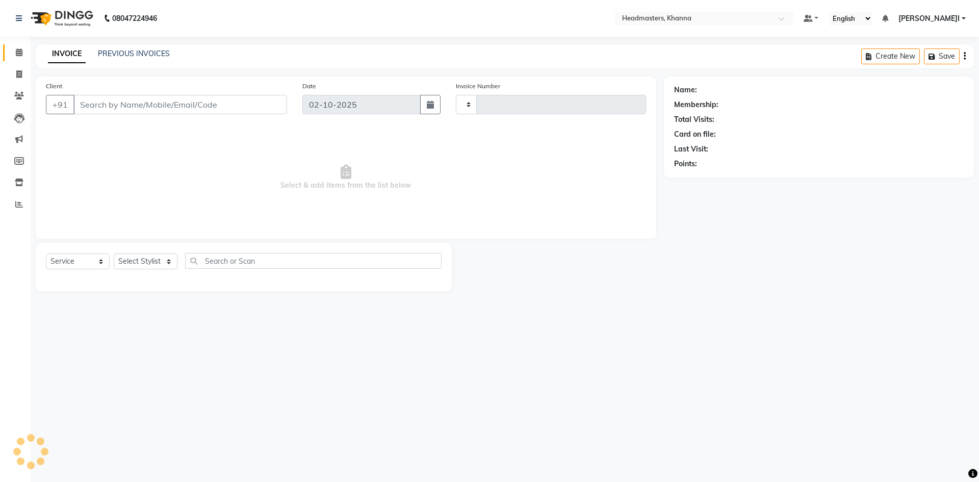
type input "6554"
select select "7138"
type input "7303283746"
select select "60805"
select select "service"
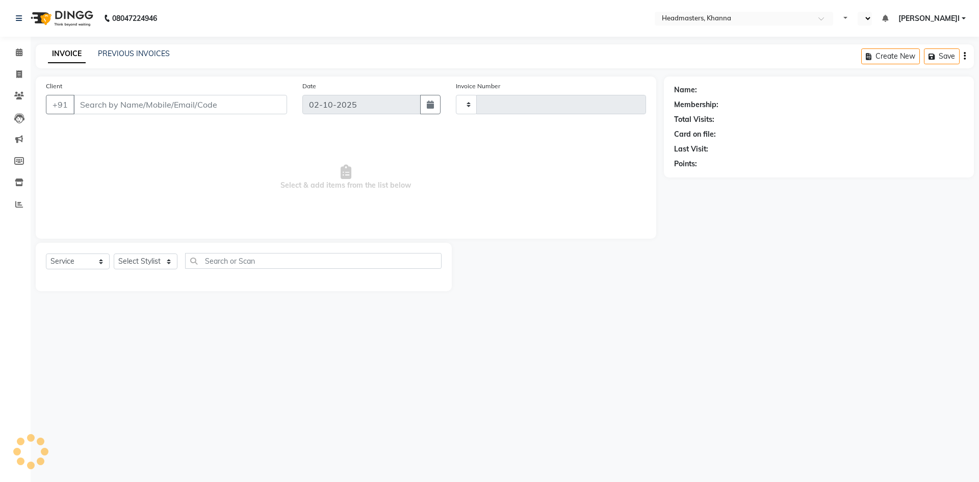
type input "6554"
select select "en"
select select "7138"
type input "7303283746"
select select "60805"
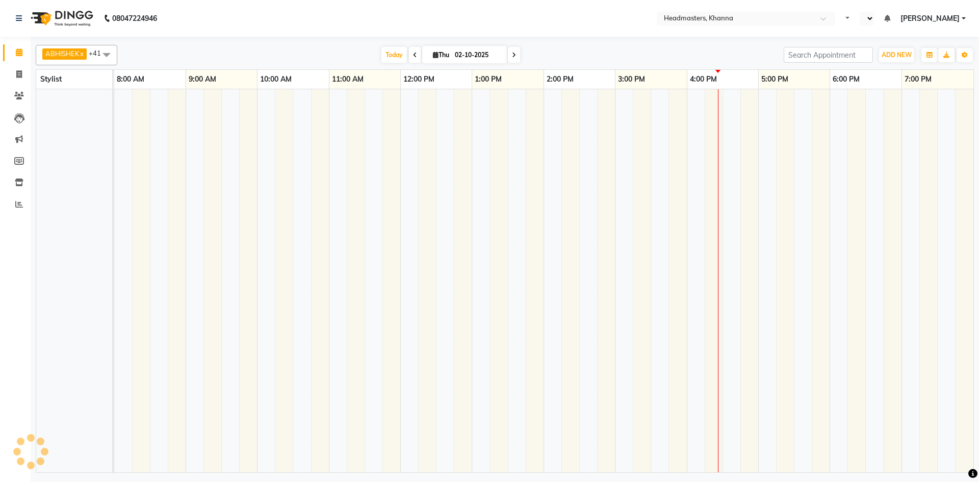
select select "en"
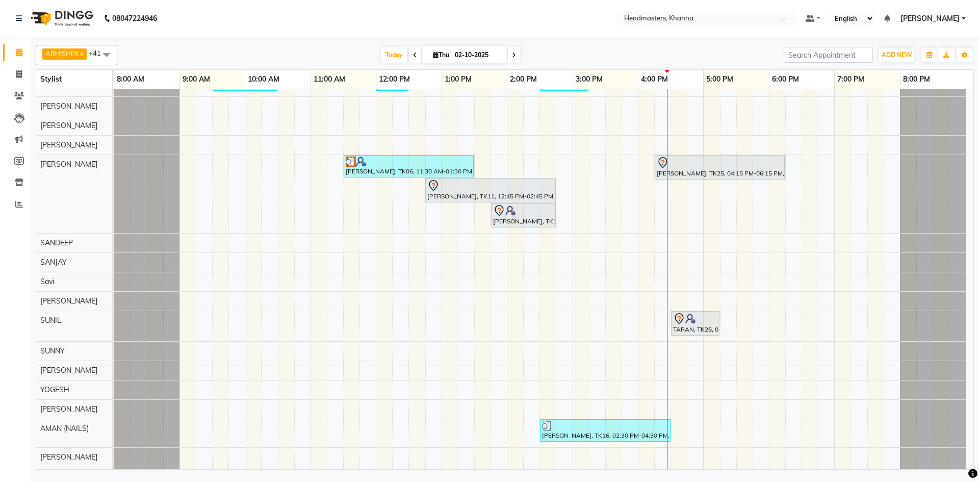
scroll to position [560, 0]
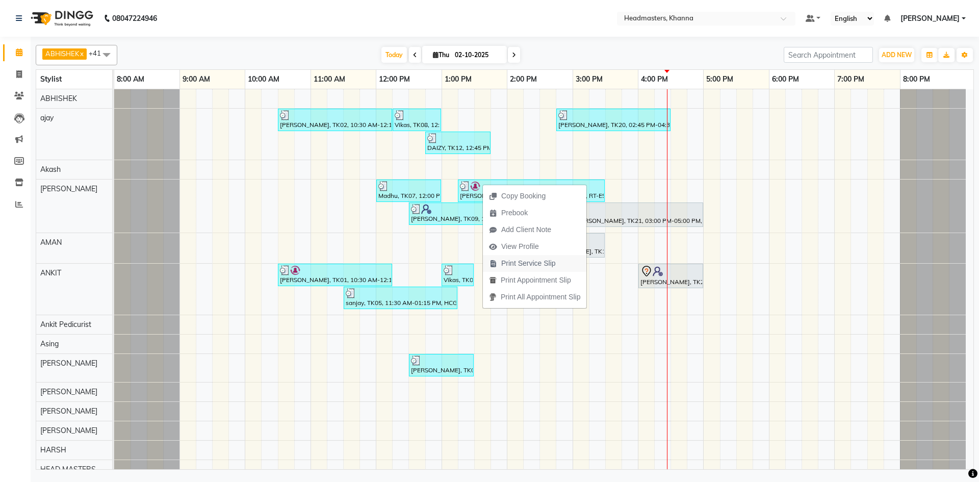
click at [534, 264] on span "Print Service Slip" at bounding box center [528, 263] width 55 height 11
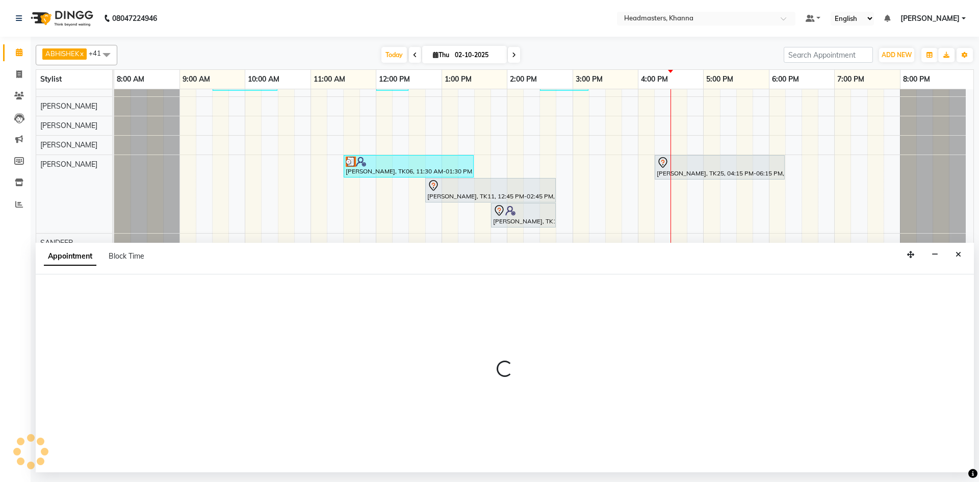
select select "1110"
select select "tentative"
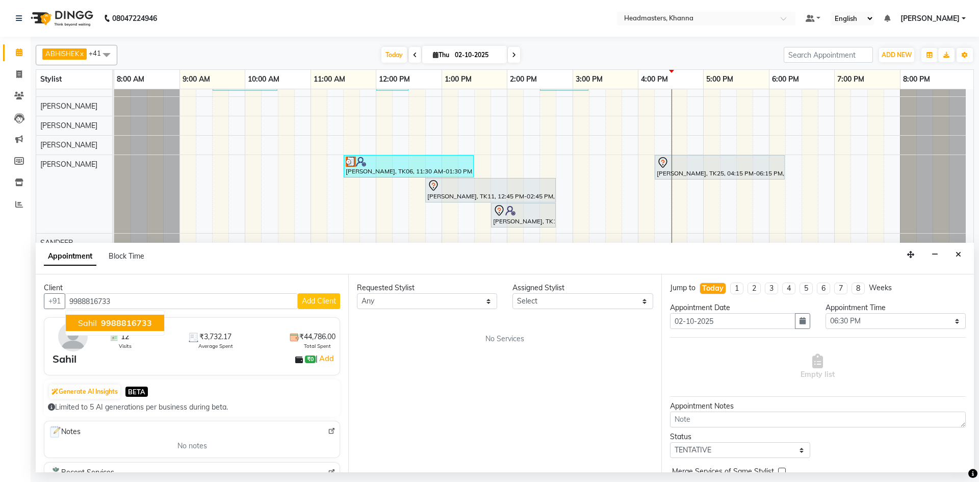
type input "9988816733"
click at [535, 297] on select "Select" at bounding box center [583, 301] width 140 height 16
drag, startPoint x: 130, startPoint y: 304, endPoint x: 83, endPoint y: 306, distance: 47.0
click at [73, 308] on input "9988816733" at bounding box center [181, 301] width 233 height 16
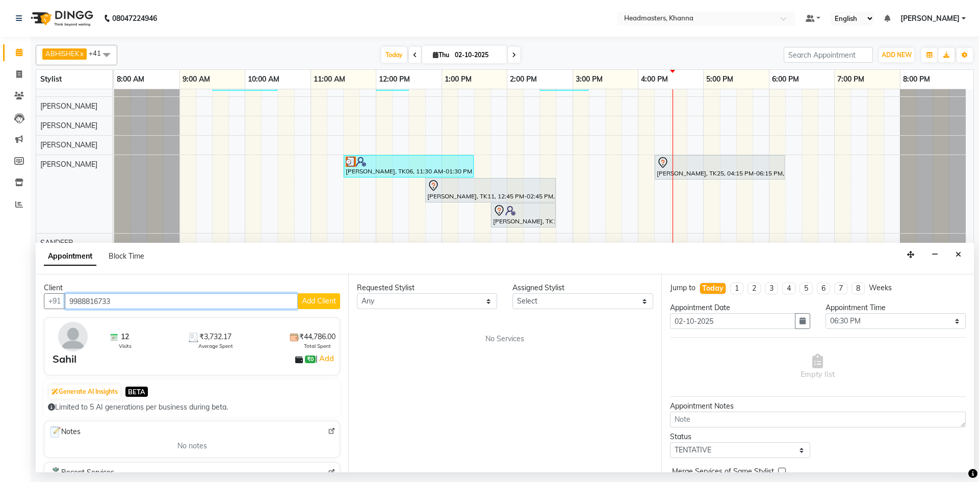
drag, startPoint x: 70, startPoint y: 301, endPoint x: 101, endPoint y: 302, distance: 31.1
click at [121, 306] on input "9988816733" at bounding box center [181, 301] width 233 height 16
click at [962, 261] on button "Close" at bounding box center [958, 255] width 15 height 16
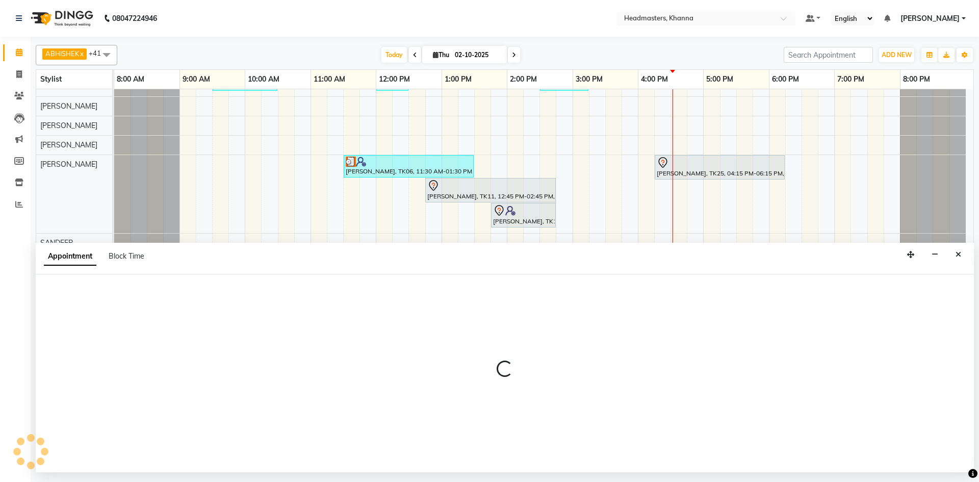
select select "60808"
select select "tentative"
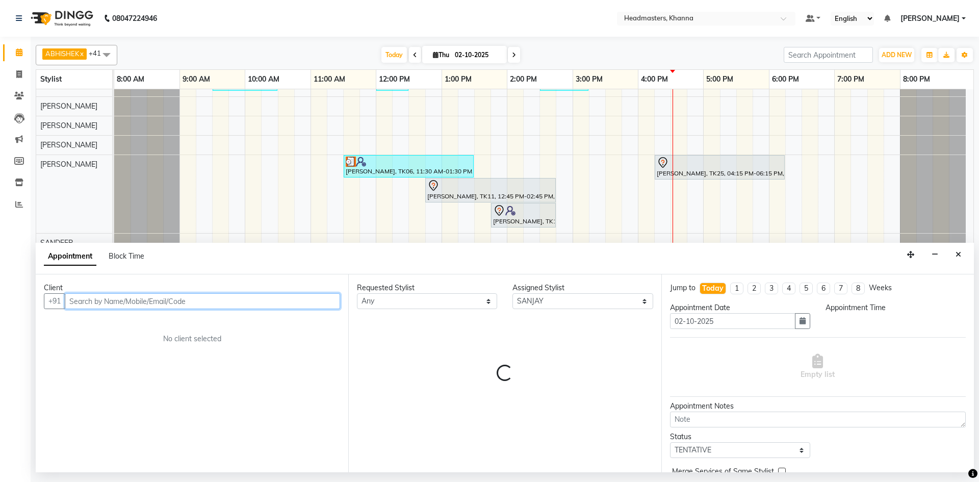
select select "1170"
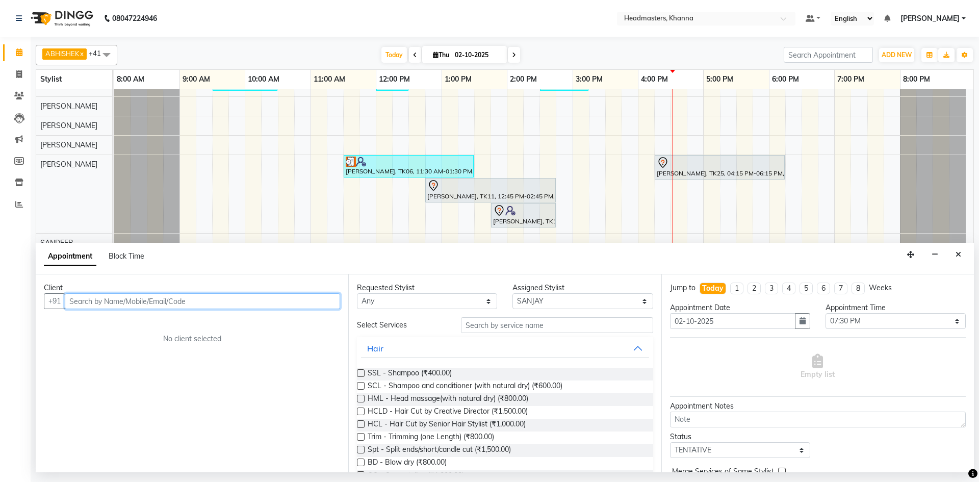
paste input "9988816733"
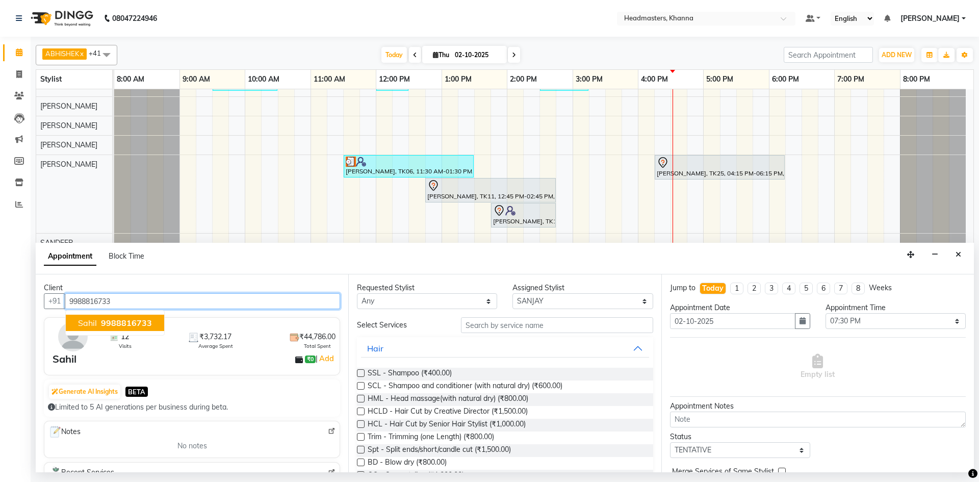
type input "9988816733"
click at [554, 299] on select "Select ABHISHEK [PERSON_NAME] Akash [PERSON_NAME] [PERSON_NAME] (NAILS) ANKIT A…" at bounding box center [583, 301] width 140 height 16
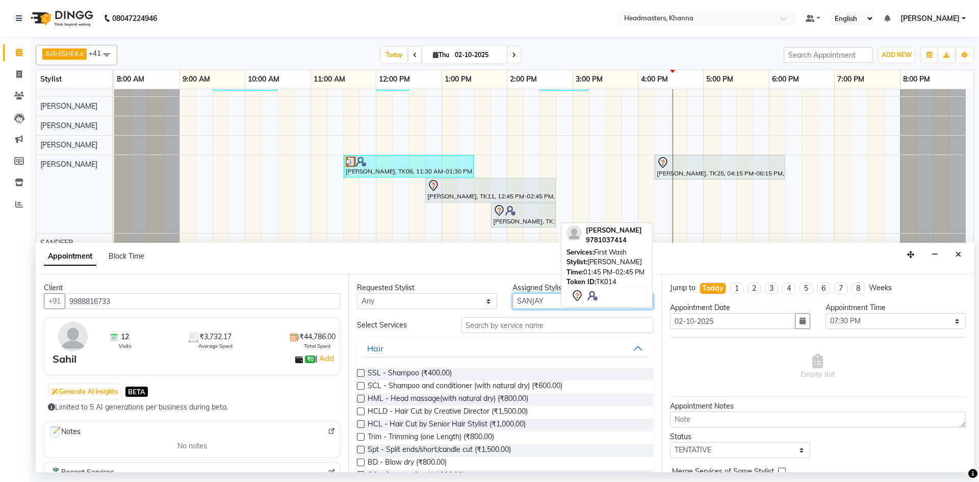
select select "60807"
click at [513, 293] on select "Select ABHISHEK [PERSON_NAME] Akash [PERSON_NAME] [PERSON_NAME] (NAILS) ANKIT A…" at bounding box center [583, 301] width 140 height 16
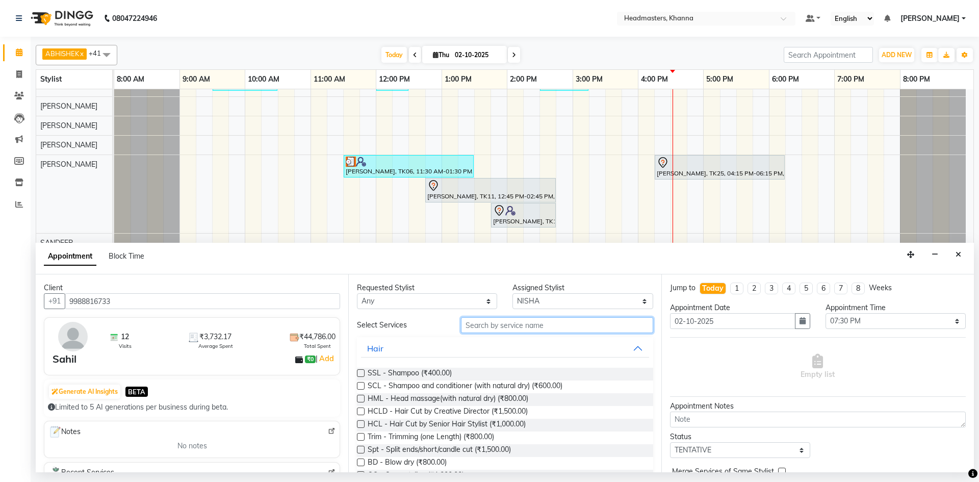
click at [530, 322] on input "text" at bounding box center [557, 325] width 192 height 16
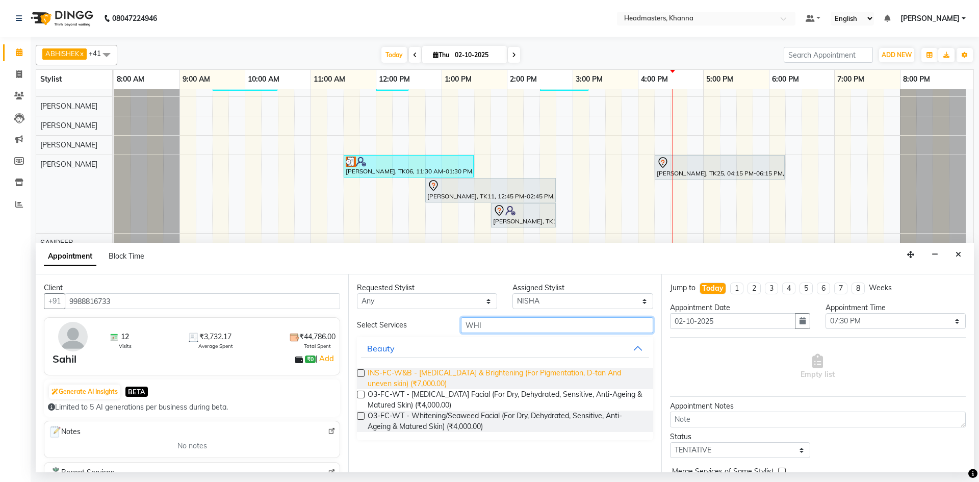
type input "WHI"
click at [494, 371] on span "INS-FC-W&B - [MEDICAL_DATA] & Brightening (For Pigmentation, D-tan And uneven s…" at bounding box center [506, 378] width 277 height 21
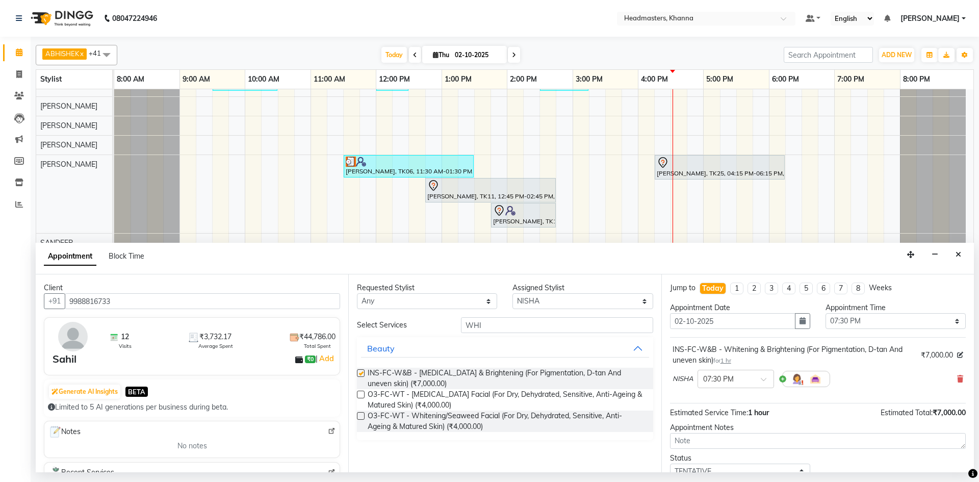
checkbox input "false"
drag, startPoint x: 830, startPoint y: 321, endPoint x: 865, endPoint y: 314, distance: 35.8
click at [830, 321] on select "Select 09:00 AM 09:15 AM 09:30 AM 09:45 AM 10:00 AM 10:15 AM 10:30 AM 10:45 AM …" at bounding box center [896, 321] width 140 height 16
select select "990"
click at [826, 313] on select "Select 09:00 AM 09:15 AM 09:30 AM 09:45 AM 10:00 AM 10:15 AM 10:30 AM 10:45 AM …" at bounding box center [896, 321] width 140 height 16
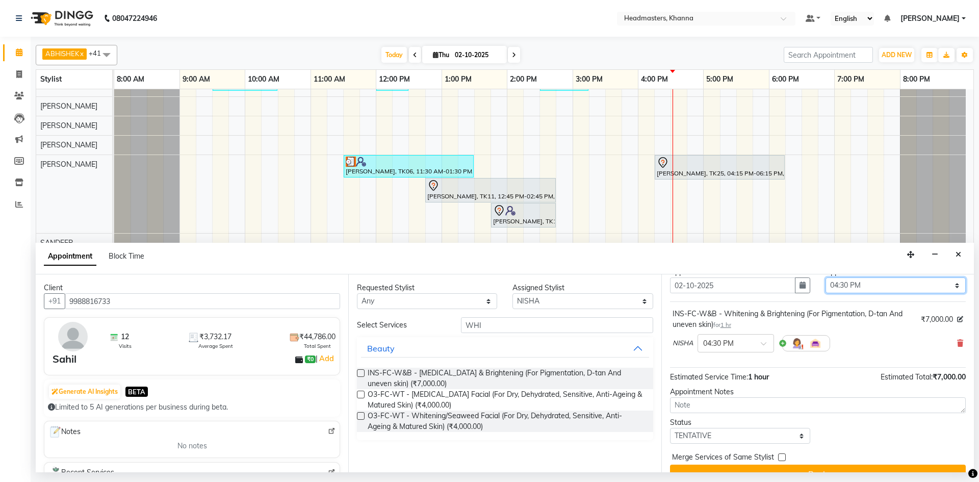
scroll to position [55, 0]
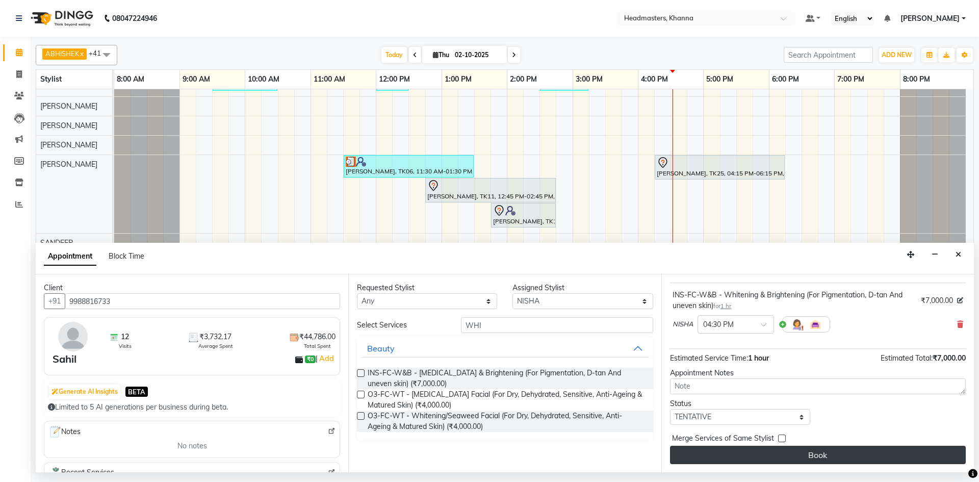
click at [840, 463] on button "Book" at bounding box center [818, 455] width 296 height 18
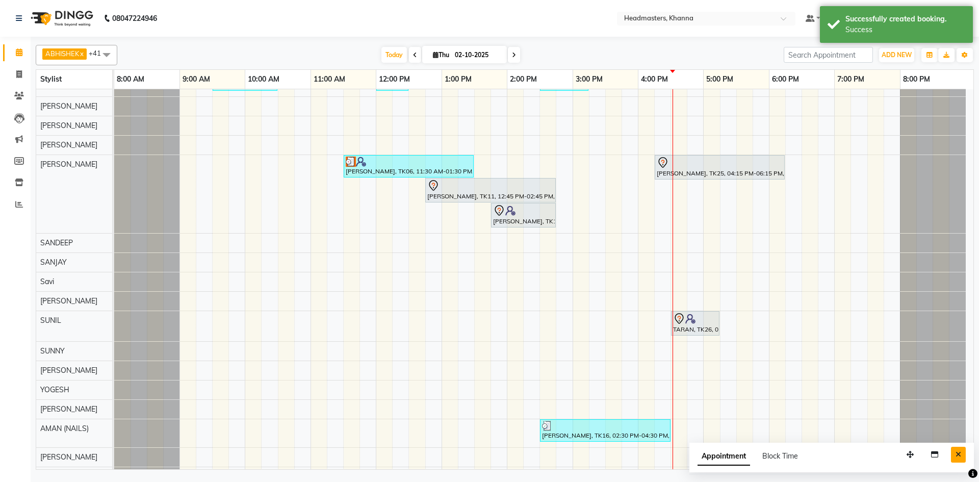
click at [962, 453] on button "Close" at bounding box center [958, 455] width 15 height 16
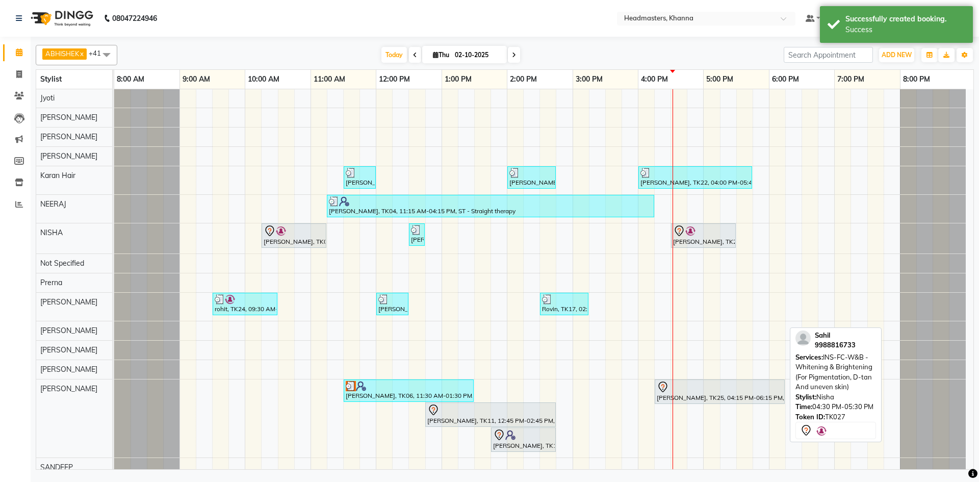
scroll to position [357, 0]
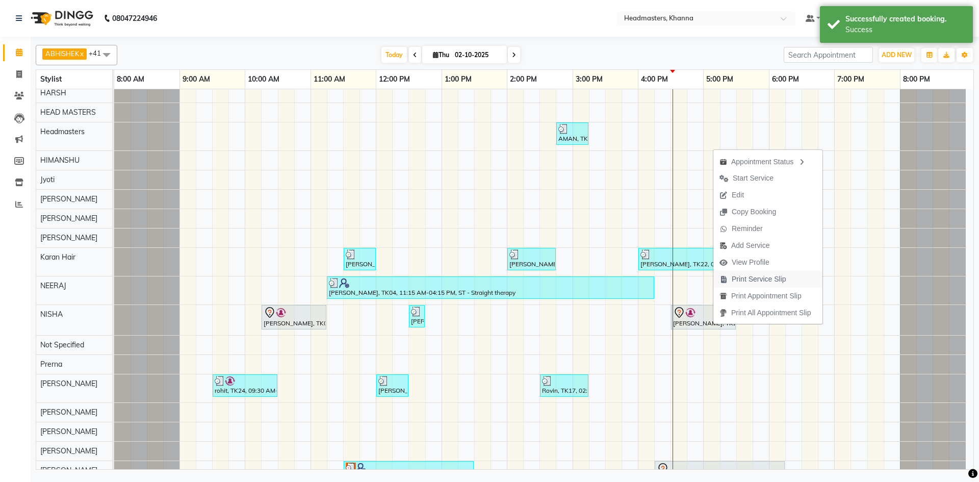
click at [780, 280] on span "Print Service Slip" at bounding box center [759, 279] width 55 height 11
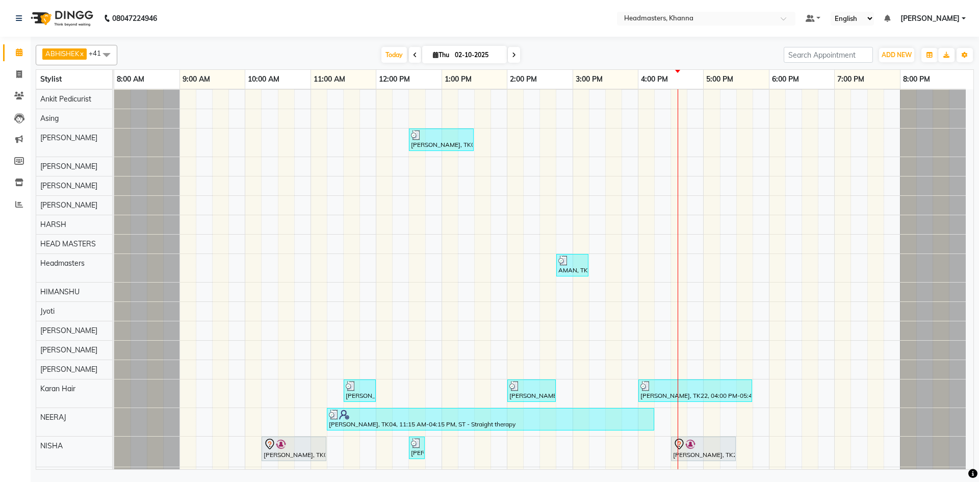
scroll to position [68, 0]
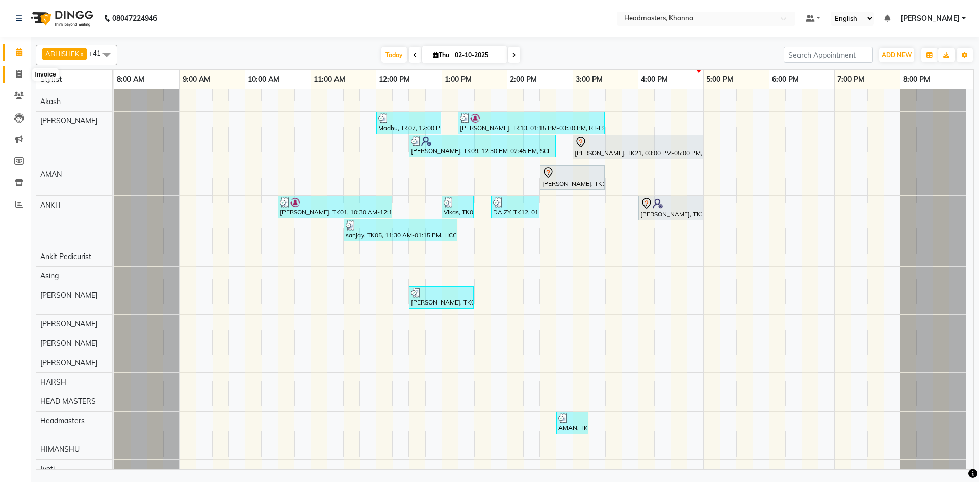
click at [17, 72] on icon at bounding box center [19, 74] width 6 height 8
select select "service"
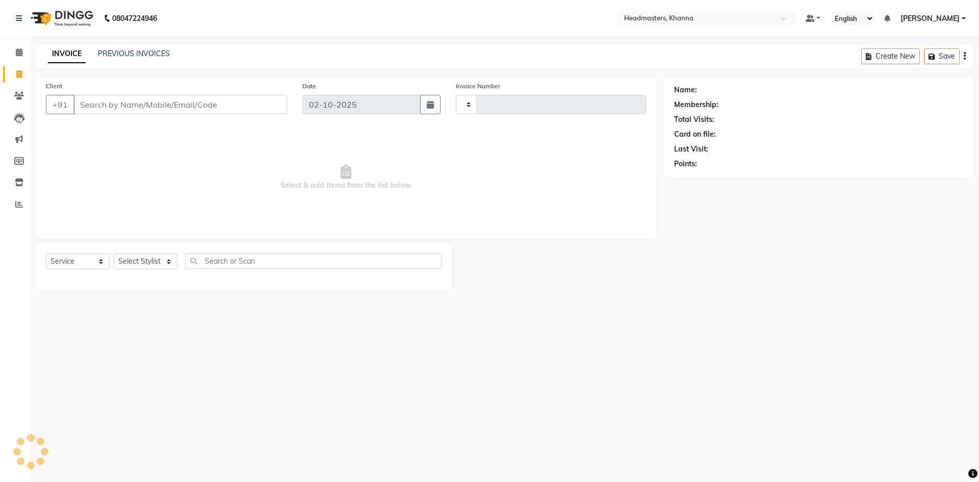
type input "6557"
select select "7138"
type input "7973206923"
click at [58, 262] on select "Select Service Product Membership Package Voucher Prepaid Gift Card" at bounding box center [78, 265] width 64 height 16
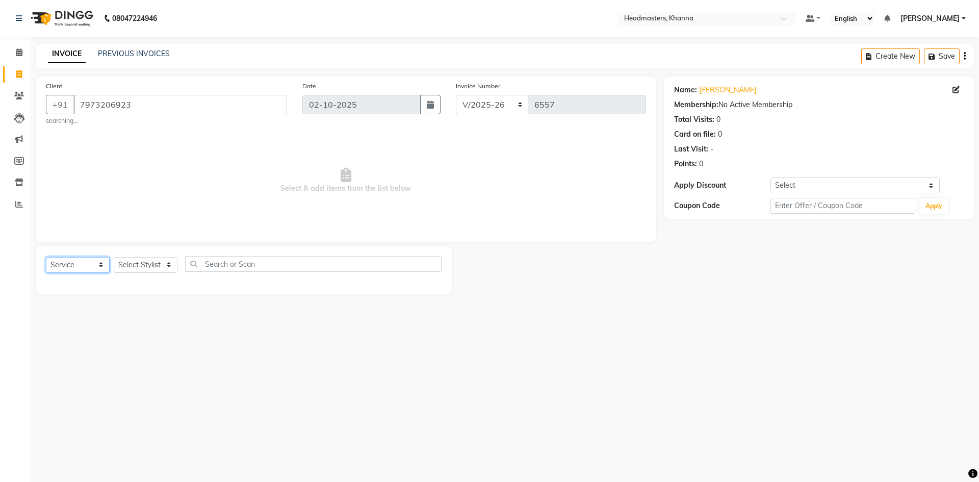
select select "product"
click at [46, 257] on select "Select Service Product Membership Package Voucher Prepaid Gift Card" at bounding box center [78, 265] width 64 height 16
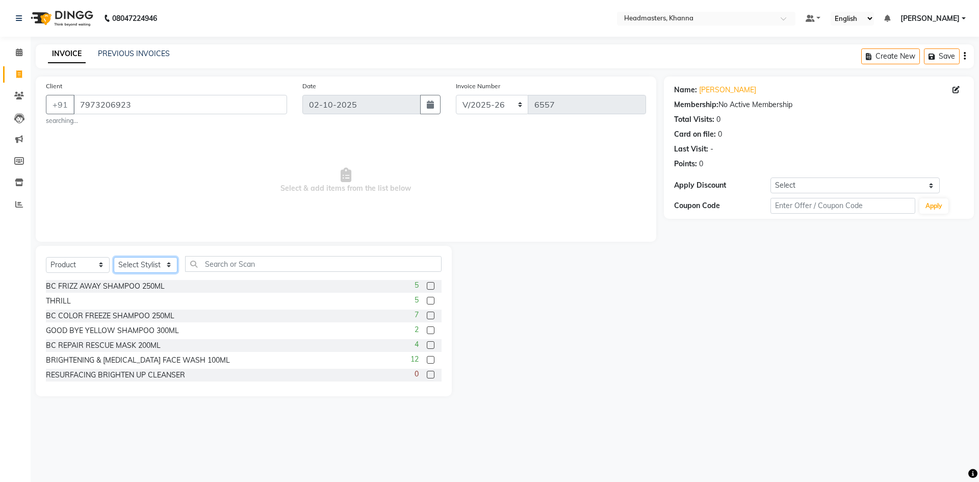
drag, startPoint x: 132, startPoint y: 266, endPoint x: 132, endPoint y: 260, distance: 6.1
click at [132, 266] on select "Select Stylist ABHISHEK [PERSON_NAME] Akash [PERSON_NAME] [PERSON_NAME] (NAILS)…" at bounding box center [146, 265] width 64 height 16
select select "60857"
click at [114, 257] on select "Select Stylist ABHISHEK [PERSON_NAME] Akash [PERSON_NAME] [PERSON_NAME] (NAILS)…" at bounding box center [146, 265] width 64 height 16
click at [263, 260] on input "text" at bounding box center [313, 264] width 257 height 16
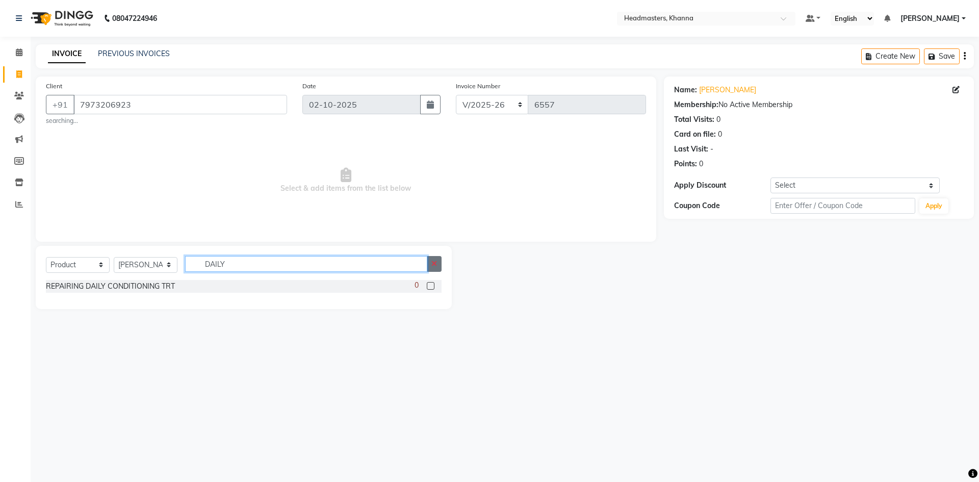
type input "DAILY"
click at [431, 260] on button "button" at bounding box center [434, 264] width 15 height 16
type input "SMOO"
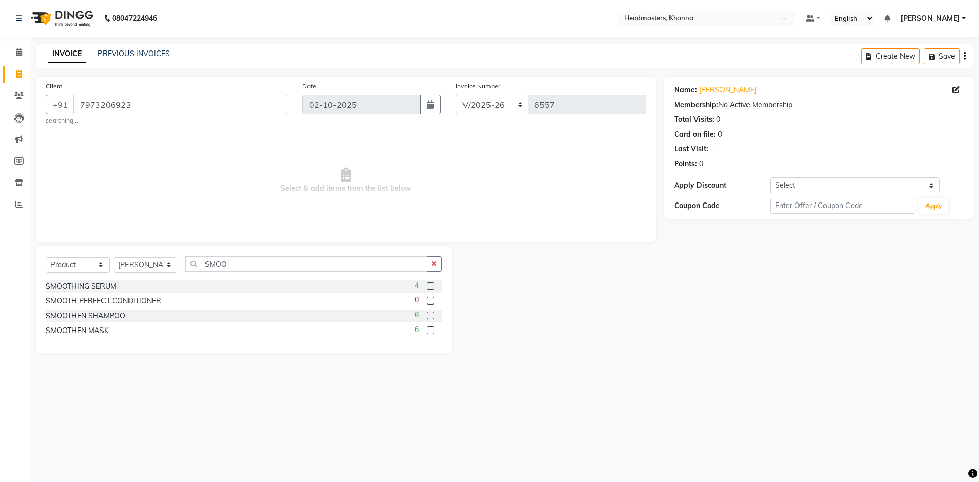
click at [432, 285] on label at bounding box center [431, 286] width 8 height 8
click at [432, 285] on input "checkbox" at bounding box center [430, 286] width 7 height 7
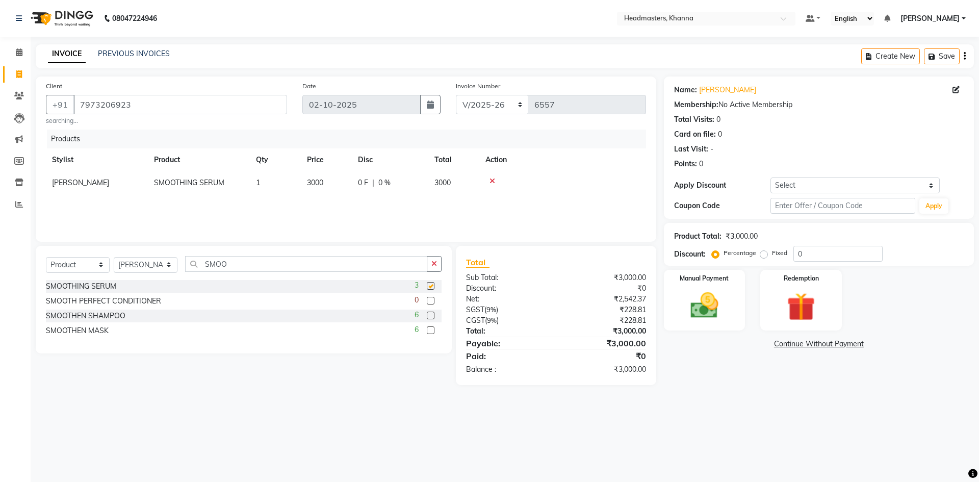
checkbox input "false"
click at [444, 261] on div "Select Service Product Membership Package Voucher Prepaid Gift Card Select Styl…" at bounding box center [244, 300] width 416 height 108
click at [440, 260] on button "button" at bounding box center [434, 264] width 15 height 16
type input "ULTI"
click at [428, 329] on label at bounding box center [431, 330] width 8 height 8
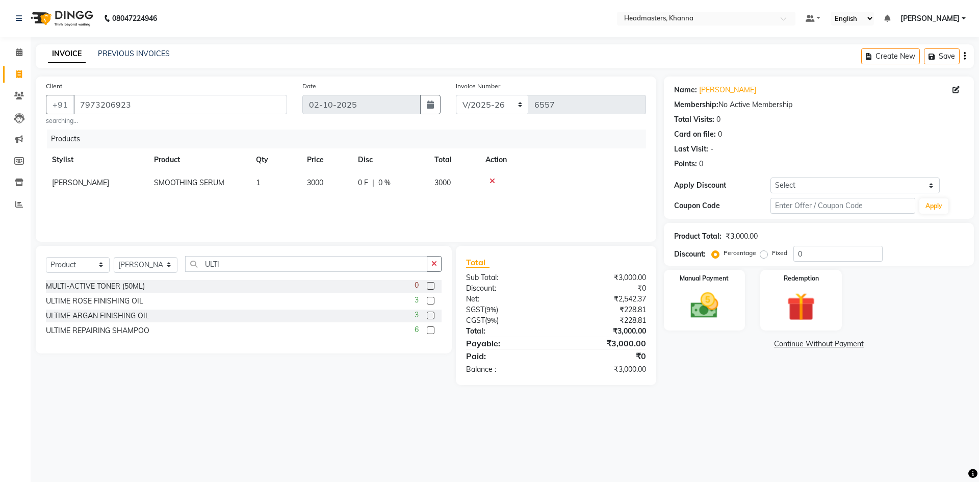
click at [428, 329] on input "checkbox" at bounding box center [430, 331] width 7 height 7
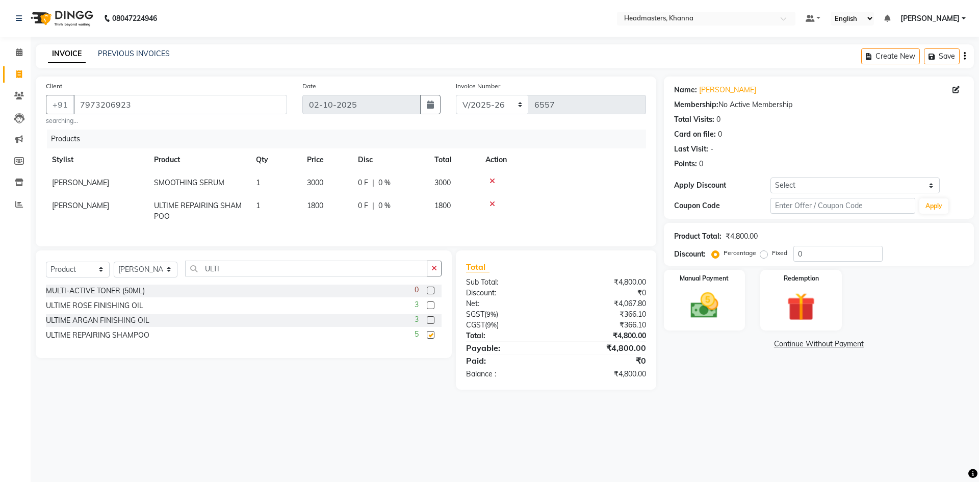
checkbox input "false"
click at [438, 277] on button "button" at bounding box center [434, 269] width 15 height 16
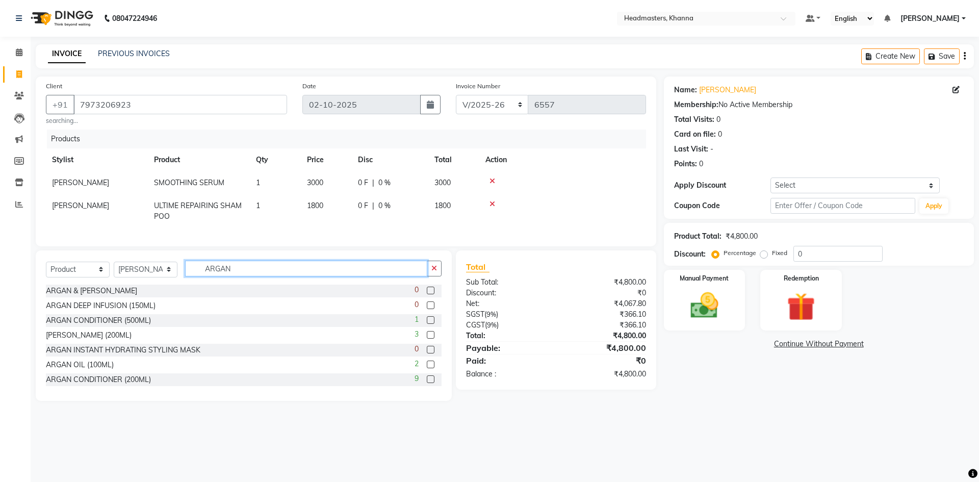
type input "ARGAN"
click at [427, 309] on label at bounding box center [431, 305] width 8 height 8
click at [427, 309] on input "checkbox" at bounding box center [430, 306] width 7 height 7
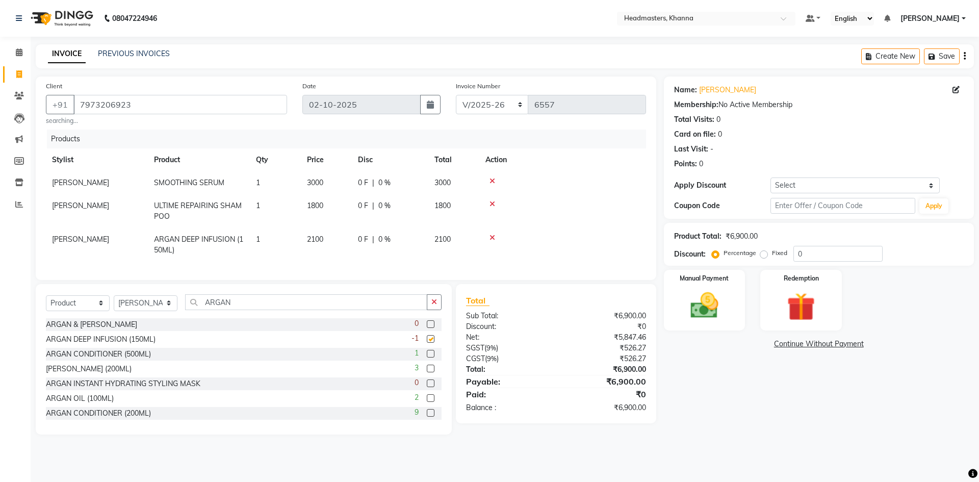
checkbox input "false"
click at [442, 306] on button "button" at bounding box center [434, 302] width 15 height 16
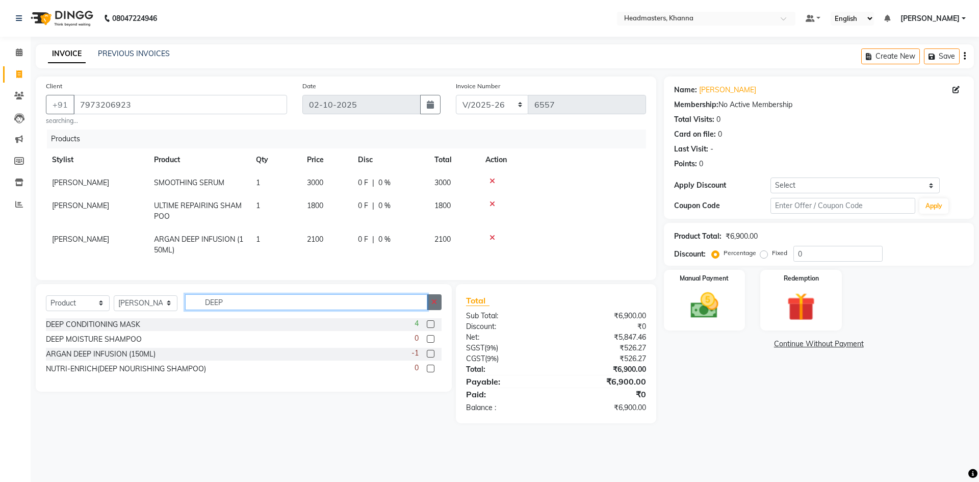
type input "DEEP"
click at [430, 310] on button "button" at bounding box center [434, 302] width 15 height 16
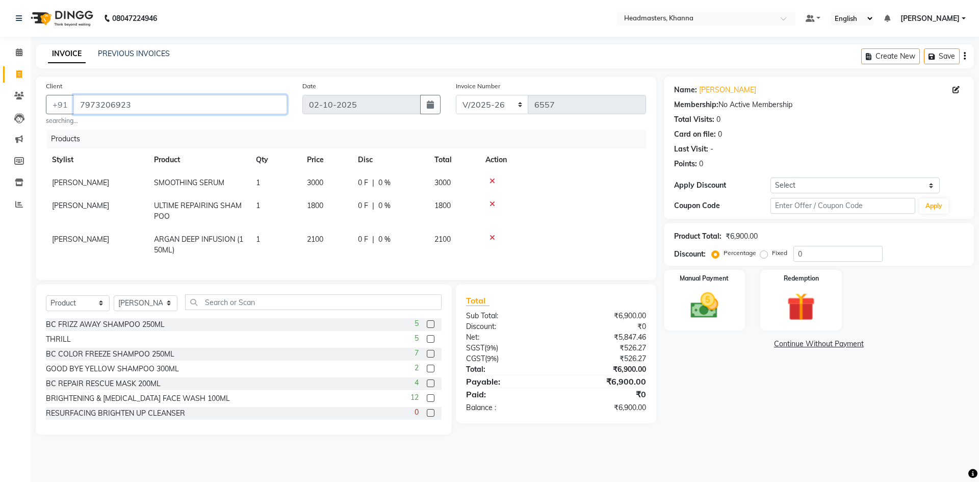
drag, startPoint x: 79, startPoint y: 102, endPoint x: 164, endPoint y: 113, distance: 86.4
click at [164, 113] on input "7973206923" at bounding box center [180, 104] width 214 height 19
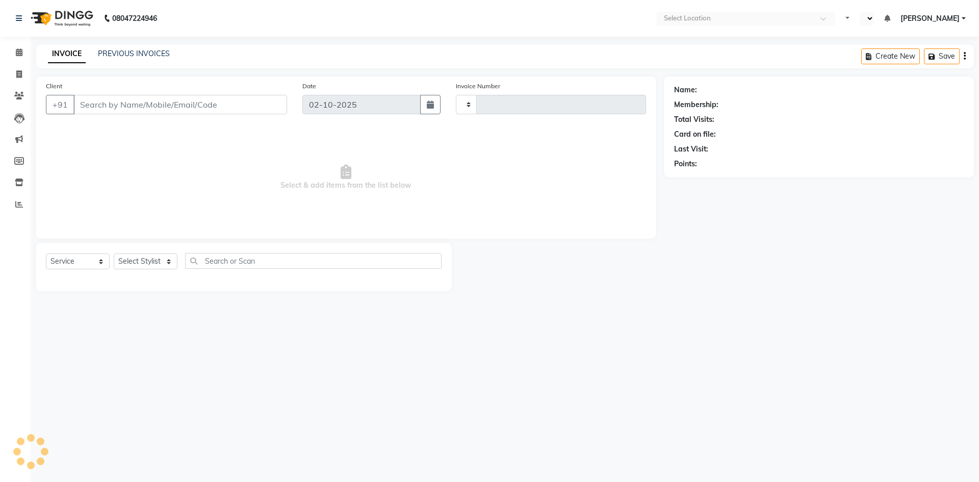
select select "service"
type input "6556"
select select "en"
select select "7138"
click at [21, 48] on span at bounding box center [19, 53] width 18 height 12
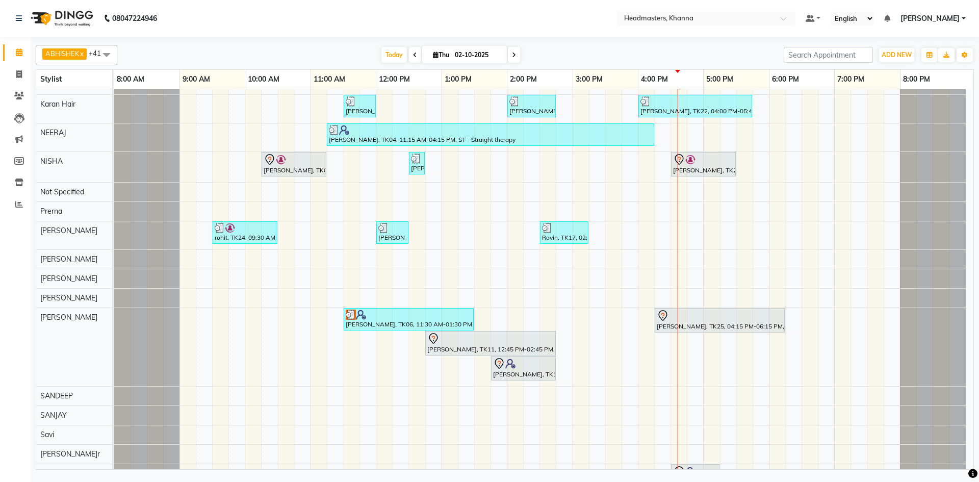
scroll to position [680, 0]
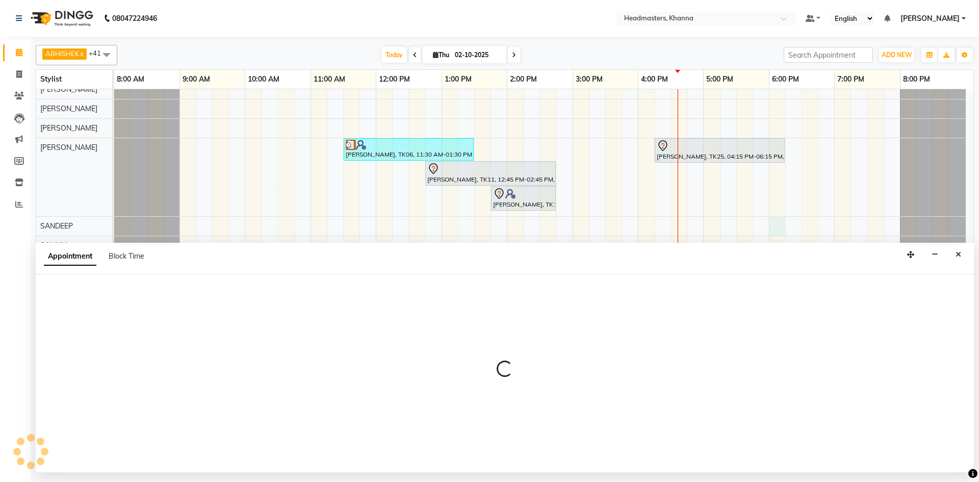
select select "60800"
select select "1080"
select select "tentative"
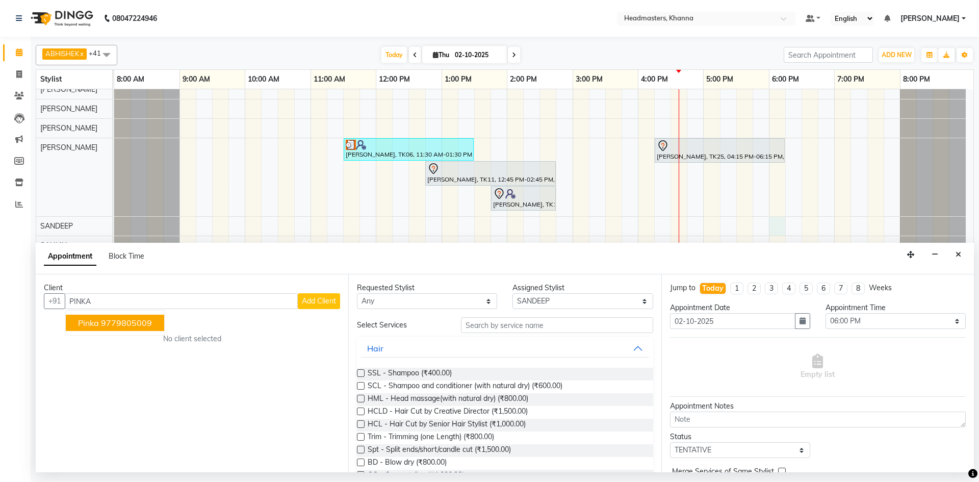
click at [148, 329] on button "pinka 9779805009" at bounding box center [115, 323] width 98 height 16
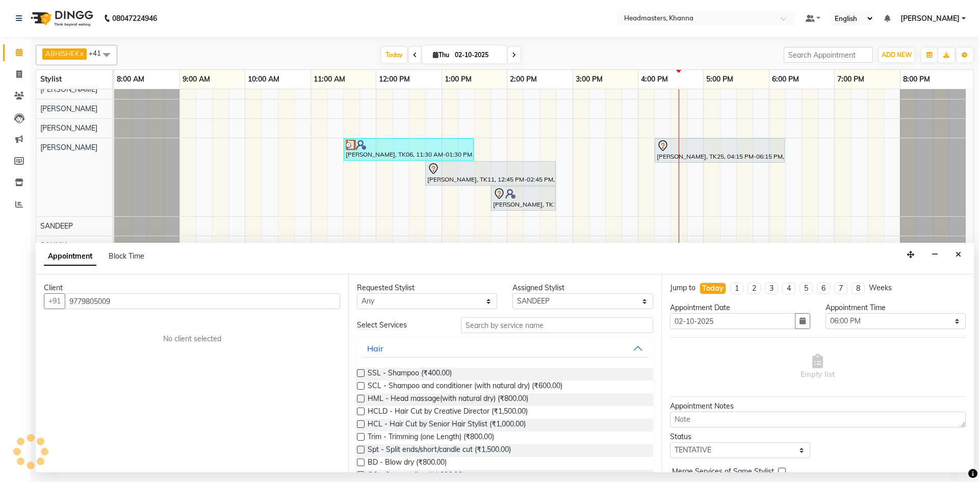
type input "9779805009"
click at [547, 300] on select "Select ABHISHEK [PERSON_NAME] Akash [PERSON_NAME] [PERSON_NAME] (NAILS) ANKIT A…" at bounding box center [583, 301] width 140 height 16
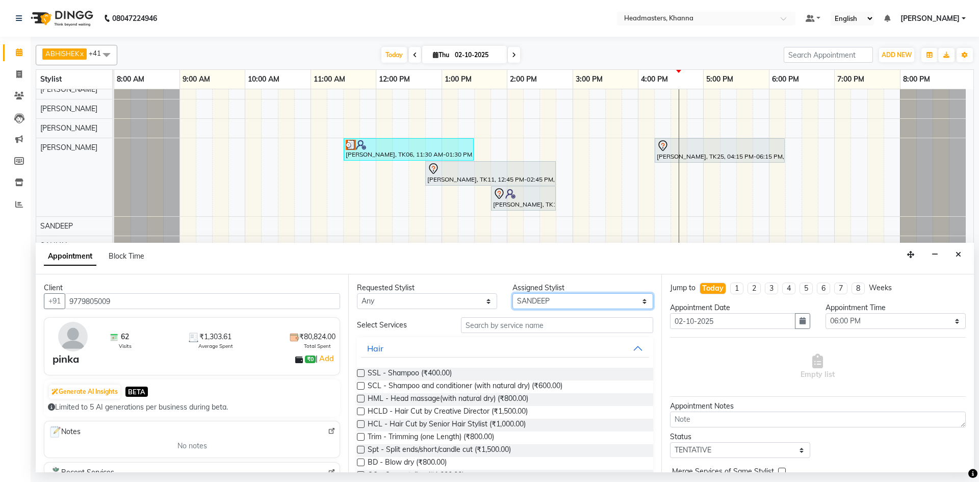
select select "60819"
click at [513, 293] on select "Select ABHISHEK [PERSON_NAME] Akash [PERSON_NAME] [PERSON_NAME] (NAILS) ANKIT A…" at bounding box center [583, 301] width 140 height 16
drag, startPoint x: 490, startPoint y: 314, endPoint x: 490, endPoint y: 320, distance: 6.1
click at [490, 317] on div "Requested Stylist Any ABHISHEK [PERSON_NAME] Akash [PERSON_NAME] [PERSON_NAME] …" at bounding box center [504, 373] width 313 height 198
click at [489, 328] on input "text" at bounding box center [557, 325] width 192 height 16
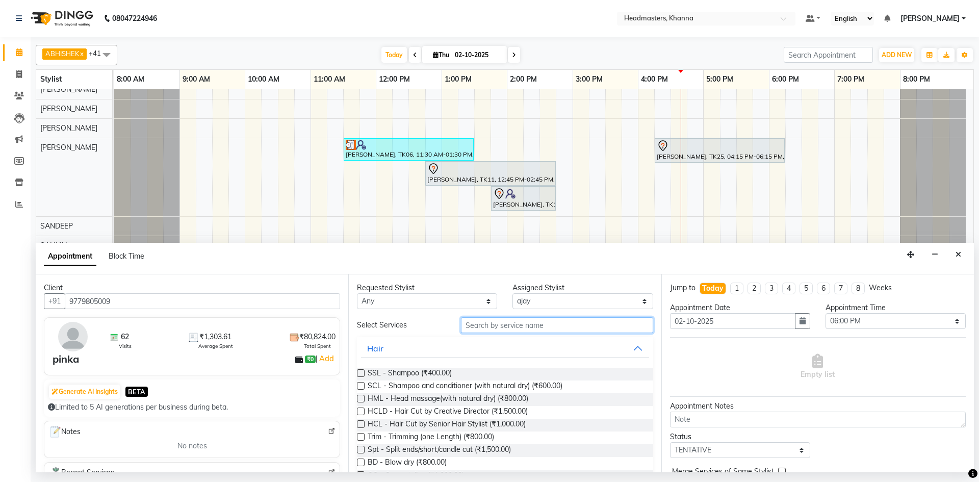
click at [487, 326] on input "text" at bounding box center [557, 325] width 192 height 16
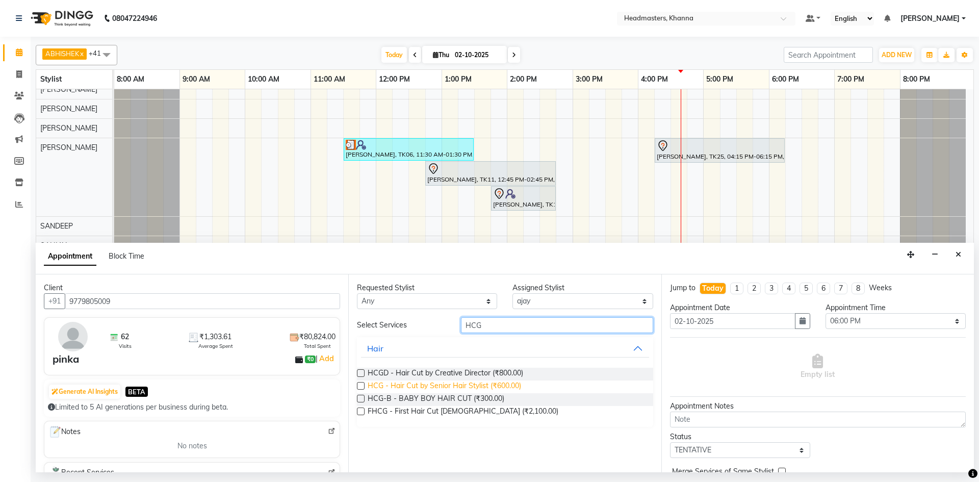
type input "HCG"
click at [456, 390] on span "HCG - Hair Cut by Senior Hair Stylist (₹600.00)" at bounding box center [445, 387] width 154 height 13
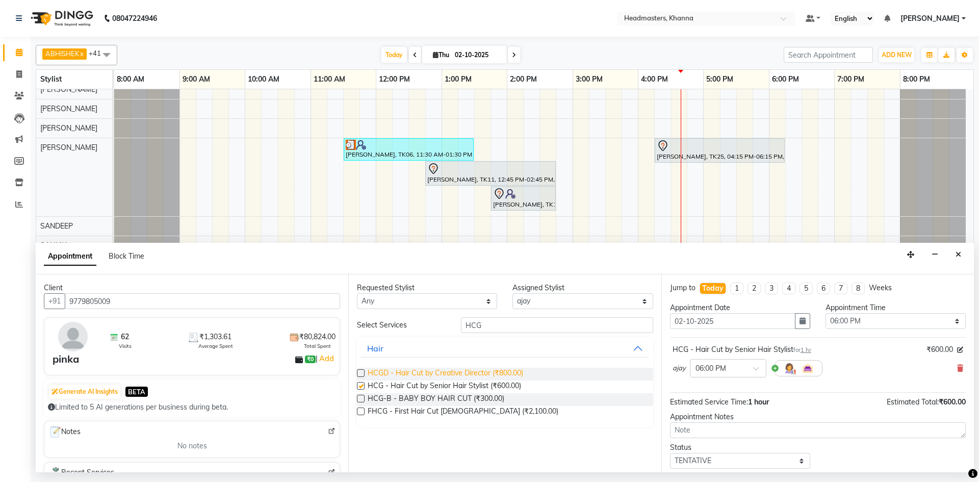
checkbox input "false"
click at [901, 315] on select "Select 09:00 AM 09:15 AM 09:30 AM 09:45 AM 10:00 AM 10:15 AM 10:30 AM 10:45 AM …" at bounding box center [896, 321] width 140 height 16
select select "1005"
click at [826, 313] on select "Select 09:00 AM 09:15 AM 09:30 AM 09:45 AM 10:00 AM 10:15 AM 10:30 AM 10:45 AM …" at bounding box center [896, 321] width 140 height 16
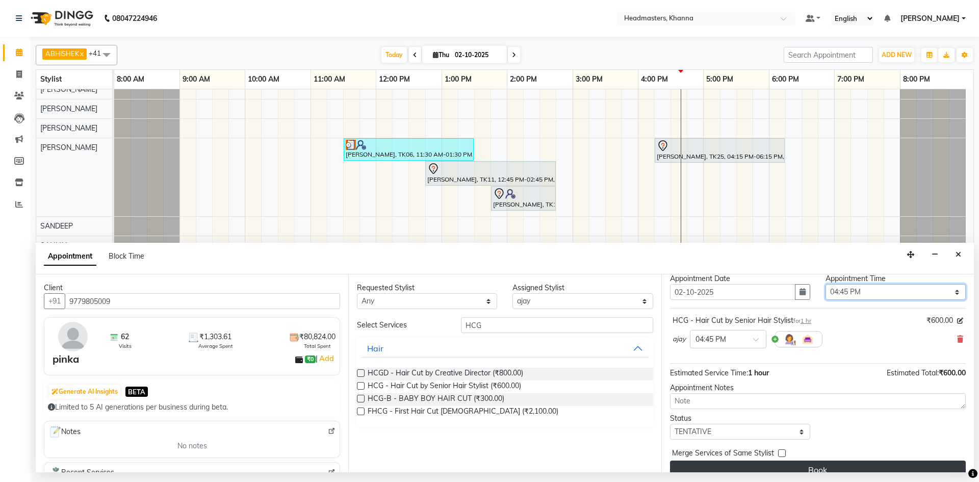
scroll to position [44, 0]
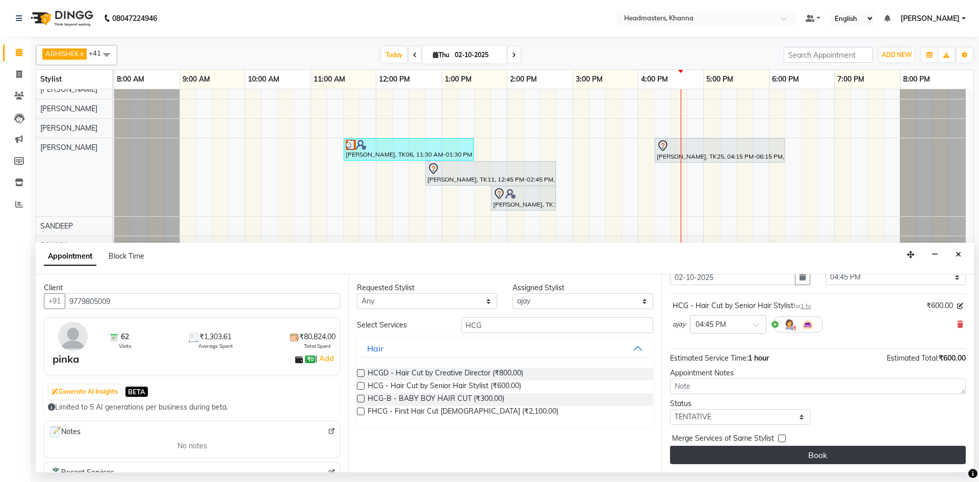
click at [800, 459] on button "Book" at bounding box center [818, 455] width 296 height 18
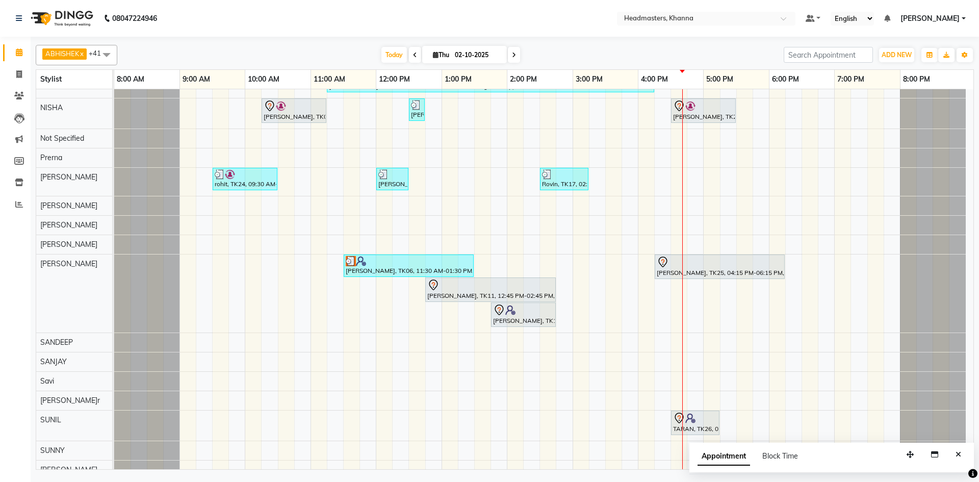
scroll to position [476, 0]
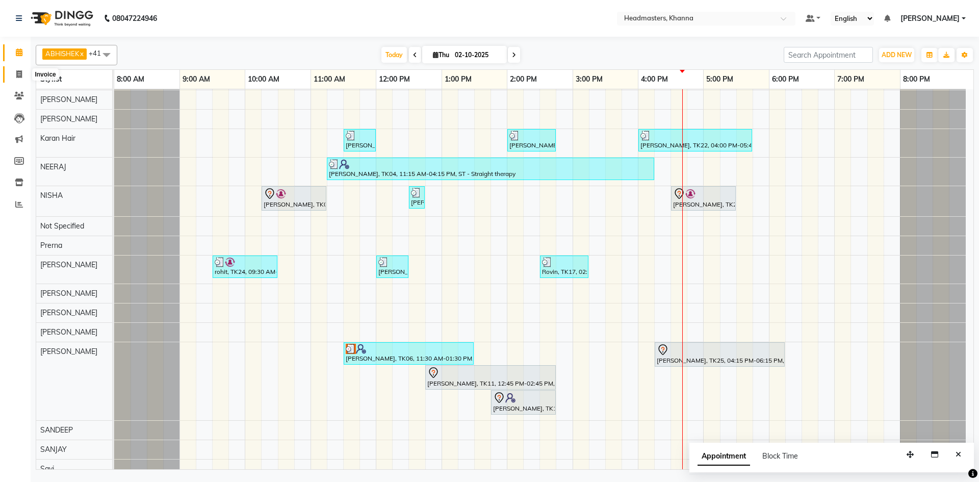
drag, startPoint x: 22, startPoint y: 72, endPoint x: 26, endPoint y: 67, distance: 6.7
click at [22, 72] on icon at bounding box center [19, 74] width 6 height 8
select select "service"
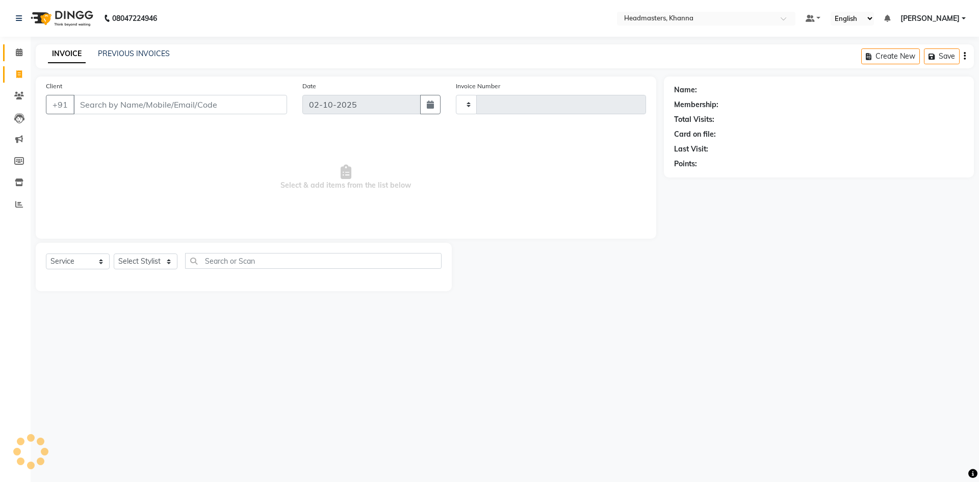
type input "6556"
click at [27, 56] on span at bounding box center [19, 53] width 18 height 12
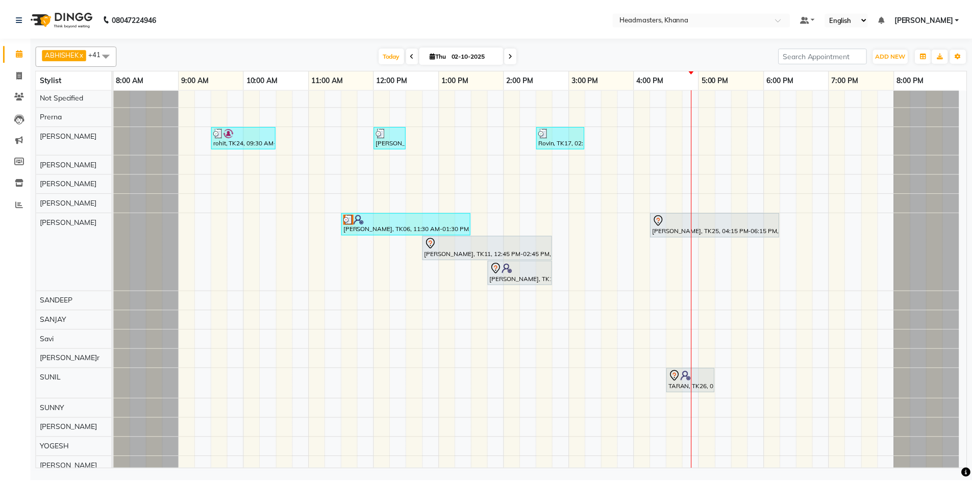
scroll to position [612, 0]
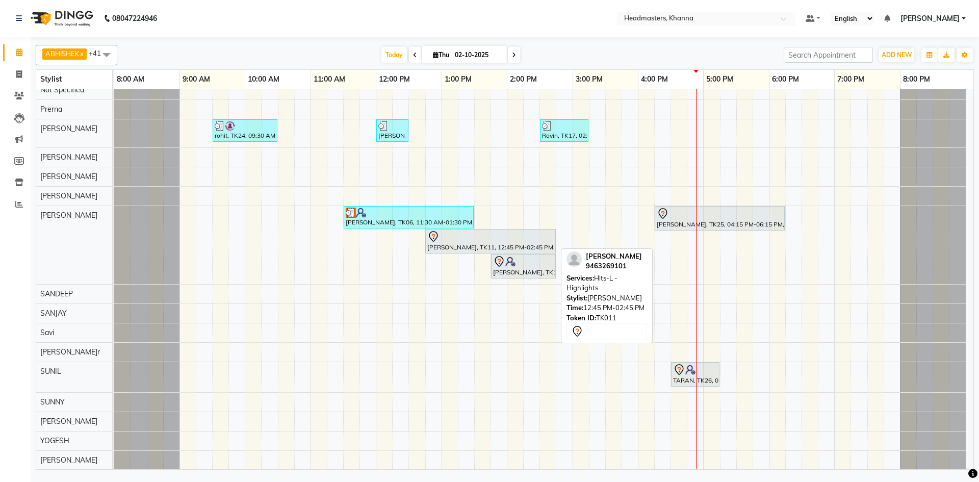
click at [468, 243] on div "[PERSON_NAME], TK11, 12:45 PM-02:45 PM, Hlts-L - Highlights" at bounding box center [490, 241] width 129 height 21
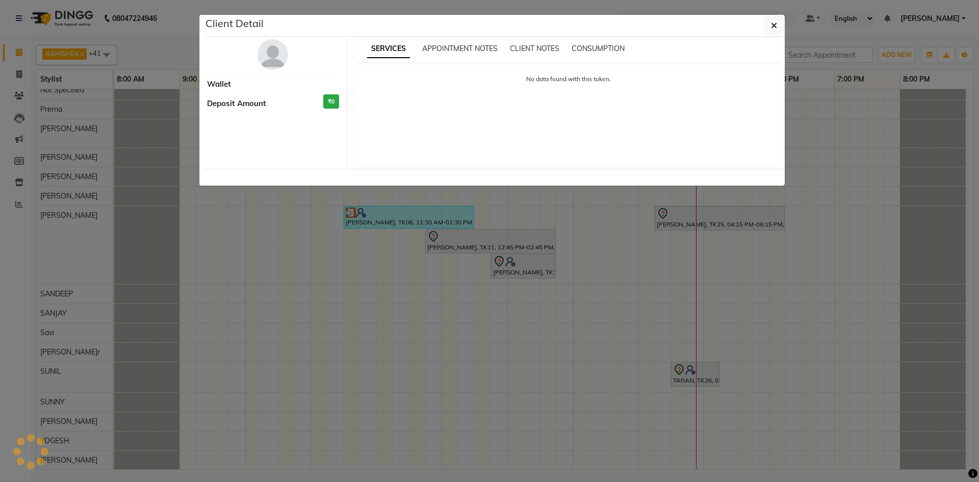
select select "7"
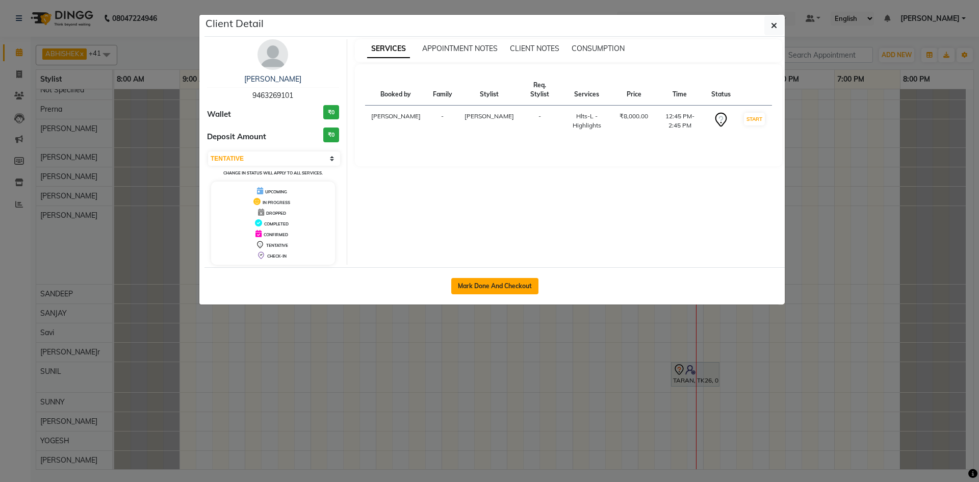
click at [486, 283] on button "Mark Done And Checkout" at bounding box center [494, 286] width 87 height 16
select select "service"
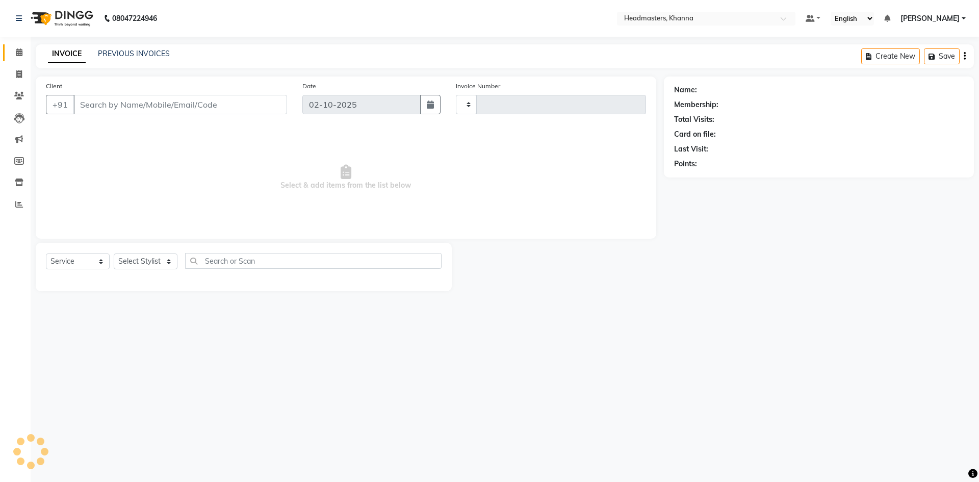
type input "6556"
select select "7138"
type input "9463269101"
select select "60857"
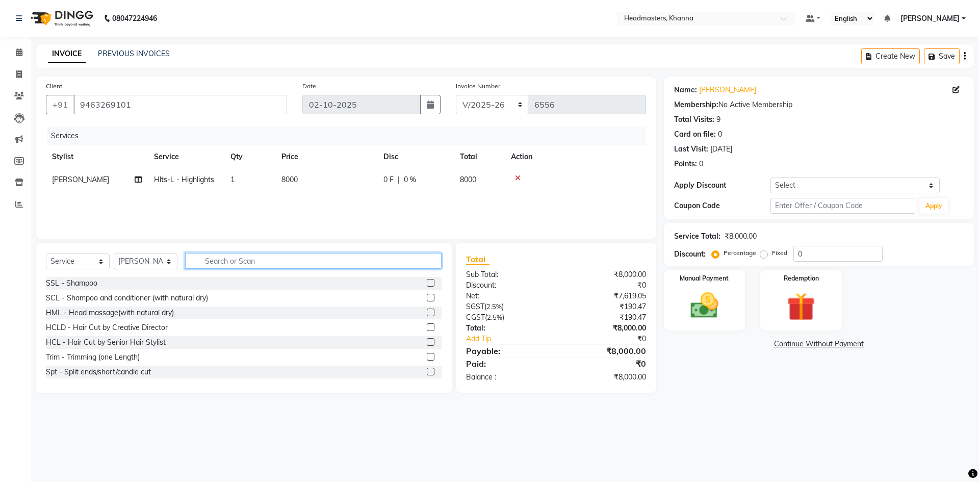
click at [226, 260] on input "text" at bounding box center [313, 261] width 257 height 16
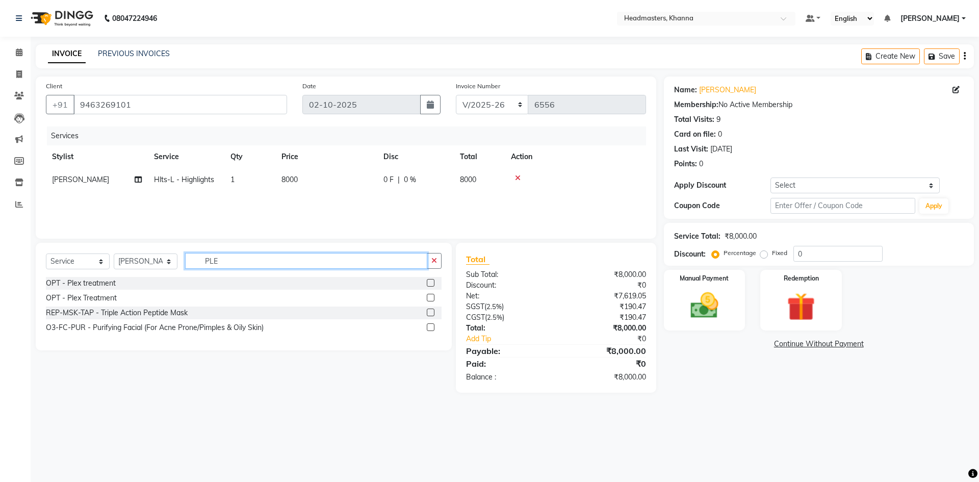
type input "PLE"
click at [431, 298] on label at bounding box center [431, 298] width 8 height 8
click at [431, 298] on input "checkbox" at bounding box center [430, 298] width 7 height 7
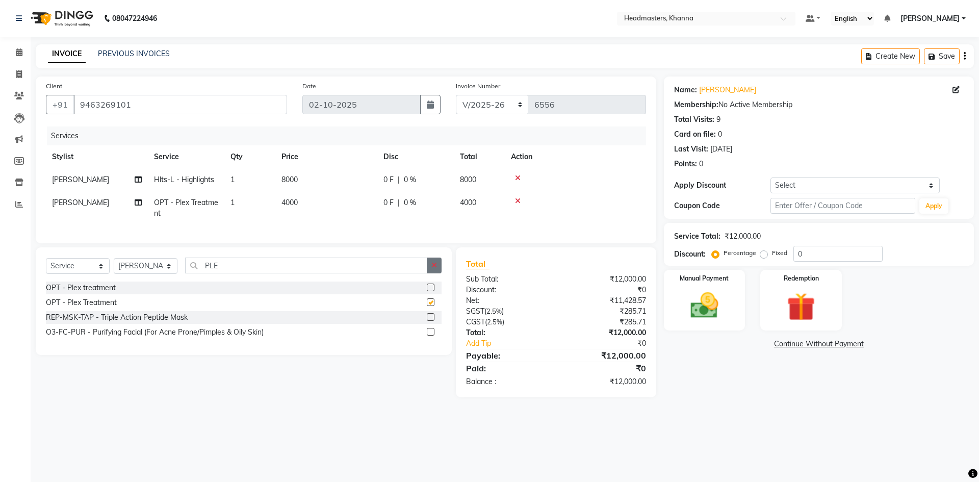
checkbox input "false"
click at [432, 269] on icon "button" at bounding box center [435, 265] width 6 height 7
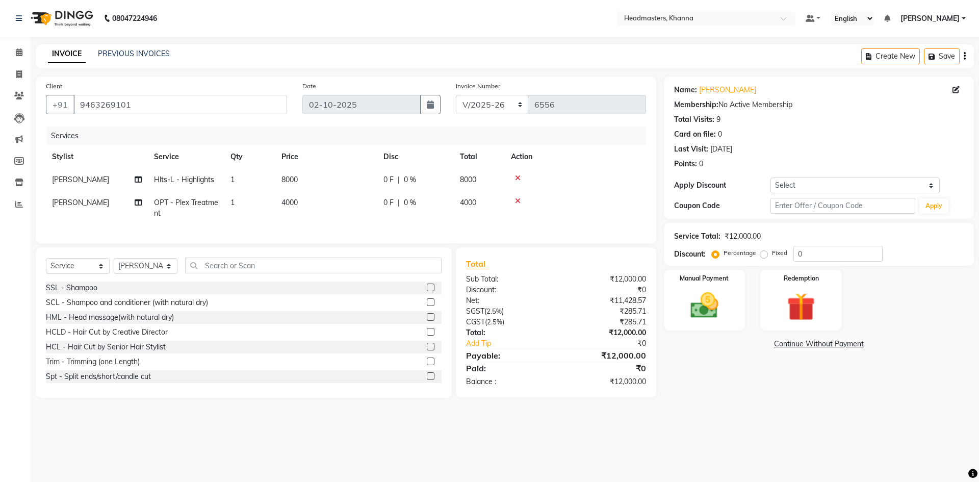
click at [429, 180] on div "0 F | 0 %" at bounding box center [416, 179] width 64 height 11
click at [429, 180] on td "0 F | 0 %" at bounding box center [416, 179] width 77 height 23
select select "60857"
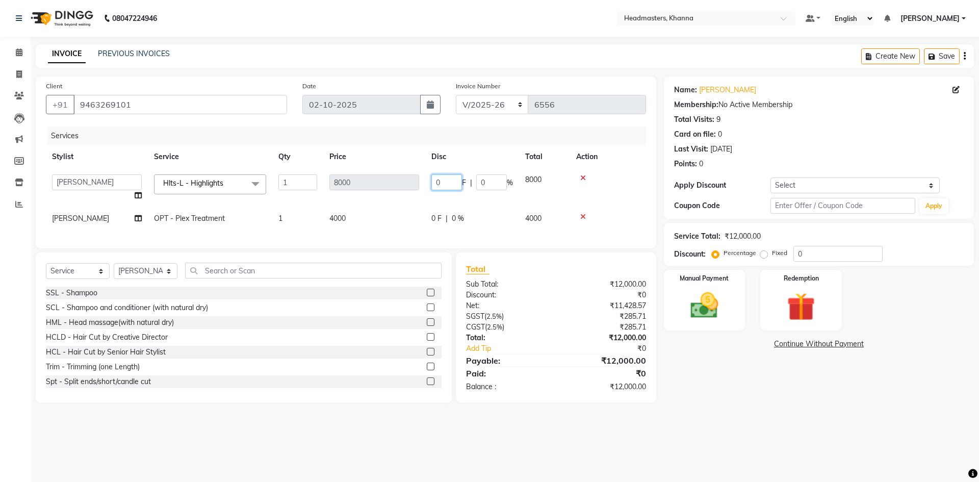
click at [448, 180] on input "0" at bounding box center [447, 182] width 31 height 16
type input "03500"
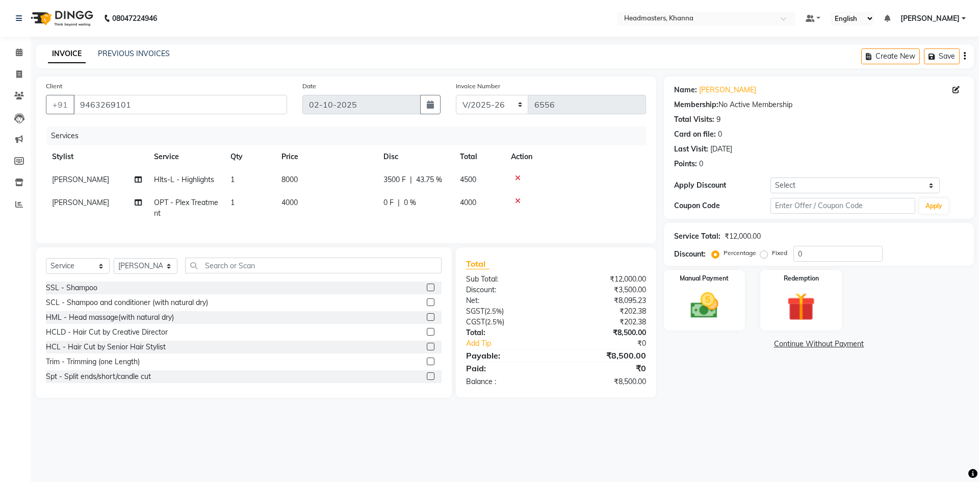
click at [459, 161] on tr "Stylist Service Qty Price Disc Total Action" at bounding box center [346, 156] width 600 height 23
click at [446, 214] on td "0 F | 0 %" at bounding box center [416, 208] width 77 height 34
select select "60857"
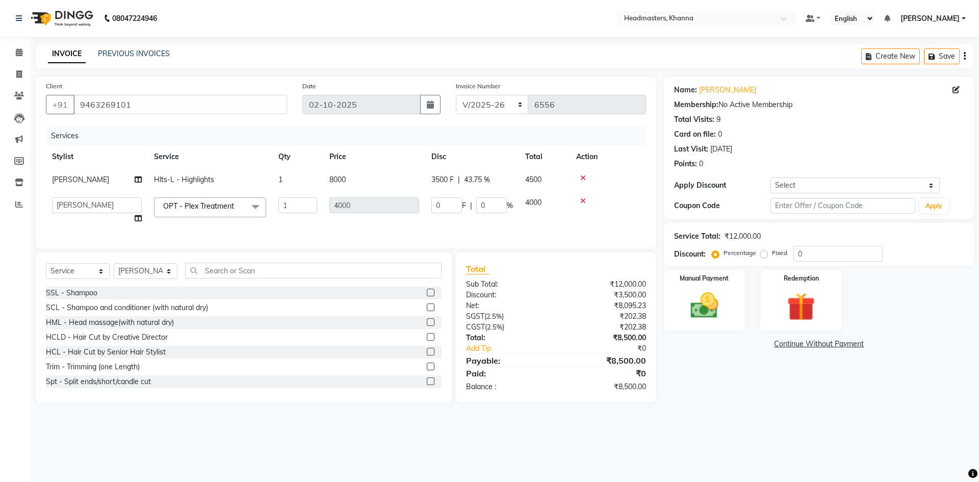
click at [446, 214] on td "0 F | 0 %" at bounding box center [472, 210] width 94 height 39
click at [447, 206] on input "0" at bounding box center [447, 205] width 31 height 16
type input "0"
type input "1500"
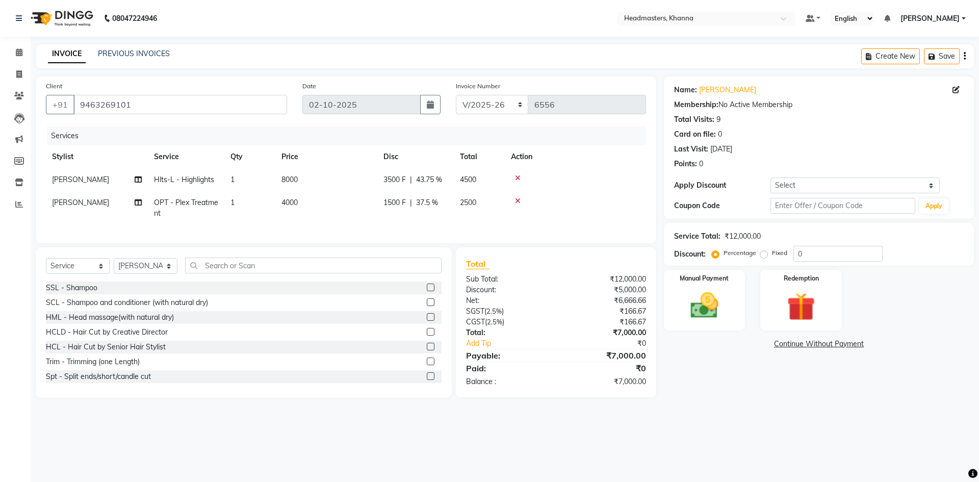
click at [491, 187] on tr "[PERSON_NAME]-L - Highlights 1 8000 3500 F | 43.75 % 4500" at bounding box center [346, 179] width 600 height 23
click at [134, 273] on select "Select Stylist ABHISHEK [PERSON_NAME] Akash [PERSON_NAME] [PERSON_NAME] (NAILS)…" at bounding box center [146, 266] width 64 height 16
select select "60807"
click at [114, 266] on select "Select Stylist ABHISHEK [PERSON_NAME] Akash [PERSON_NAME] [PERSON_NAME] (NAILS)…" at bounding box center [146, 266] width 64 height 16
click at [245, 273] on input "text" at bounding box center [313, 266] width 257 height 16
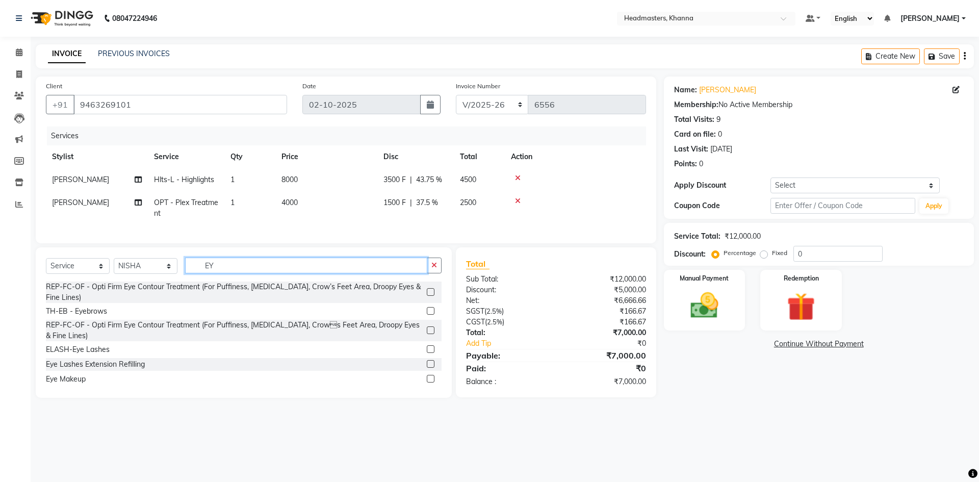
type input "EY"
click at [427, 315] on label at bounding box center [431, 311] width 8 height 8
click at [427, 315] on input "checkbox" at bounding box center [430, 311] width 7 height 7
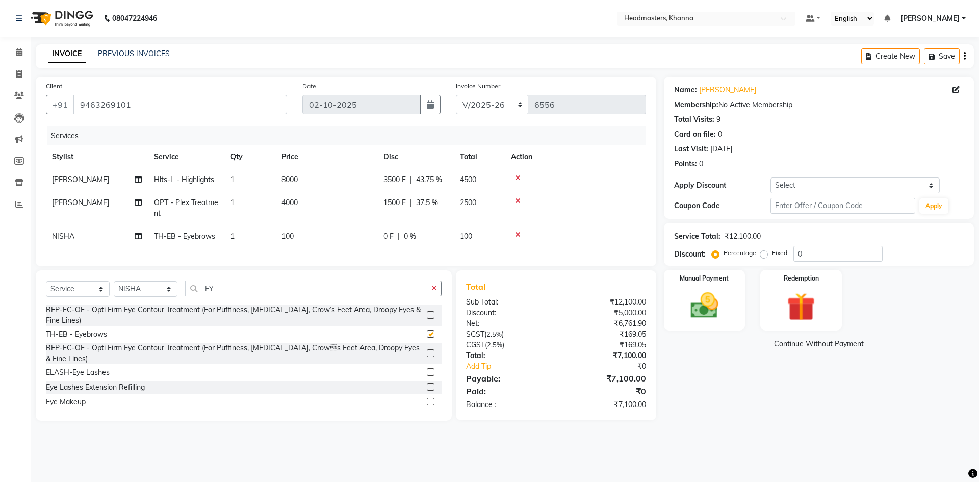
checkbox input "false"
click at [273, 236] on td "1" at bounding box center [249, 236] width 51 height 23
select select "60807"
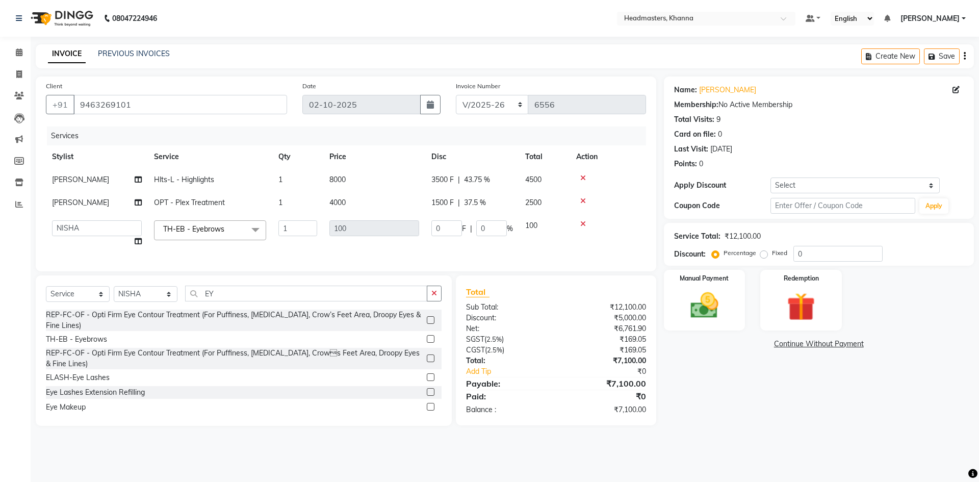
click at [273, 236] on td "1" at bounding box center [297, 233] width 51 height 39
click at [295, 231] on input "1" at bounding box center [298, 228] width 39 height 16
type input "2"
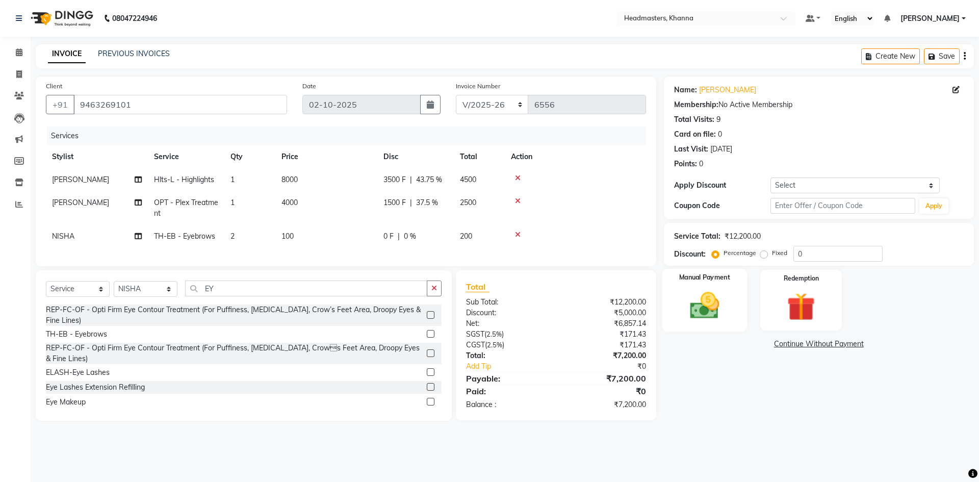
click at [701, 285] on div "Manual Payment" at bounding box center [704, 300] width 85 height 63
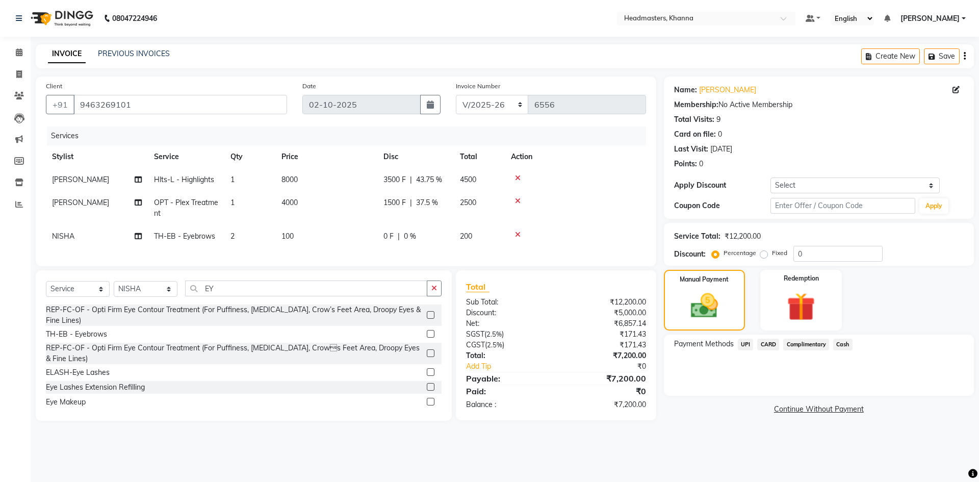
click at [842, 342] on span "Cash" at bounding box center [843, 345] width 19 height 12
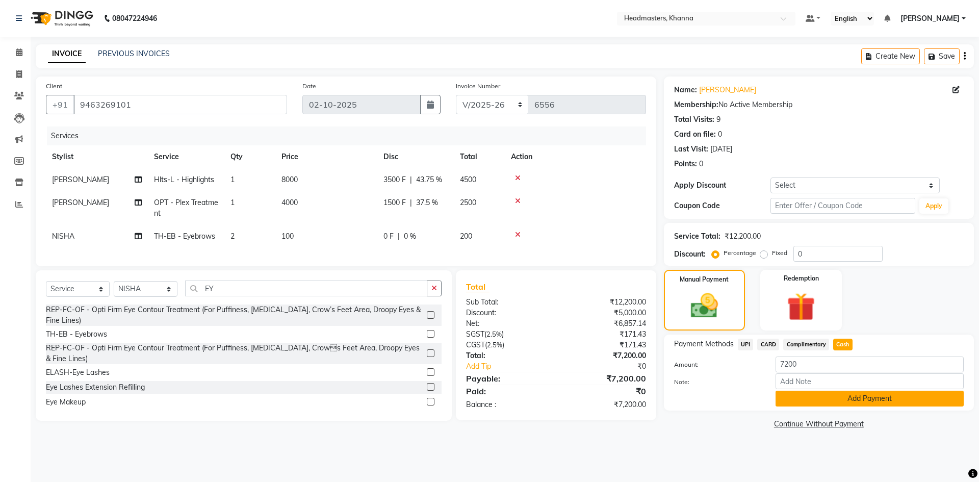
click at [853, 400] on button "Add Payment" at bounding box center [870, 399] width 188 height 16
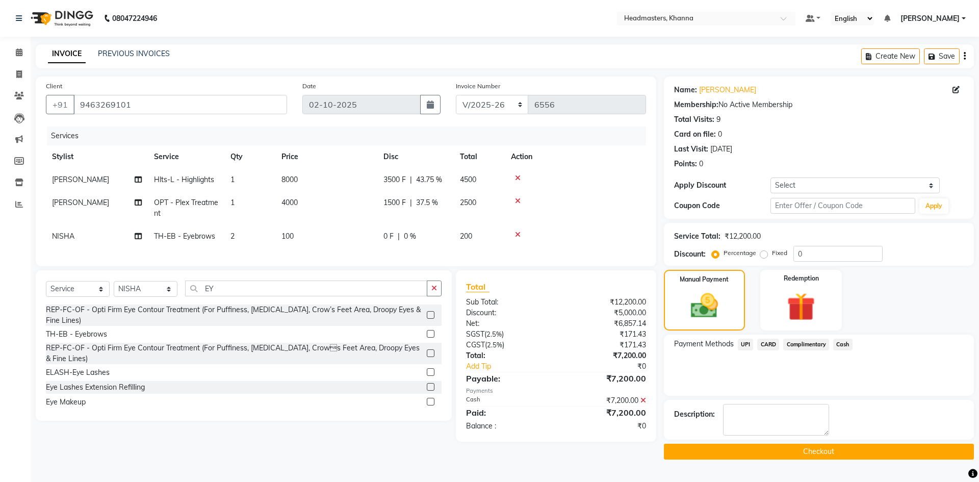
click at [819, 446] on button "Checkout" at bounding box center [819, 452] width 310 height 16
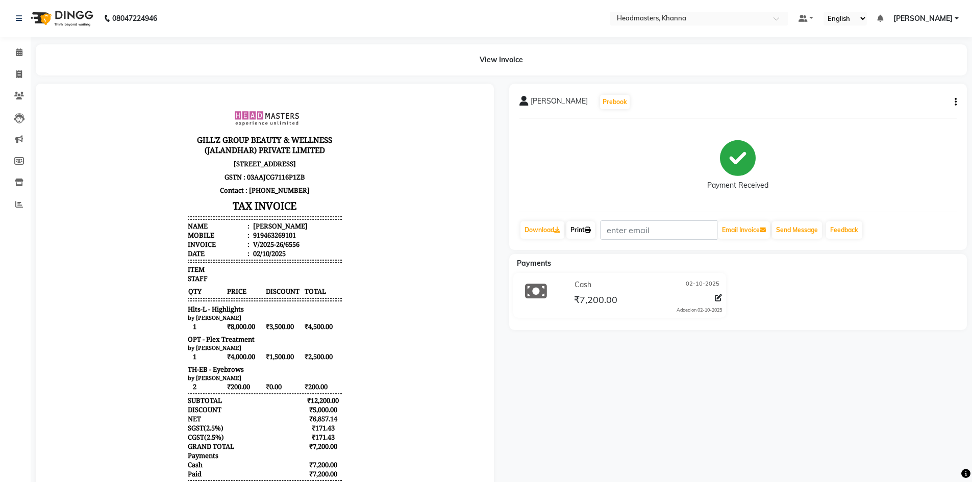
click at [583, 231] on link "Print" at bounding box center [580, 229] width 29 height 17
click at [8, 56] on link "Calendar" at bounding box center [15, 52] width 24 height 17
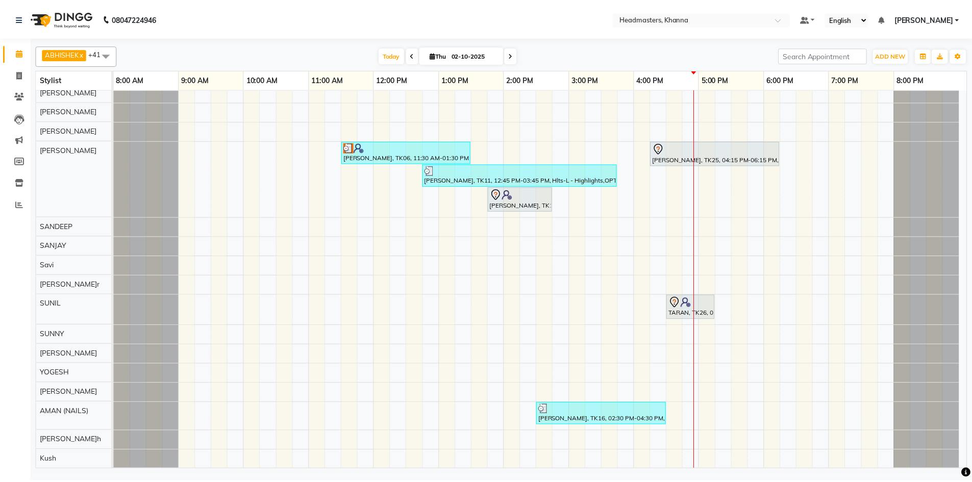
scroll to position [678, 0]
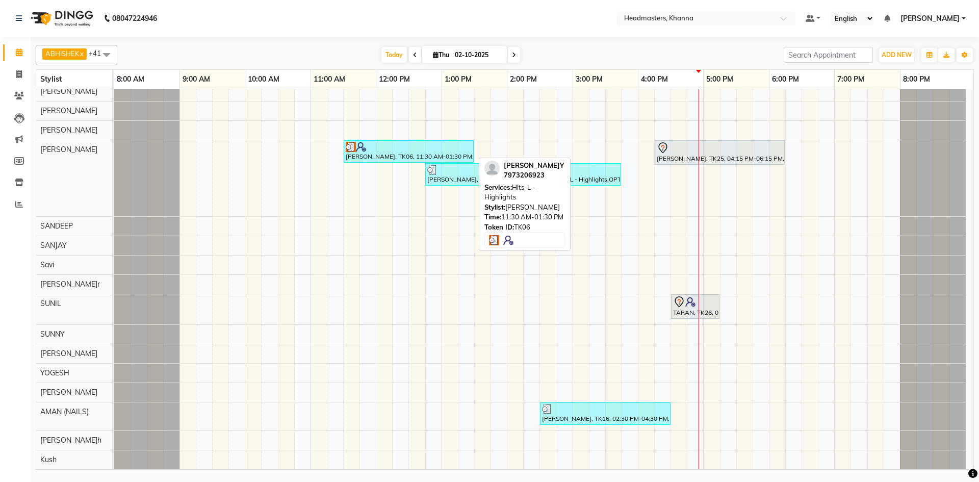
click at [399, 155] on div "[PERSON_NAME], TK06, 11:30 AM-01:30 PM, Hlts-L - Highlights" at bounding box center [409, 151] width 128 height 19
select select "3"
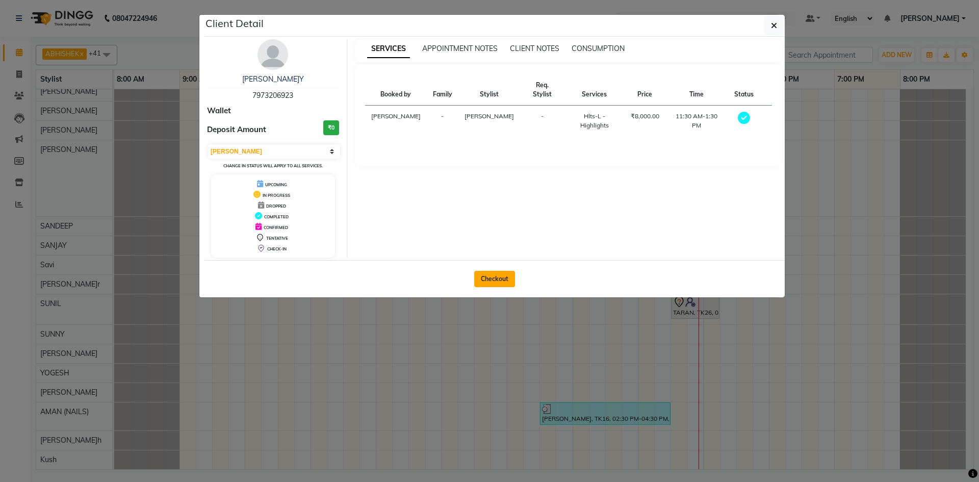
click at [505, 271] on button "Checkout" at bounding box center [494, 279] width 41 height 16
select select "service"
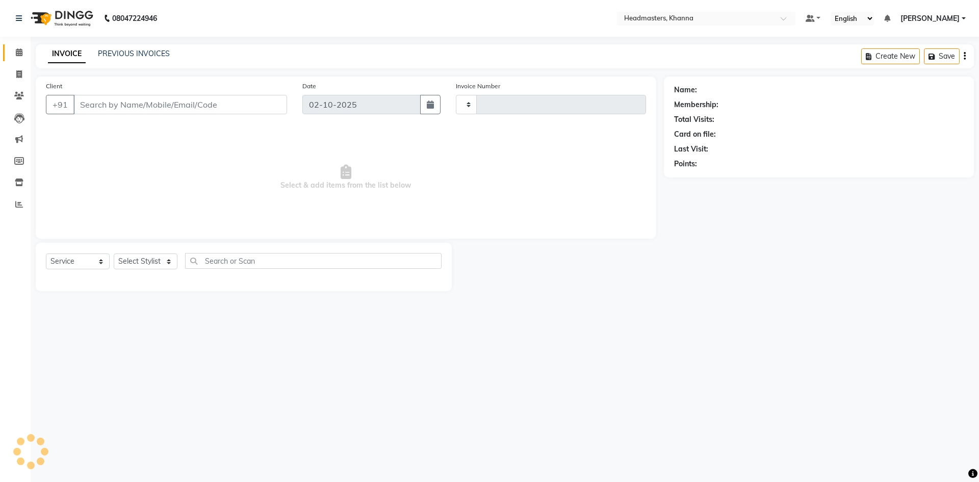
type input "6557"
select select "7138"
type input "7973206923"
select select "60857"
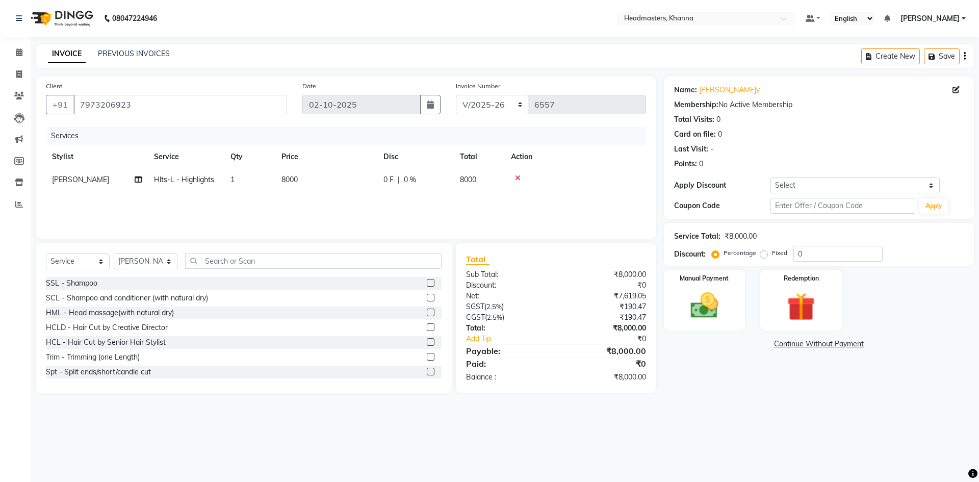
click at [451, 181] on td "0 F | 0 %" at bounding box center [416, 179] width 77 height 23
select select "60857"
click at [451, 181] on input "0" at bounding box center [447, 182] width 31 height 16
click at [157, 111] on input "7973206923" at bounding box center [180, 104] width 214 height 19
drag, startPoint x: 132, startPoint y: 104, endPoint x: 70, endPoint y: 113, distance: 62.4
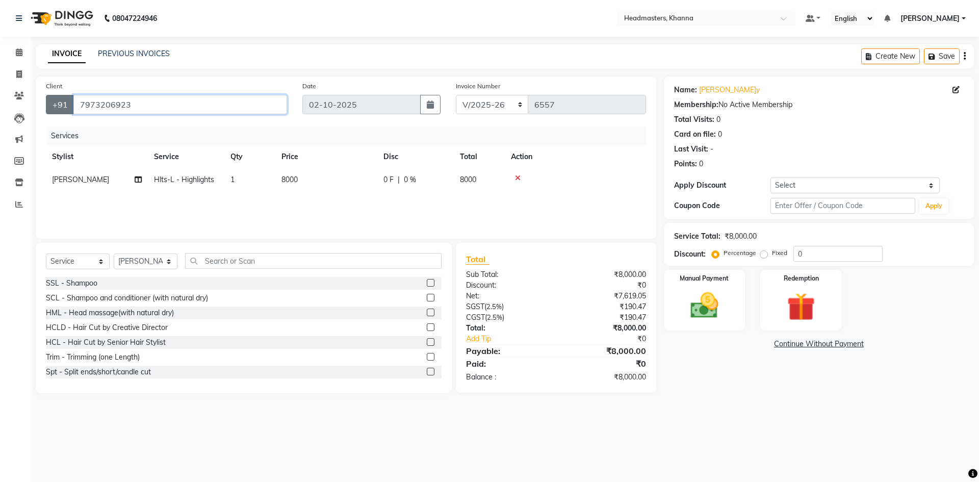
click at [70, 113] on div "+91 7973206923" at bounding box center [166, 104] width 241 height 19
click at [147, 261] on select "Select Stylist ABHISHEK ajay Akash AKHIL AMAN AMAN (NAILS) ANKIT Ankit Pedicuri…" at bounding box center [146, 262] width 64 height 16
select select "60799"
click at [114, 254] on select "Select Stylist ABHISHEK ajay Akash AKHIL AMAN AMAN (NAILS) ANKIT Ankit Pedicuri…" at bounding box center [146, 262] width 64 height 16
click at [248, 265] on input "text" at bounding box center [313, 261] width 257 height 16
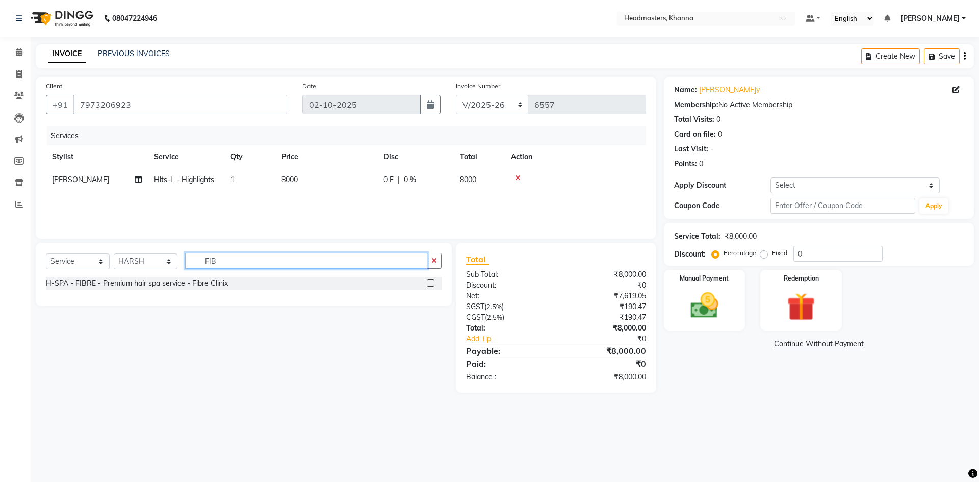
type input "FIB"
click at [430, 282] on label at bounding box center [431, 283] width 8 height 8
click at [430, 282] on input "checkbox" at bounding box center [430, 283] width 7 height 7
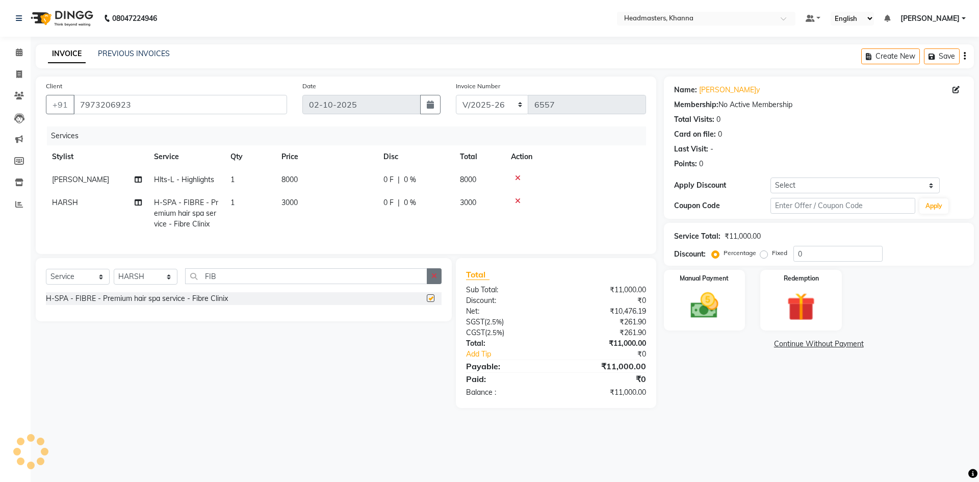
checkbox input "false"
click at [433, 280] on icon "button" at bounding box center [435, 275] width 6 height 7
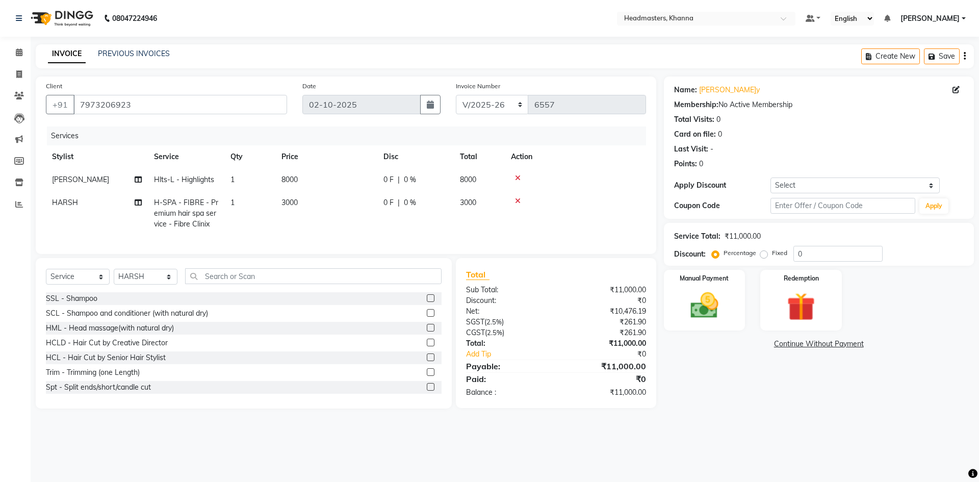
click at [433, 203] on div "0 F | 0 %" at bounding box center [416, 202] width 64 height 11
select select "60799"
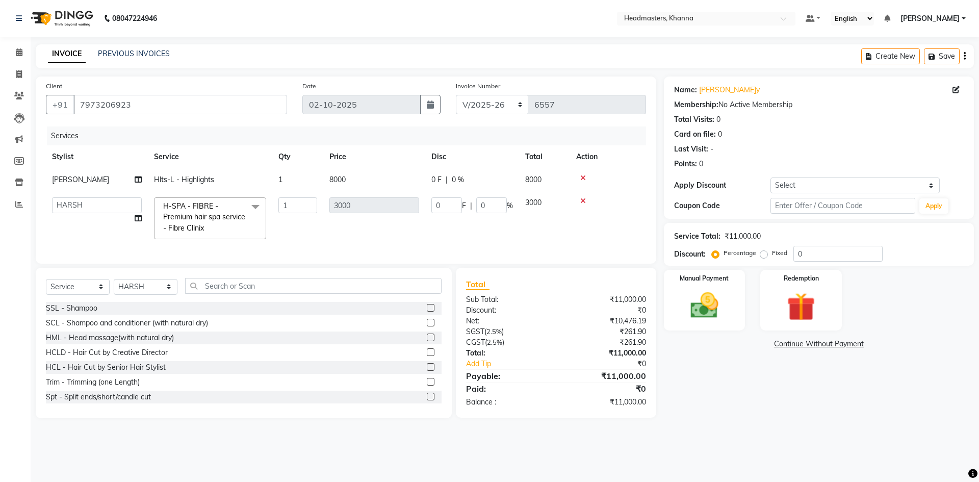
click at [433, 203] on input "0" at bounding box center [447, 205] width 31 height 16
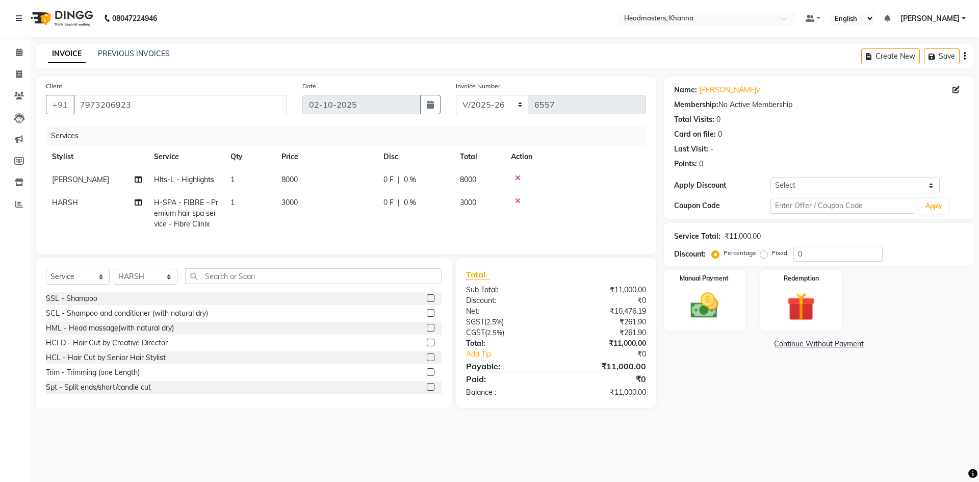
click at [491, 205] on td "3000" at bounding box center [479, 213] width 51 height 44
select select "60799"
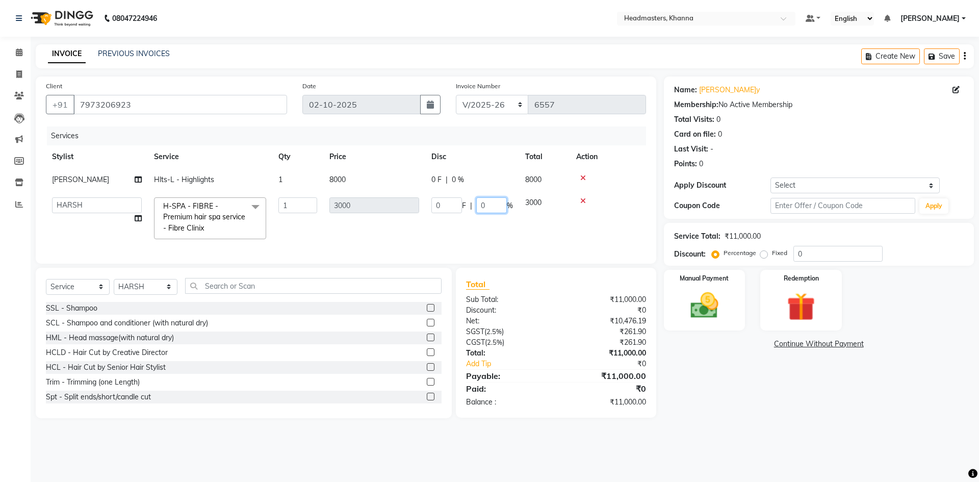
click at [491, 205] on input "0" at bounding box center [491, 205] width 31 height 16
type input "050"
click at [475, 179] on tr "SAM Hlts-L - Highlights 1 8000 0 F | 0 % 8000" at bounding box center [346, 179] width 600 height 23
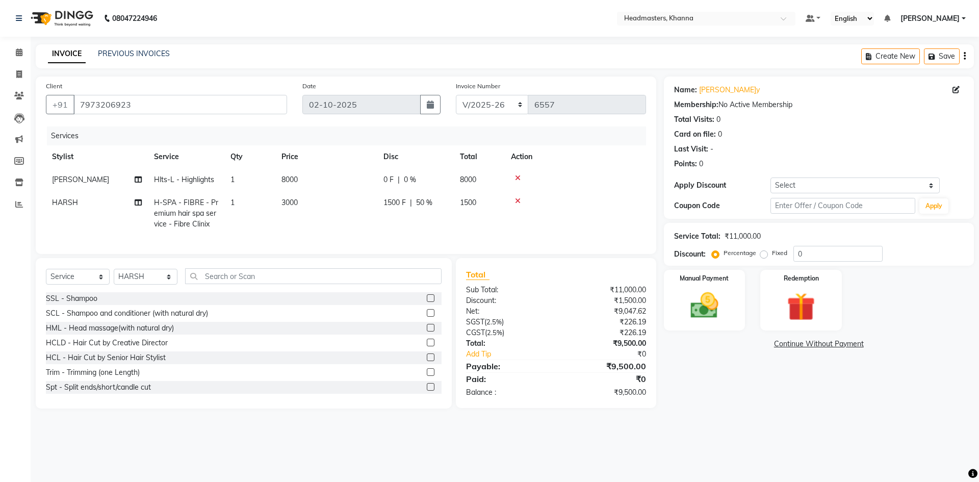
click at [475, 179] on span "8000" at bounding box center [468, 179] width 16 height 9
select select "60857"
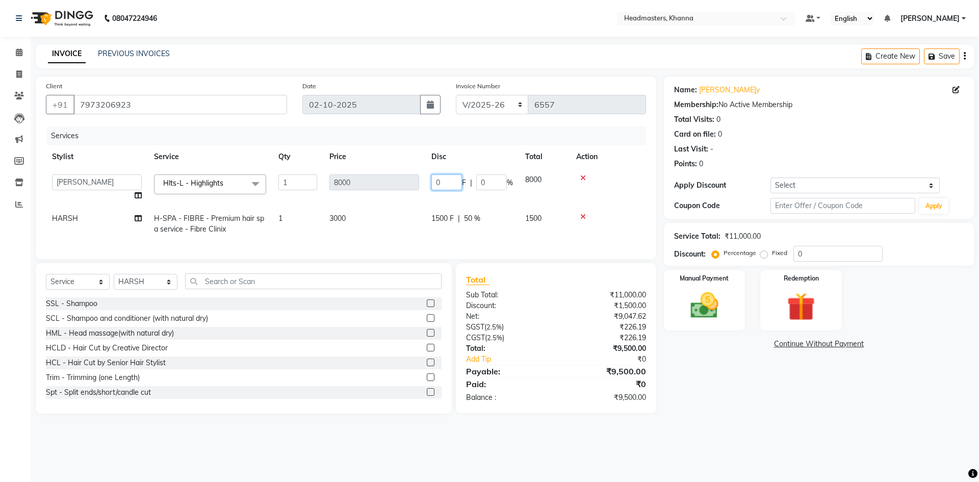
click at [451, 180] on input "0" at bounding box center [447, 182] width 31 height 16
type input "0350"
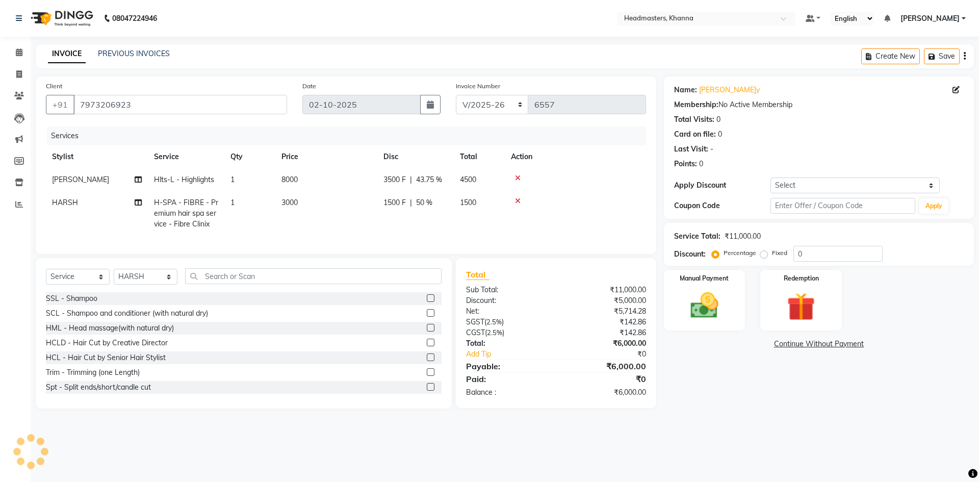
click at [473, 157] on tr "Stylist Service Qty Price Disc Total Action" at bounding box center [346, 156] width 600 height 23
click at [434, 185] on span "43.75 %" at bounding box center [429, 179] width 26 height 11
select select "60857"
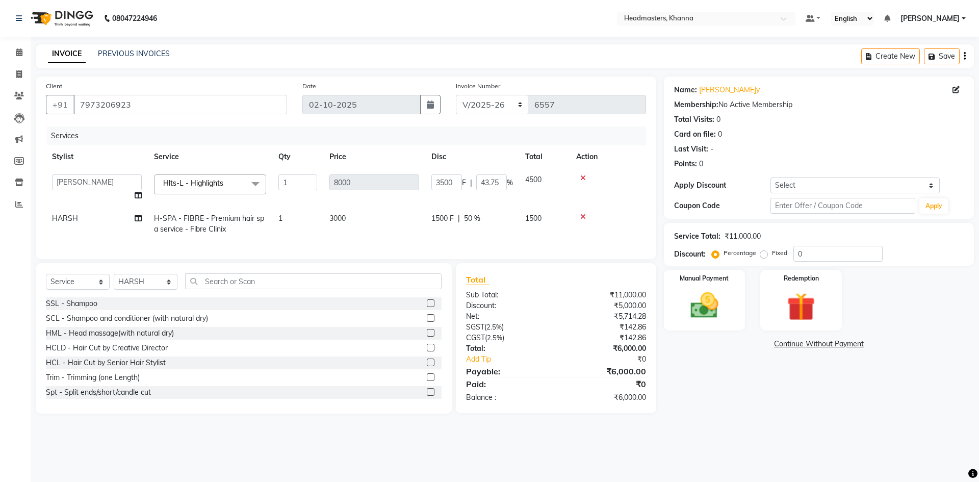
click at [434, 185] on input "3500" at bounding box center [447, 182] width 31 height 16
type input "4000"
click at [462, 162] on tr "Stylist Service Qty Price Disc Total Action" at bounding box center [346, 156] width 600 height 23
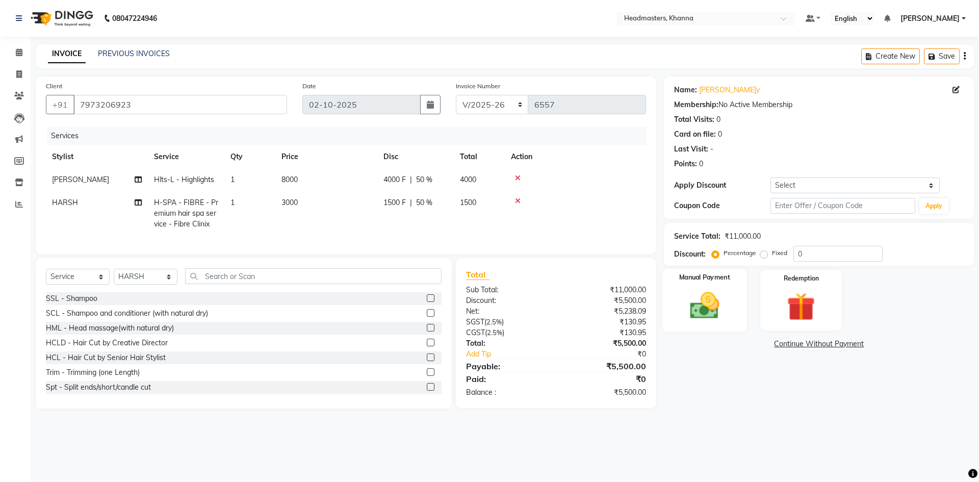
click at [722, 296] on img at bounding box center [704, 306] width 47 height 34
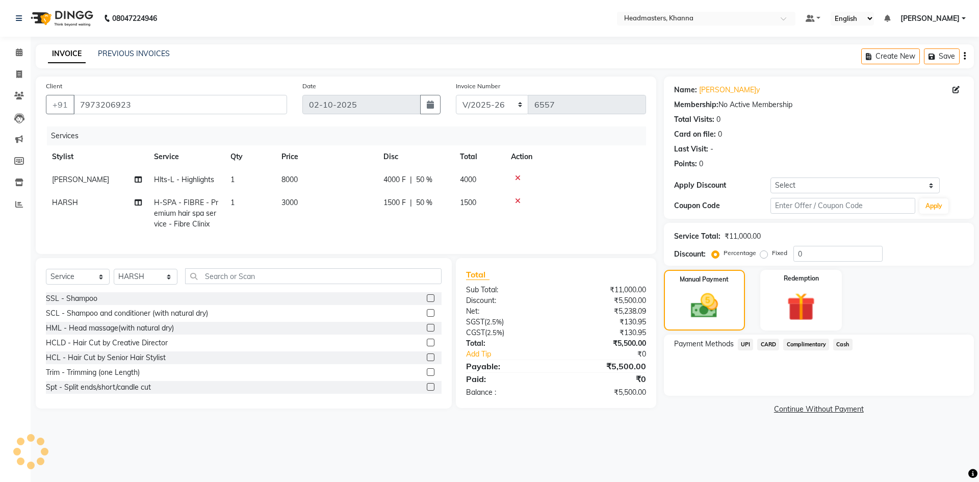
click at [836, 342] on span "Cash" at bounding box center [843, 345] width 19 height 12
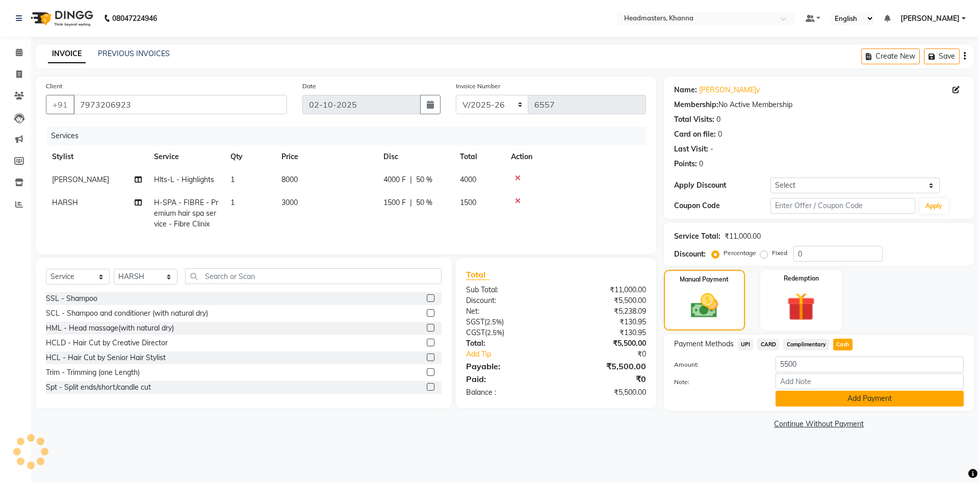
click at [820, 398] on button "Add Payment" at bounding box center [870, 399] width 188 height 16
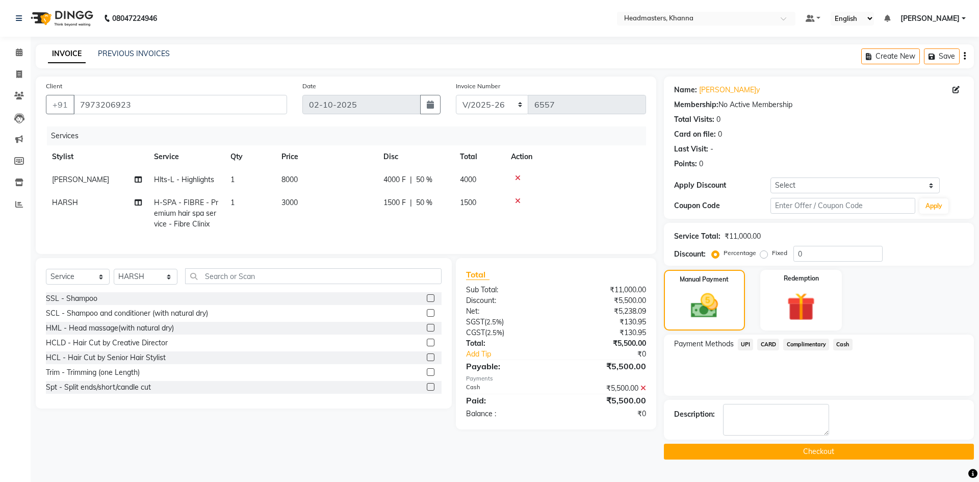
click at [793, 445] on button "Checkout" at bounding box center [819, 452] width 310 height 16
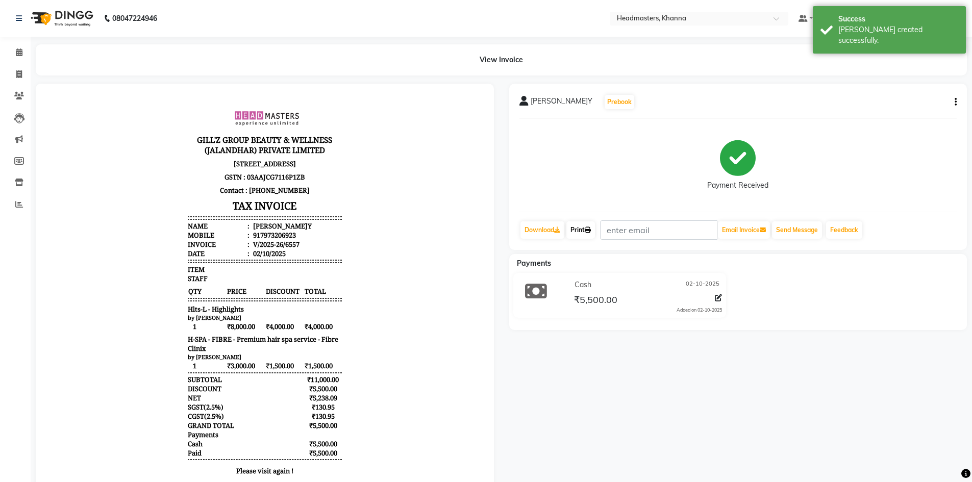
click at [581, 232] on link "Print" at bounding box center [580, 229] width 29 height 17
click at [588, 225] on link "Print" at bounding box center [580, 229] width 29 height 17
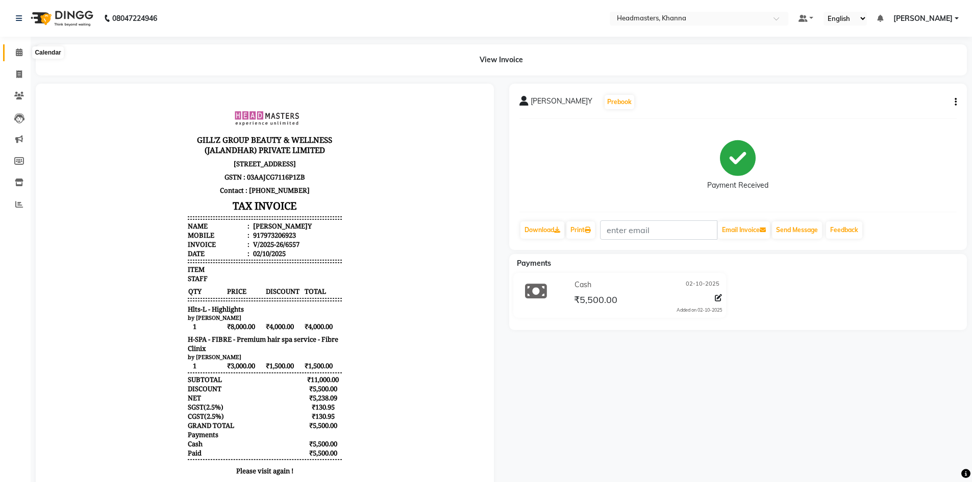
click at [21, 49] on icon at bounding box center [19, 52] width 7 height 8
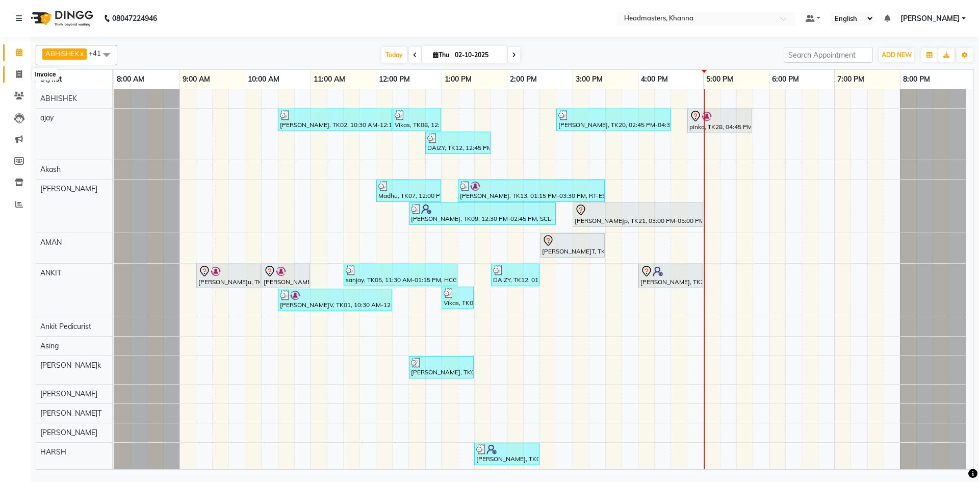
click at [14, 76] on span at bounding box center [19, 75] width 18 height 12
select select "service"
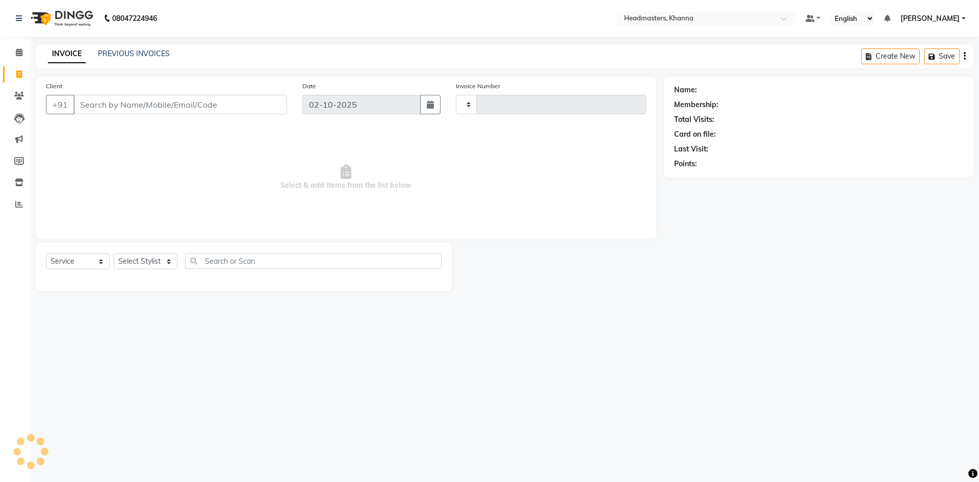
type input "6558"
select select "7138"
paste input "7973206923"
type input "7973206923"
click at [77, 264] on select "Select Service Product Membership Package Voucher Prepaid Gift Card" at bounding box center [78, 262] width 64 height 16
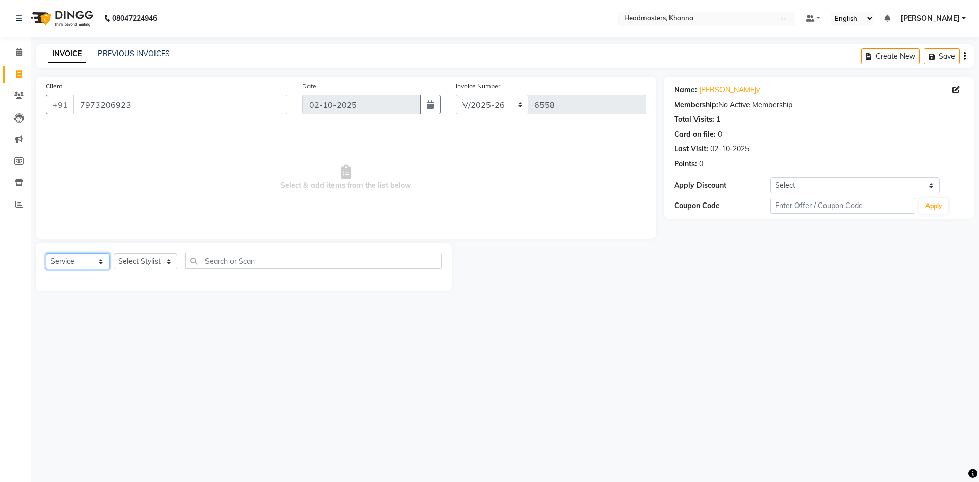
select select "product"
click at [46, 254] on select "Select Service Product Membership Package Voucher Prepaid Gift Card" at bounding box center [78, 262] width 64 height 16
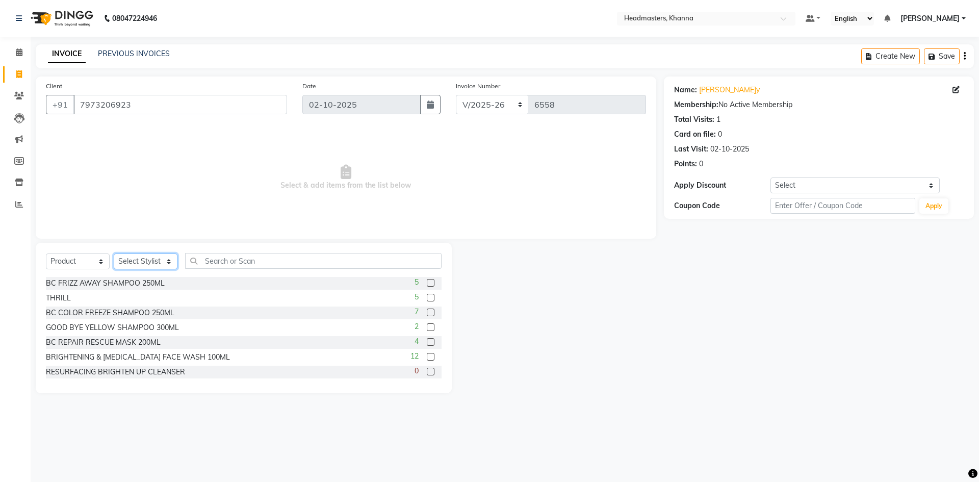
drag, startPoint x: 142, startPoint y: 267, endPoint x: 143, endPoint y: 260, distance: 7.2
click at [142, 267] on select "Select Stylist ABHISHEK [PERSON_NAME] Akash [PERSON_NAME] [PERSON_NAME] (NAILS)…" at bounding box center [146, 262] width 64 height 16
select select "60857"
click at [114, 254] on select "Select Stylist ABHISHEK [PERSON_NAME] Akash [PERSON_NAME] [PERSON_NAME] (NAILS)…" at bounding box center [146, 262] width 64 height 16
click at [223, 269] on div "Select Service Product Membership Package Voucher Prepaid Gift Card Select Styl…" at bounding box center [244, 265] width 396 height 24
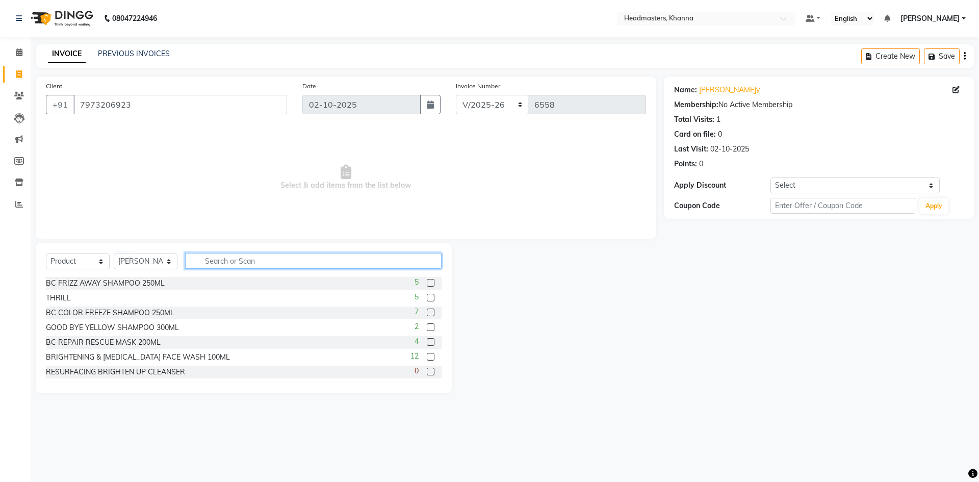
click at [225, 265] on input "text" at bounding box center [313, 261] width 257 height 16
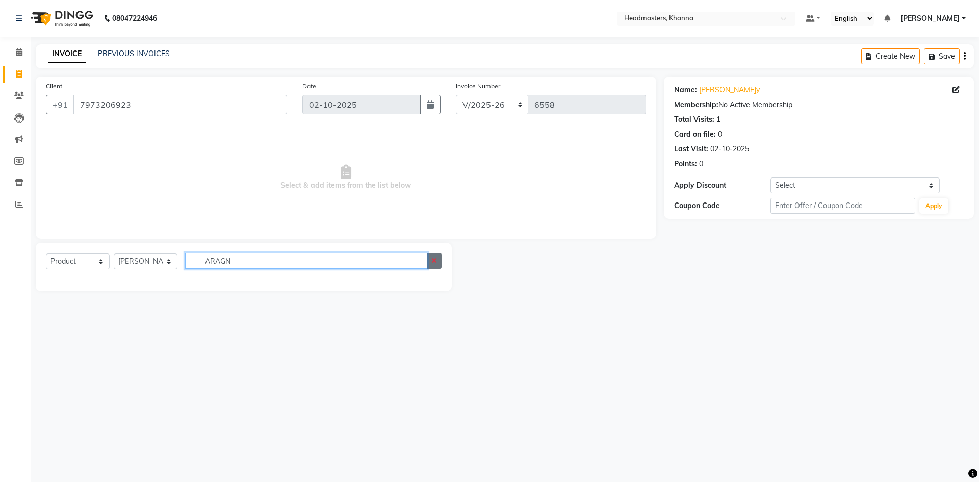
type input "ARAGN"
click at [433, 261] on icon "button" at bounding box center [435, 260] width 6 height 7
type input "ARGAN DEE"
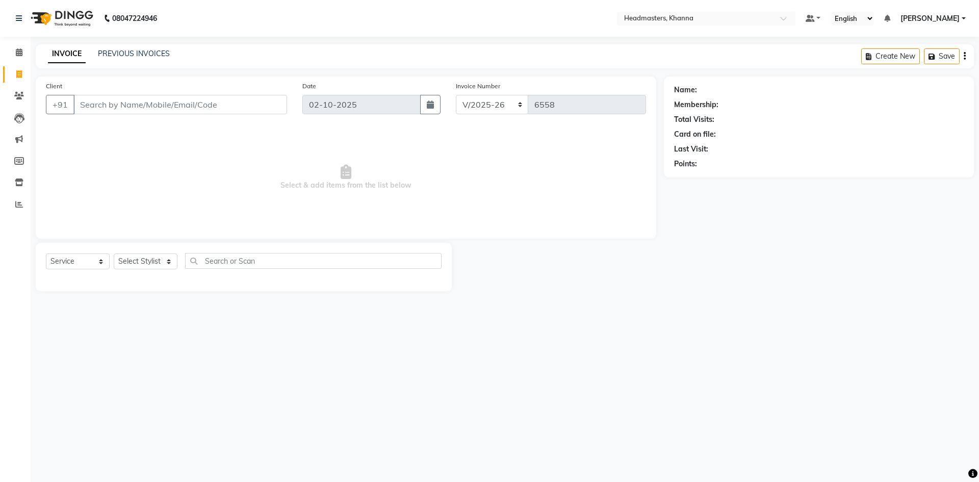
select select "7138"
select select "service"
paste input "7973206923"
type input "7973206923"
click at [78, 260] on select "Select Service Product Membership Package Voucher Prepaid Gift Card" at bounding box center [78, 265] width 64 height 16
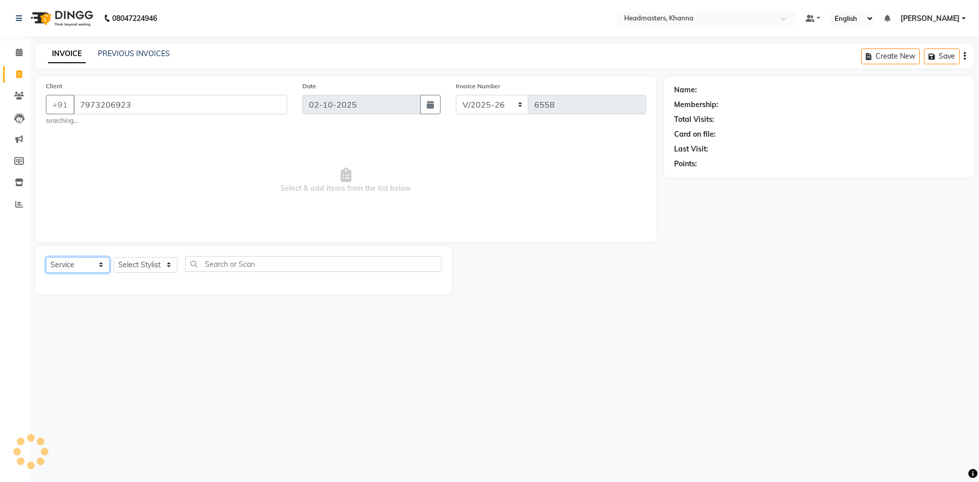
select select "product"
click at [46, 257] on select "Select Service Product Membership Package Voucher Prepaid Gift Card" at bounding box center [78, 265] width 64 height 16
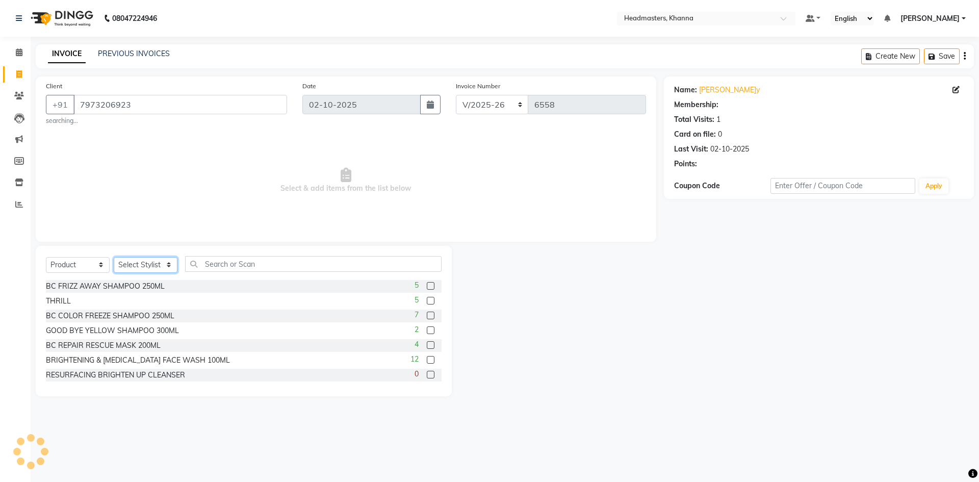
click at [127, 262] on select "Select Stylist ABHISHEK [PERSON_NAME] Akash [PERSON_NAME] [PERSON_NAME] (NAILS)…" at bounding box center [146, 265] width 64 height 16
select select "60857"
click at [114, 257] on select "Select Stylist ABHISHEK [PERSON_NAME] Akash [PERSON_NAME] [PERSON_NAME] (NAILS)…" at bounding box center [146, 265] width 64 height 16
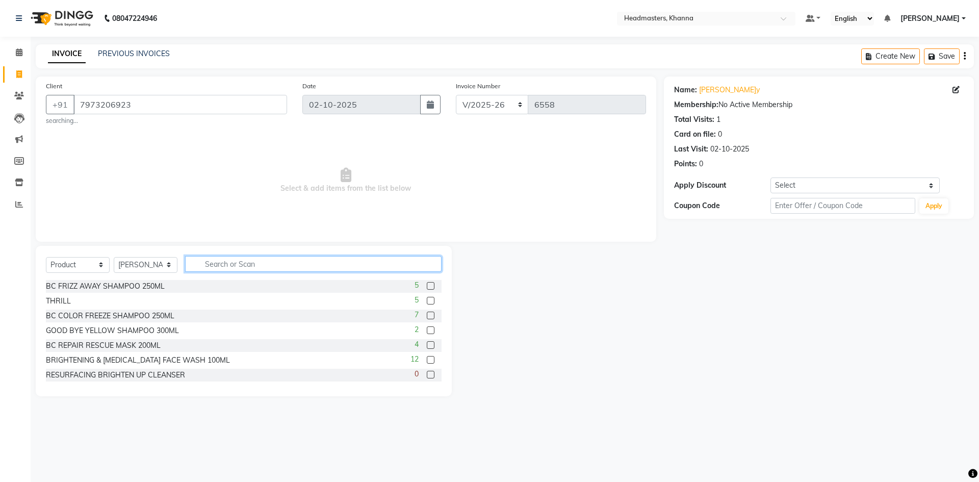
click at [221, 264] on input "text" at bounding box center [313, 264] width 257 height 16
type input "ARGAN"
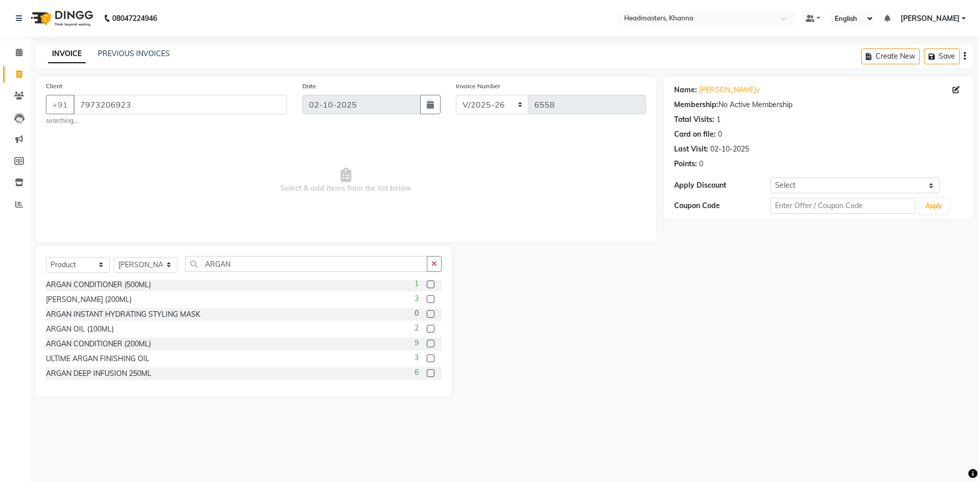
click at [419, 374] on div "6" at bounding box center [428, 373] width 27 height 13
click at [427, 374] on label at bounding box center [431, 373] width 8 height 8
click at [427, 374] on input "checkbox" at bounding box center [430, 373] width 7 height 7
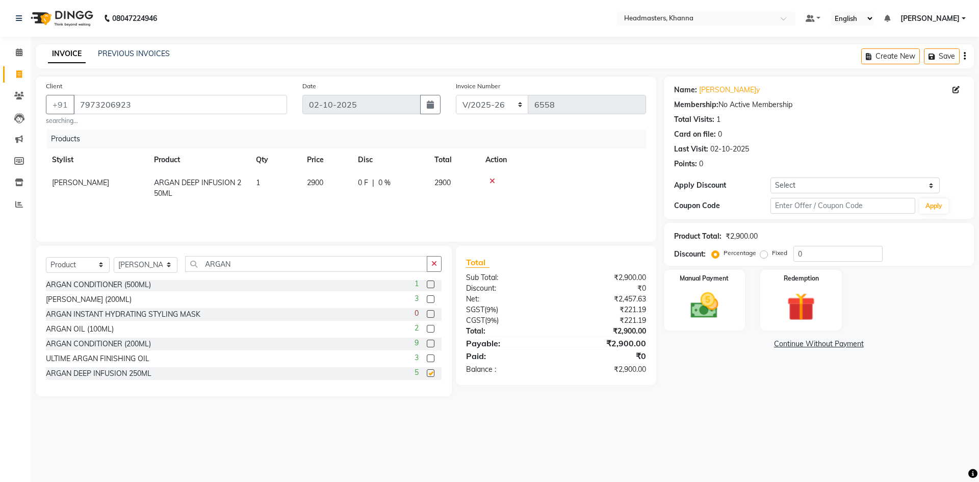
checkbox input "false"
click at [437, 261] on icon "button" at bounding box center [435, 263] width 6 height 7
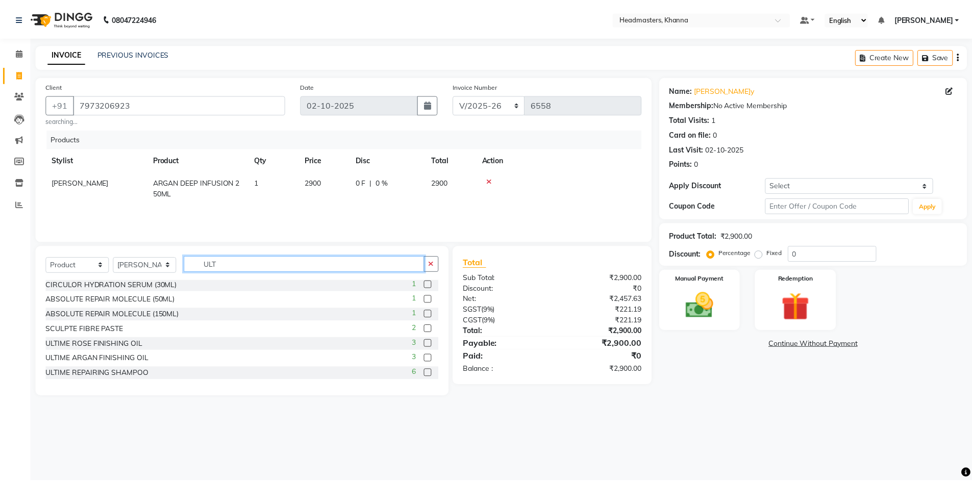
scroll to position [0, 0]
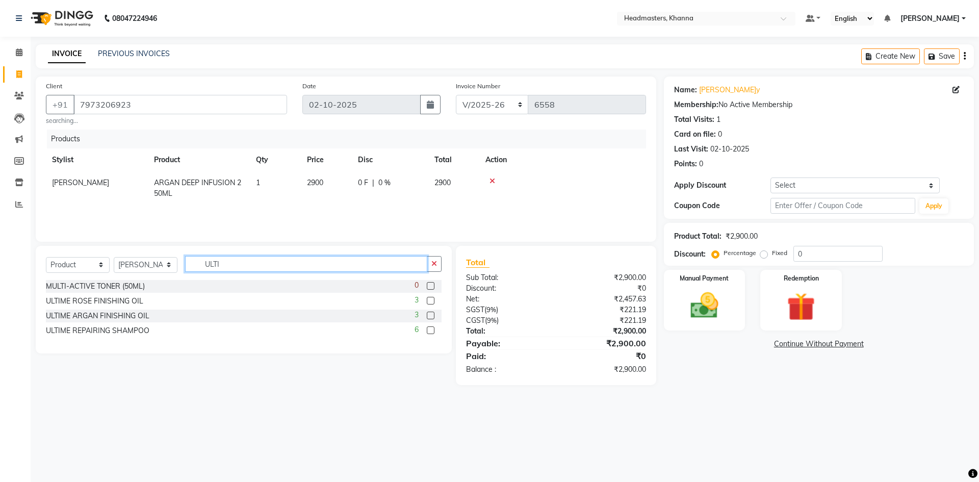
type input "ULTI"
click at [430, 332] on label at bounding box center [431, 330] width 8 height 8
click at [430, 332] on input "checkbox" at bounding box center [430, 331] width 7 height 7
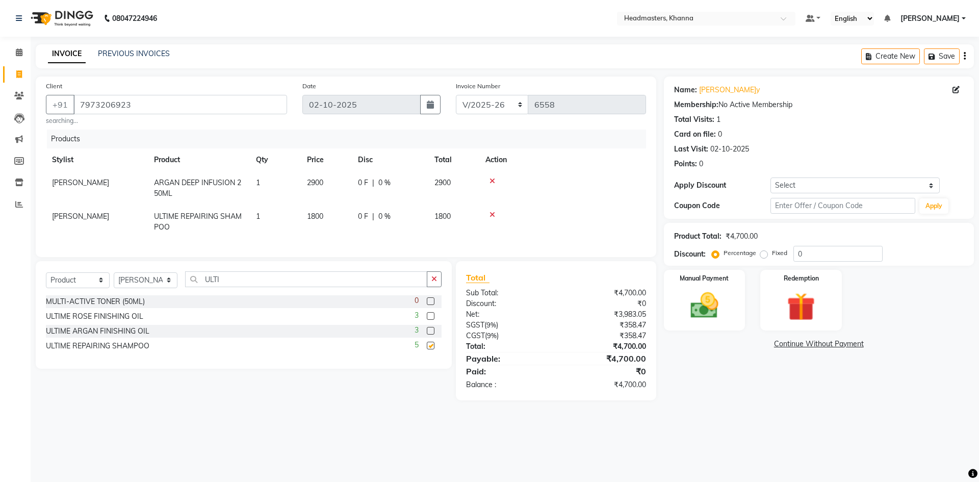
checkbox input "false"
click at [434, 283] on icon "button" at bounding box center [435, 278] width 6 height 7
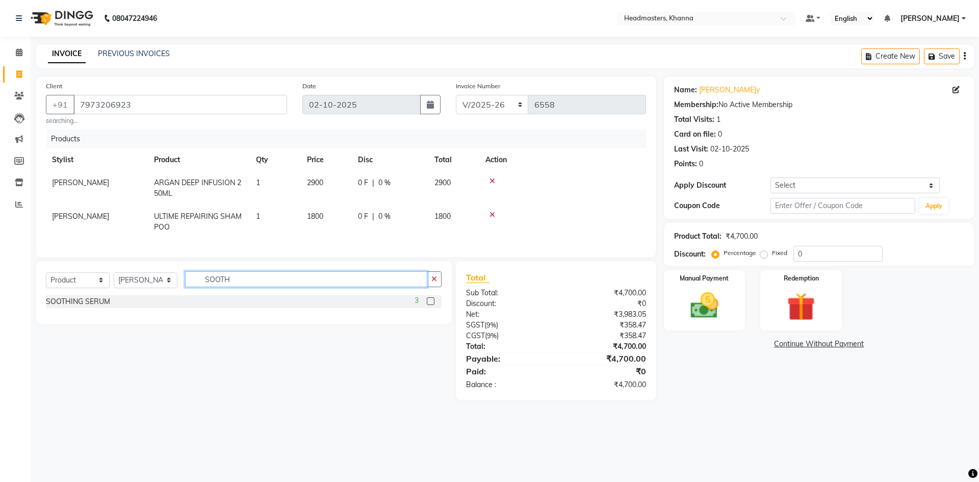
type input "SOOTH"
click at [427, 305] on label at bounding box center [431, 301] width 8 height 8
click at [427, 305] on input "checkbox" at bounding box center [430, 301] width 7 height 7
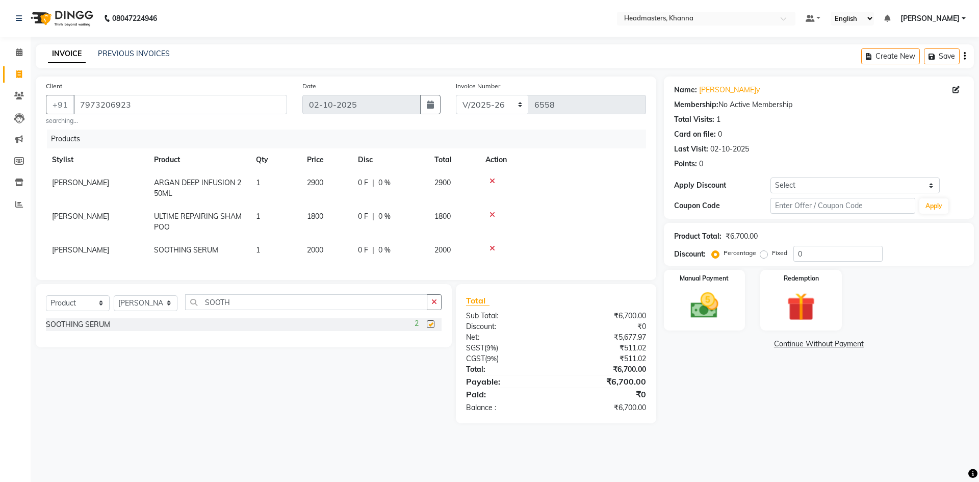
checkbox input "false"
click at [846, 253] on input "0" at bounding box center [838, 254] width 89 height 16
type input "0"
click at [491, 248] on icon at bounding box center [493, 248] width 6 height 7
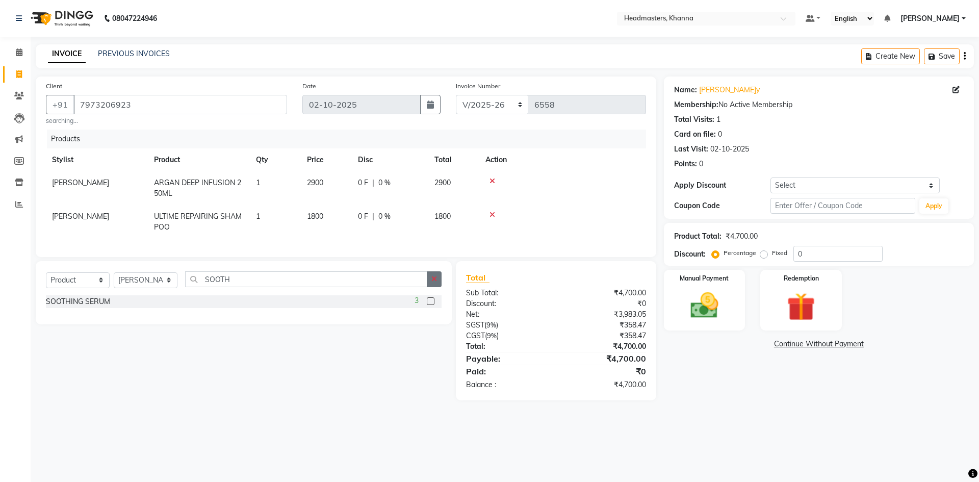
click at [432, 283] on icon "button" at bounding box center [435, 278] width 6 height 7
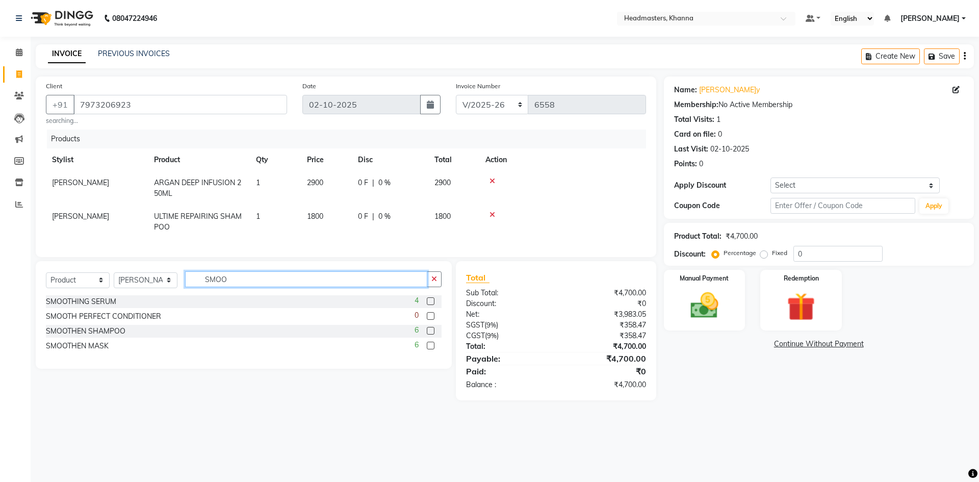
type input "SMOO"
click at [427, 305] on label at bounding box center [431, 301] width 8 height 8
click at [427, 305] on input "checkbox" at bounding box center [430, 301] width 7 height 7
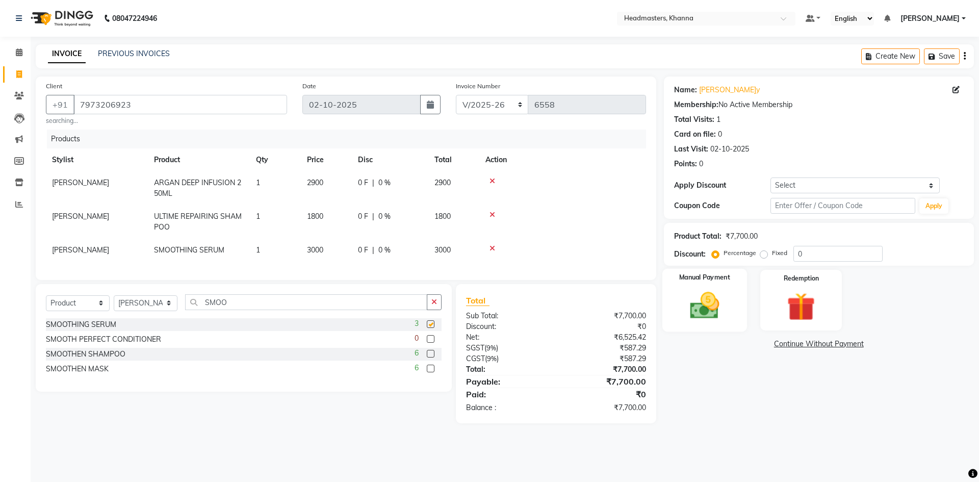
checkbox input "false"
click at [816, 254] on input "0" at bounding box center [838, 254] width 89 height 16
type input "05"
click at [389, 180] on span "5 %" at bounding box center [393, 183] width 12 height 11
select select "60857"
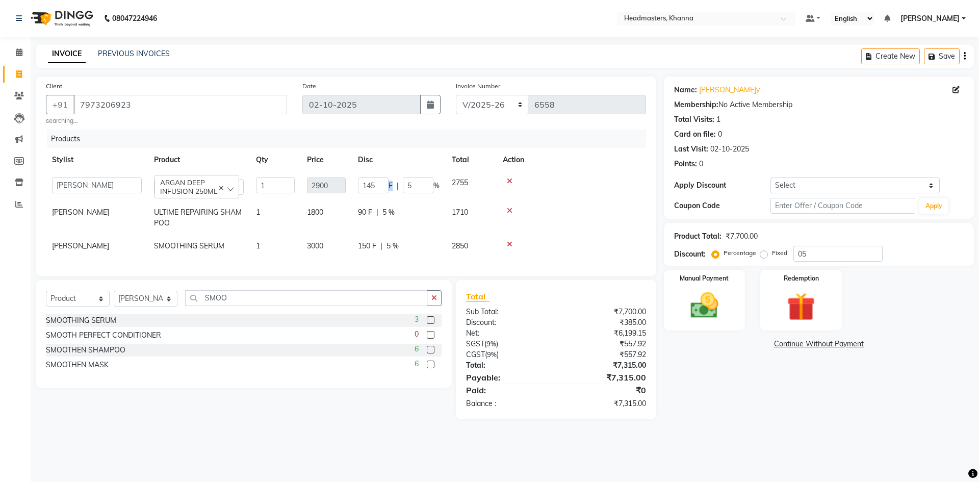
click at [389, 181] on span "F" at bounding box center [391, 186] width 4 height 11
click at [382, 180] on input "145" at bounding box center [373, 186] width 31 height 16
type input "160"
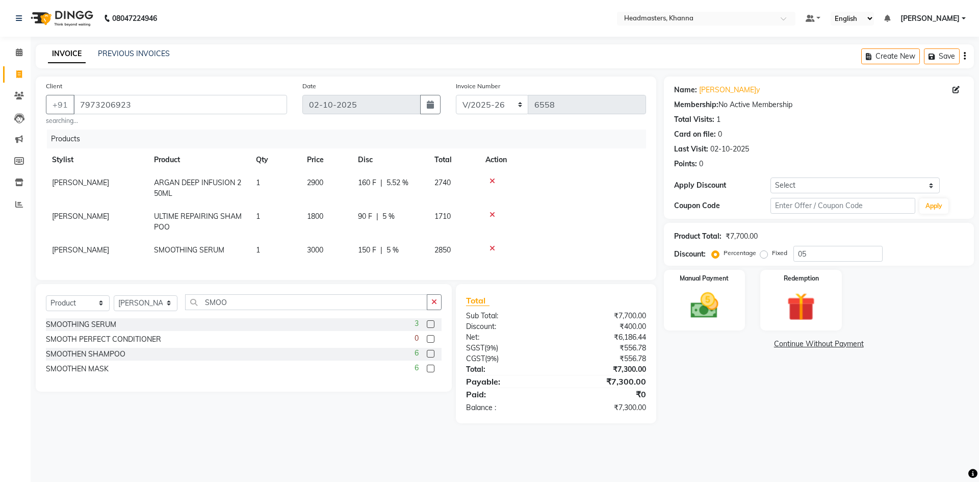
click at [405, 159] on th "Disc" at bounding box center [390, 159] width 77 height 23
click at [720, 315] on img at bounding box center [704, 306] width 47 height 34
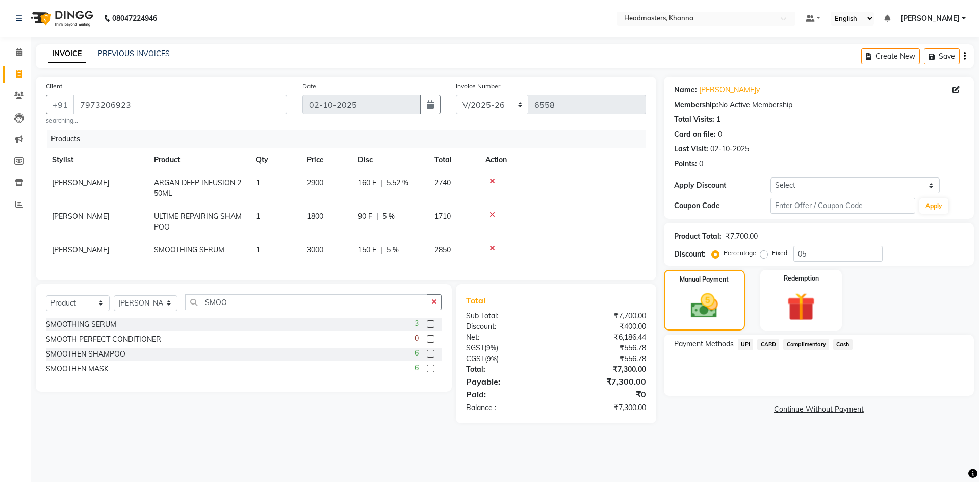
click at [842, 344] on span "Cash" at bounding box center [843, 345] width 19 height 12
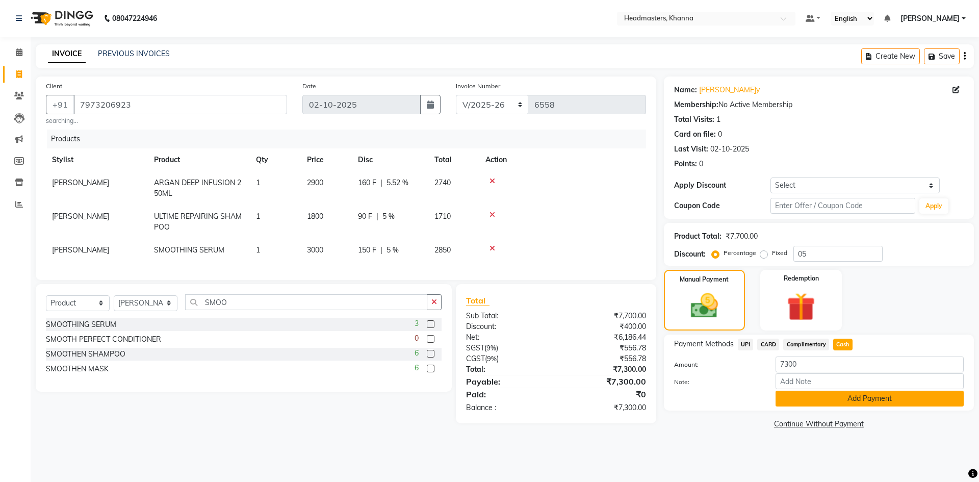
click at [828, 396] on button "Add Payment" at bounding box center [870, 399] width 188 height 16
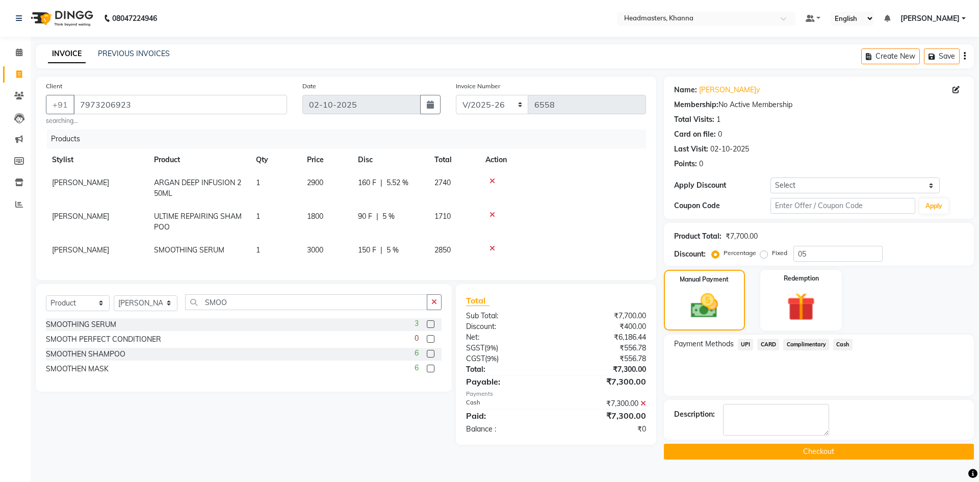
click at [812, 445] on button "Checkout" at bounding box center [819, 452] width 310 height 16
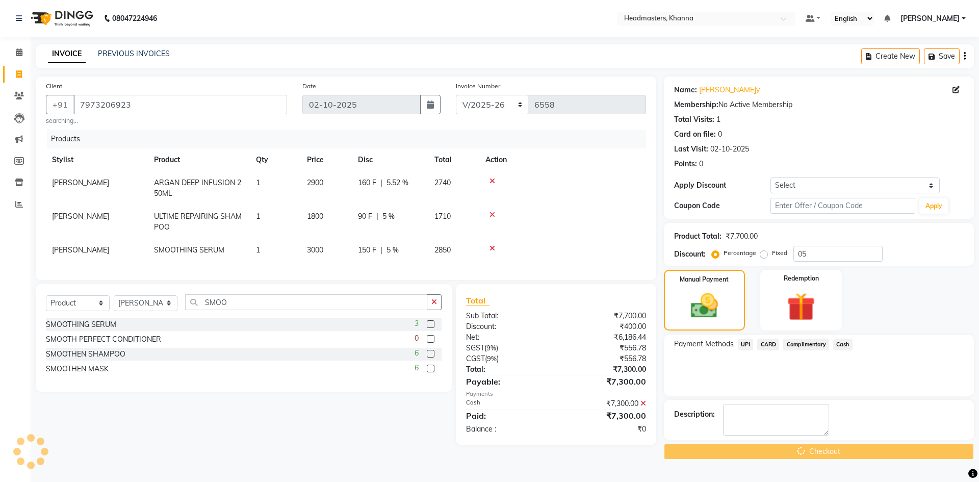
click at [812, 445] on div "Checkout" at bounding box center [819, 452] width 310 height 16
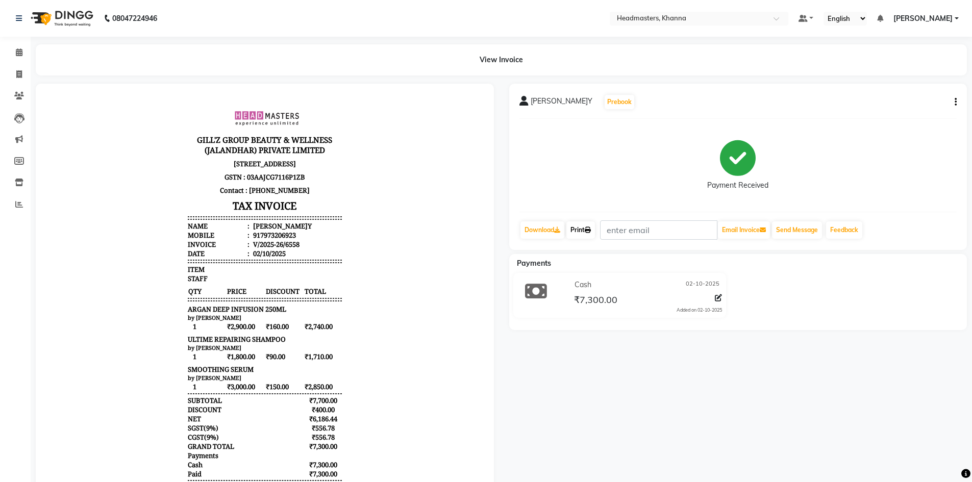
click at [591, 231] on icon at bounding box center [588, 230] width 6 height 6
click at [23, 52] on span at bounding box center [19, 53] width 18 height 12
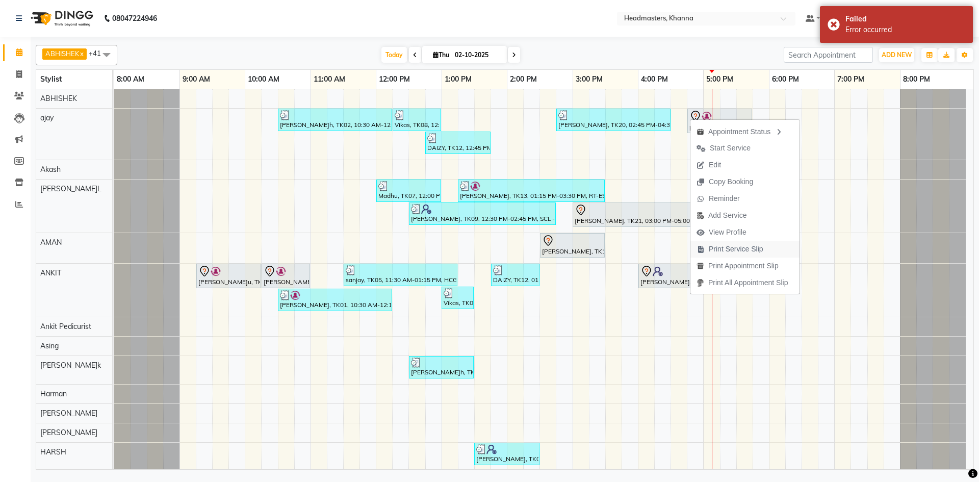
click at [722, 247] on span "Print Service Slip" at bounding box center [736, 249] width 55 height 11
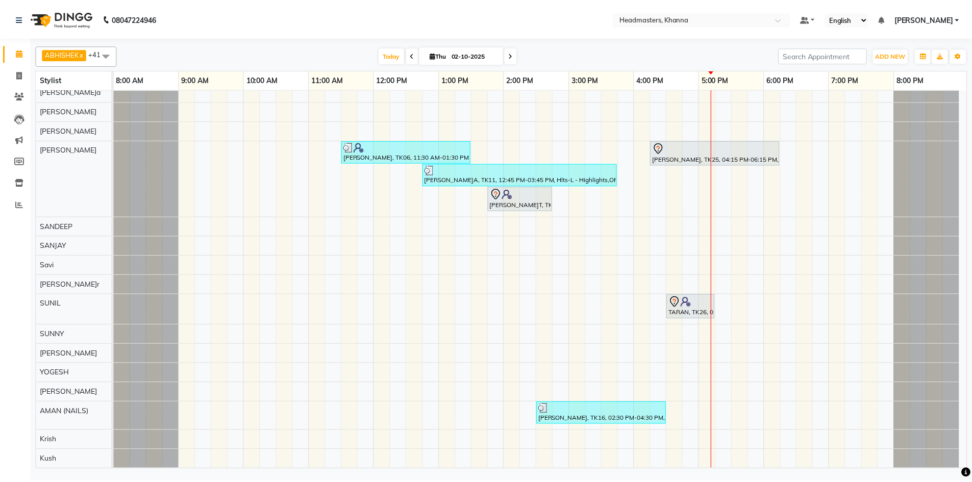
scroll to position [638, 0]
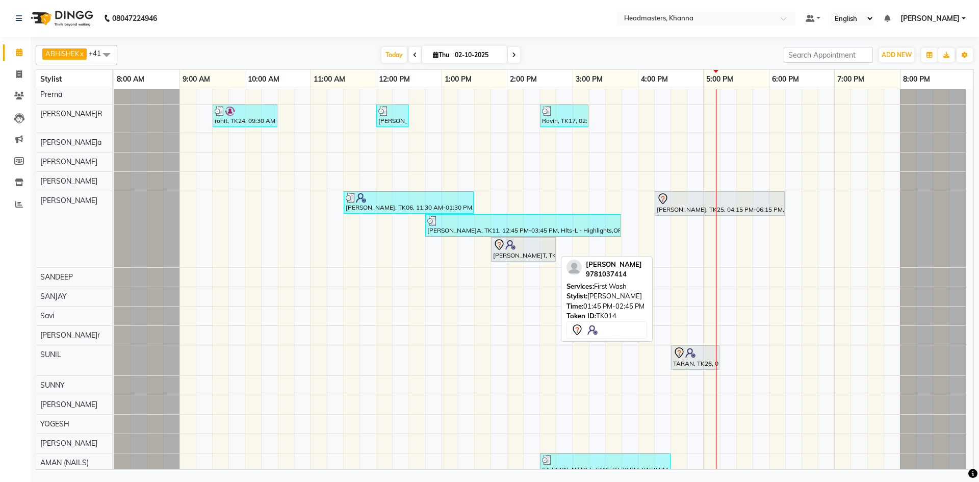
click at [497, 245] on icon at bounding box center [499, 245] width 12 height 12
select select "7"
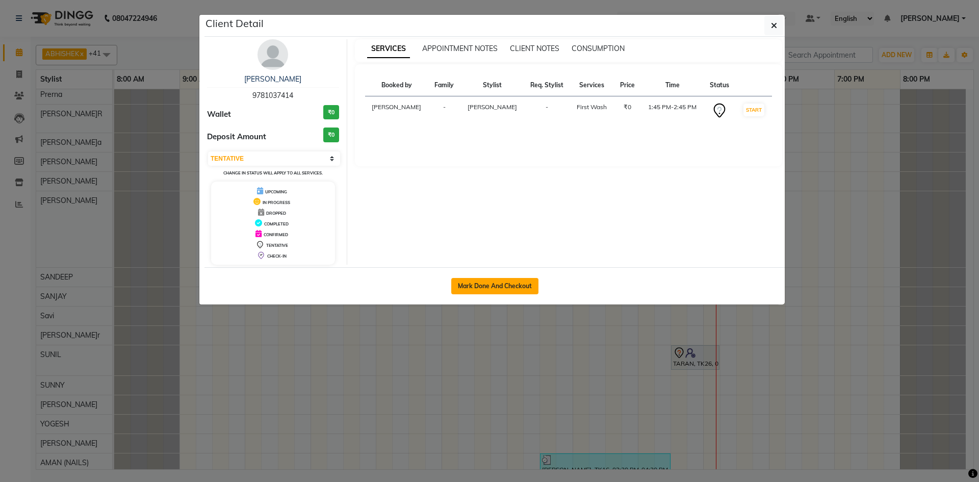
click at [489, 279] on button "Mark Done And Checkout" at bounding box center [494, 286] width 87 height 16
select select "service"
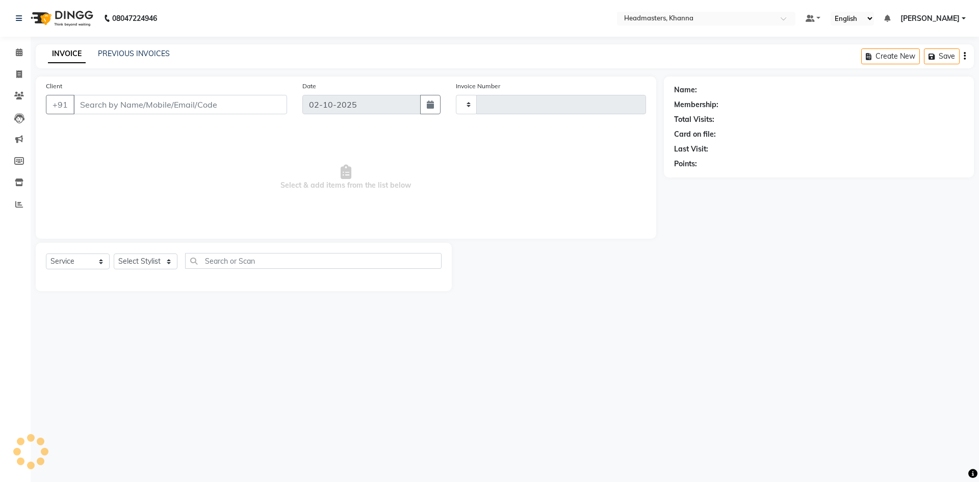
type input "6559"
select select "7138"
type input "9781037414"
select select "60857"
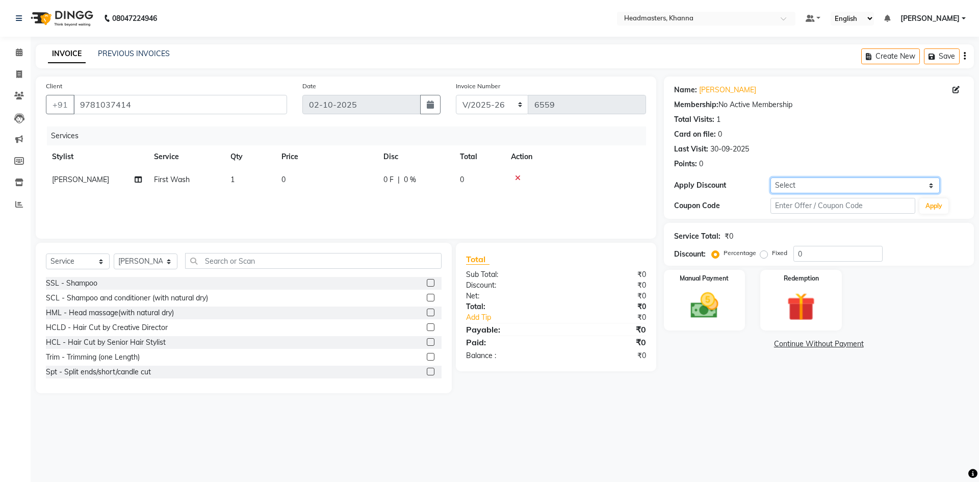
click at [822, 184] on select "Select Coupon → Pending Payment Coupon → Wrong Job Card Coupon → Complimentary …" at bounding box center [855, 186] width 169 height 16
select select "5: Object"
click at [771, 178] on select "Select Coupon → Pending Payment Coupon → Wrong Job Card Coupon → Complimentary …" at bounding box center [855, 186] width 169 height 16
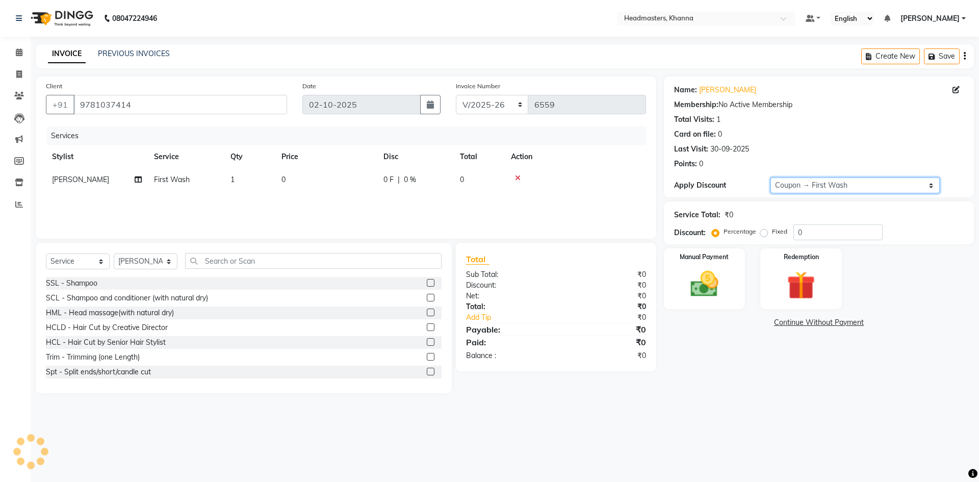
type input "100"
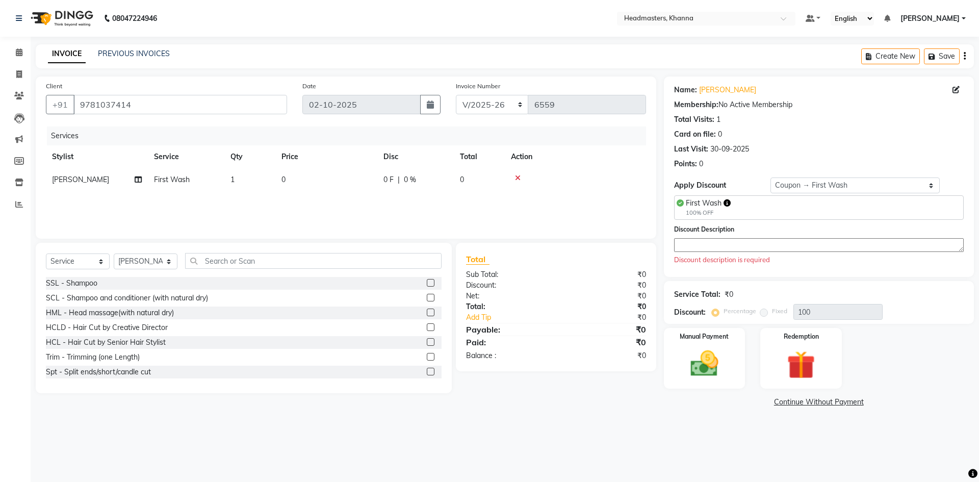
click at [693, 242] on textarea at bounding box center [819, 245] width 290 height 14
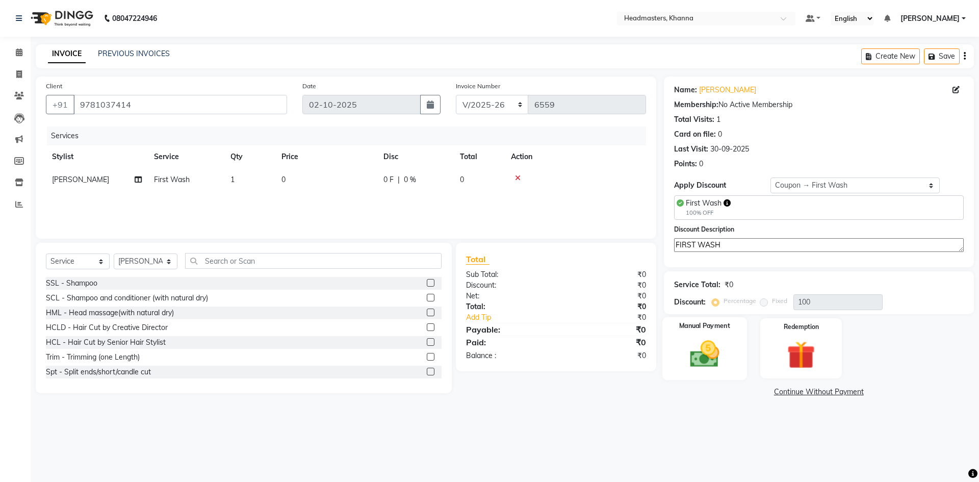
type textarea "FIRST WASH"
click at [699, 326] on label "Manual Payment" at bounding box center [705, 326] width 51 height 10
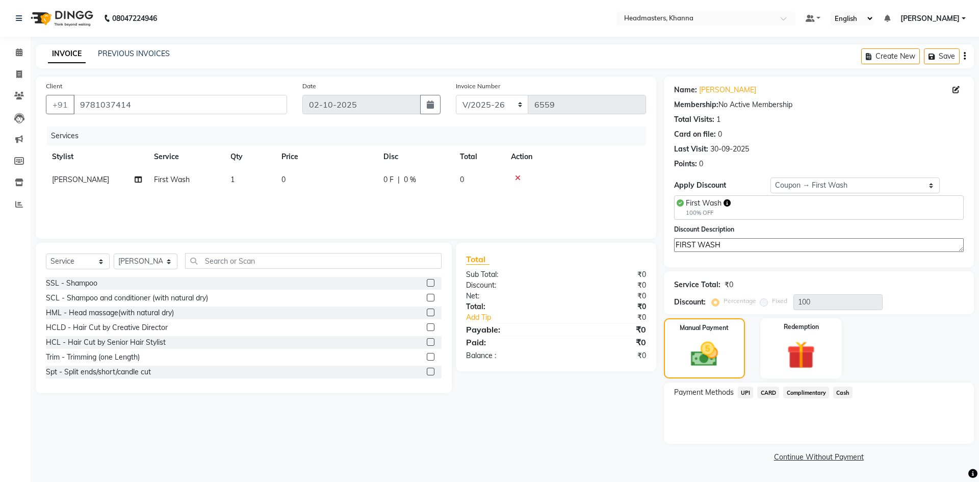
drag, startPoint x: 813, startPoint y: 392, endPoint x: 809, endPoint y: 385, distance: 8.1
click at [810, 386] on div "Payment Methods UPI CARD Complimentary Cash" at bounding box center [819, 413] width 310 height 61
click at [811, 389] on span "Complimentary" at bounding box center [807, 393] width 46 height 12
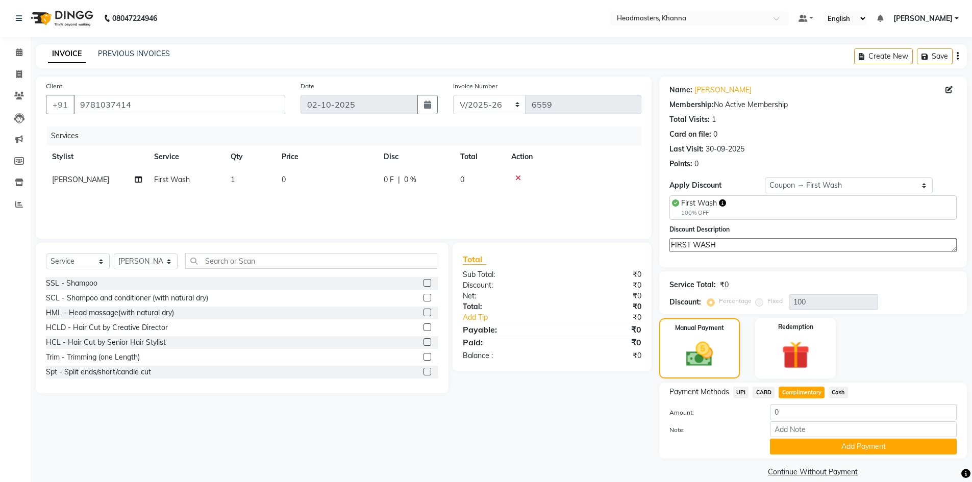
click at [796, 438] on div "Note:" at bounding box center [813, 429] width 303 height 17
click at [793, 450] on button "Add Payment" at bounding box center [863, 447] width 187 height 16
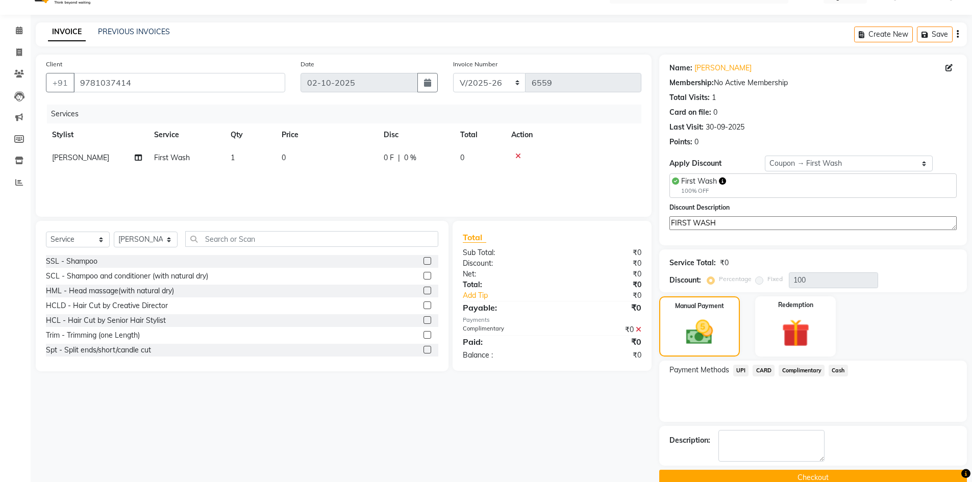
scroll to position [41, 0]
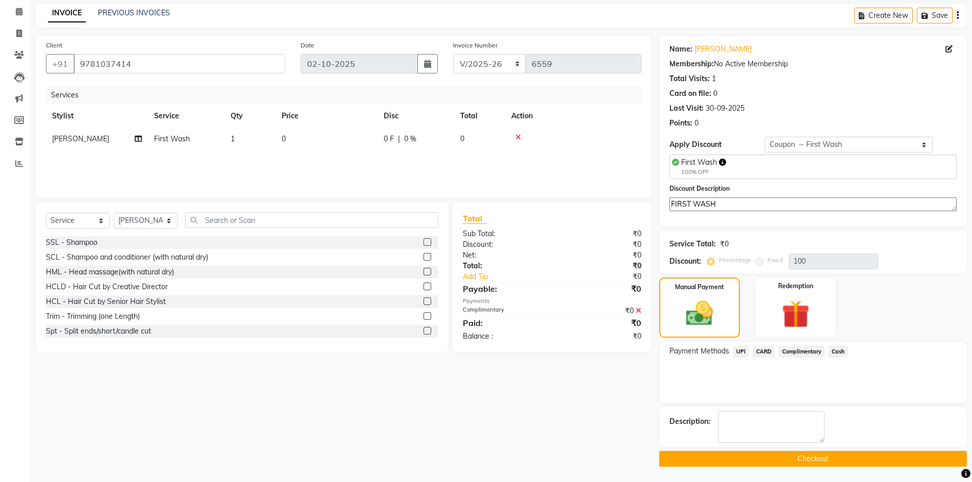
click at [725, 462] on button "Checkout" at bounding box center [813, 459] width 308 height 16
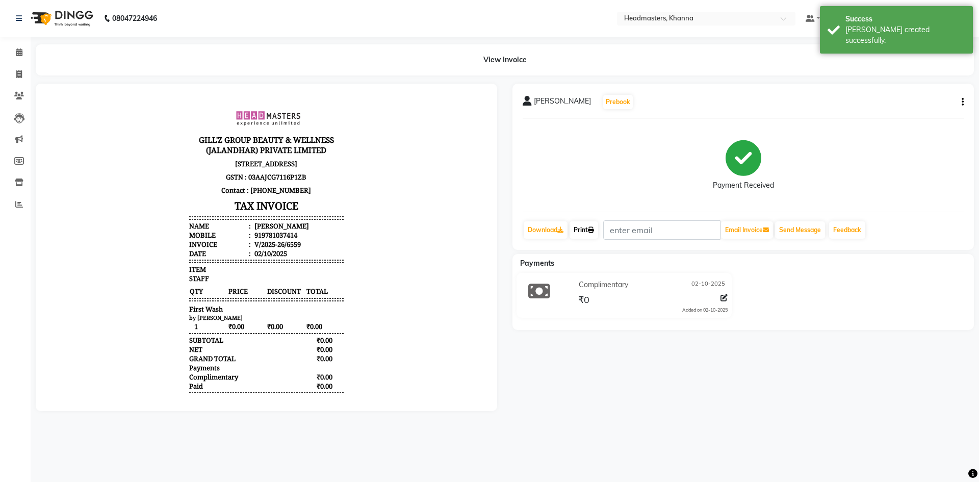
click at [598, 223] on link "Print" at bounding box center [584, 229] width 29 height 17
click at [23, 47] on span at bounding box center [19, 53] width 18 height 12
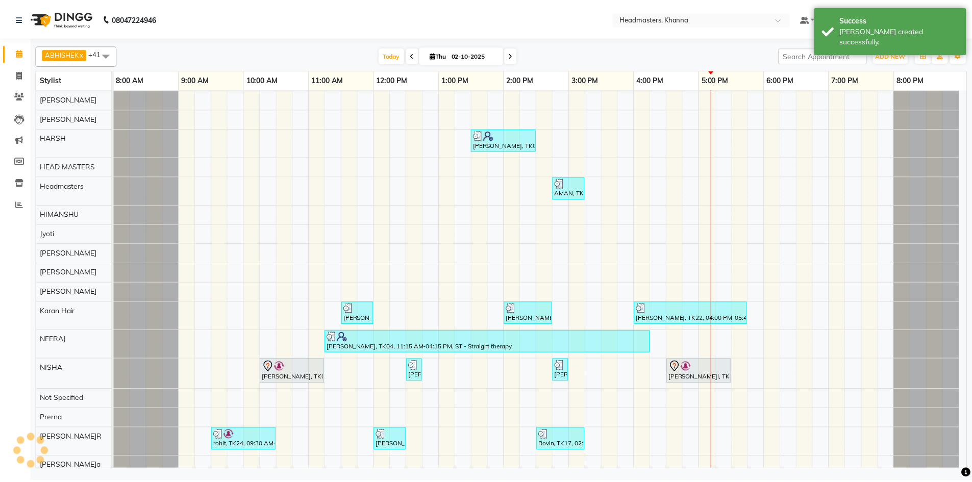
scroll to position [459, 0]
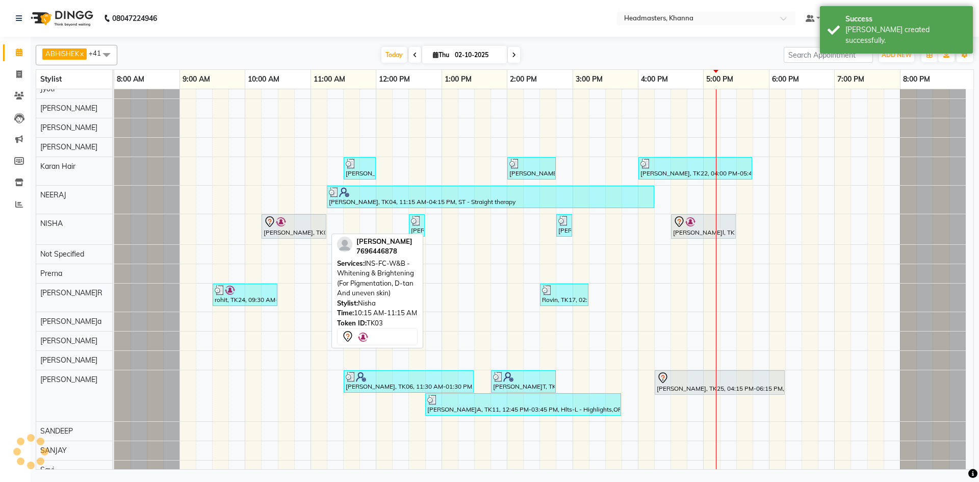
click at [284, 229] on div "GURWINDER SINGH, TK03, 10:15 AM-11:15 AM, INS-FC-W&B - Whitening & Brightening …" at bounding box center [294, 226] width 63 height 21
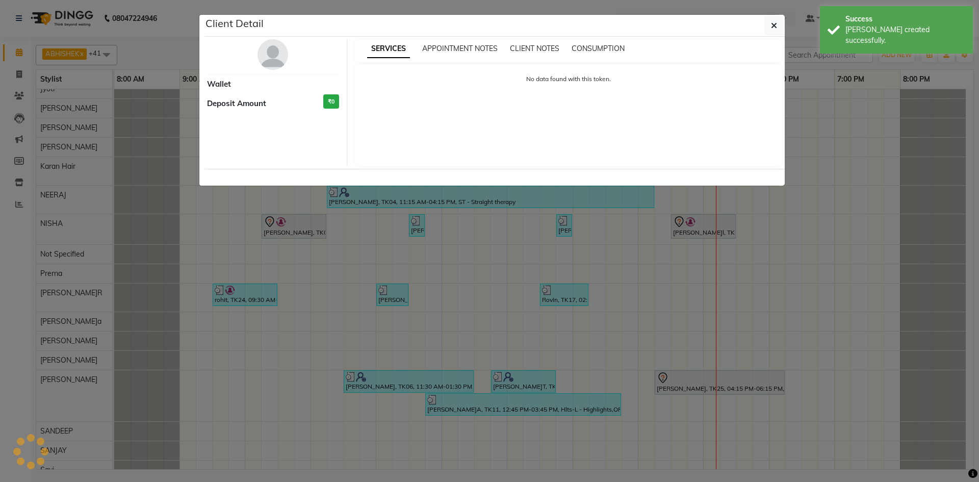
select select "7"
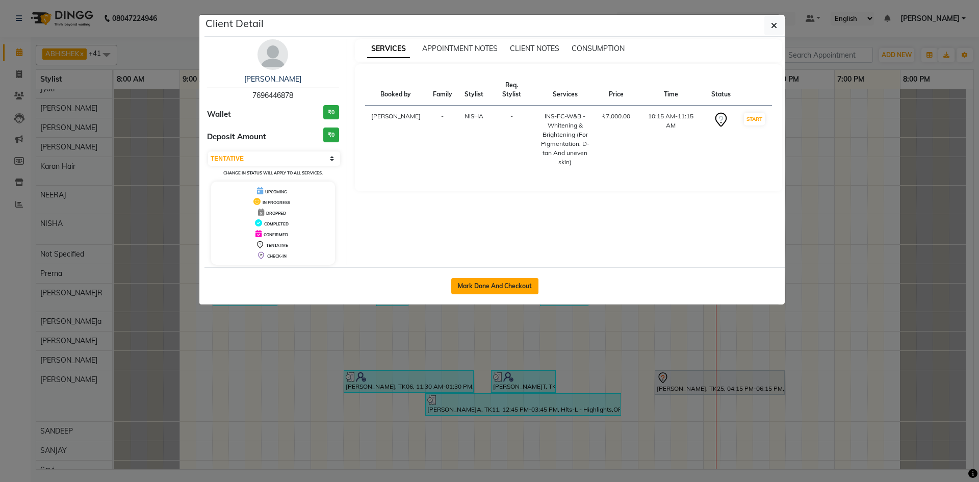
click at [480, 280] on button "Mark Done And Checkout" at bounding box center [494, 286] width 87 height 16
select select "7138"
select select "service"
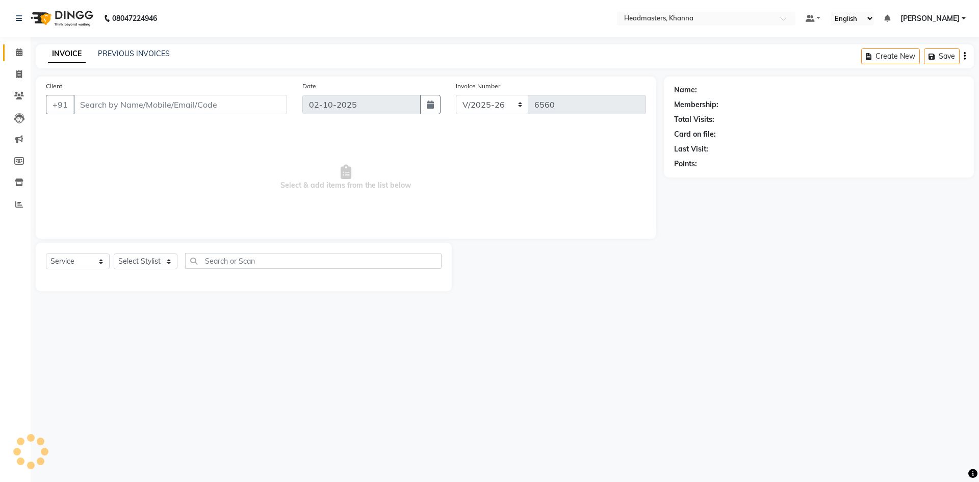
type input "7696446878"
select select "60807"
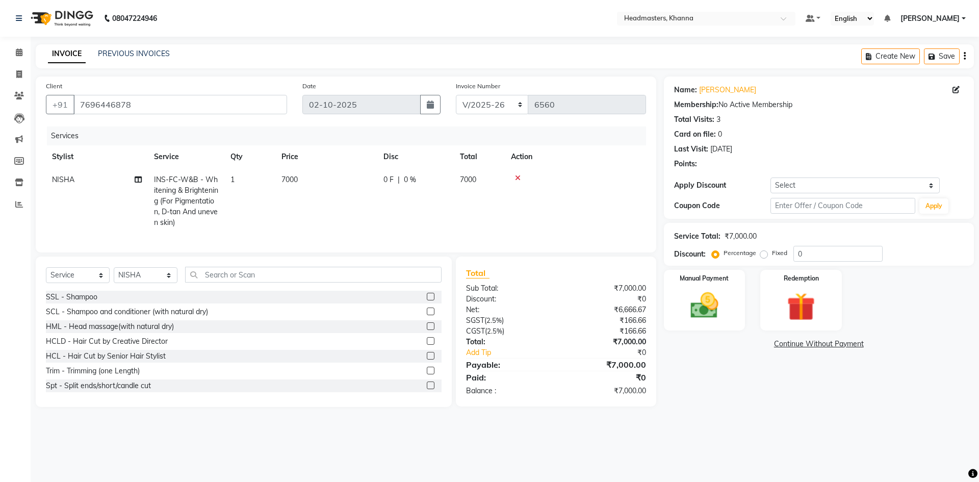
click at [210, 192] on span "INS-FC-W&B - Whitening & Brightening (For Pigmentation, D-tan And uneven skin)" at bounding box center [186, 201] width 64 height 52
select select "60807"
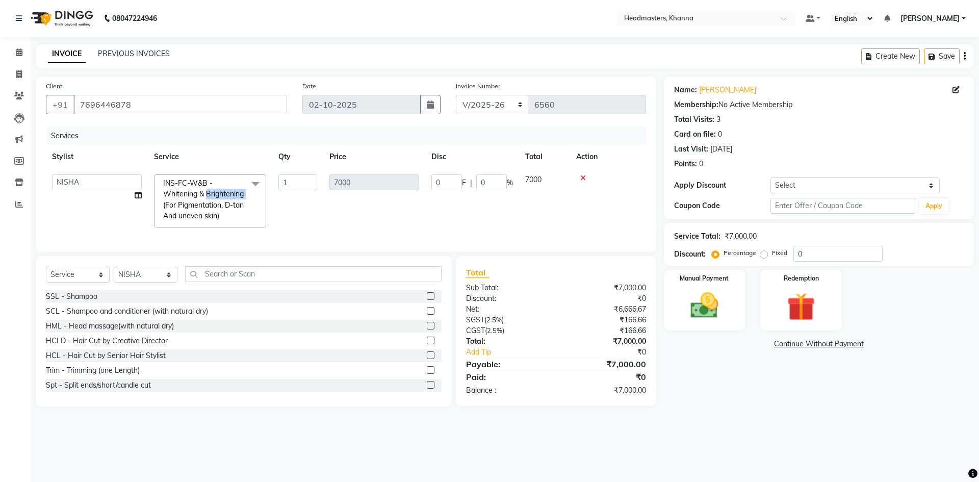
click at [210, 192] on span "INS-FC-W&B - Whitening & Brightening (For Pigmentation, D-tan And uneven skin)" at bounding box center [203, 200] width 81 height 42
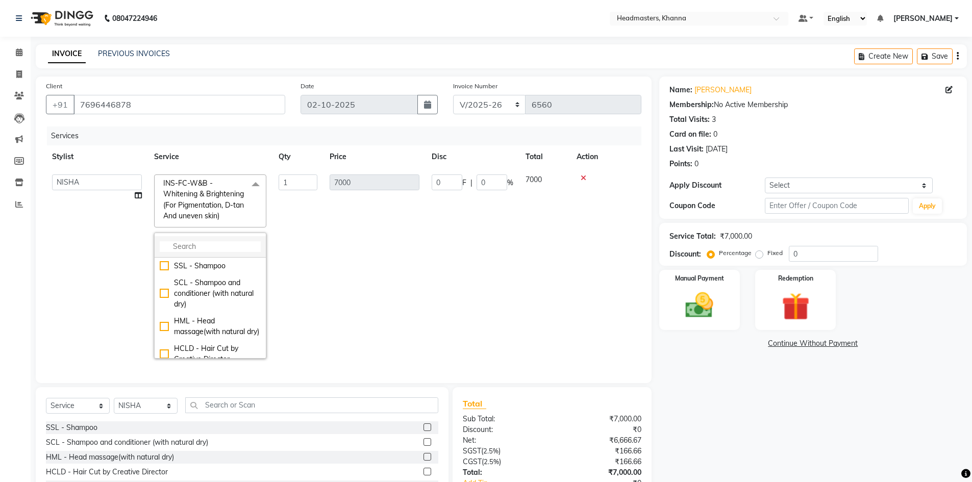
drag, startPoint x: 215, startPoint y: 248, endPoint x: 215, endPoint y: 256, distance: 7.7
click at [215, 251] on input "multiselect-search" at bounding box center [210, 246] width 101 height 11
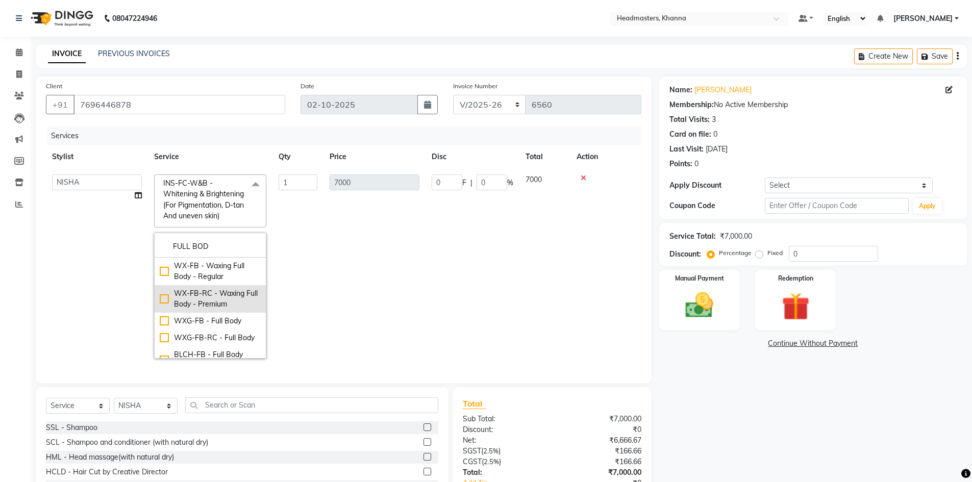
type input "FULL BOD"
click at [229, 300] on div "WX-FB-RC - Waxing Full Body - Premium" at bounding box center [210, 298] width 101 height 21
checkbox input "true"
type input "6000"
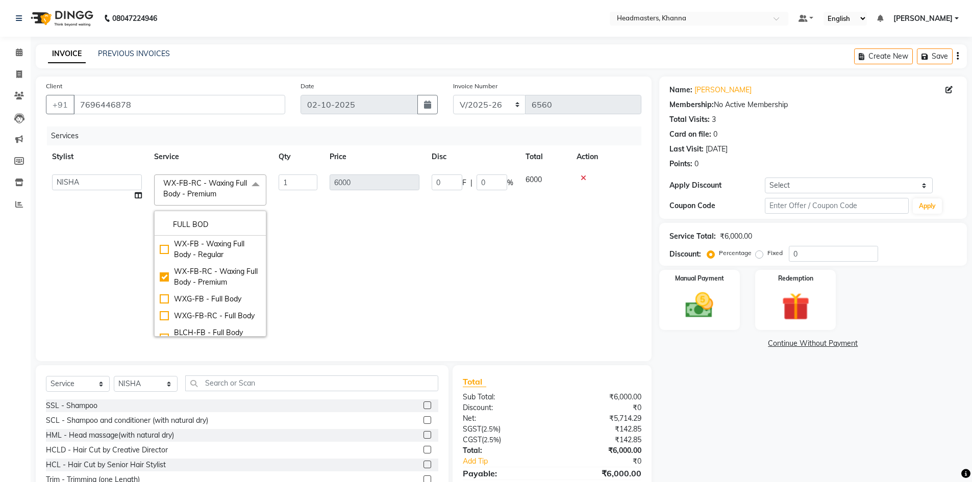
click at [234, 179] on span "WX-FB-RC - Waxing Full Body - Premium" at bounding box center [205, 189] width 84 height 20
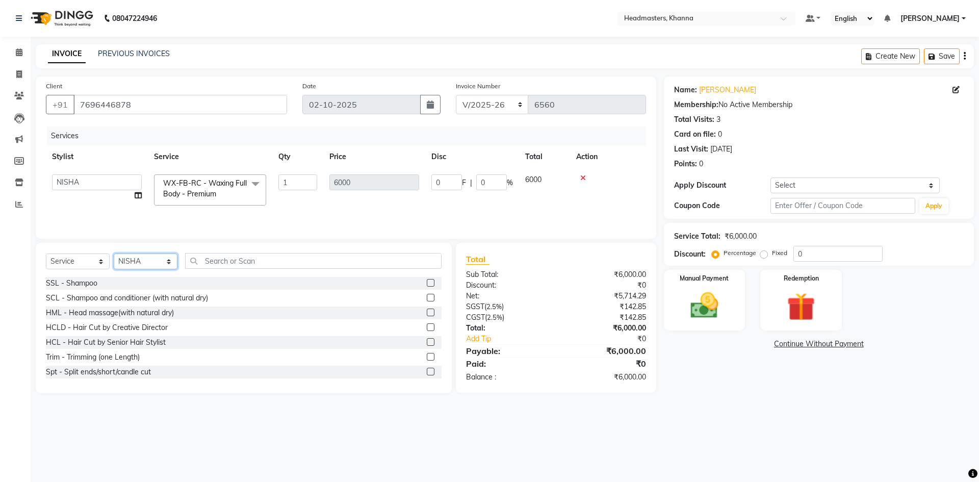
click at [155, 264] on select "Select Stylist ABHISHEK ajay Akash AKHIL AMAN AMAN (NAILS) ANKIT Ankit Pedicuri…" at bounding box center [146, 262] width 64 height 16
select select "60839"
click at [114, 254] on select "Select Stylist ABHISHEK ajay Akash AKHIL AMAN AMAN (NAILS) ANKIT Ankit Pedicuri…" at bounding box center [146, 262] width 64 height 16
click at [227, 256] on input "text" at bounding box center [313, 261] width 257 height 16
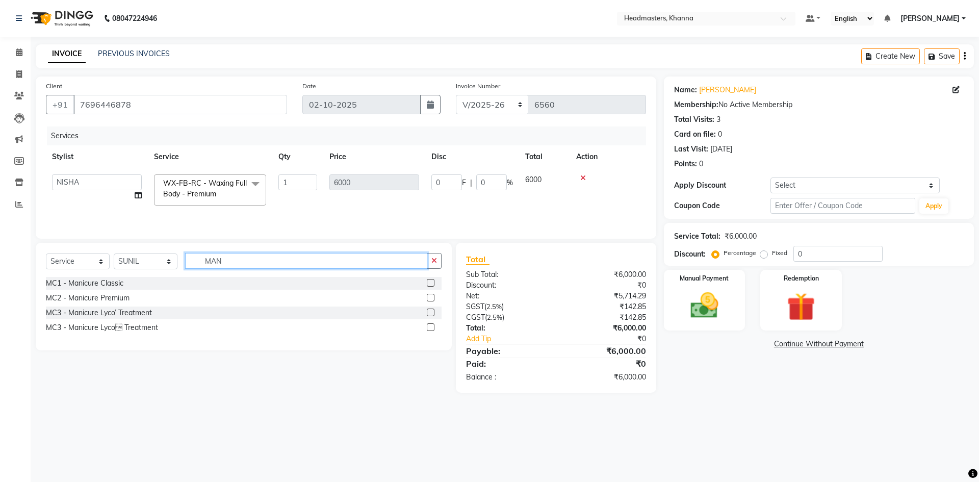
type input "MAN"
click at [431, 312] on label at bounding box center [431, 313] width 8 height 8
click at [431, 312] on input "checkbox" at bounding box center [430, 313] width 7 height 7
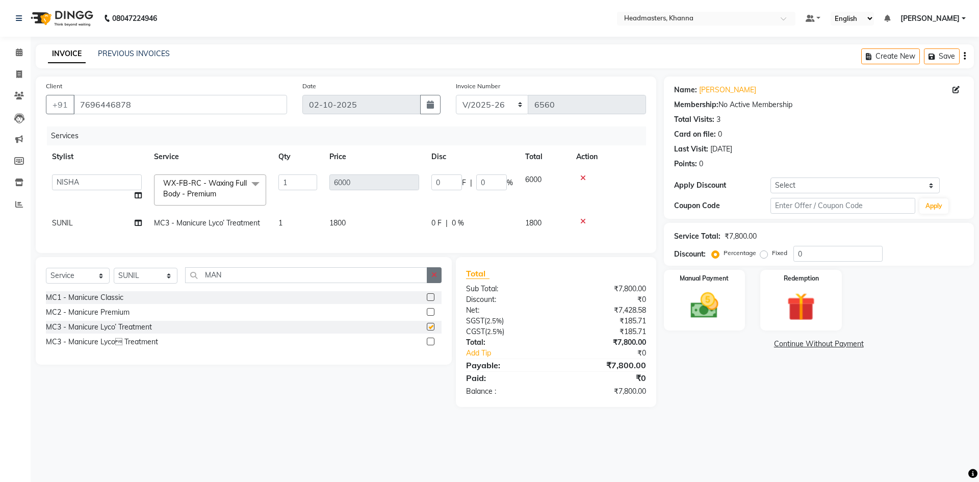
checkbox input "false"
click at [441, 283] on button "button" at bounding box center [434, 275] width 15 height 16
type input "PED"
click at [427, 331] on label at bounding box center [431, 327] width 8 height 8
click at [427, 331] on input "checkbox" at bounding box center [430, 327] width 7 height 7
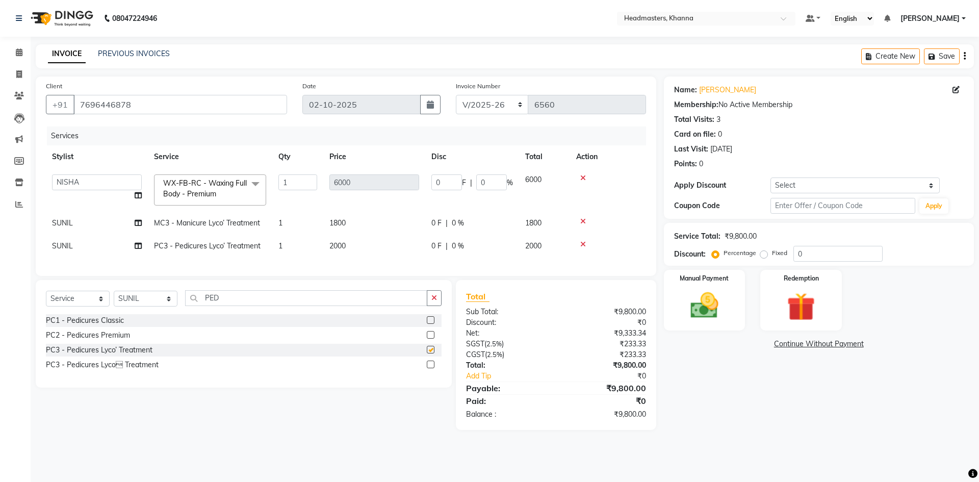
checkbox input "false"
drag, startPoint x: 817, startPoint y: 181, endPoint x: 821, endPoint y: 186, distance: 6.1
click at [817, 181] on select "Select Coupon → Pending Payment Coupon → Wrong Job Card Coupon → Complimentary …" at bounding box center [855, 186] width 169 height 16
select select "1: Object"
click at [771, 178] on select "Select Coupon → Pending Payment Coupon → Wrong Job Card Coupon → Complimentary …" at bounding box center [855, 186] width 169 height 16
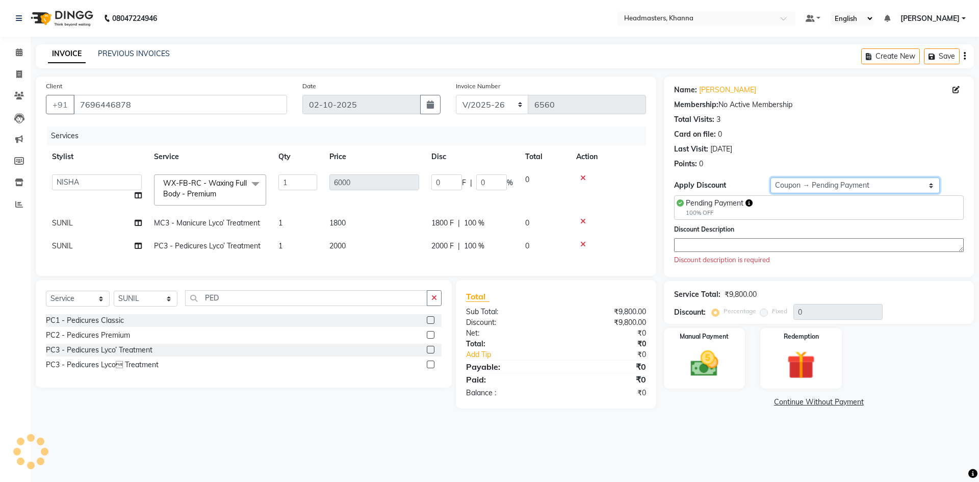
type input "100"
type input "6000"
type input "100"
click at [800, 183] on select "Select Coupon → Pending Payment Coupon → Wrong Job Card Coupon → Complimentary …" at bounding box center [855, 186] width 169 height 16
click at [771, 178] on select "Select Coupon → Pending Payment Coupon → Wrong Job Card Coupon → Complimentary …" at bounding box center [855, 186] width 169 height 16
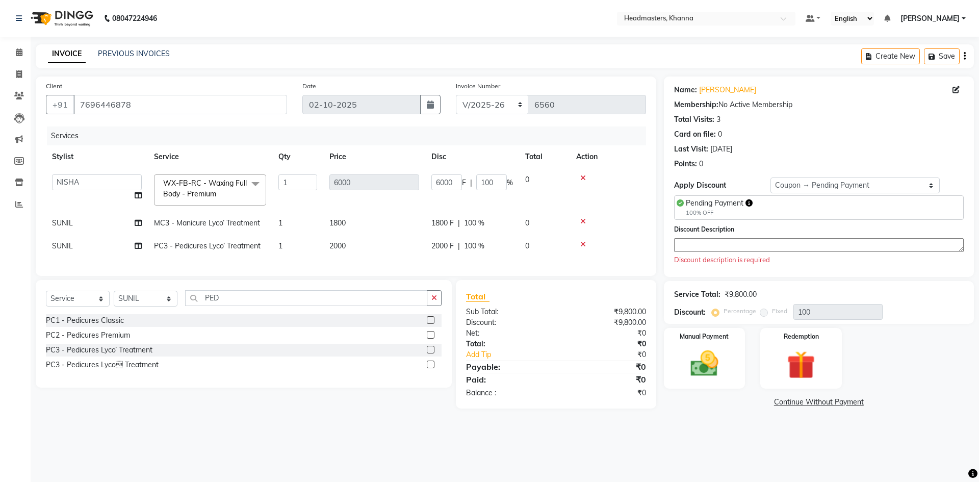
click at [722, 252] on textarea at bounding box center [819, 245] width 290 height 14
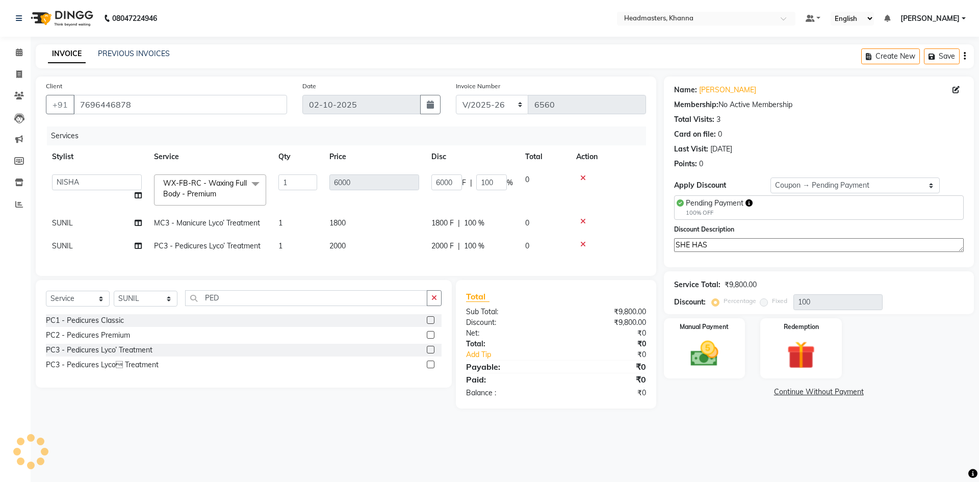
drag, startPoint x: 710, startPoint y: 331, endPoint x: 869, endPoint y: 376, distance: 165.0
click at [727, 339] on div "Manual Payment" at bounding box center [705, 348] width 82 height 61
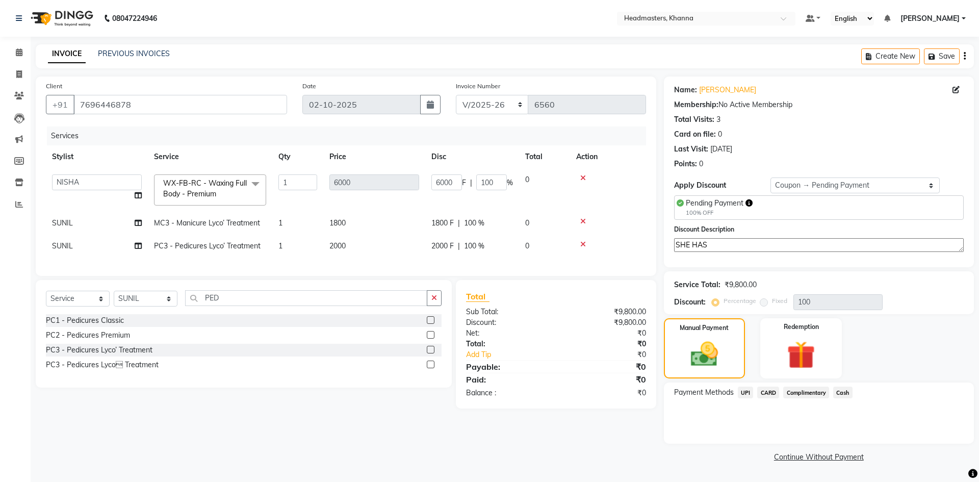
click at [809, 392] on span "Complimentary" at bounding box center [807, 393] width 46 height 12
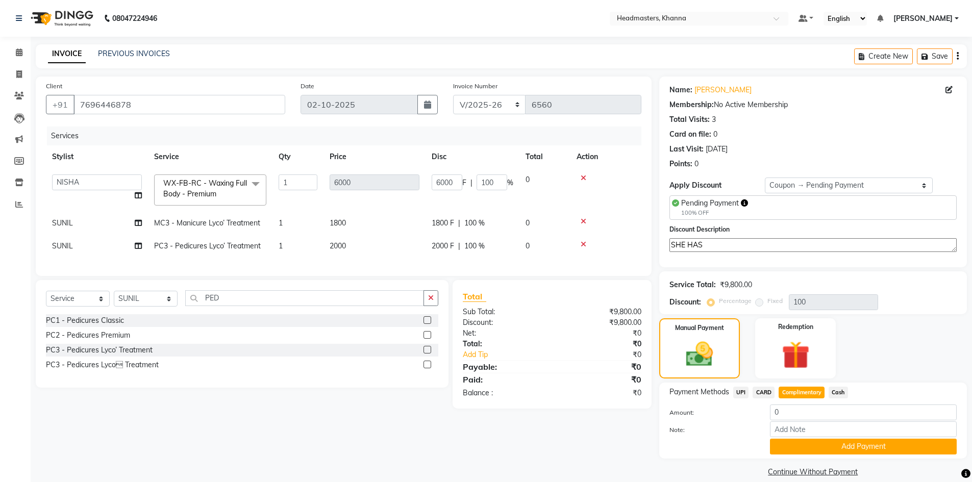
click at [738, 237] on div "Discount Description SHE HAS" at bounding box center [812, 239] width 287 height 31
click at [735, 239] on textarea "SHE HAS" at bounding box center [812, 245] width 287 height 14
type textarea "SHE HAS PRE BRIDAL PKG.SHE WILL PAY ON TOMORROW"
click at [859, 442] on button "Add Payment" at bounding box center [863, 447] width 187 height 16
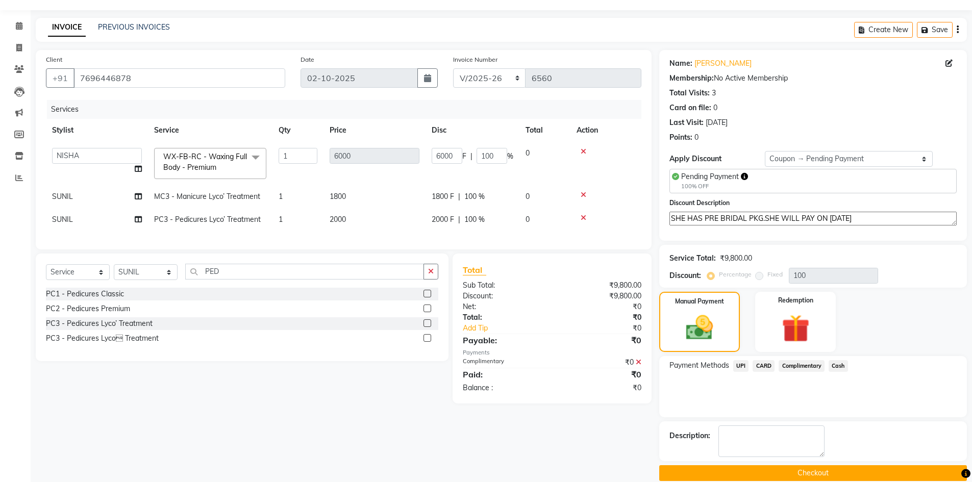
scroll to position [41, 0]
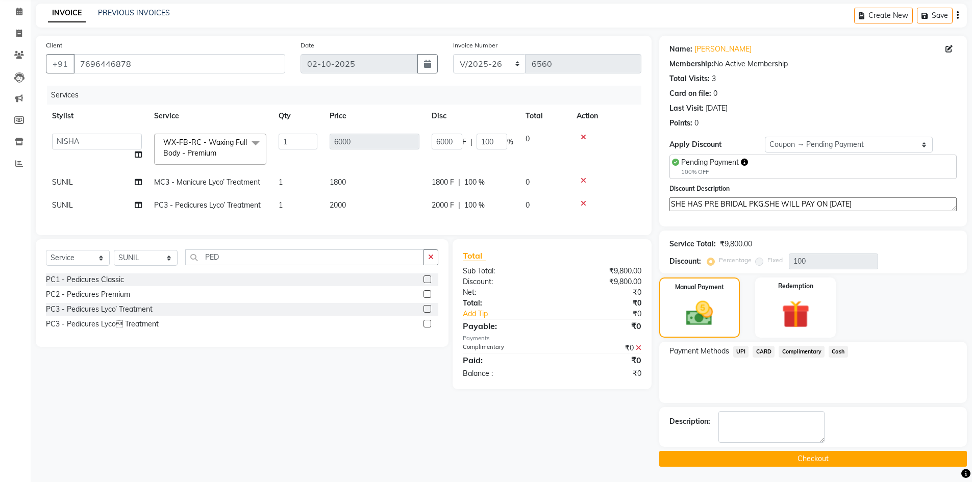
click at [839, 456] on button "Checkout" at bounding box center [813, 459] width 308 height 16
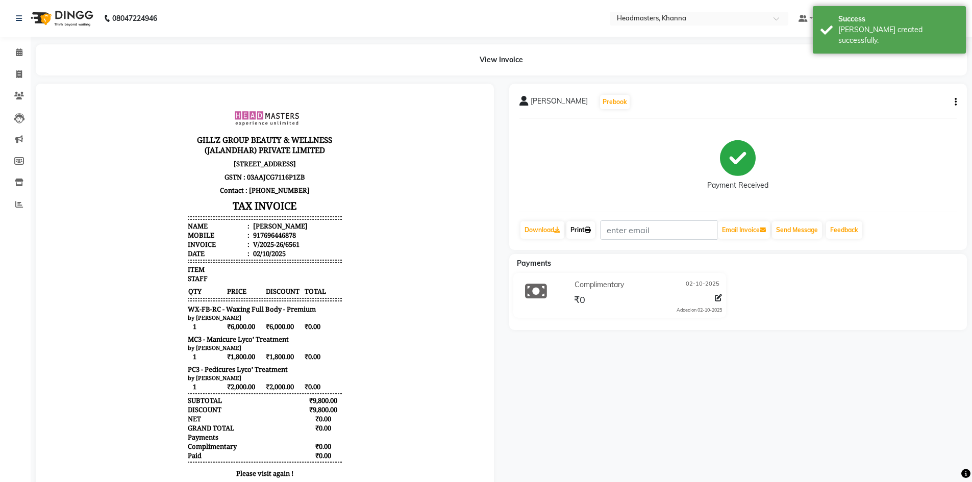
click at [583, 230] on link "Print" at bounding box center [580, 229] width 29 height 17
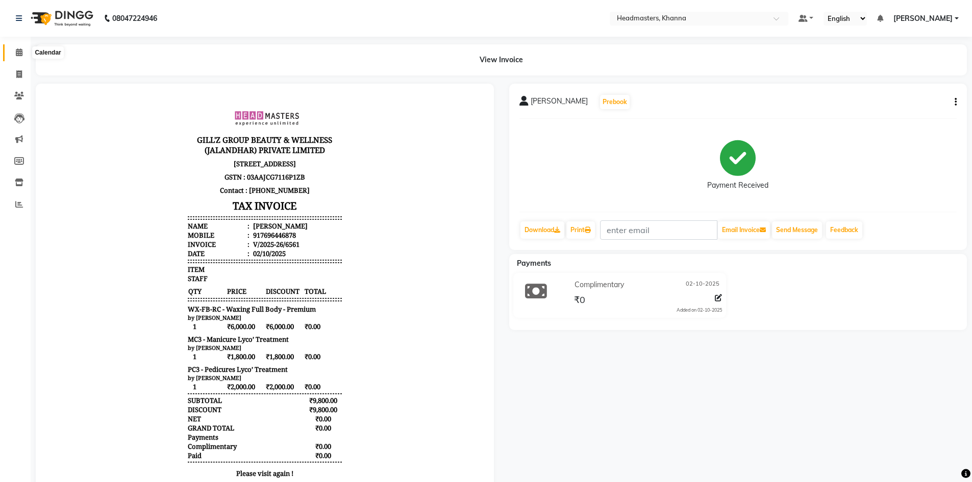
click at [15, 56] on span at bounding box center [19, 53] width 18 height 12
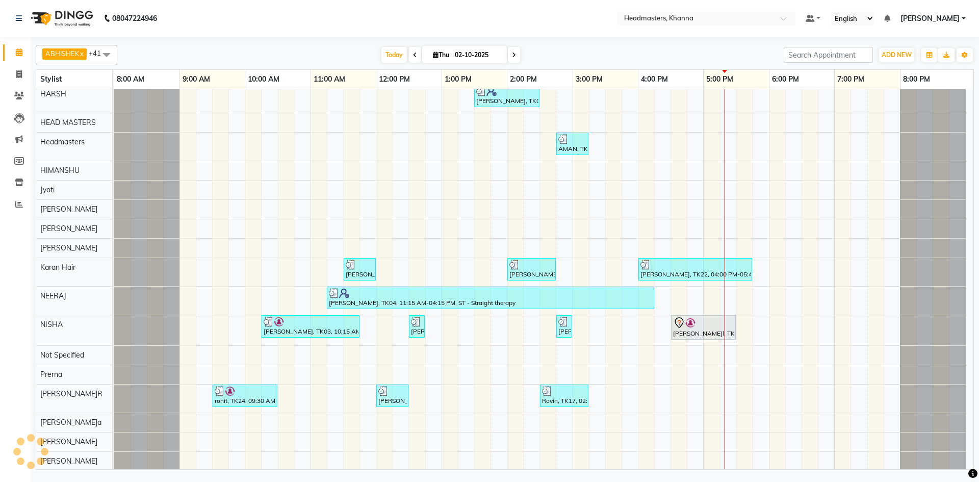
scroll to position [274, 0]
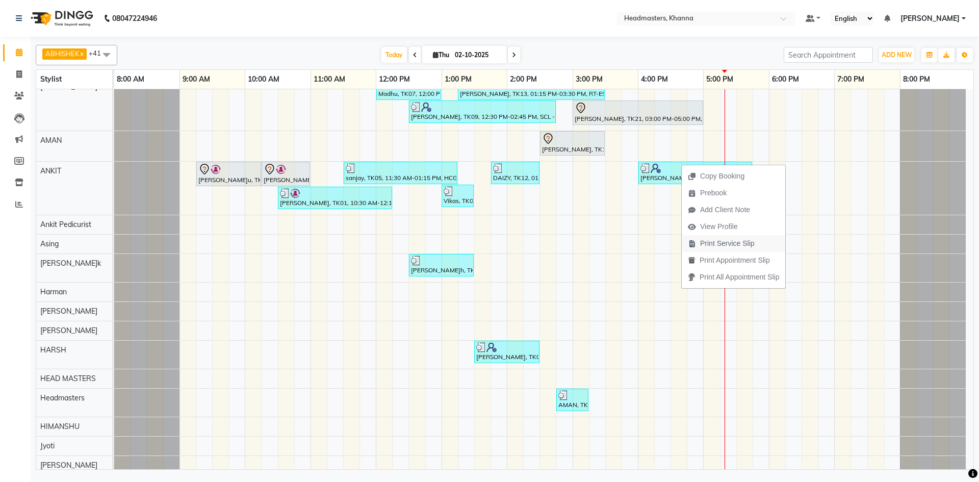
click at [727, 242] on span "Print Service Slip" at bounding box center [727, 243] width 55 height 11
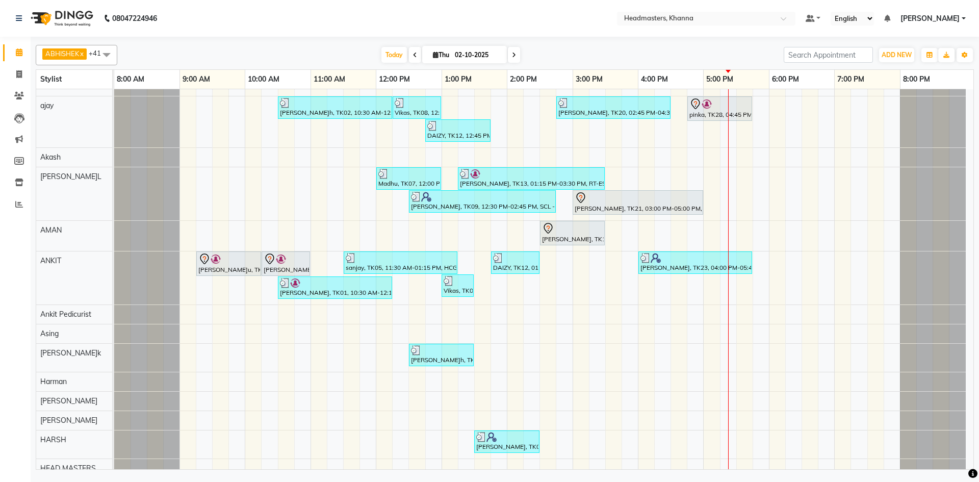
scroll to position [0, 0]
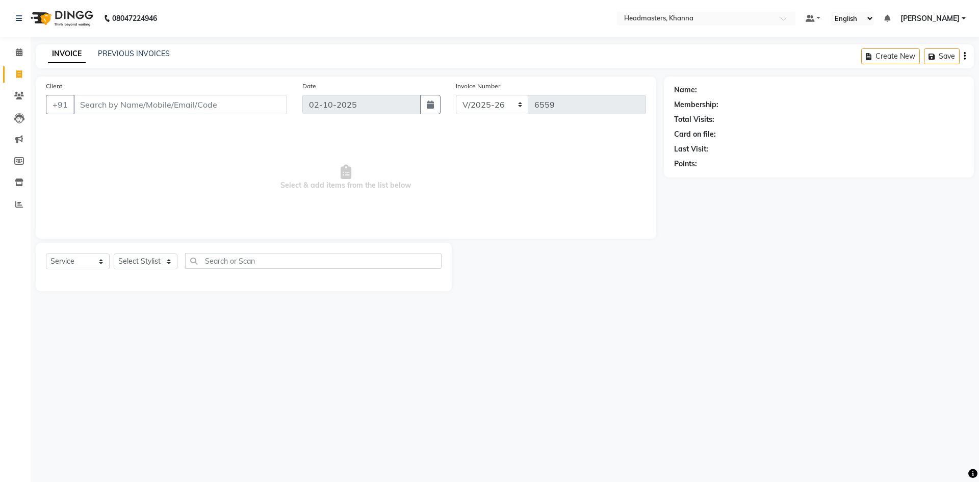
select select "7138"
select select "service"
click at [7, 54] on link "Calendar" at bounding box center [15, 52] width 24 height 17
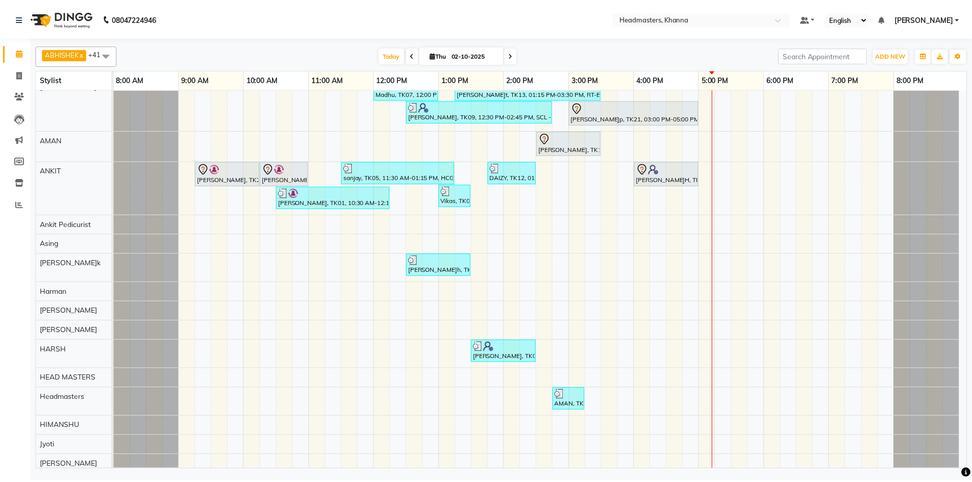
scroll to position [102, 0]
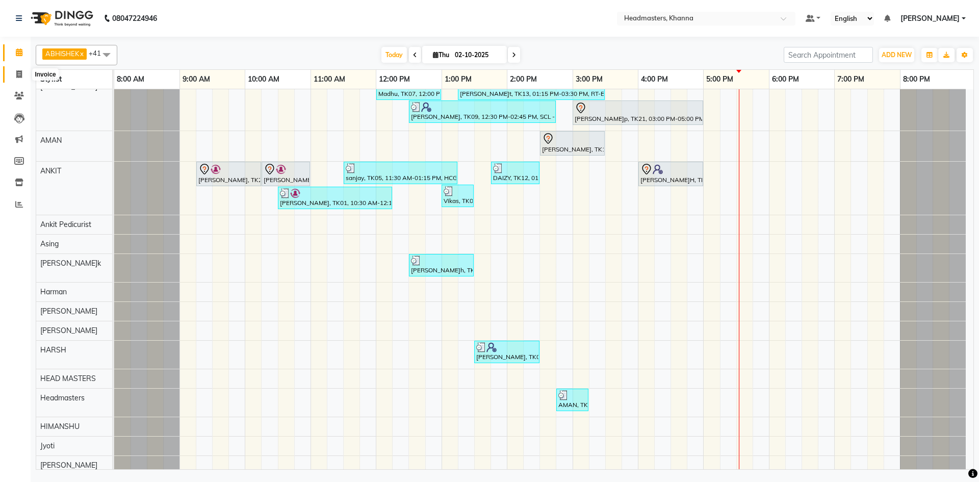
click at [14, 77] on span at bounding box center [19, 75] width 18 height 12
select select "service"
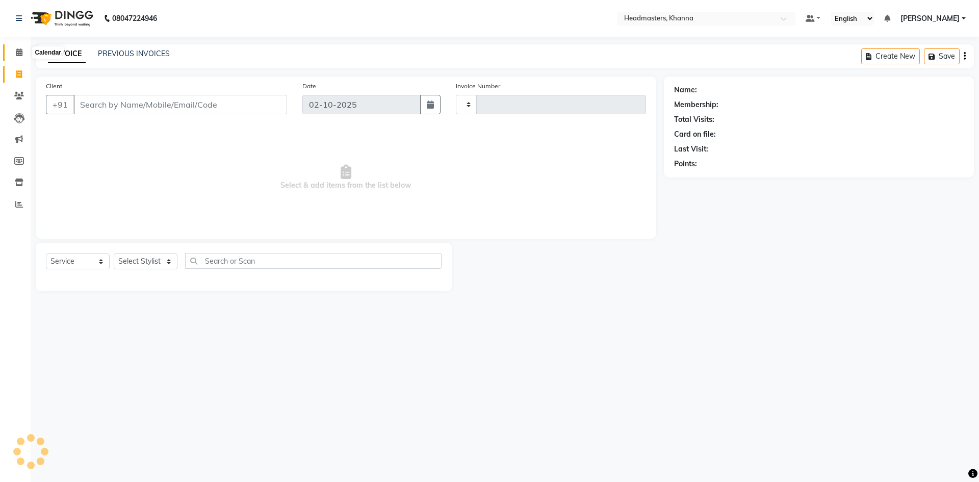
click at [14, 51] on span at bounding box center [19, 53] width 18 height 12
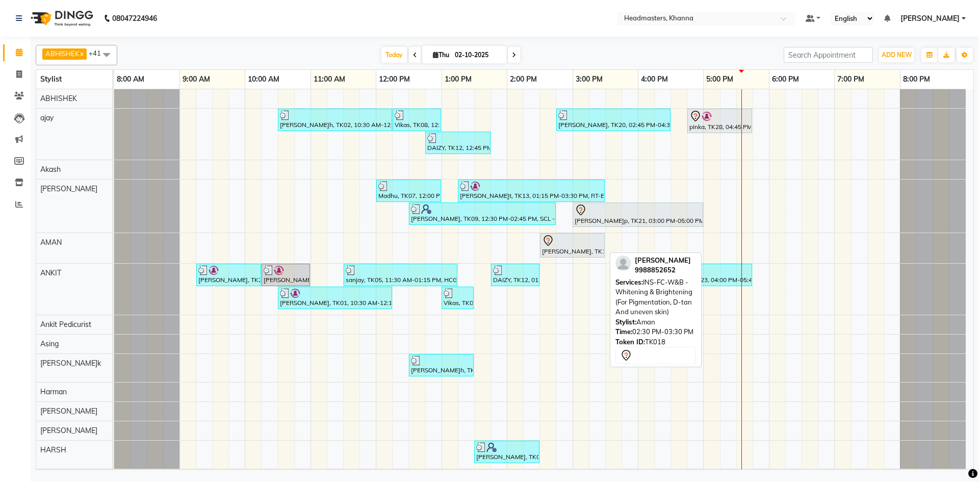
click at [114, 254] on div "[PERSON_NAME]T, TK18, 02:30 PM-03:30 PM, INS-FC-W&B - [MEDICAL_DATA] & Brighten…" at bounding box center [114, 248] width 0 height 30
click at [566, 244] on div at bounding box center [572, 241] width 61 height 12
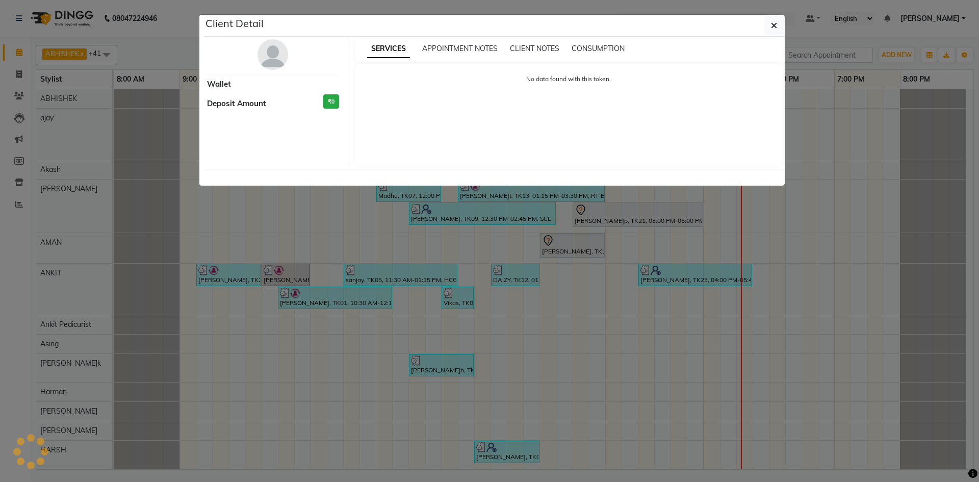
select select "7"
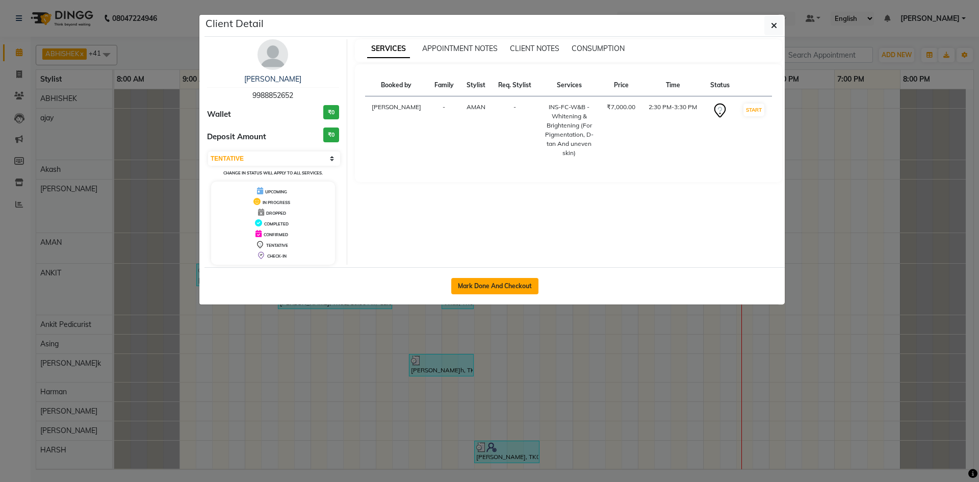
click at [482, 285] on button "Mark Done And Checkout" at bounding box center [494, 286] width 87 height 16
select select "service"
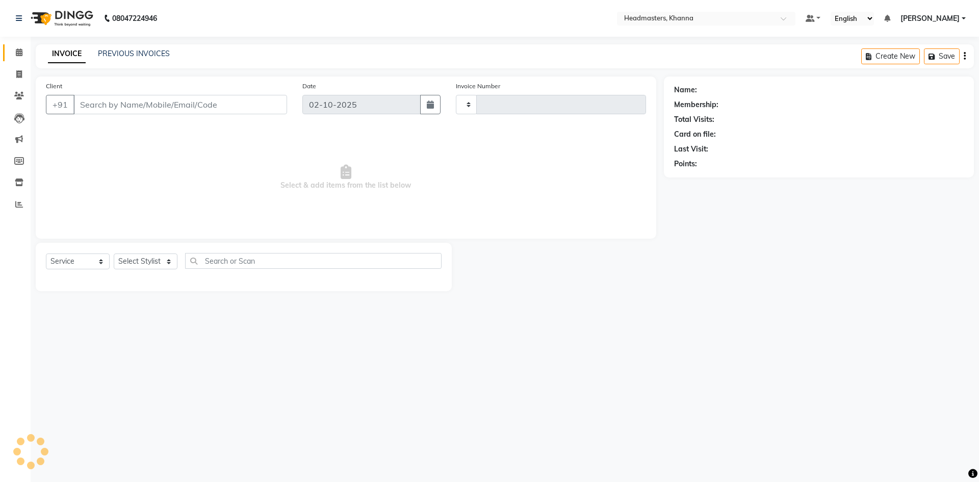
type input "6563"
select select "7138"
type input "9988852652"
select select "60844"
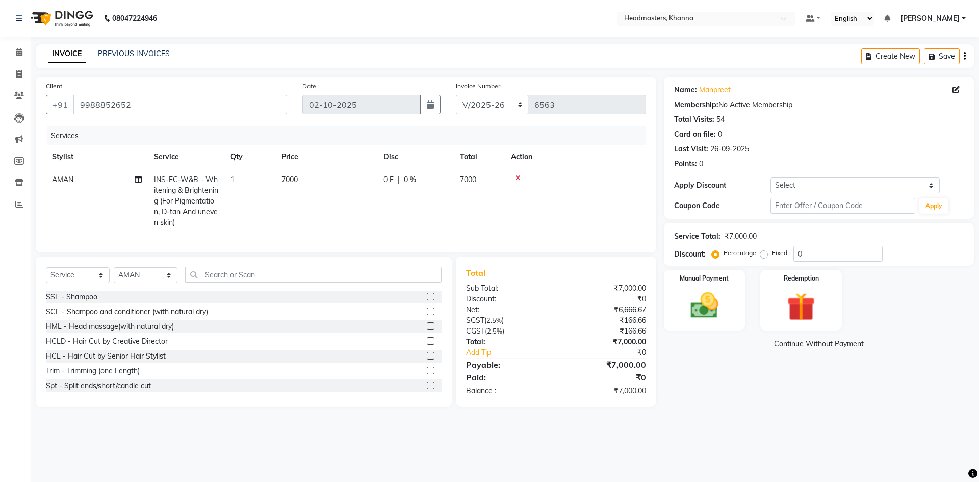
click at [195, 206] on td "INS-FC-W&B - Whitening & Brightening (For Pigmentation, D-tan And uneven skin)" at bounding box center [186, 201] width 77 height 66
select select "60844"
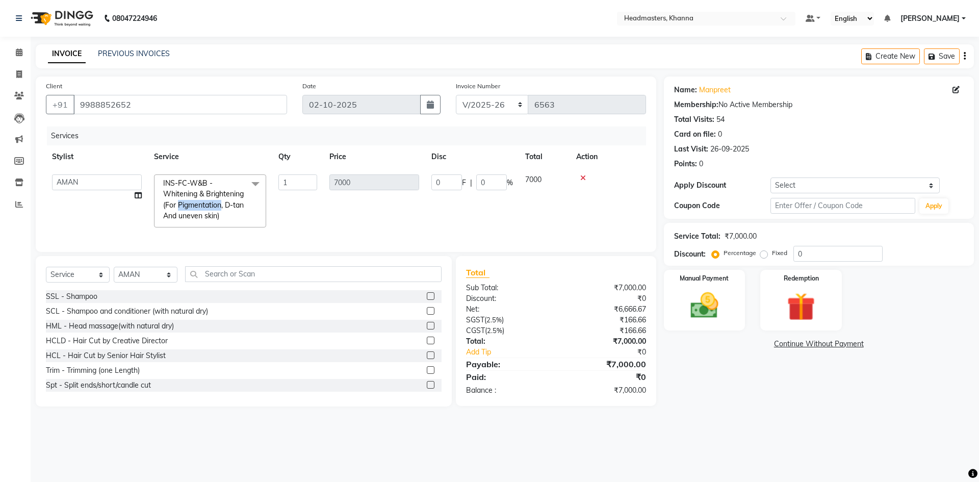
click at [195, 206] on span "INS-FC-W&B - Whitening & Brightening (For Pigmentation, D-tan And uneven skin)" at bounding box center [203, 200] width 81 height 42
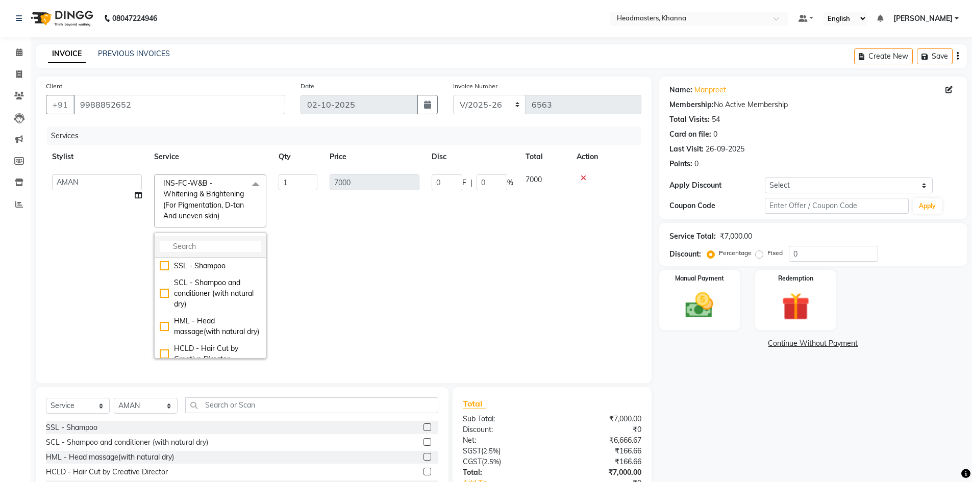
click at [206, 247] on input "multiselect-search" at bounding box center [210, 246] width 101 height 11
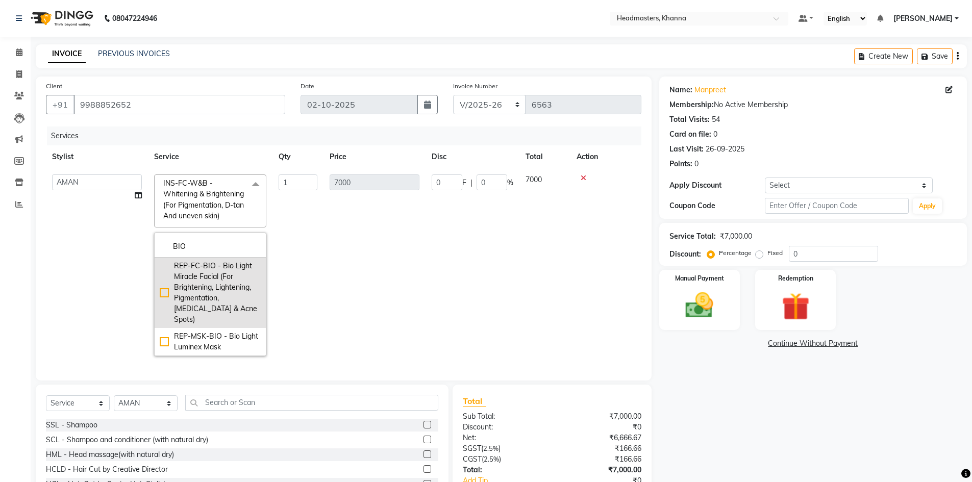
type input "BIO"
drag, startPoint x: 211, startPoint y: 271, endPoint x: 207, endPoint y: 235, distance: 36.5
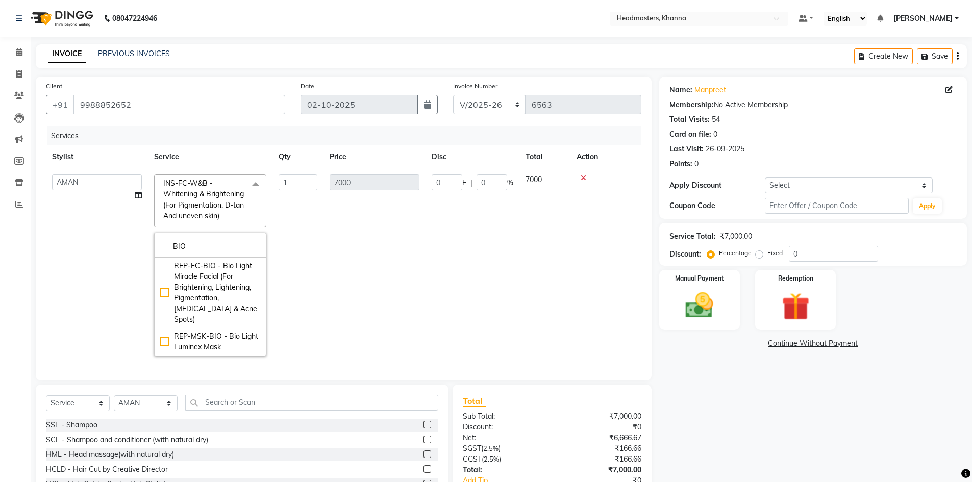
click at [211, 270] on div "REP-FC-BIO - Bio Light Miracle Facial (For Brightening, Lightening, Pigmentatio…" at bounding box center [210, 293] width 101 height 64
type input "10000"
checkbox input "true"
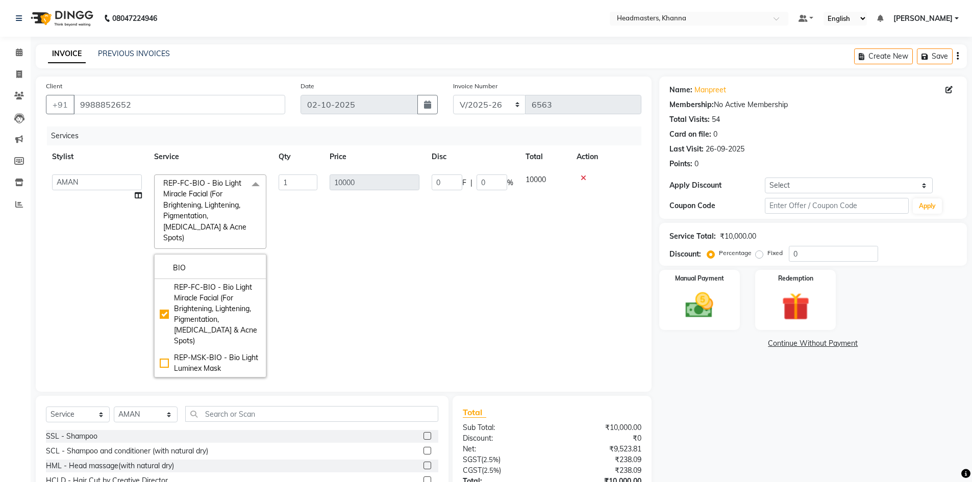
drag, startPoint x: 196, startPoint y: 193, endPoint x: 251, endPoint y: 191, distance: 55.1
click at [198, 193] on span "REP-FC-BIO - Bio Light Miracle Facial (For Brightening, Lightening, Pigmentatio…" at bounding box center [204, 211] width 83 height 64
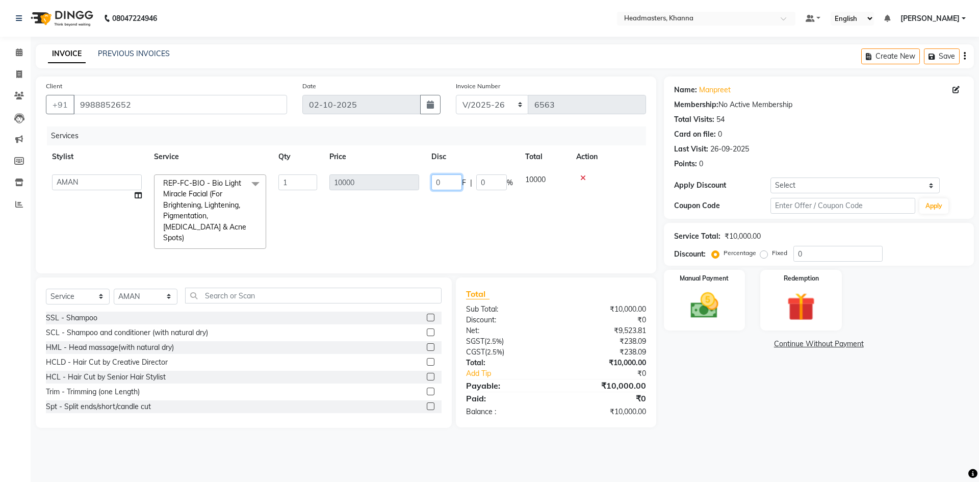
click at [447, 177] on input "0" at bounding box center [447, 182] width 31 height 16
type input "04500"
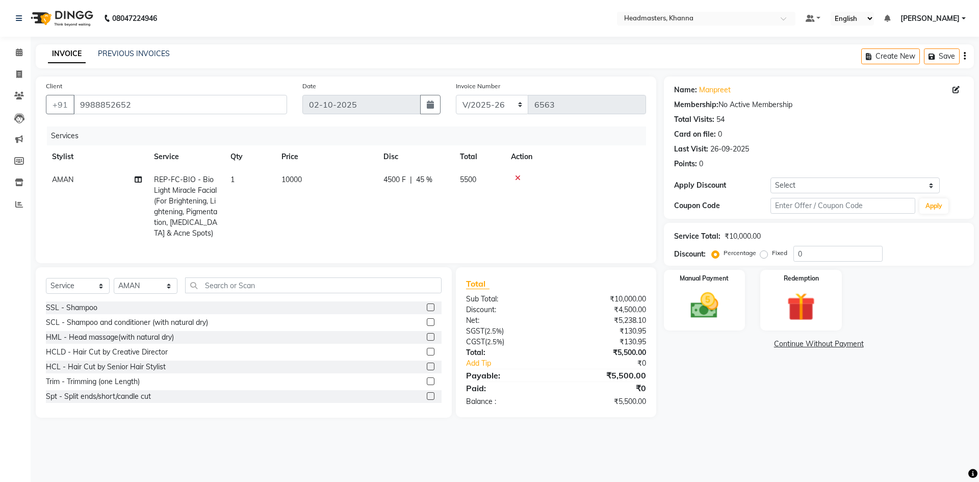
click at [476, 154] on tr "Stylist Service Qty Price Disc Total Action" at bounding box center [346, 156] width 600 height 23
click at [273, 282] on div "Select Service Product Membership Package Voucher Prepaid Gift Card Select Styl…" at bounding box center [244, 342] width 416 height 150
click at [271, 289] on input "text" at bounding box center [313, 286] width 257 height 16
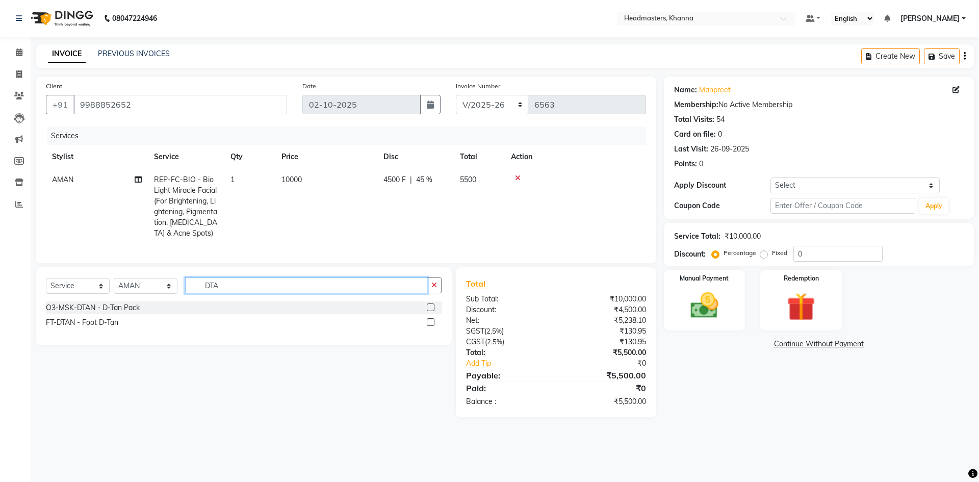
type input "DTA"
click at [429, 311] on label at bounding box center [431, 308] width 8 height 8
click at [429, 311] on input "checkbox" at bounding box center [430, 308] width 7 height 7
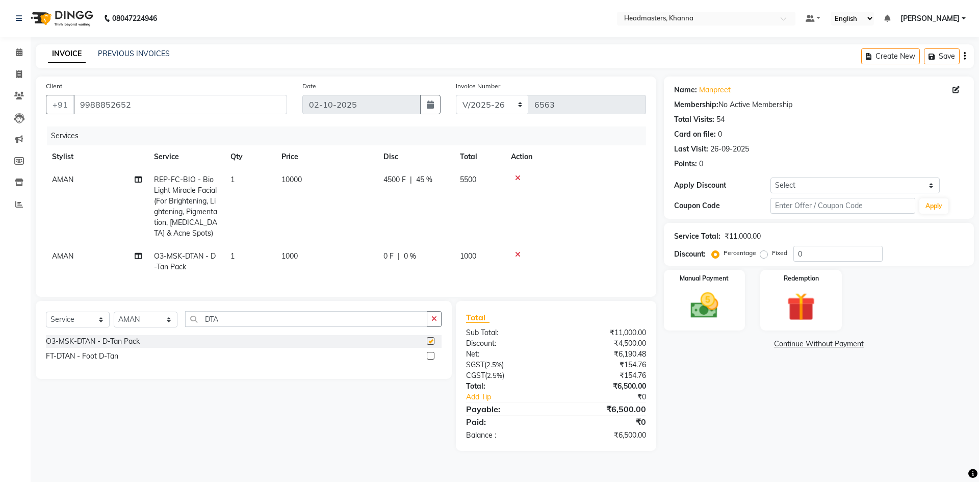
checkbox input "false"
click at [433, 256] on div "0 F | 0 %" at bounding box center [416, 256] width 64 height 11
select select "60844"
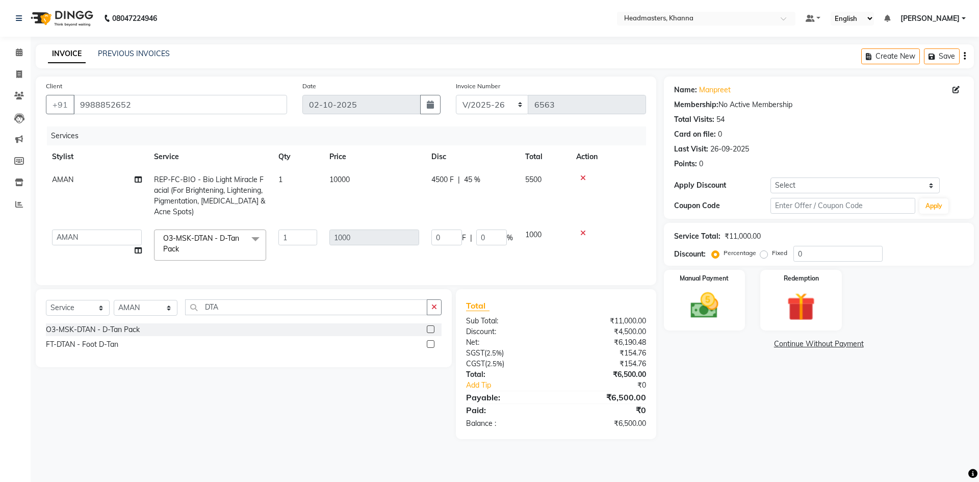
click at [433, 256] on td "0 F | 0 %" at bounding box center [472, 244] width 94 height 43
click at [134, 316] on select "Select Stylist ABHISHEK[PERSON_NAME]y Akash[PERSON_NAME]N[PERSON_NAME]N (NAILS)…" at bounding box center [146, 308] width 64 height 16
select select "60843"
click at [114, 308] on select "Select Stylist ABHISHEK[PERSON_NAME]y Akash[PERSON_NAME]N[PERSON_NAME]N (NAILS)…" at bounding box center [146, 308] width 64 height 16
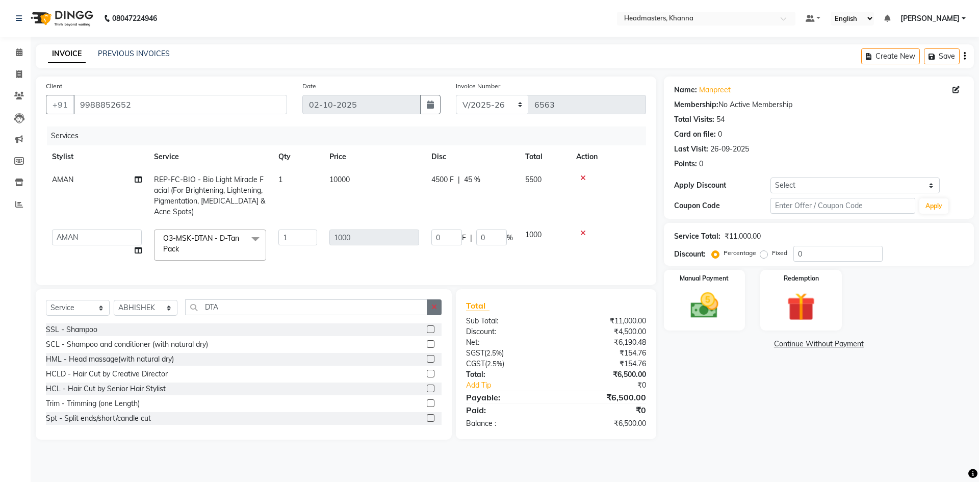
click at [429, 313] on button "button" at bounding box center [434, 307] width 15 height 16
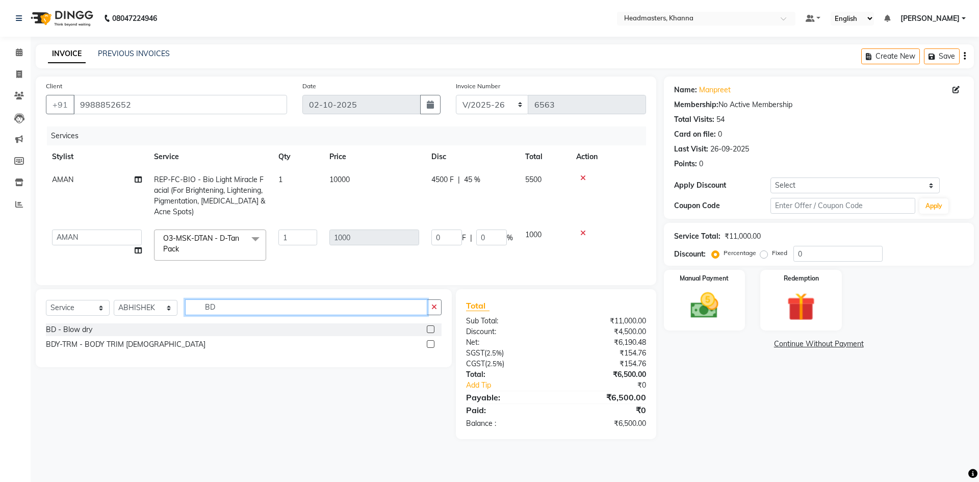
type input "BD"
click at [430, 333] on label at bounding box center [431, 329] width 8 height 8
click at [430, 333] on input "checkbox" at bounding box center [430, 329] width 7 height 7
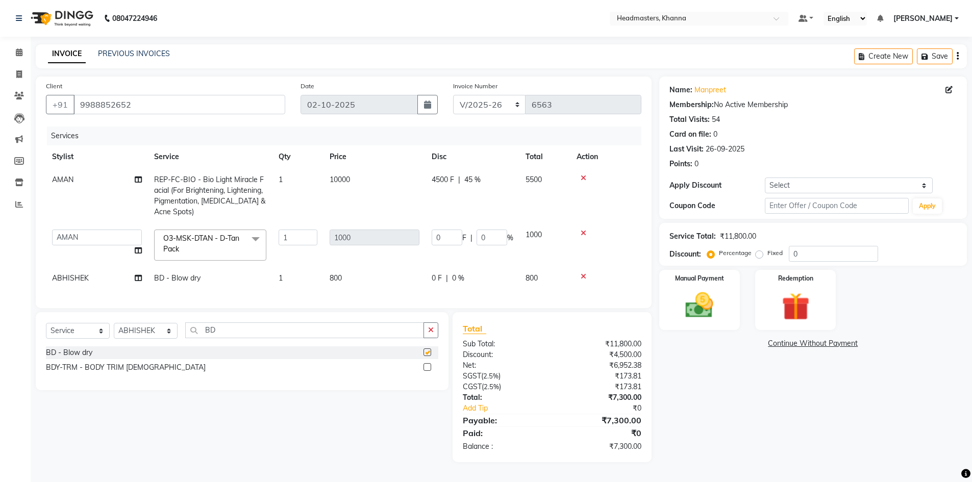
checkbox input "false"
click at [497, 266] on td "0 F | 0 %" at bounding box center [472, 244] width 94 height 43
click at [497, 267] on td "0 F | 0 %" at bounding box center [472, 278] width 94 height 23
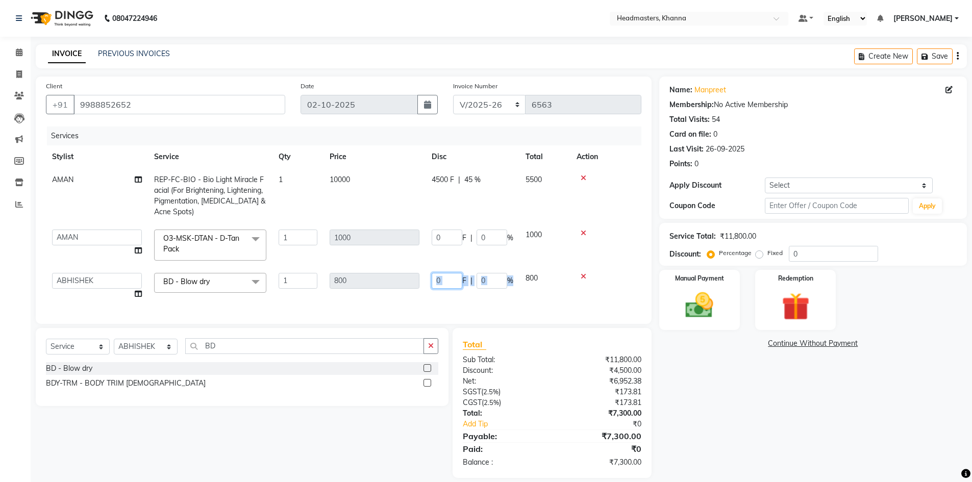
click at [435, 277] on input "0" at bounding box center [447, 281] width 31 height 16
click at [437, 278] on input "0" at bounding box center [447, 281] width 31 height 16
type input "300"
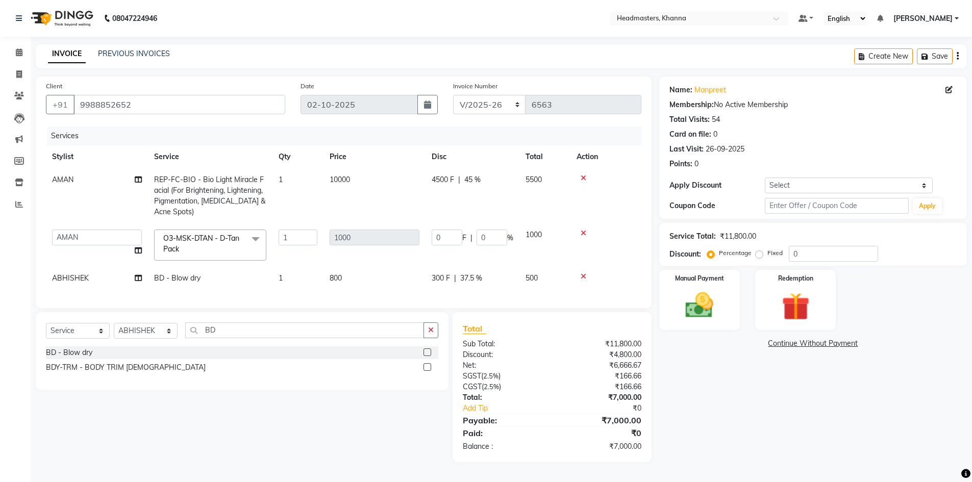
click at [475, 247] on td "0 F | 0 %" at bounding box center [472, 244] width 94 height 43
click at [666, 294] on div "Manual Payment" at bounding box center [699, 300] width 84 height 63
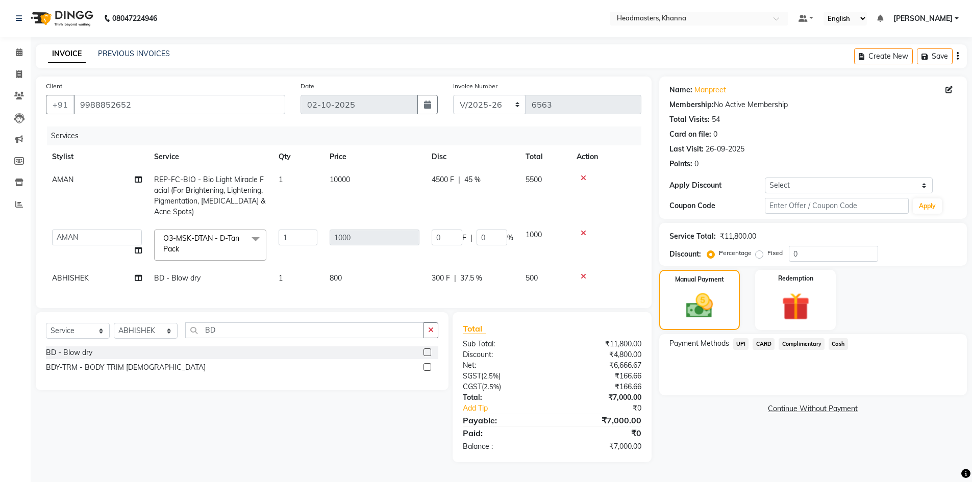
click at [835, 346] on span "Cash" at bounding box center [837, 344] width 19 height 12
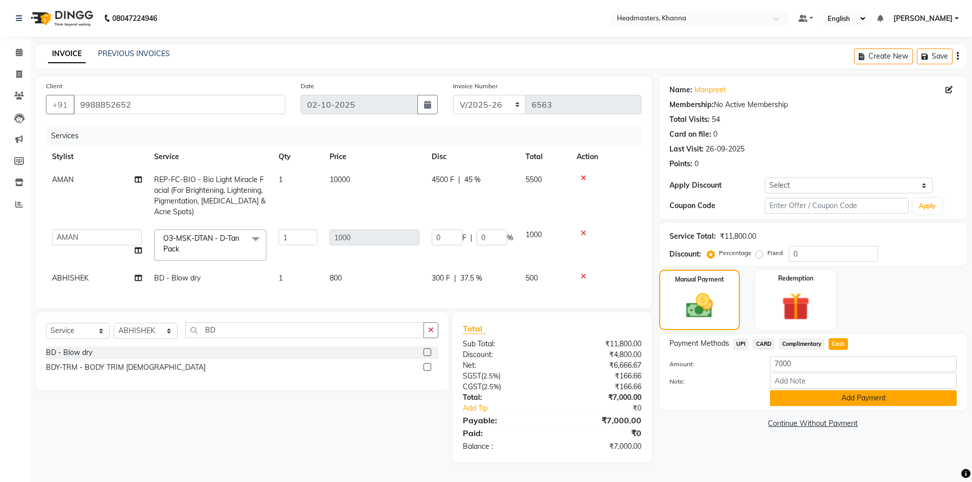
click at [855, 397] on button "Add Payment" at bounding box center [863, 398] width 187 height 16
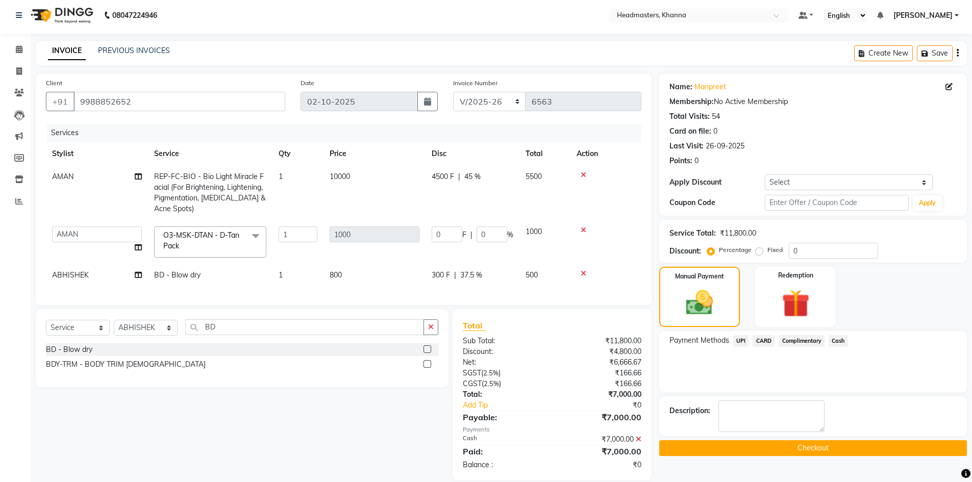
click at [810, 455] on button "Checkout" at bounding box center [813, 448] width 308 height 16
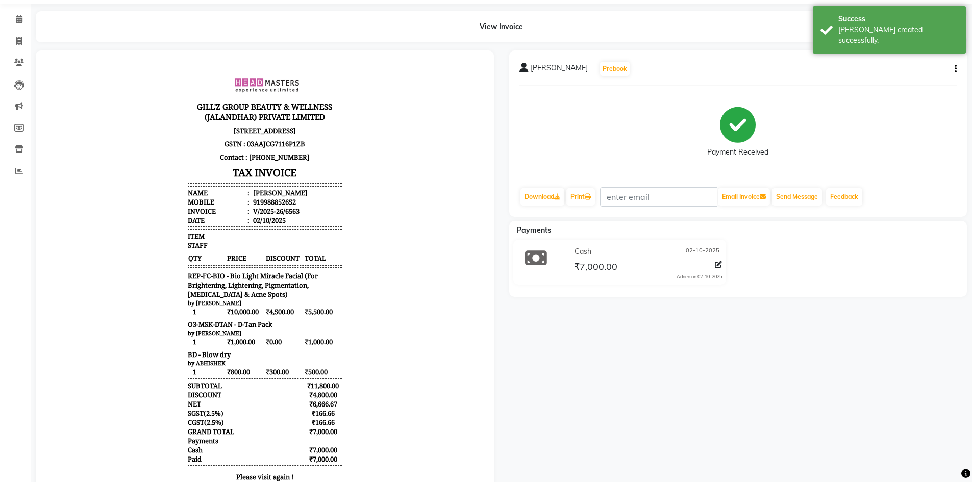
scroll to position [51, 0]
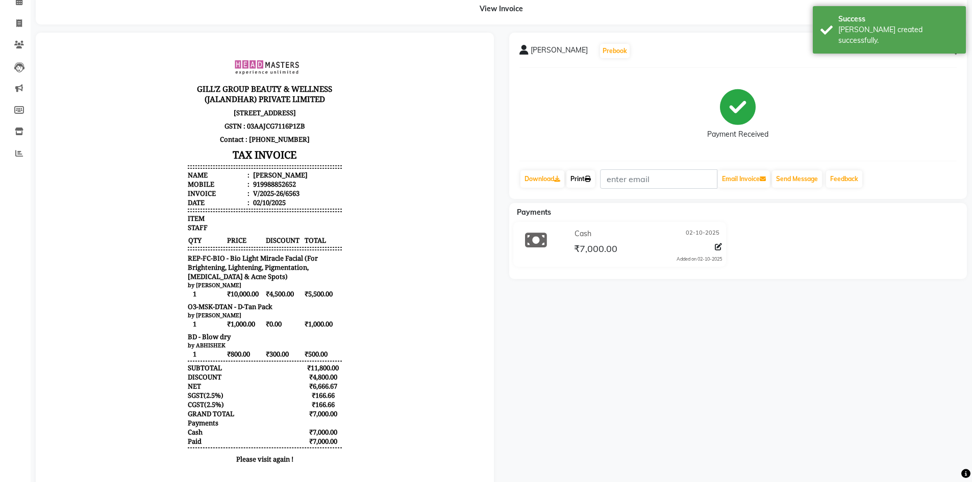
click at [585, 175] on link "Print" at bounding box center [580, 178] width 29 height 17
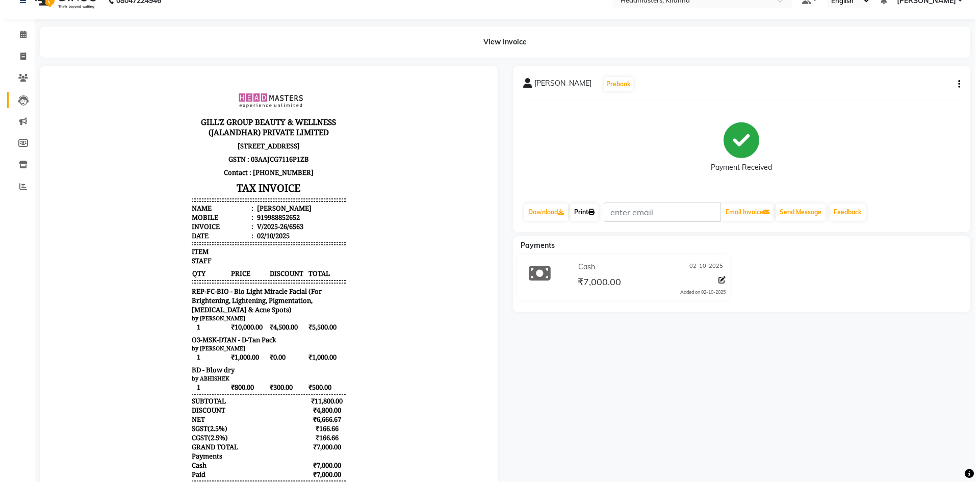
scroll to position [0, 0]
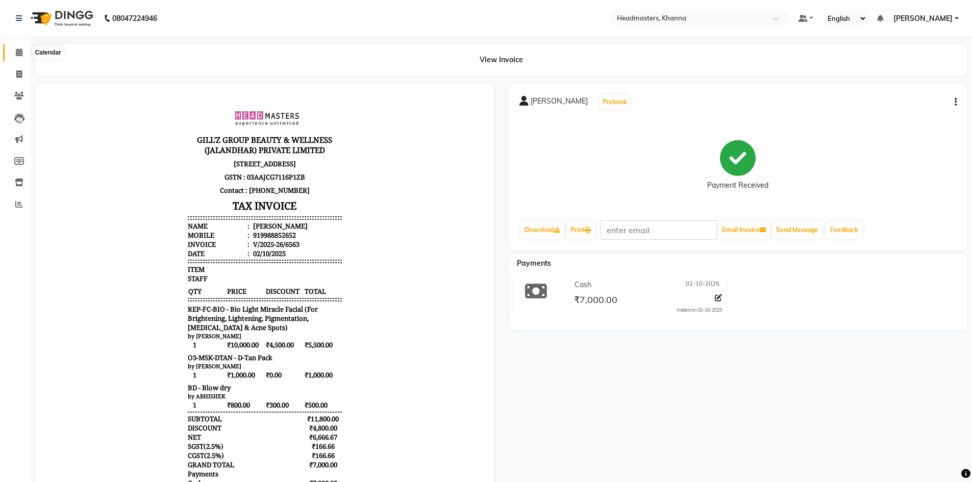
click at [11, 56] on span at bounding box center [19, 53] width 18 height 12
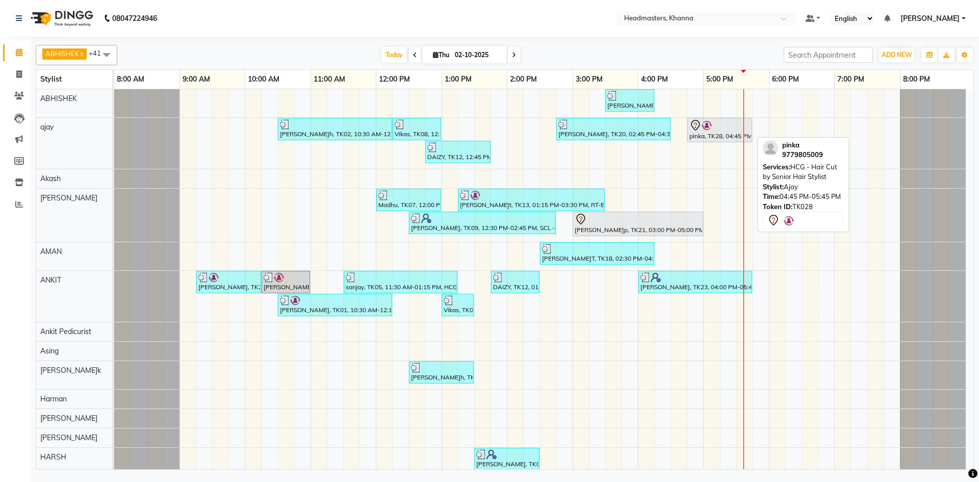
click at [698, 130] on icon at bounding box center [696, 125] width 12 height 12
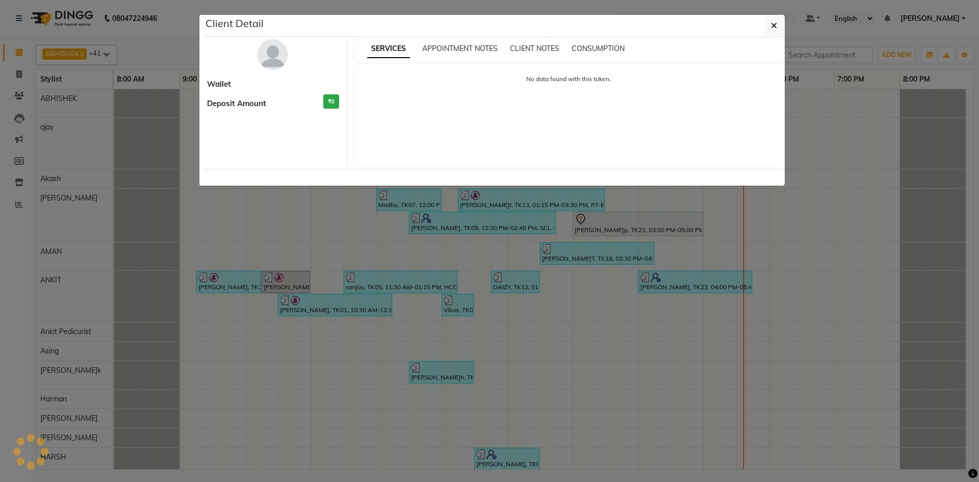
select select "7"
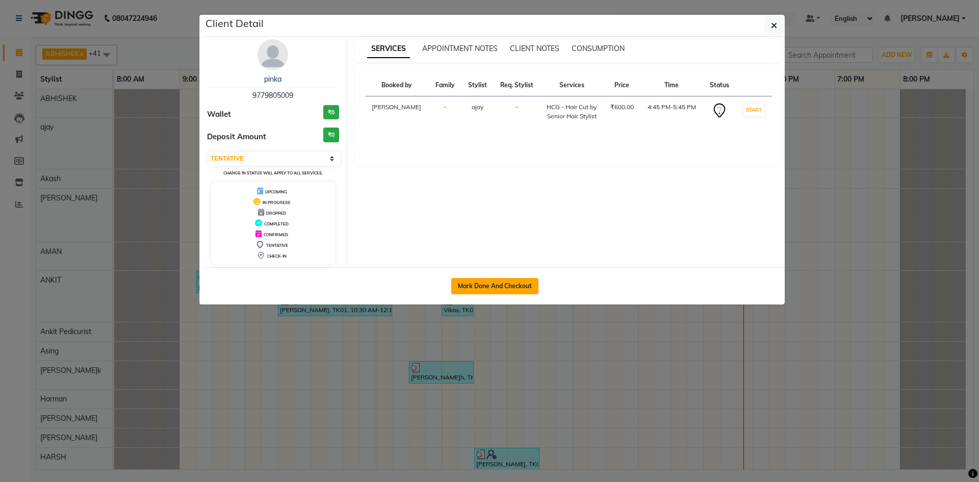
click at [467, 291] on button "Mark Done And Checkout" at bounding box center [494, 286] width 87 height 16
select select "service"
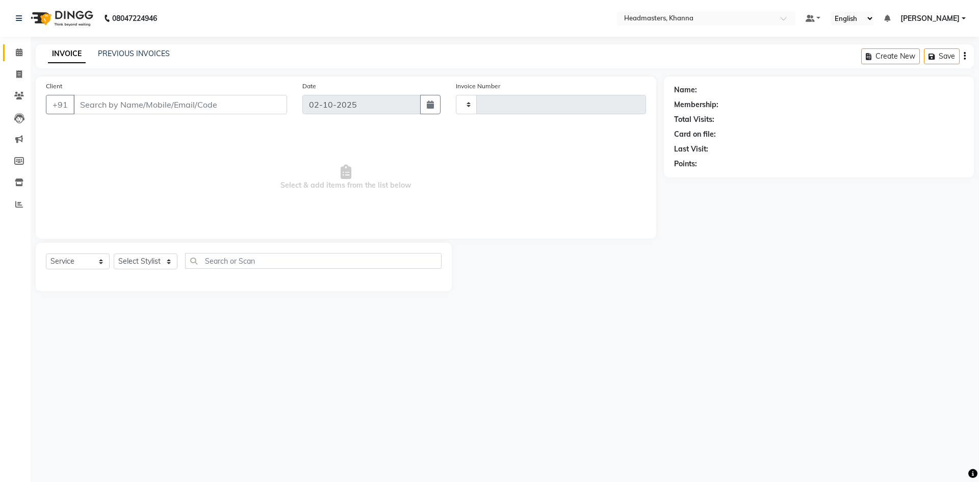
type input "6564"
select select "7138"
type input "9779805009"
select select "60819"
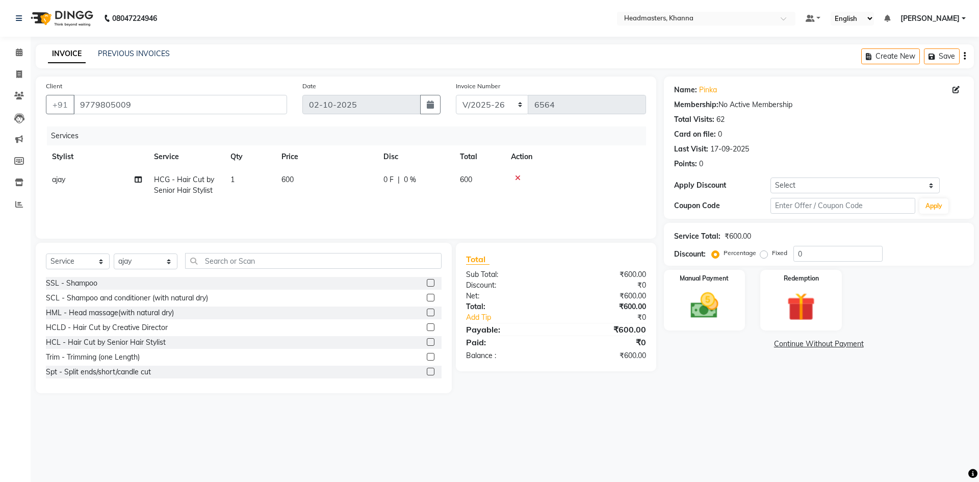
click at [172, 181] on span "HCG - Hair Cut by Senior Hair Stylist" at bounding box center [184, 185] width 60 height 20
select select "60819"
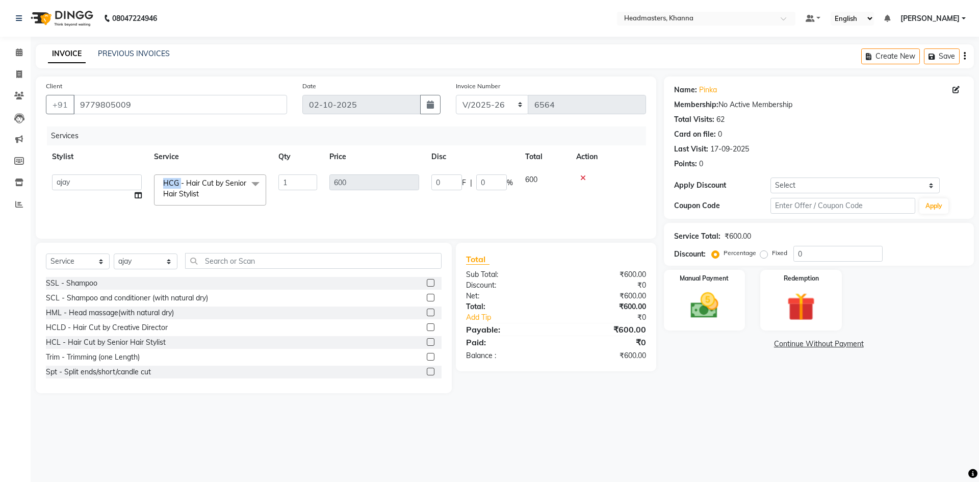
click at [172, 181] on span "HCG - Hair Cut by Senior Hair Stylist" at bounding box center [204, 189] width 83 height 20
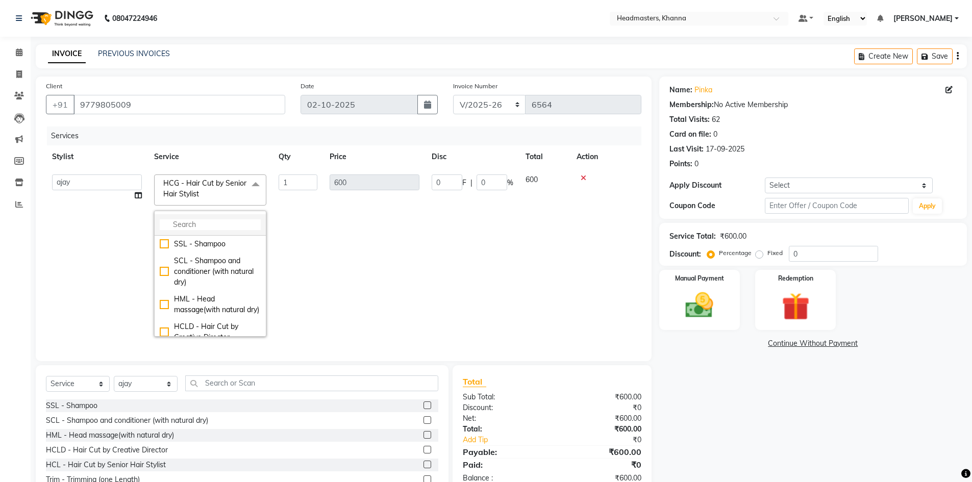
click at [198, 225] on input "multiselect-search" at bounding box center [210, 224] width 101 height 11
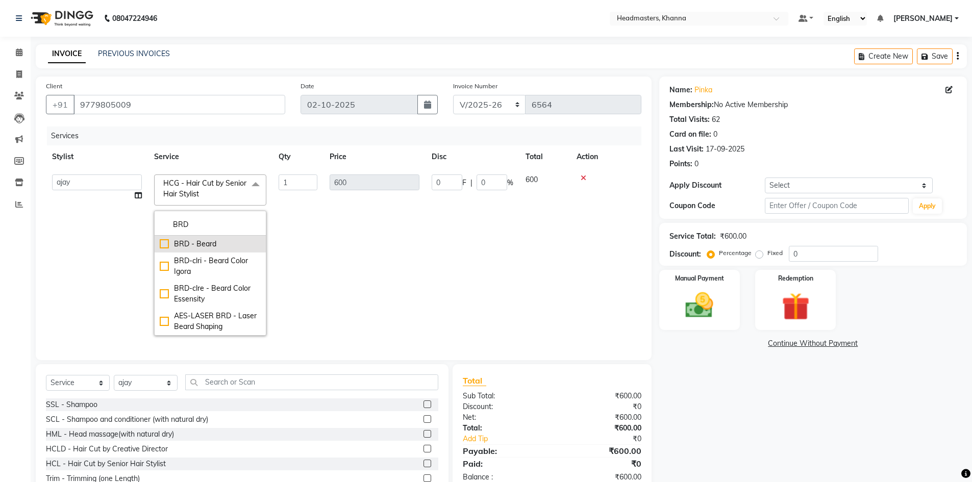
type input "BRD"
click at [200, 239] on div "BRD - Beard" at bounding box center [210, 244] width 101 height 11
checkbox input "true"
type input "400"
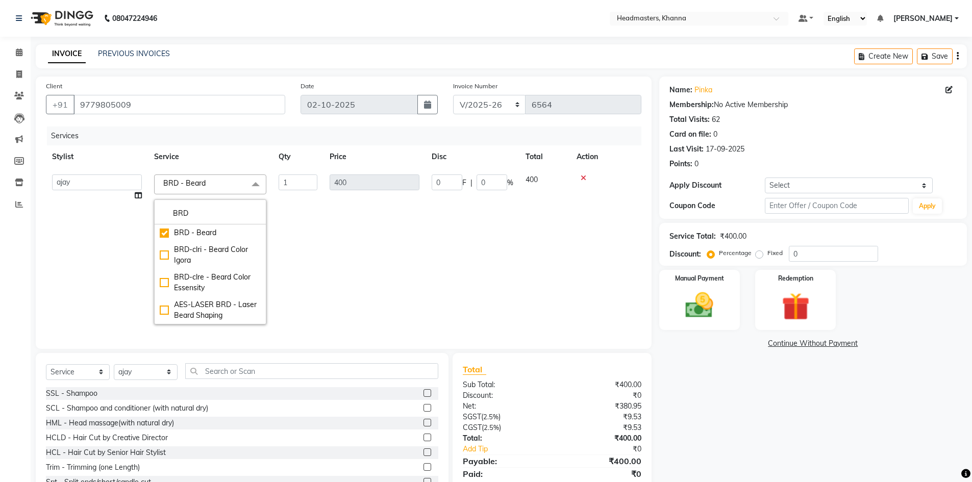
click at [213, 181] on span "BRD - Beard x" at bounding box center [187, 183] width 52 height 11
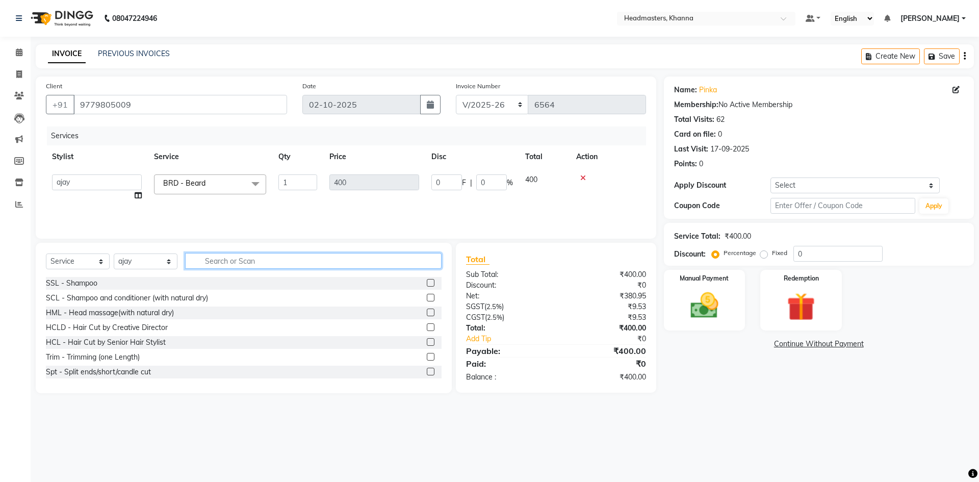
click at [247, 267] on input "text" at bounding box center [313, 261] width 257 height 16
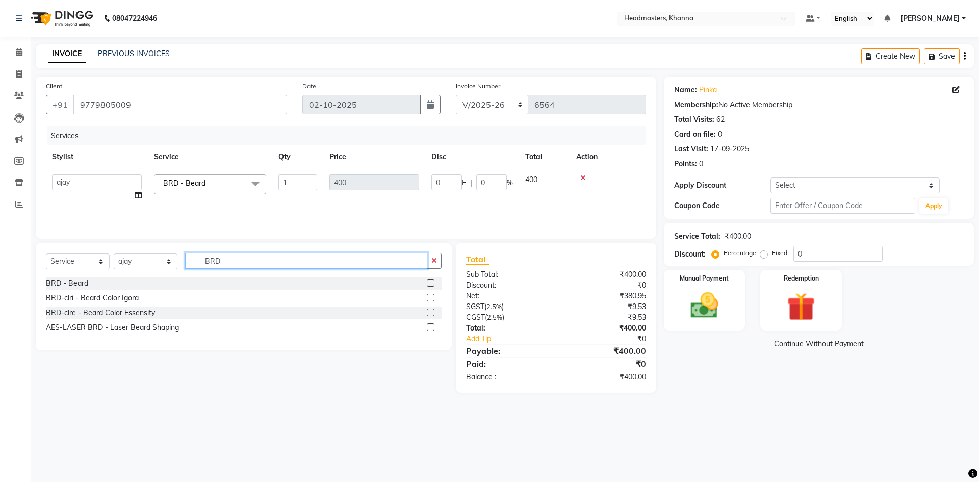
type input "BRD"
click at [434, 312] on label at bounding box center [431, 313] width 8 height 8
click at [434, 312] on input "checkbox" at bounding box center [430, 313] width 7 height 7
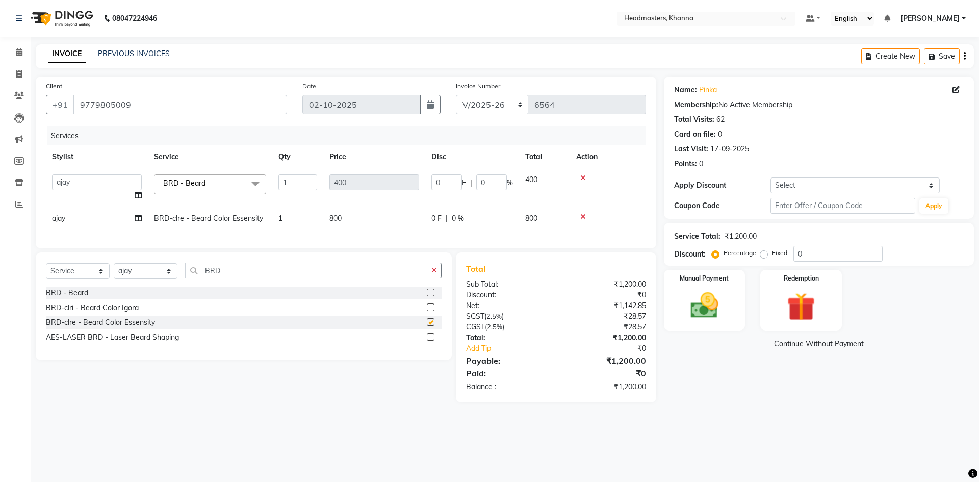
checkbox input "false"
click at [445, 182] on input "0" at bounding box center [447, 182] width 31 height 16
type input "0150"
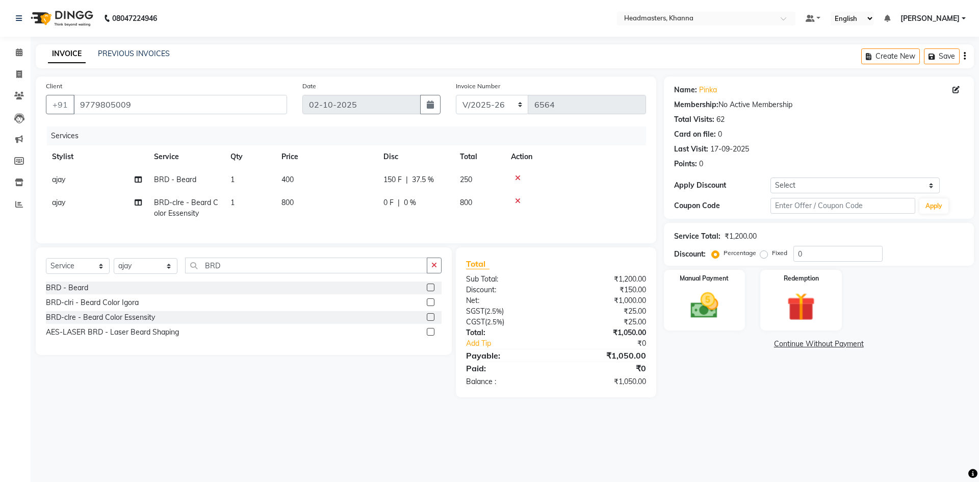
click at [484, 149] on tr "Stylist Service Qty Price Disc Total Action" at bounding box center [346, 156] width 600 height 23
click at [408, 205] on span "0 %" at bounding box center [410, 202] width 12 height 11
select select "60819"
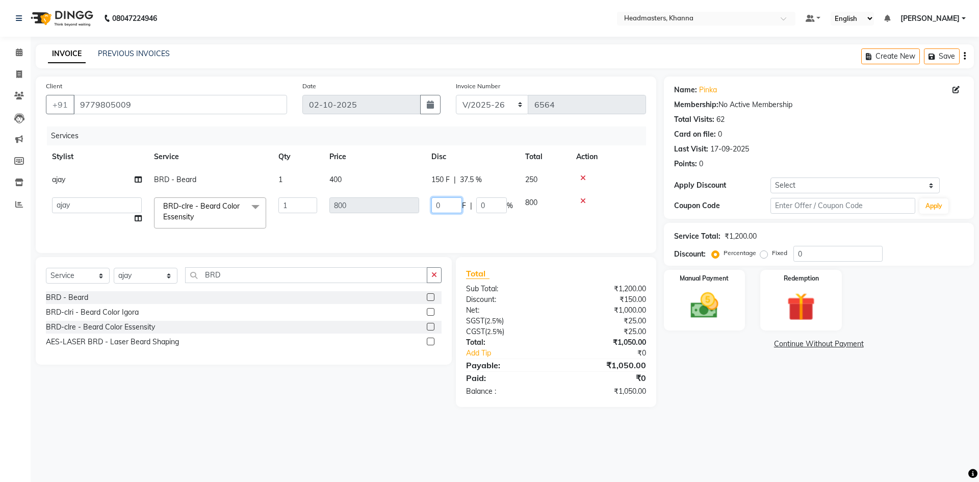
click at [454, 203] on input "0" at bounding box center [447, 205] width 31 height 16
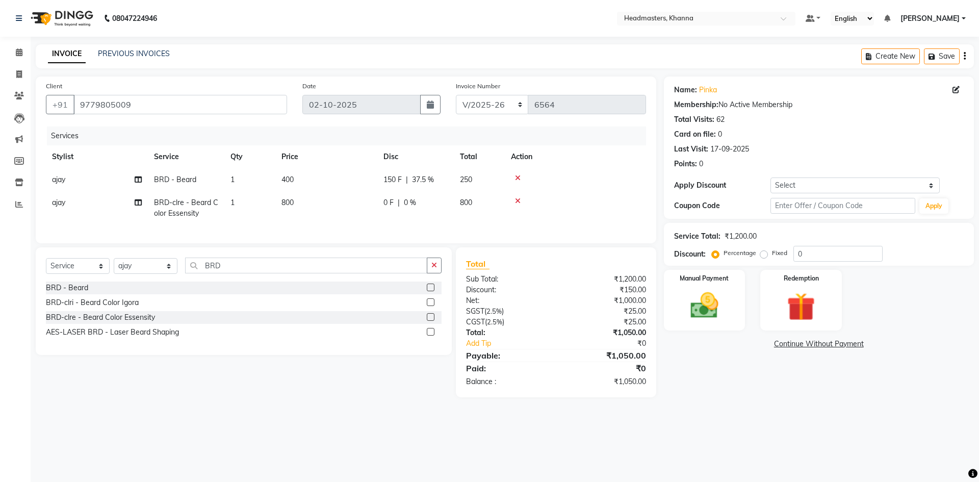
click at [483, 204] on td "800" at bounding box center [479, 208] width 51 height 34
select select "60819"
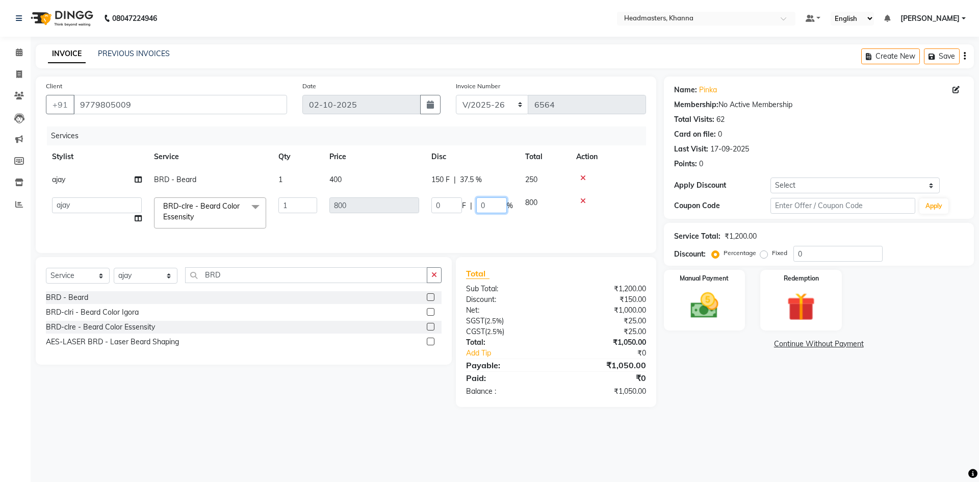
click at [483, 204] on input "0" at bounding box center [491, 205] width 31 height 16
type input "30"
click at [506, 182] on tr "ajay BRD - Beard 1 400 150 F | 37.5 % 250" at bounding box center [346, 179] width 600 height 23
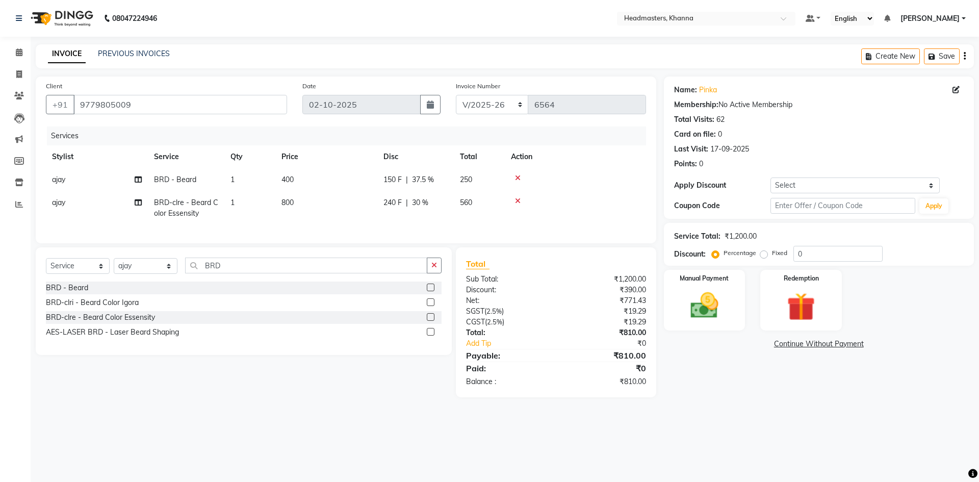
click at [442, 199] on div "240 F | 30 %" at bounding box center [416, 202] width 64 height 11
select select "60819"
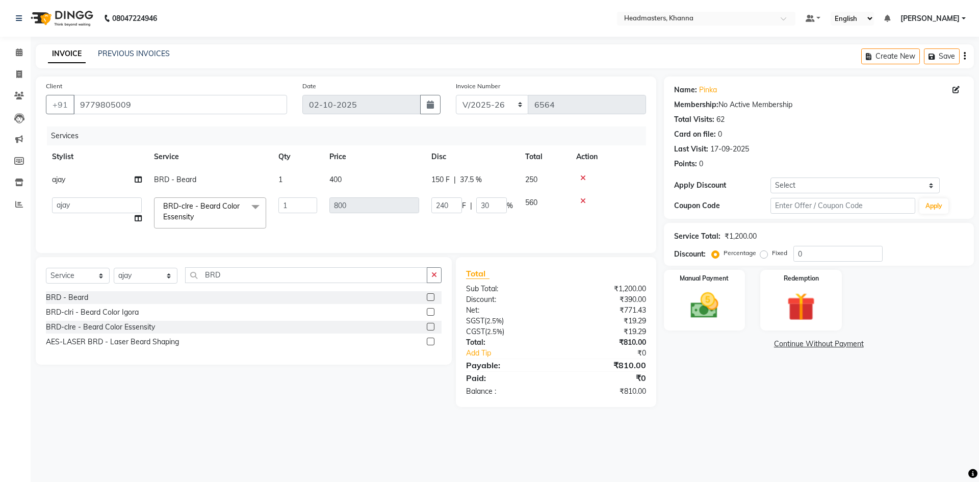
click at [437, 199] on input "240" at bounding box center [447, 205] width 31 height 16
click at [445, 202] on input "240" at bounding box center [447, 205] width 31 height 16
type input "250"
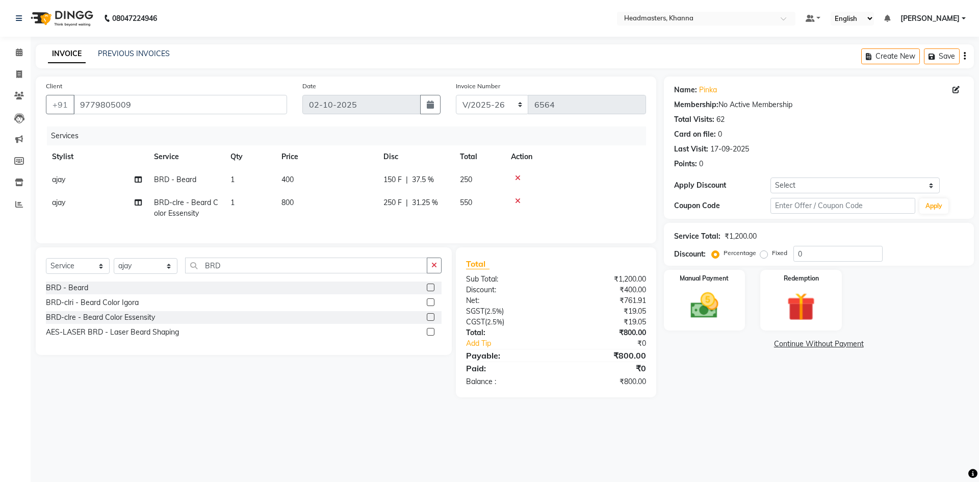
click at [489, 187] on tr "ajay BRD - Beard 1 400 150 F | 37.5 % 250" at bounding box center [346, 179] width 600 height 23
click at [711, 297] on img at bounding box center [704, 306] width 47 height 34
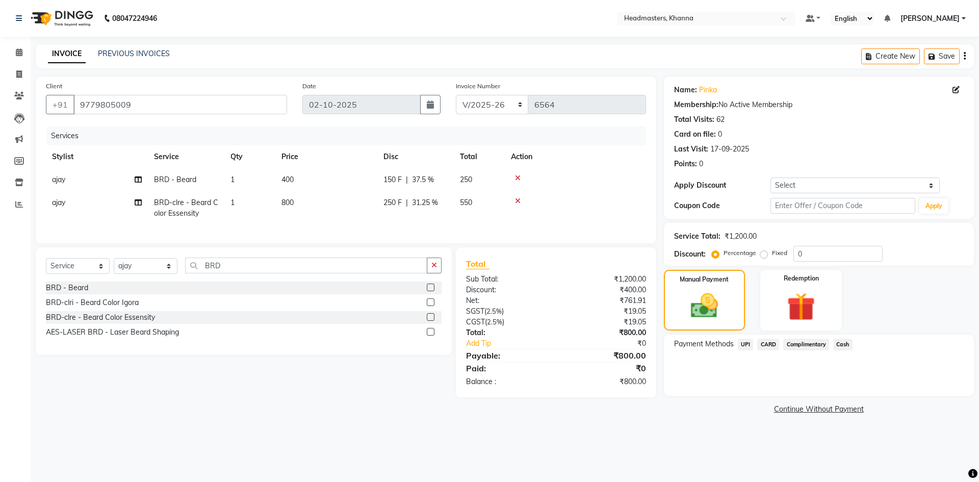
click at [746, 343] on span "UPI" at bounding box center [746, 345] width 16 height 12
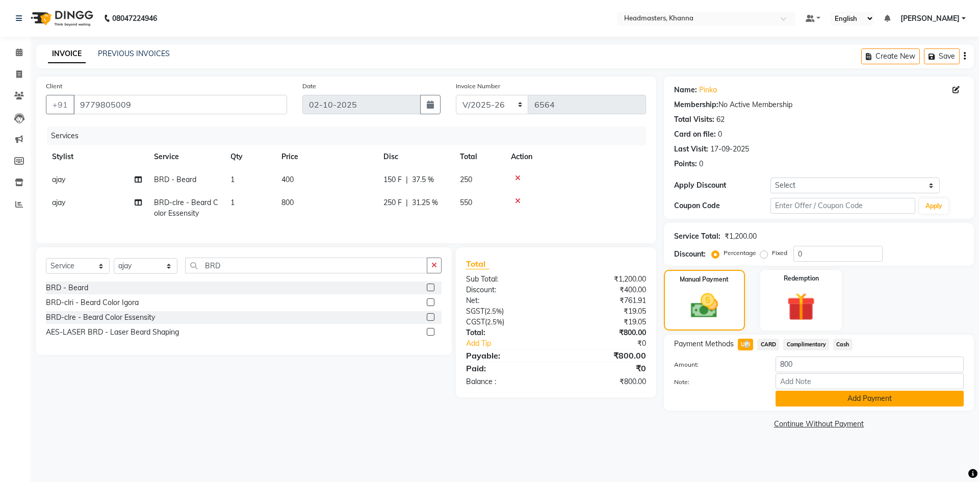
click at [806, 405] on button "Add Payment" at bounding box center [870, 399] width 188 height 16
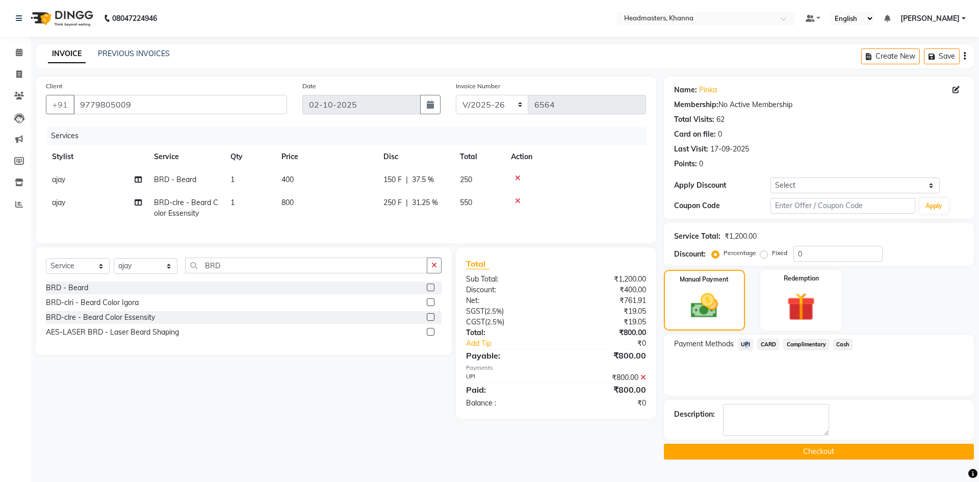
click at [776, 457] on button "Checkout" at bounding box center [819, 452] width 310 height 16
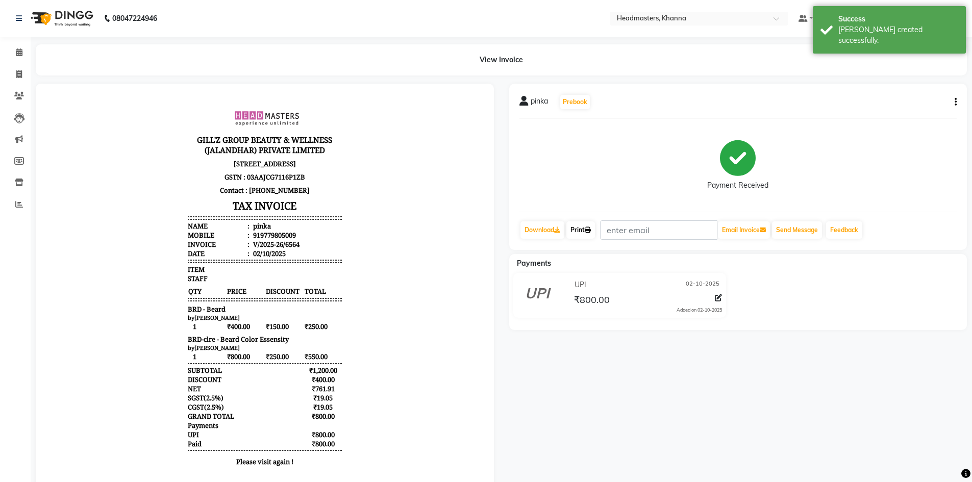
click at [582, 231] on link "Print" at bounding box center [580, 229] width 29 height 17
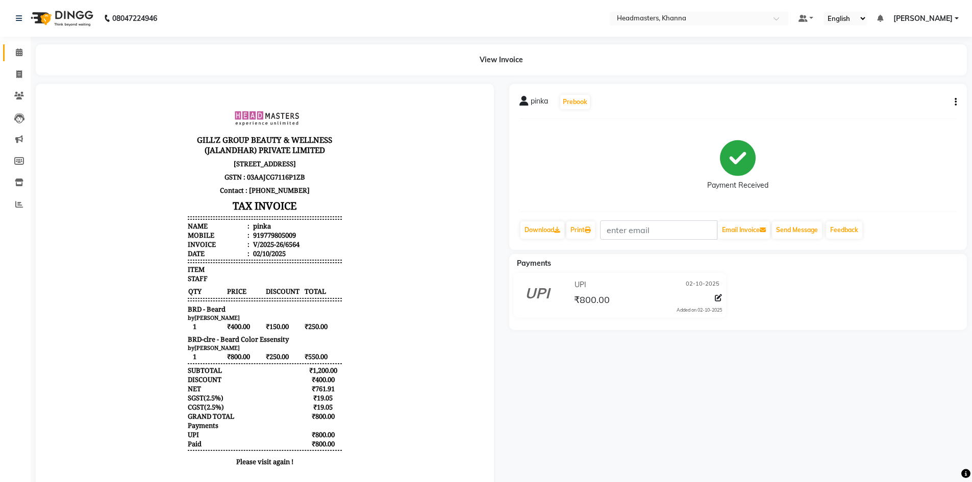
click at [8, 53] on link "Calendar" at bounding box center [15, 52] width 24 height 17
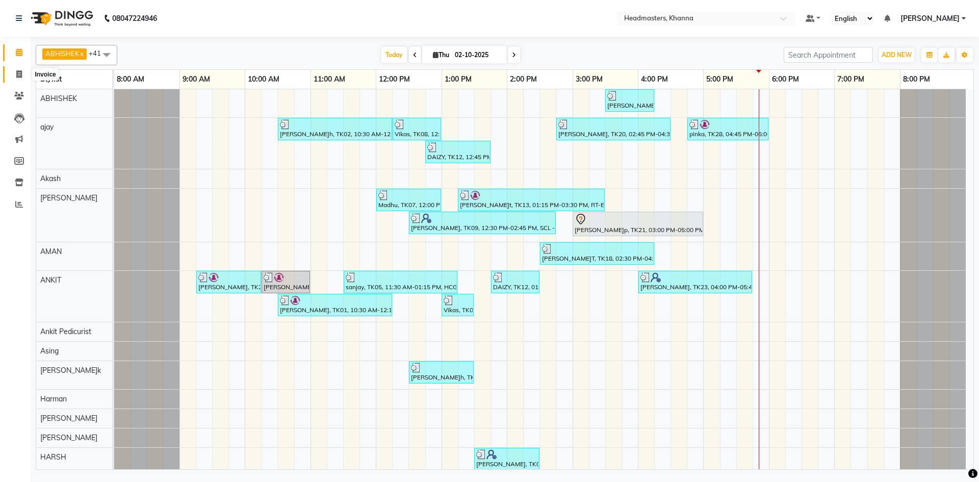
drag, startPoint x: 19, startPoint y: 75, endPoint x: 19, endPoint y: 67, distance: 8.2
click at [19, 75] on icon at bounding box center [19, 74] width 6 height 8
select select "service"
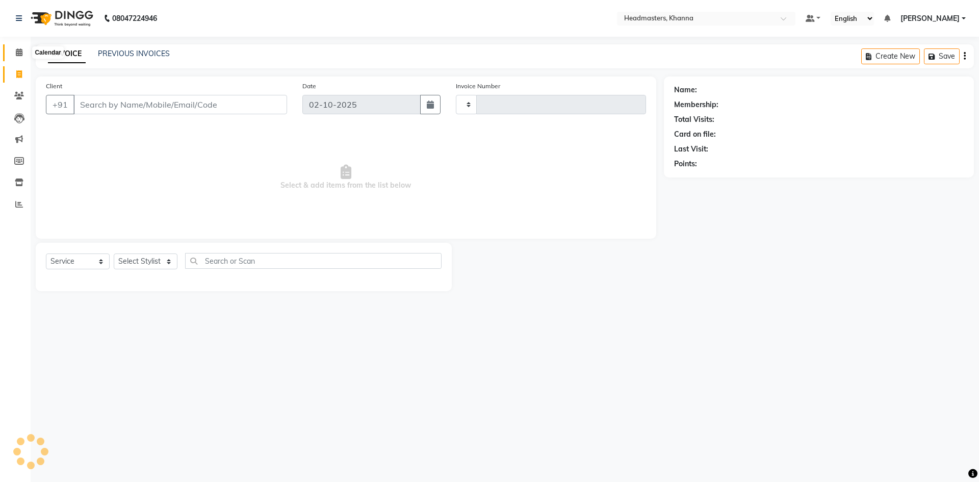
click at [21, 55] on icon at bounding box center [19, 52] width 7 height 8
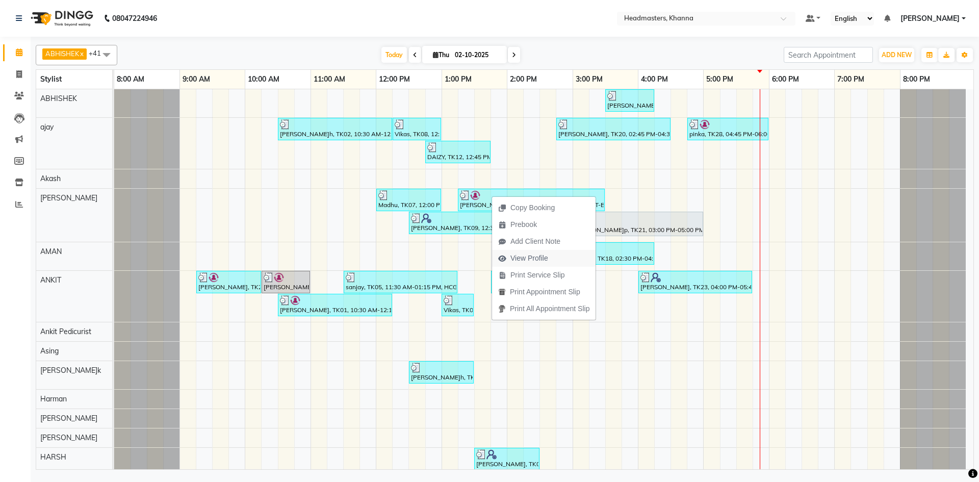
click at [547, 258] on span "View Profile" at bounding box center [530, 258] width 38 height 11
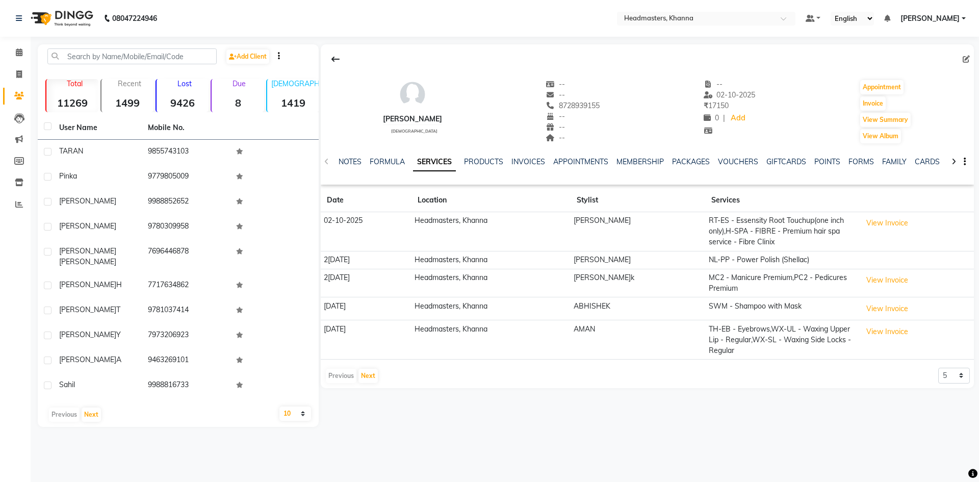
drag, startPoint x: 550, startPoint y: 100, endPoint x: 595, endPoint y: 102, distance: 44.9
click at [595, 102] on div "sukhpreet female -- -- 8728939155 Mobile No. -- -- -- -- 02-10-2025 ₹ 17150 0 |…" at bounding box center [648, 107] width 654 height 76
copy span "8728939155"
click at [877, 114] on button "View Summary" at bounding box center [886, 120] width 51 height 14
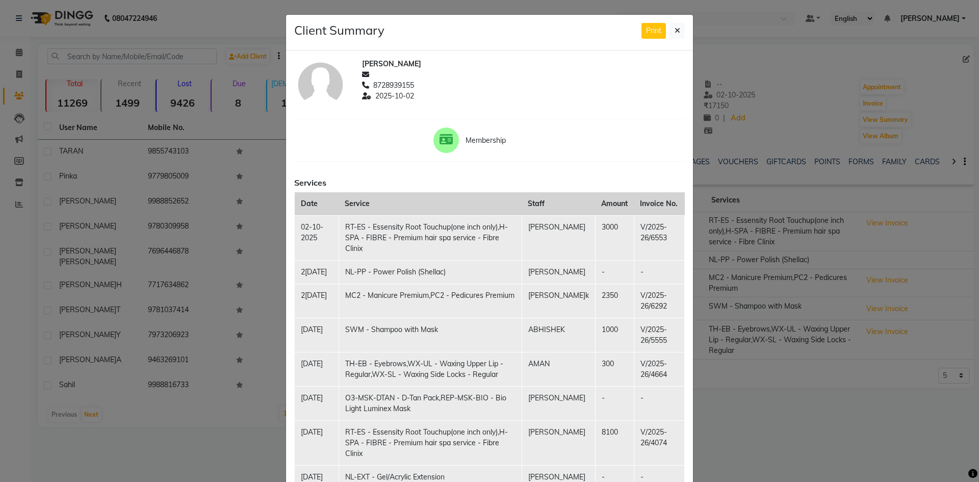
click at [634, 224] on td "V/2025-26/6553" at bounding box center [659, 237] width 51 height 45
click at [660, 239] on td "V/2025-26/6553" at bounding box center [659, 237] width 51 height 45
drag, startPoint x: 630, startPoint y: 222, endPoint x: 662, endPoint y: 240, distance: 37.0
click at [667, 242] on td "V/2025-26/6553" at bounding box center [659, 237] width 51 height 45
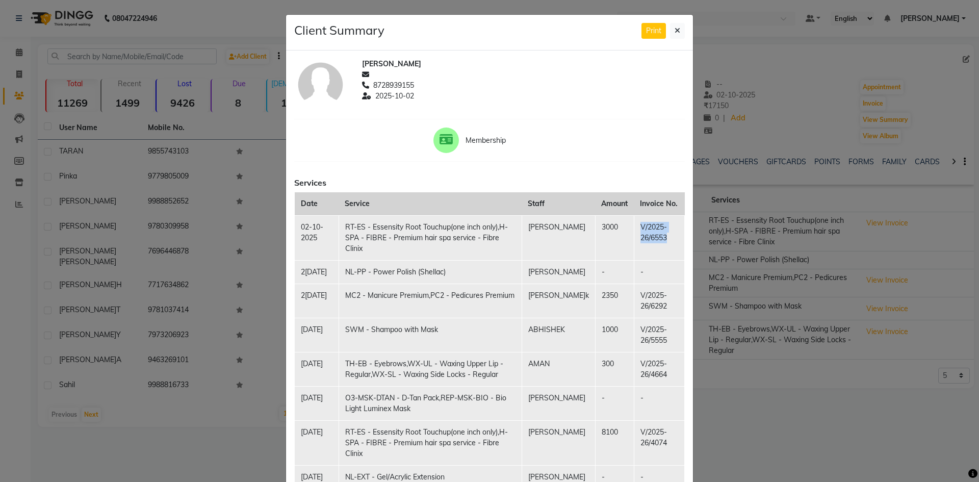
copy td "V/2025-26/6553"
click at [670, 30] on button at bounding box center [677, 31] width 15 height 16
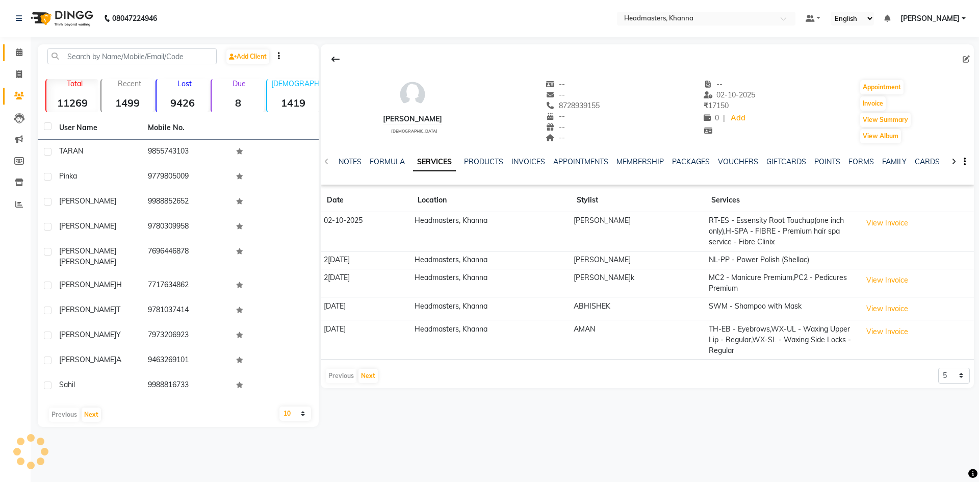
click at [8, 48] on link "Calendar" at bounding box center [15, 52] width 24 height 17
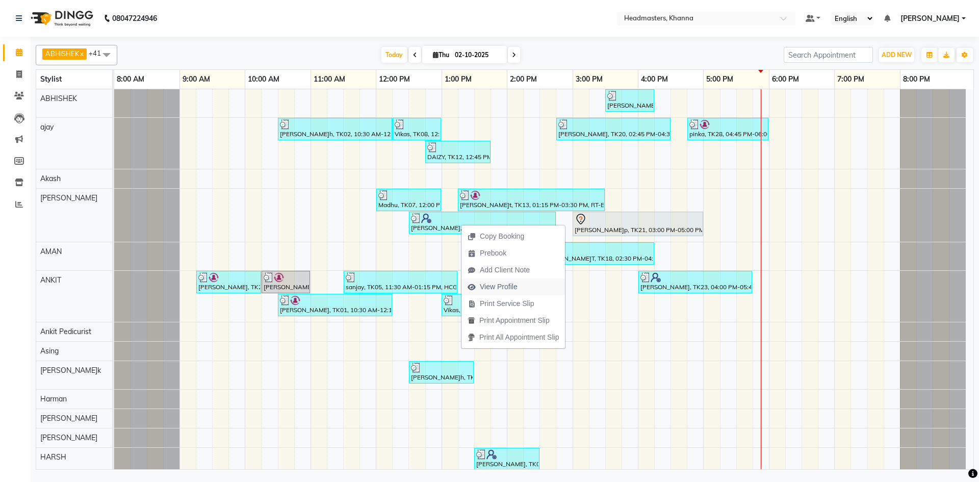
click at [494, 284] on span "View Profile" at bounding box center [499, 287] width 38 height 11
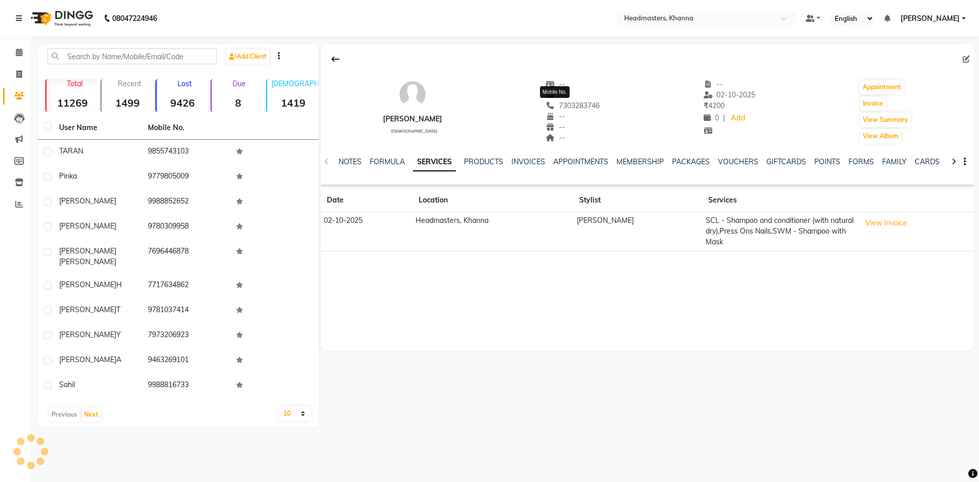
drag, startPoint x: 541, startPoint y: 103, endPoint x: 597, endPoint y: 108, distance: 56.3
click at [597, 108] on div "KARAN male -- -- 7303283746 Mobile No. -- -- -- -- 02-10-2025 ₹ 4200 0 | Add Ap…" at bounding box center [648, 107] width 654 height 76
copy span "7303283746"
click at [861, 119] on button "View Summary" at bounding box center [886, 120] width 51 height 14
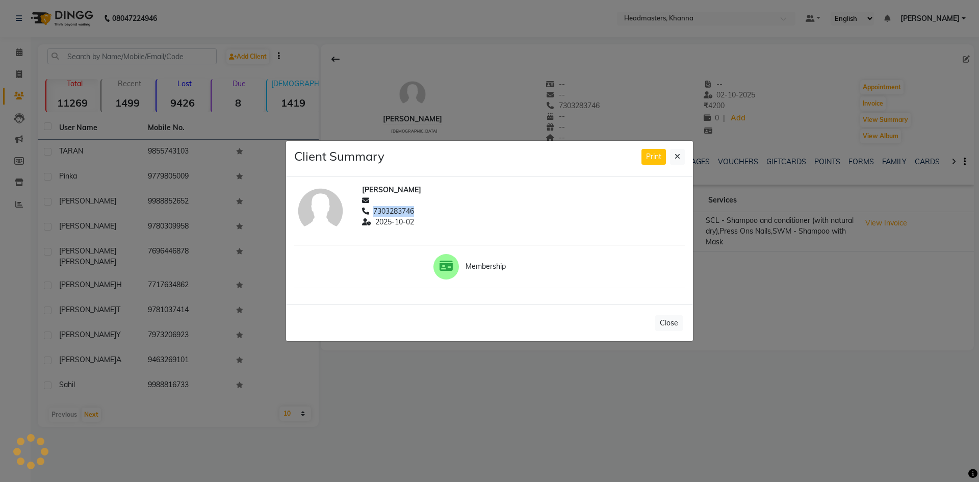
drag, startPoint x: 374, startPoint y: 211, endPoint x: 434, endPoint y: 215, distance: 59.9
click at [434, 215] on div "7303283746" at bounding box center [523, 211] width 323 height 11
copy span "7303283746"
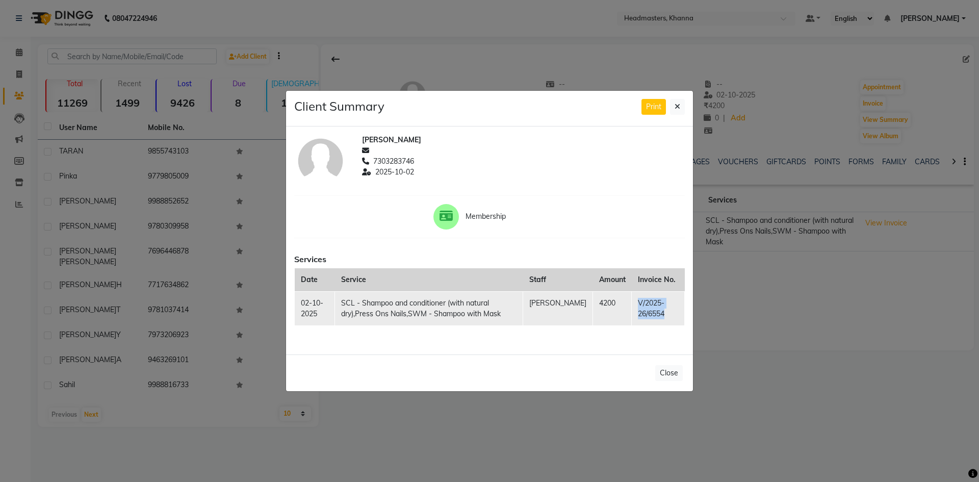
drag, startPoint x: 633, startPoint y: 302, endPoint x: 668, endPoint y: 316, distance: 37.5
click at [668, 316] on td "V/2025-26/6554" at bounding box center [658, 308] width 53 height 34
copy td "V/2025-26/6554"
click at [673, 107] on button at bounding box center [677, 107] width 15 height 16
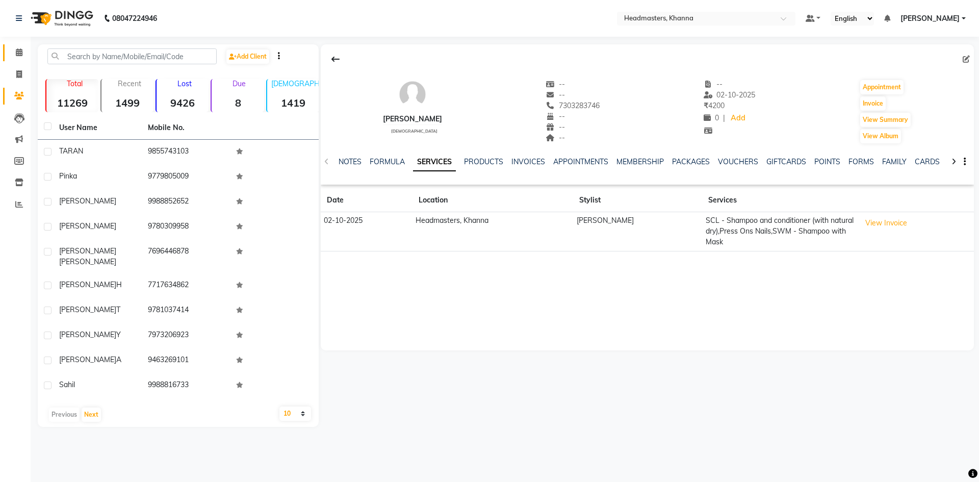
click at [10, 59] on link "Calendar" at bounding box center [15, 52] width 24 height 17
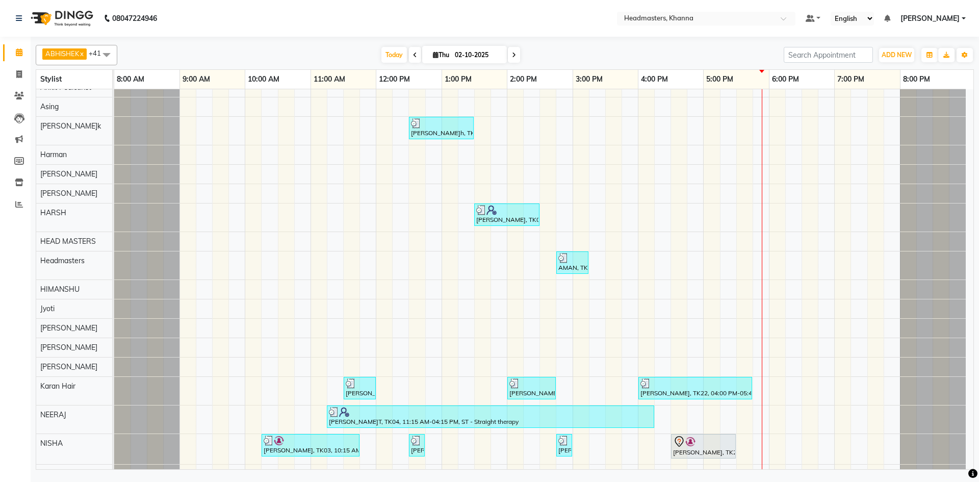
scroll to position [255, 0]
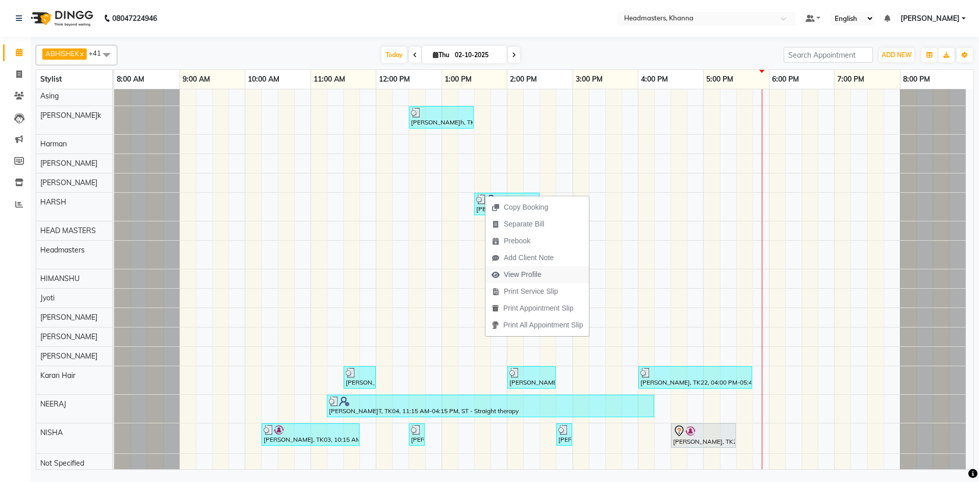
click at [547, 268] on span "View Profile" at bounding box center [517, 274] width 62 height 17
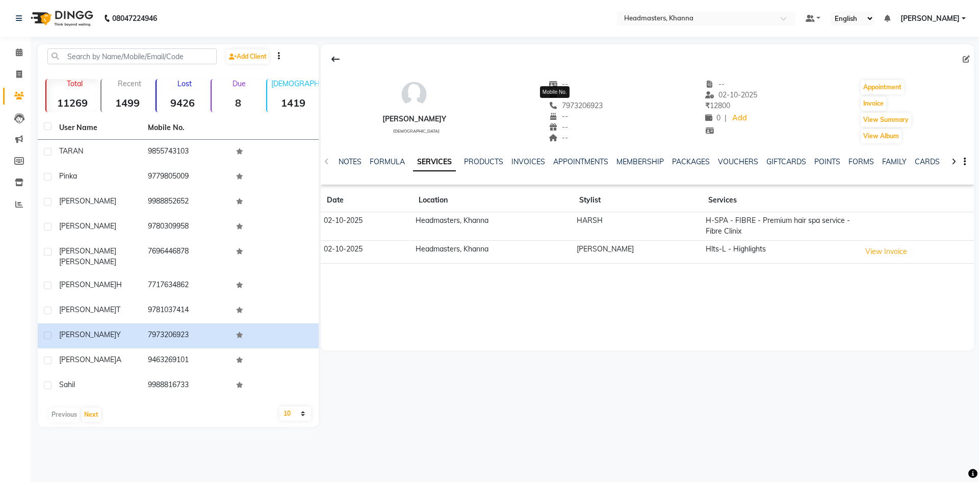
click at [549, 105] on span "7973206923" at bounding box center [576, 105] width 54 height 9
drag, startPoint x: 540, startPoint y: 104, endPoint x: 604, endPoint y: 106, distance: 63.3
click at [604, 106] on div "NANCY female -- -- 7973206923 -- -- -- -- 02-10-2025 ₹ 12800 0 | Add Appointmen…" at bounding box center [648, 107] width 654 height 76
copy span "7973206923"
click at [16, 52] on icon at bounding box center [19, 52] width 7 height 8
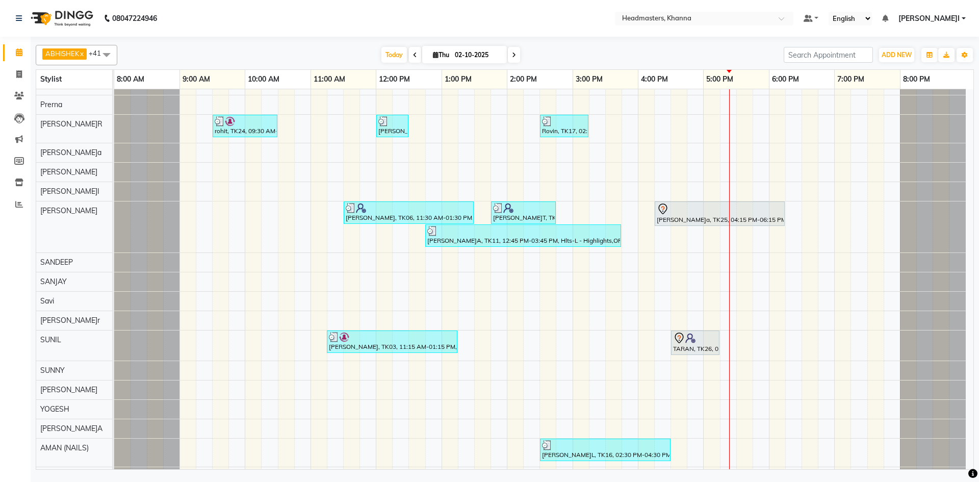
scroll to position [663, 0]
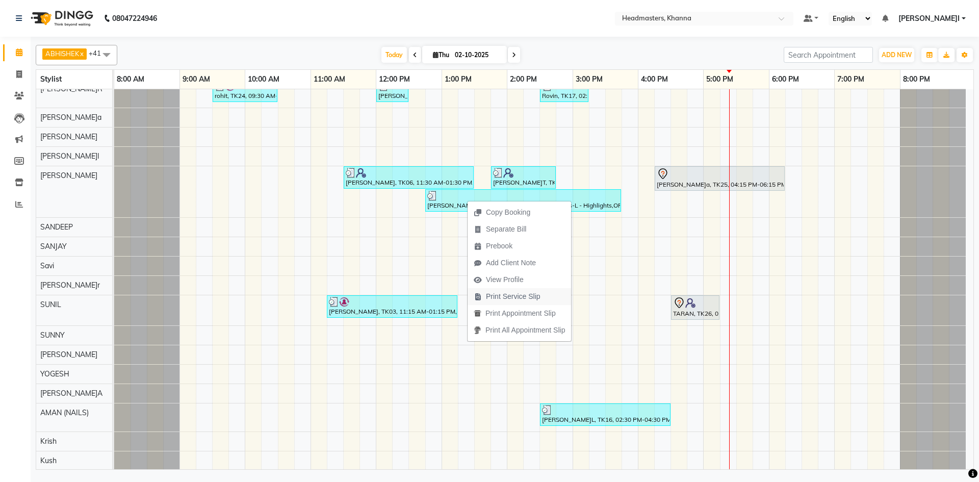
click at [546, 292] on span "Print Service Slip" at bounding box center [507, 296] width 79 height 17
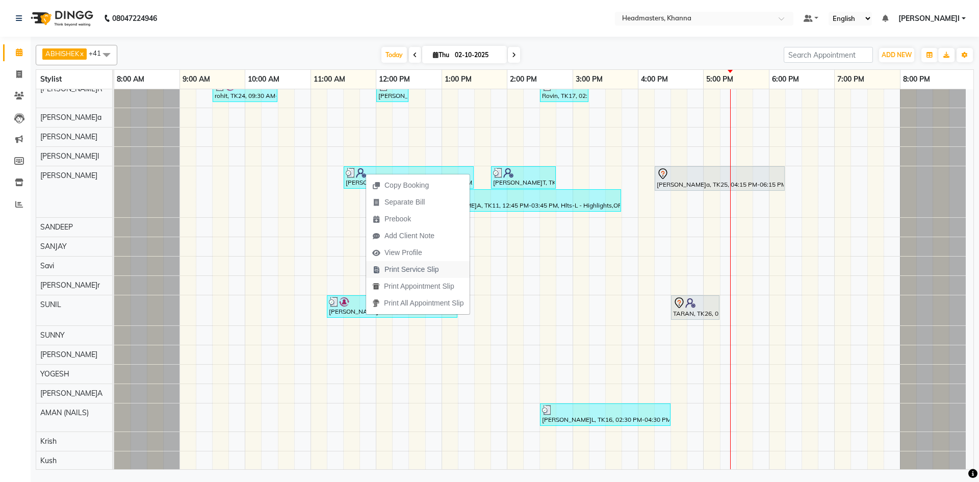
click at [429, 267] on span "Print Service Slip" at bounding box center [412, 269] width 55 height 11
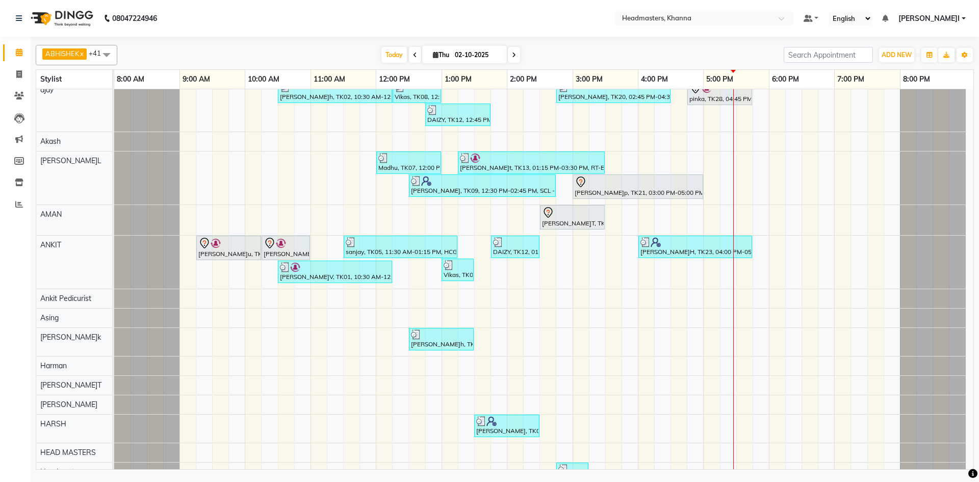
scroll to position [0, 0]
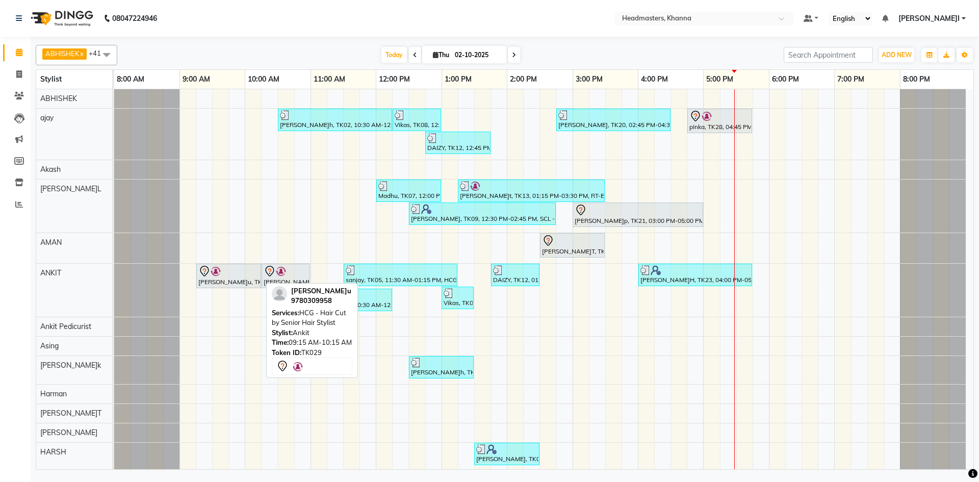
click at [114, 270] on div "[PERSON_NAME]u, TK29, 09:15 AM-10:15 AM, HCG - Hair Cut by Senior Hair Stylist …" at bounding box center [114, 290] width 0 height 53
click at [239, 274] on div at bounding box center [228, 271] width 61 height 12
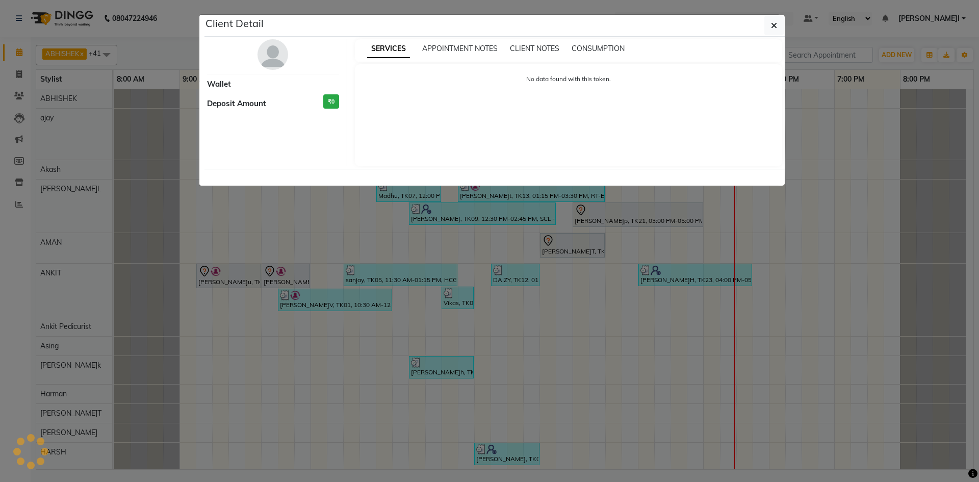
select select "7"
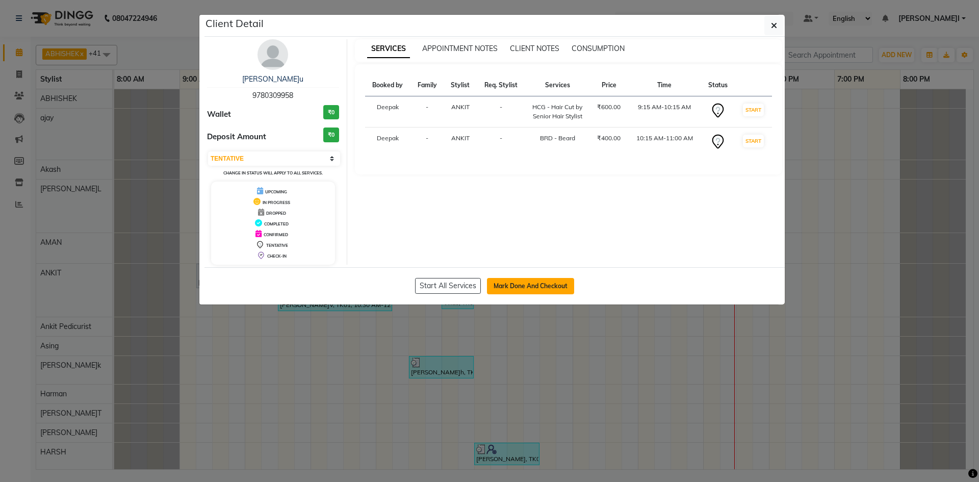
click at [530, 279] on button "Mark Done And Checkout" at bounding box center [530, 286] width 87 height 16
select select "service"
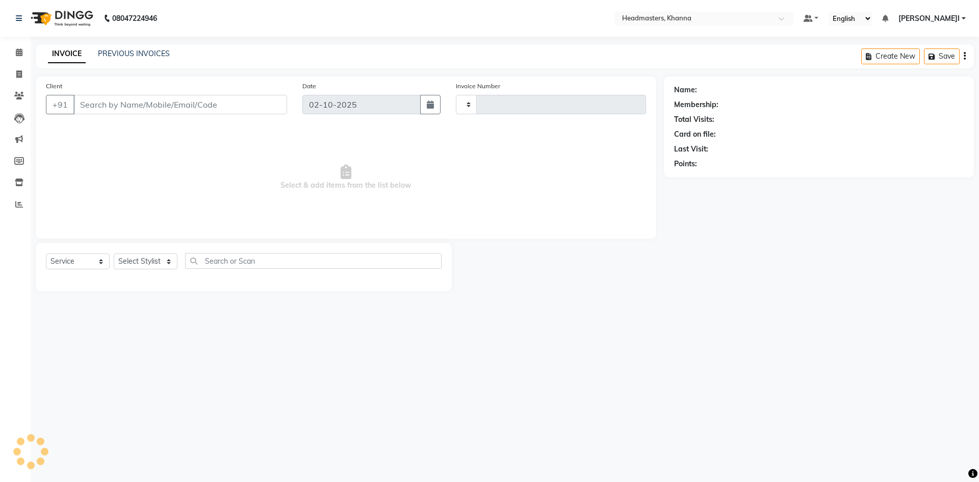
type input "6562"
select select "7138"
type input "9780309958"
select select "60812"
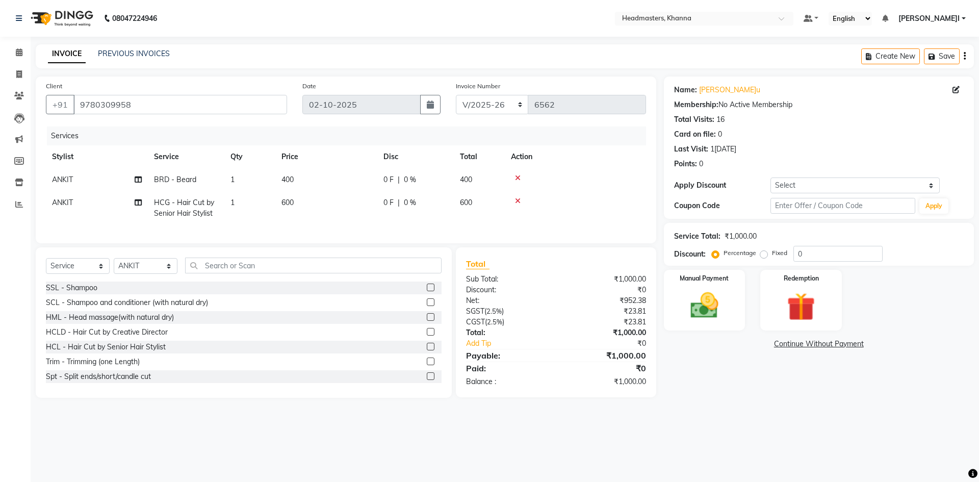
click at [517, 178] on icon at bounding box center [518, 177] width 6 height 7
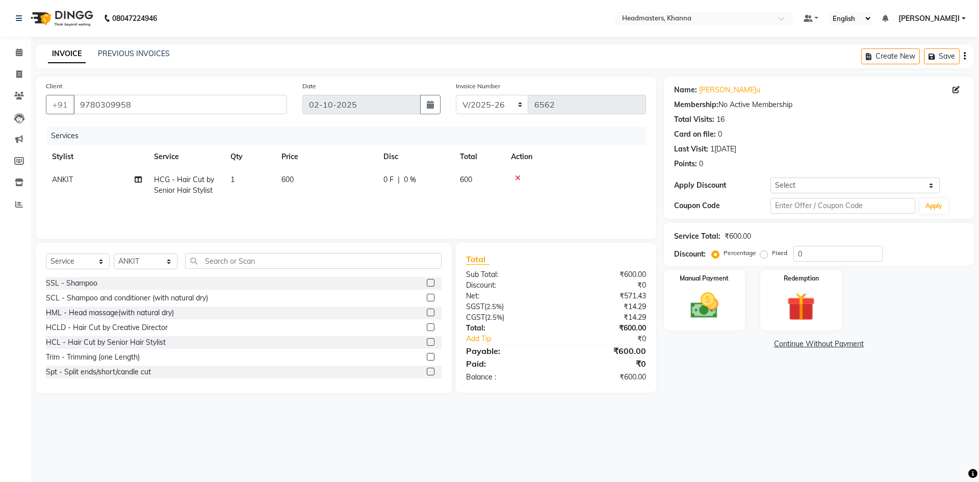
click at [433, 178] on div "0 F | 0 %" at bounding box center [416, 179] width 64 height 11
select select "60812"
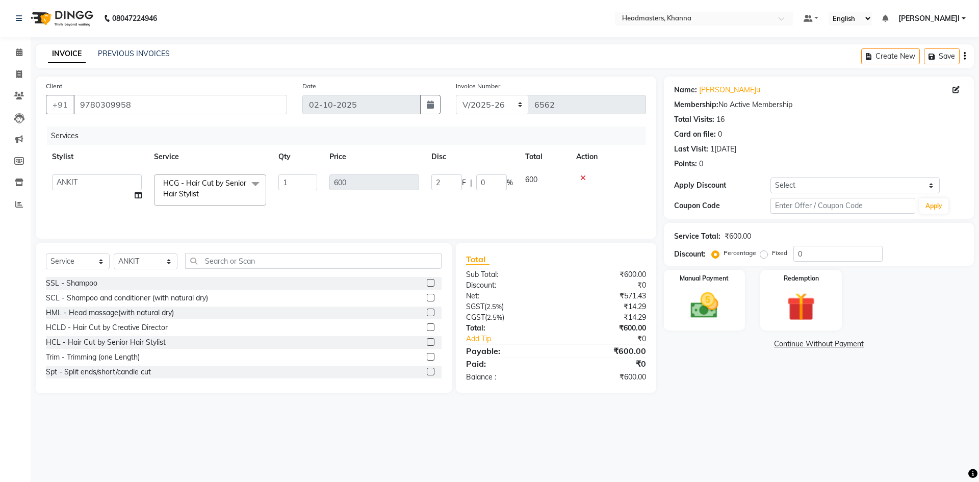
type input "20"
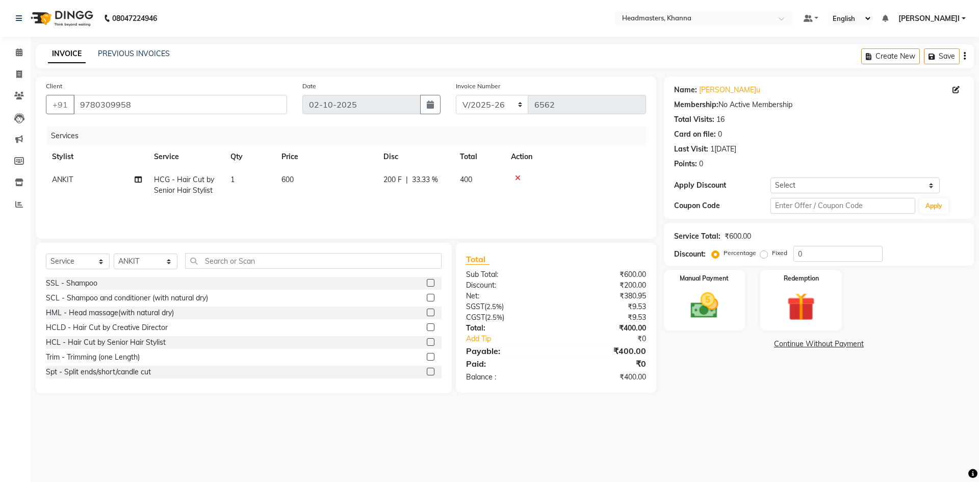
drag, startPoint x: 489, startPoint y: 139, endPoint x: 598, endPoint y: 209, distance: 129.2
click at [491, 140] on div "Services" at bounding box center [350, 136] width 607 height 19
click at [660, 304] on div "Manual Payment Redemption" at bounding box center [819, 300] width 325 height 61
click at [689, 304] on img at bounding box center [704, 306] width 47 height 34
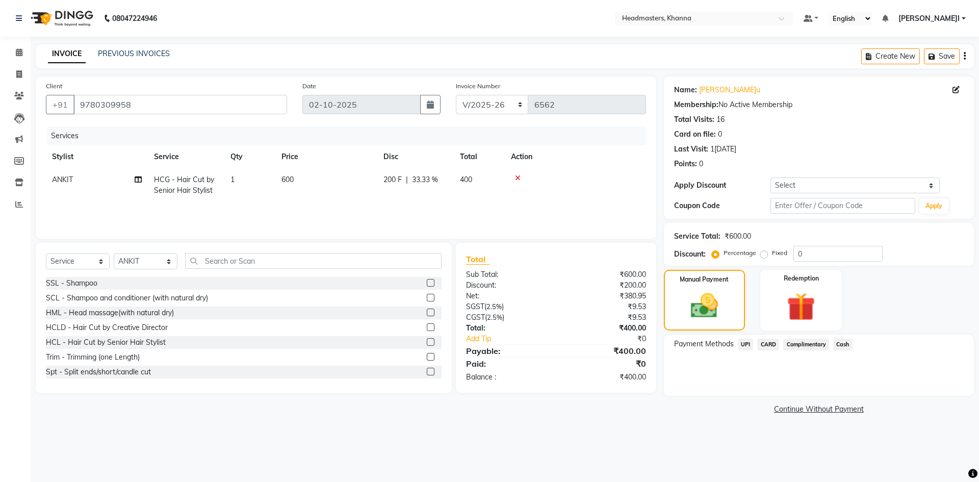
drag, startPoint x: 844, startPoint y: 343, endPoint x: 845, endPoint y: 355, distance: 11.3
click at [845, 344] on span "Cash" at bounding box center [843, 345] width 19 height 12
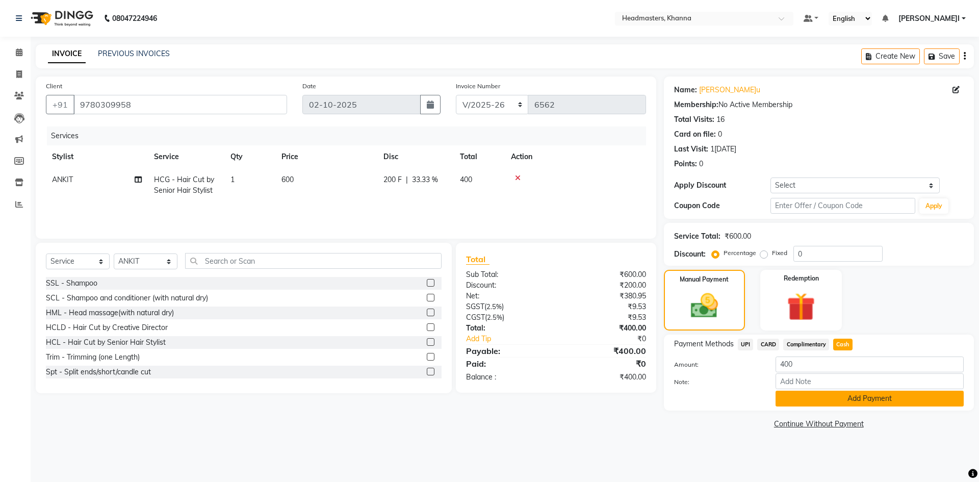
click at [840, 393] on button "Add Payment" at bounding box center [870, 399] width 188 height 16
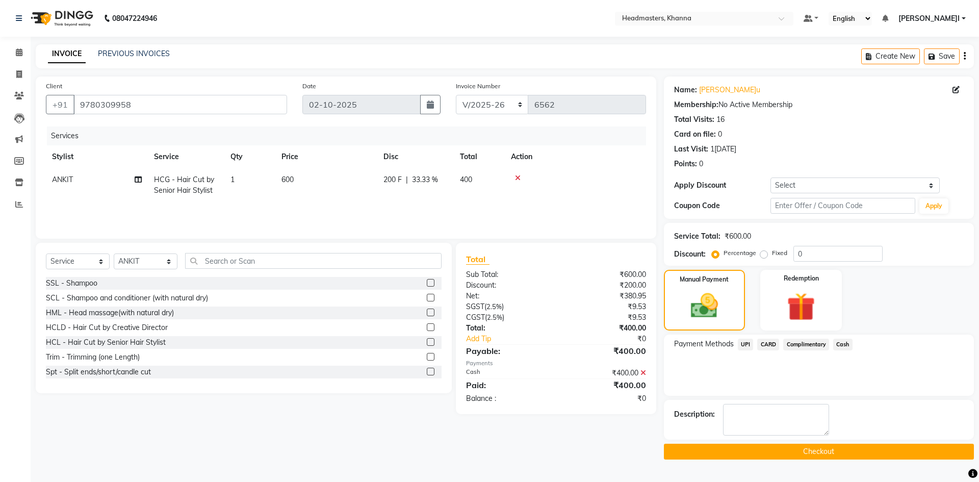
click at [794, 449] on button "Checkout" at bounding box center [819, 452] width 310 height 16
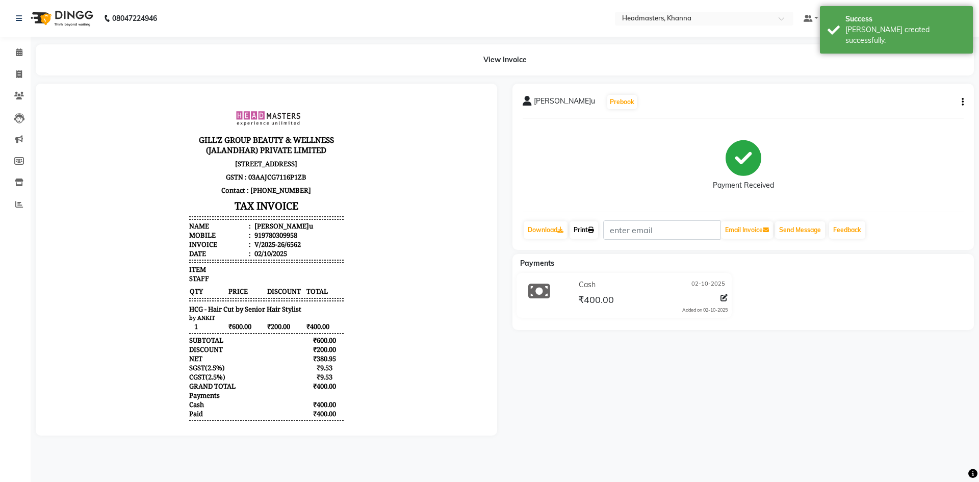
click at [594, 230] on icon at bounding box center [591, 230] width 6 height 6
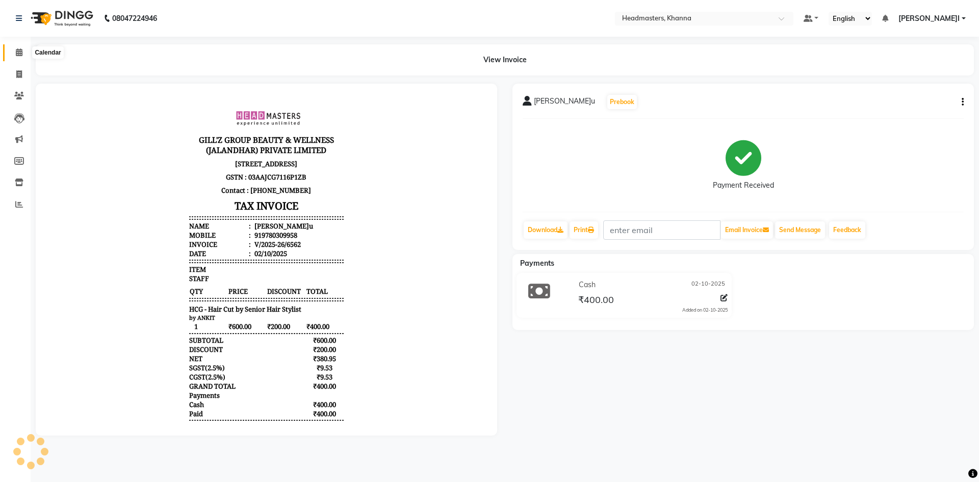
click at [16, 50] on icon at bounding box center [19, 52] width 7 height 8
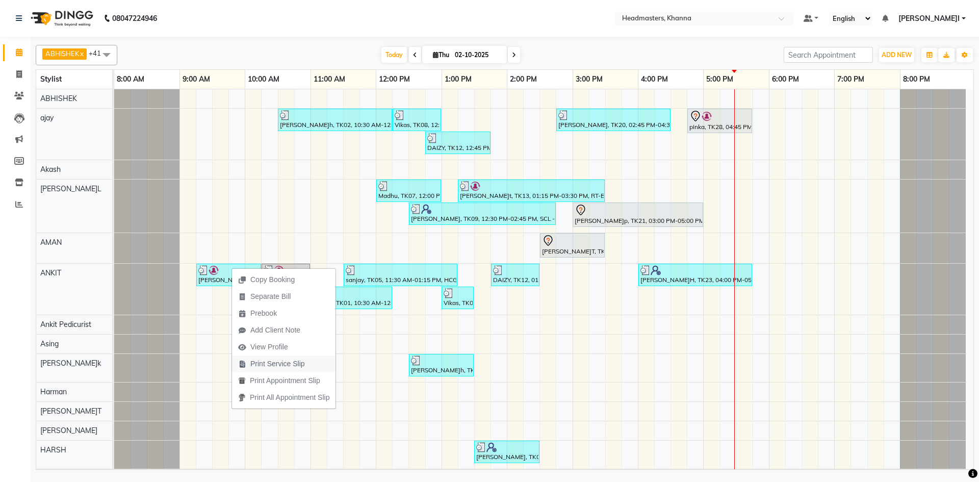
click at [284, 363] on span "Print Service Slip" at bounding box center [277, 364] width 55 height 11
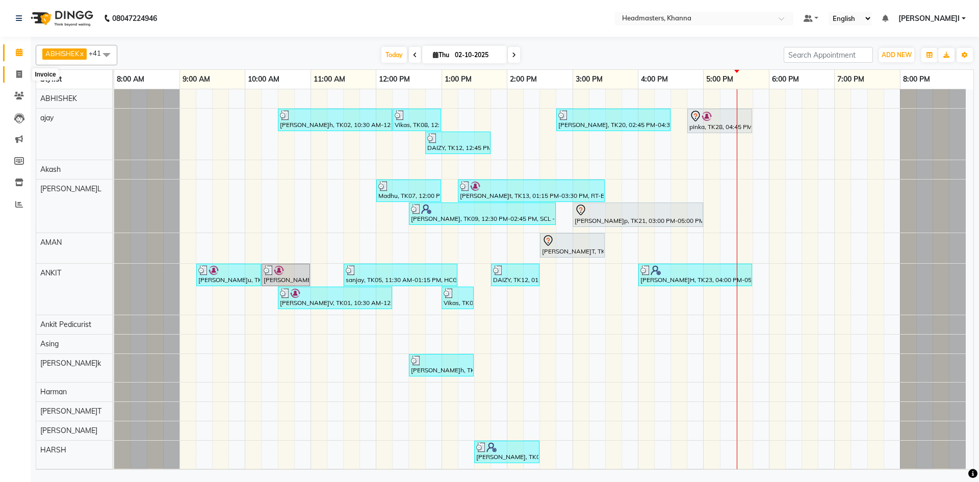
drag, startPoint x: 16, startPoint y: 70, endPoint x: 21, endPoint y: 63, distance: 8.4
click at [17, 69] on span at bounding box center [19, 75] width 18 height 12
select select "service"
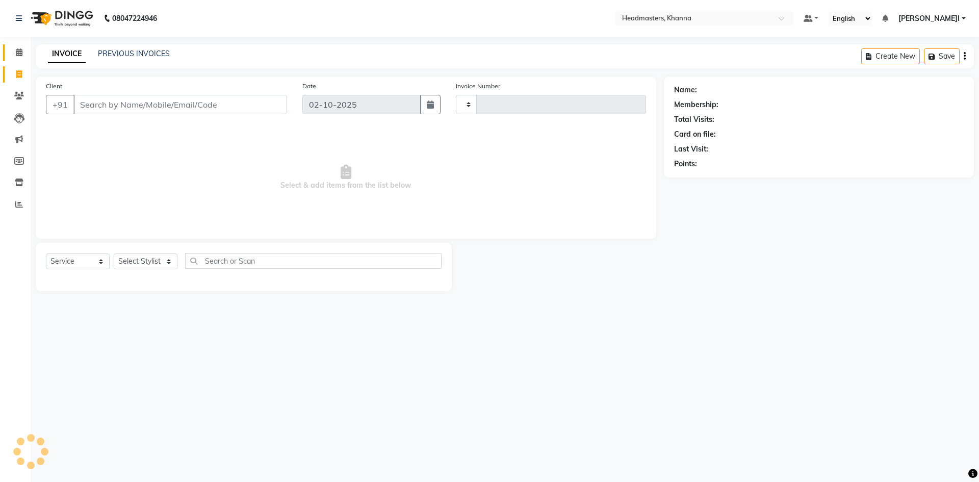
type input "6563"
select select "7138"
click at [23, 55] on span at bounding box center [19, 53] width 18 height 12
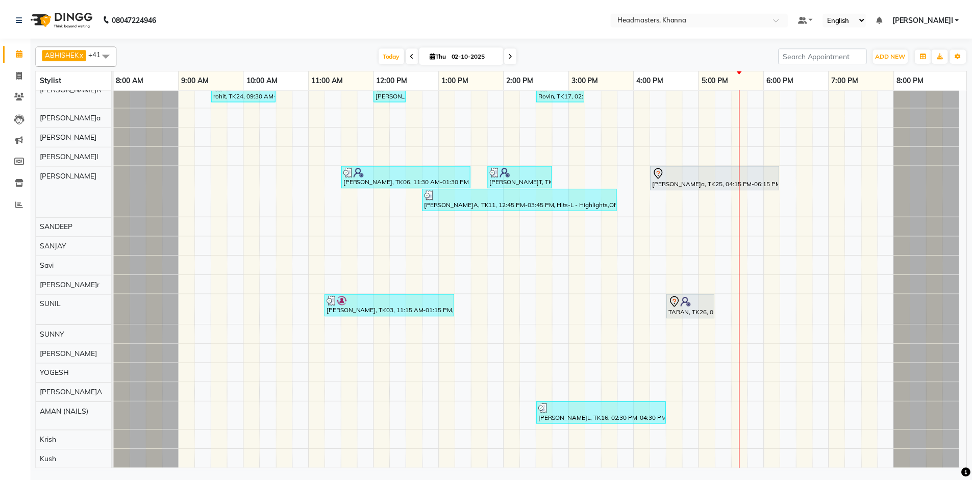
scroll to position [662, 0]
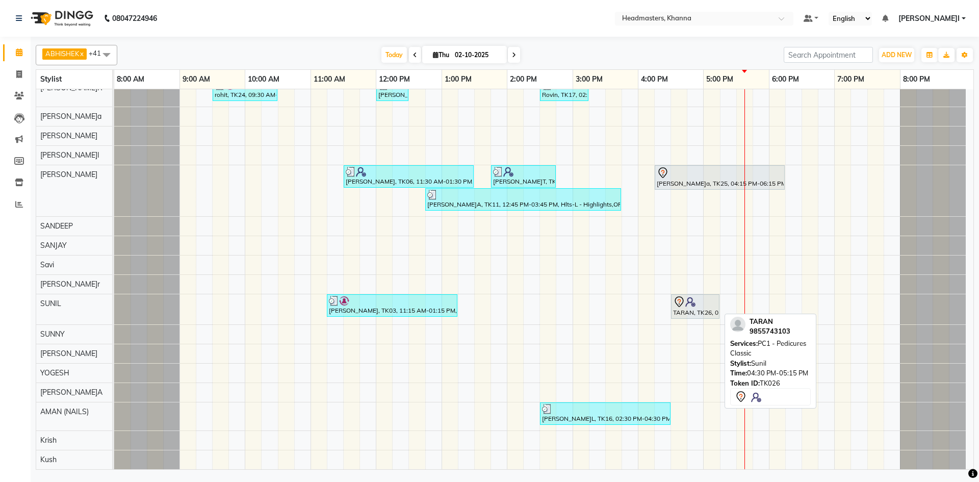
click at [682, 301] on icon at bounding box center [679, 302] width 12 height 12
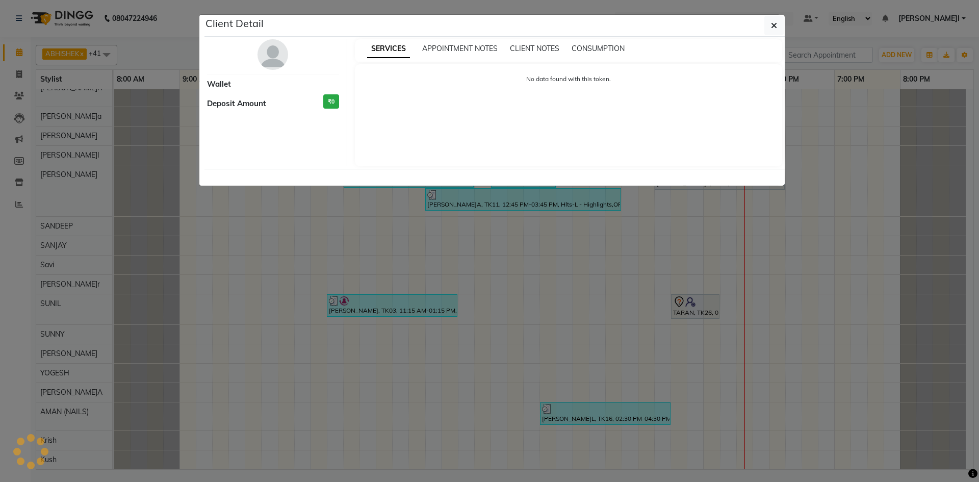
select select "7"
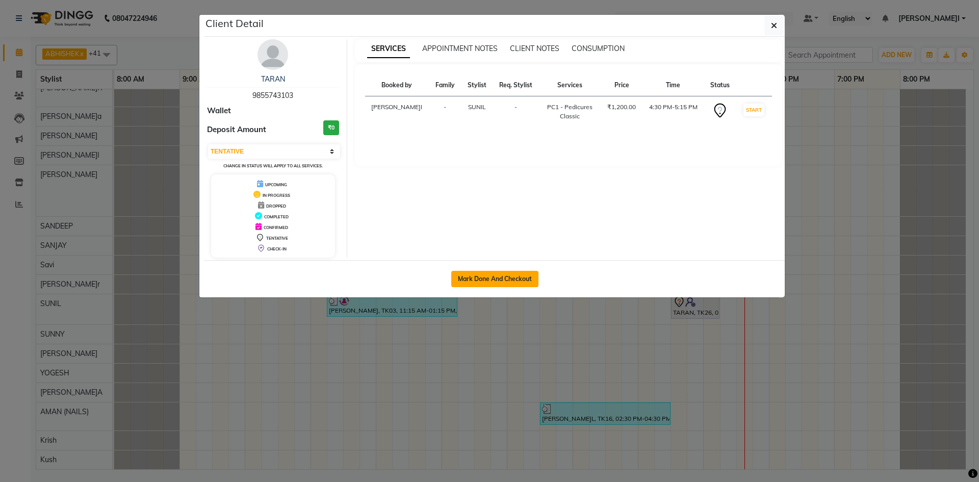
click at [492, 278] on button "Mark Done And Checkout" at bounding box center [494, 279] width 87 height 16
select select "service"
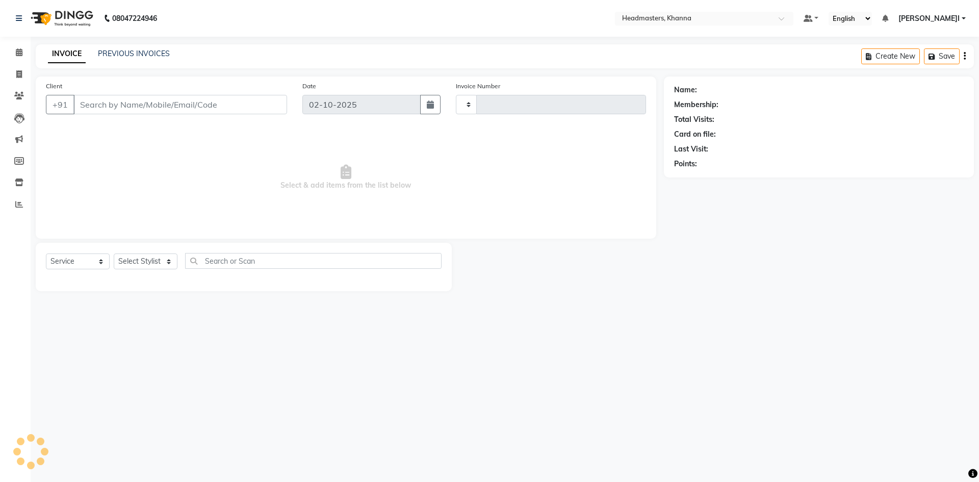
type input "6564"
select select "7138"
type input "9855743103"
select select "60839"
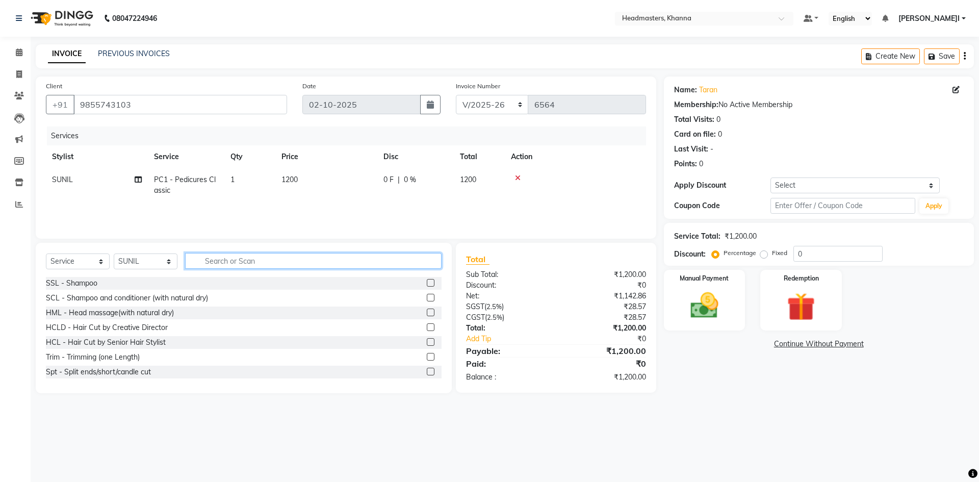
click at [223, 260] on input "text" at bounding box center [313, 261] width 257 height 16
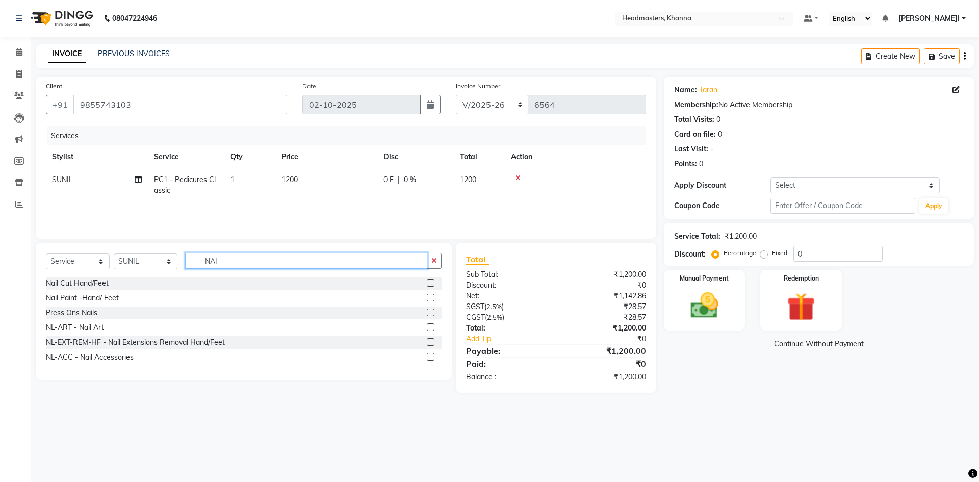
type input "NAI"
click at [427, 342] on label at bounding box center [431, 342] width 8 height 8
click at [427, 342] on input "checkbox" at bounding box center [430, 342] width 7 height 7
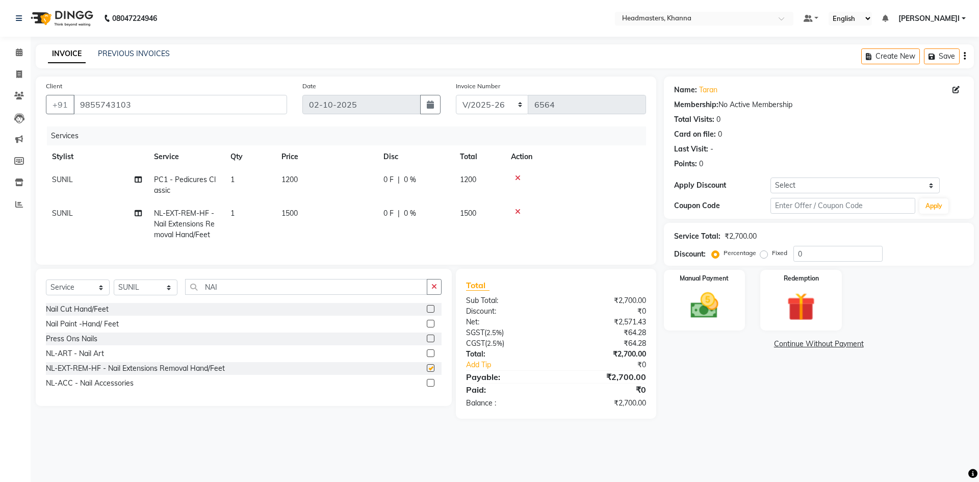
checkbox input "false"
click at [830, 252] on input "0" at bounding box center [838, 254] width 89 height 16
type input "035"
click at [429, 222] on td "525 F | 35 %" at bounding box center [416, 224] width 77 height 44
select select "60839"
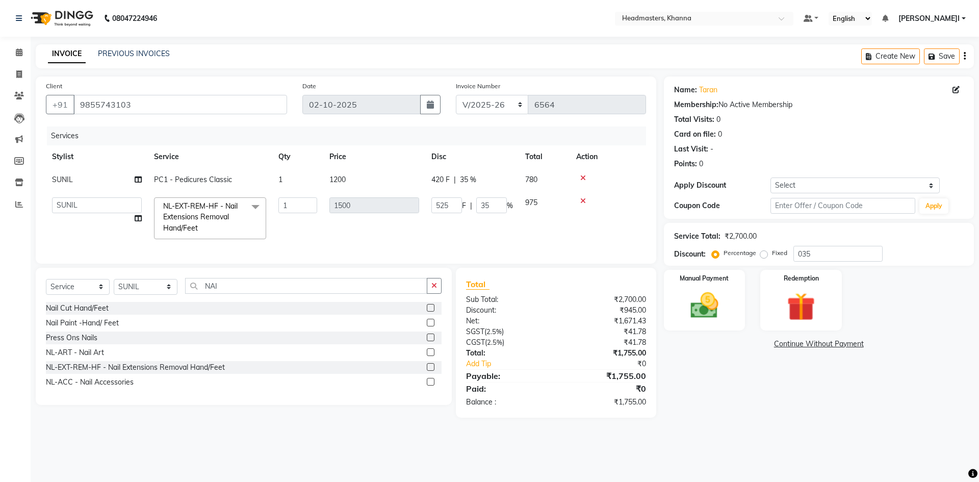
click at [429, 222] on td "525 F | 35 %" at bounding box center [472, 218] width 94 height 54
click at [451, 204] on input "525" at bounding box center [447, 205] width 31 height 16
type input "530"
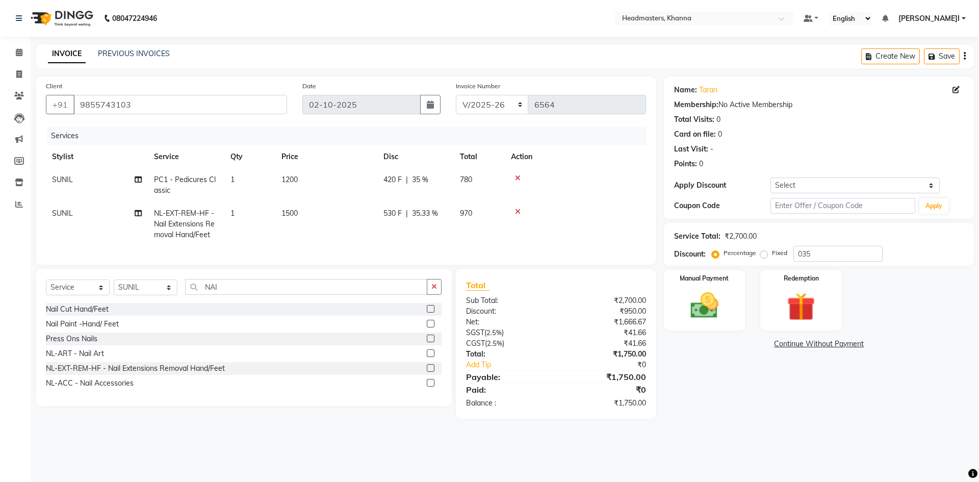
drag, startPoint x: 532, startPoint y: 167, endPoint x: 690, endPoint y: 246, distance: 177.5
click at [559, 181] on table "Stylist Service Qty Price Disc Total Action SUNIL PC1 - Pedicures Classic 1 120…" at bounding box center [346, 195] width 600 height 101
click at [721, 313] on img at bounding box center [704, 306] width 47 height 34
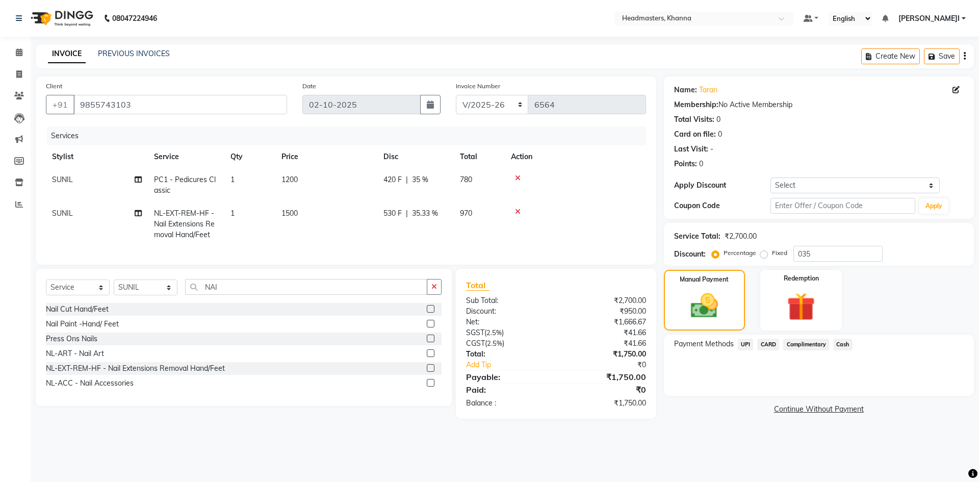
drag, startPoint x: 738, startPoint y: 345, endPoint x: 751, endPoint y: 346, distance: 13.4
click at [740, 345] on span "UPI" at bounding box center [746, 345] width 16 height 12
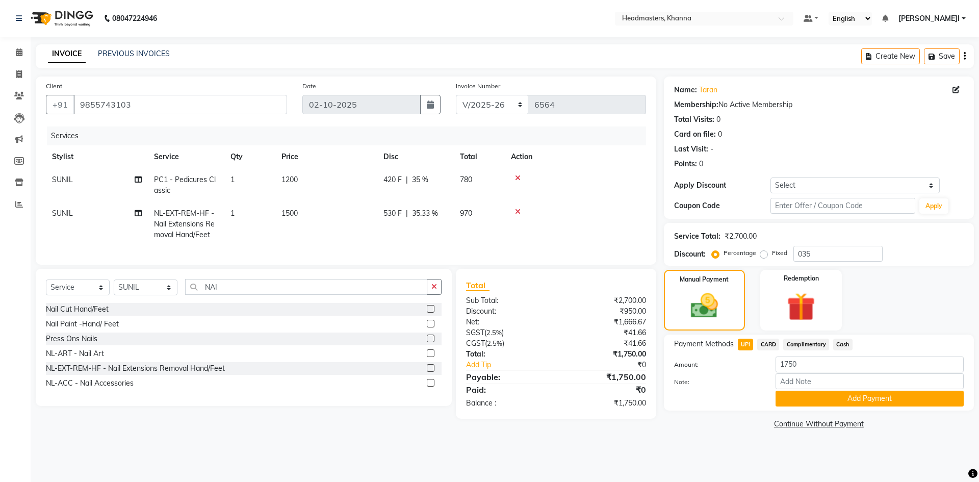
click at [751, 346] on span "UPI" at bounding box center [746, 345] width 16 height 12
drag, startPoint x: 803, startPoint y: 401, endPoint x: 778, endPoint y: 436, distance: 43.1
click at [804, 411] on div "Name: Taran Membership: No Active Membership Total Visits: 0 Card on file: 0 La…" at bounding box center [823, 254] width 318 height 355
click at [806, 398] on button "Add Payment" at bounding box center [870, 399] width 188 height 16
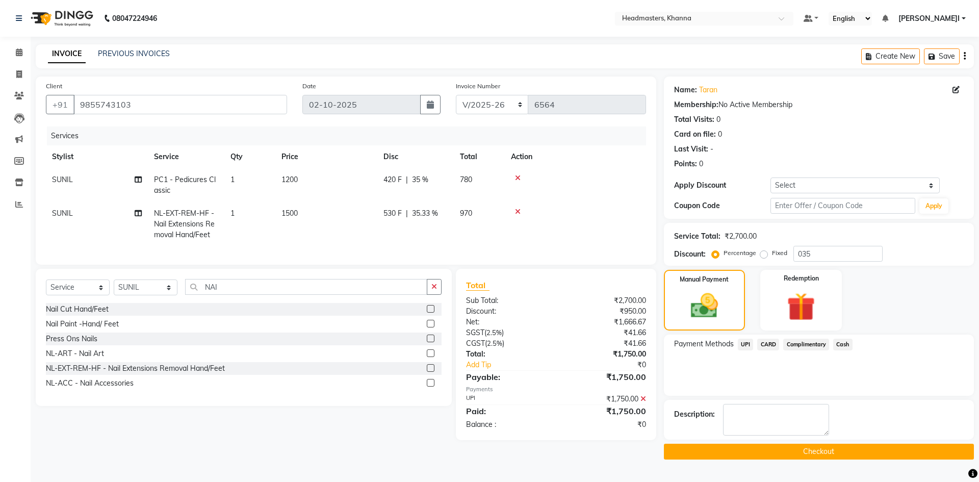
click at [763, 452] on button "Checkout" at bounding box center [819, 452] width 310 height 16
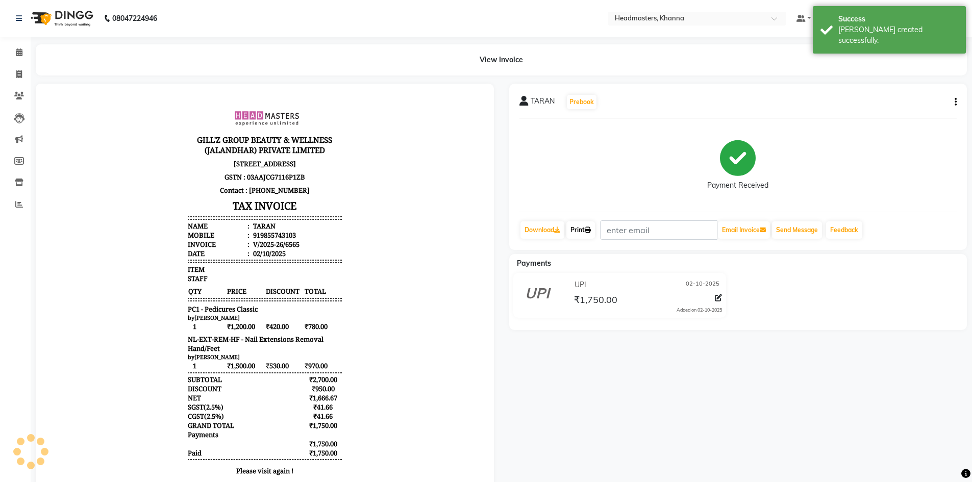
click at [583, 231] on link "Print" at bounding box center [580, 229] width 29 height 17
click at [580, 236] on link "Print" at bounding box center [580, 229] width 29 height 17
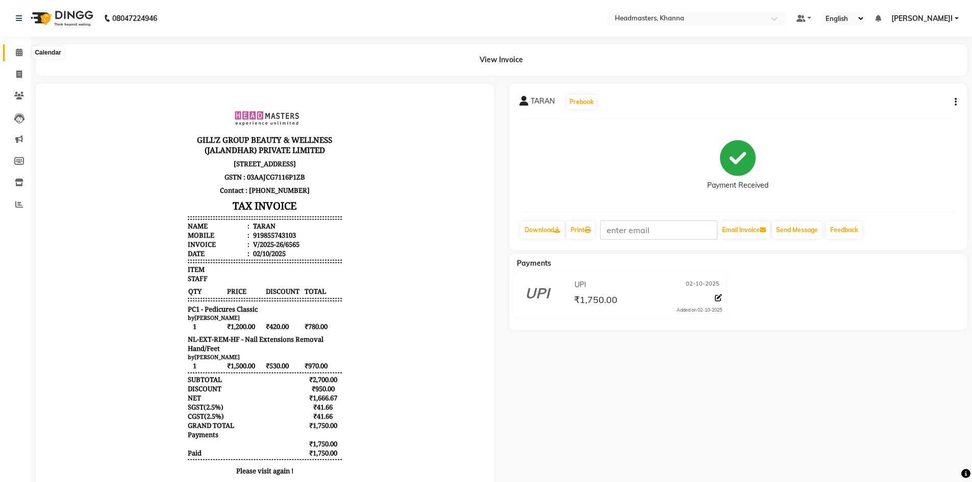
click at [23, 49] on span at bounding box center [19, 53] width 18 height 12
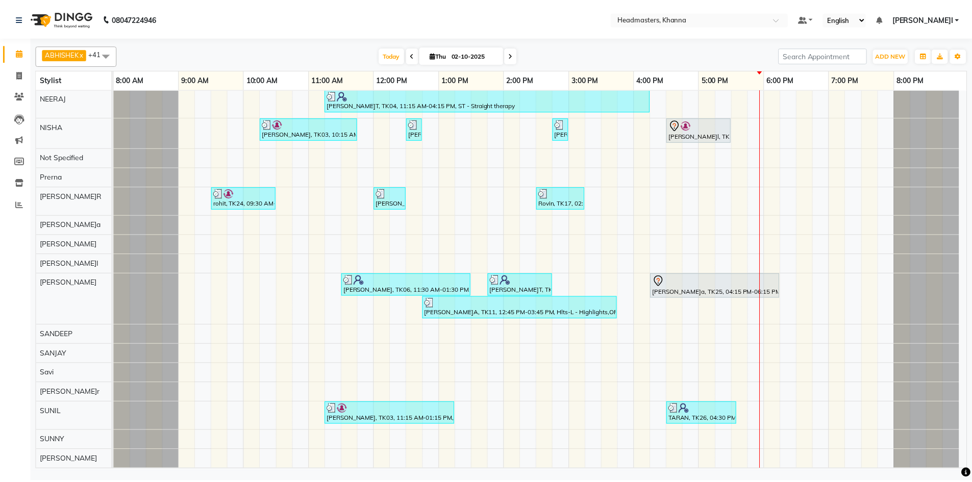
scroll to position [510, 0]
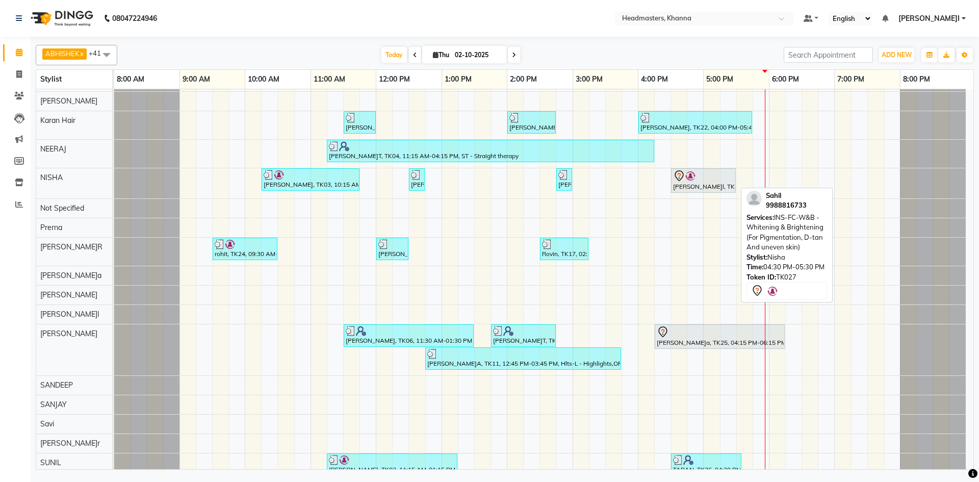
click at [689, 175] on img at bounding box center [691, 176] width 10 height 10
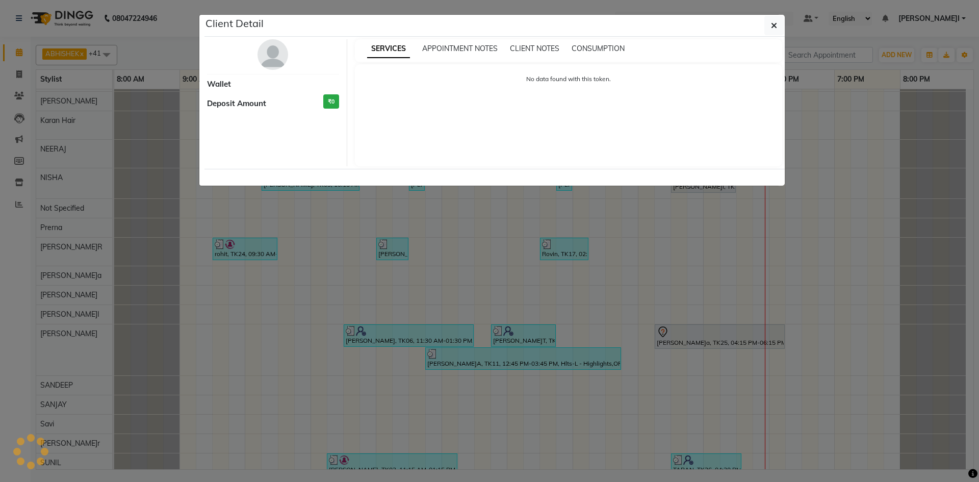
select select "7"
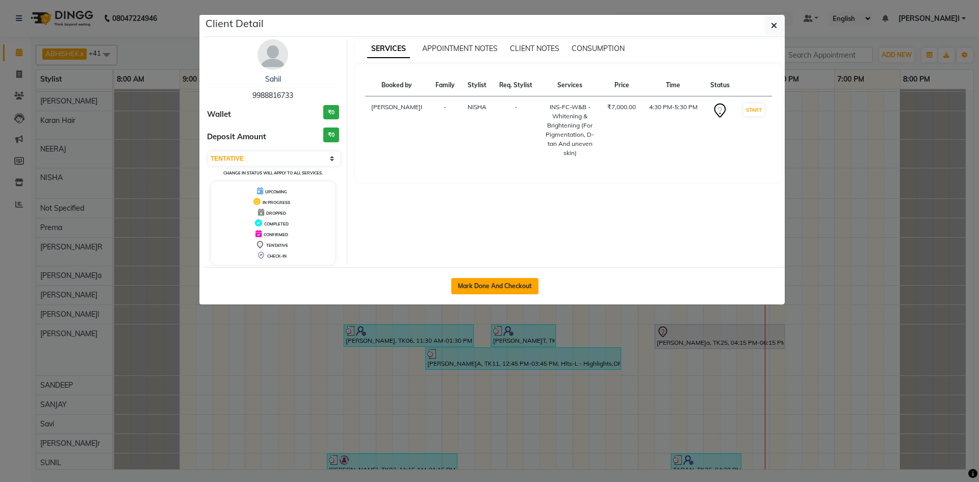
click at [466, 290] on button "Mark Done And Checkout" at bounding box center [494, 286] width 87 height 16
select select "service"
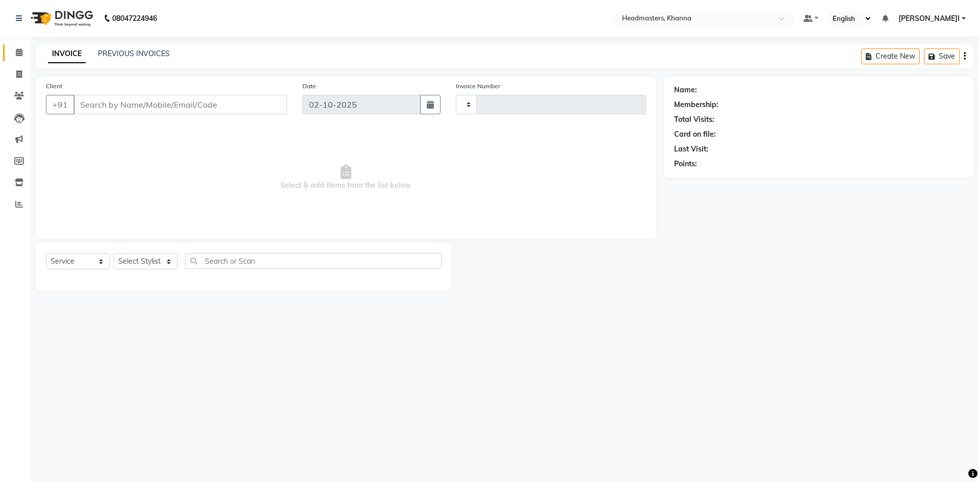
type input "6566"
select select "7138"
type input "9988816733"
select select "60807"
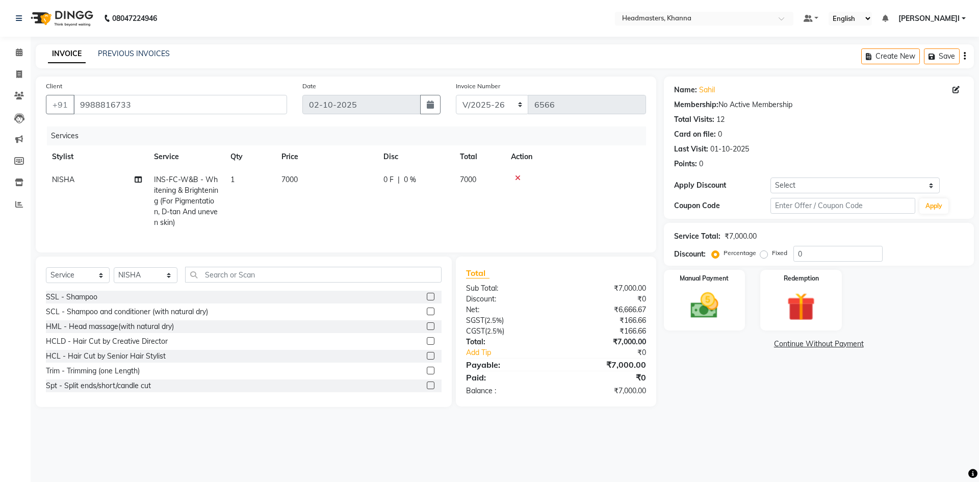
click at [192, 191] on span "INS-FC-W&B - Whitening & Brightening (For Pigmentation, D-tan And uneven skin)" at bounding box center [186, 201] width 64 height 52
select select "60807"
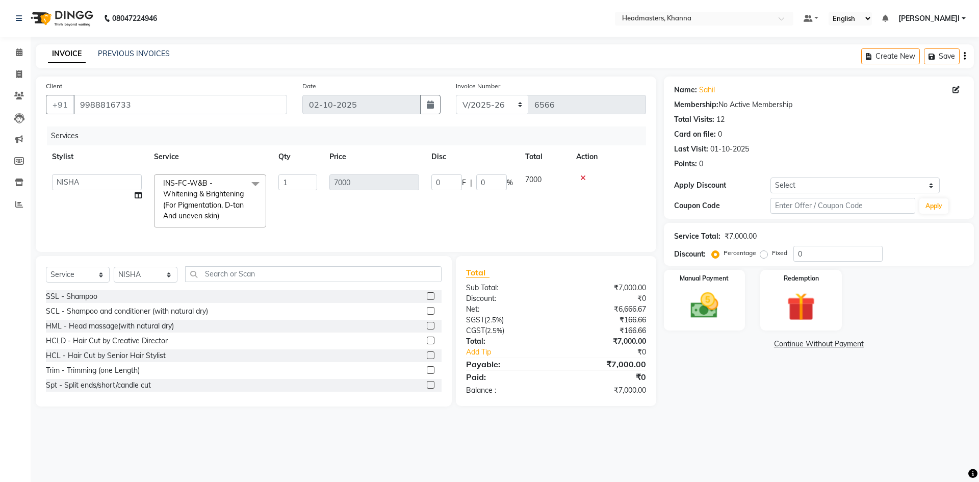
click at [192, 191] on span "INS-FC-W&B - Whitening & Brightening (For Pigmentation, D-tan And uneven skin)" at bounding box center [203, 200] width 81 height 42
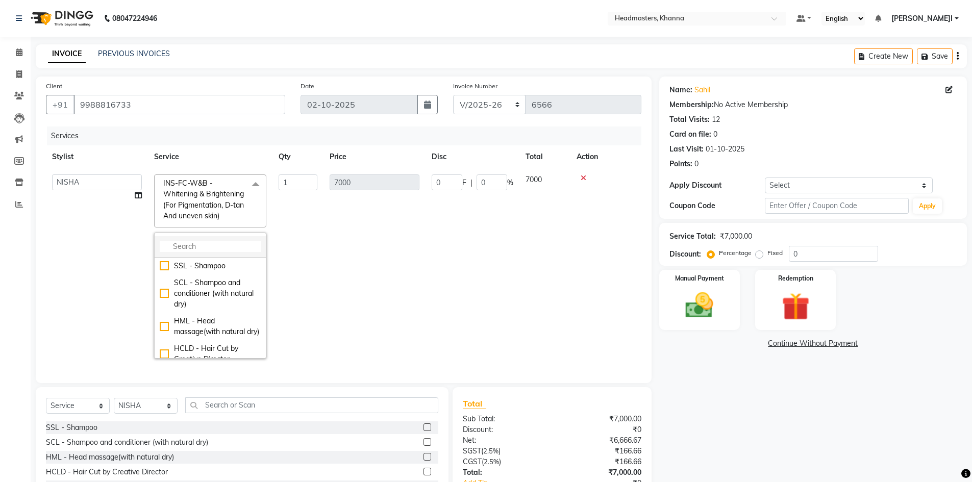
click at [218, 247] on input "multiselect-search" at bounding box center [210, 246] width 101 height 11
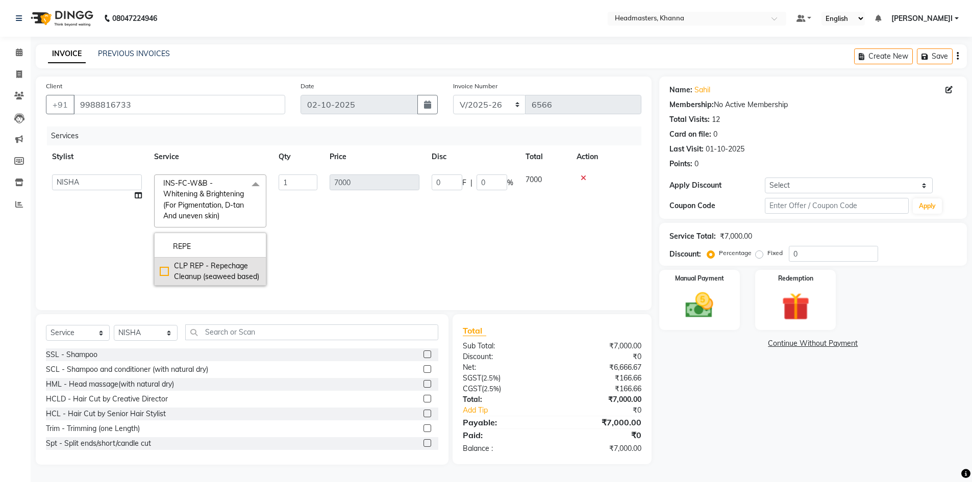
type input "REPE"
click at [222, 262] on div "CLP REP - Repechage Cleanup (seaweed based)" at bounding box center [210, 271] width 101 height 21
checkbox input "true"
type input "3000"
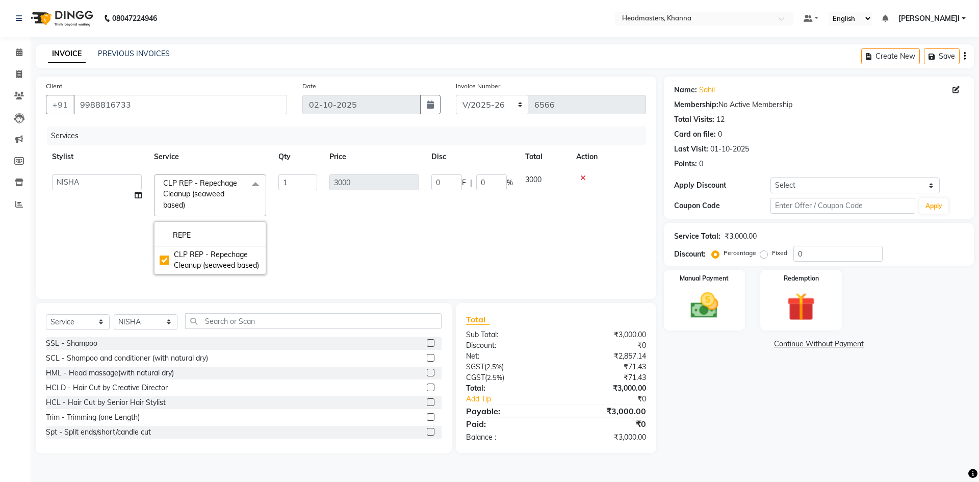
click at [194, 178] on span "CLP REP - Repechage Cleanup (seaweed based) x" at bounding box center [206, 194] width 90 height 33
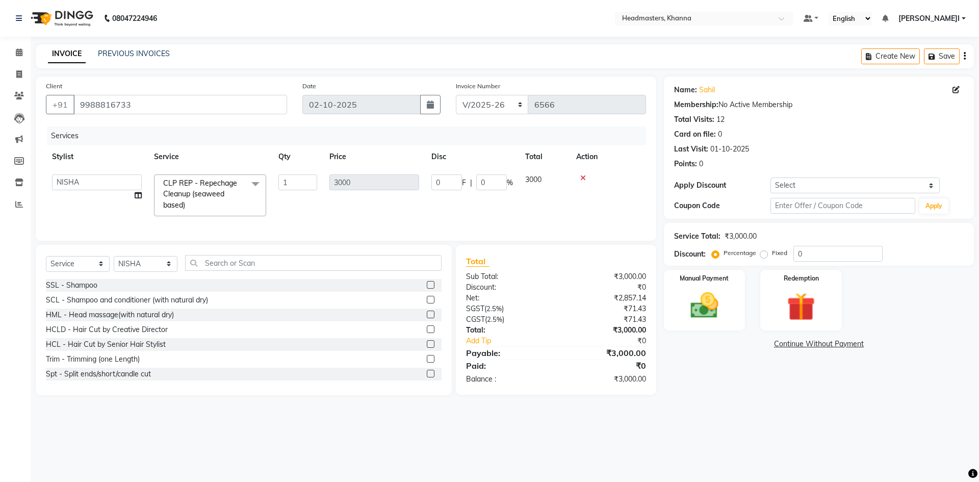
drag, startPoint x: 254, startPoint y: 262, endPoint x: 254, endPoint y: 275, distance: 13.3
click at [254, 266] on div "Select Service Product Membership Package Voucher Prepaid Gift Card Select Styl…" at bounding box center [244, 320] width 416 height 150
click at [254, 279] on div "Select Service Product Membership Package Voucher Prepaid Gift Card Select Styl…" at bounding box center [244, 267] width 396 height 24
click at [255, 271] on input "text" at bounding box center [313, 263] width 257 height 16
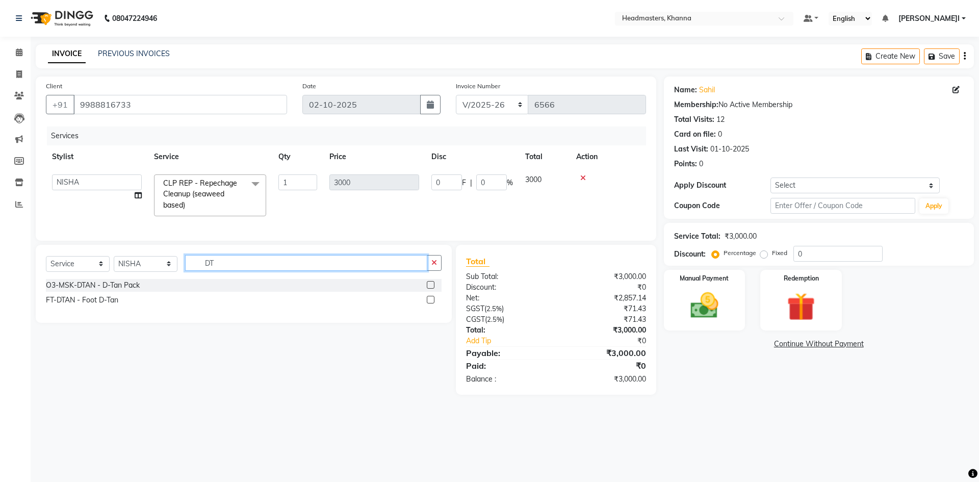
type input "DT"
click at [428, 289] on label at bounding box center [431, 285] width 8 height 8
click at [428, 289] on input "checkbox" at bounding box center [430, 285] width 7 height 7
checkbox input "true"
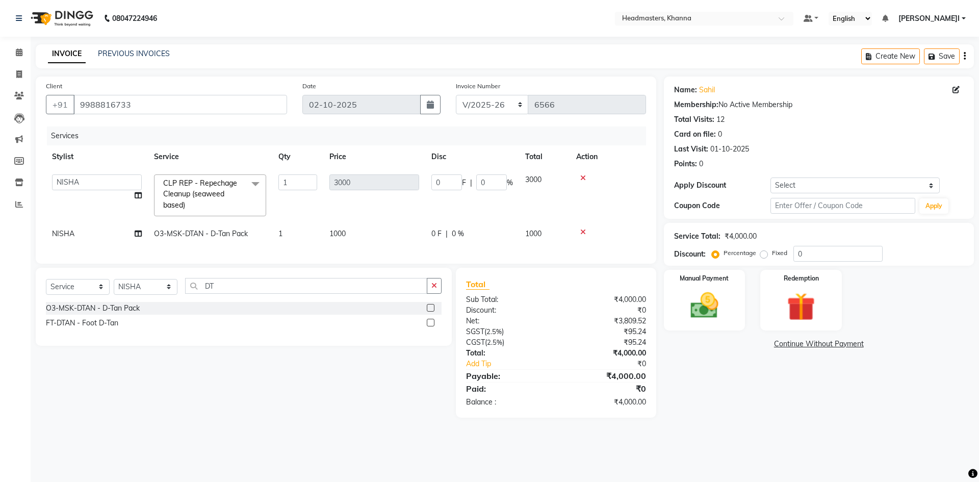
click at [436, 287] on button "button" at bounding box center [434, 286] width 15 height 16
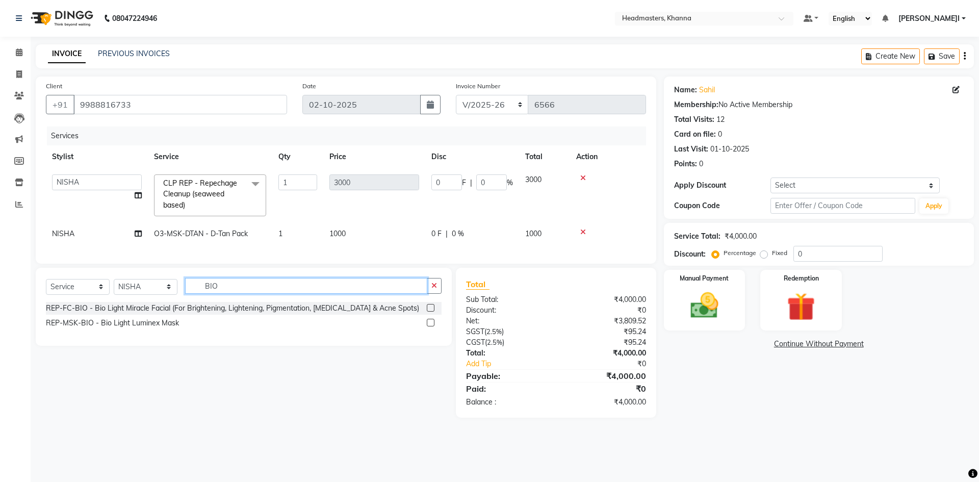
type input "BIO"
click at [430, 326] on label at bounding box center [431, 323] width 8 height 8
click at [430, 326] on input "checkbox" at bounding box center [430, 323] width 7 height 7
checkbox input "true"
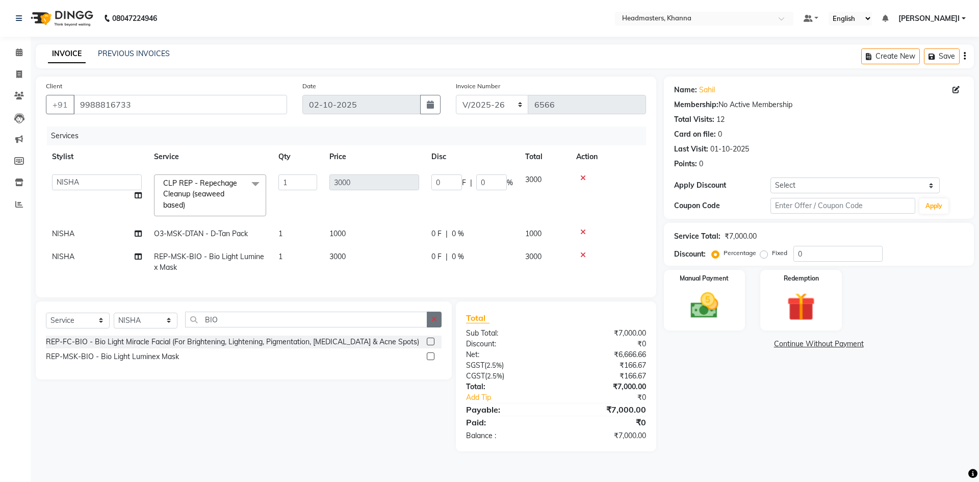
click at [431, 324] on button "button" at bounding box center [434, 320] width 15 height 16
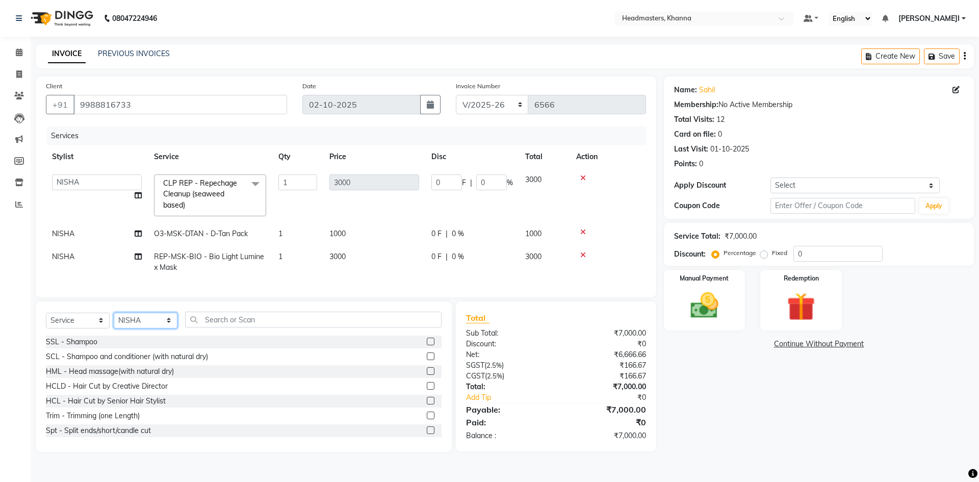
click at [137, 326] on select "Select Stylist ABHISHEK ajay Akash AKHIL AMAN AMAN (NAILS) ANKIT Ankit Pedicuri…" at bounding box center [146, 321] width 64 height 16
select select "60819"
click at [114, 320] on select "Select Stylist ABHISHEK ajay Akash AKHIL AMAN AMAN (NAILS) ANKIT Ankit Pedicuri…" at bounding box center [146, 321] width 64 height 16
click at [252, 328] on input "text" at bounding box center [313, 320] width 257 height 16
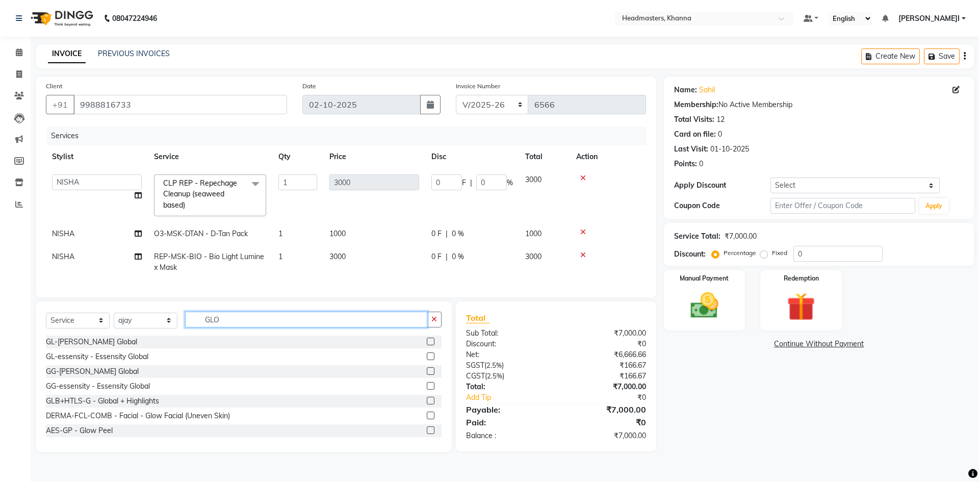
type input "GLO"
click at [427, 390] on label at bounding box center [431, 386] width 8 height 8
click at [427, 390] on input "checkbox" at bounding box center [430, 386] width 7 height 7
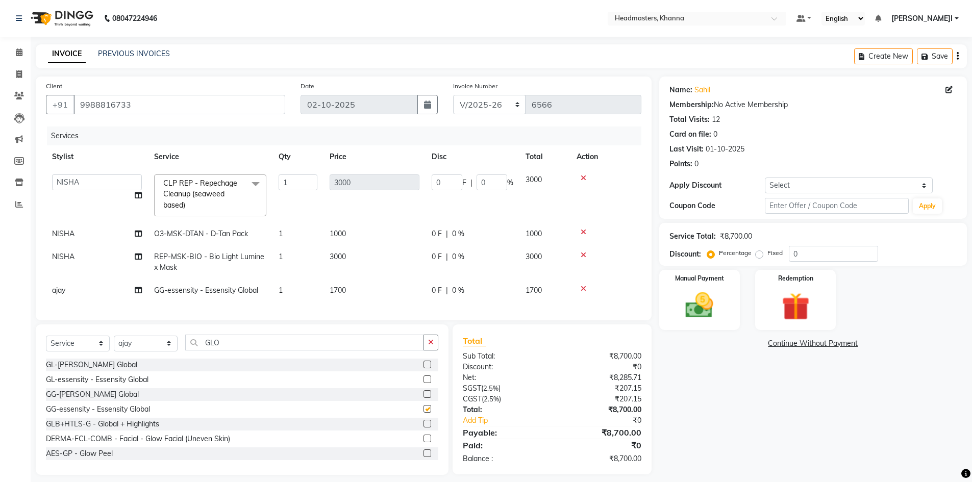
click at [423, 386] on div at bounding box center [430, 379] width 15 height 13
checkbox input "false"
click at [424, 348] on button "button" at bounding box center [430, 343] width 15 height 16
click at [505, 182] on input "0" at bounding box center [491, 182] width 31 height 16
type input "050"
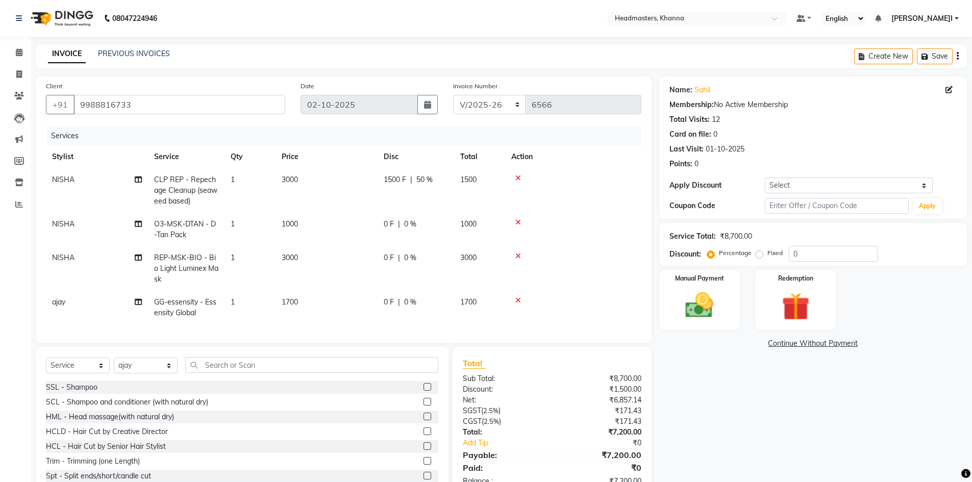
click at [488, 236] on tr "NISHA O3-MSK-DTAN - D-Tan Pack 1 1000 0 F | 0 % 1000" at bounding box center [343, 230] width 595 height 34
click at [488, 236] on td "1000" at bounding box center [479, 230] width 51 height 34
select select "60807"
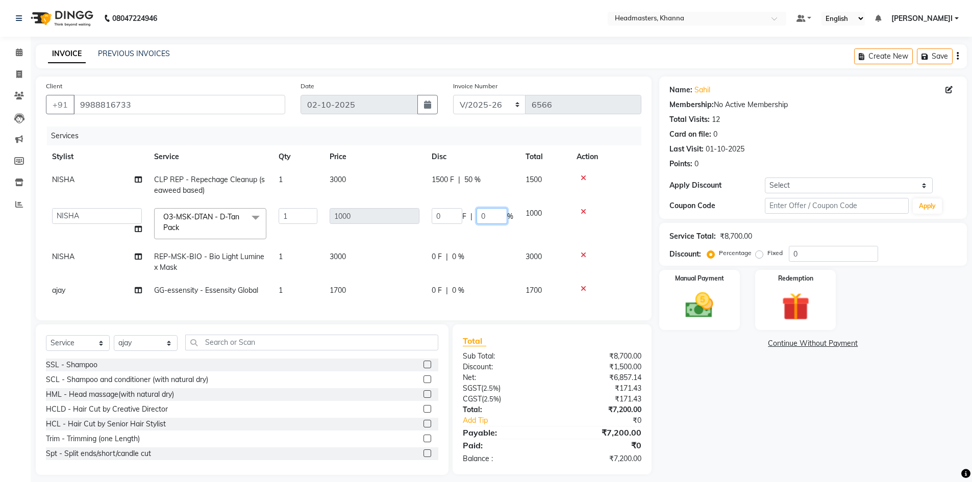
click at [506, 214] on input "0" at bounding box center [491, 216] width 31 height 16
type input "050"
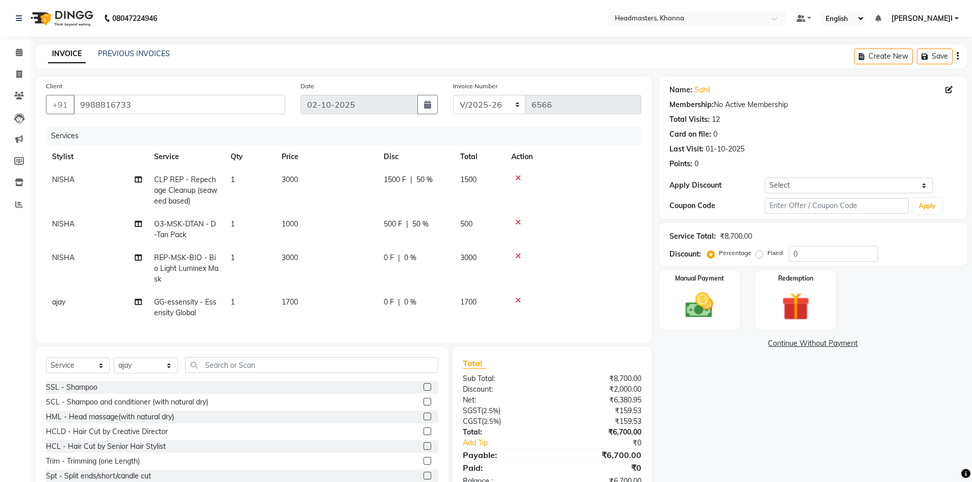
click at [479, 260] on tr "NISHA REP-MSK-BIO - Bio Light Luminex Mask 1 3000 0 F | 0 % 3000" at bounding box center [343, 268] width 595 height 44
click at [479, 260] on td "3000" at bounding box center [479, 268] width 51 height 44
select select "60807"
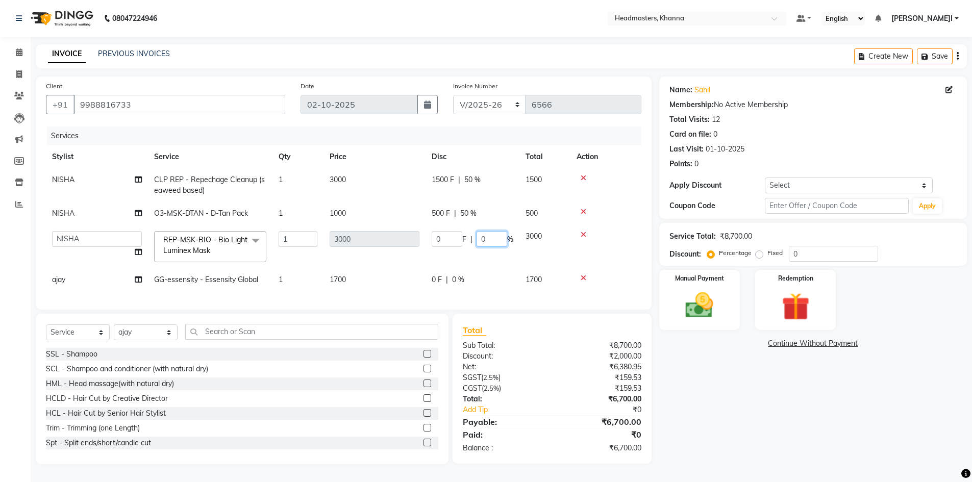
click at [501, 238] on input "0" at bounding box center [491, 239] width 31 height 16
type input "050"
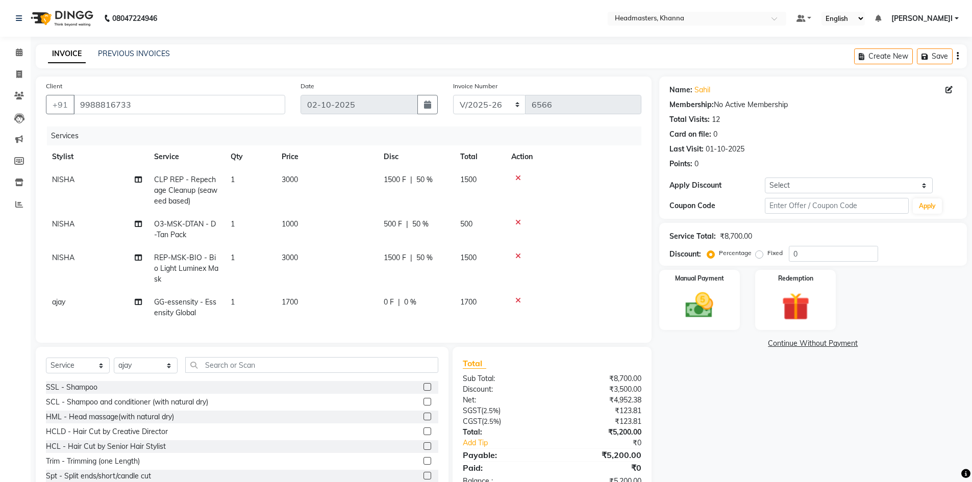
click at [484, 277] on tbody "NISHA CLP REP - Repechage Cleanup (seaweed based) 1 3000 1500 F | 50 % 1500 NIS…" at bounding box center [343, 246] width 595 height 156
click at [484, 277] on td "1500" at bounding box center [479, 268] width 51 height 44
select select "60807"
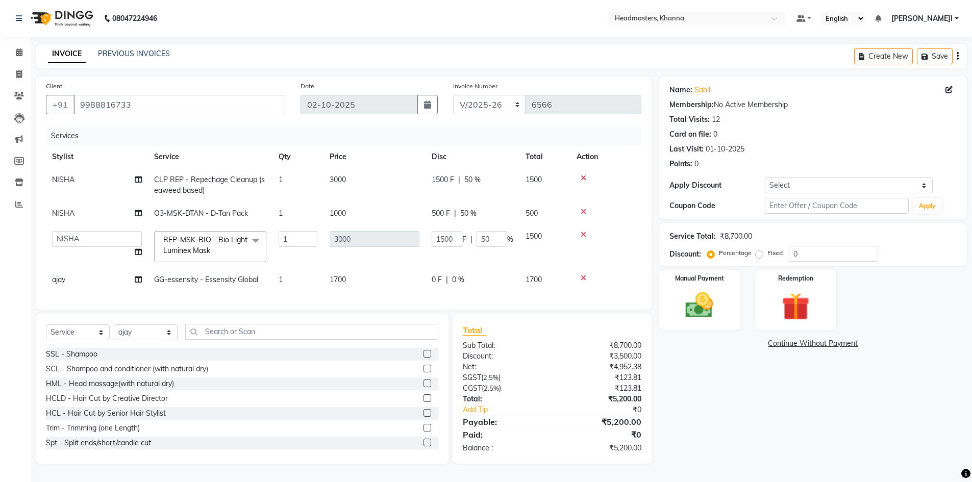
click at [484, 282] on div "0 F | 0 %" at bounding box center [473, 279] width 82 height 11
select select "60819"
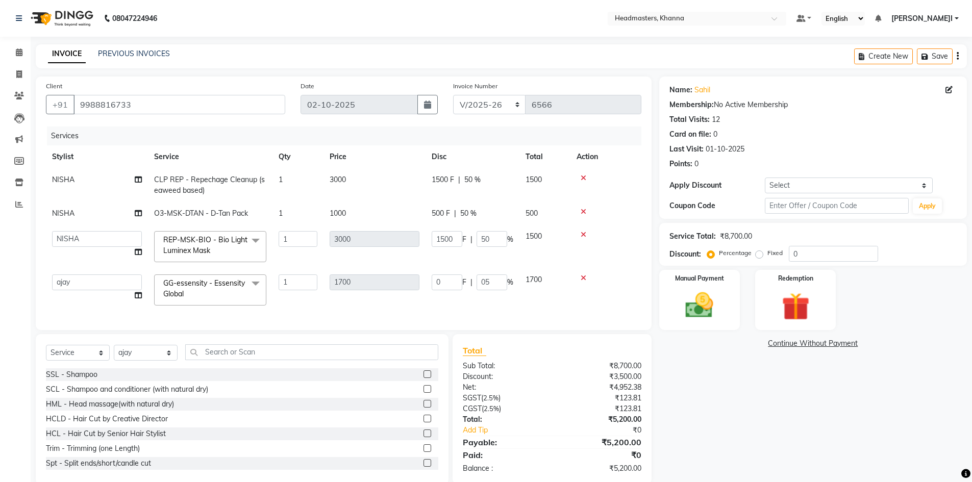
type input "050"
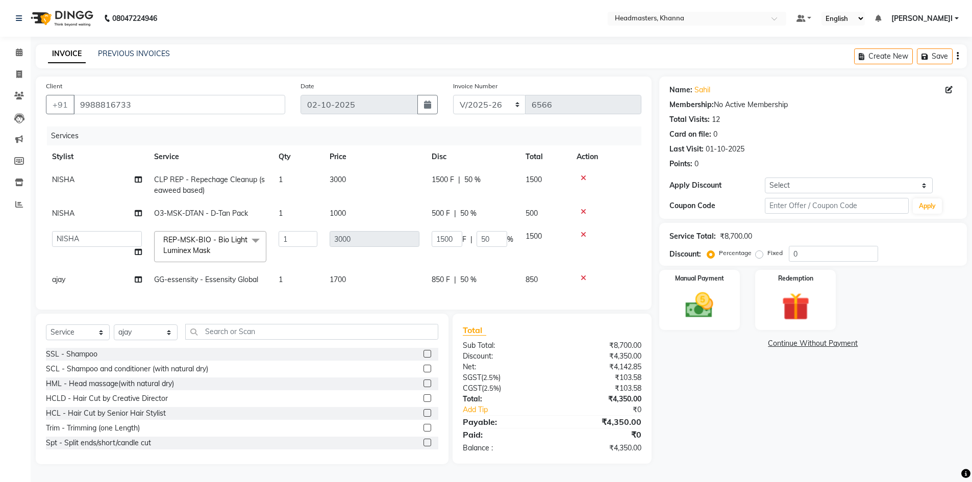
click at [475, 254] on td "1500 F | 50 %" at bounding box center [472, 246] width 94 height 43
click at [448, 271] on td "850 F | 50 %" at bounding box center [472, 279] width 94 height 23
select select "60819"
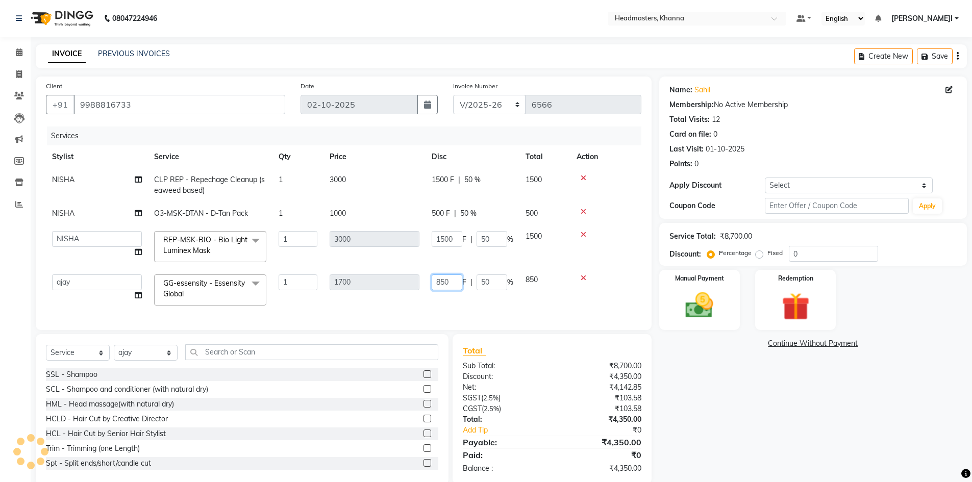
click at [451, 282] on input "850" at bounding box center [447, 282] width 31 height 16
type input "8"
type input "900"
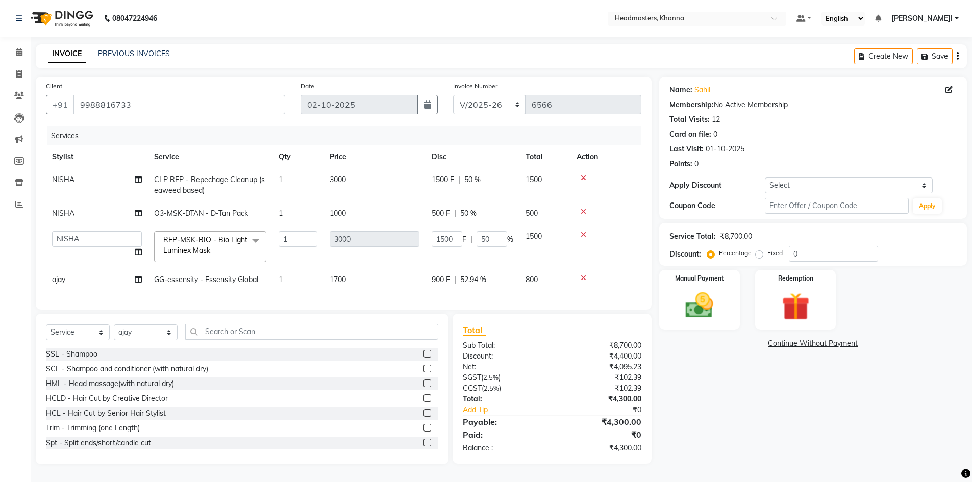
click at [465, 258] on td "1500 F | 50 %" at bounding box center [472, 246] width 94 height 43
drag, startPoint x: 683, startPoint y: 314, endPoint x: 687, endPoint y: 331, distance: 17.3
click at [683, 314] on img at bounding box center [699, 305] width 47 height 33
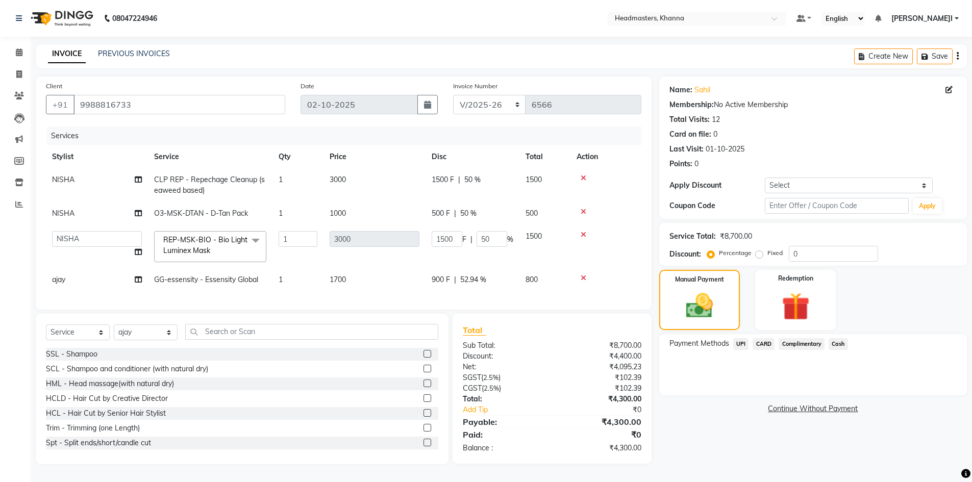
click at [743, 344] on span "UPI" at bounding box center [741, 344] width 16 height 12
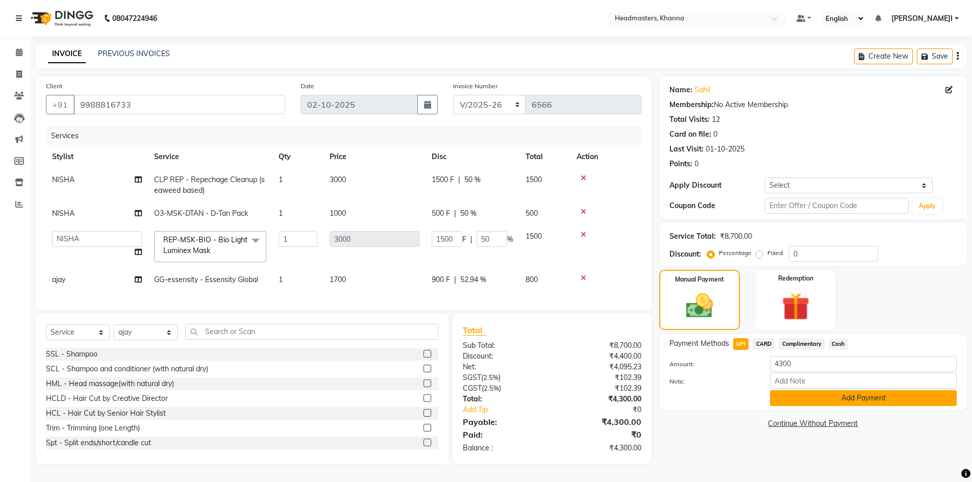
click at [805, 397] on button "Add Payment" at bounding box center [863, 398] width 187 height 16
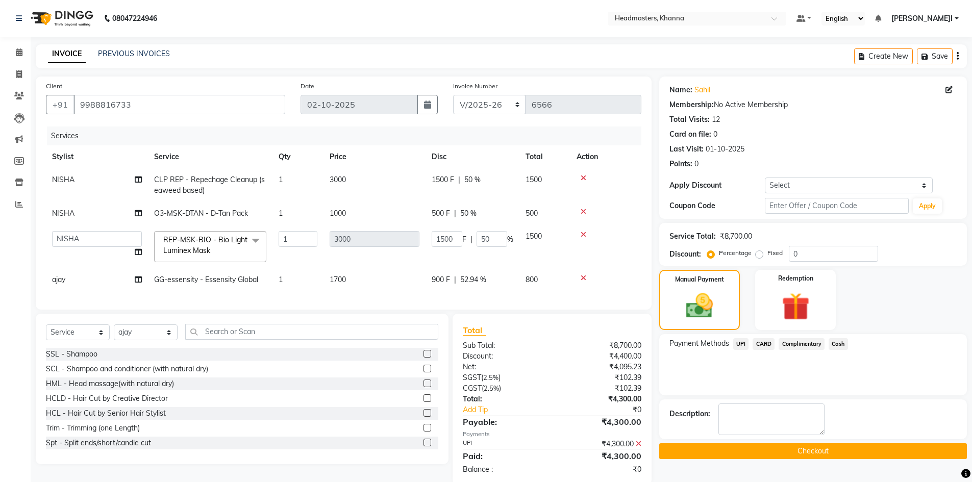
drag, startPoint x: 745, startPoint y: 447, endPoint x: 740, endPoint y: 450, distance: 6.4
click at [744, 449] on button "Checkout" at bounding box center [813, 451] width 308 height 16
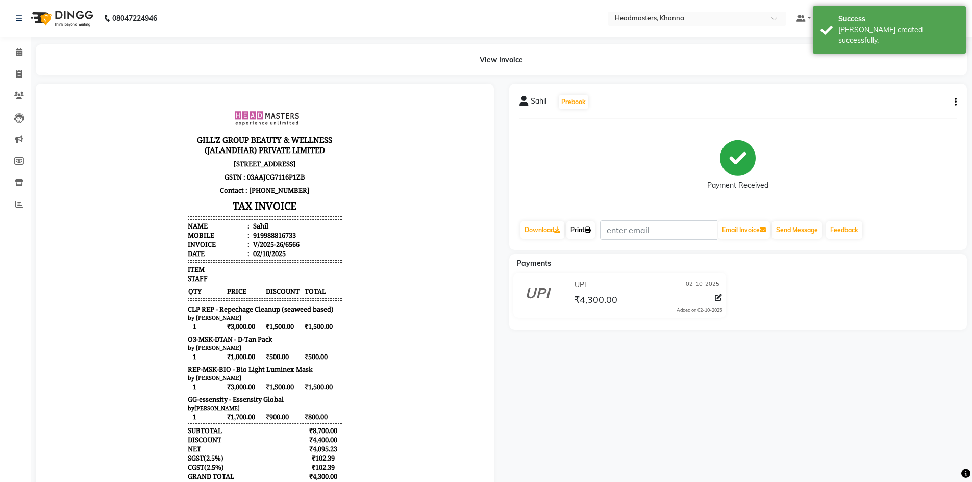
click at [585, 229] on link "Print" at bounding box center [580, 229] width 29 height 17
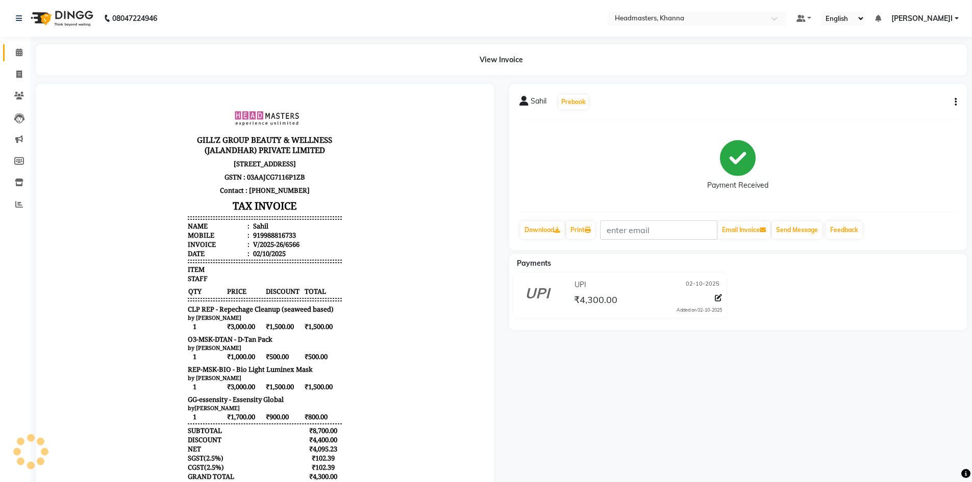
click at [8, 51] on link "Calendar" at bounding box center [15, 52] width 24 height 17
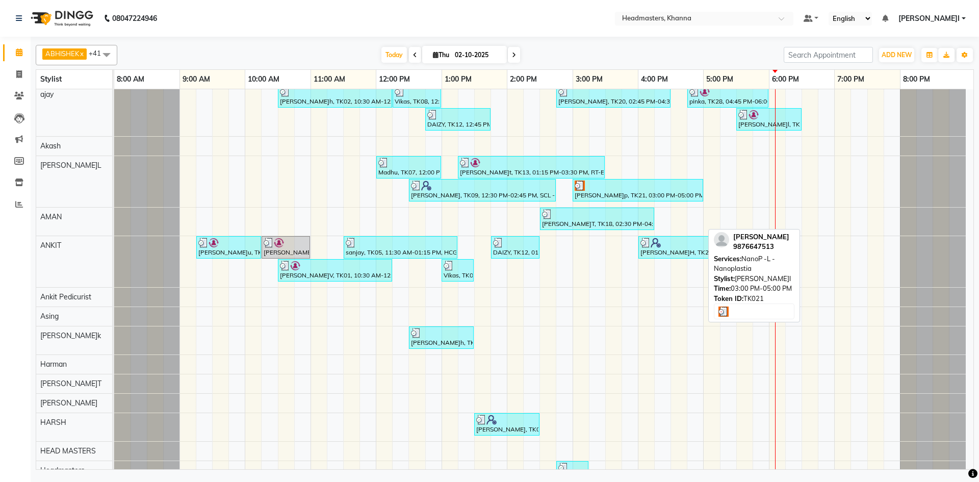
scroll to position [102, 0]
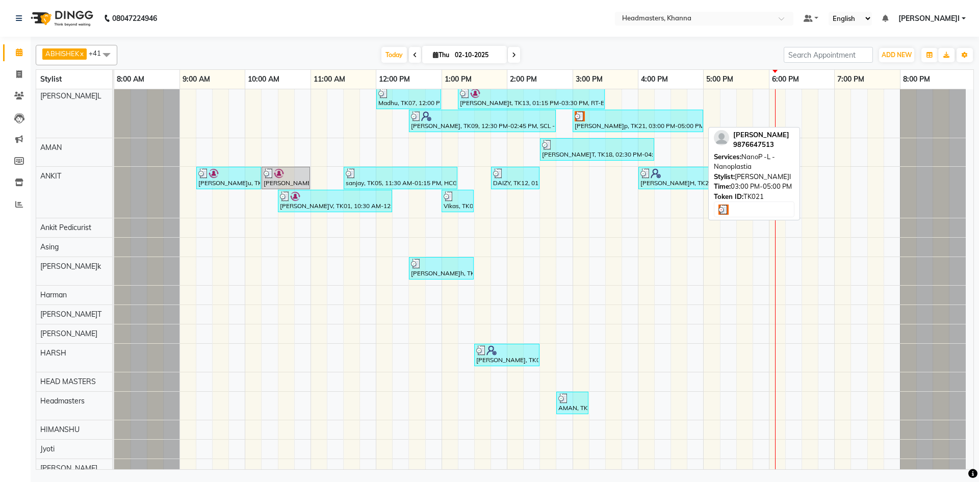
click at [587, 123] on div "[PERSON_NAME]p, TK21, 03:00 PM-05:00 PM, NanoP -L - Nanoplastia" at bounding box center [638, 120] width 129 height 19
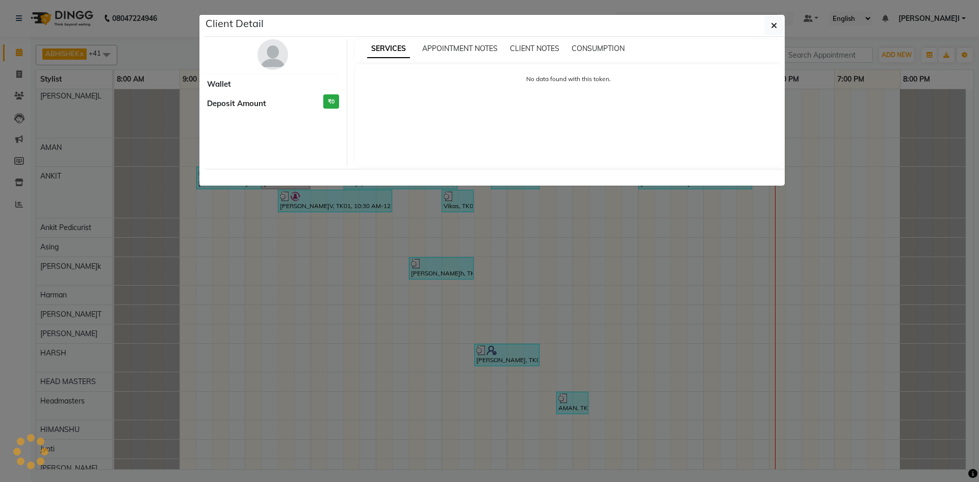
select select "3"
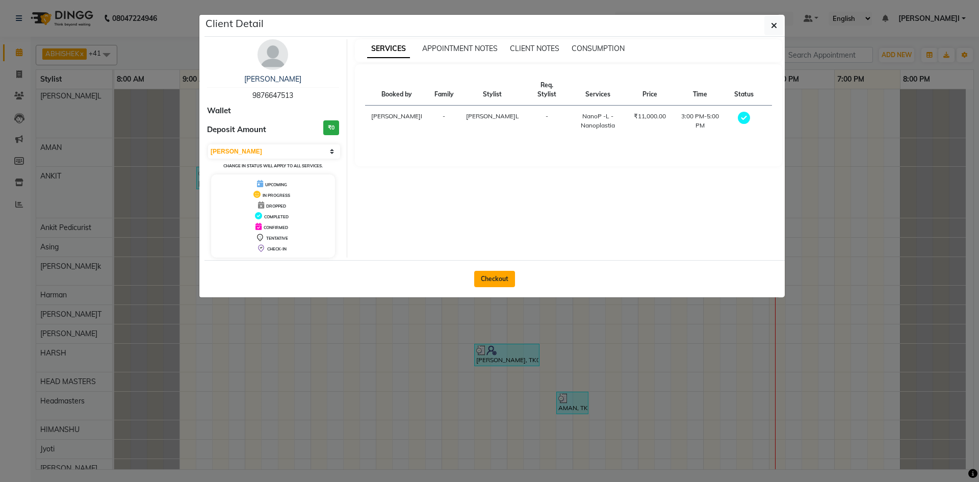
click at [502, 277] on button "Checkout" at bounding box center [494, 279] width 41 height 16
select select "service"
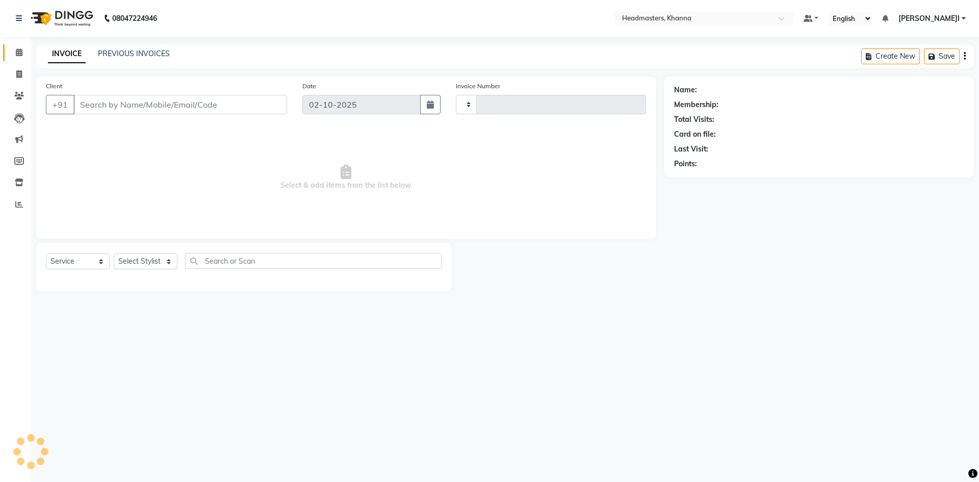
type input "6567"
select select "7138"
type input "9876647513"
select select "60805"
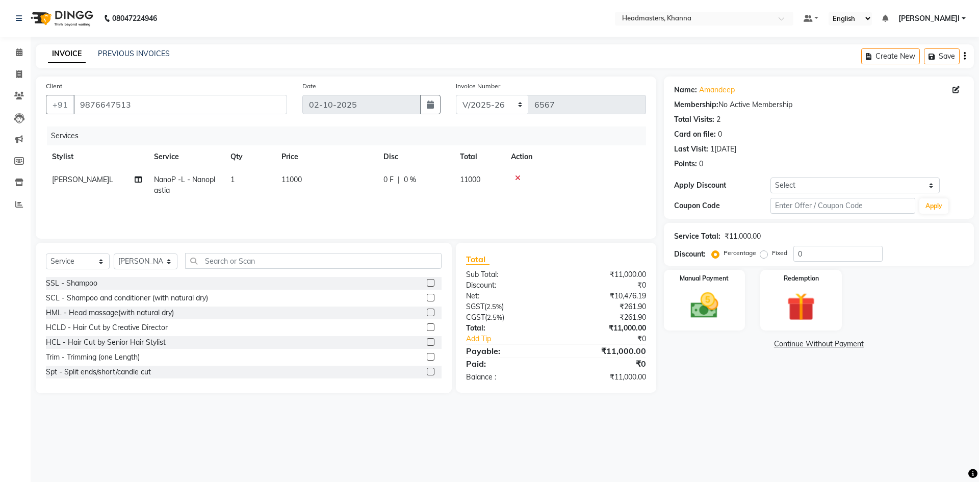
click at [447, 180] on div "0 F | 0 %" at bounding box center [416, 179] width 64 height 11
select select "60805"
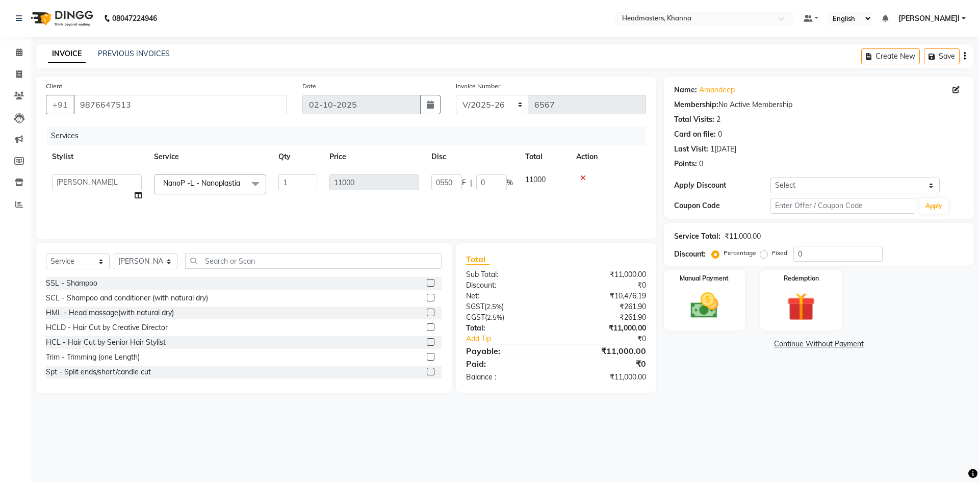
type input "05500"
click at [451, 158] on th "Disc" at bounding box center [472, 156] width 94 height 23
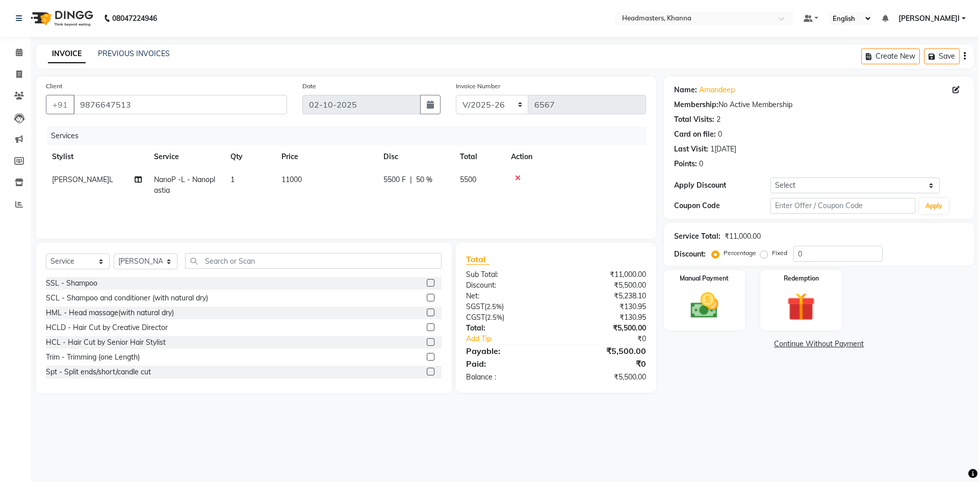
click at [440, 169] on td "5500 F | 50 %" at bounding box center [416, 185] width 77 height 34
select select "60805"
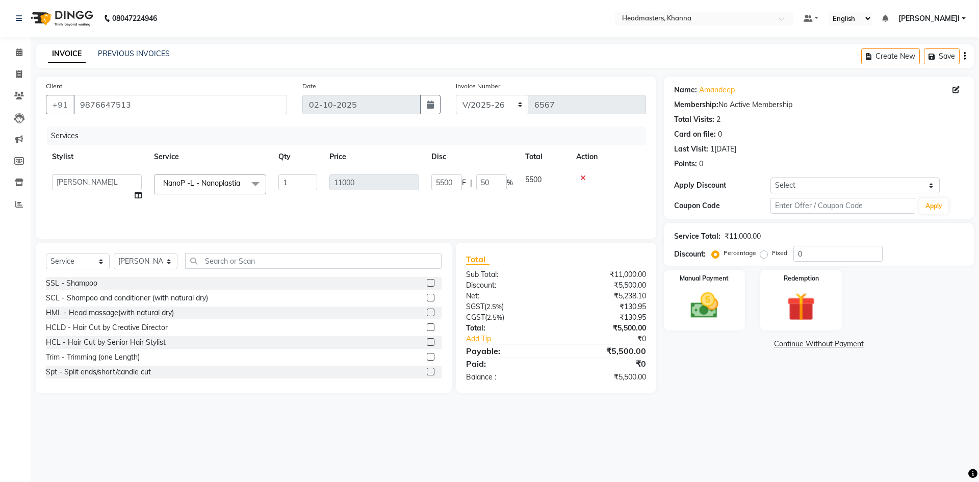
click at [440, 169] on td "5500 F | 50 %" at bounding box center [472, 187] width 94 height 39
click at [449, 179] on input "5500" at bounding box center [447, 182] width 31 height 16
click at [445, 178] on input "5500" at bounding box center [447, 182] width 31 height 16
type input "3500"
click at [463, 148] on tr "Stylist Service Qty Price Disc Total Action" at bounding box center [346, 156] width 600 height 23
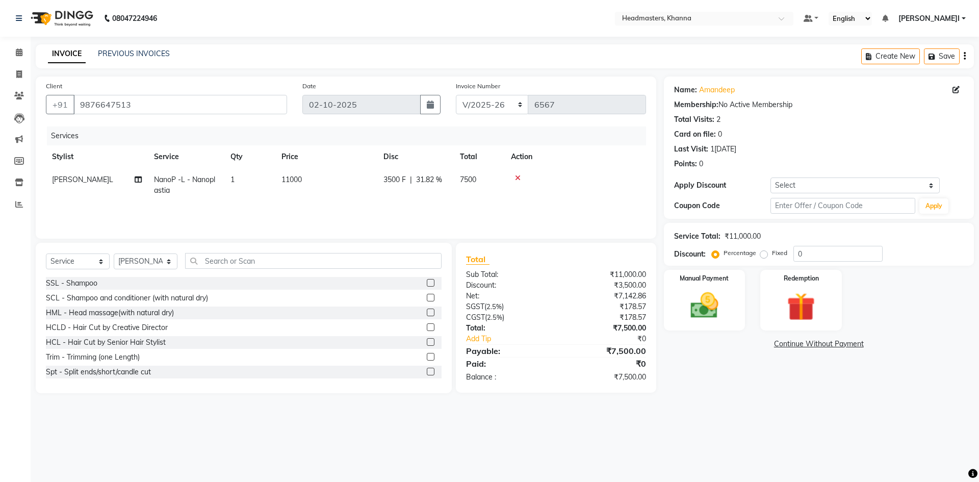
click at [479, 202] on td "7500" at bounding box center [479, 185] width 51 height 34
select select "60805"
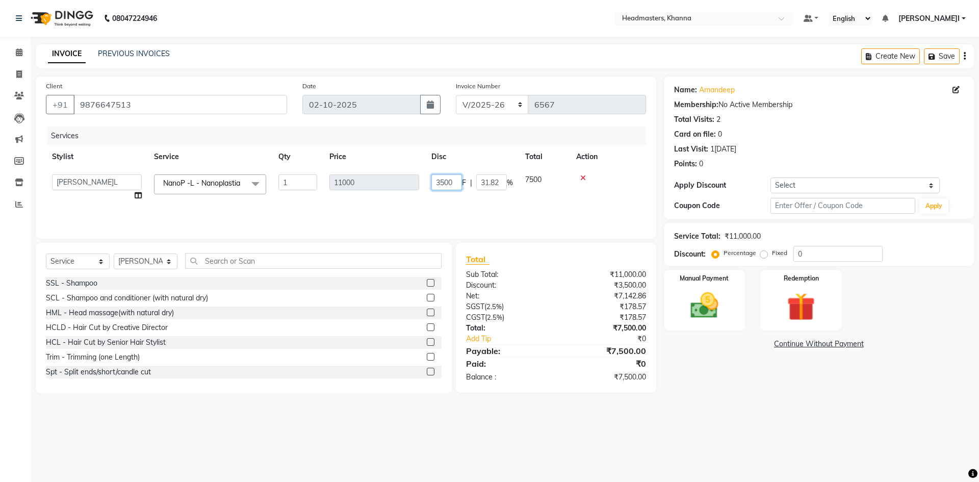
click at [454, 183] on input "3500" at bounding box center [447, 182] width 31 height 16
type input "3"
type input "4000"
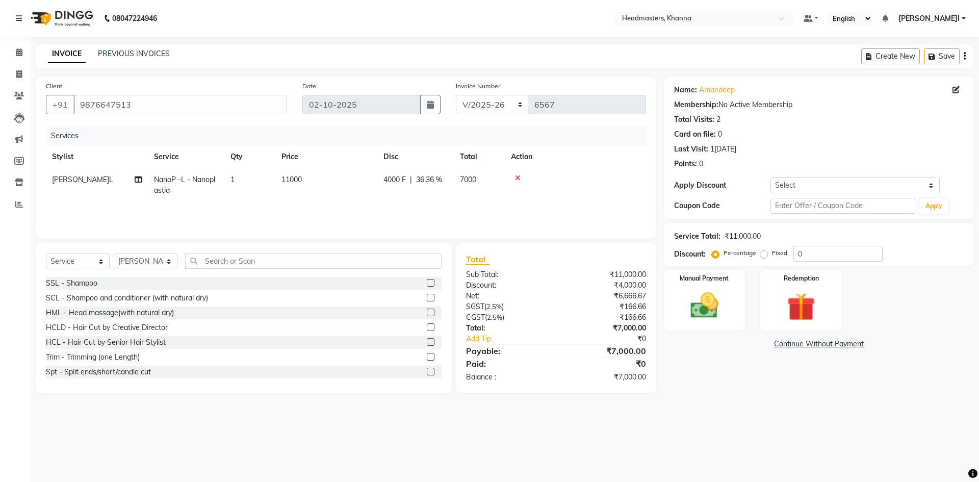
click at [465, 156] on tr "Stylist Service Qty Price Disc Total Action" at bounding box center [346, 156] width 600 height 23
click at [708, 288] on div "Manual Payment" at bounding box center [704, 300] width 85 height 63
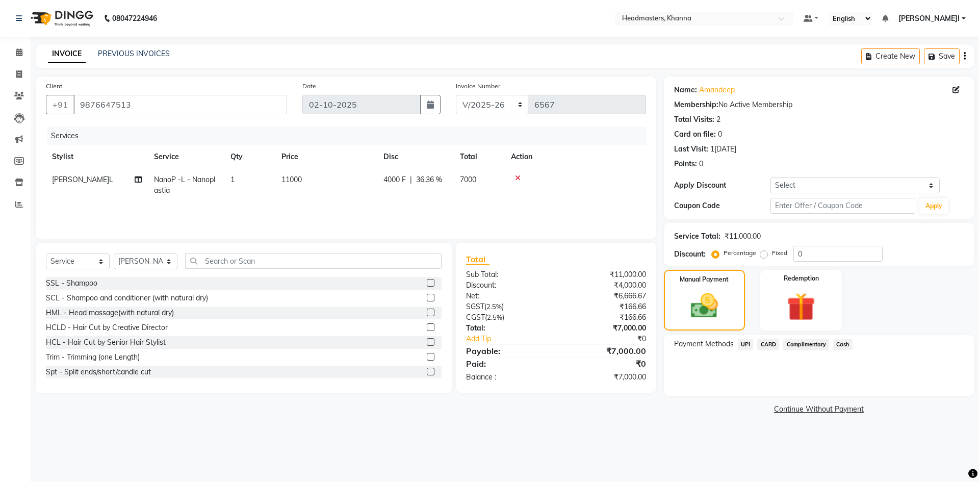
drag, startPoint x: 742, startPoint y: 345, endPoint x: 747, endPoint y: 344, distance: 5.1
click at [742, 345] on span "UPI" at bounding box center [746, 345] width 16 height 12
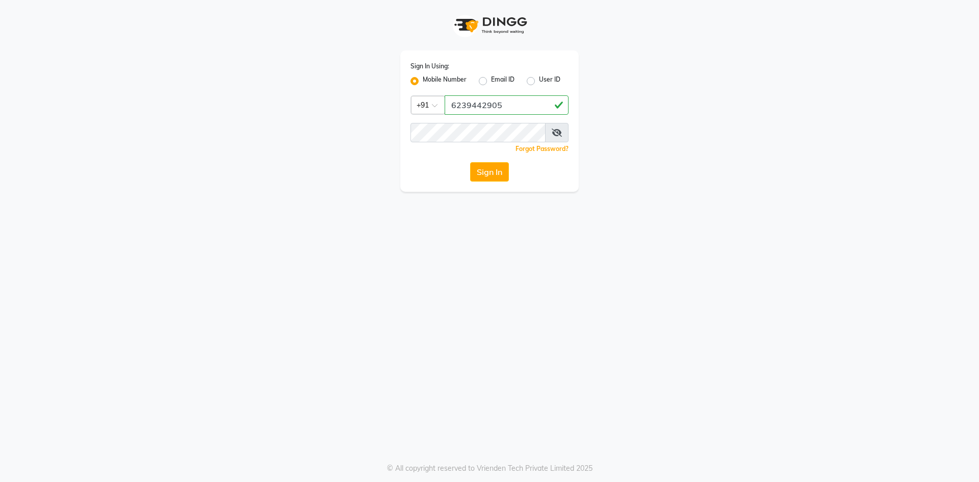
type input "6239442905"
click at [497, 179] on button "Sign In" at bounding box center [489, 171] width 39 height 19
click at [506, 170] on button "Sign In" at bounding box center [489, 171] width 39 height 19
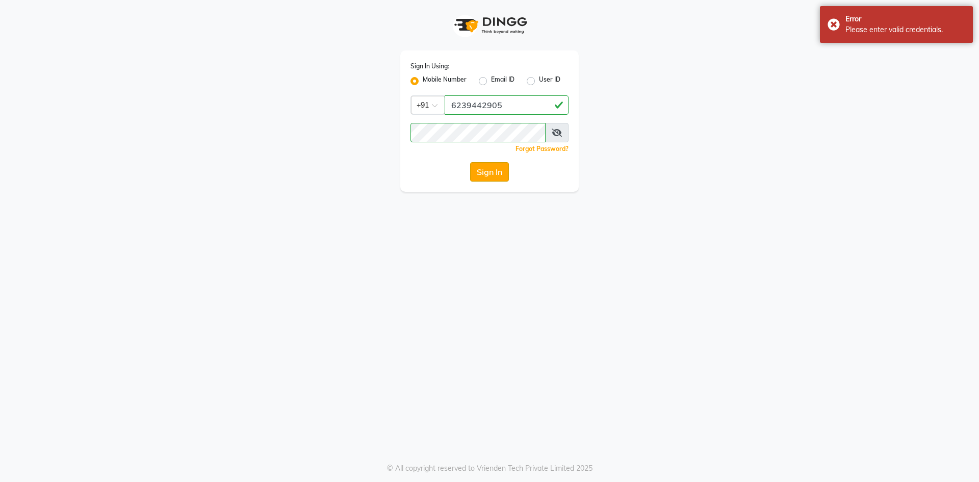
click at [491, 170] on button "Sign In" at bounding box center [489, 171] width 39 height 19
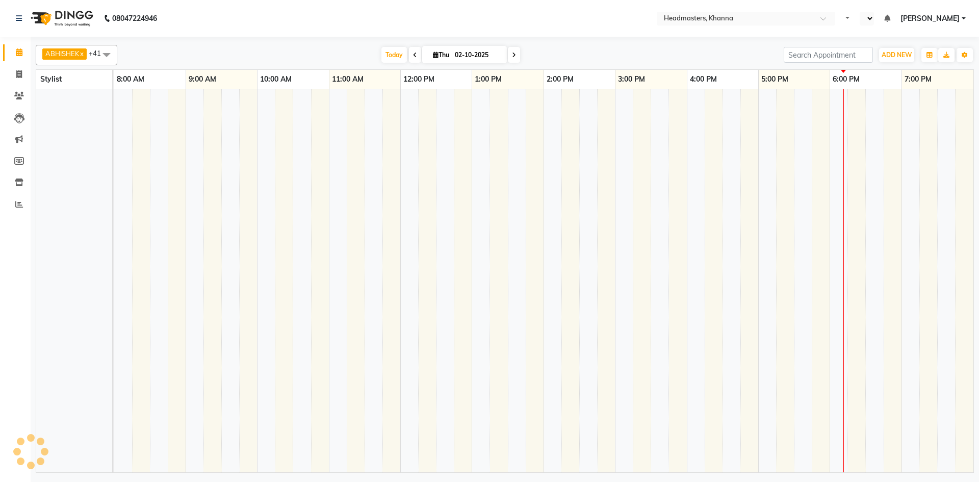
select select "en"
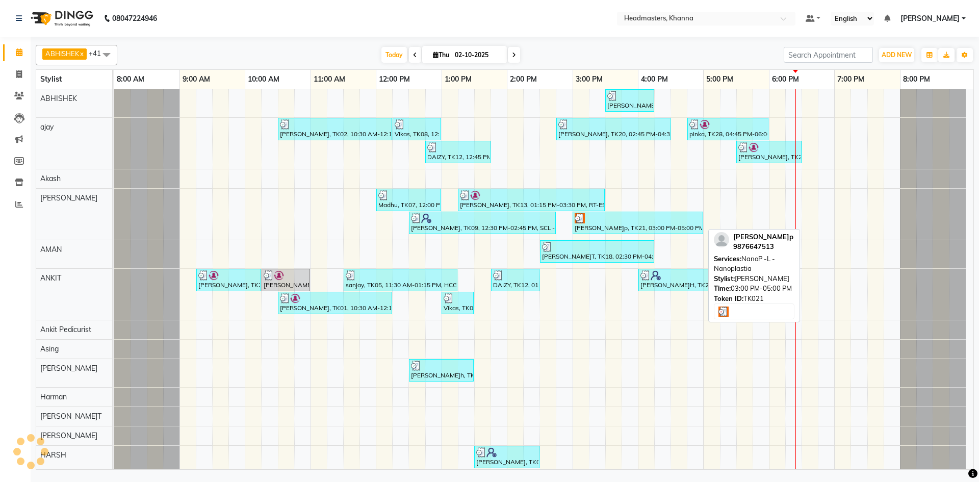
click at [667, 223] on div "[PERSON_NAME]p, TK21, 03:00 PM-05:00 PM, NanoP -L - Nanoplastia" at bounding box center [638, 222] width 129 height 19
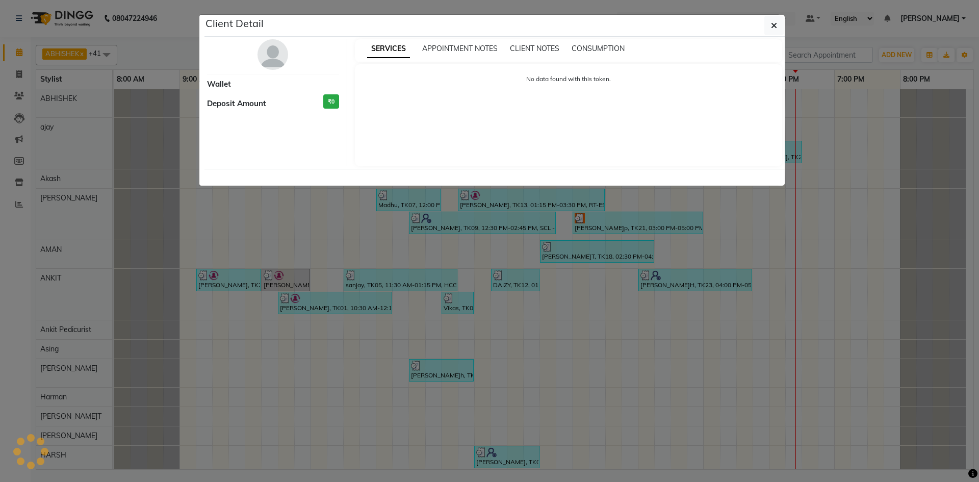
select select "3"
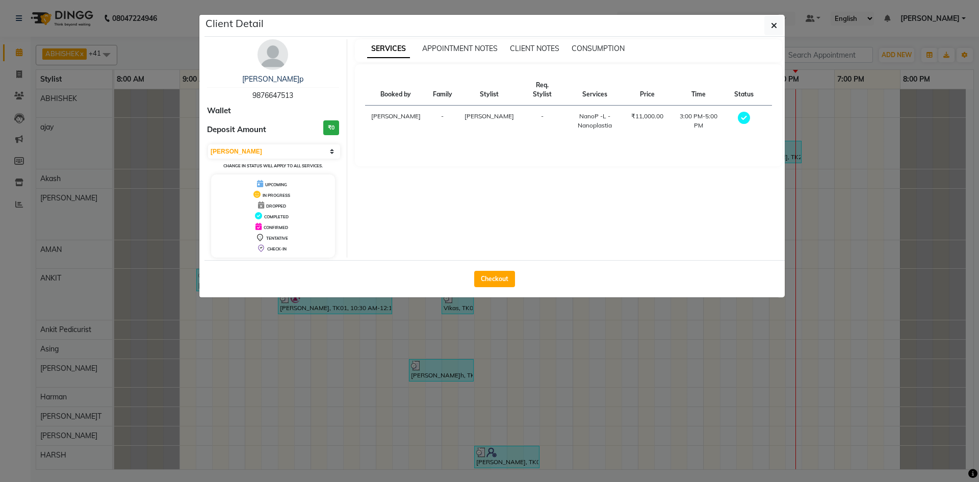
drag, startPoint x: 501, startPoint y: 279, endPoint x: 505, endPoint y: 283, distance: 5.4
click at [501, 279] on button "Checkout" at bounding box center [494, 279] width 41 height 16
select select "service"
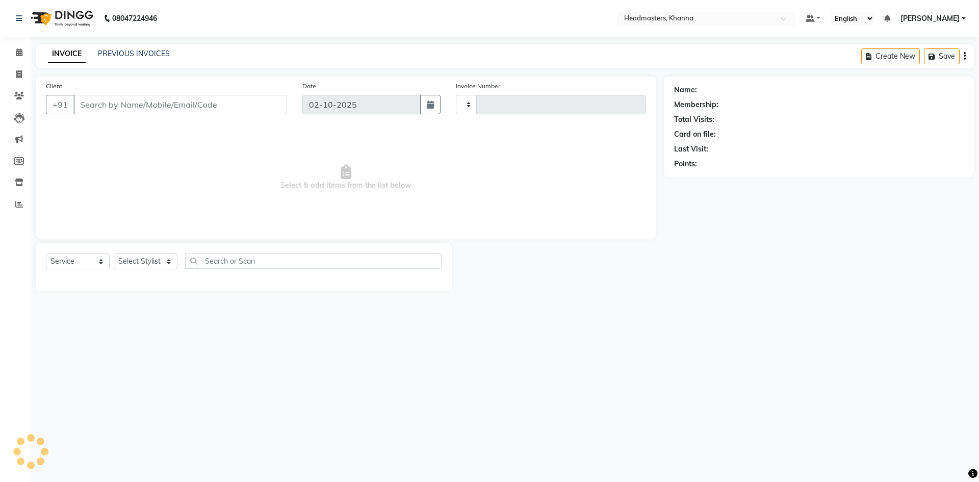
type input "6567"
select select "7138"
type input "9876647513"
select select "60805"
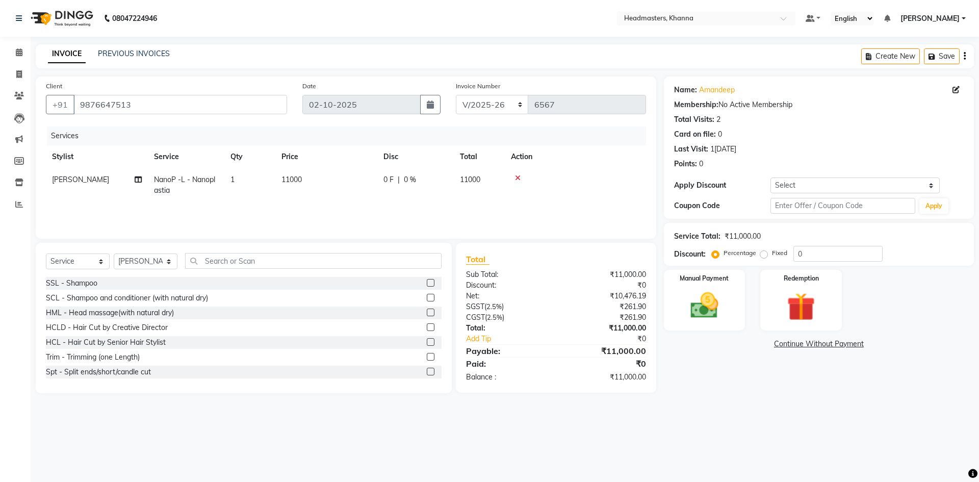
click at [451, 189] on td "0 F | 0 %" at bounding box center [416, 185] width 77 height 34
select select "60805"
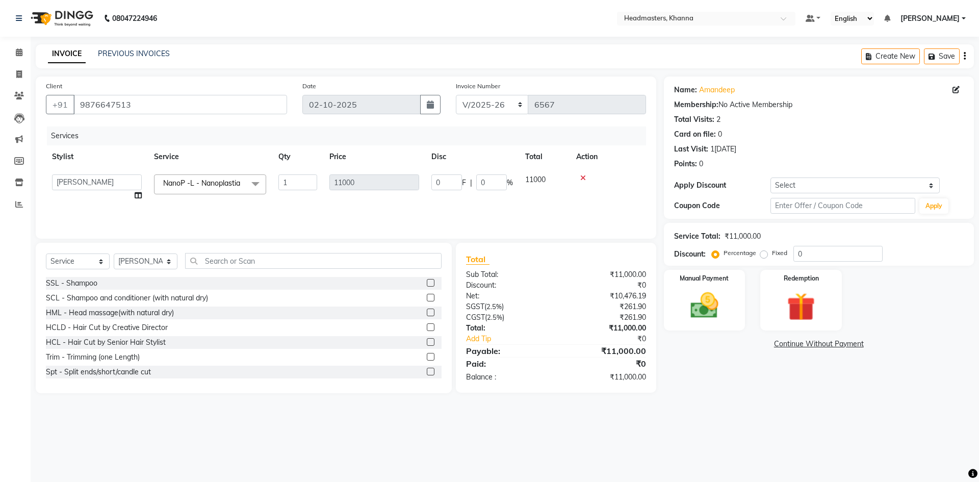
click at [451, 189] on input "0" at bounding box center [447, 182] width 31 height 16
type input "04000"
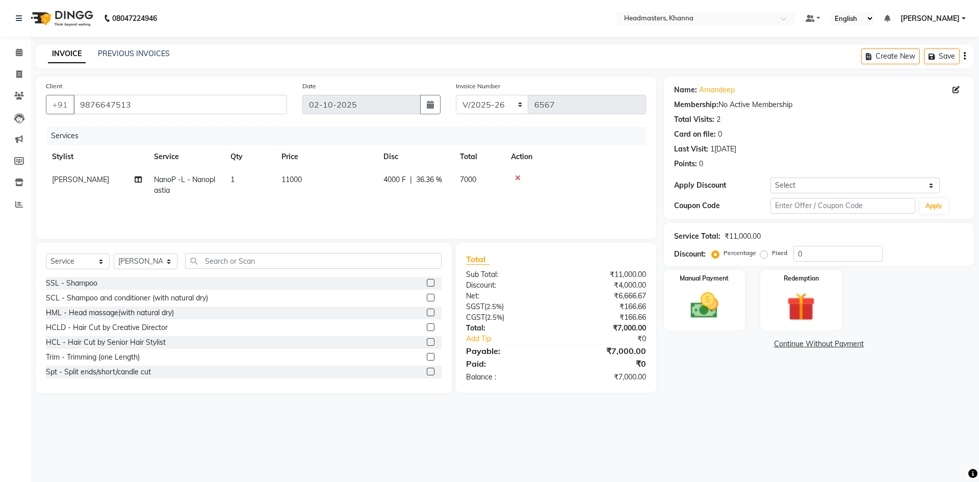
click at [481, 153] on tr "Stylist Service Qty Price Disc Total Action" at bounding box center [346, 156] width 600 height 23
drag, startPoint x: 720, startPoint y: 310, endPoint x: 741, endPoint y: 329, distance: 28.2
click at [720, 311] on img at bounding box center [704, 306] width 47 height 34
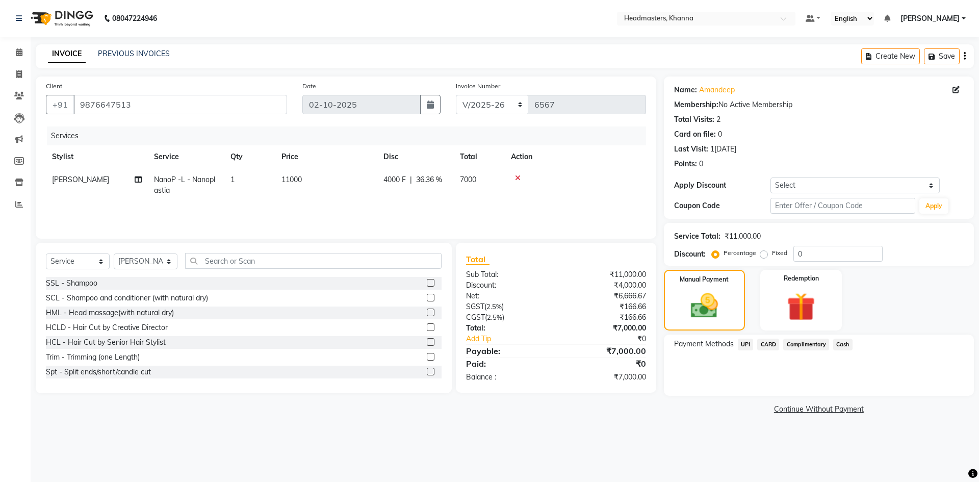
drag, startPoint x: 746, startPoint y: 342, endPoint x: 760, endPoint y: 355, distance: 19.1
click at [746, 342] on span "UPI" at bounding box center [746, 345] width 16 height 12
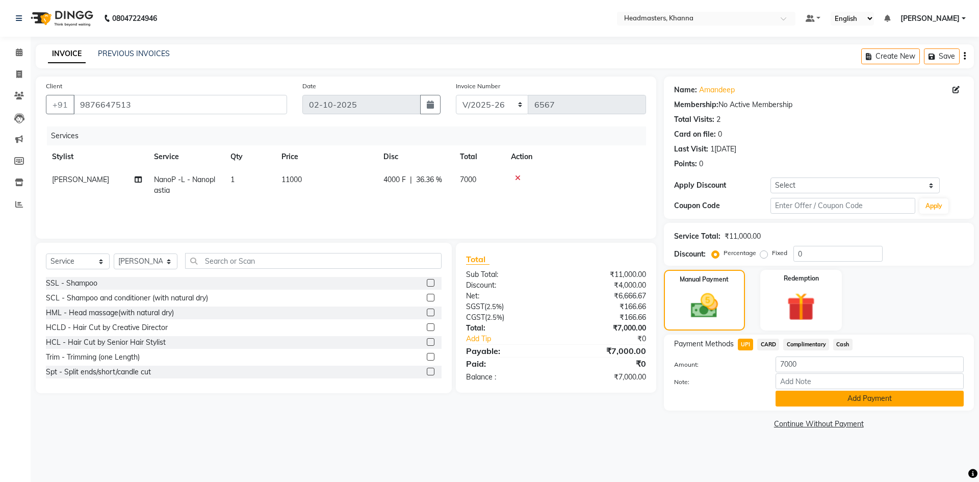
click at [817, 391] on button "Add Payment" at bounding box center [870, 399] width 188 height 16
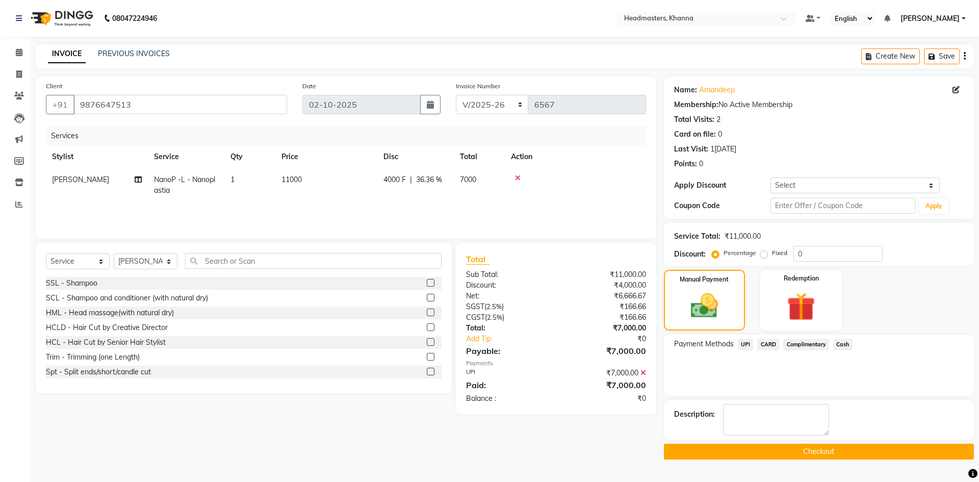
click at [784, 447] on button "Checkout" at bounding box center [819, 452] width 310 height 16
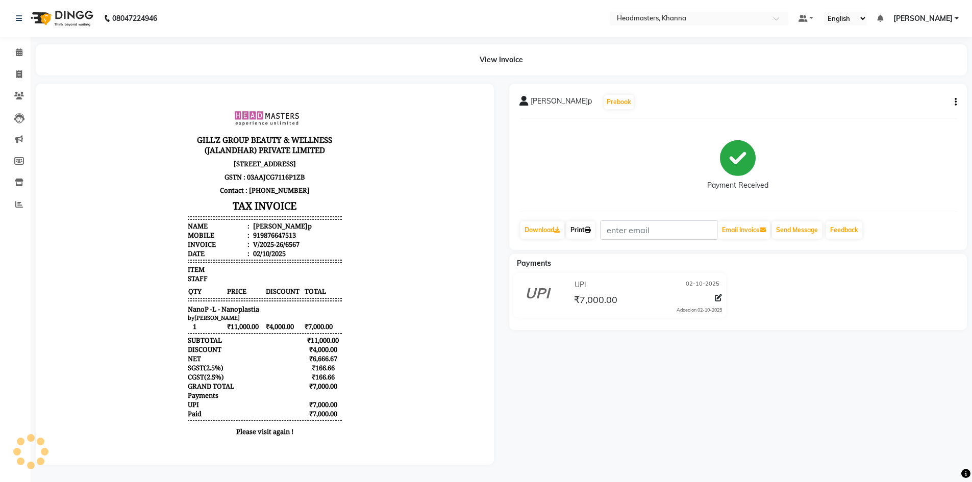
click at [580, 226] on link "Print" at bounding box center [580, 229] width 29 height 17
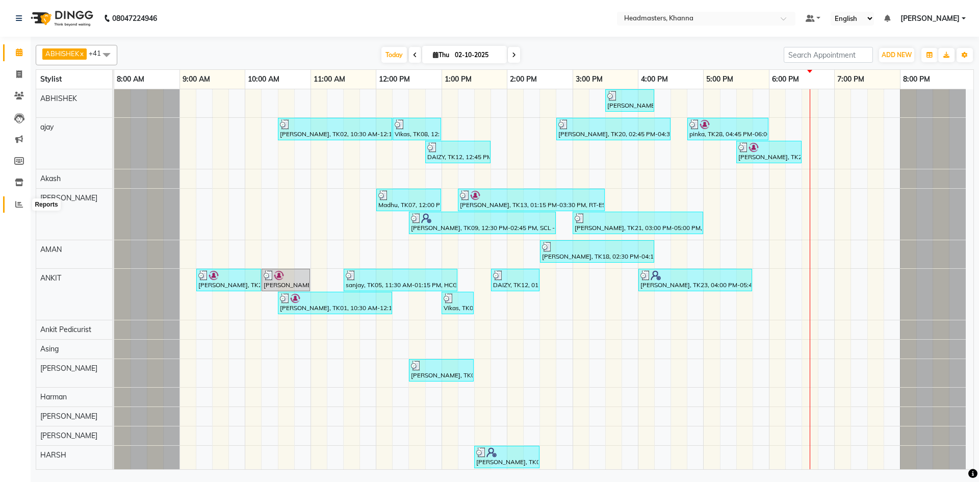
click at [15, 204] on span at bounding box center [19, 205] width 18 height 12
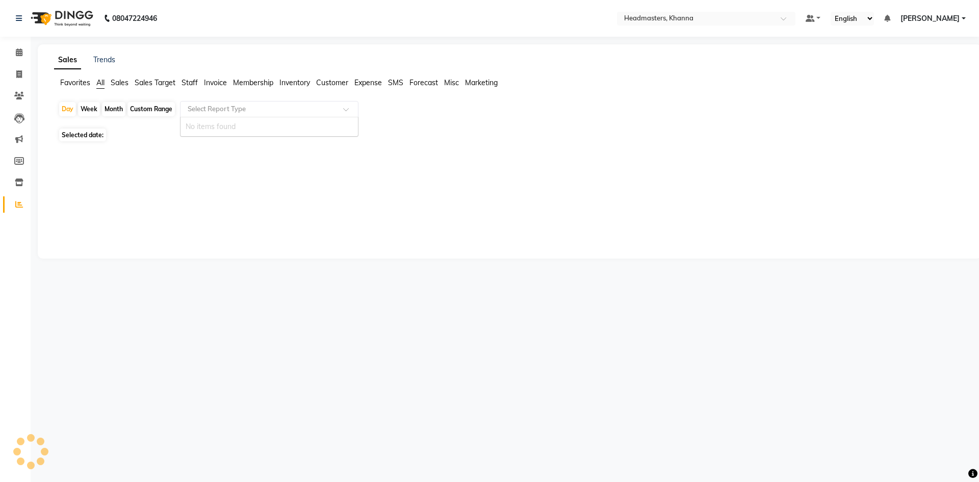
click at [215, 115] on div "Select Report Type" at bounding box center [269, 109] width 179 height 16
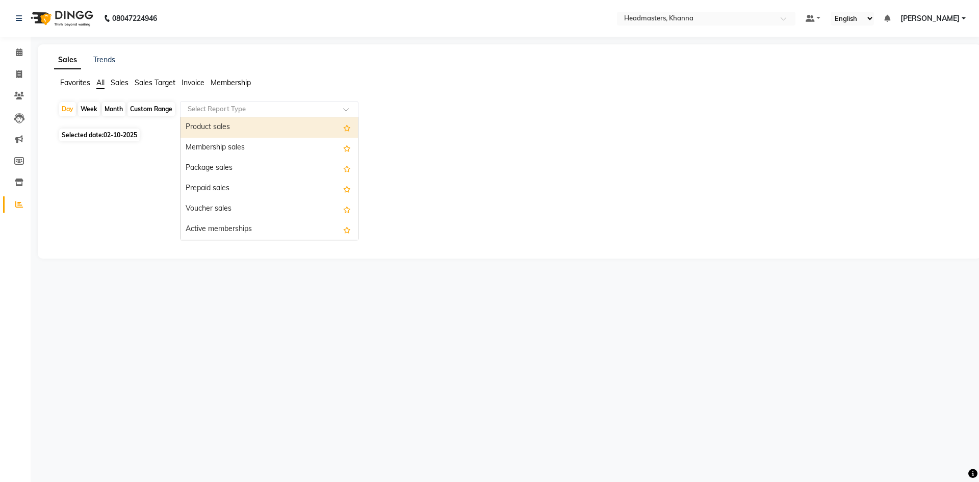
click at [217, 121] on div "Product sales" at bounding box center [270, 127] width 178 height 20
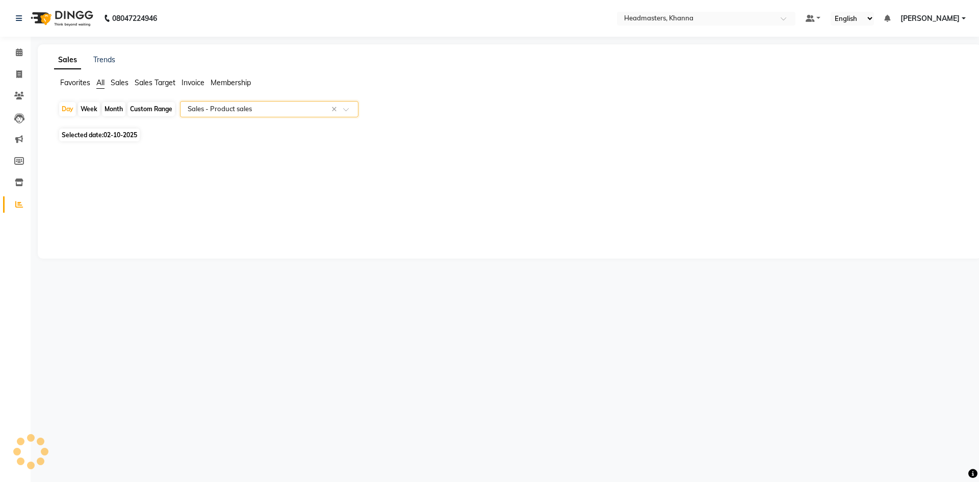
select select "csv"
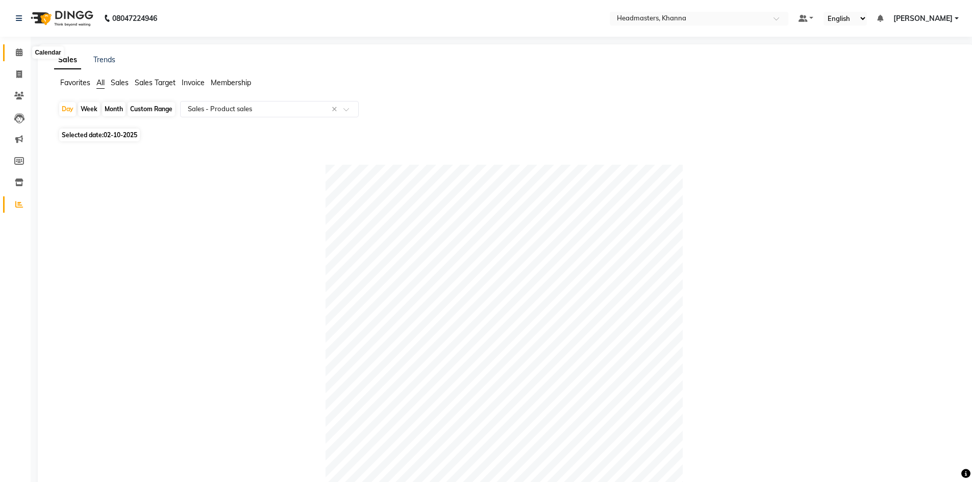
click at [12, 49] on span at bounding box center [19, 53] width 18 height 12
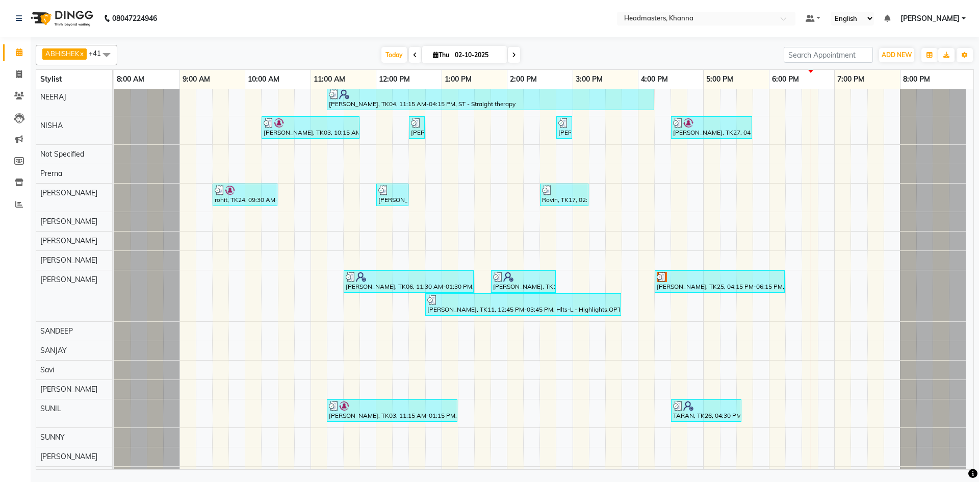
scroll to position [510, 0]
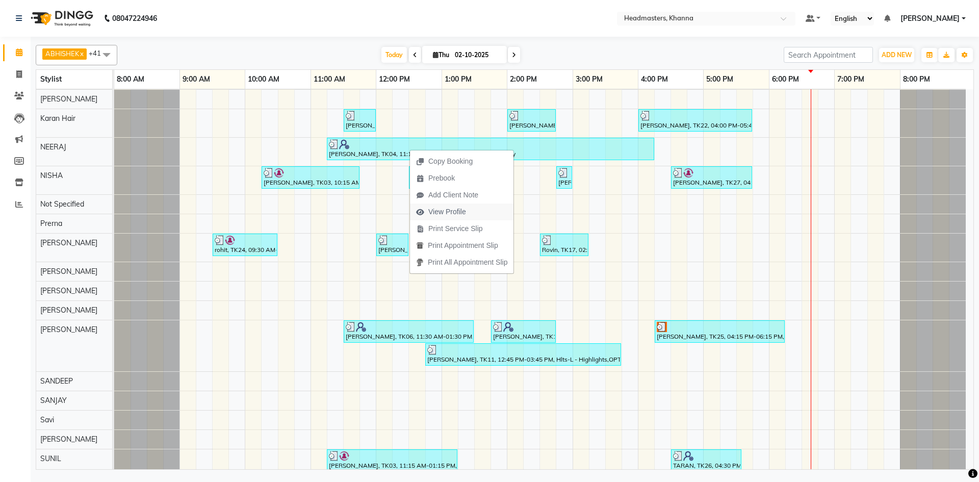
click at [480, 216] on button "View Profile" at bounding box center [462, 212] width 104 height 17
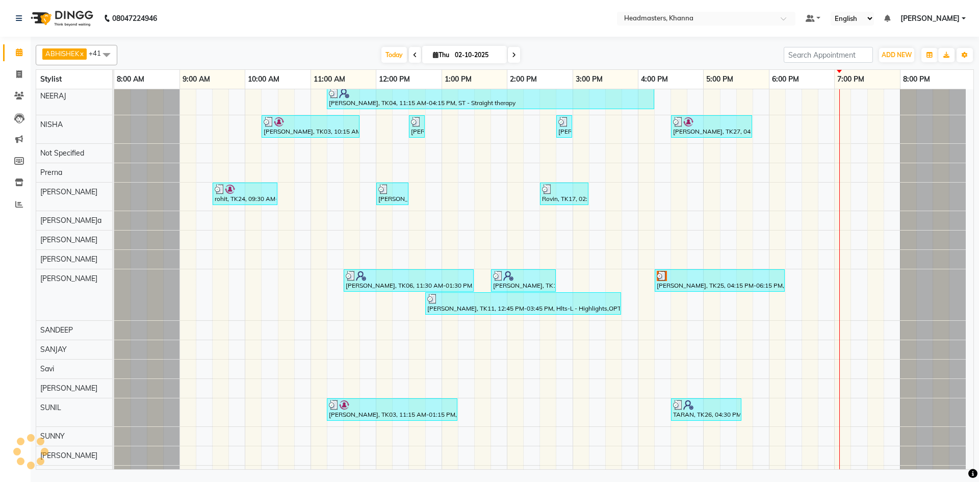
scroll to position [624, 0]
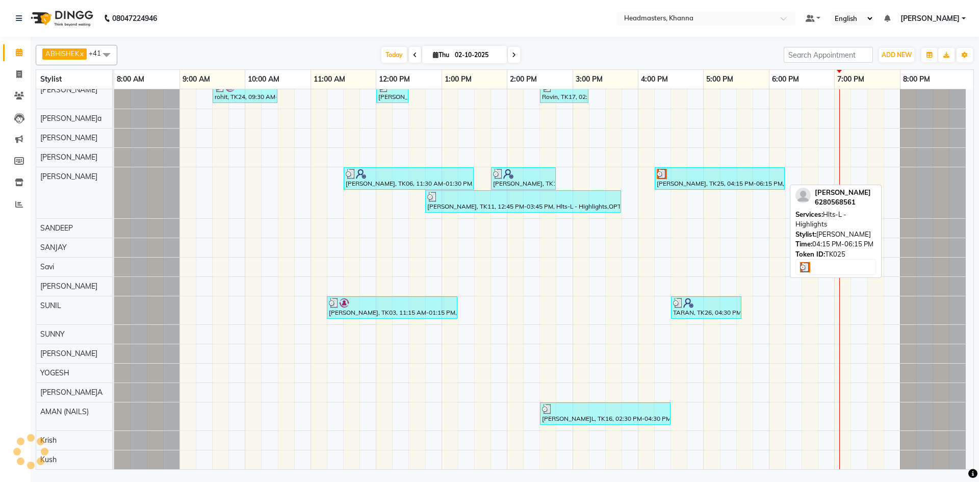
click at [702, 184] on div "kanishka, TK25, 04:15 PM-06:15 PM, Hlts-L - Highlights" at bounding box center [720, 178] width 128 height 19
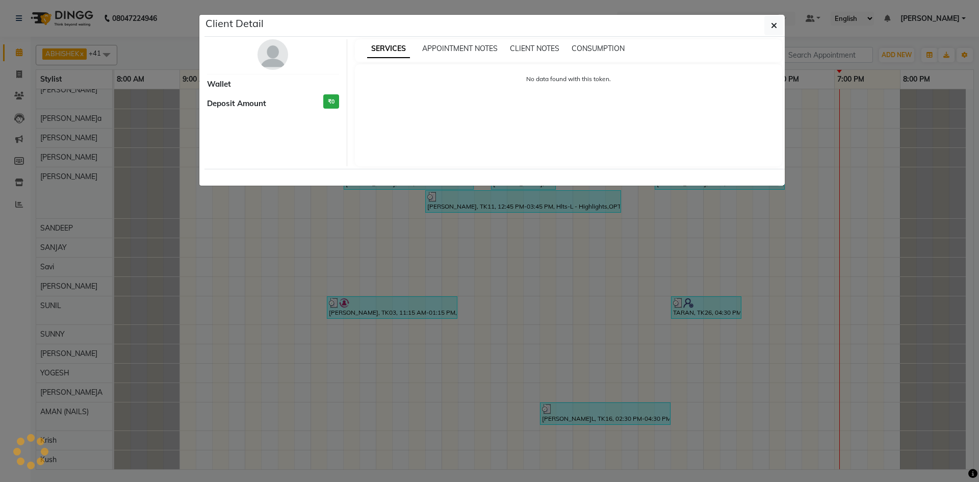
select select "3"
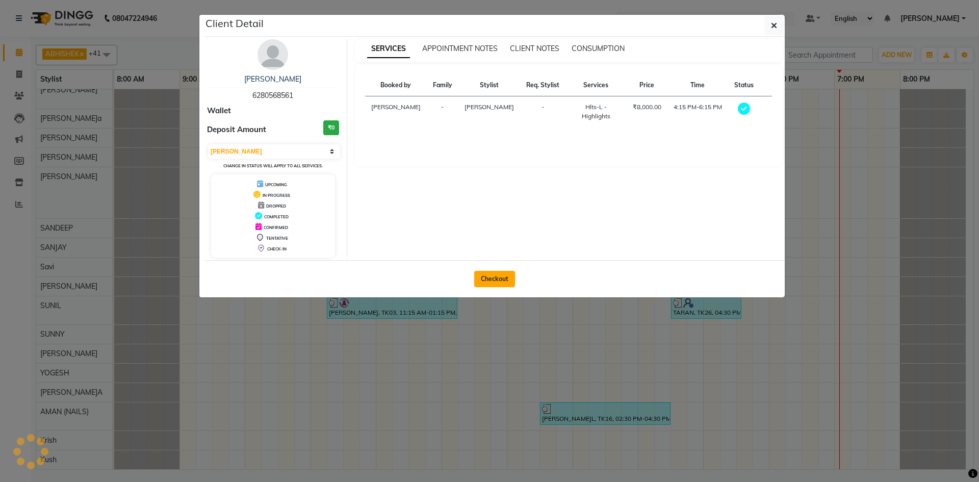
click at [496, 275] on button "Checkout" at bounding box center [494, 279] width 41 height 16
select select "service"
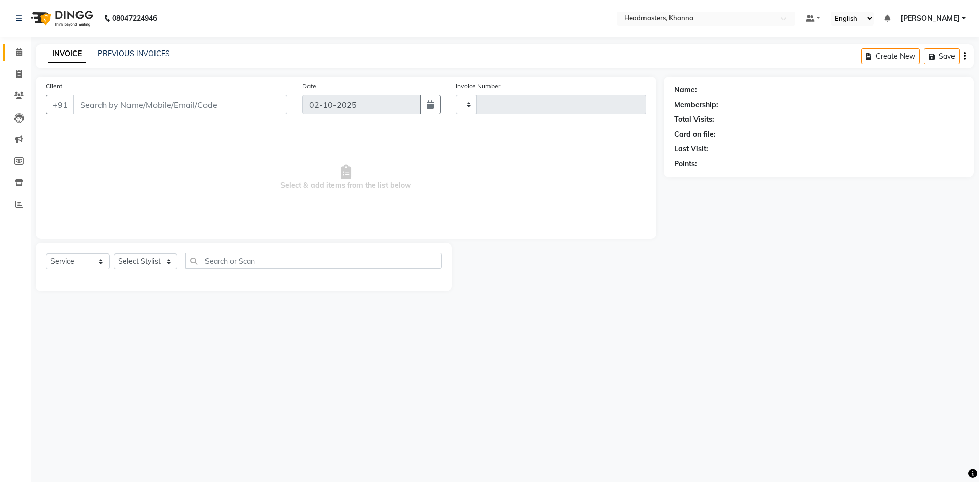
type input "6568"
select select "7138"
type input "6280568561"
select select "60857"
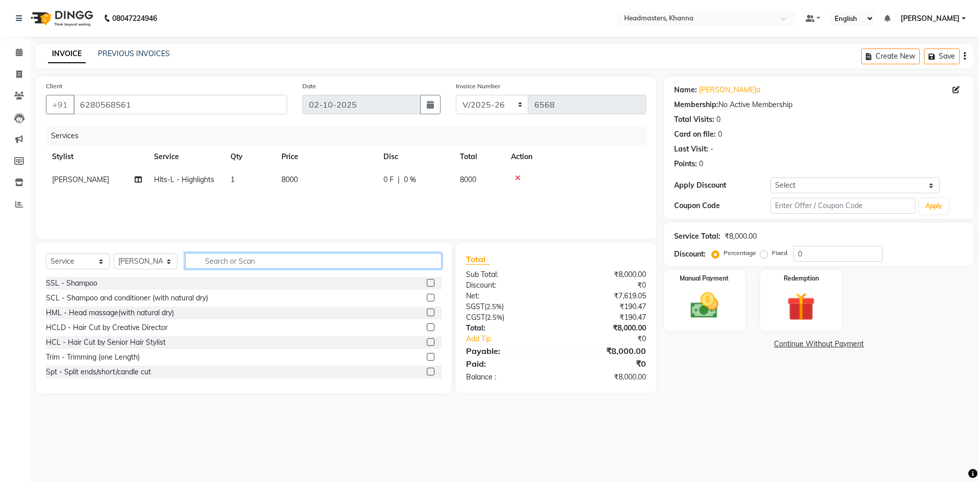
click at [228, 264] on input "text" at bounding box center [313, 261] width 257 height 16
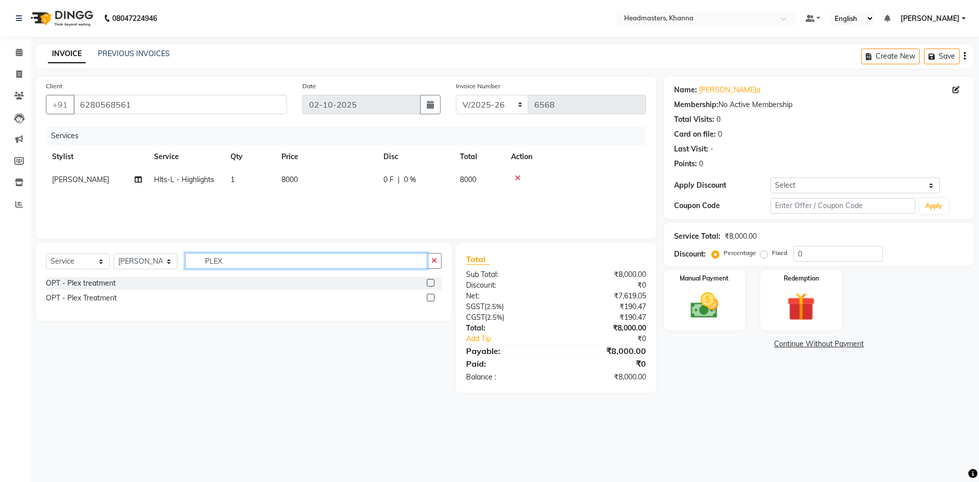
type input "PLEX"
click at [430, 298] on label at bounding box center [431, 298] width 8 height 8
click at [430, 298] on input "checkbox" at bounding box center [430, 298] width 7 height 7
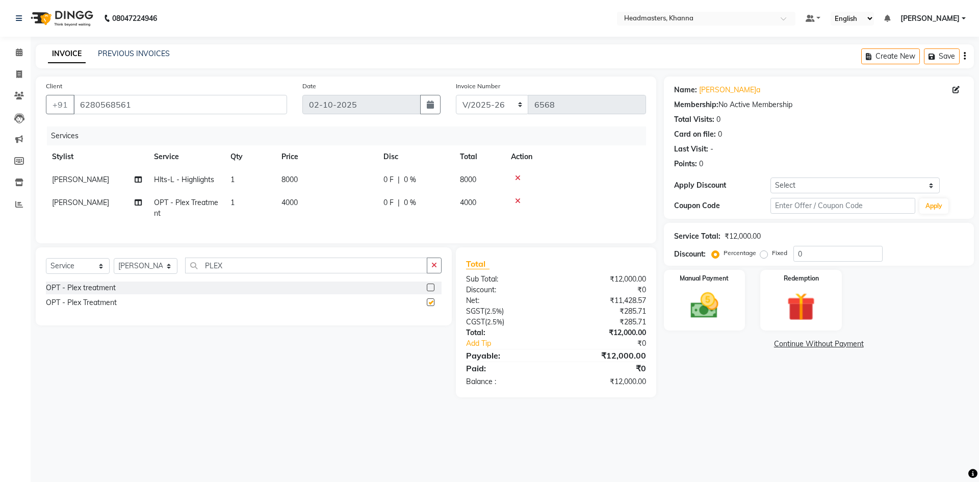
checkbox input "false"
click at [434, 269] on icon "button" at bounding box center [435, 265] width 6 height 7
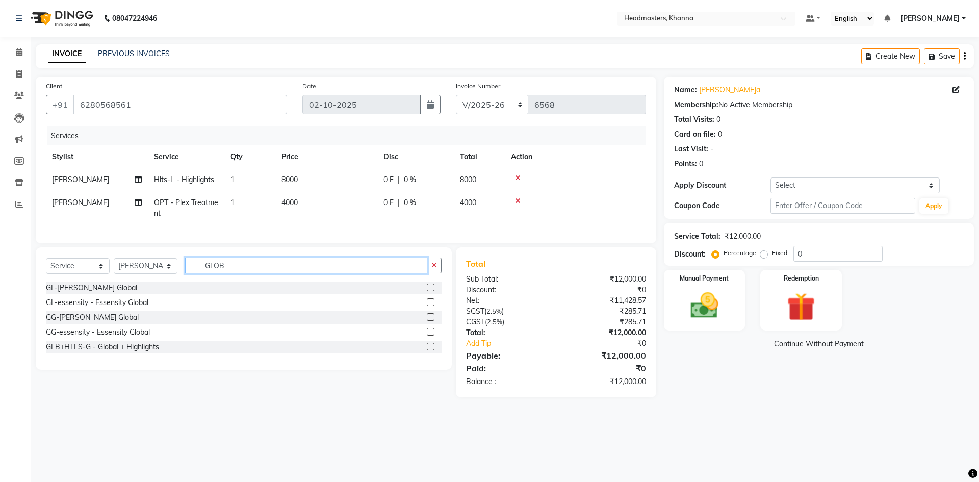
type input "GLOB"
click at [429, 306] on label at bounding box center [431, 302] width 8 height 8
click at [429, 306] on input "checkbox" at bounding box center [430, 302] width 7 height 7
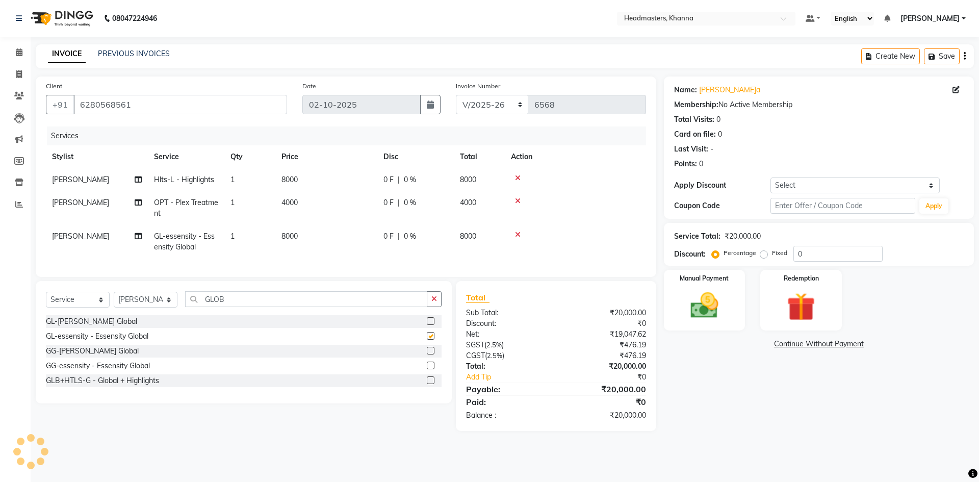
checkbox input "false"
click at [437, 234] on div "0 F | 0 %" at bounding box center [416, 236] width 64 height 11
select select "60857"
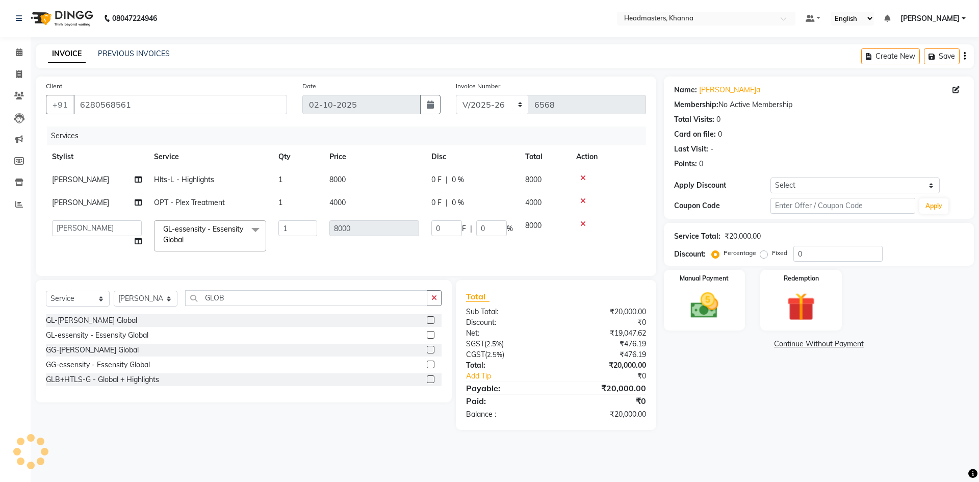
click at [437, 234] on input "0" at bounding box center [447, 228] width 31 height 16
type input "5000"
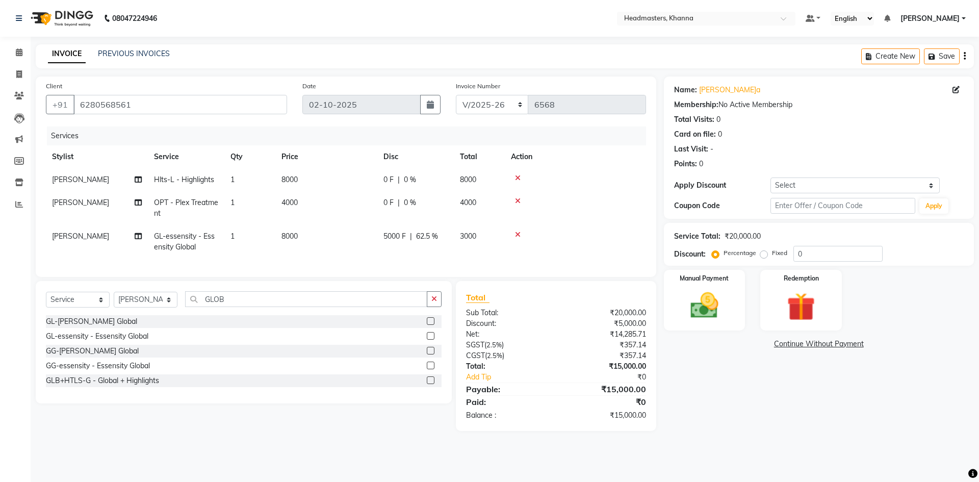
click at [449, 205] on td "0 F | 0 %" at bounding box center [416, 208] width 77 height 34
select select "60857"
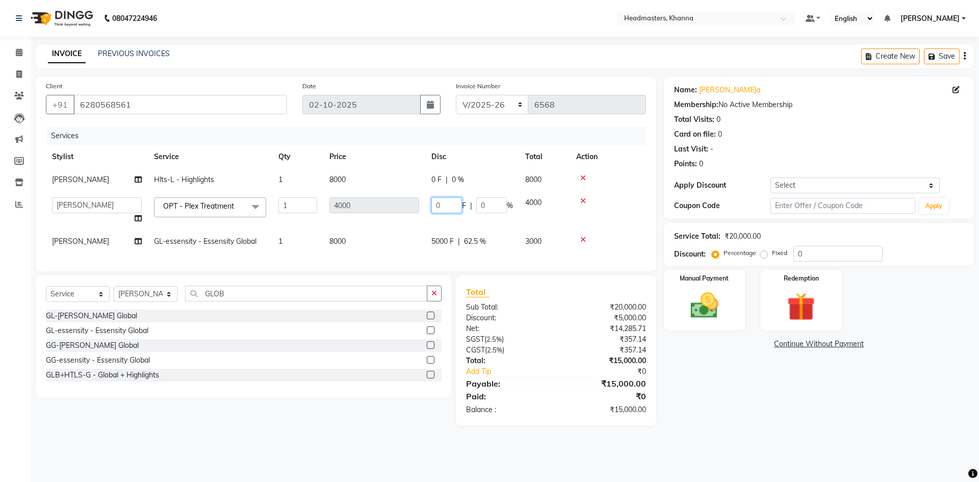
click at [449, 205] on input "0" at bounding box center [447, 205] width 31 height 16
type input "01500"
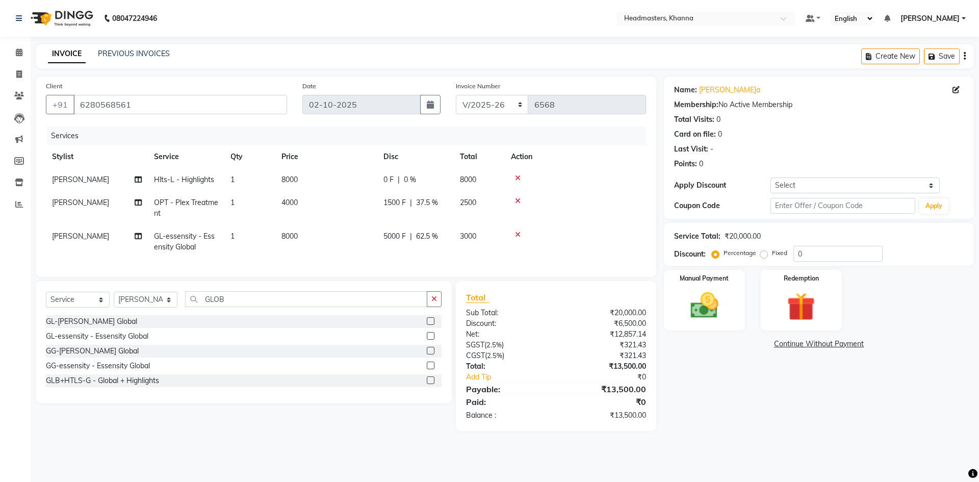
click at [457, 183] on tr "SAM Hlts-L - Highlights 1 8000 0 F | 0 % 8000" at bounding box center [346, 179] width 600 height 23
click at [446, 183] on div "0 F | 0 %" at bounding box center [416, 179] width 64 height 11
select select "60857"
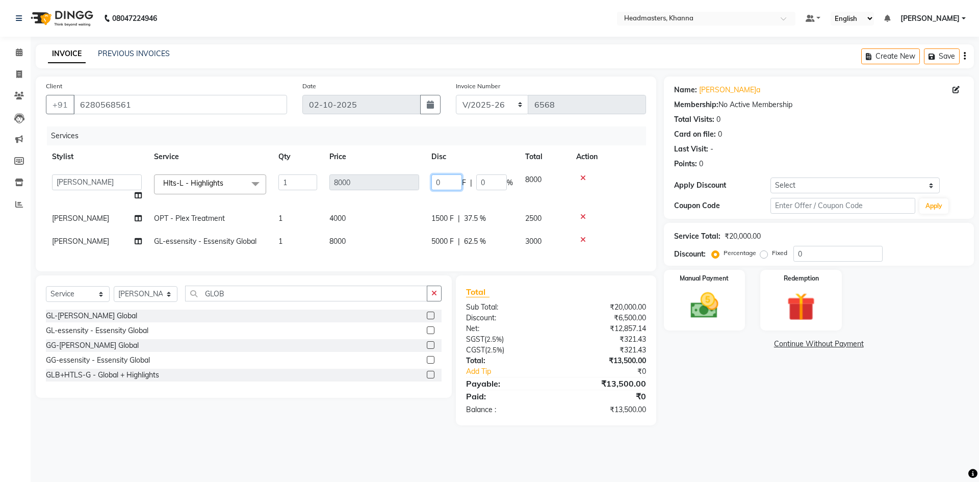
click at [446, 183] on input "0" at bounding box center [447, 182] width 31 height 16
type input "03500"
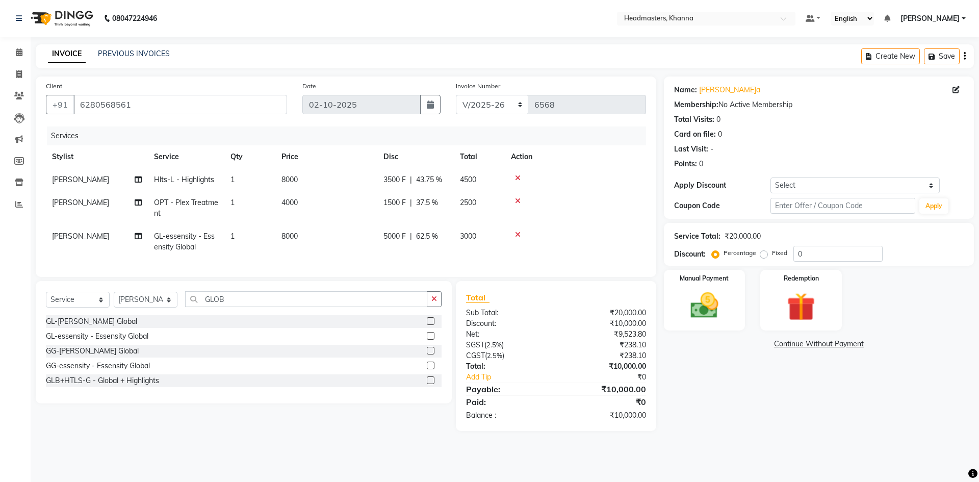
click at [488, 154] on tr "Stylist Service Qty Price Disc Total Action" at bounding box center [346, 156] width 600 height 23
click at [685, 307] on img at bounding box center [704, 306] width 47 height 34
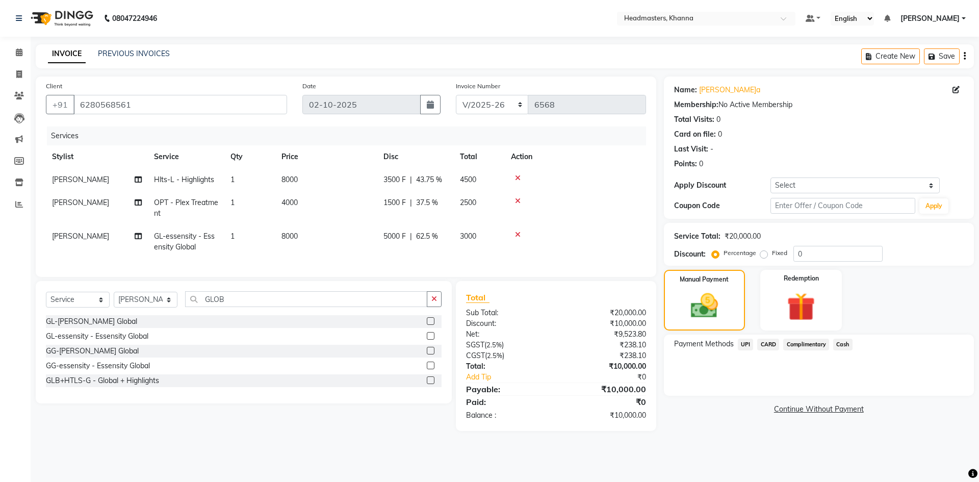
click at [830, 337] on div "Payment Methods UPI CARD Complimentary Cash" at bounding box center [819, 365] width 310 height 61
click at [841, 344] on span "Cash" at bounding box center [843, 345] width 19 height 12
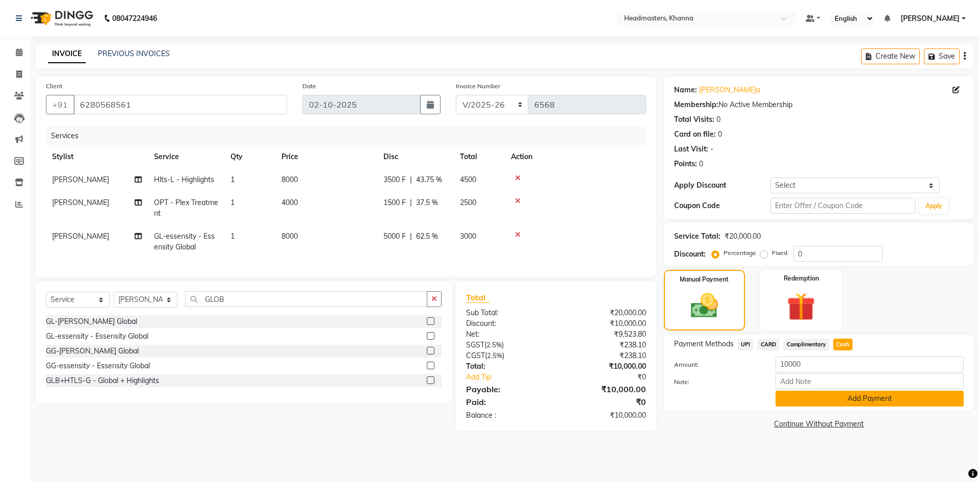
click at [808, 403] on button "Add Payment" at bounding box center [870, 399] width 188 height 16
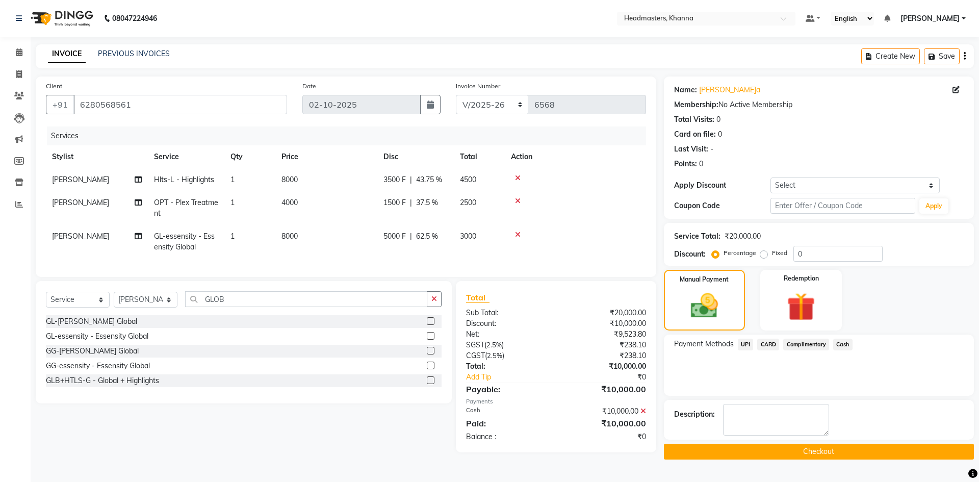
click at [775, 445] on button "Checkout" at bounding box center [819, 452] width 310 height 16
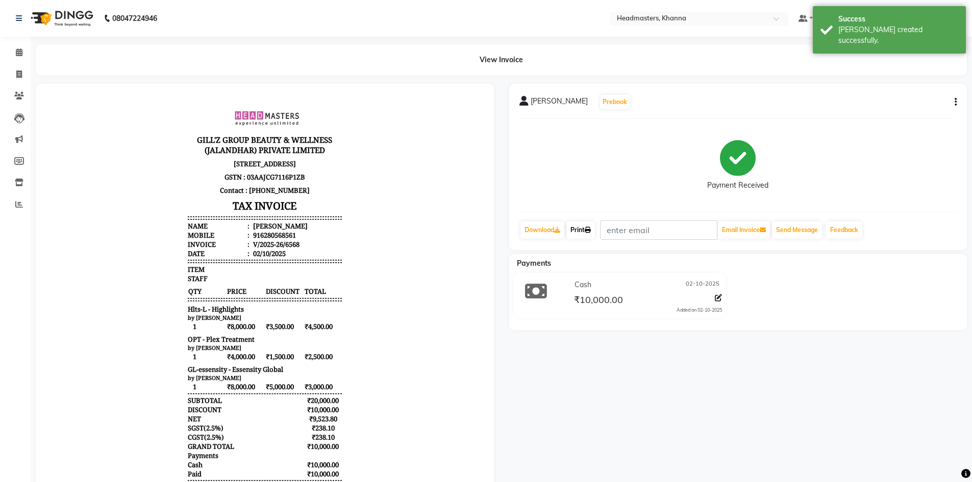
click at [575, 224] on link "Print" at bounding box center [580, 229] width 29 height 17
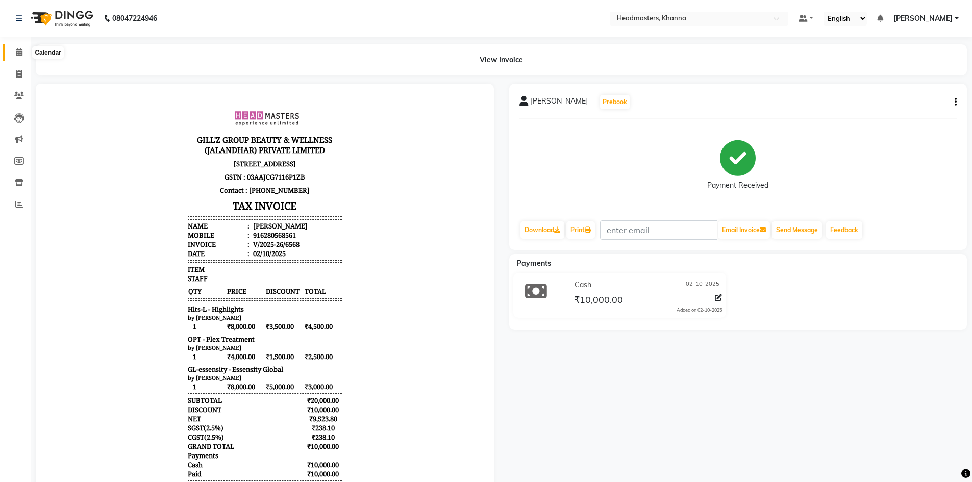
click at [17, 49] on icon at bounding box center [19, 52] width 7 height 8
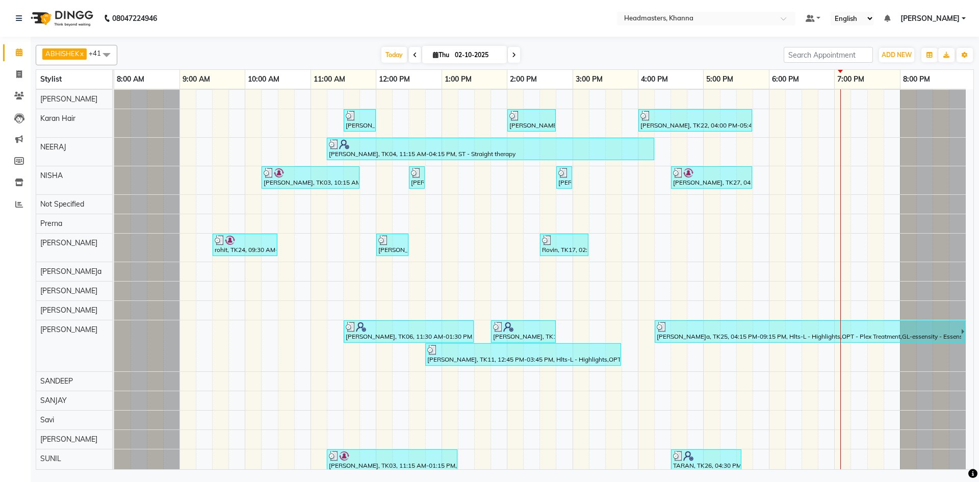
scroll to position [583, 0]
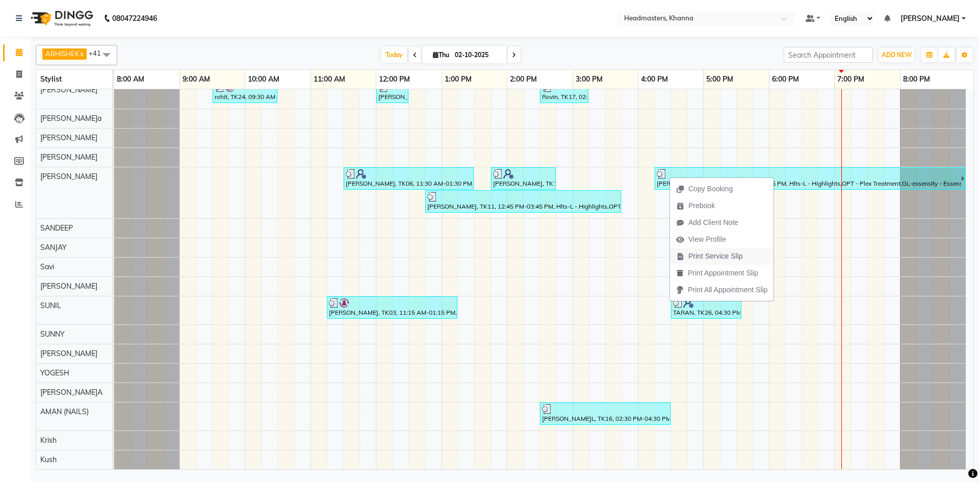
click at [730, 259] on span "Print Service Slip" at bounding box center [716, 256] width 55 height 11
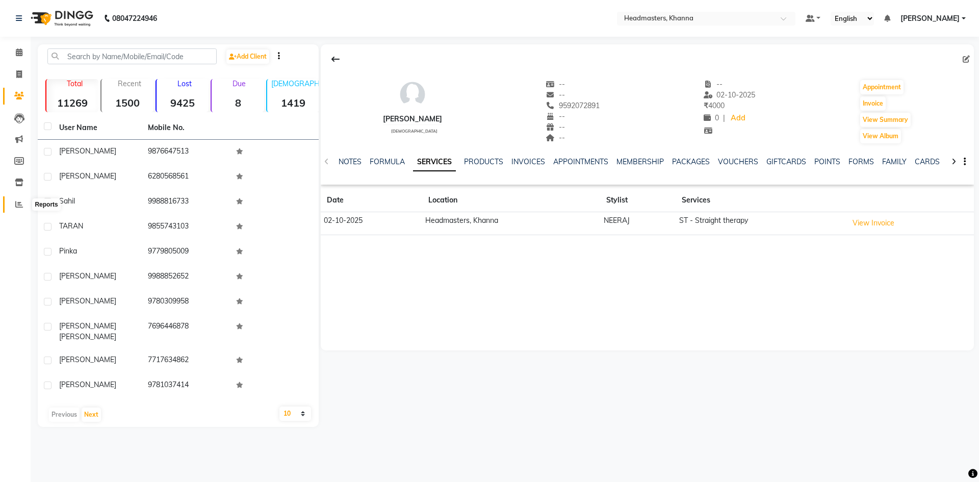
click at [19, 200] on icon at bounding box center [19, 204] width 8 height 8
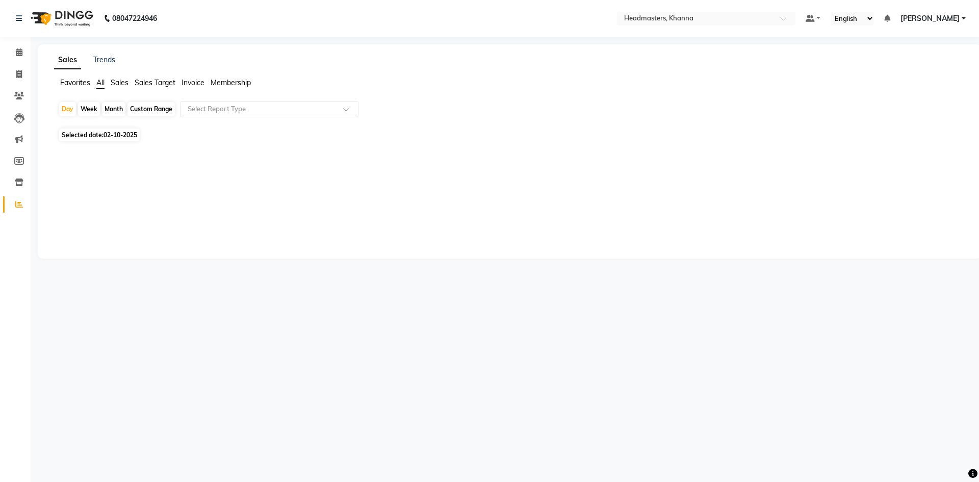
click at [212, 100] on app-reports "Favorites All Sales Sales Target Invoice Membership Day Week Month Custom Range…" at bounding box center [510, 119] width 924 height 83
drag, startPoint x: 213, startPoint y: 103, endPoint x: 213, endPoint y: 110, distance: 7.1
click at [213, 108] on div "Select Report Type" at bounding box center [269, 109] width 179 height 16
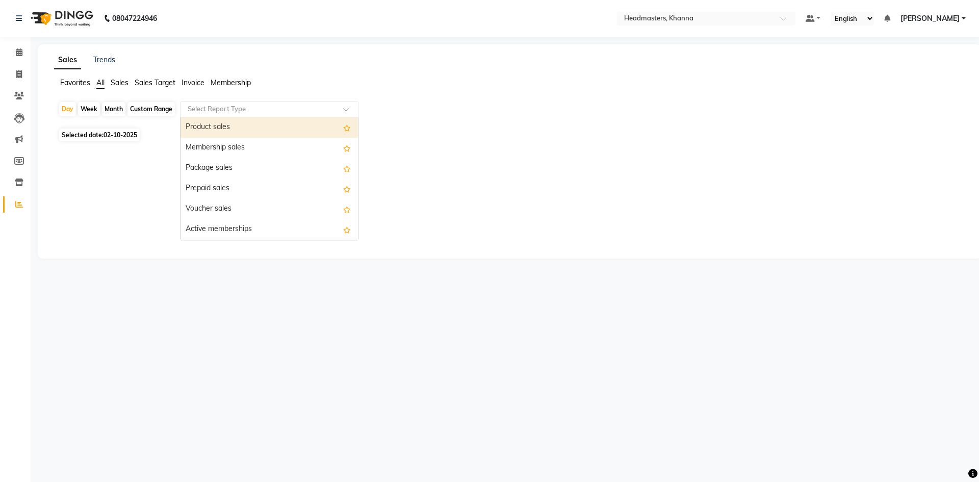
click at [229, 131] on div "Product sales" at bounding box center [270, 127] width 178 height 20
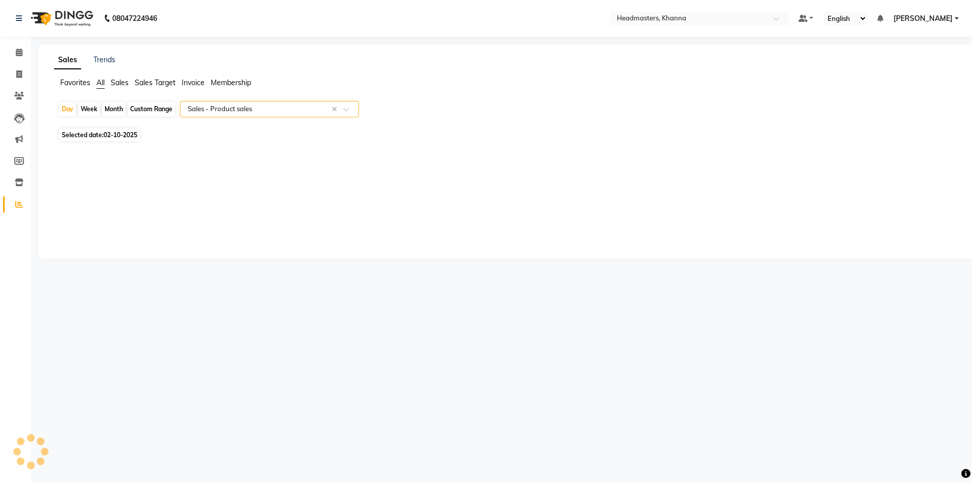
select select "csv"
click at [12, 56] on span at bounding box center [19, 53] width 18 height 12
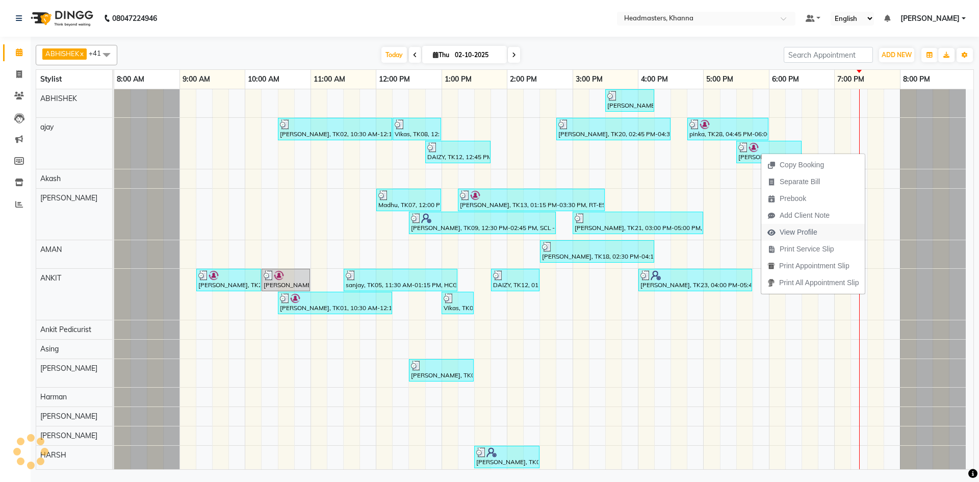
click at [823, 229] on span "View Profile" at bounding box center [793, 232] width 62 height 17
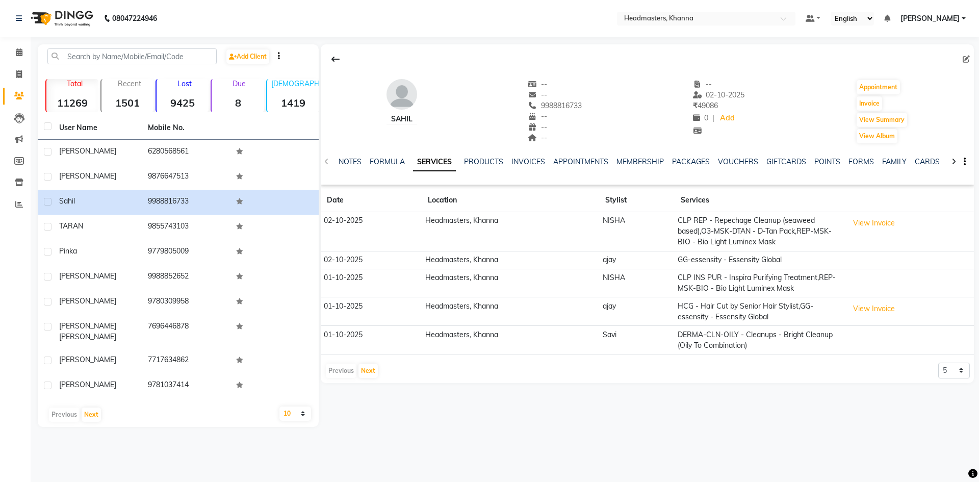
drag, startPoint x: 543, startPoint y: 105, endPoint x: 609, endPoint y: 109, distance: 65.4
click at [609, 109] on div "[PERSON_NAME] -- -- 9988816733 -- -- -- -- [DATE] ₹ 49086 0 | Add Appointment I…" at bounding box center [648, 107] width 654 height 76
drag, startPoint x: 547, startPoint y: 107, endPoint x: 554, endPoint y: 107, distance: 6.1
copy span "9988816733"
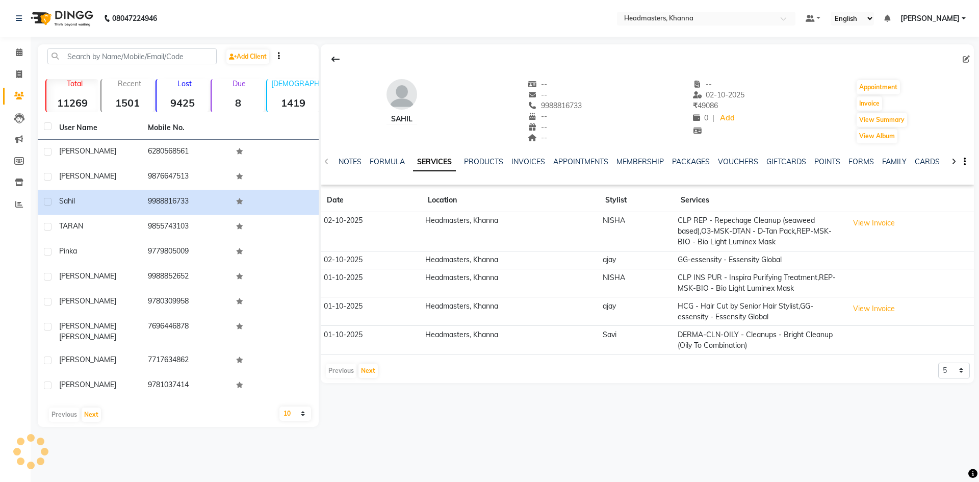
copy span "9988816733"
click at [898, 120] on button "View Summary" at bounding box center [882, 120] width 51 height 14
click at [891, 121] on button "View Summary" at bounding box center [882, 120] width 51 height 14
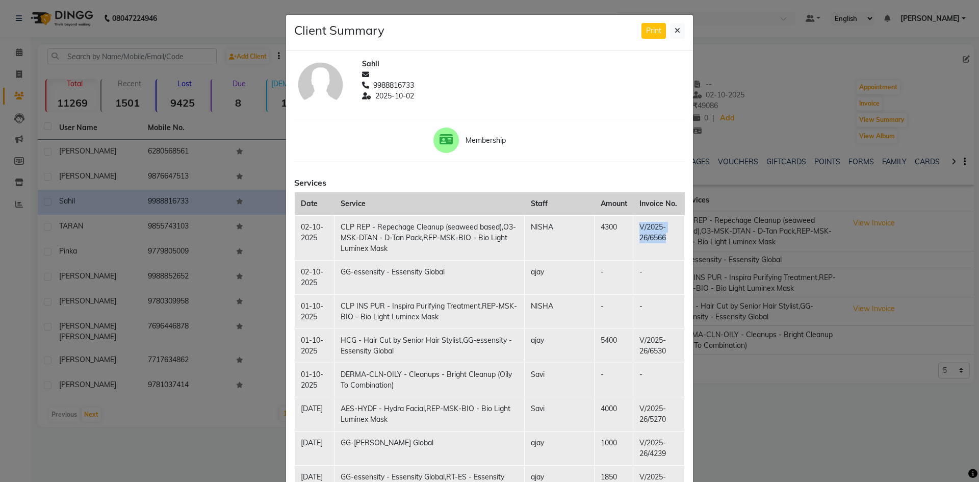
drag, startPoint x: 635, startPoint y: 223, endPoint x: 670, endPoint y: 238, distance: 38.5
click at [670, 238] on td "V/2025-26/6566" at bounding box center [660, 237] width 52 height 45
copy td "V/2025-26/6566"
click at [675, 31] on icon at bounding box center [678, 30] width 6 height 7
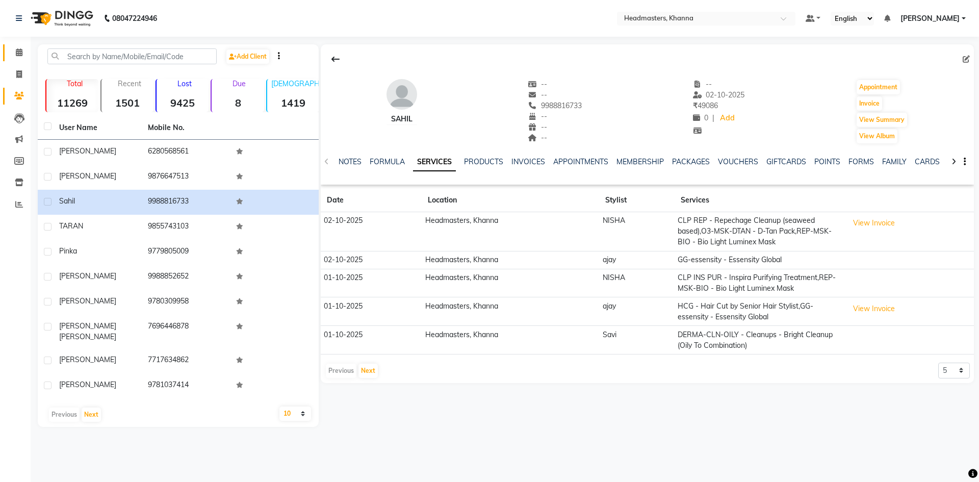
drag, startPoint x: 15, startPoint y: 42, endPoint x: 16, endPoint y: 48, distance: 5.8
click at [15, 44] on li "Calendar" at bounding box center [15, 53] width 31 height 22
click at [17, 50] on icon at bounding box center [19, 52] width 7 height 8
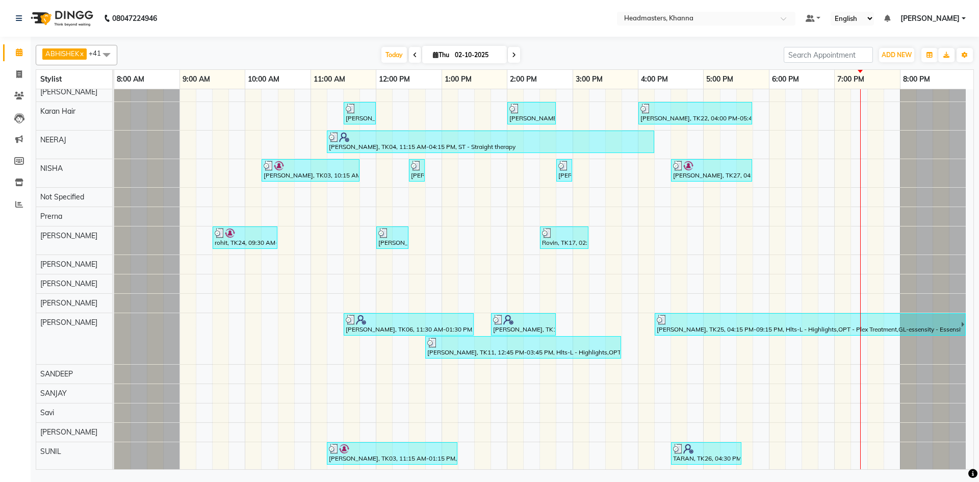
scroll to position [459, 0]
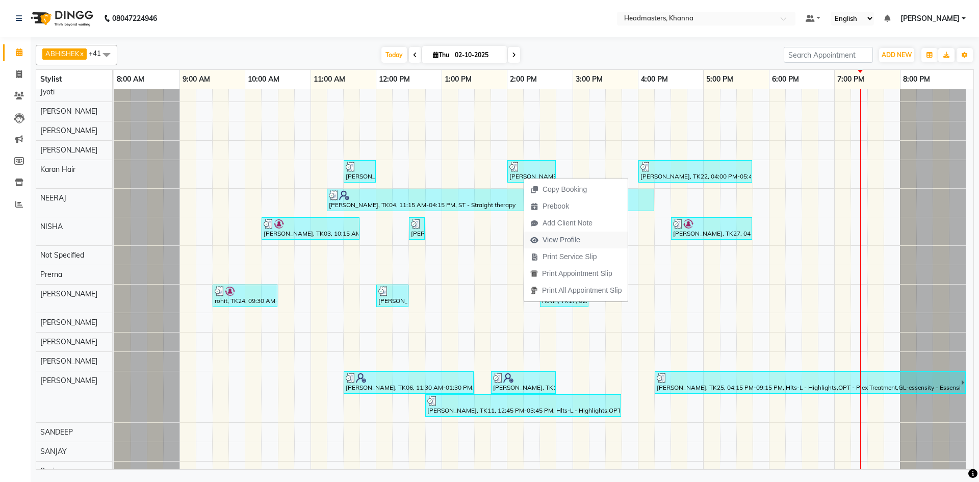
click at [558, 239] on span "View Profile" at bounding box center [562, 240] width 38 height 11
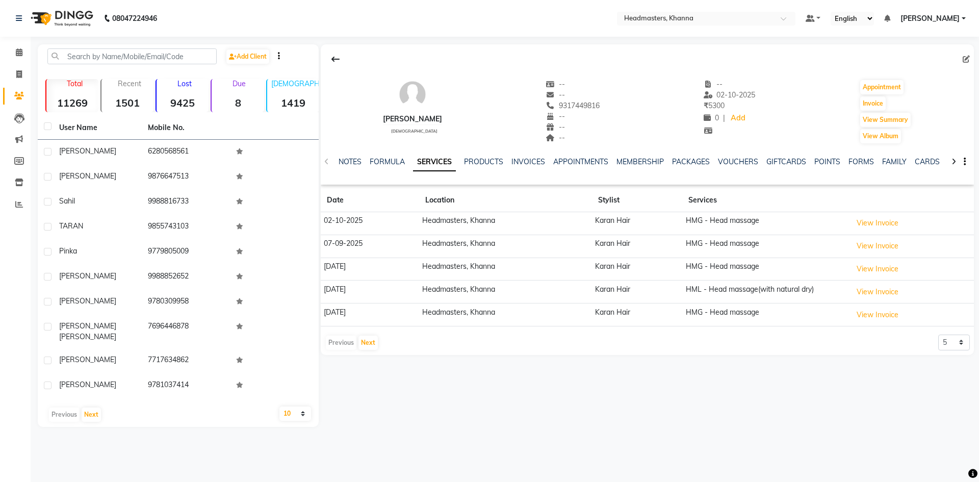
drag, startPoint x: 542, startPoint y: 104, endPoint x: 595, endPoint y: 110, distance: 52.8
click at [595, 110] on div "[PERSON_NAME] [DEMOGRAPHIC_DATA] -- -- [PHONE_NUMBER] Mobile No. -- -- -- -- [D…" at bounding box center [648, 107] width 654 height 76
copy span "9317449816"
drag, startPoint x: 883, startPoint y: 123, endPoint x: 877, endPoint y: 125, distance: 6.0
click at [883, 122] on button "View Summary" at bounding box center [886, 120] width 51 height 14
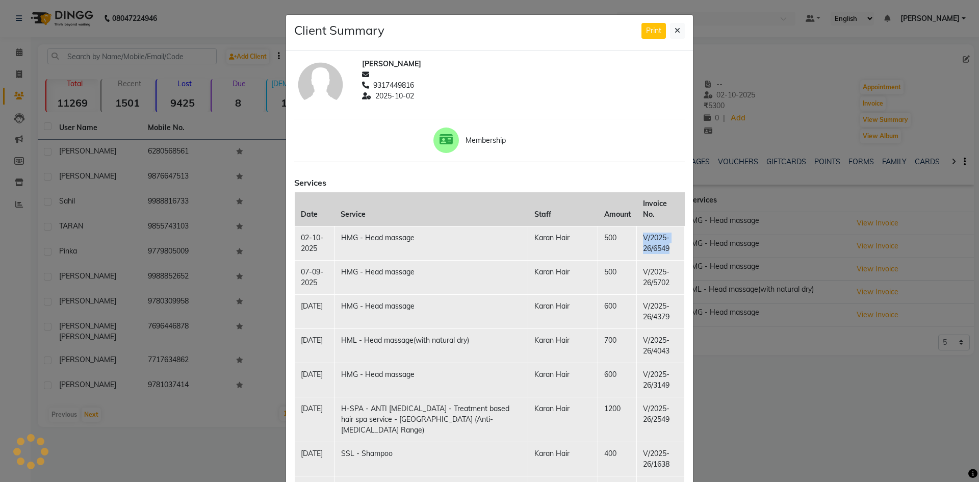
drag, startPoint x: 627, startPoint y: 224, endPoint x: 671, endPoint y: 242, distance: 47.2
click at [671, 243] on td "V/2025-26/6549" at bounding box center [661, 243] width 48 height 34
copy td "V/2025-26/6549"
drag, startPoint x: 670, startPoint y: 33, endPoint x: 331, endPoint y: 72, distance: 341.0
click at [659, 33] on div "Print" at bounding box center [663, 31] width 43 height 16
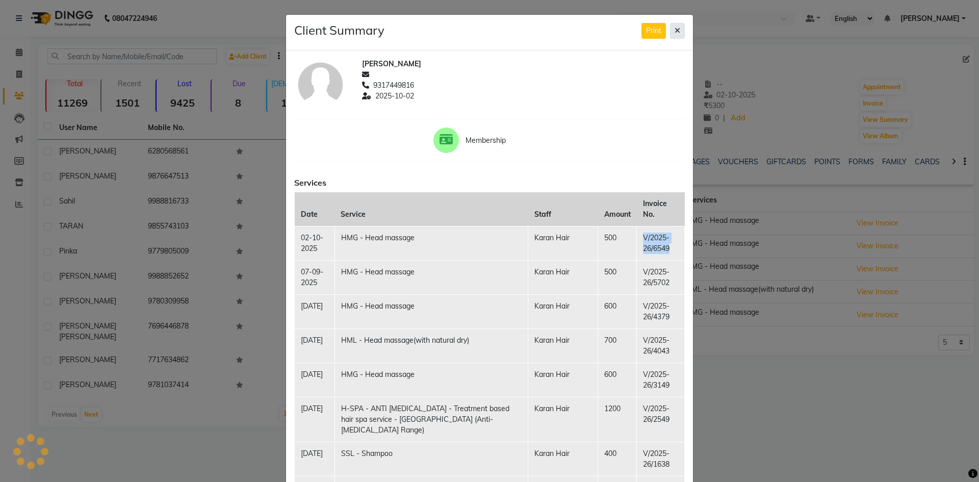
click at [670, 29] on button at bounding box center [677, 31] width 15 height 16
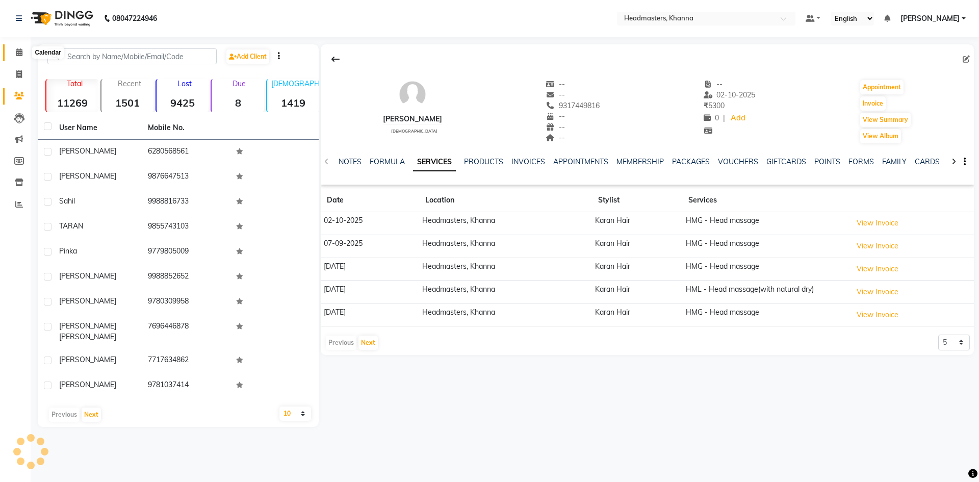
click at [18, 48] on icon at bounding box center [19, 52] width 7 height 8
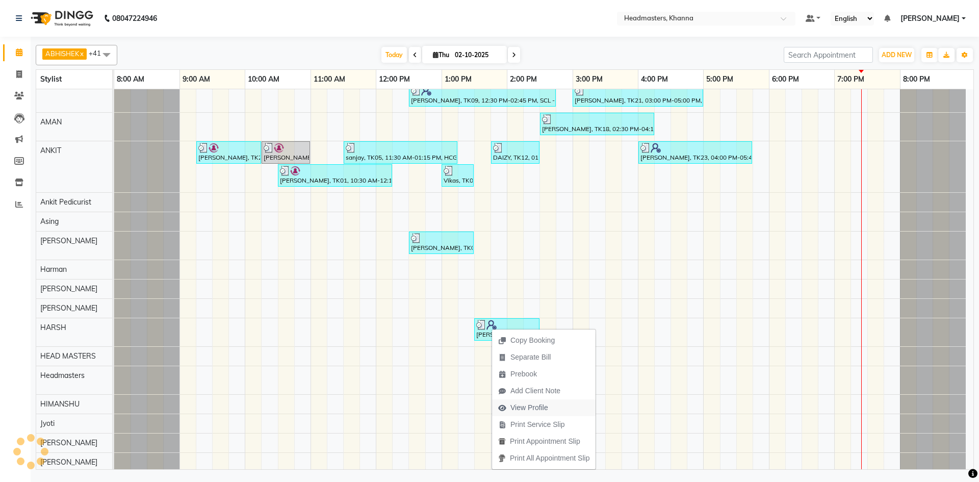
click at [526, 400] on span "View Profile" at bounding box center [523, 407] width 62 height 17
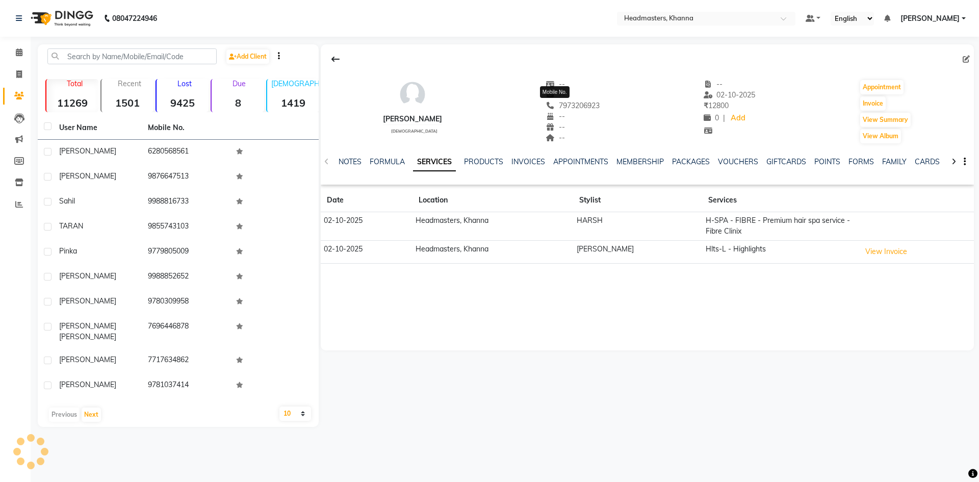
drag, startPoint x: 539, startPoint y: 104, endPoint x: 588, endPoint y: 107, distance: 49.1
click at [588, 107] on div "[PERSON_NAME][DEMOGRAPHIC_DATA] -- -- [PHONE_NUMBER] Mobile No. -- -- -- -- [DA…" at bounding box center [648, 107] width 654 height 76
copy span "7973206923"
click at [877, 117] on button "View Summary" at bounding box center [886, 120] width 51 height 14
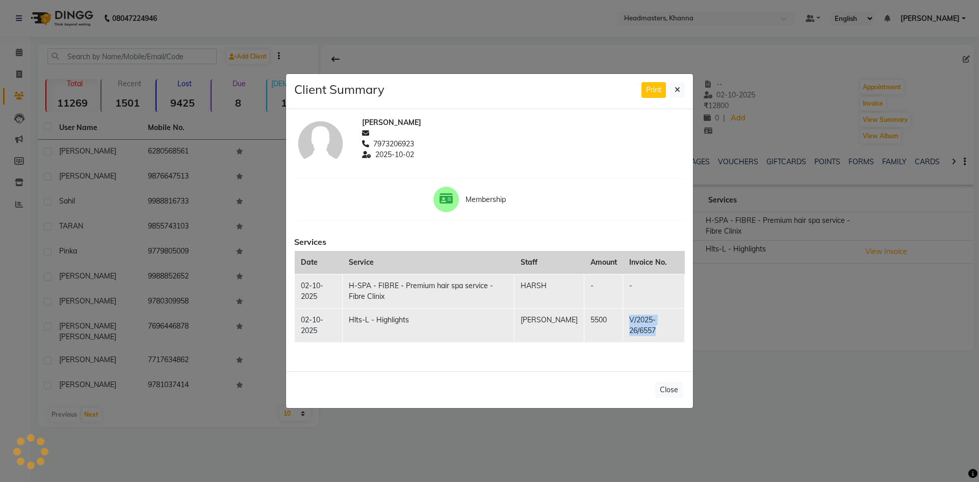
drag, startPoint x: 623, startPoint y: 316, endPoint x: 664, endPoint y: 332, distance: 43.8
click at [664, 332] on td "V/2025-26/6557" at bounding box center [654, 326] width 62 height 34
copy td "V/2025-26/6557"
drag, startPoint x: 676, startPoint y: 82, endPoint x: 676, endPoint y: 89, distance: 7.7
click at [676, 82] on button at bounding box center [677, 90] width 15 height 16
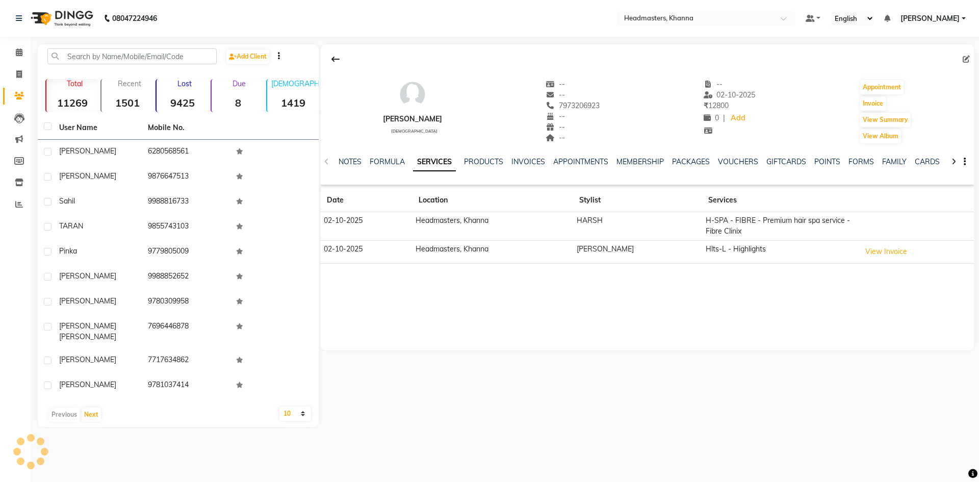
click at [676, 89] on div "Client Summary Print [PERSON_NAME] 7973206923 [DATE] Membership Services Date S…" at bounding box center [490, 216] width 408 height 336
drag, startPoint x: 17, startPoint y: 57, endPoint x: 24, endPoint y: 61, distance: 8.0
click at [17, 57] on span at bounding box center [19, 53] width 18 height 12
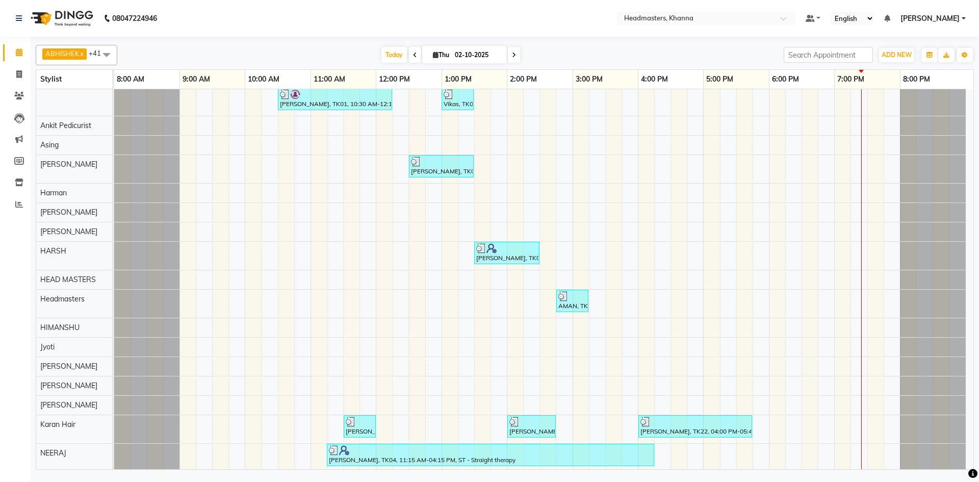
scroll to position [330, 0]
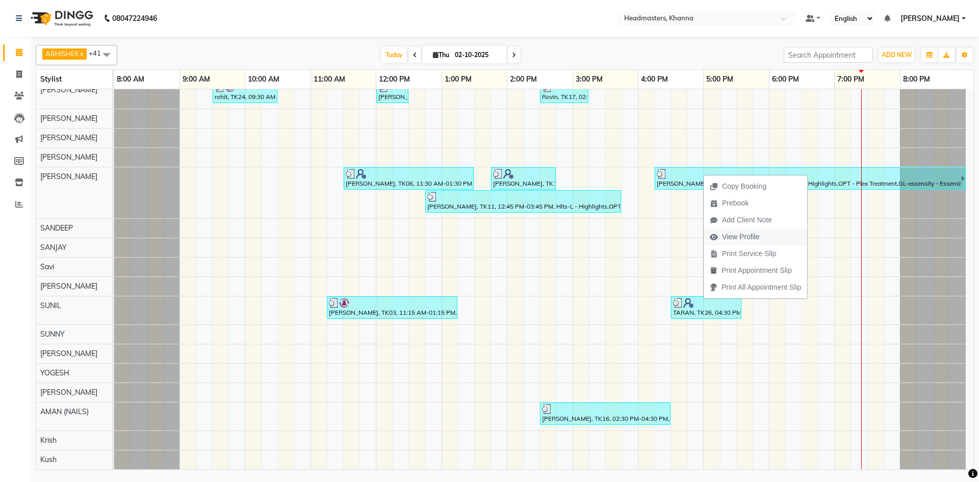
click at [760, 240] on span "View Profile" at bounding box center [735, 237] width 62 height 17
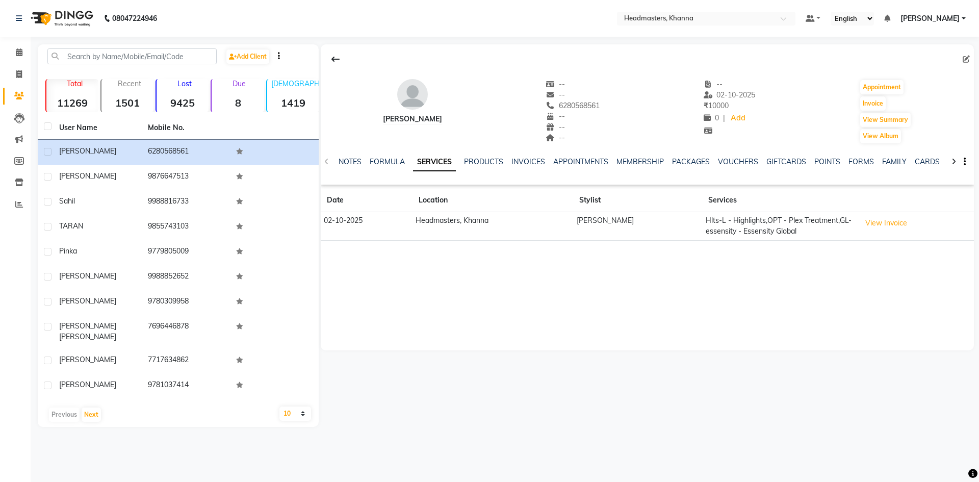
drag, startPoint x: 545, startPoint y: 107, endPoint x: 593, endPoint y: 109, distance: 47.5
click at [593, 109] on div "[PERSON_NAME] -- -- 6280568561 -- -- -- -- [DATE] ₹ 10000 0 | Add Appointment I…" at bounding box center [648, 107] width 654 height 76
copy span "6280568561"
click at [886, 117] on button "View Summary" at bounding box center [886, 120] width 51 height 14
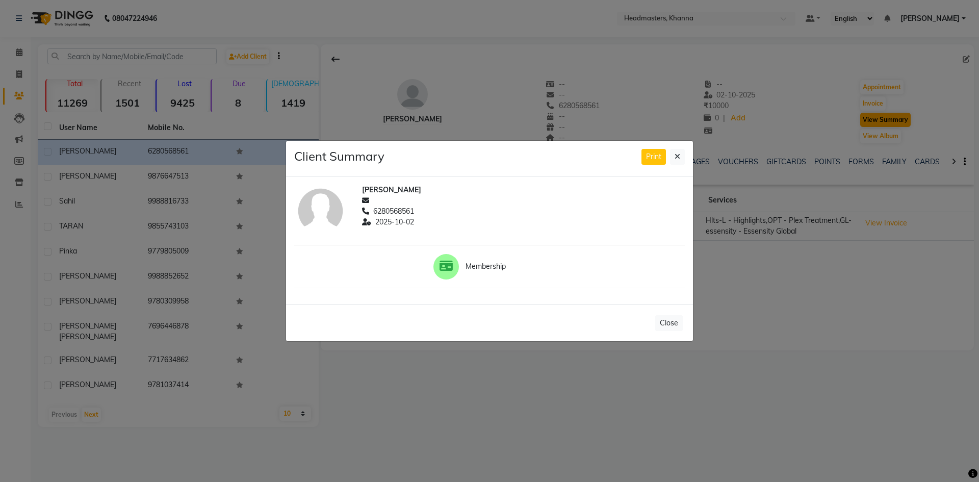
click at [896, 117] on ngb-modal-window "Client Summary Print [PERSON_NAME] 6280568561 [DATE] Membership Close" at bounding box center [489, 241] width 979 height 482
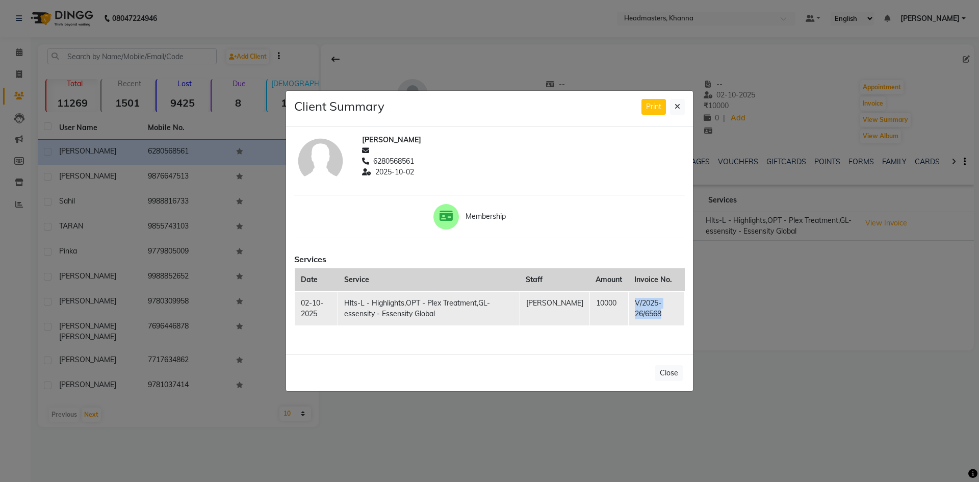
drag, startPoint x: 627, startPoint y: 300, endPoint x: 659, endPoint y: 315, distance: 34.9
click at [659, 315] on td "V/2025-26/6568" at bounding box center [657, 308] width 56 height 34
copy td "V/2025-26/6568"
click at [672, 108] on button at bounding box center [677, 107] width 15 height 16
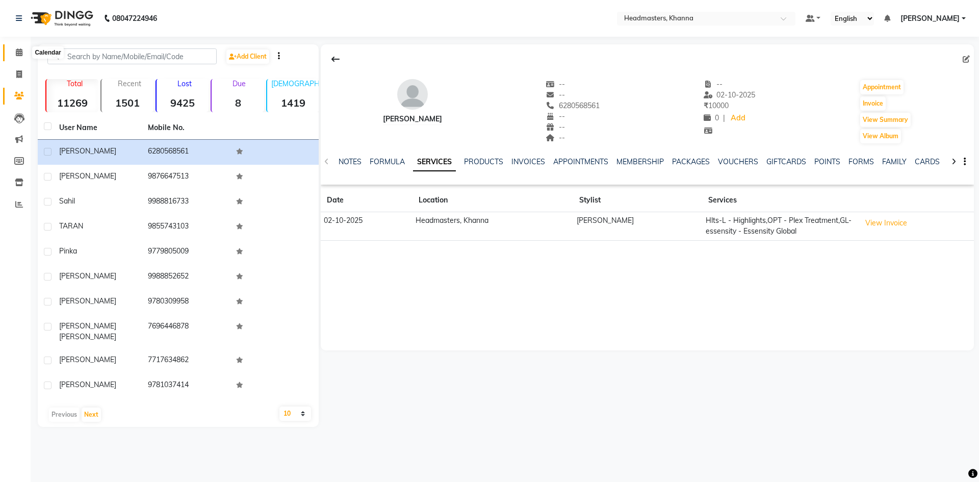
click at [13, 52] on span at bounding box center [19, 53] width 18 height 12
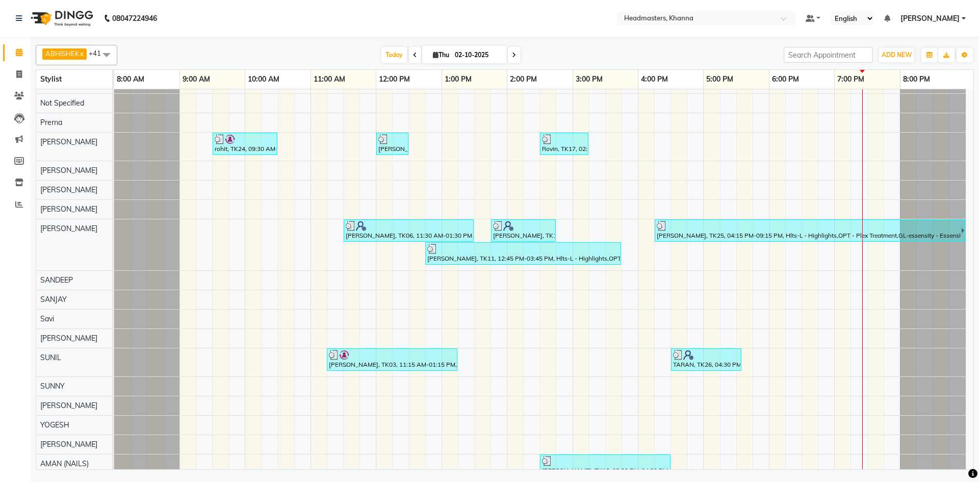
scroll to position [612, 0]
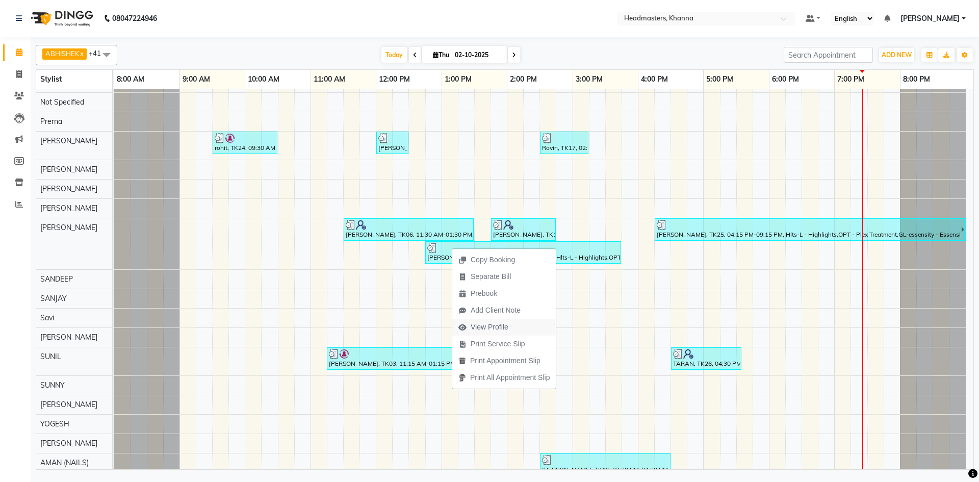
click at [497, 323] on span "View Profile" at bounding box center [490, 327] width 38 height 11
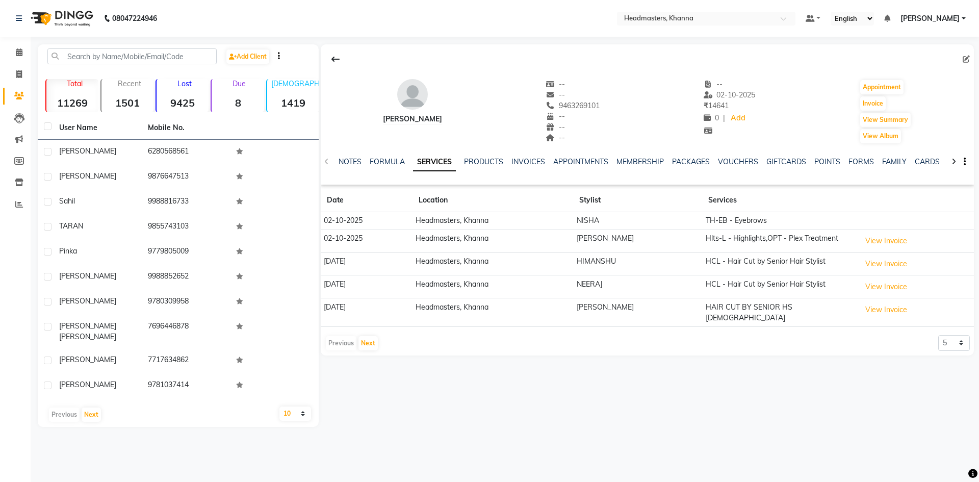
drag, startPoint x: 541, startPoint y: 105, endPoint x: 603, endPoint y: 105, distance: 61.7
click at [603, 105] on div "[PERSON_NAME] -- -- 9463269101 -- -- -- -- [DATE] ₹ 14641 0 | Add Appointment I…" at bounding box center [648, 107] width 654 height 76
click at [902, 114] on button "View Summary" at bounding box center [886, 120] width 51 height 14
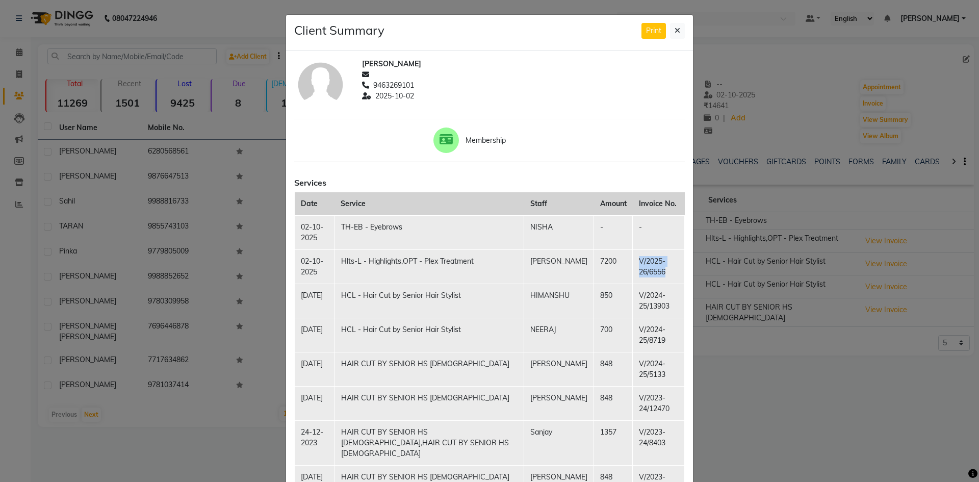
drag, startPoint x: 623, startPoint y: 262, endPoint x: 655, endPoint y: 269, distance: 31.9
click at [656, 275] on td "V/2025-26/6556" at bounding box center [659, 266] width 52 height 34
